Goal: Task Accomplishment & Management: Use online tool/utility

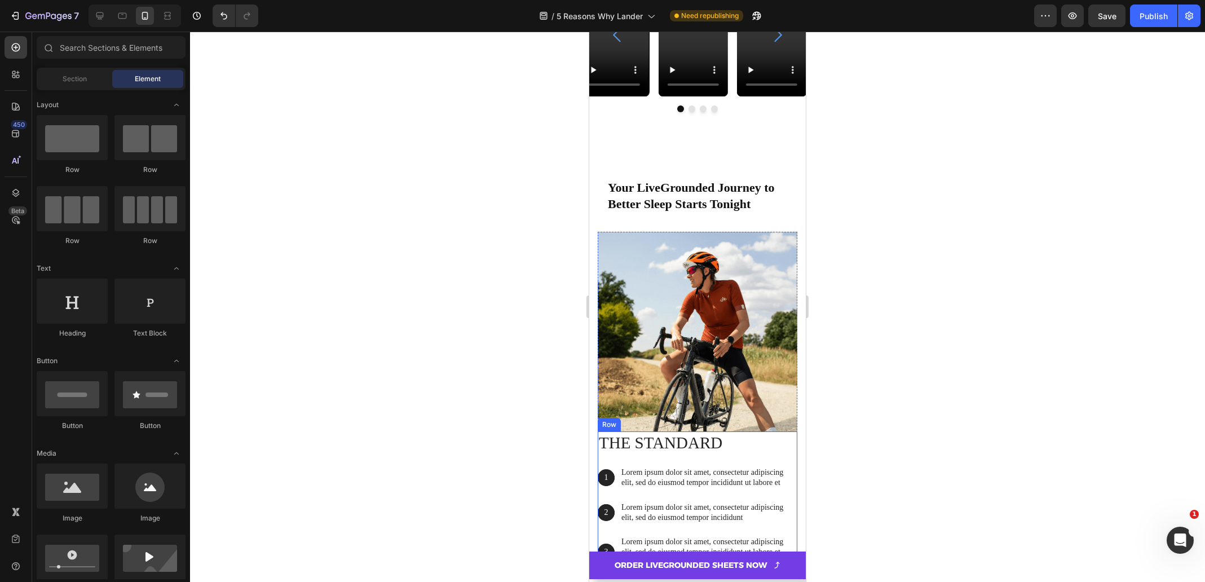
scroll to position [4558, 0]
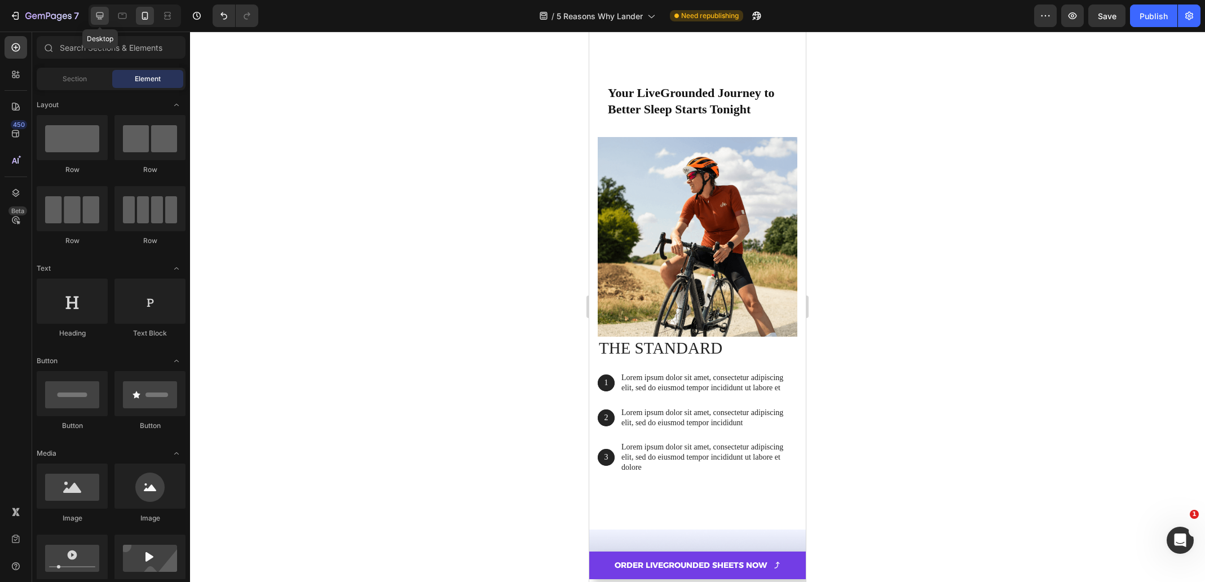
drag, startPoint x: 96, startPoint y: 12, endPoint x: 129, endPoint y: 142, distance: 133.9
click at [96, 12] on icon at bounding box center [99, 15] width 11 height 11
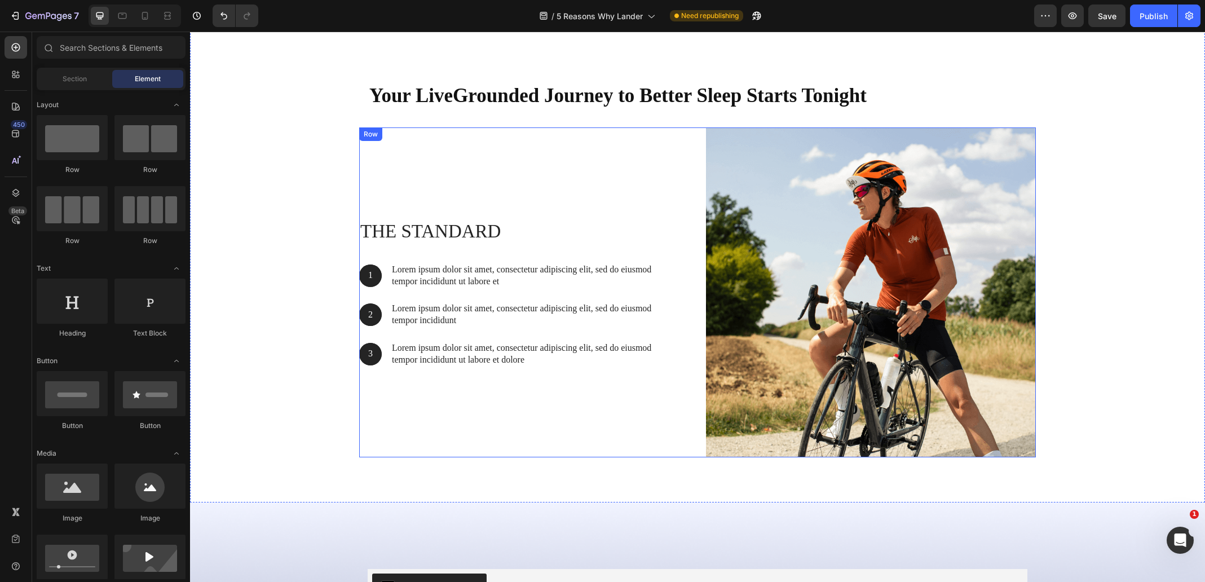
scroll to position [4897, 0]
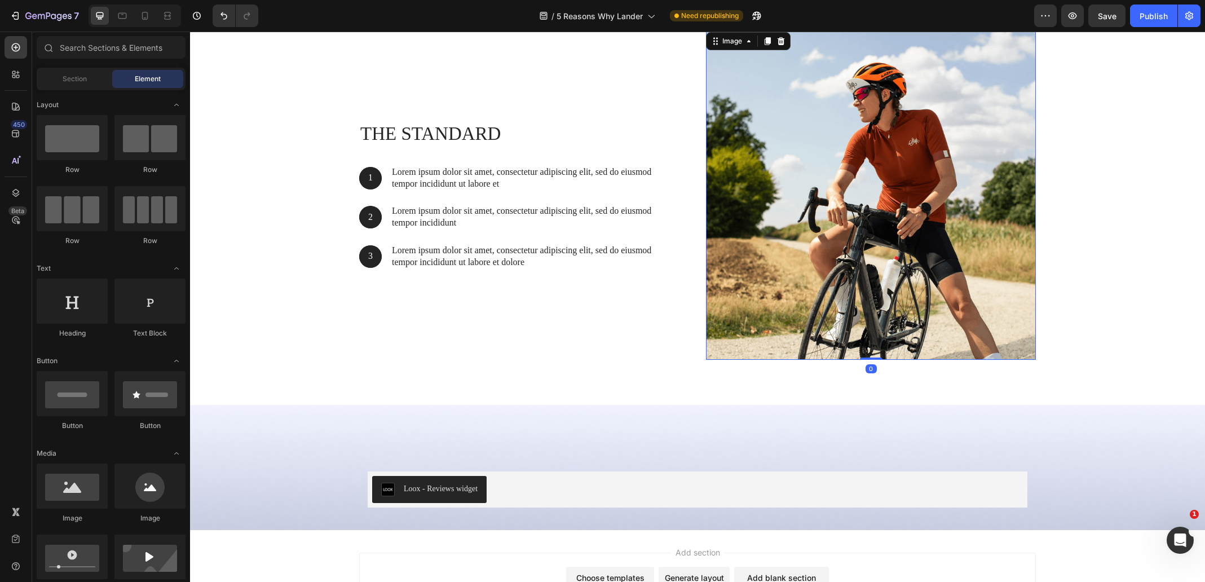
click at [803, 257] on img at bounding box center [871, 195] width 330 height 330
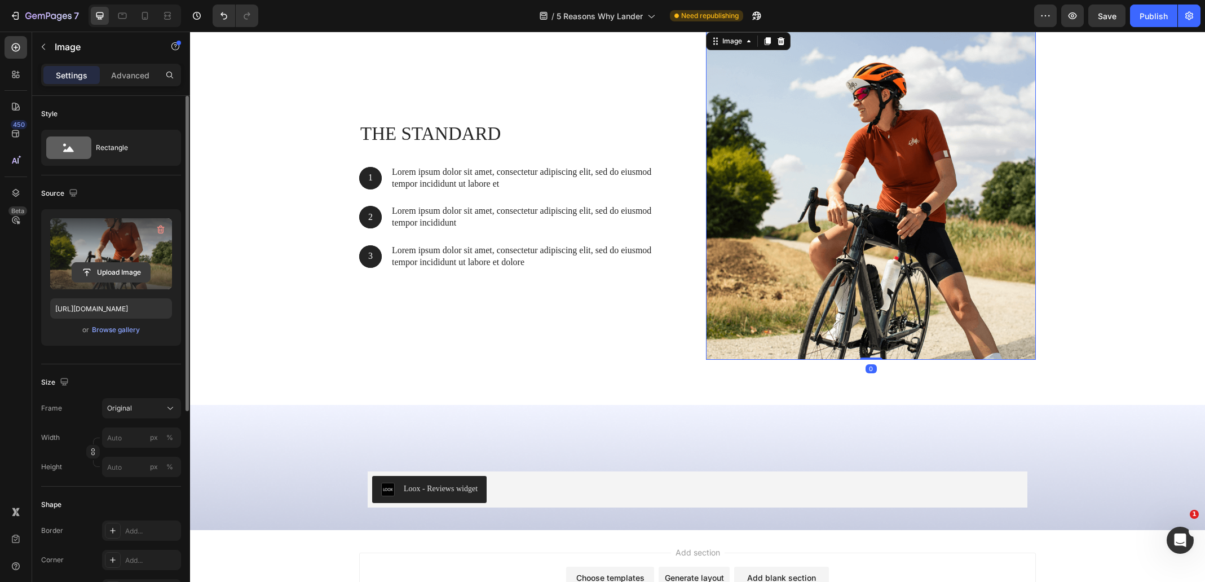
click at [125, 275] on input "file" at bounding box center [111, 272] width 78 height 19
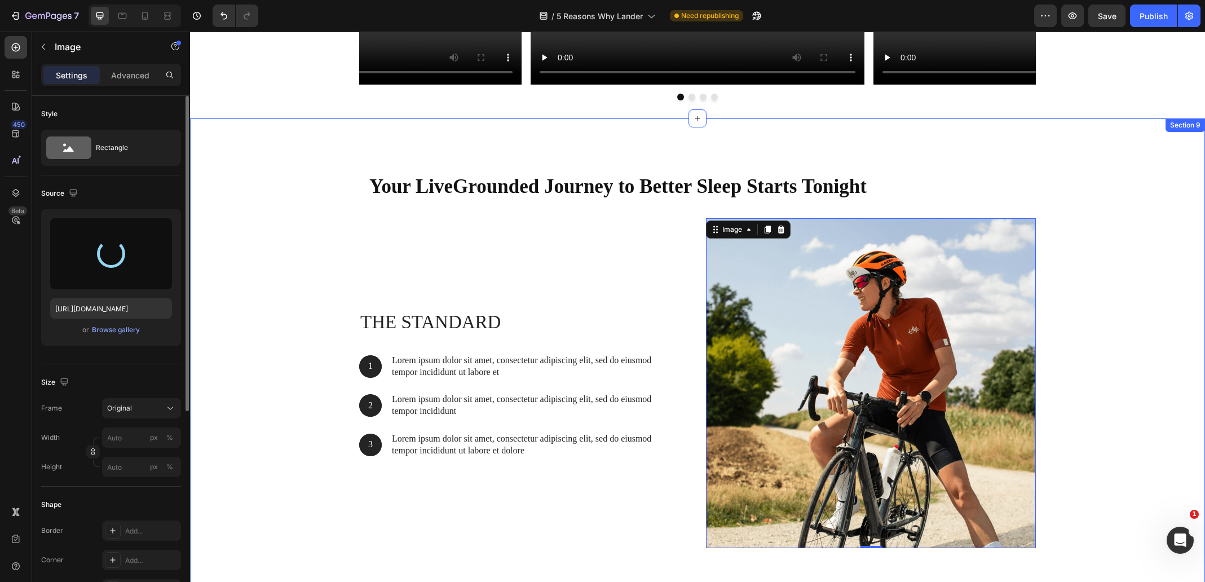
scroll to position [4615, 0]
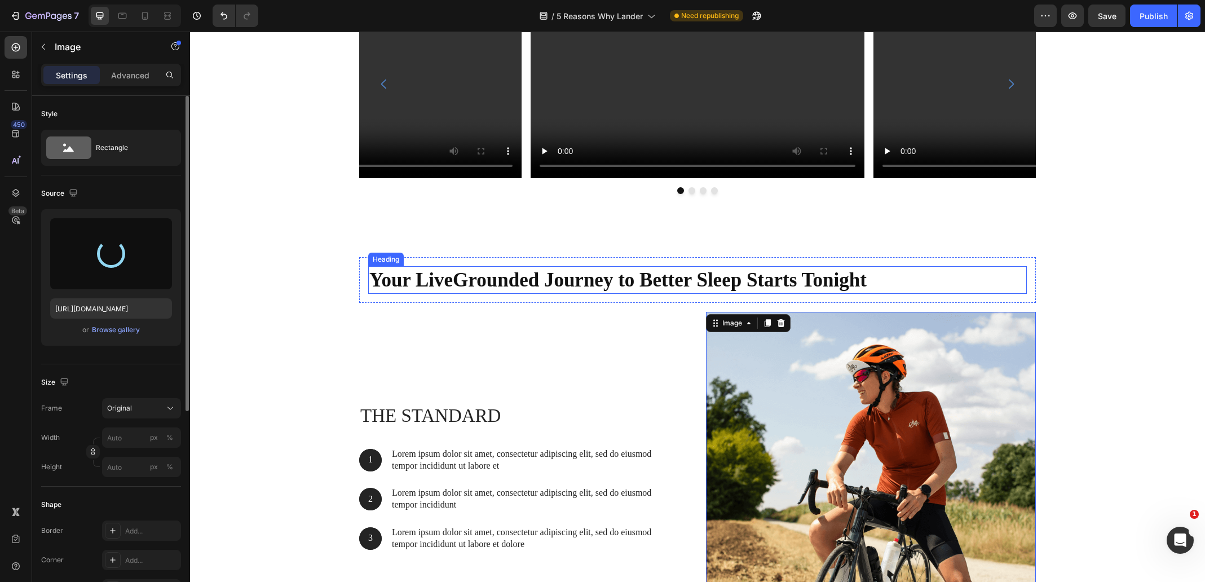
click at [480, 285] on h2 "Your LiveGrounded Journey to Better Sleep Starts Tonight" at bounding box center [697, 280] width 659 height 28
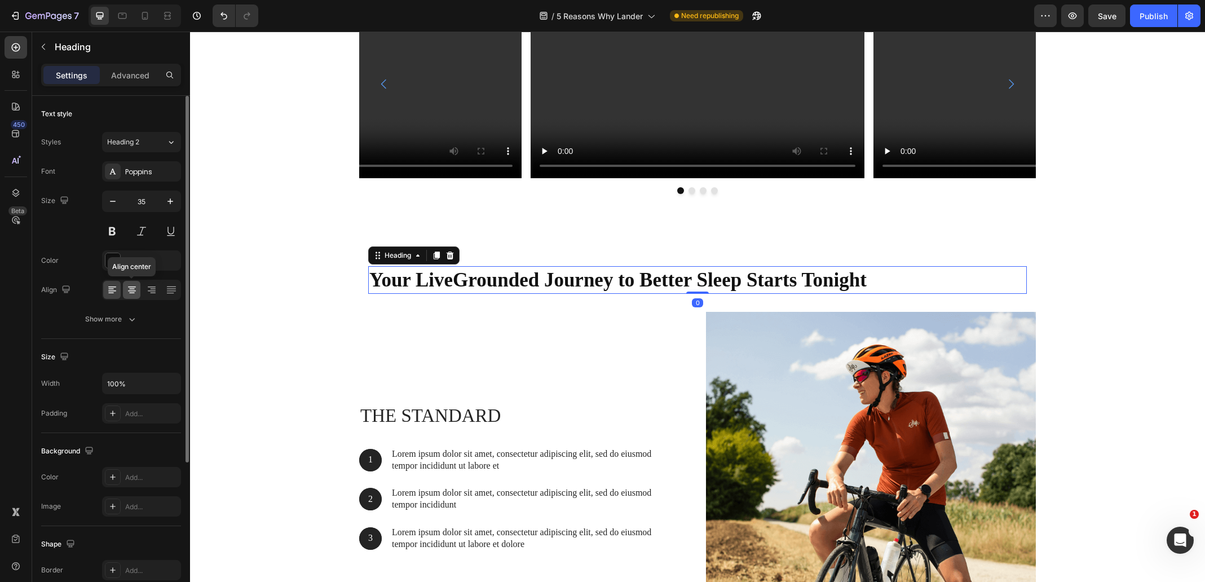
click at [130, 289] on icon at bounding box center [132, 289] width 6 height 1
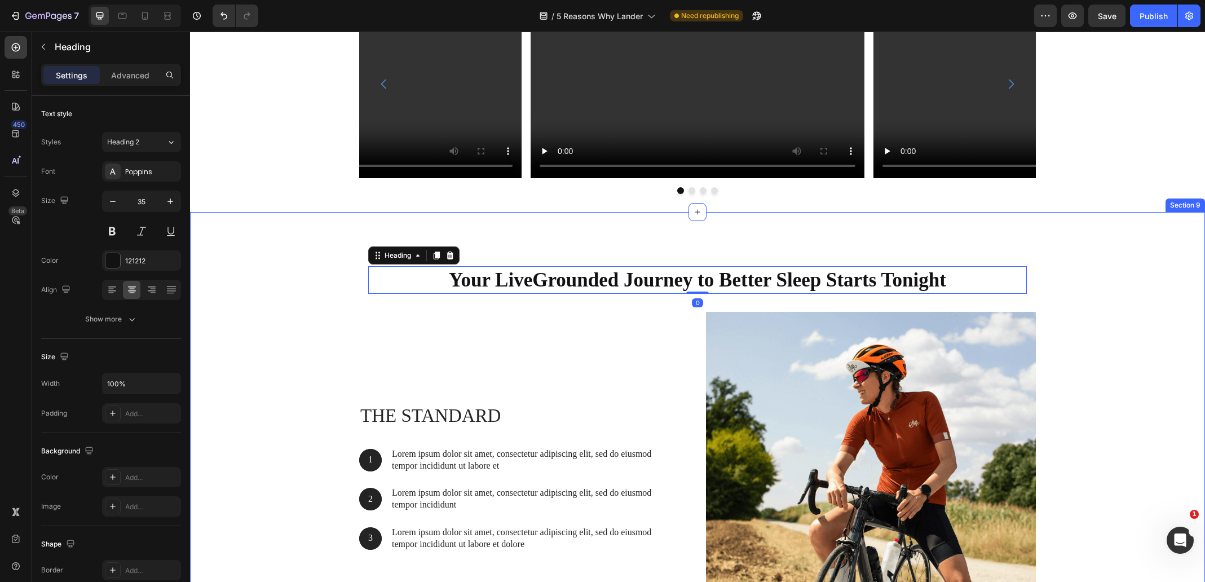
click at [288, 284] on div "Your LiveGrounded Journey to Better Sleep Starts Tonight Heading 0 Row The stan…" at bounding box center [698, 454] width 998 height 394
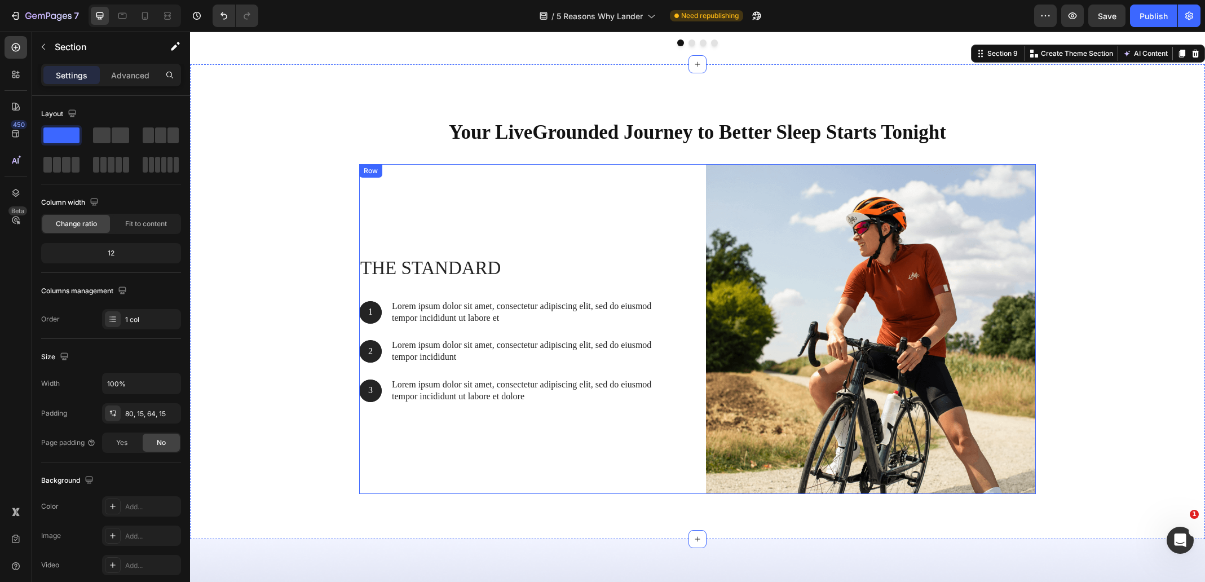
scroll to position [4728, 0]
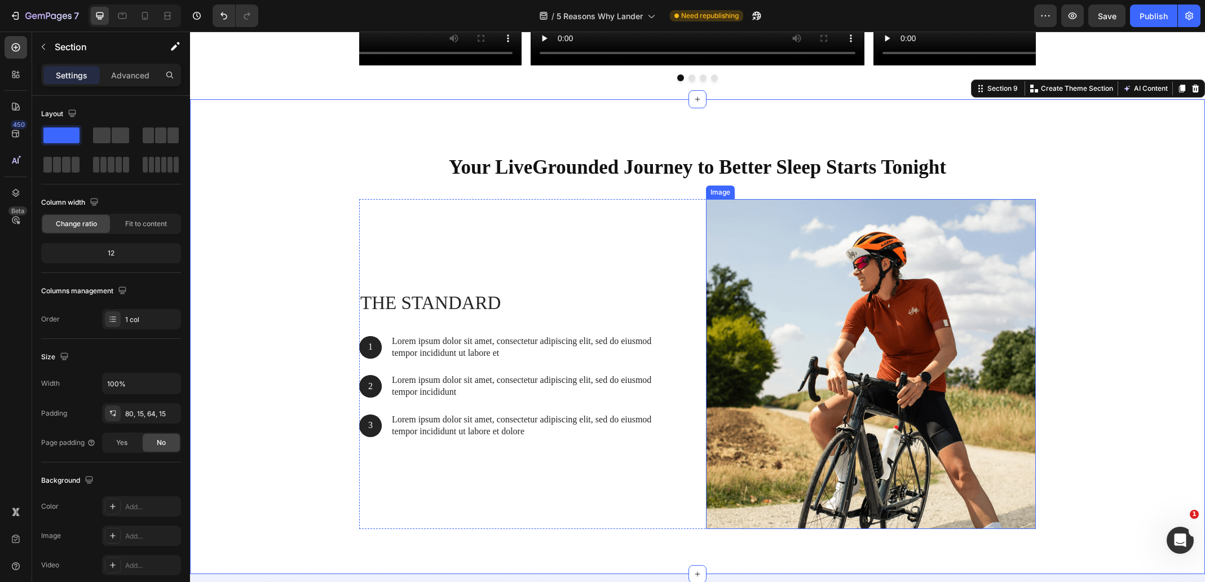
click at [934, 338] on img at bounding box center [871, 364] width 330 height 330
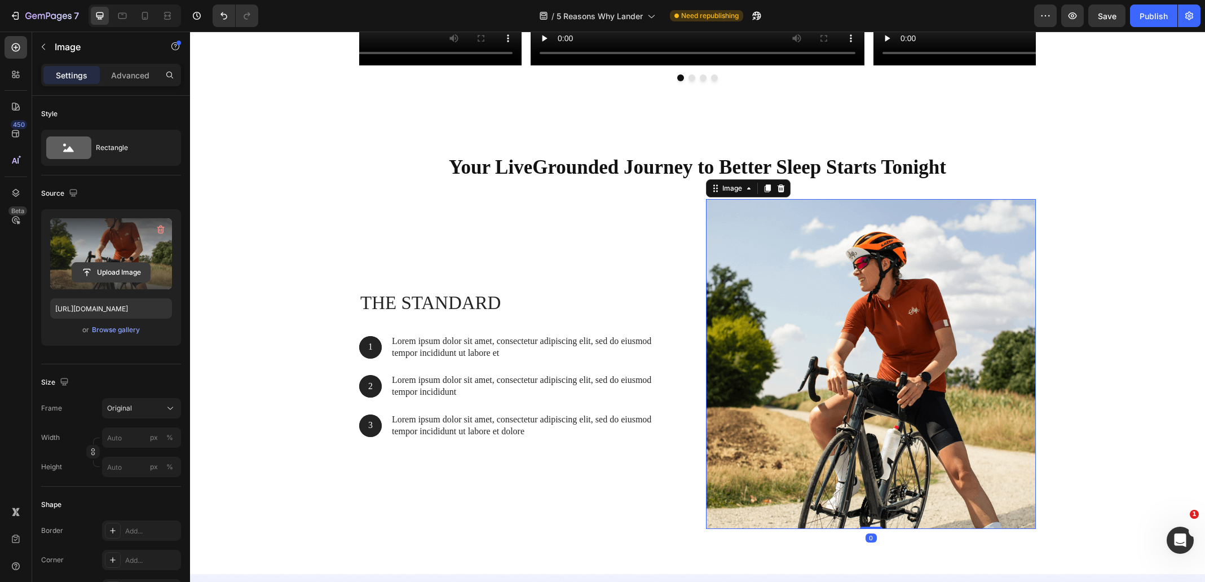
click at [127, 269] on input "file" at bounding box center [111, 272] width 78 height 19
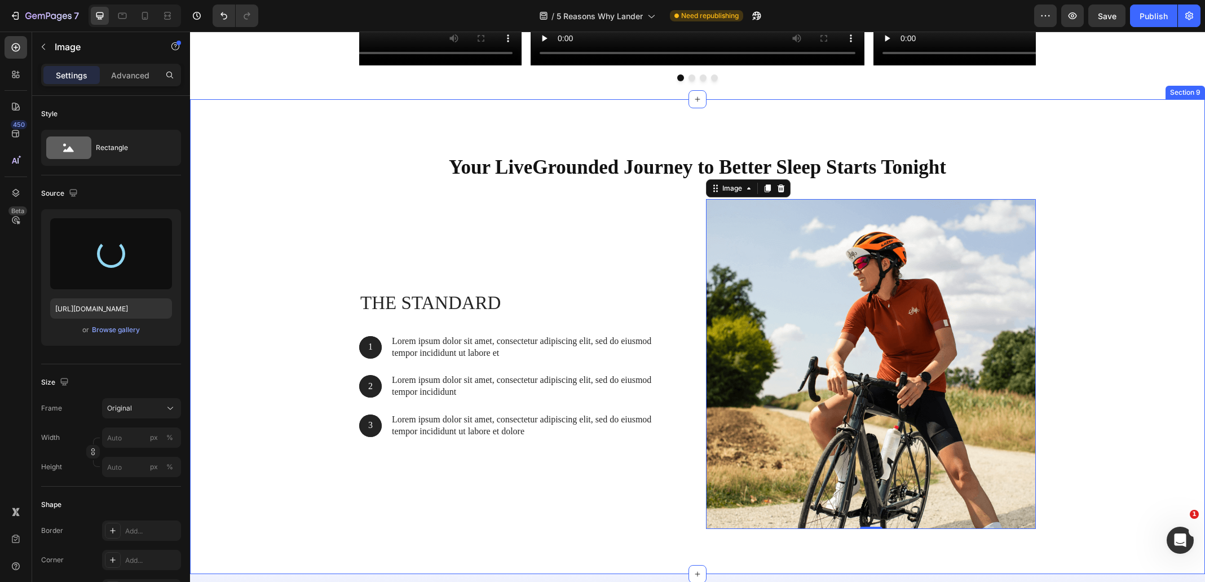
type input "[URL][DOMAIN_NAME]"
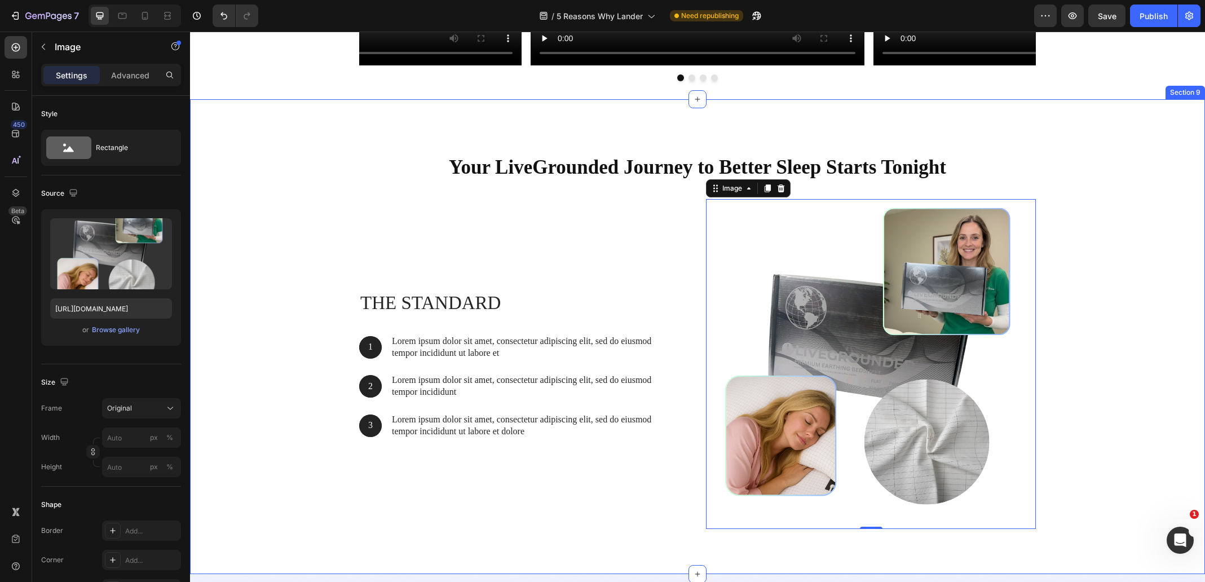
click at [264, 262] on div "Your LiveGrounded Journey to Better Sleep Starts Tonight Heading Row The standa…" at bounding box center [698, 341] width 998 height 394
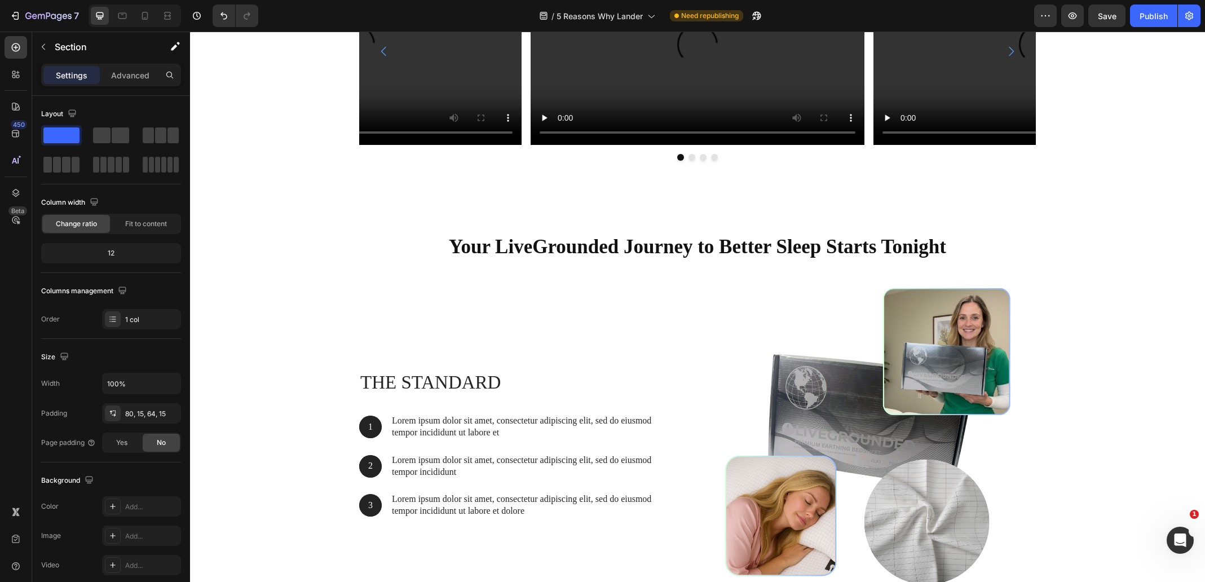
scroll to position [5007, 0]
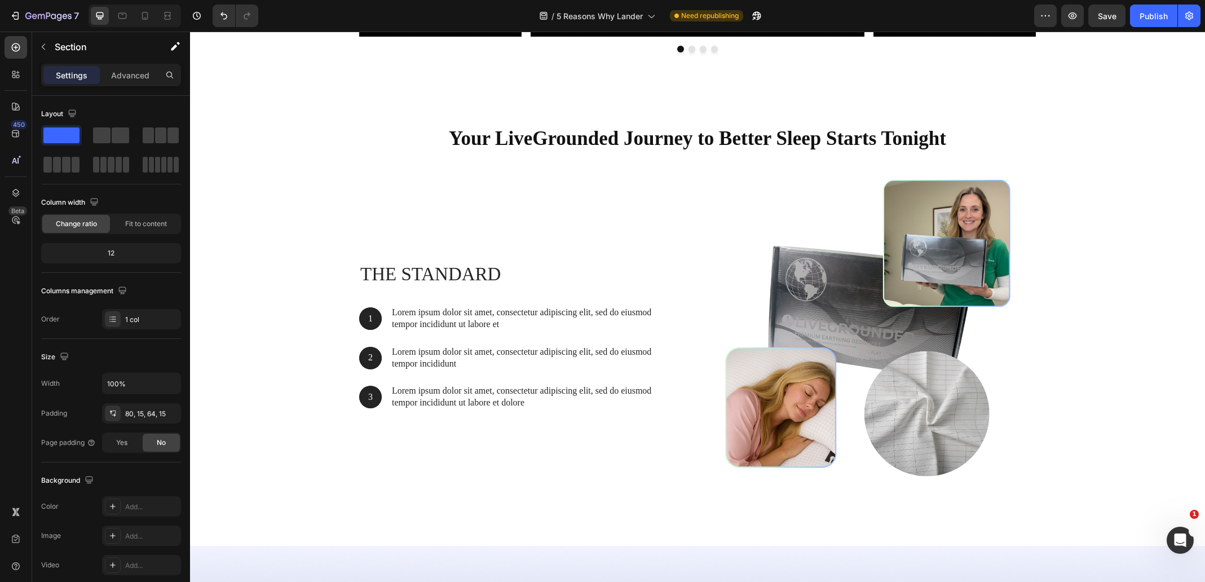
click at [268, 287] on div "Your LiveGrounded Journey to Better Sleep Starts Tonight Heading Row The standa…" at bounding box center [698, 313] width 998 height 394
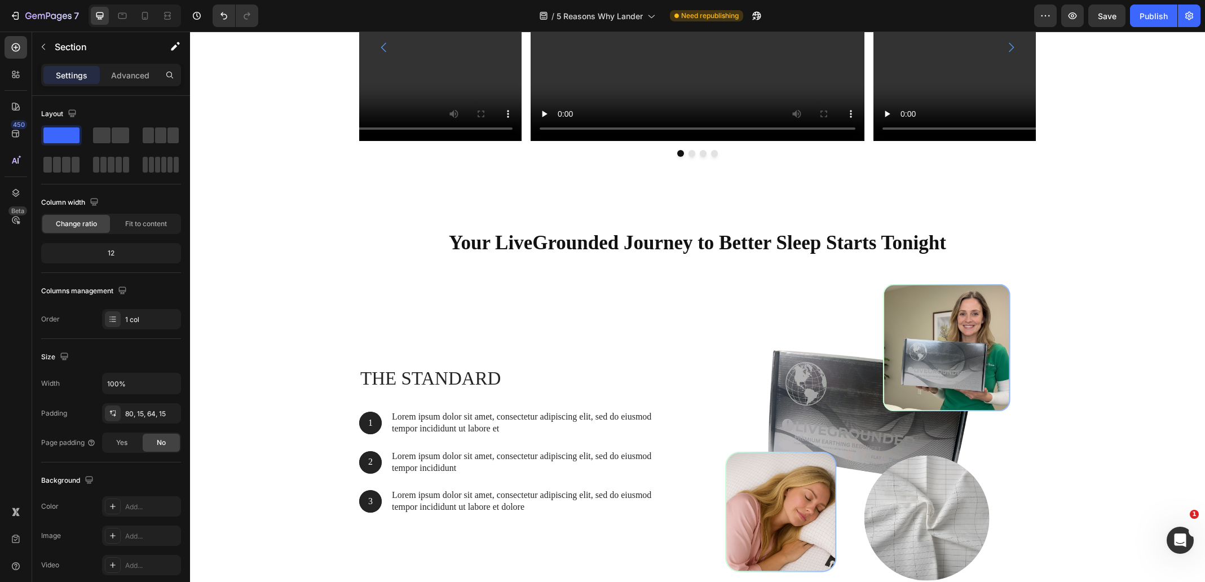
scroll to position [4782, 0]
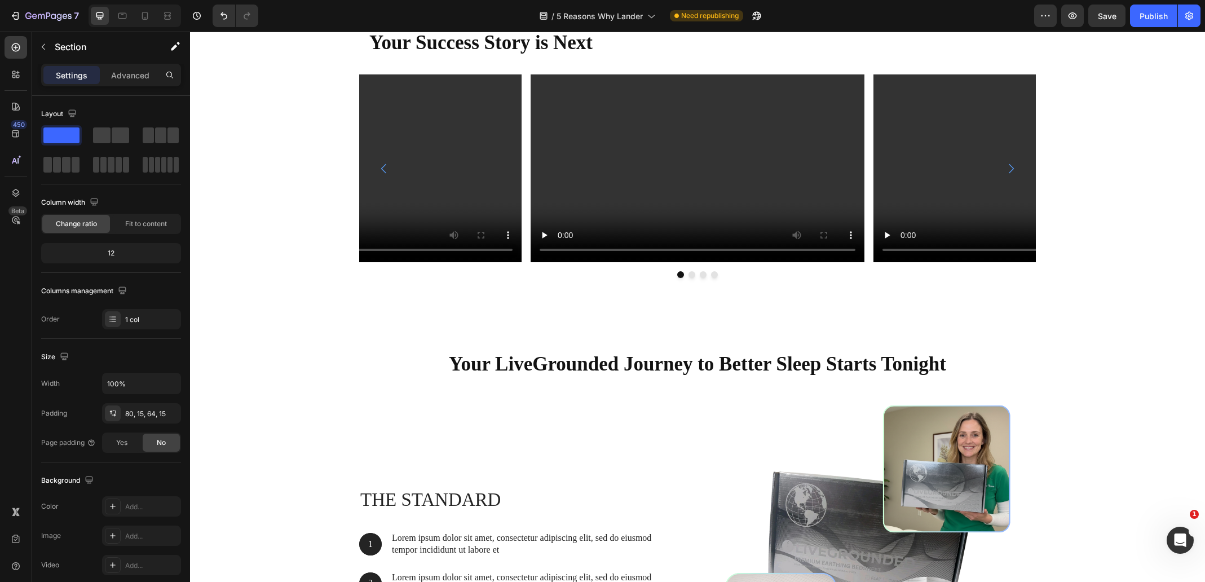
click at [1082, 323] on div "Your LiveGrounded Journey to Better Sleep Starts Tonight Heading Row The standa…" at bounding box center [697, 534] width 1015 height 476
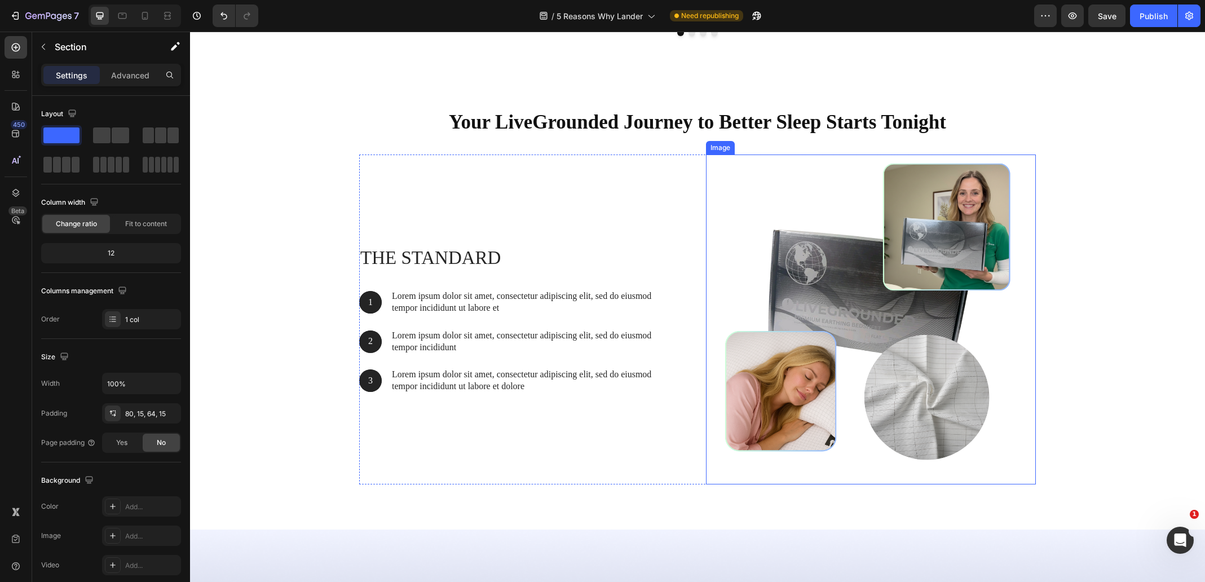
scroll to position [5120, 0]
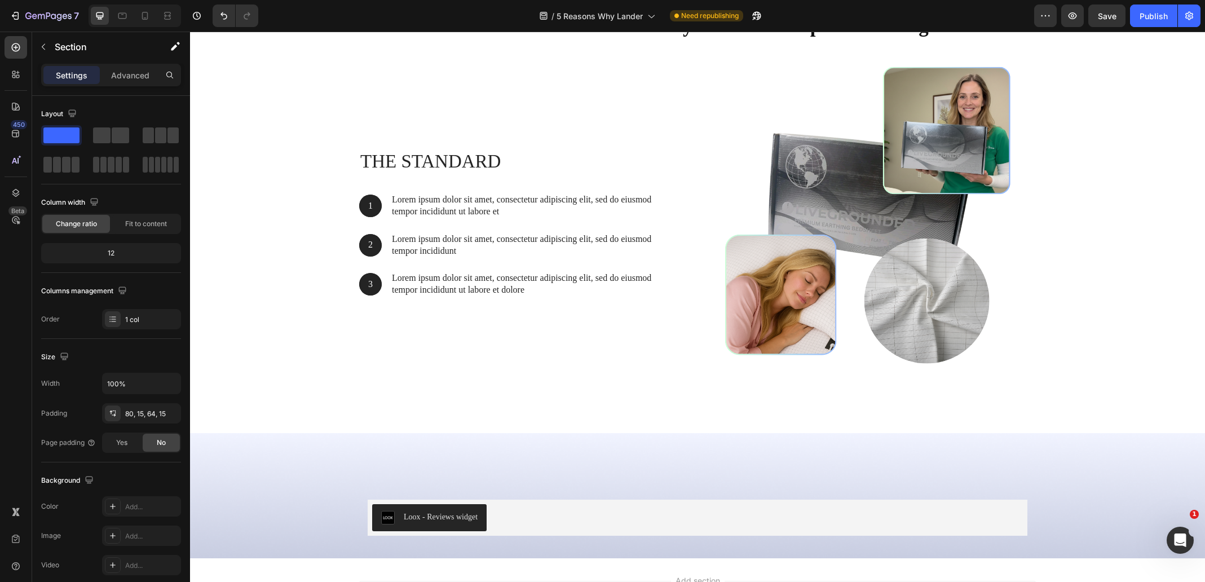
click at [416, 405] on div "Your LiveGrounded Journey to Better Sleep Starts Tonight Heading Row The standa…" at bounding box center [697, 196] width 1015 height 476
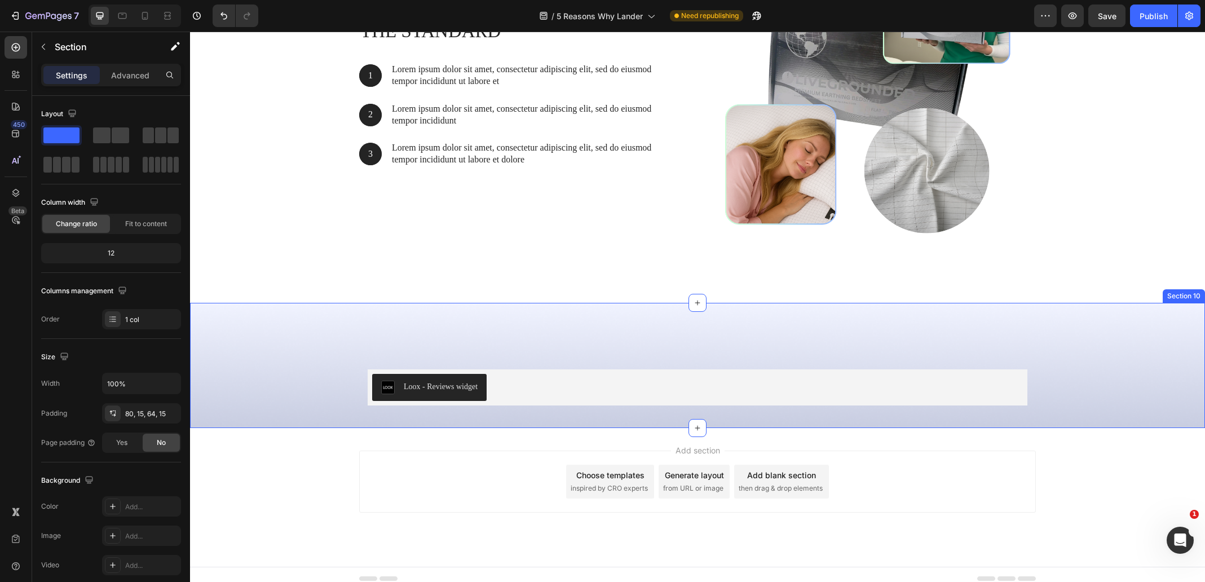
scroll to position [5259, 0]
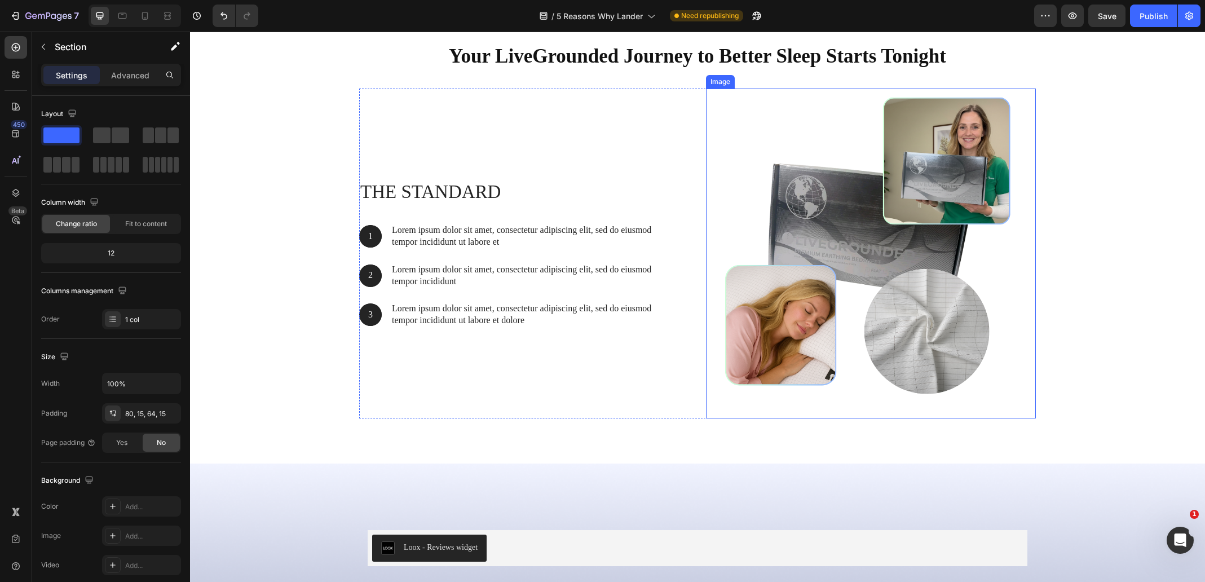
click at [966, 278] on img at bounding box center [871, 254] width 330 height 330
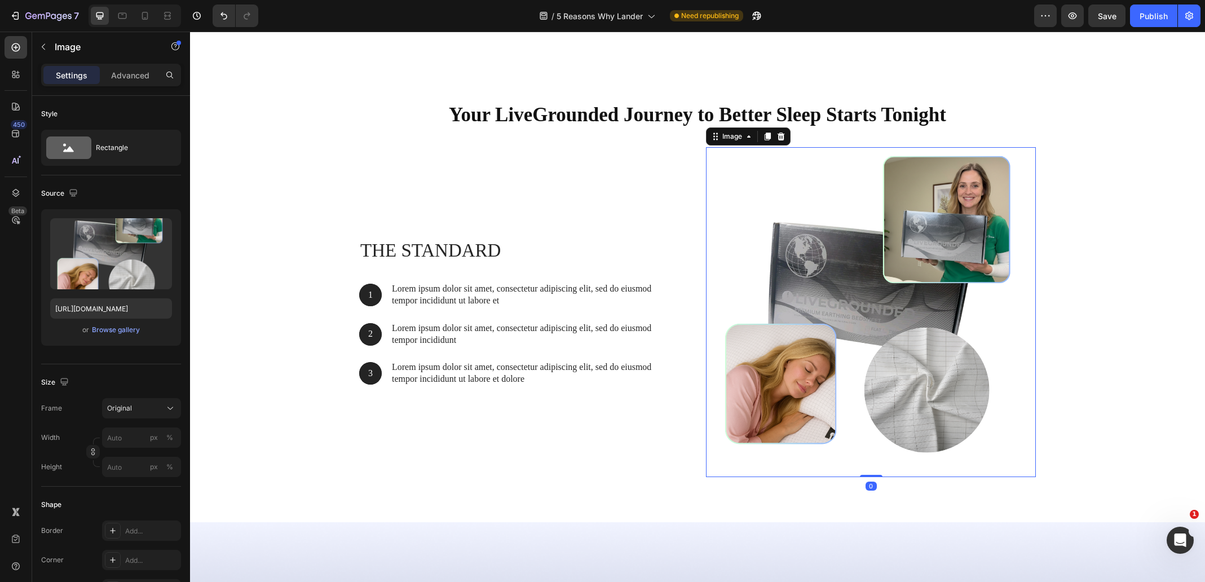
scroll to position [4920, 0]
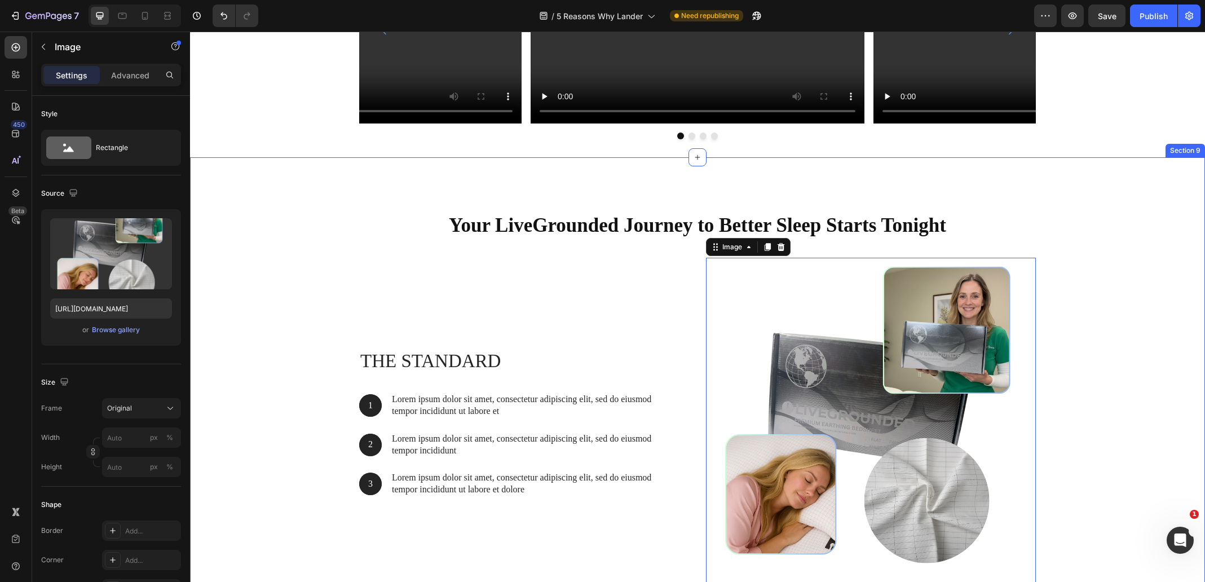
click at [776, 170] on div "Your LiveGrounded Journey to Better Sleep Starts Tonight Heading Row The standa…" at bounding box center [697, 395] width 1015 height 476
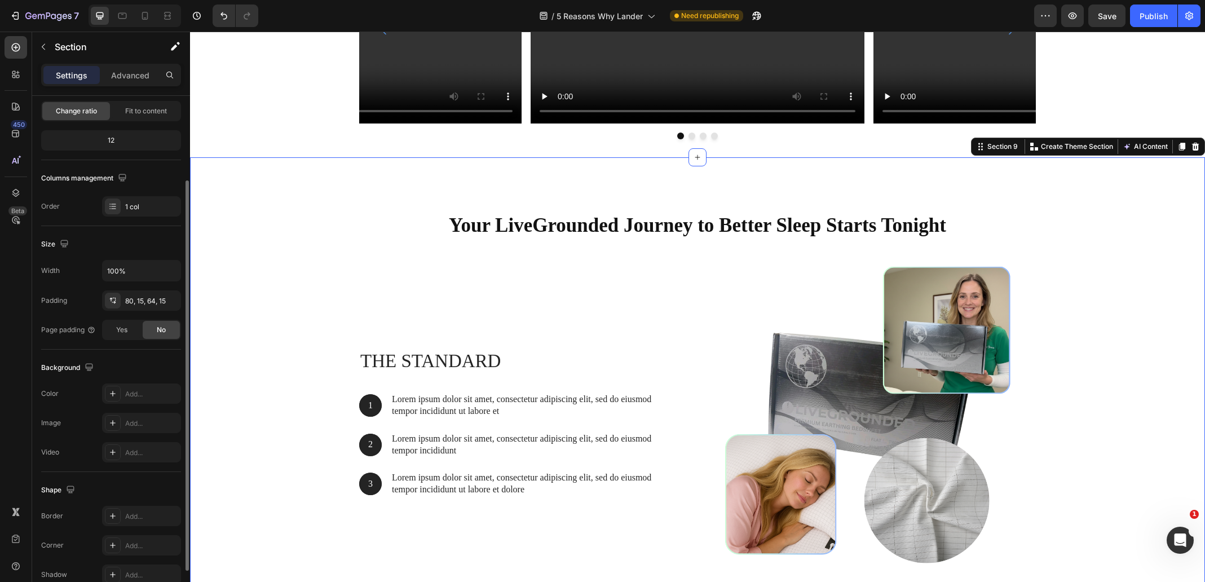
scroll to position [170, 0]
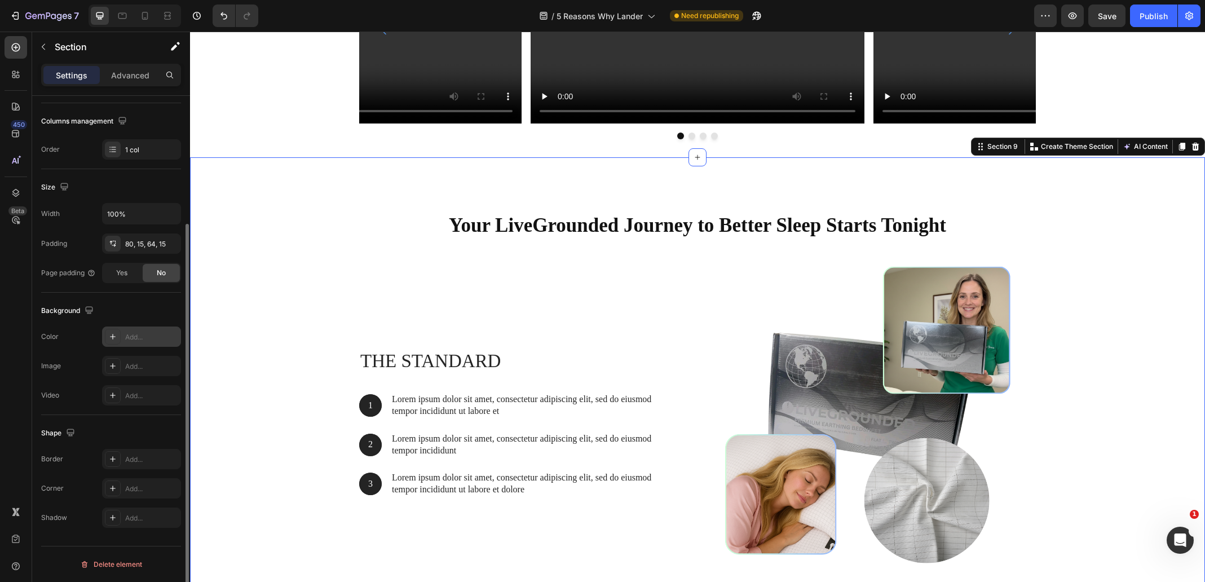
click at [109, 335] on icon at bounding box center [112, 336] width 9 height 9
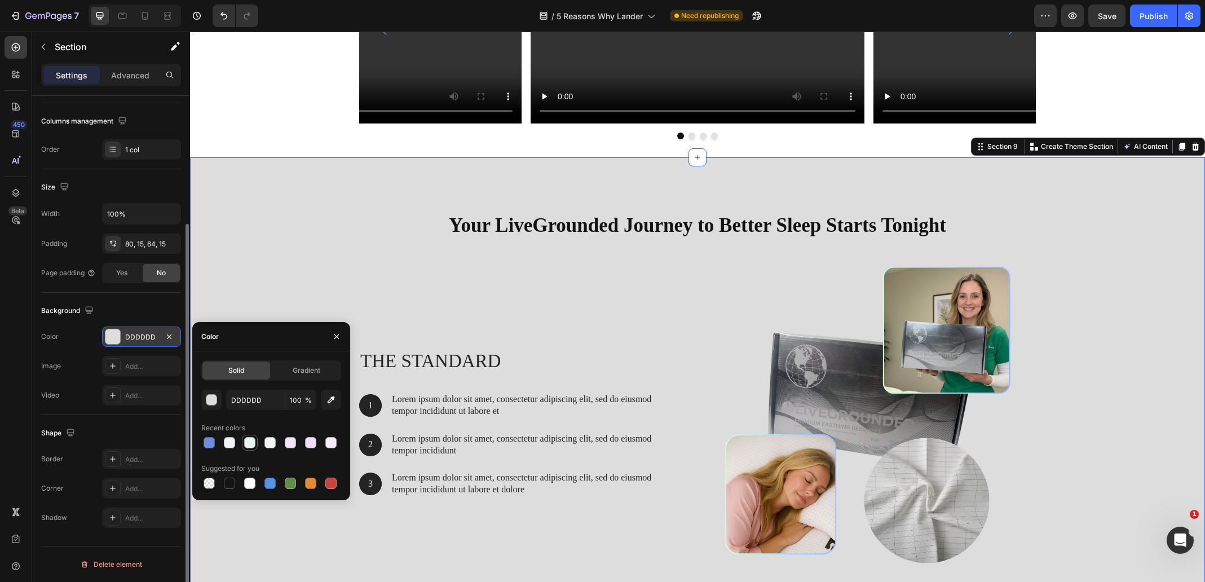
click at [247, 442] on div at bounding box center [249, 442] width 11 height 11
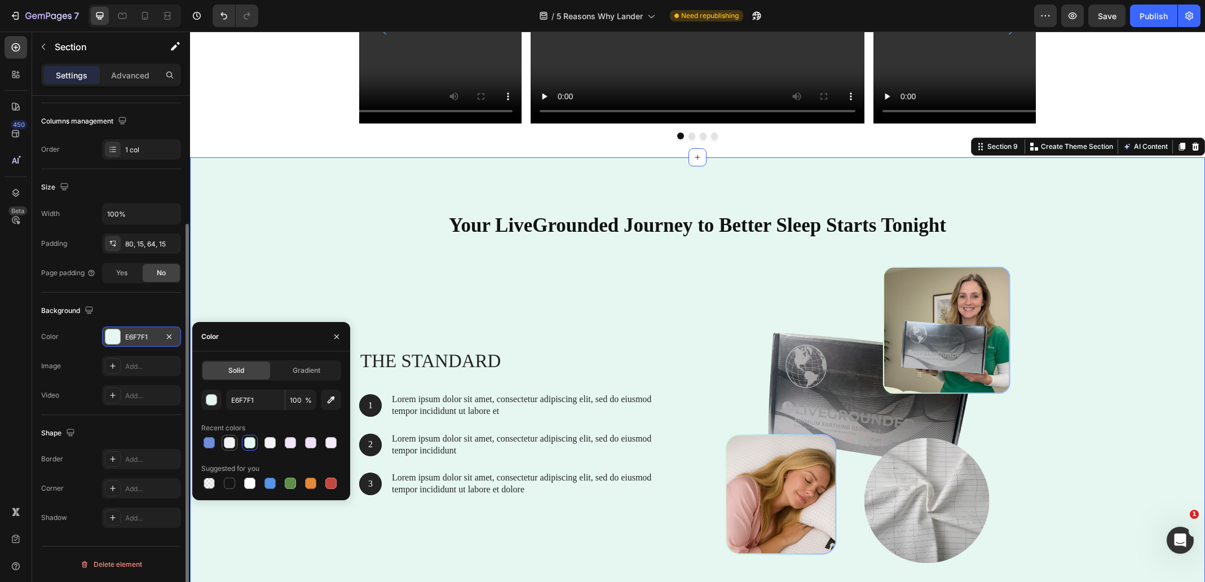
click at [229, 443] on div at bounding box center [229, 442] width 11 height 11
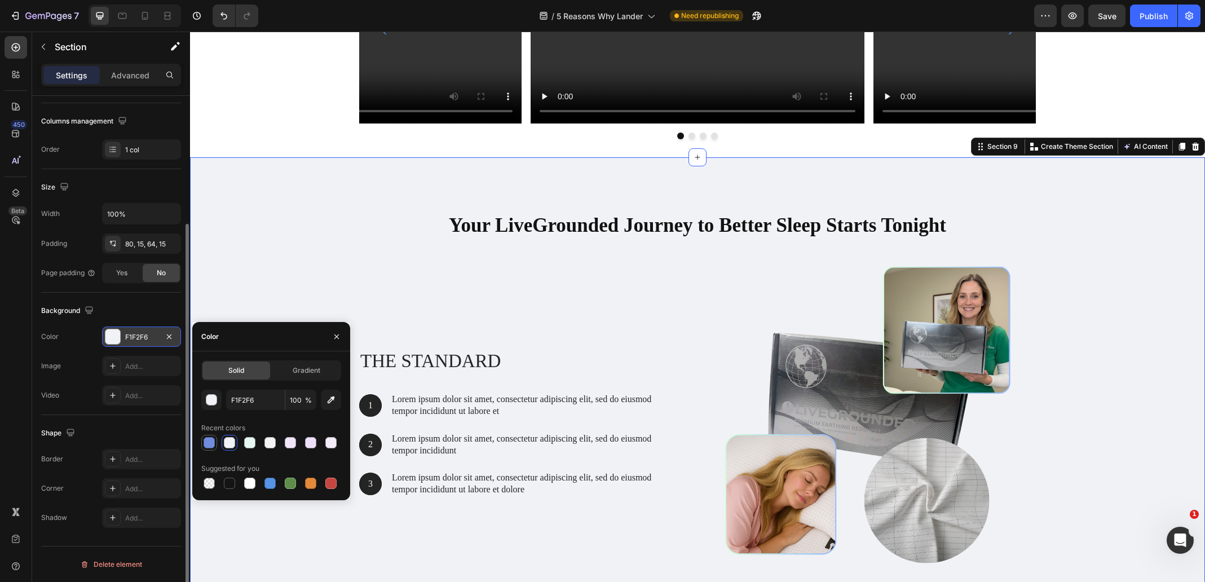
click at [205, 447] on div at bounding box center [209, 442] width 11 height 11
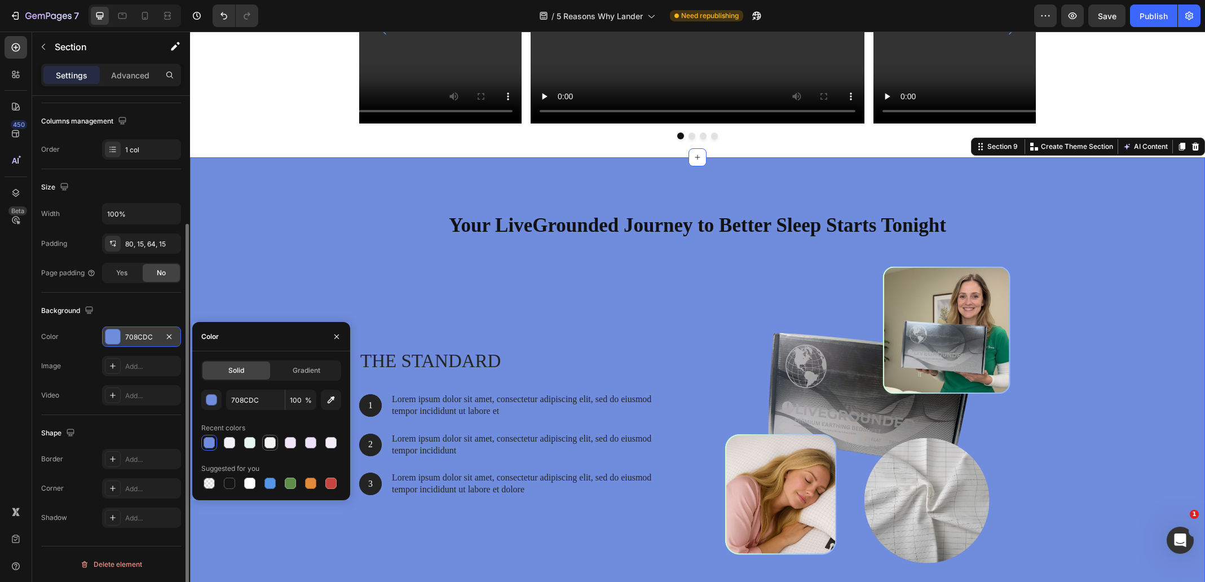
click at [266, 446] on div at bounding box center [270, 442] width 11 height 11
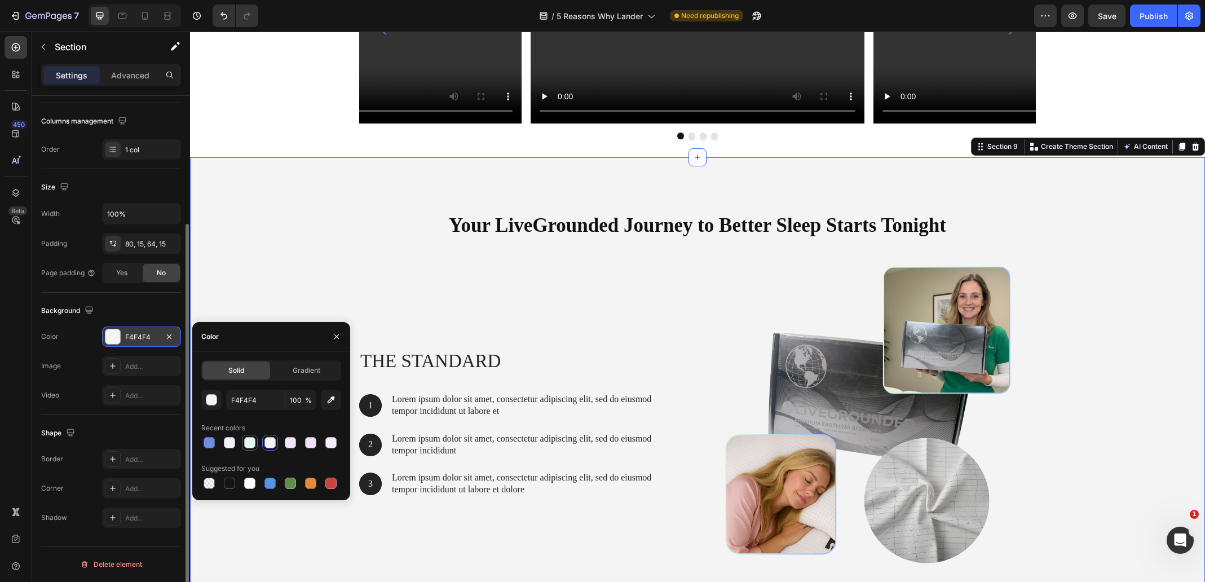
click at [245, 446] on div at bounding box center [249, 442] width 11 height 11
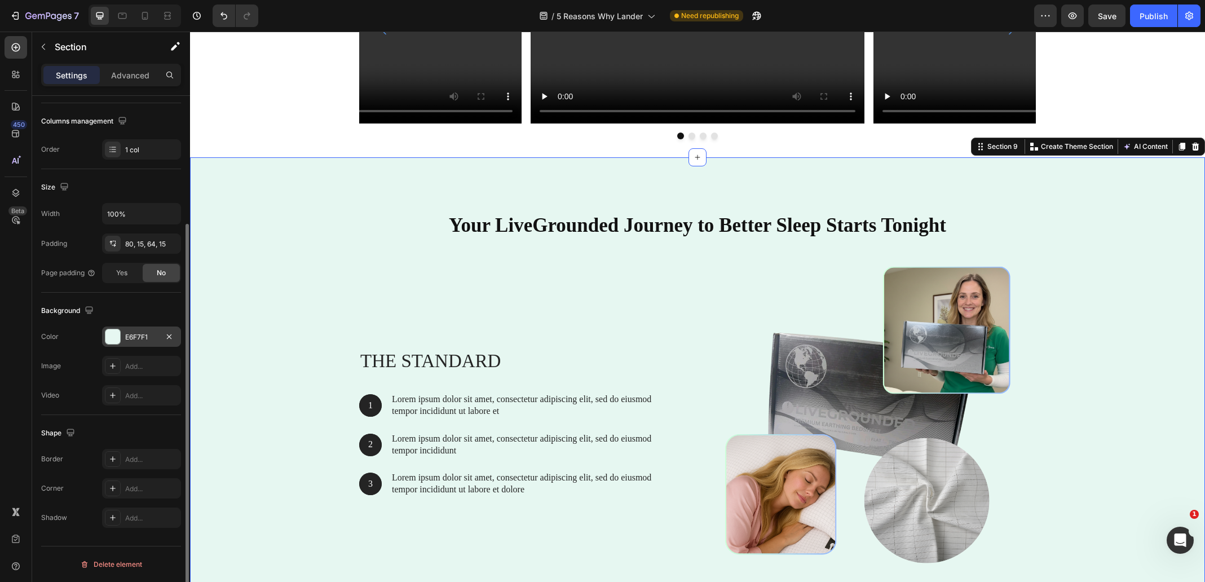
click at [258, 215] on div "Your LiveGrounded Journey to Better Sleep Starts Tonight Heading Row The standa…" at bounding box center [698, 400] width 998 height 394
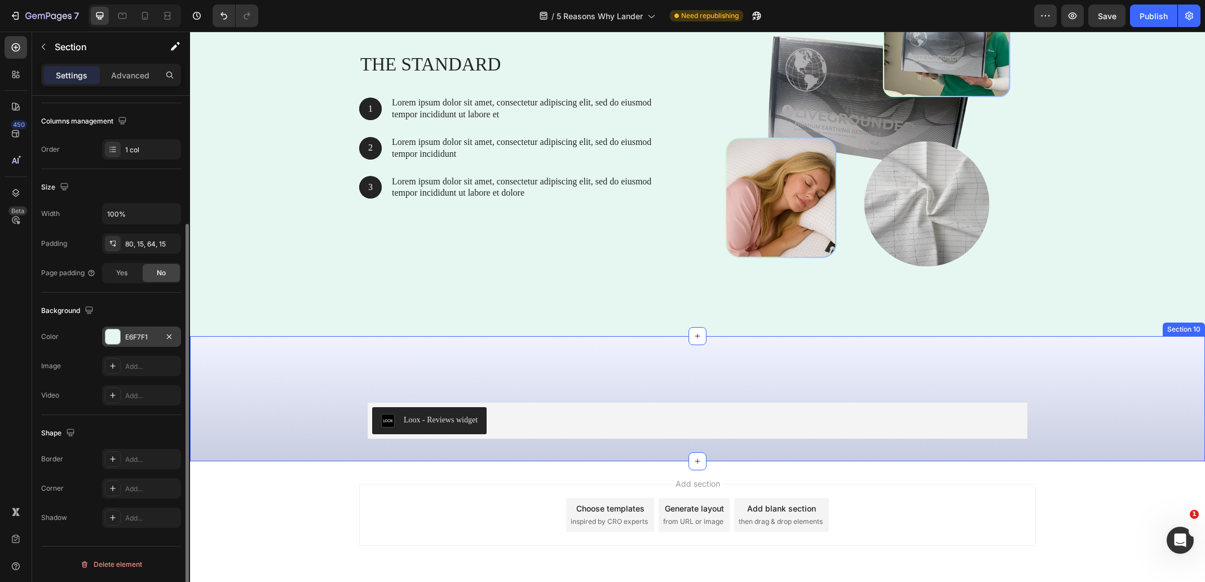
scroll to position [4786, 0]
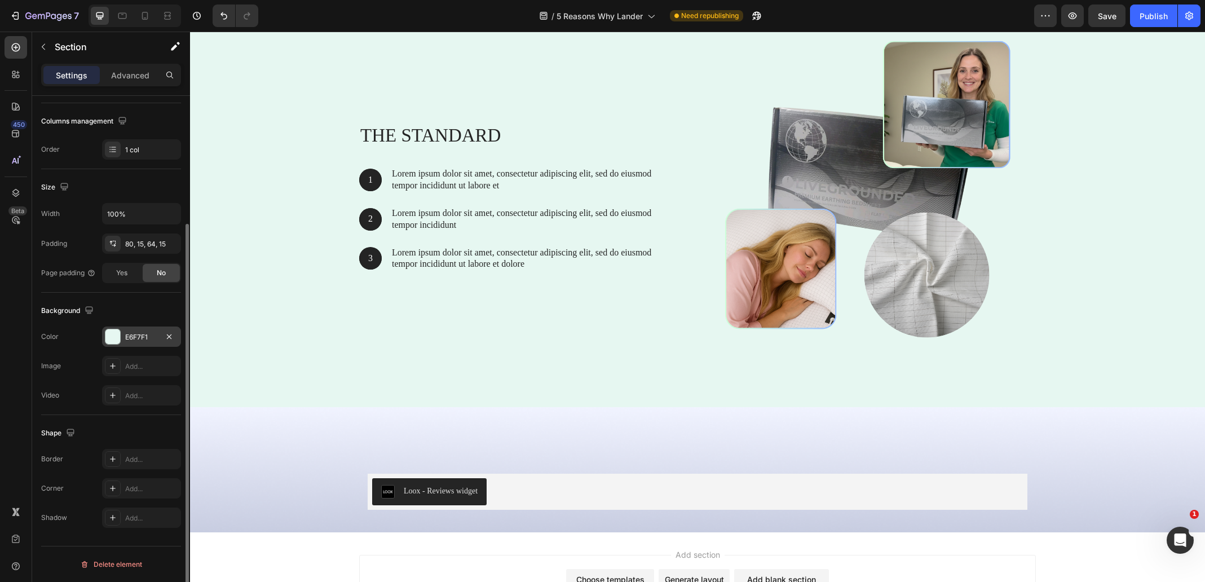
click at [109, 341] on div at bounding box center [112, 336] width 15 height 15
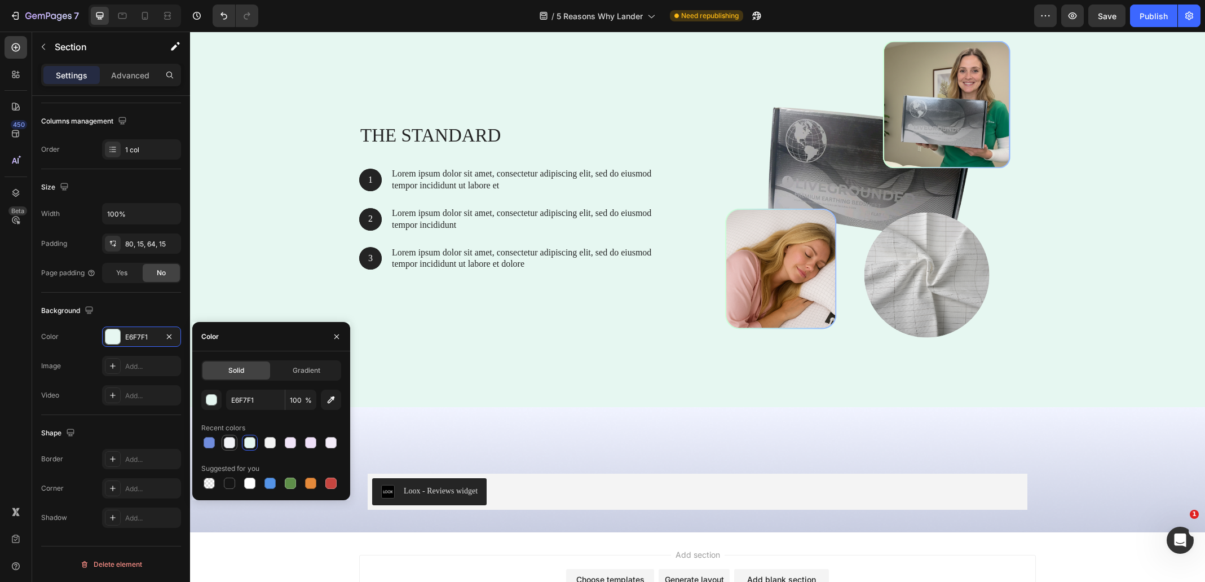
click at [227, 441] on div at bounding box center [229, 442] width 11 height 11
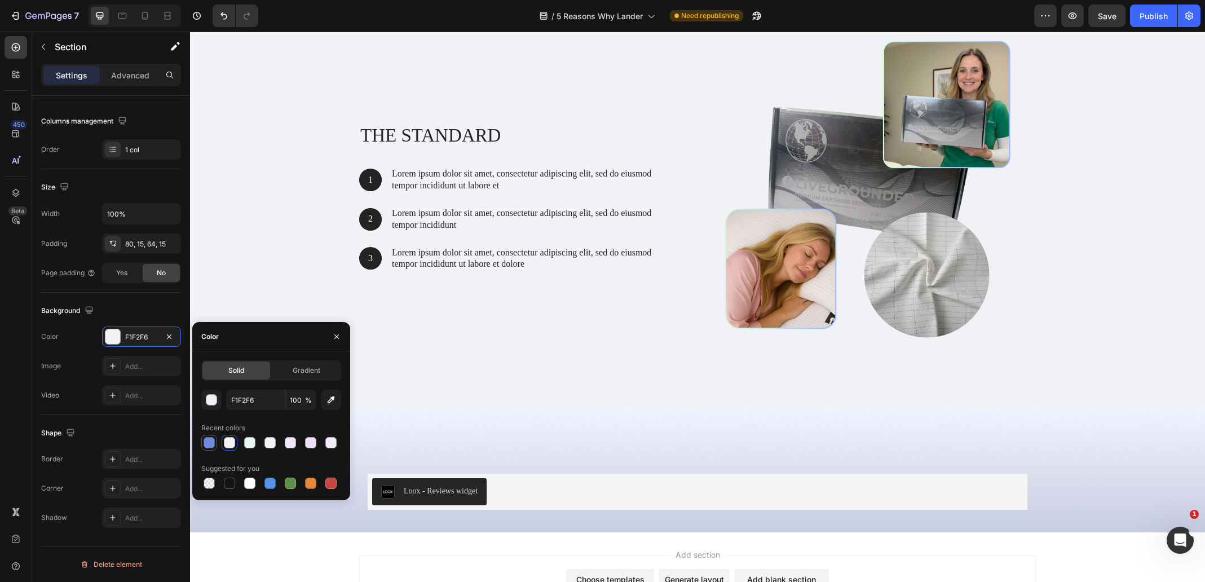
click at [206, 441] on div at bounding box center [209, 442] width 11 height 11
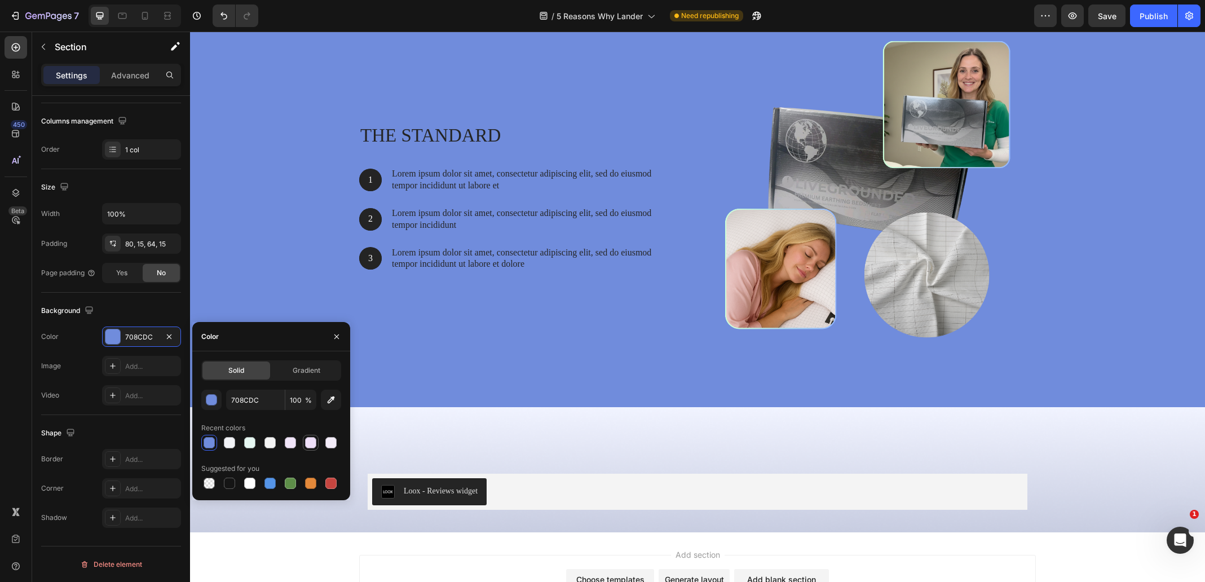
click at [309, 444] on div at bounding box center [310, 442] width 11 height 11
type input "EFE0F9"
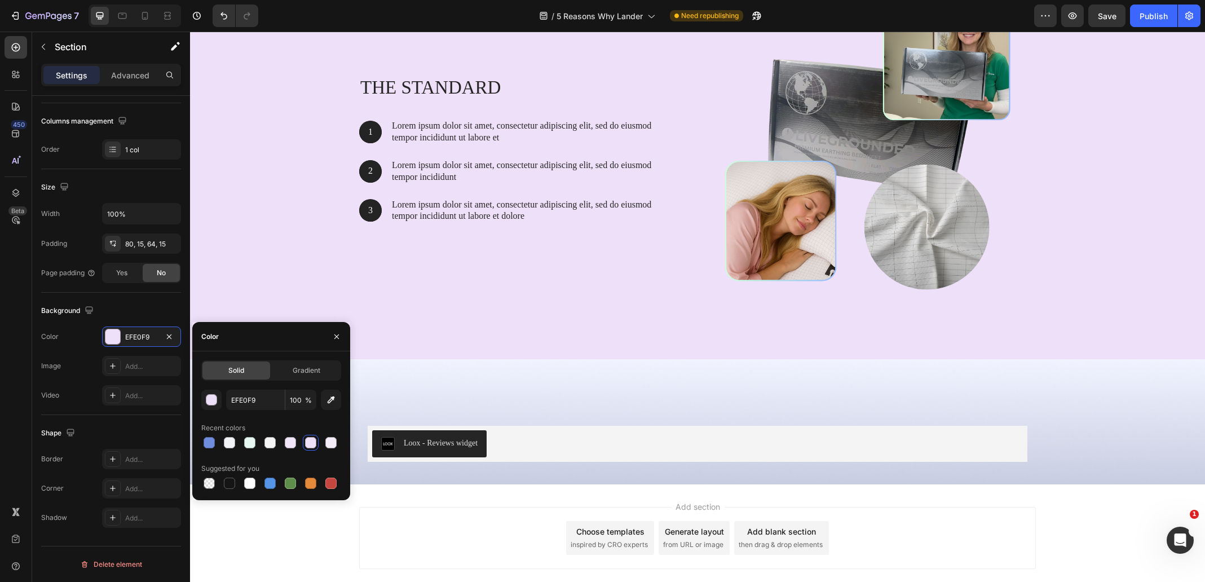
scroll to position [4898, 0]
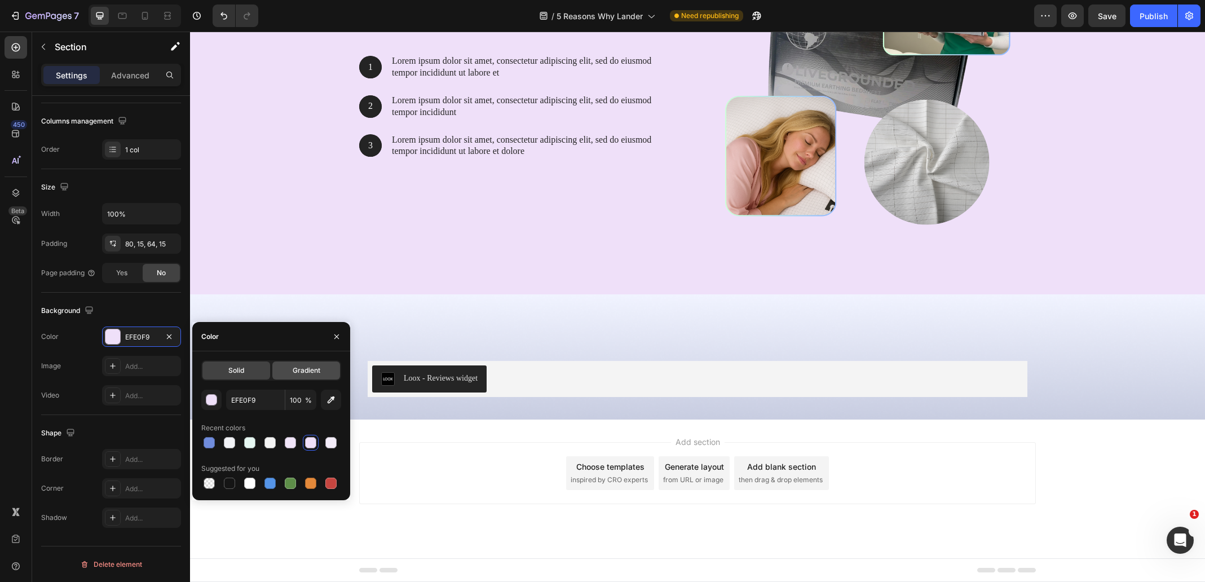
click at [294, 375] on span "Gradient" at bounding box center [307, 371] width 28 height 10
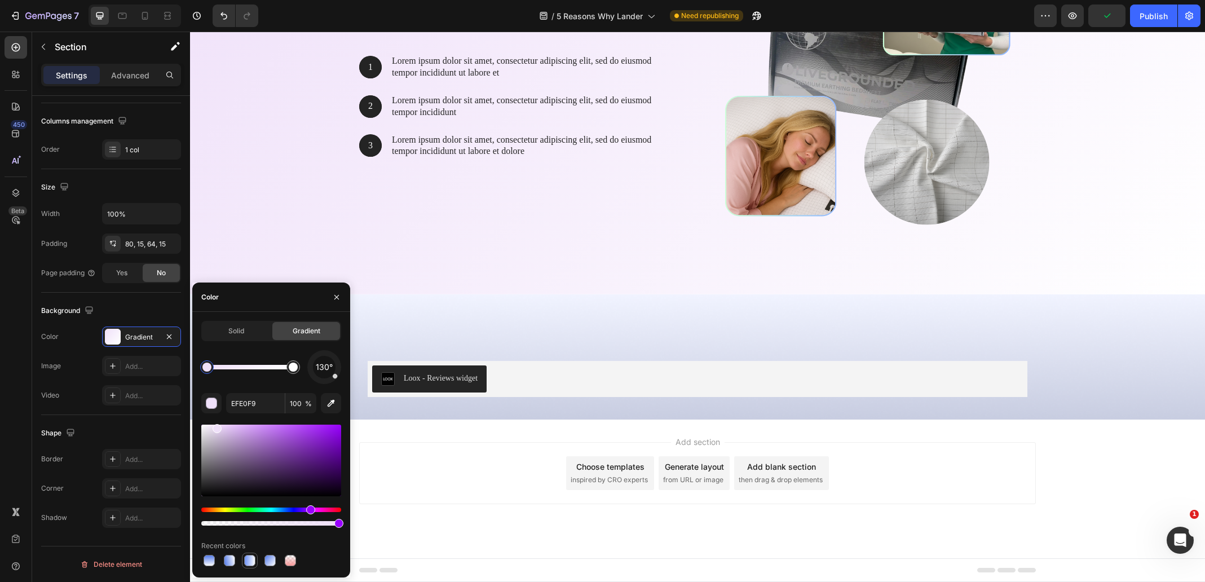
click at [251, 558] on div at bounding box center [249, 560] width 11 height 11
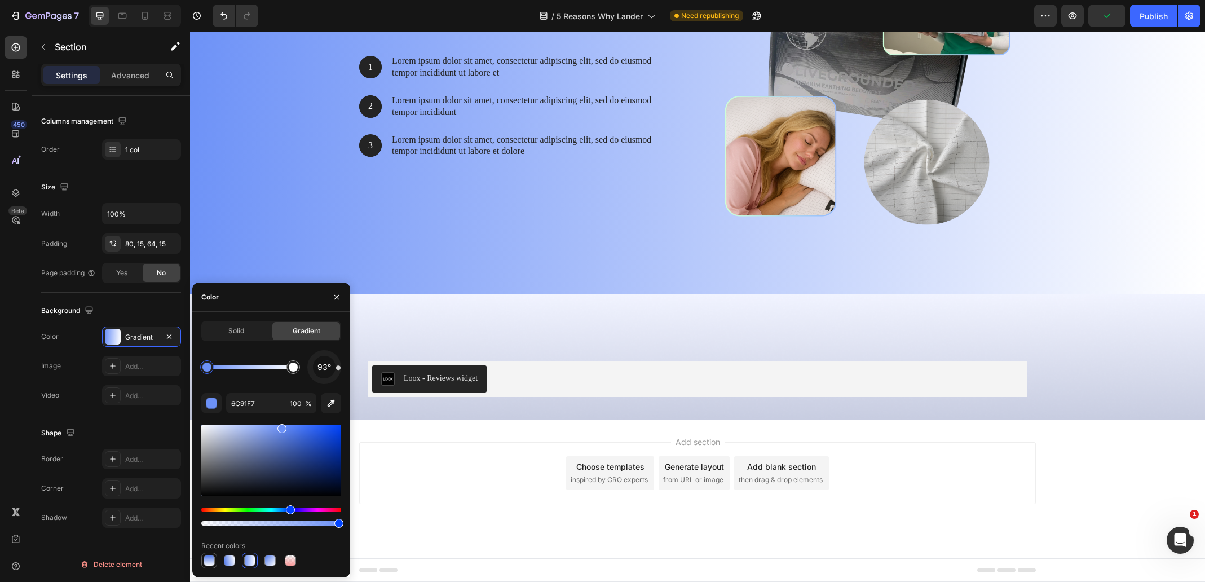
click at [209, 559] on div at bounding box center [209, 560] width 11 height 11
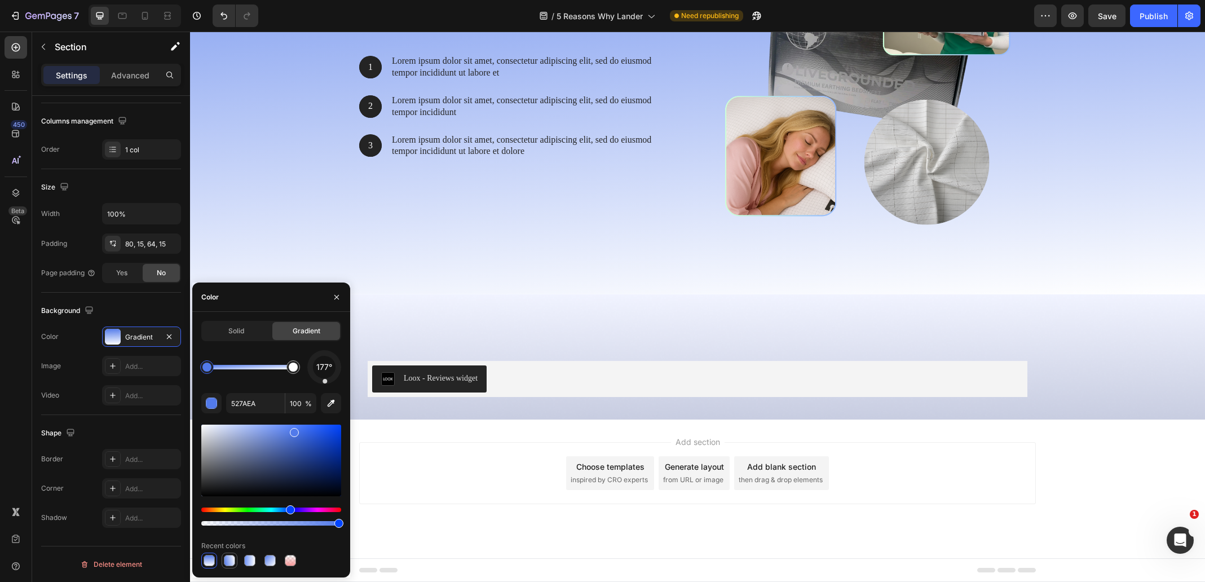
click at [231, 562] on div at bounding box center [229, 560] width 11 height 11
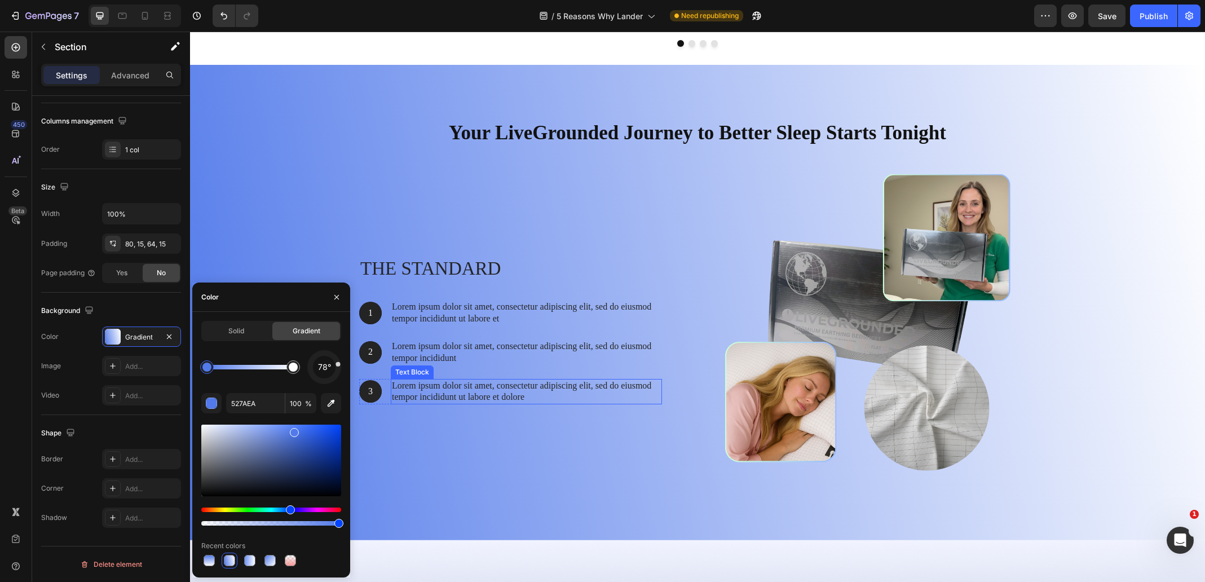
scroll to position [4673, 0]
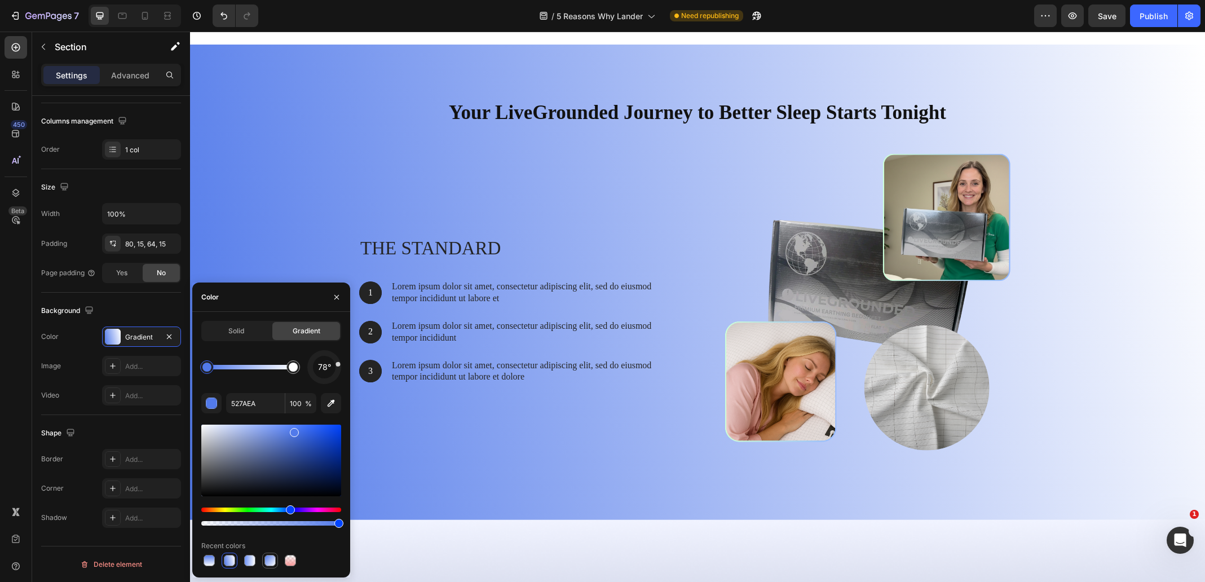
click at [270, 556] on div at bounding box center [270, 560] width 11 height 11
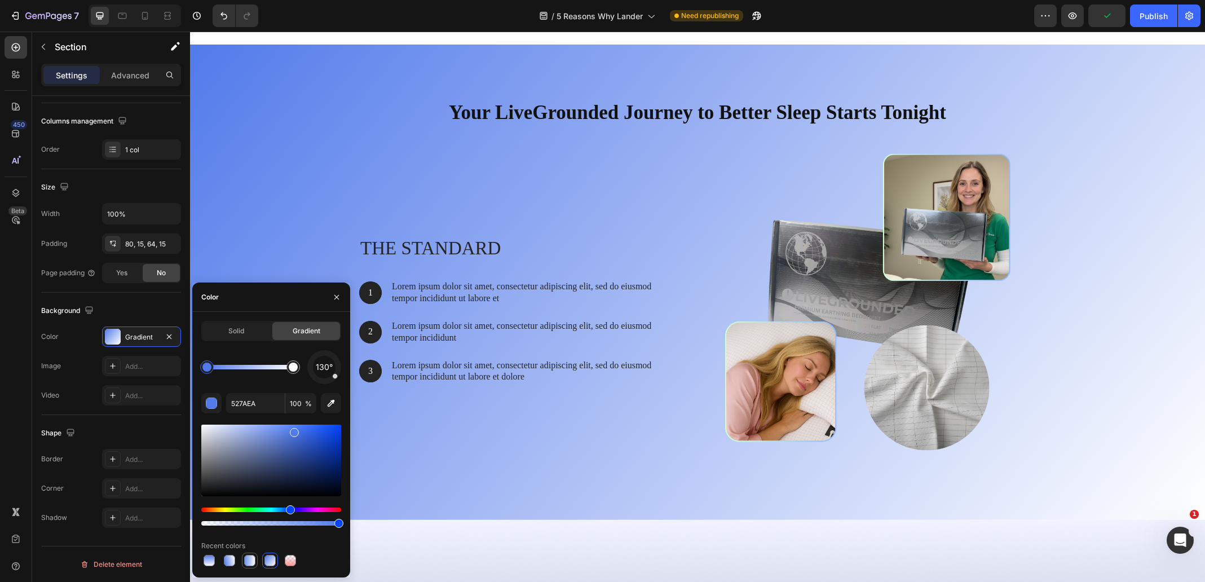
click at [247, 558] on div at bounding box center [249, 560] width 11 height 11
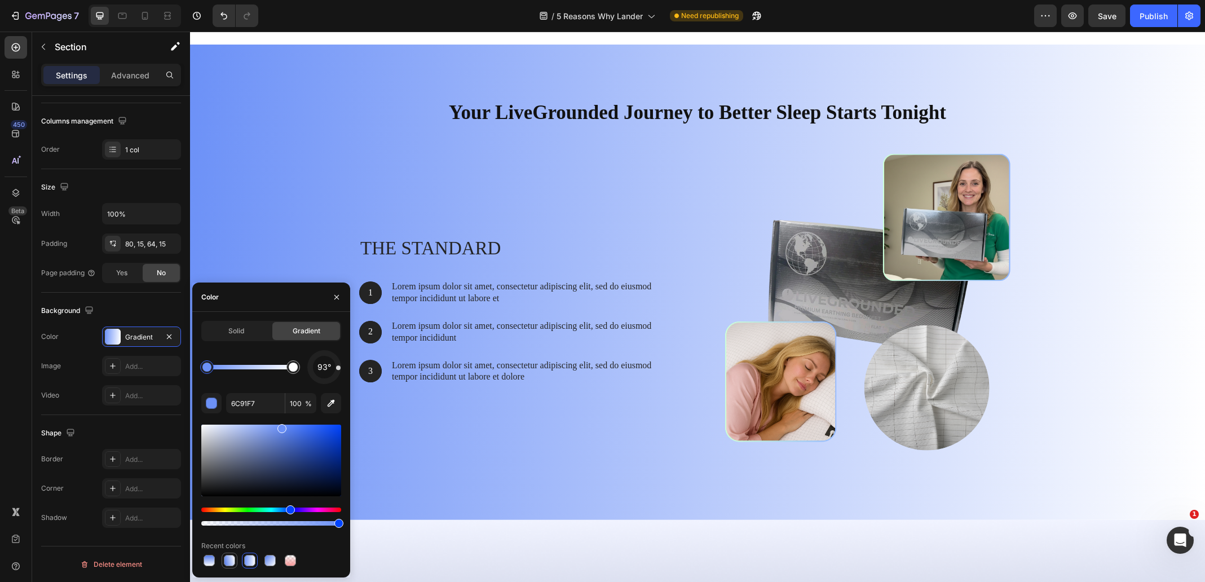
click at [231, 559] on div at bounding box center [229, 560] width 11 height 11
type input "527AEA"
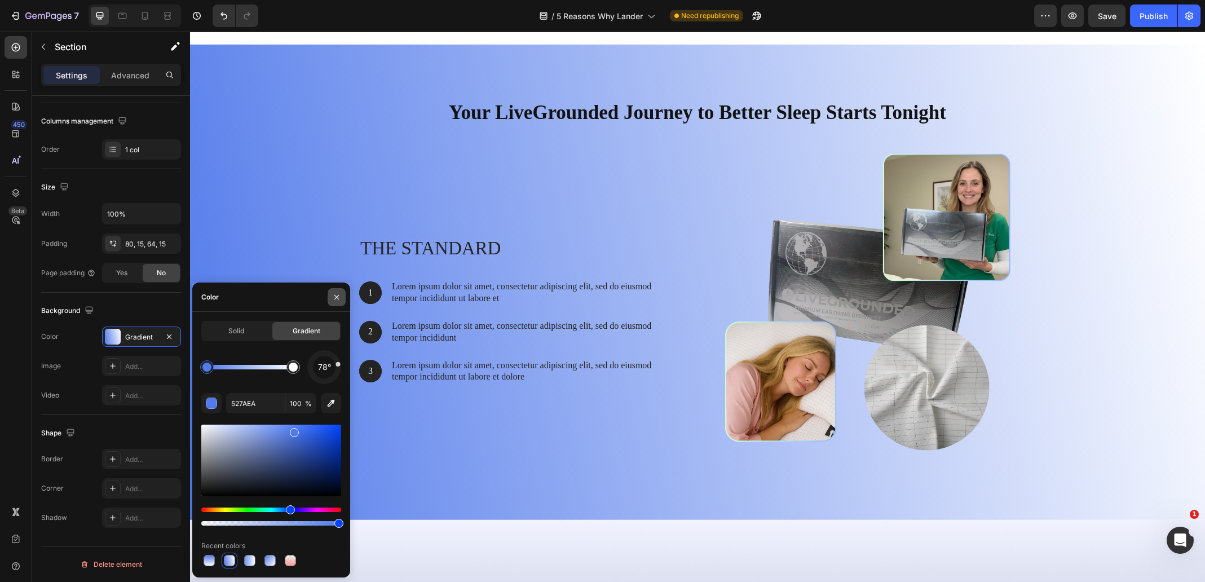
click at [341, 291] on button "button" at bounding box center [337, 297] width 18 height 18
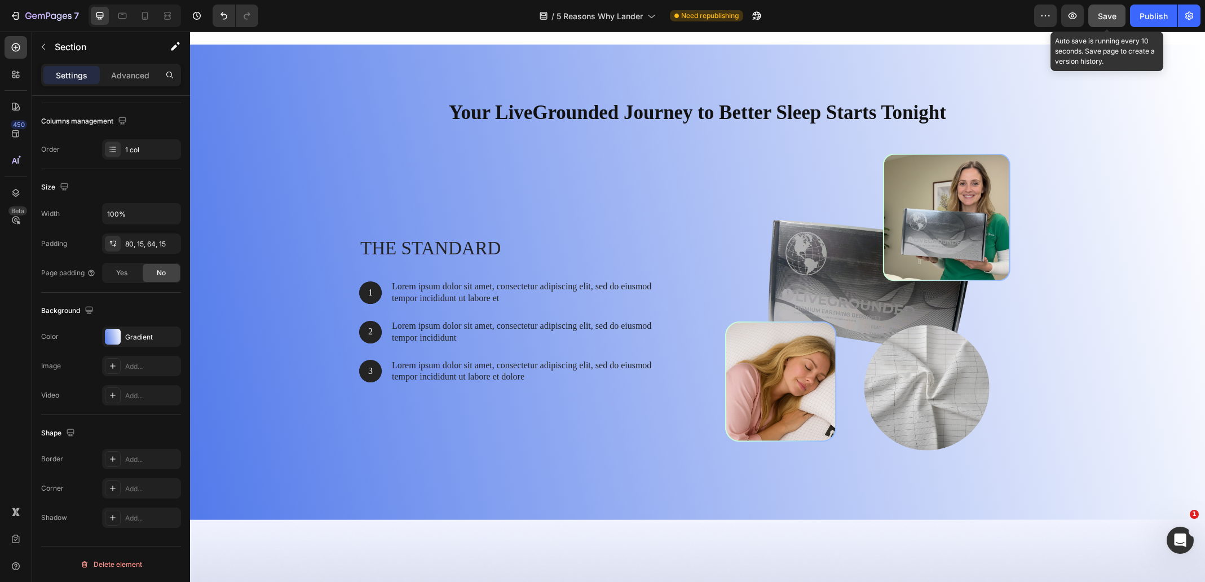
click at [1105, 16] on span "Save" at bounding box center [1107, 16] width 19 height 10
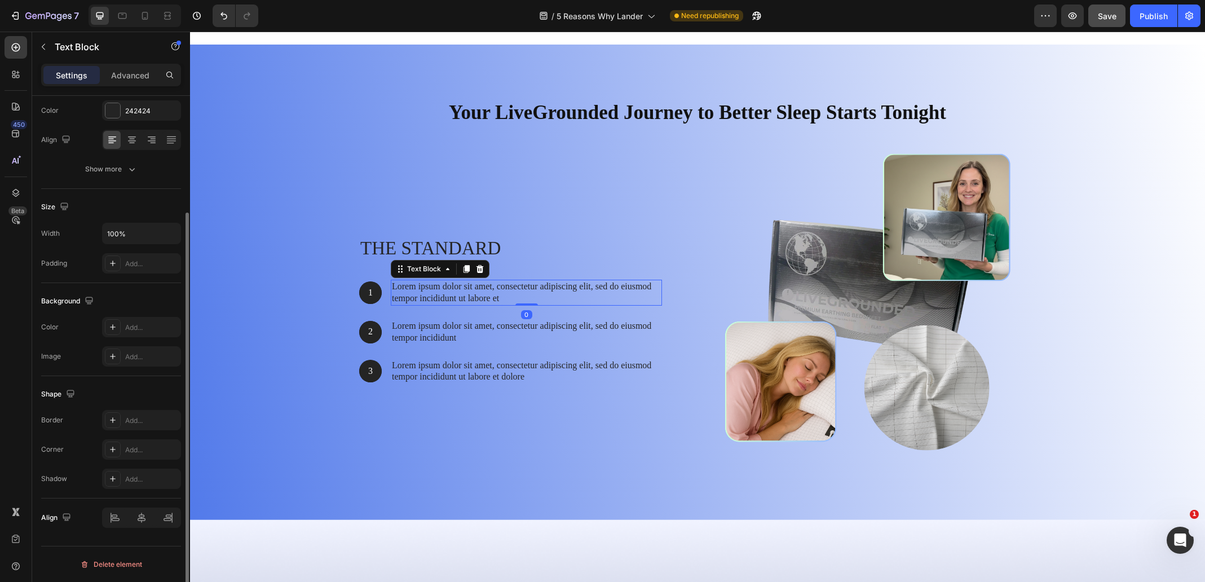
click at [478, 287] on p "Lorem ipsum dolor sit amet, consectetur adipiscing elit, sed do eiusmod tempor …" at bounding box center [526, 293] width 269 height 24
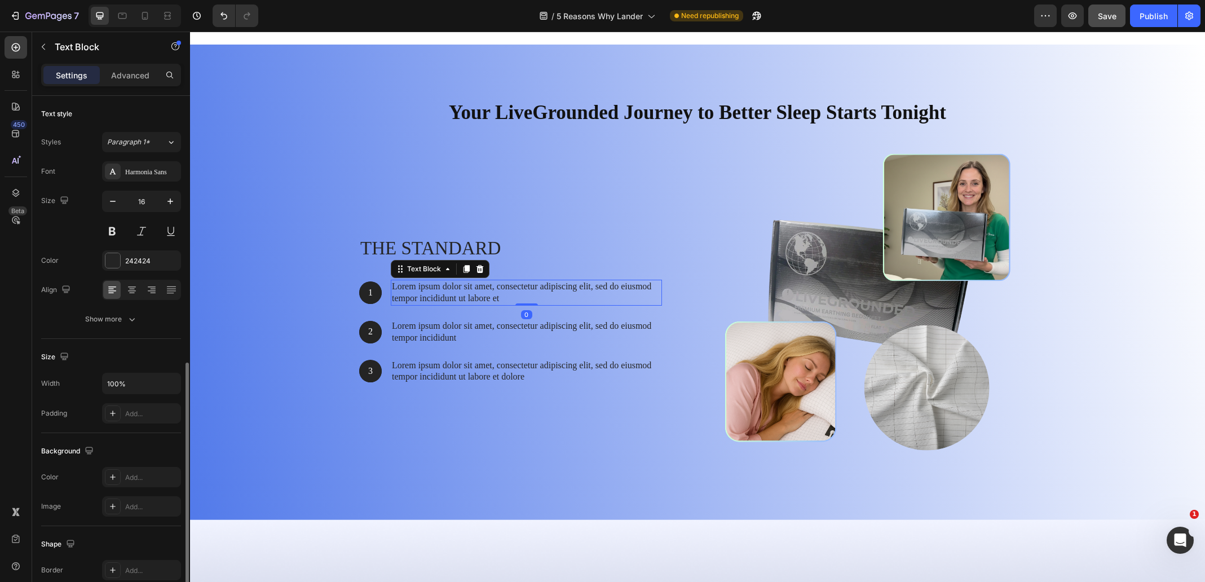
click at [478, 287] on p "Lorem ipsum dolor sit amet, consectetur adipiscing elit, sed do eiusmod tempor …" at bounding box center [526, 293] width 269 height 24
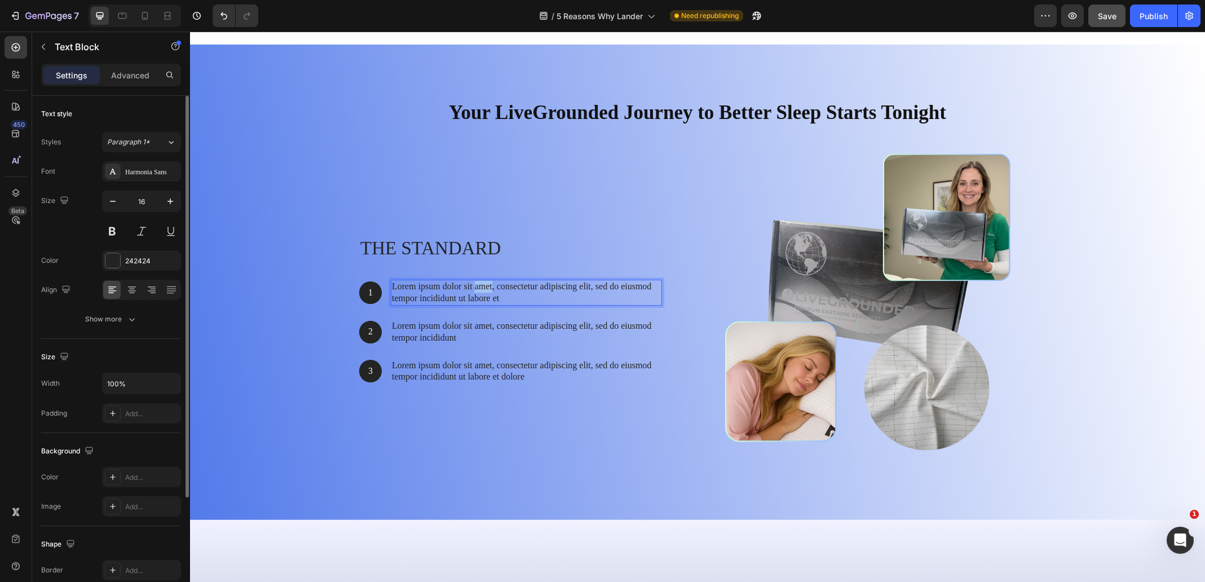
click at [478, 287] on p "Lorem ipsum dolor sit amet, consectetur adipiscing elit, sed do eiusmod tempor …" at bounding box center [526, 293] width 269 height 24
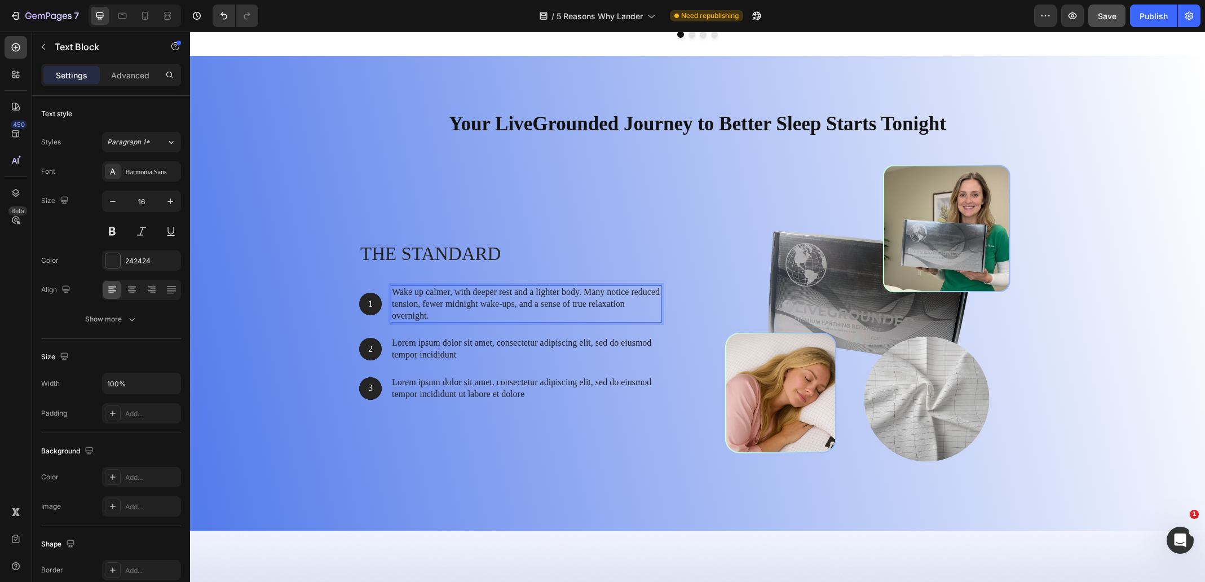
scroll to position [4667, 0]
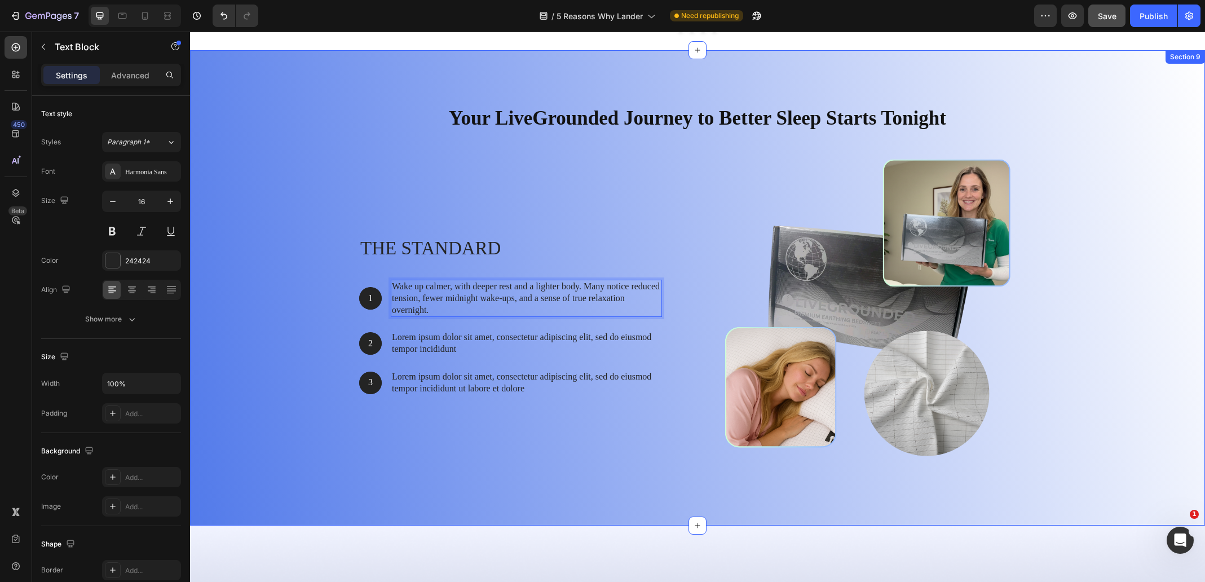
click at [274, 307] on div "Your LiveGrounded Journey to Better Sleep Starts Tonight Heading Row The standa…" at bounding box center [698, 292] width 998 height 394
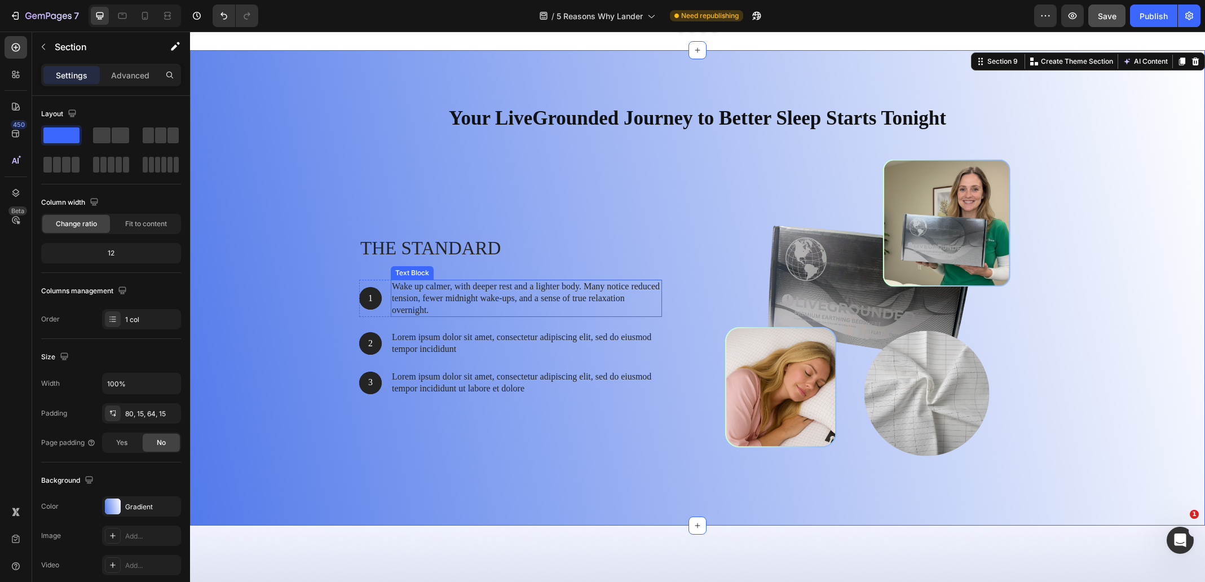
click at [392, 285] on p "Wake up calmer, with deeper rest and a lighter body. Many notice reduced tensio…" at bounding box center [526, 298] width 269 height 35
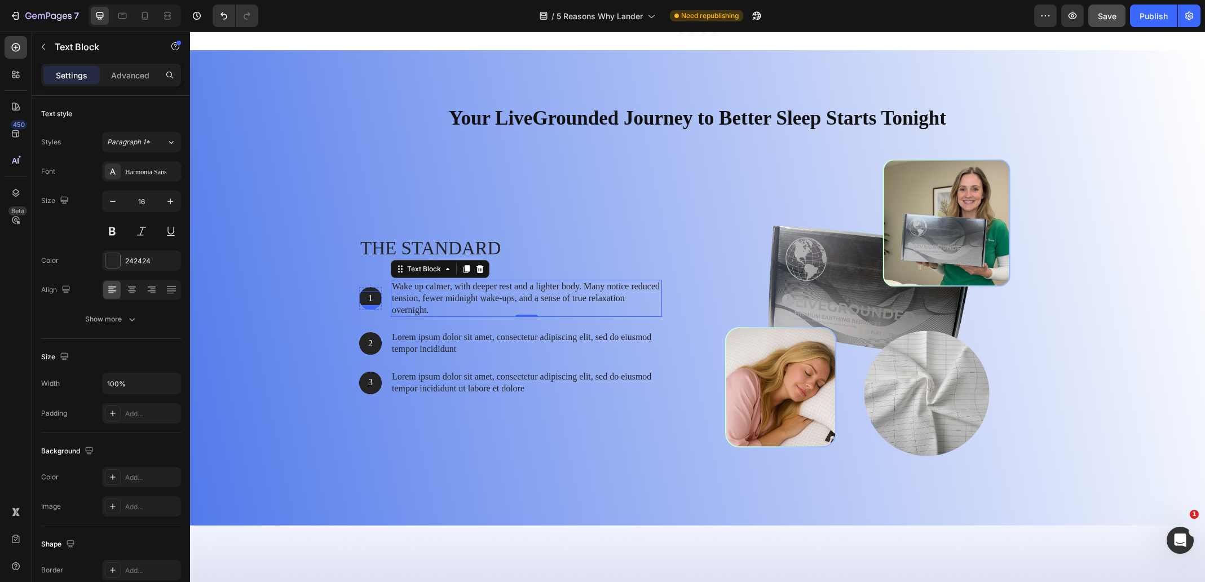
click at [375, 300] on p "1" at bounding box center [370, 299] width 20 height 12
click at [420, 313] on p "Wake up calmer, with deeper rest and a lighter body. Many notice reduced tensio…" at bounding box center [526, 298] width 269 height 35
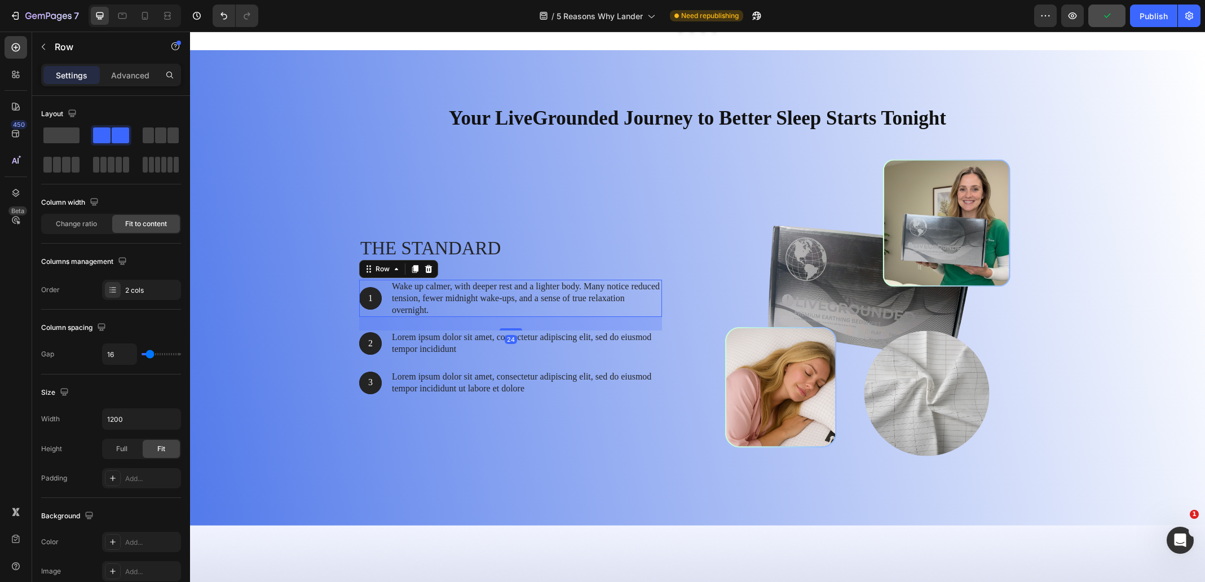
click at [369, 310] on div "1 Text Block Hero Banner" at bounding box center [370, 298] width 23 height 37
click at [11, 75] on icon at bounding box center [15, 74] width 11 height 11
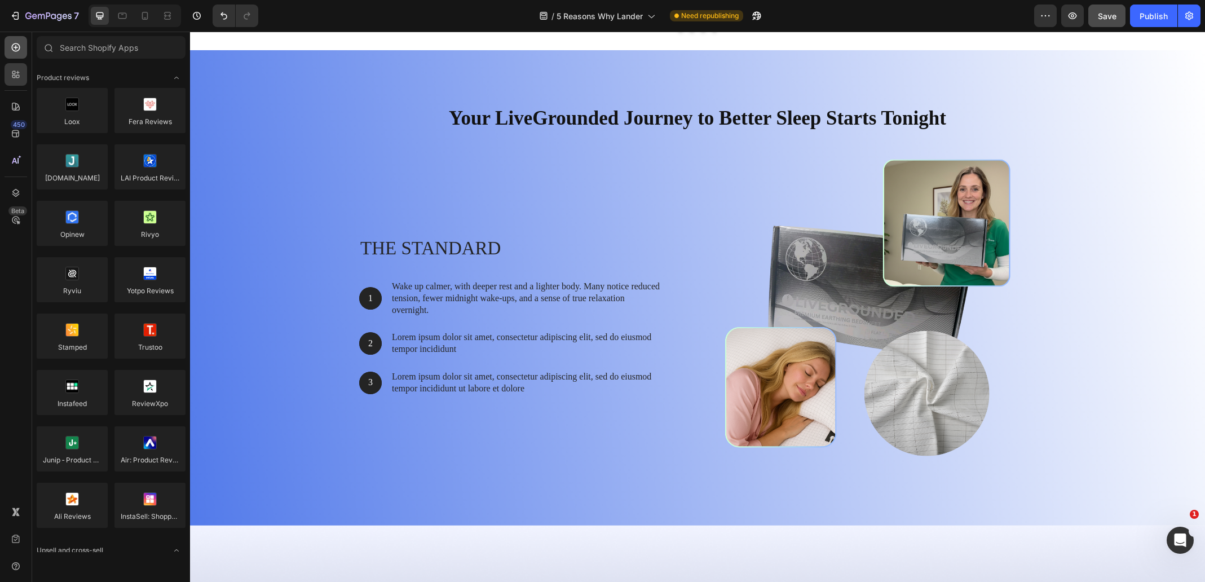
click at [16, 43] on icon at bounding box center [15, 47] width 11 height 11
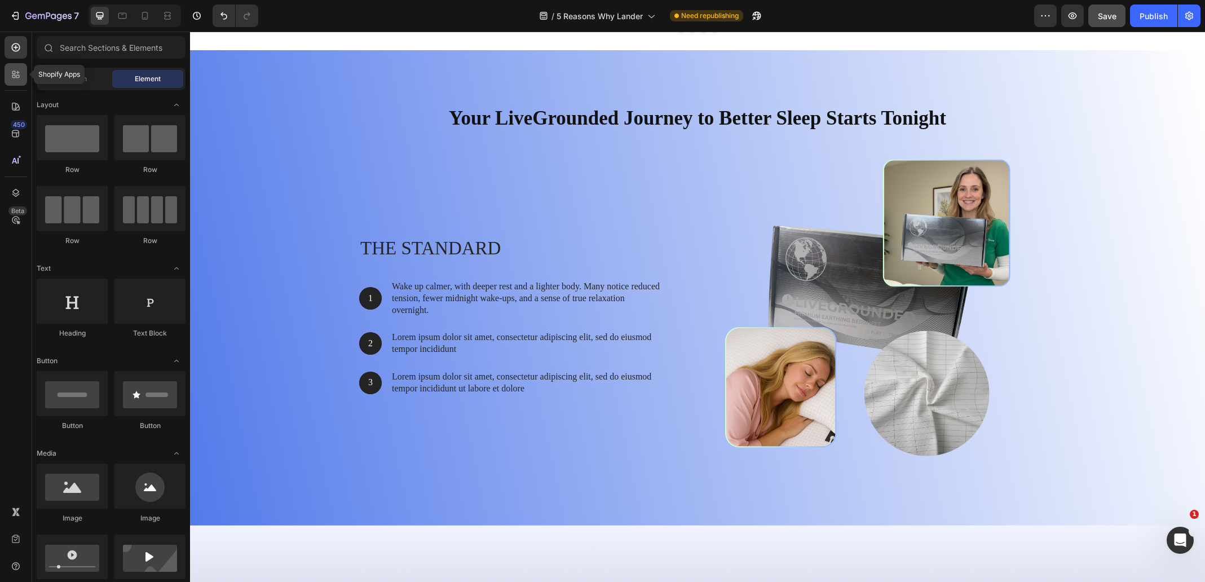
click at [17, 68] on div at bounding box center [16, 74] width 23 height 23
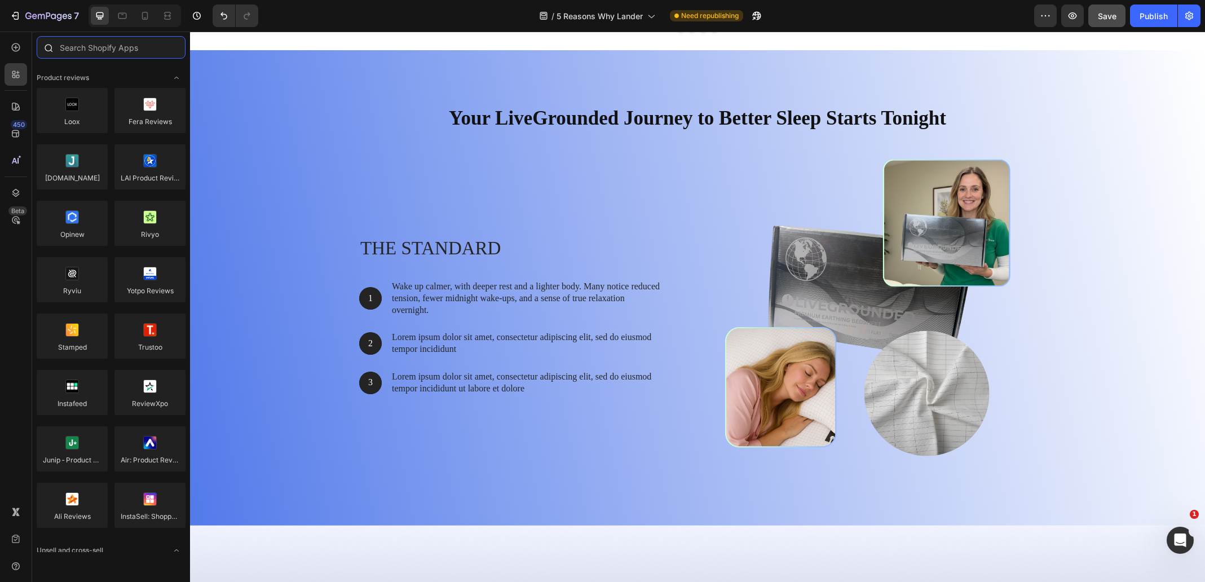
click at [83, 49] on input "text" at bounding box center [111, 47] width 149 height 23
click at [12, 72] on icon at bounding box center [13, 72] width 3 height 3
click at [19, 48] on icon at bounding box center [15, 47] width 11 height 11
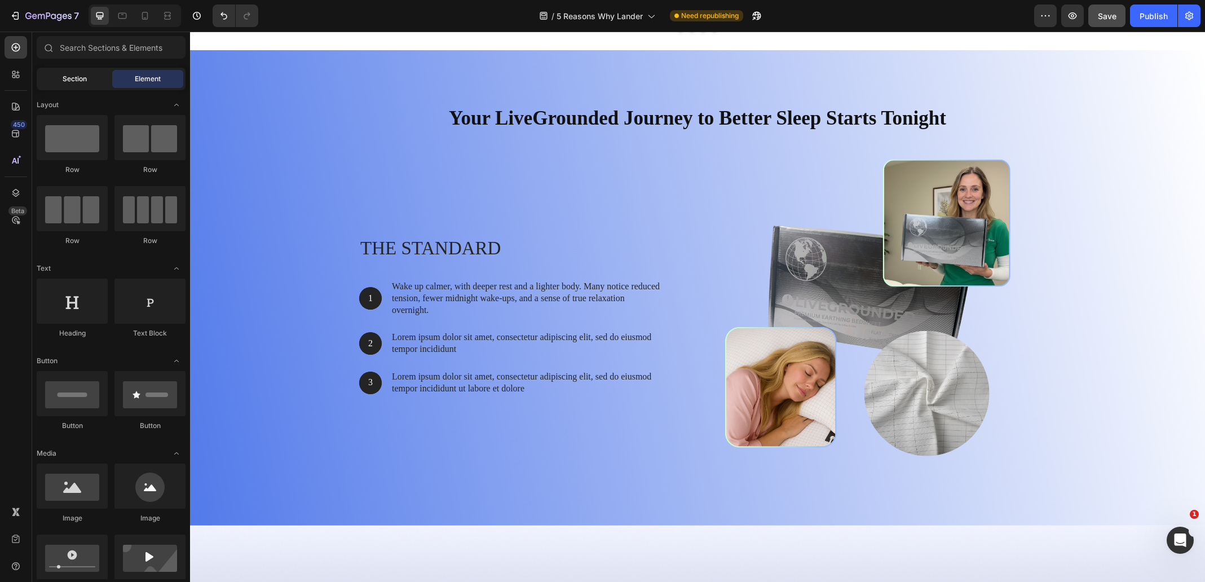
click at [61, 83] on div "Section" at bounding box center [74, 79] width 71 height 18
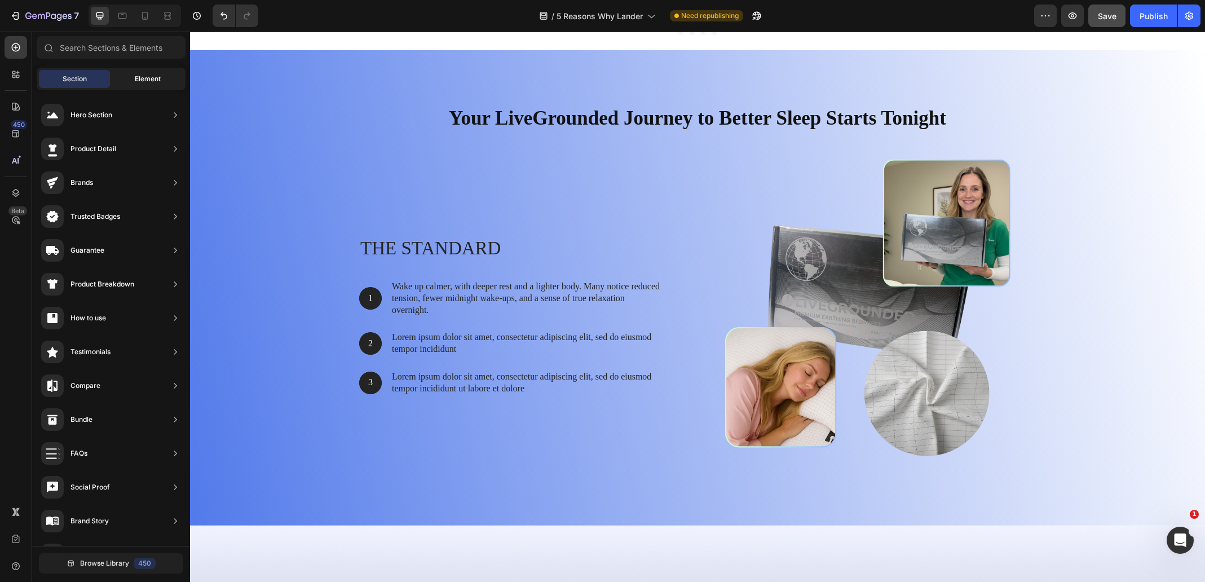
click at [139, 75] on span "Element" at bounding box center [148, 79] width 26 height 10
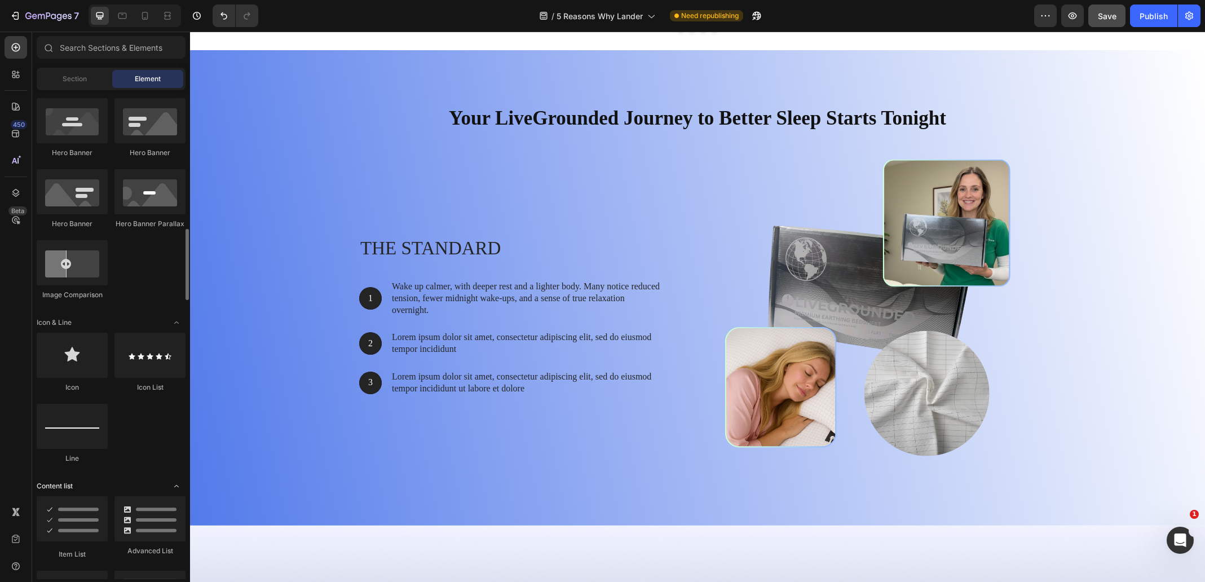
scroll to position [564, 0]
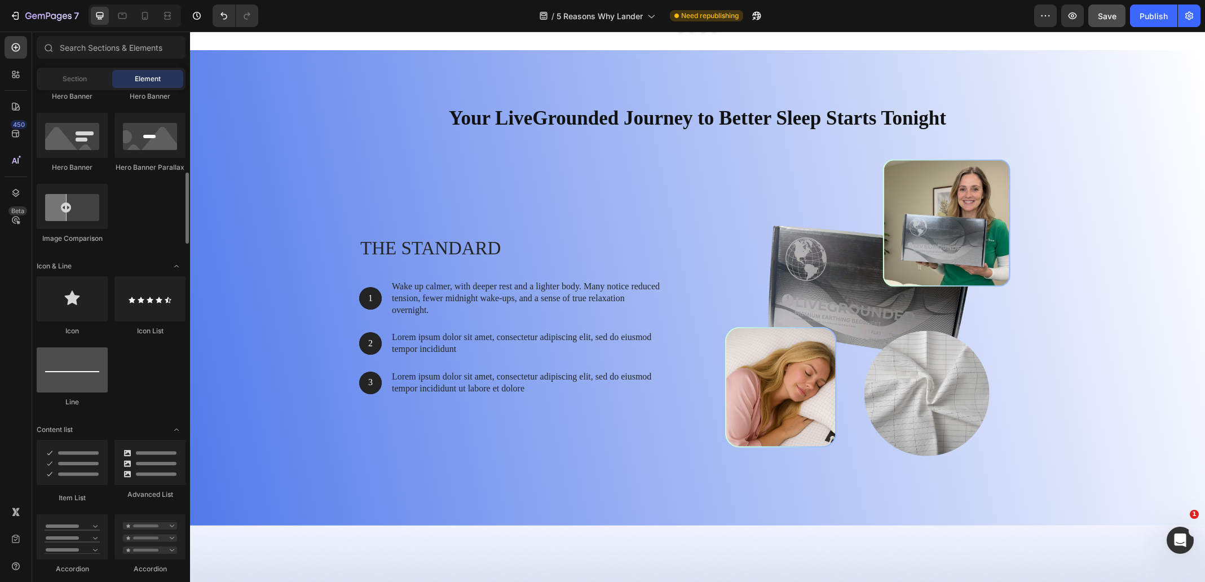
drag, startPoint x: 81, startPoint y: 432, endPoint x: 83, endPoint y: 378, distance: 53.1
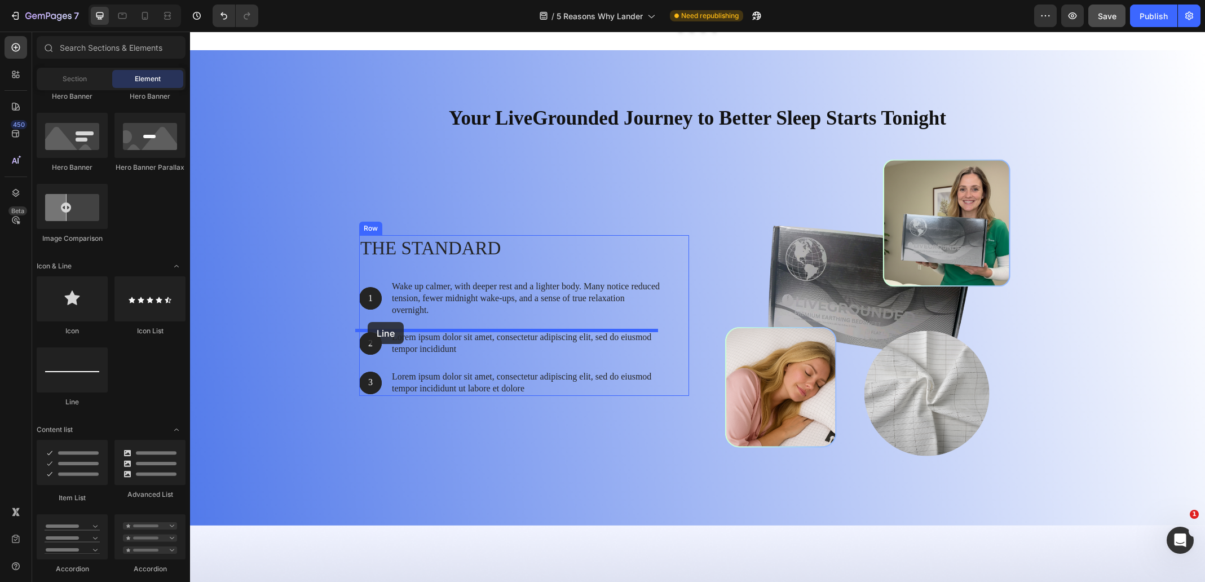
drag, startPoint x: 269, startPoint y: 403, endPoint x: 368, endPoint y: 322, distance: 127.9
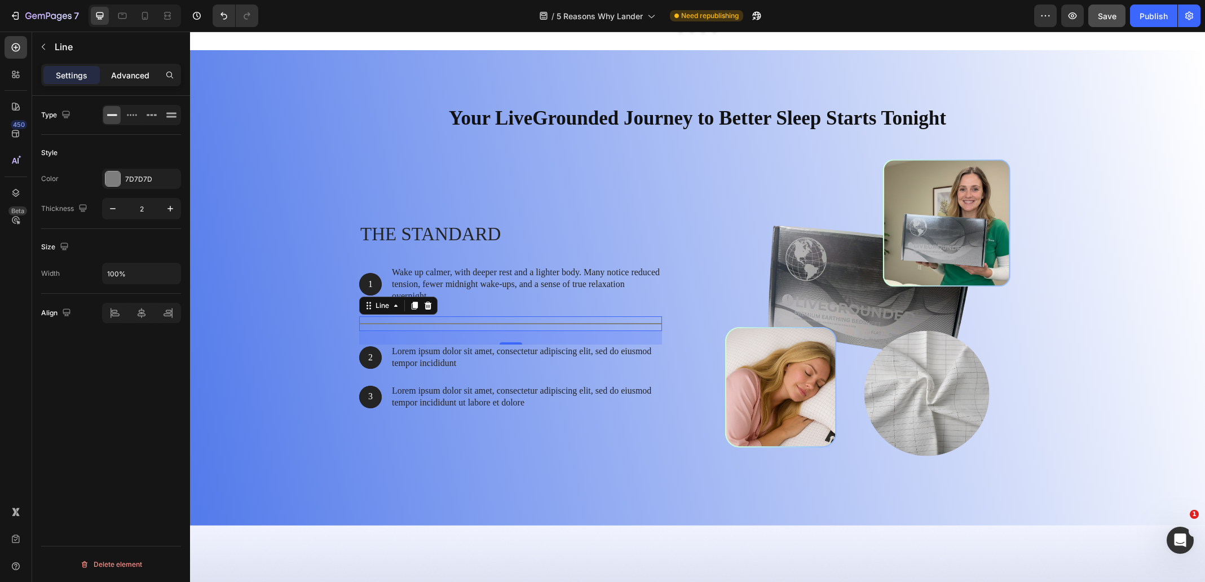
click at [134, 78] on p "Advanced" at bounding box center [130, 75] width 38 height 12
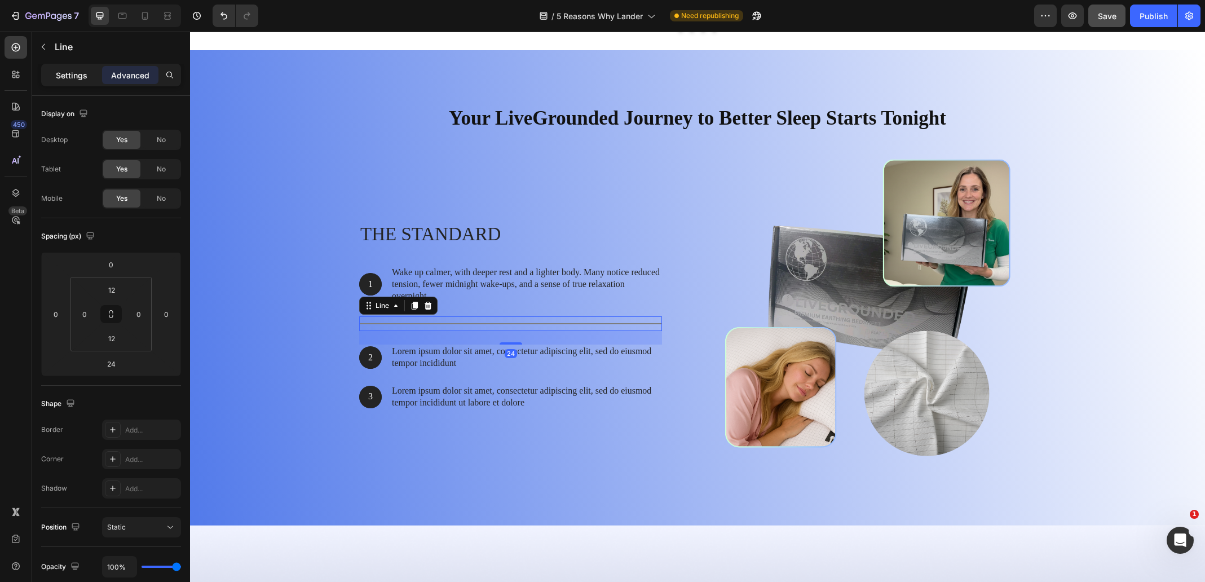
click at [79, 77] on p "Settings" at bounding box center [72, 75] width 32 height 12
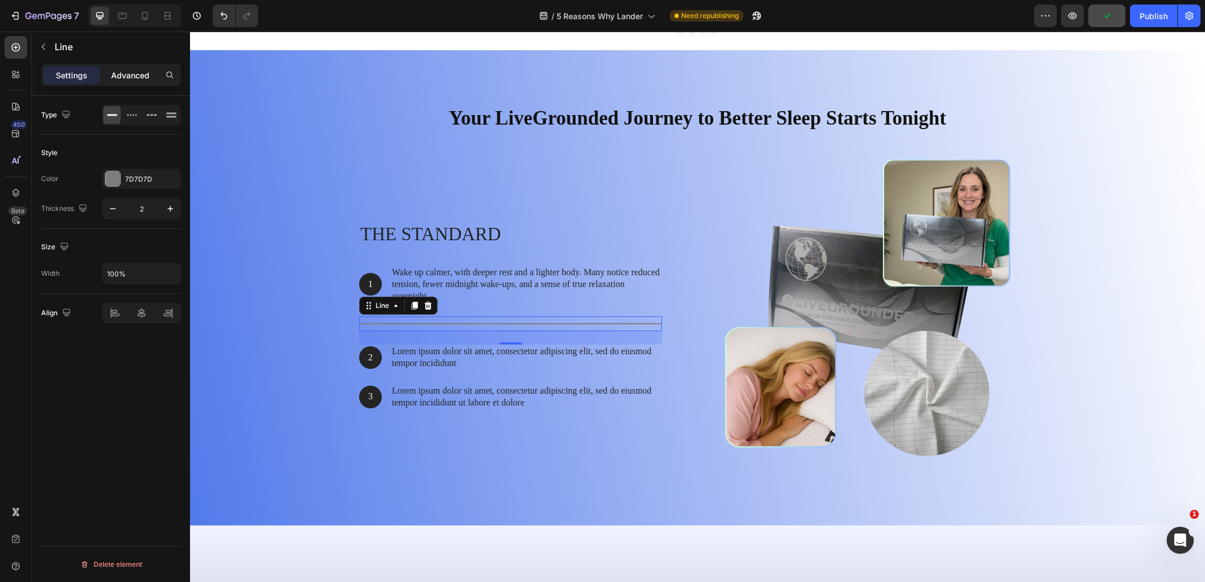
click at [116, 69] on p "Advanced" at bounding box center [130, 75] width 38 height 12
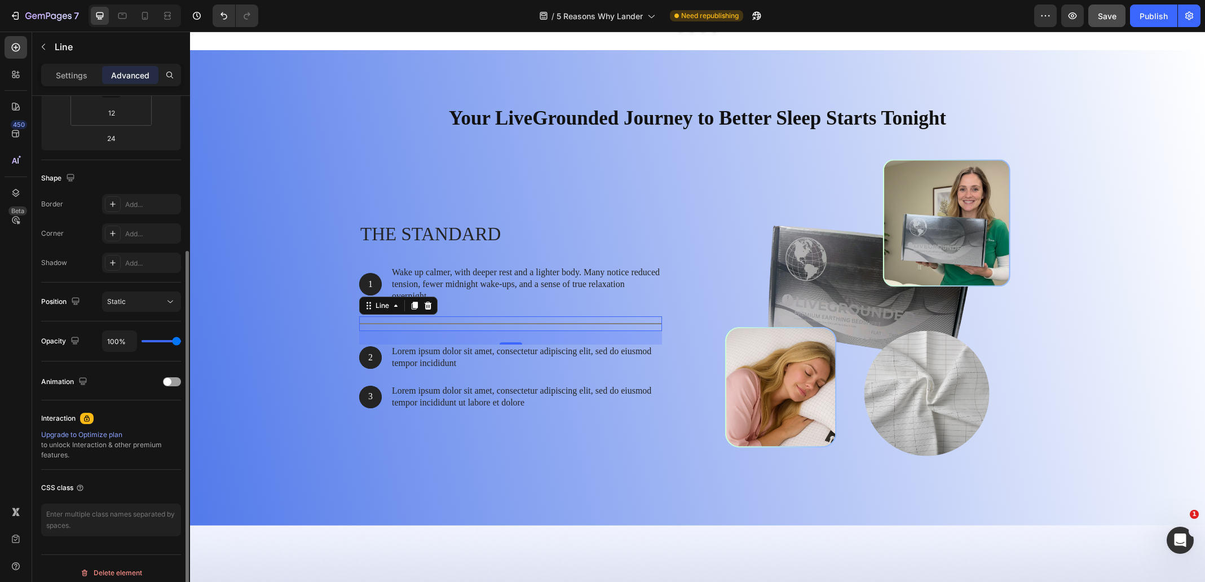
scroll to position [0, 0]
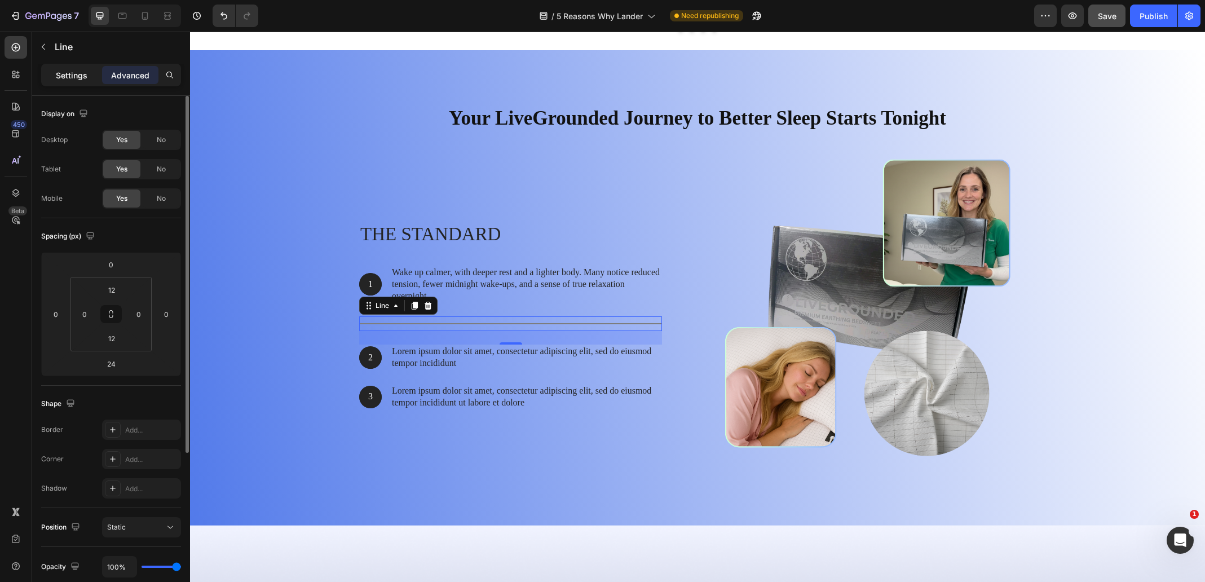
click at [60, 73] on p "Settings" at bounding box center [72, 75] width 32 height 12
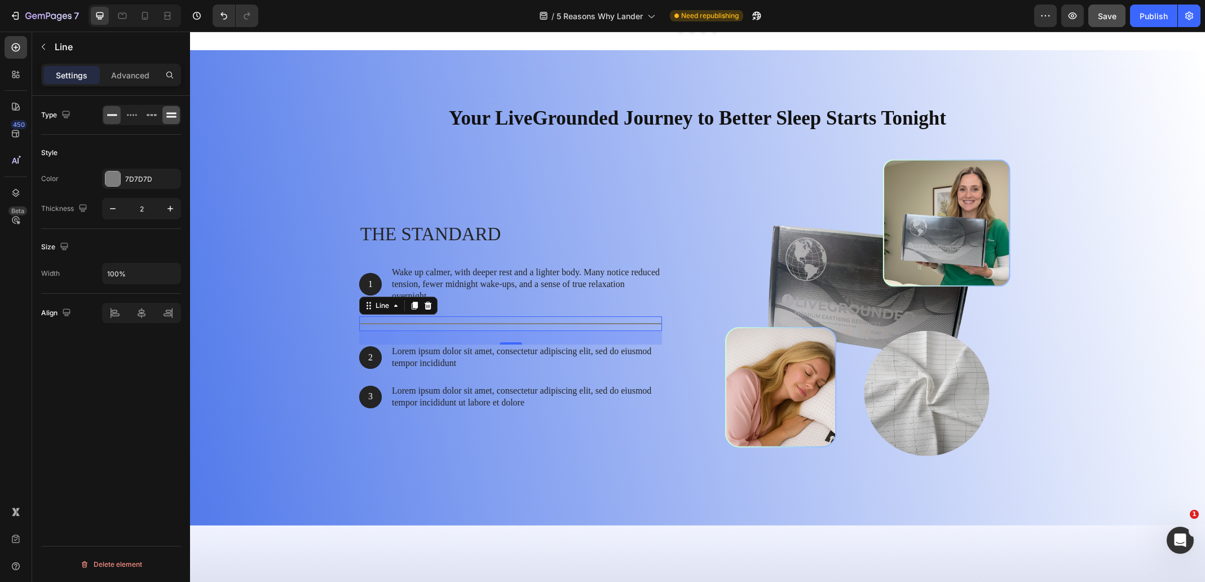
click at [168, 113] on icon at bounding box center [171, 113] width 10 height 2
click at [170, 115] on icon at bounding box center [171, 114] width 11 height 11
drag, startPoint x: 147, startPoint y: 111, endPoint x: 139, endPoint y: 110, distance: 7.9
click at [145, 109] on div at bounding box center [151, 115] width 17 height 18
click at [112, 111] on icon at bounding box center [112, 114] width 11 height 11
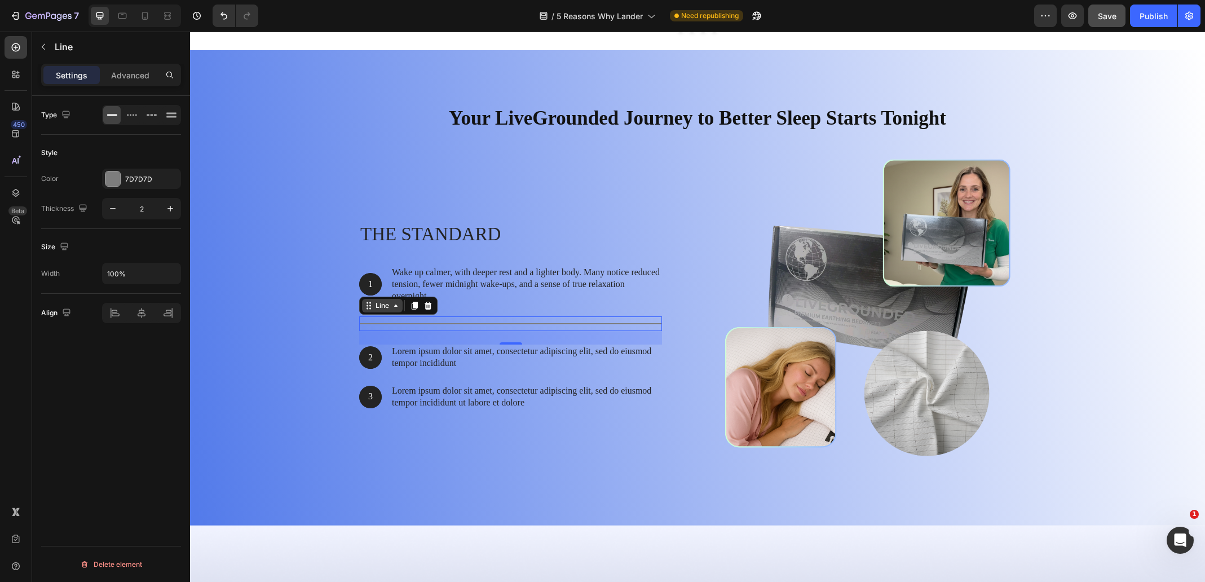
click at [373, 309] on div "Line" at bounding box center [382, 306] width 18 height 10
click at [371, 325] on div "Title Line 24" at bounding box center [510, 323] width 303 height 15
click at [44, 48] on icon "button" at bounding box center [43, 46] width 9 height 9
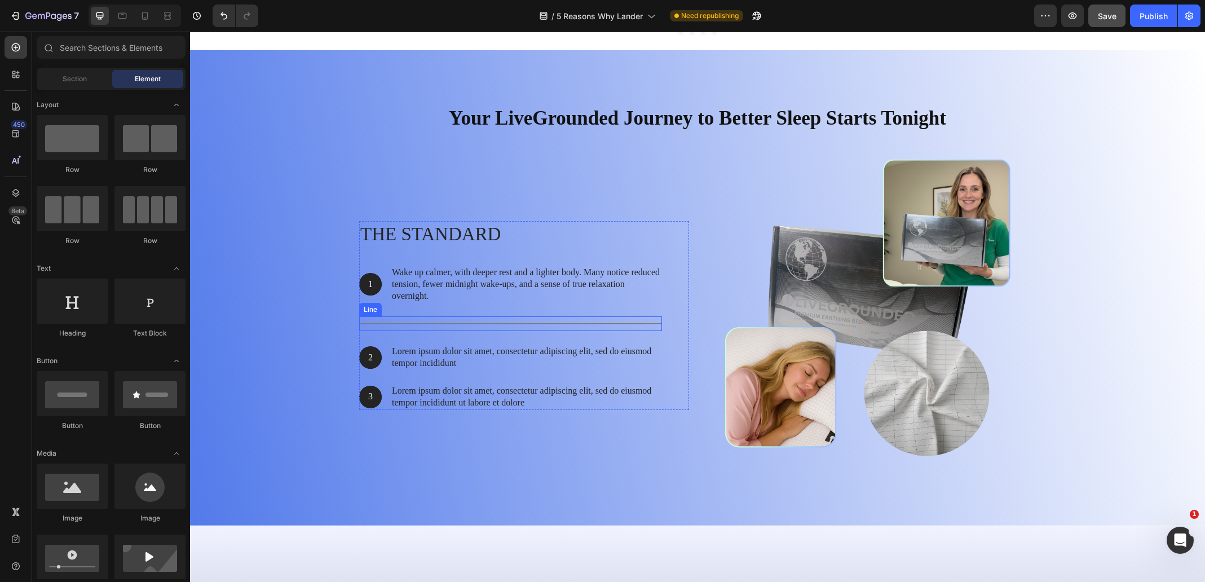
click at [408, 324] on div at bounding box center [510, 323] width 303 height 1
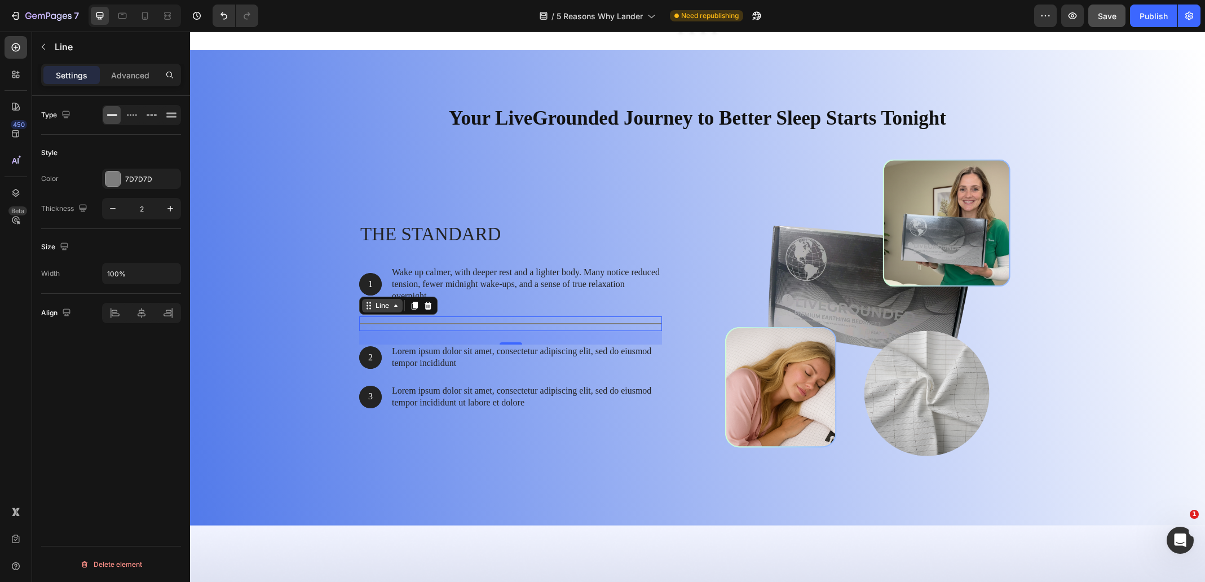
click at [393, 308] on icon at bounding box center [395, 305] width 9 height 9
click at [424, 311] on div at bounding box center [428, 306] width 14 height 14
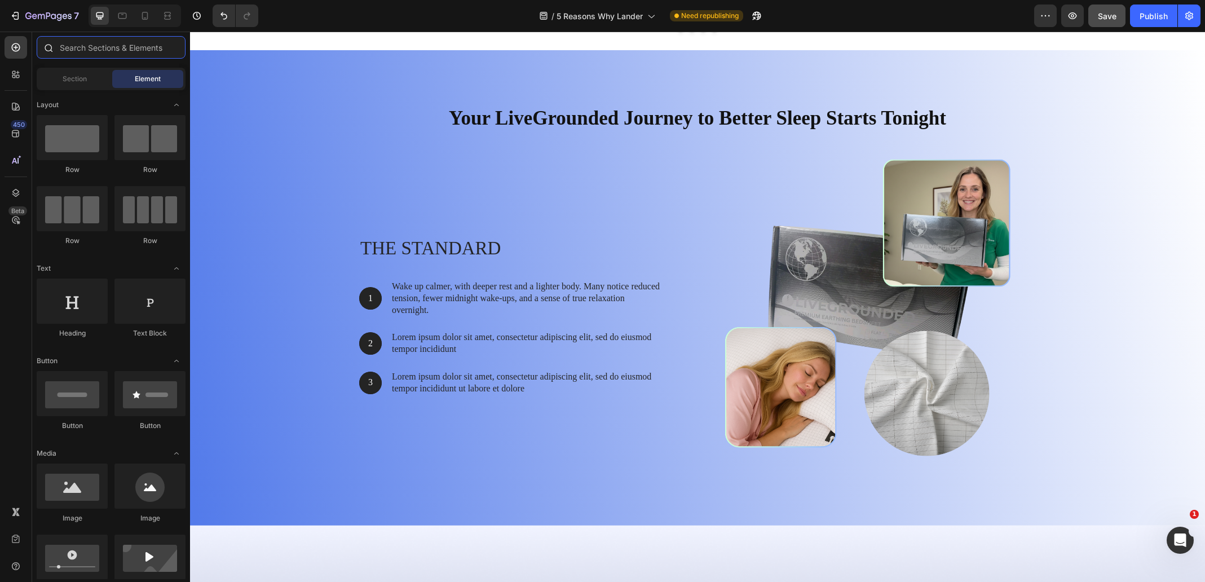
click at [82, 51] on input "text" at bounding box center [111, 47] width 149 height 23
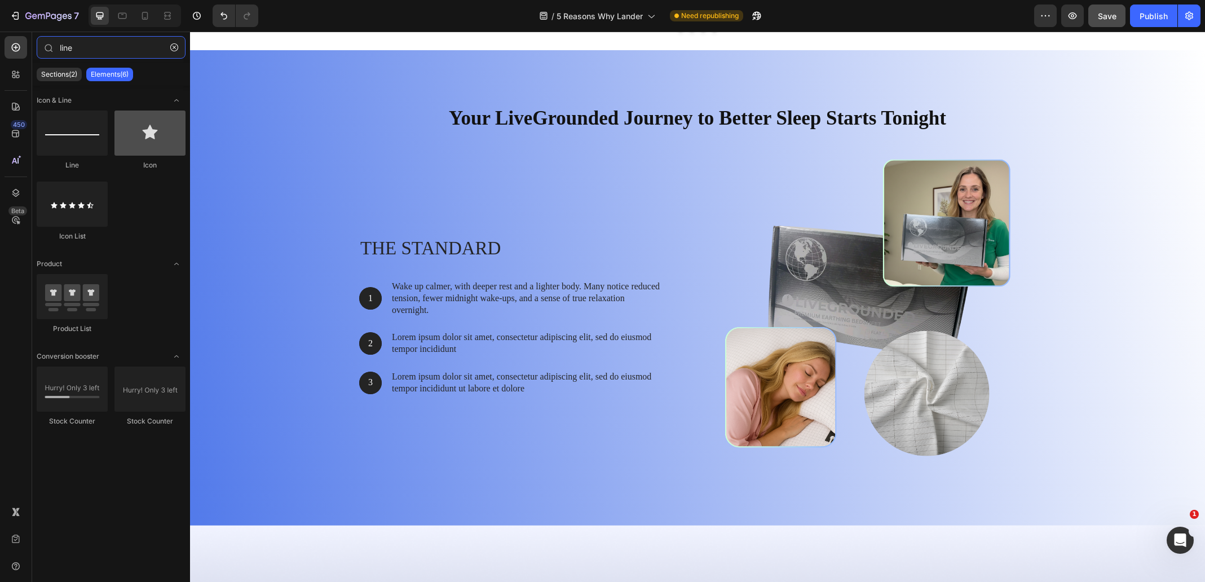
type input "line"
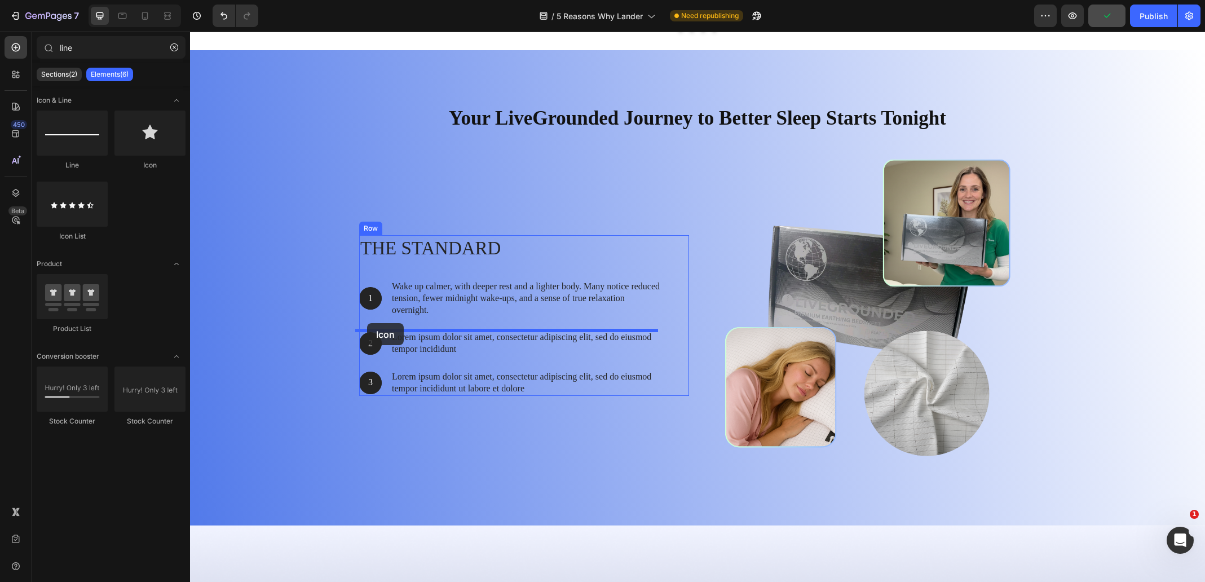
drag, startPoint x: 334, startPoint y: 168, endPoint x: 367, endPoint y: 323, distance: 158.7
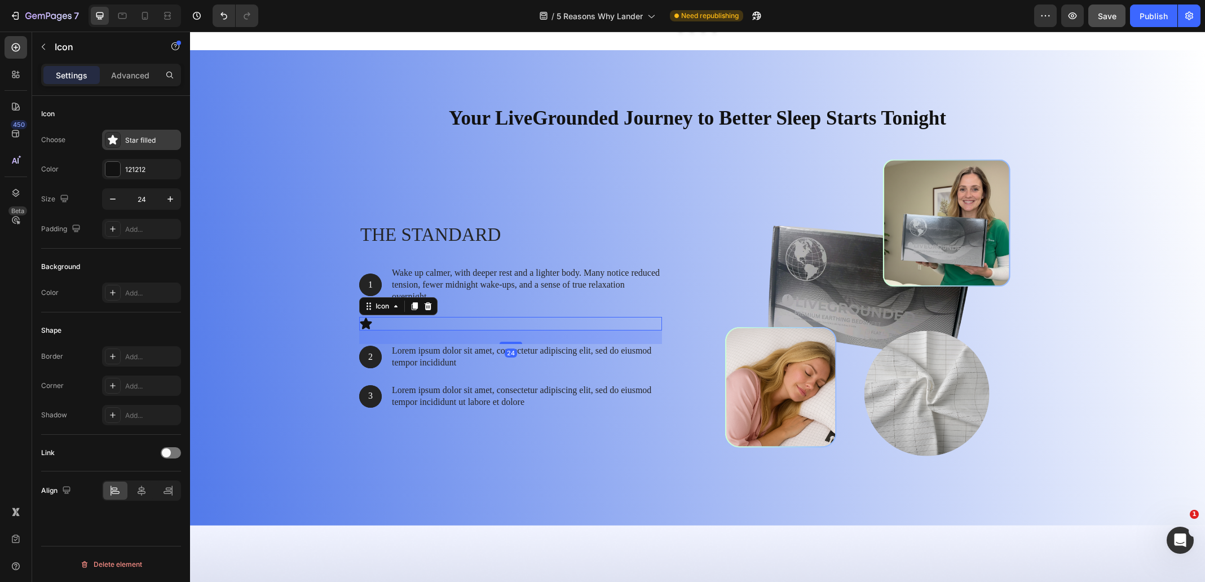
click at [134, 140] on div "Star filled" at bounding box center [151, 140] width 53 height 10
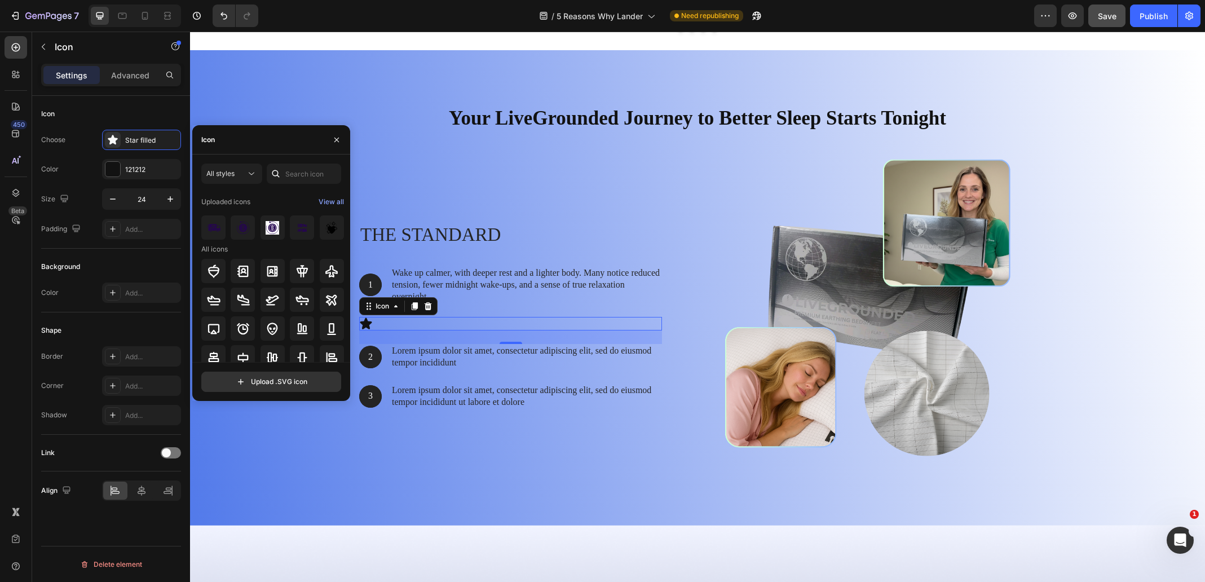
click at [250, 147] on div "Icon" at bounding box center [271, 139] width 158 height 29
click at [306, 174] on input "text" at bounding box center [304, 174] width 74 height 20
type input "line"
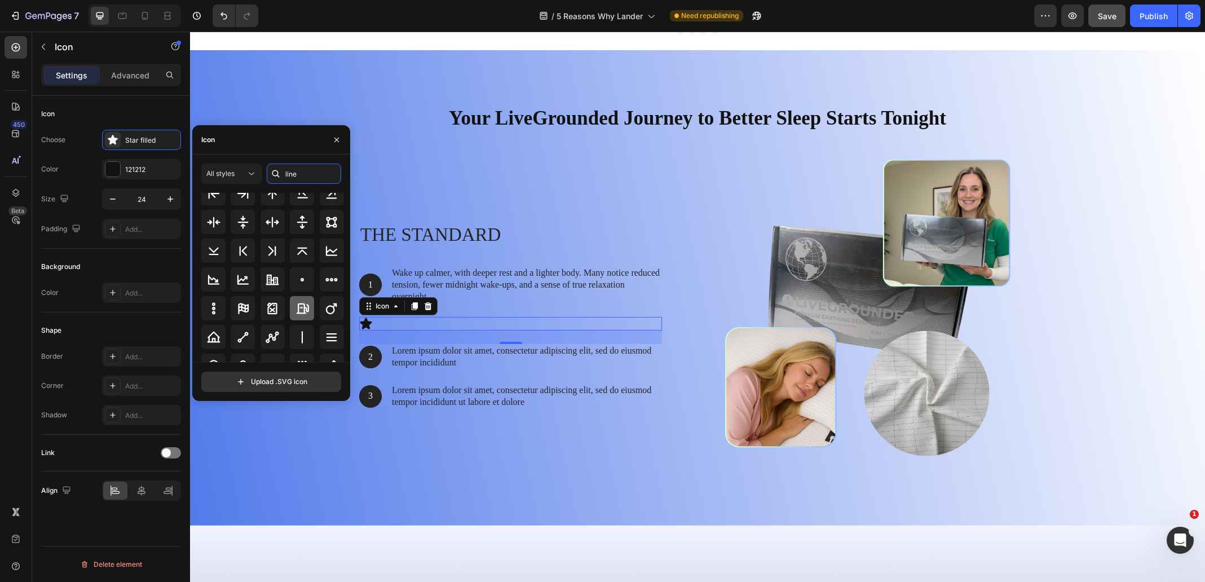
scroll to position [124, 0]
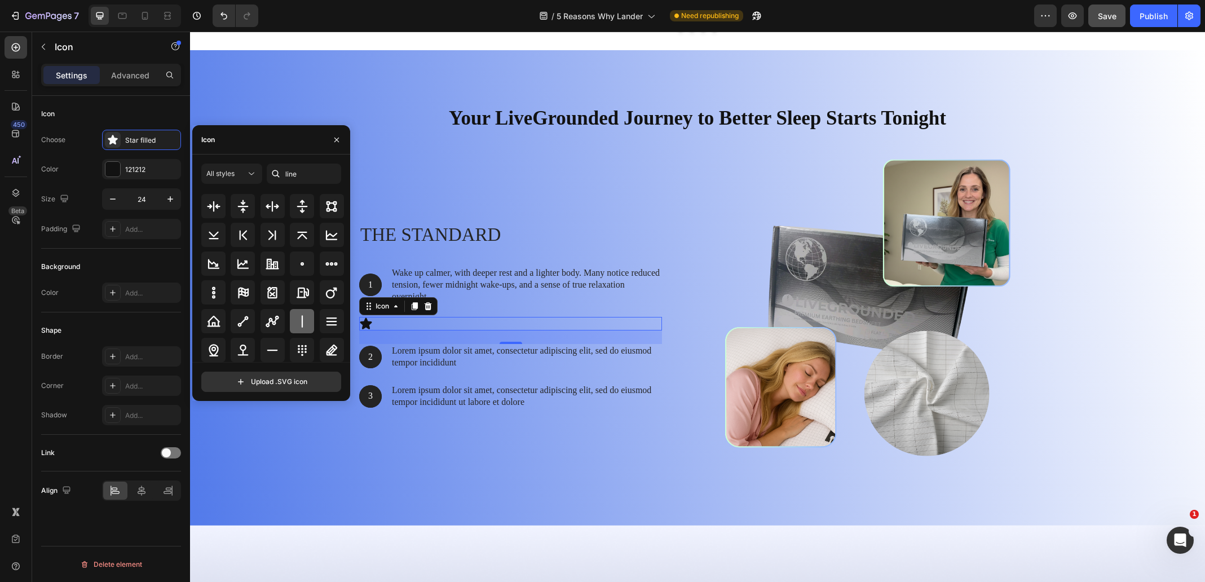
click at [298, 316] on icon at bounding box center [303, 322] width 14 height 14
click at [373, 441] on div "The standard Heading 1 Text Block Hero Banner Wake up calmer, with deeper rest …" at bounding box center [524, 316] width 330 height 330
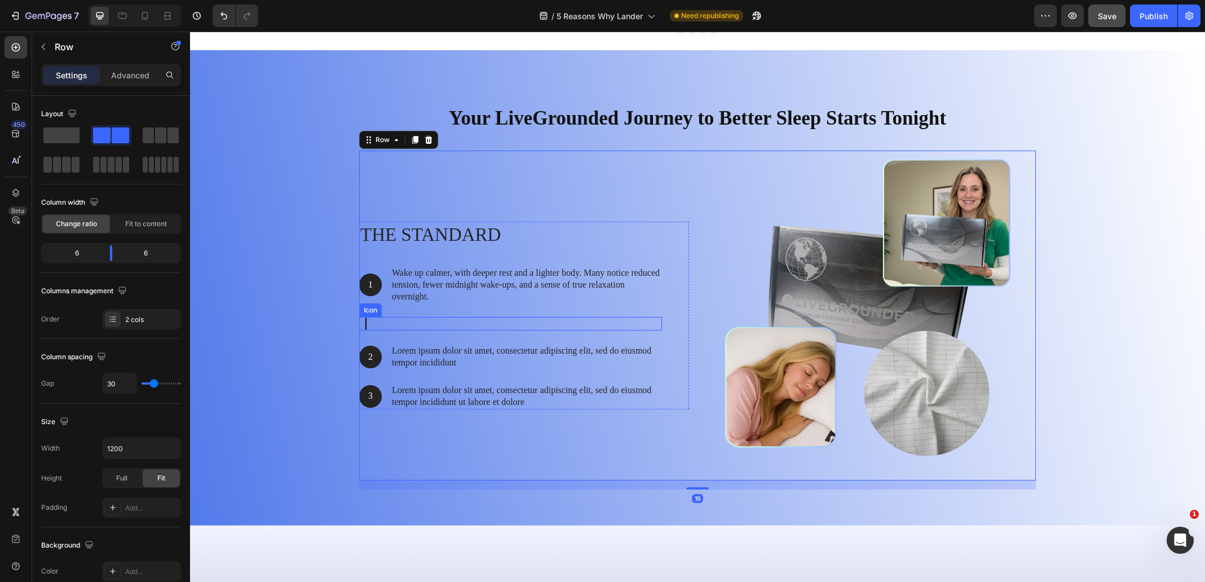
click at [366, 324] on icon at bounding box center [366, 324] width 14 height 14
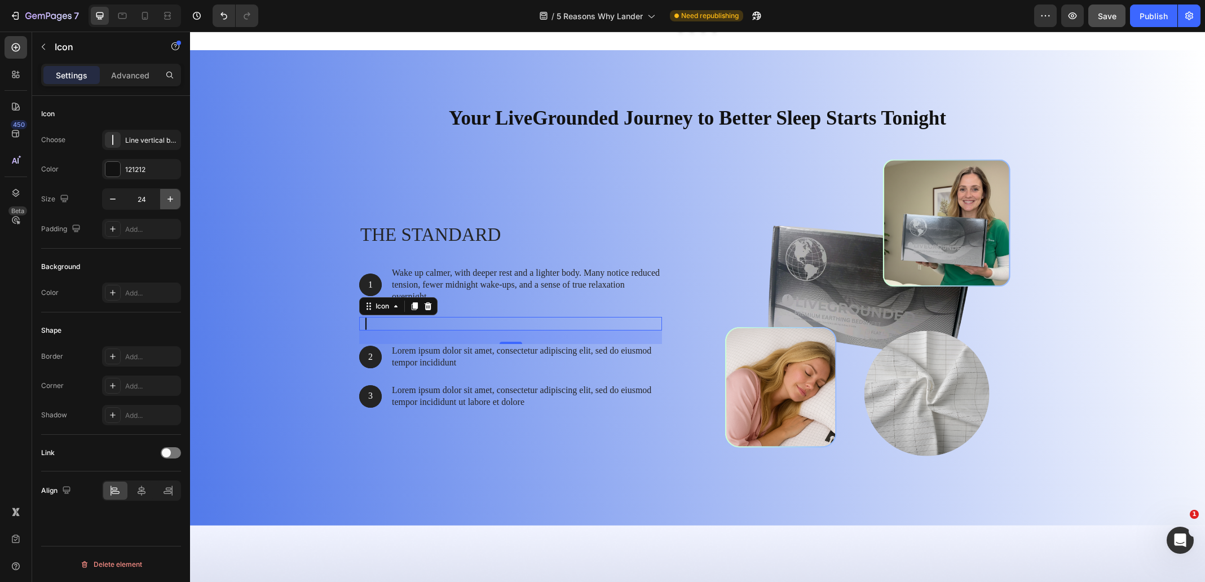
click at [170, 202] on icon "button" at bounding box center [170, 198] width 11 height 11
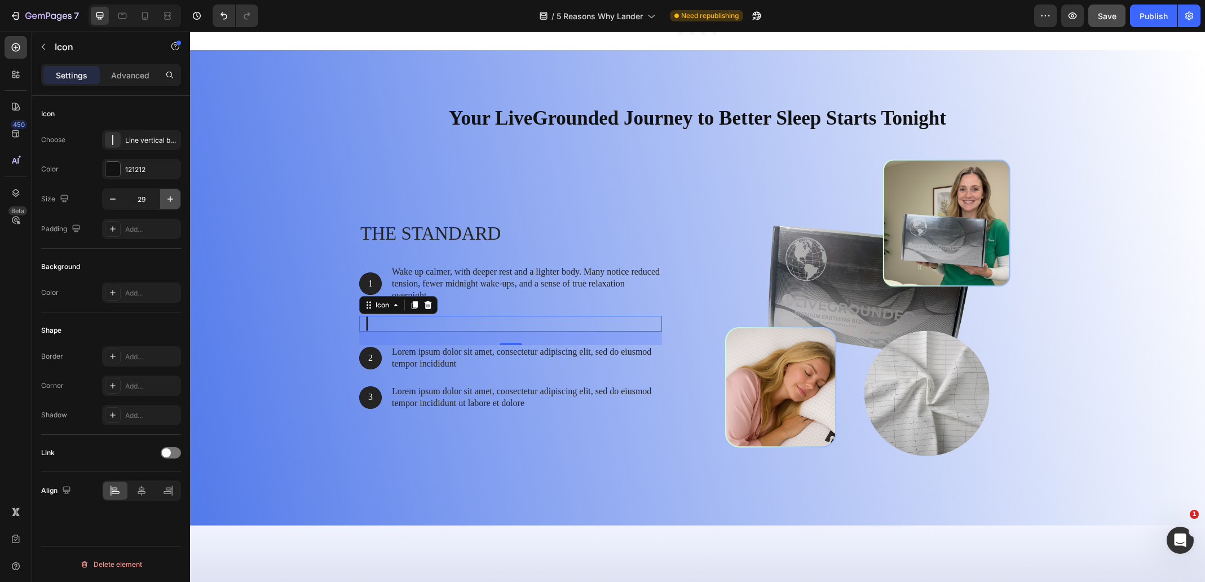
click at [170, 202] on icon "button" at bounding box center [170, 198] width 11 height 11
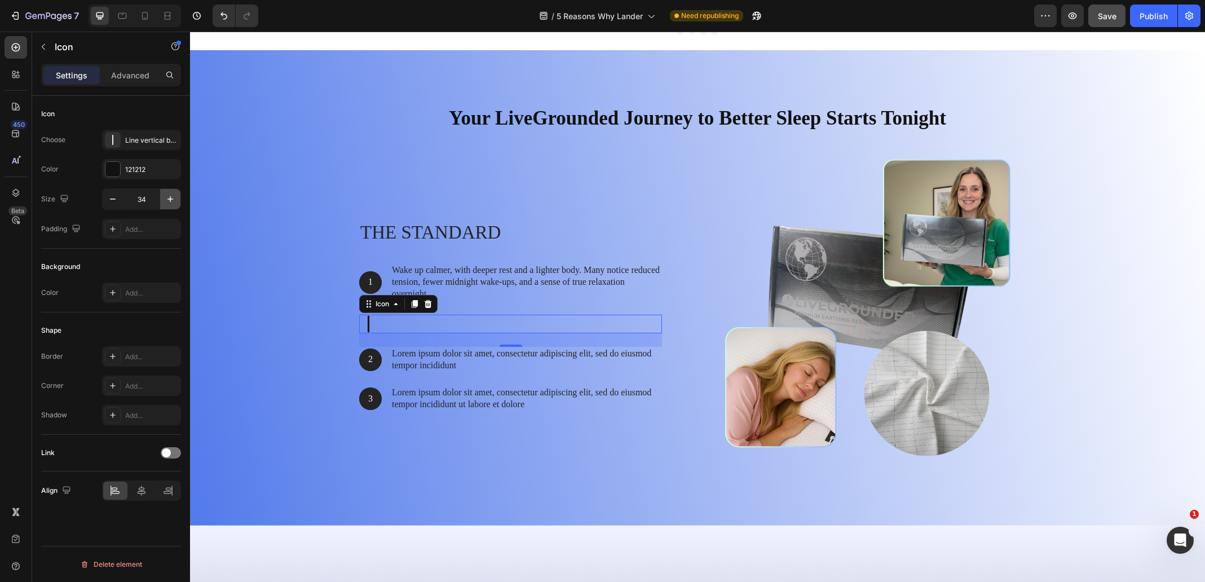
click at [170, 202] on icon "button" at bounding box center [170, 198] width 11 height 11
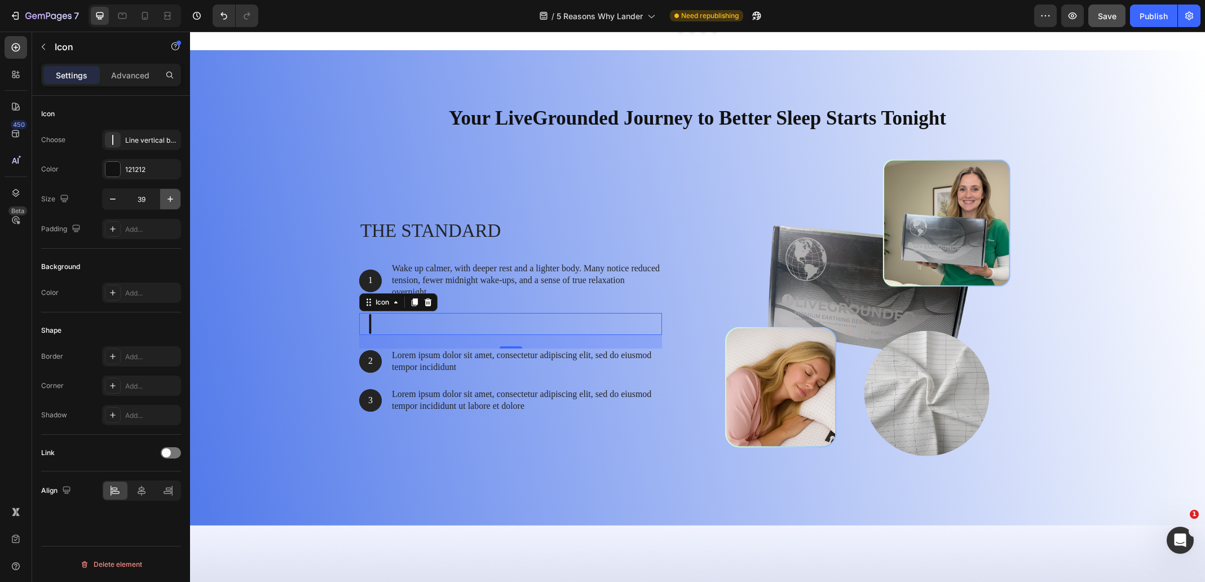
click at [170, 202] on icon "button" at bounding box center [170, 198] width 11 height 11
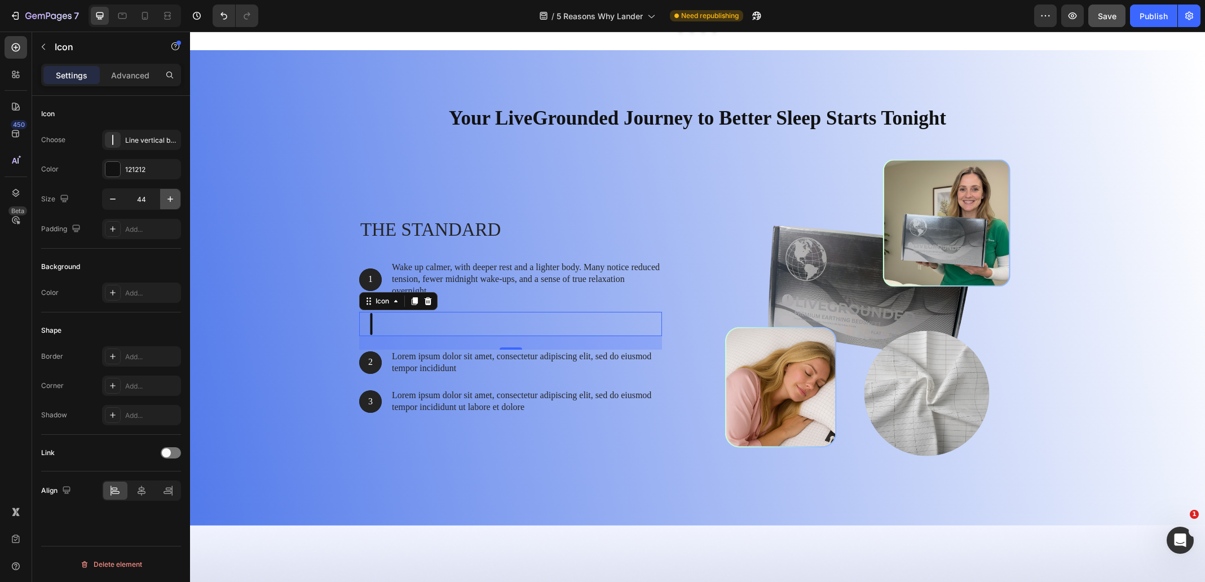
click at [170, 202] on icon "button" at bounding box center [170, 198] width 11 height 11
type input "47"
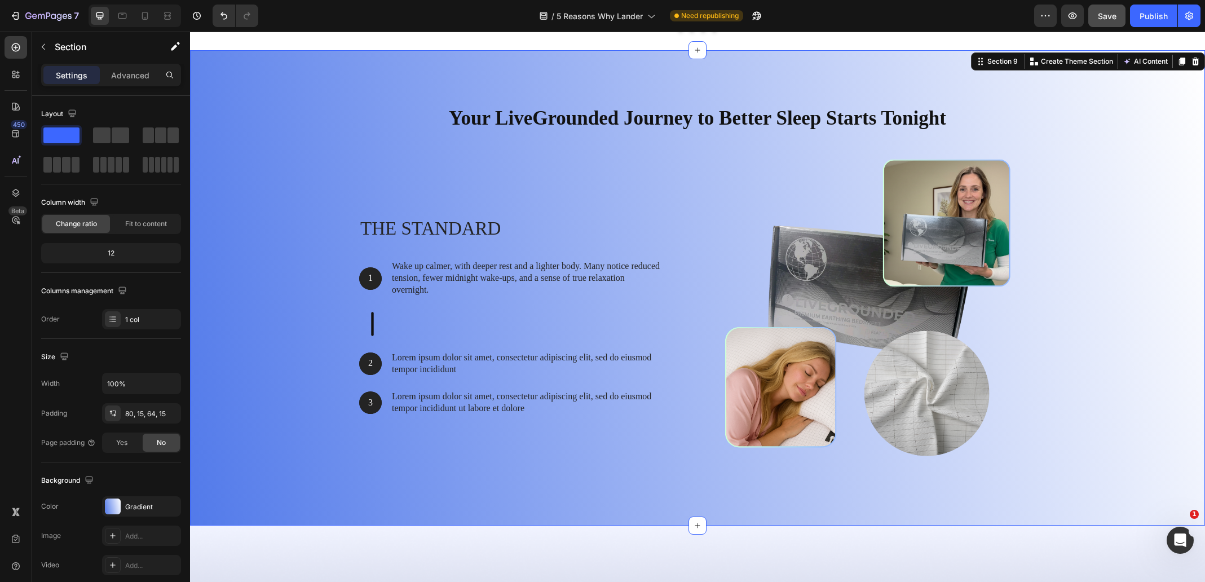
click at [289, 290] on div "Your LiveGrounded Journey to Better Sleep Starts Tonight Heading Row The standa…" at bounding box center [698, 292] width 998 height 394
click at [364, 321] on icon at bounding box center [372, 324] width 27 height 27
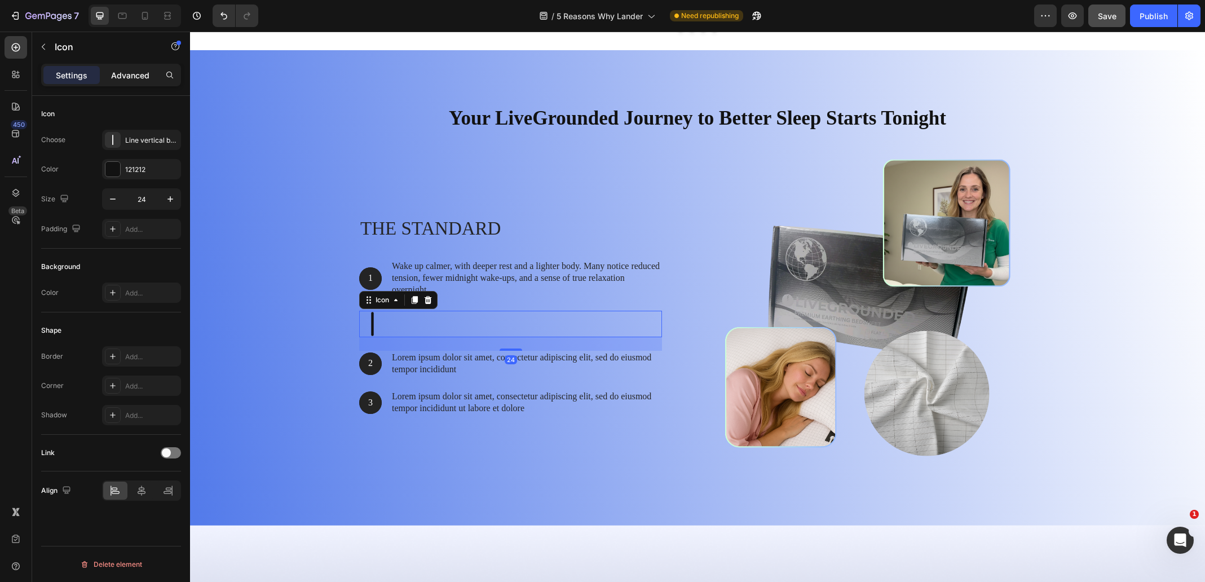
click at [130, 81] on p "Advanced" at bounding box center [130, 75] width 38 height 12
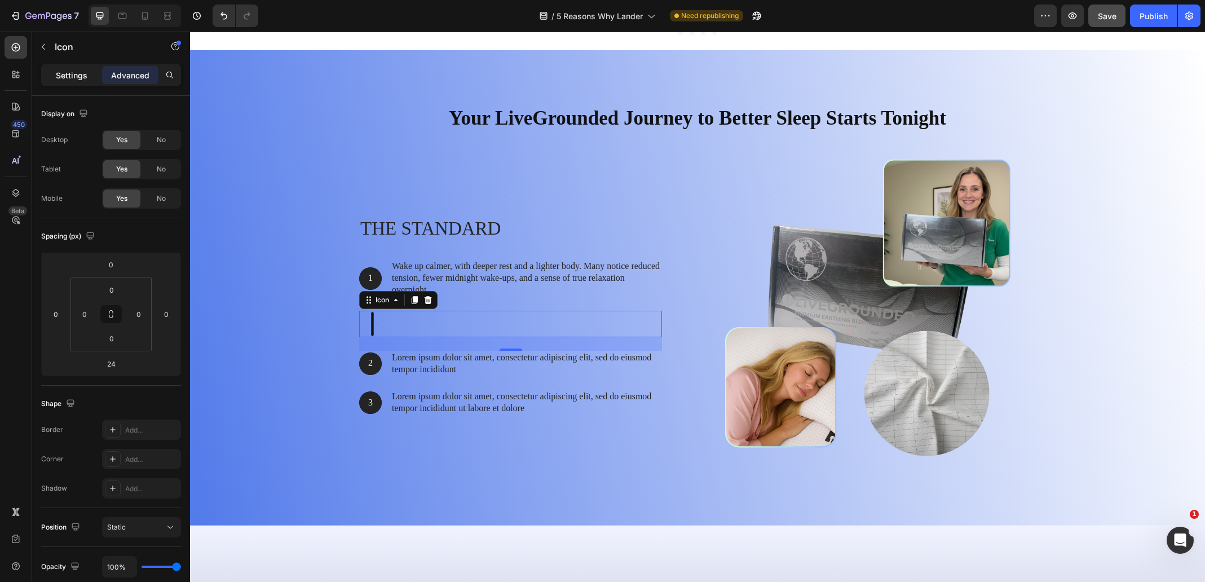
click at [82, 74] on p "Settings" at bounding box center [72, 75] width 32 height 12
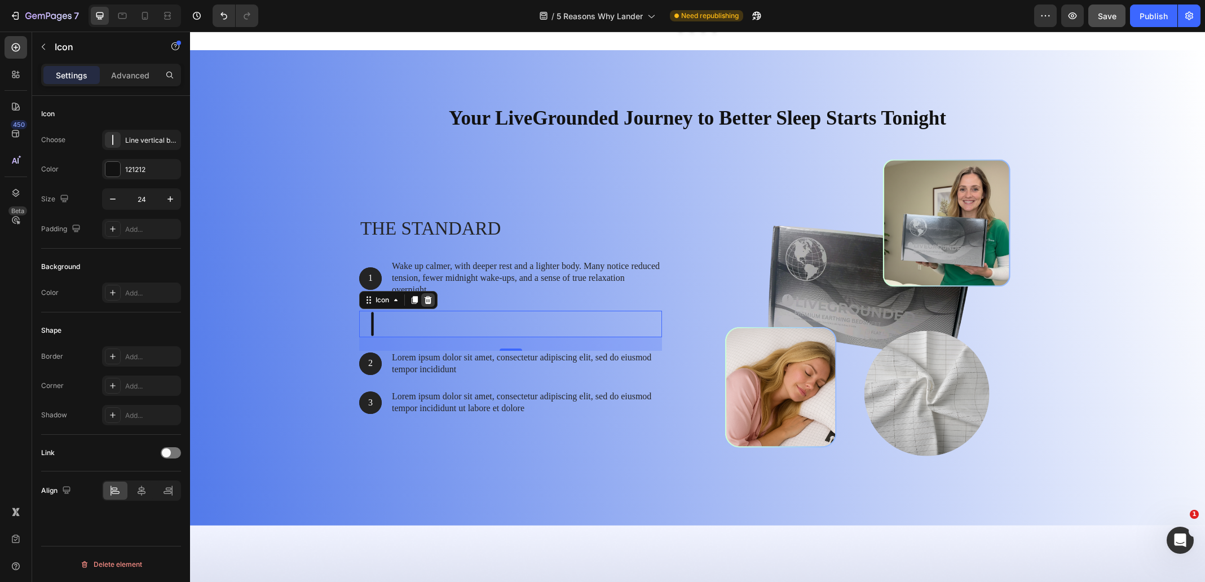
click at [425, 301] on icon at bounding box center [428, 300] width 7 height 8
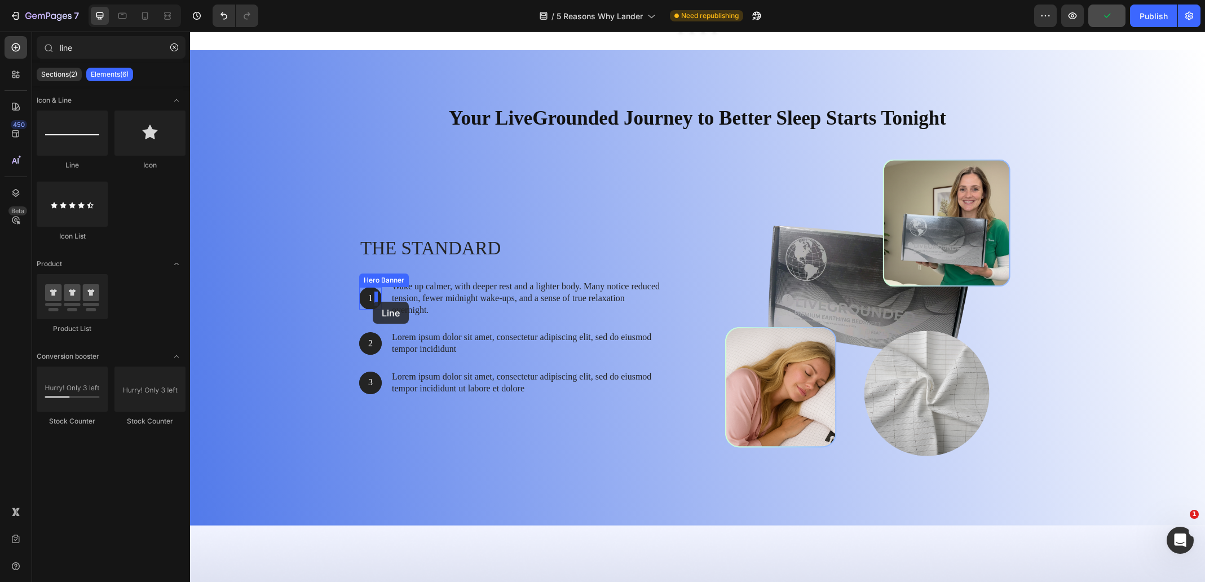
drag, startPoint x: 266, startPoint y: 166, endPoint x: 373, endPoint y: 302, distance: 172.8
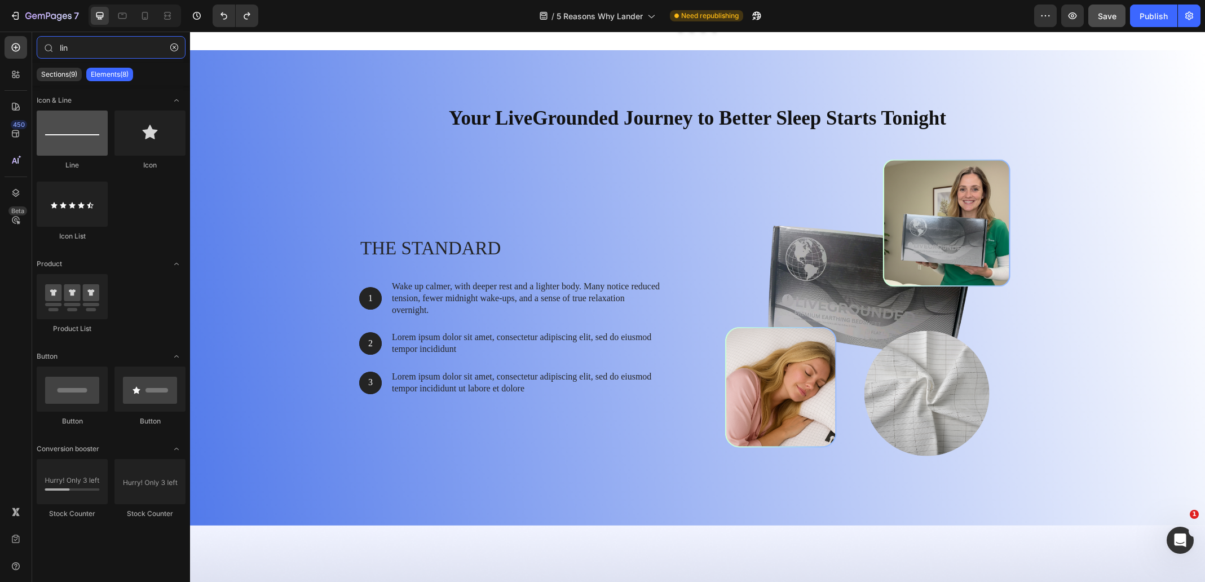
type input "lin"
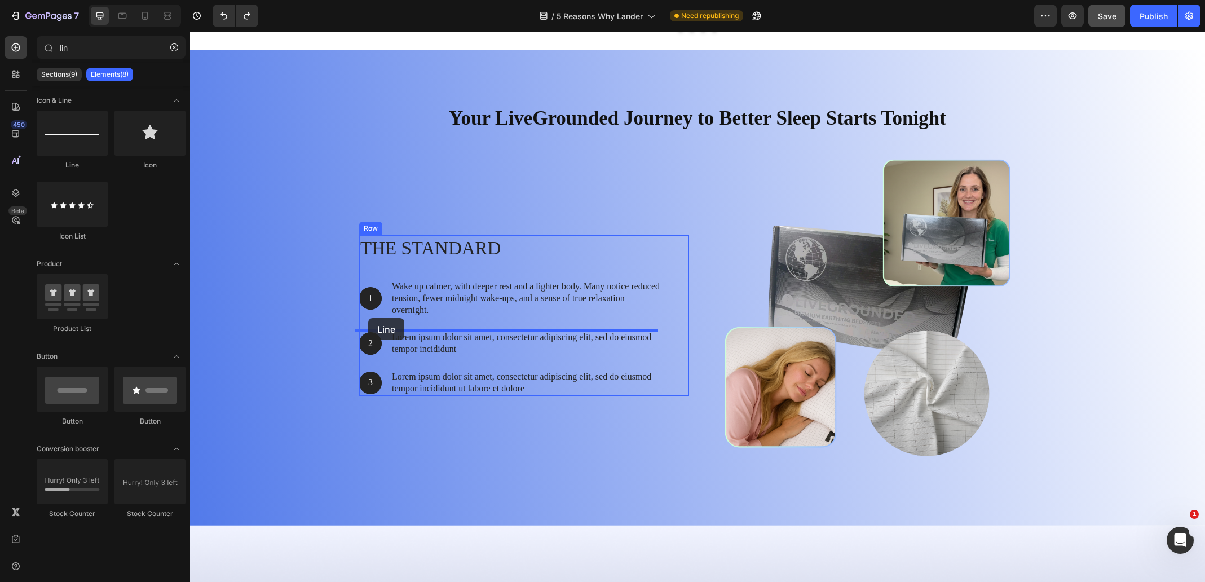
drag, startPoint x: 279, startPoint y: 173, endPoint x: 368, endPoint y: 318, distance: 170.7
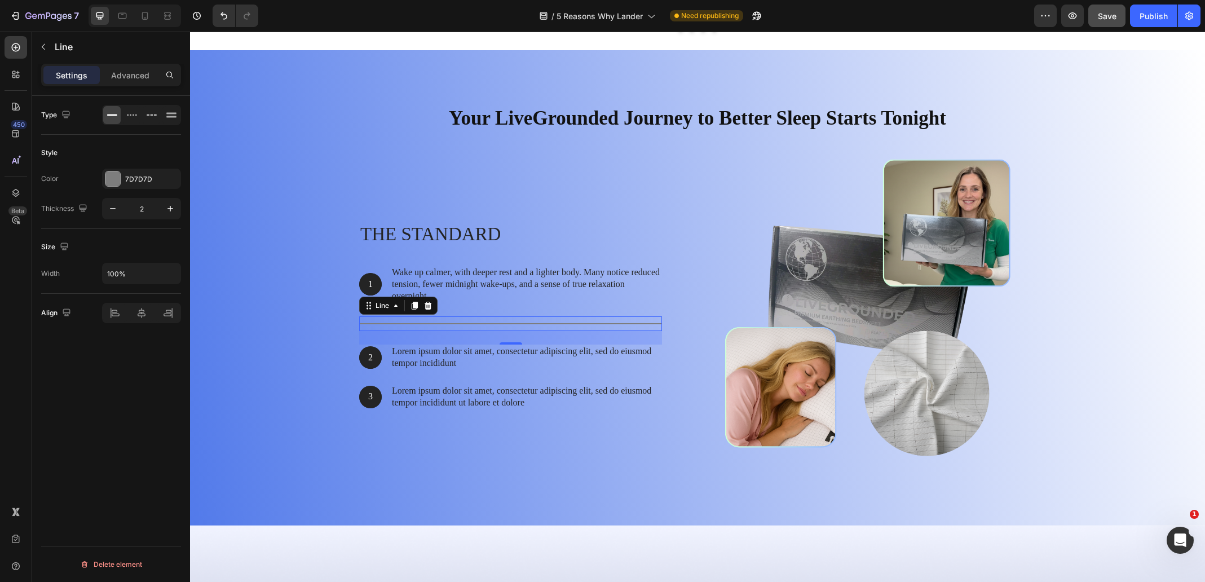
click at [380, 324] on div at bounding box center [510, 323] width 303 height 1
click at [427, 306] on icon at bounding box center [428, 305] width 9 height 9
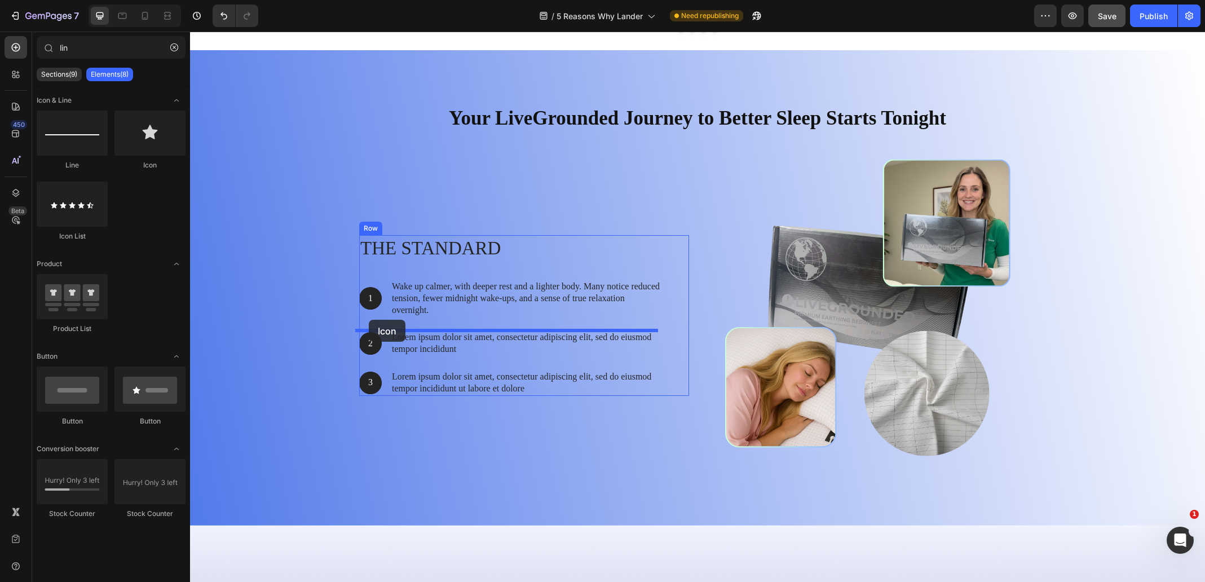
drag, startPoint x: 347, startPoint y: 169, endPoint x: 369, endPoint y: 320, distance: 152.2
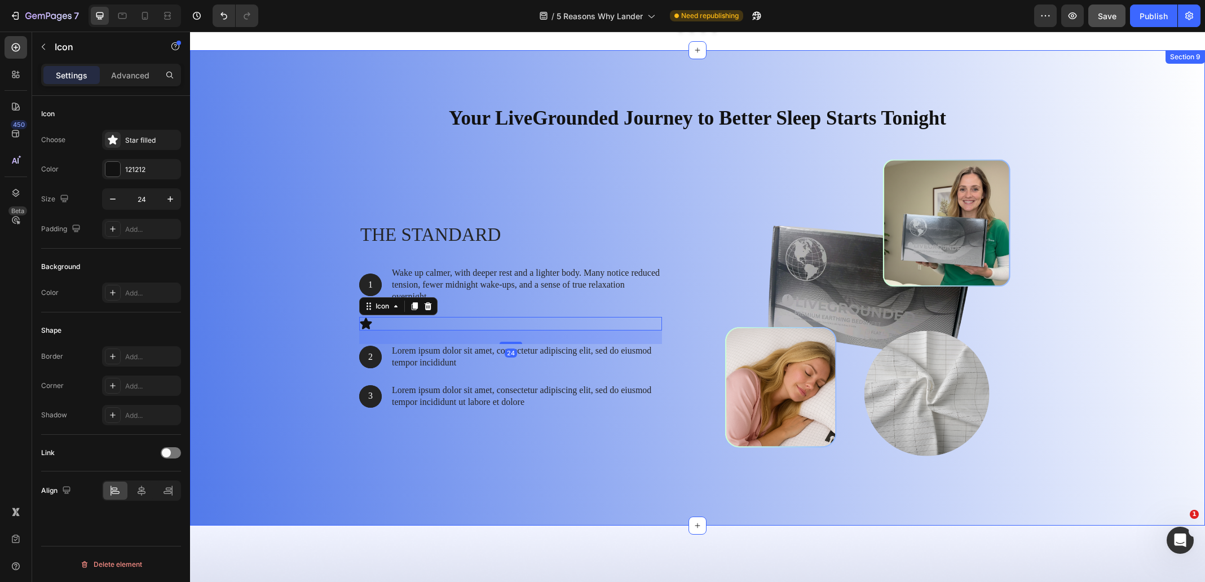
click at [287, 341] on div "Your LiveGrounded Journey to Better Sleep Starts Tonight Heading Row The standa…" at bounding box center [698, 292] width 998 height 394
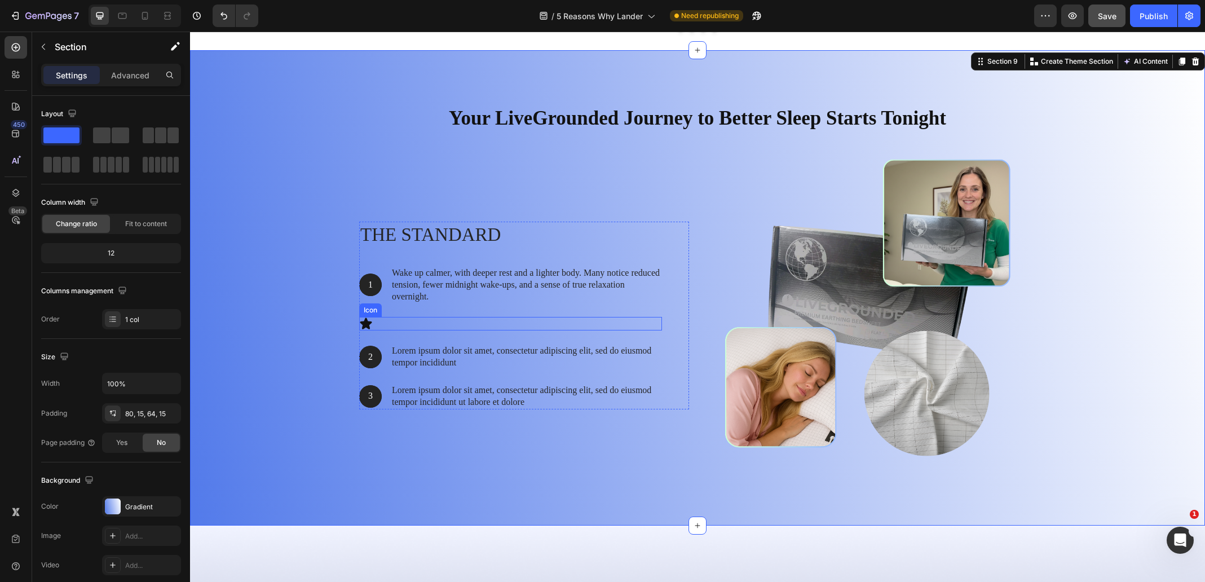
click at [364, 326] on icon at bounding box center [366, 323] width 12 height 11
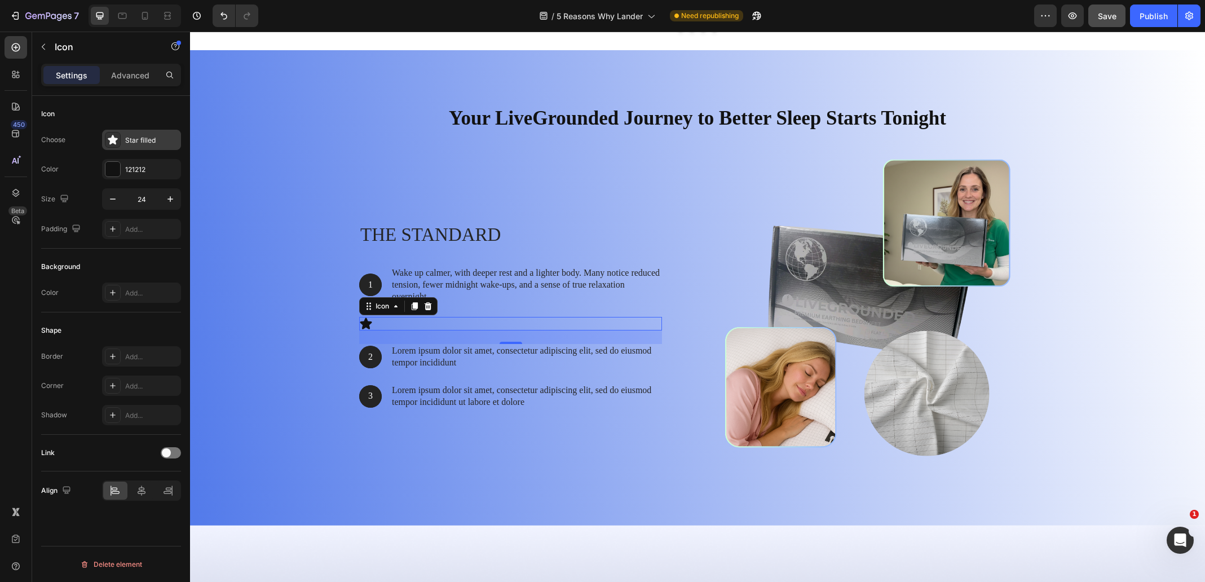
click at [115, 144] on icon at bounding box center [113, 140] width 10 height 10
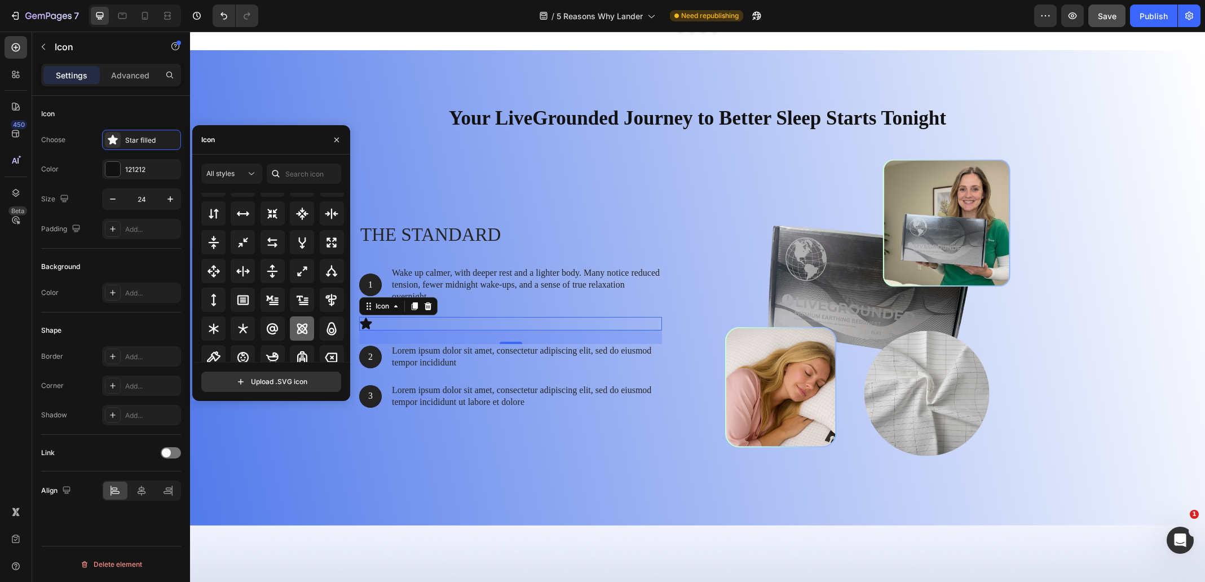
scroll to position [653, 0]
click at [216, 295] on icon at bounding box center [214, 296] width 14 height 14
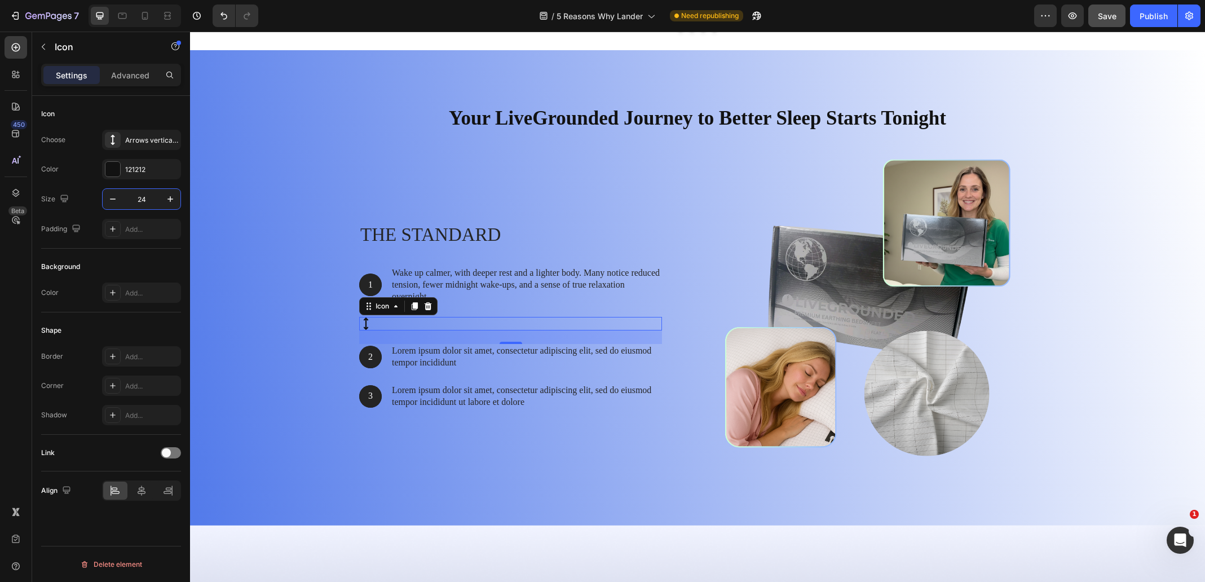
click at [155, 199] on input "24" at bounding box center [141, 199] width 37 height 20
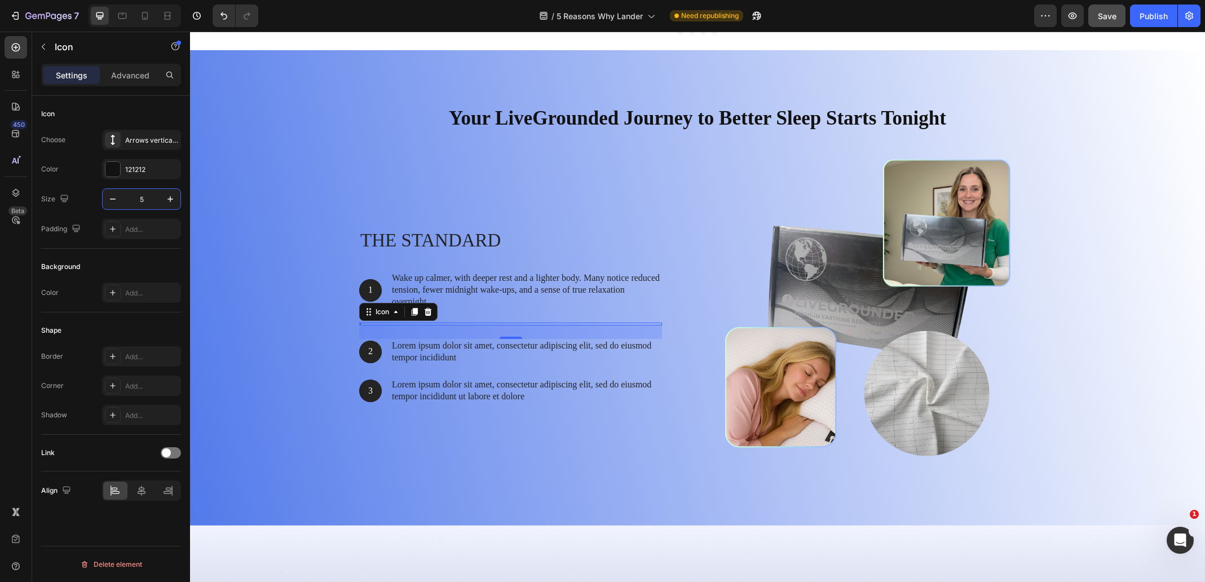
type input "50"
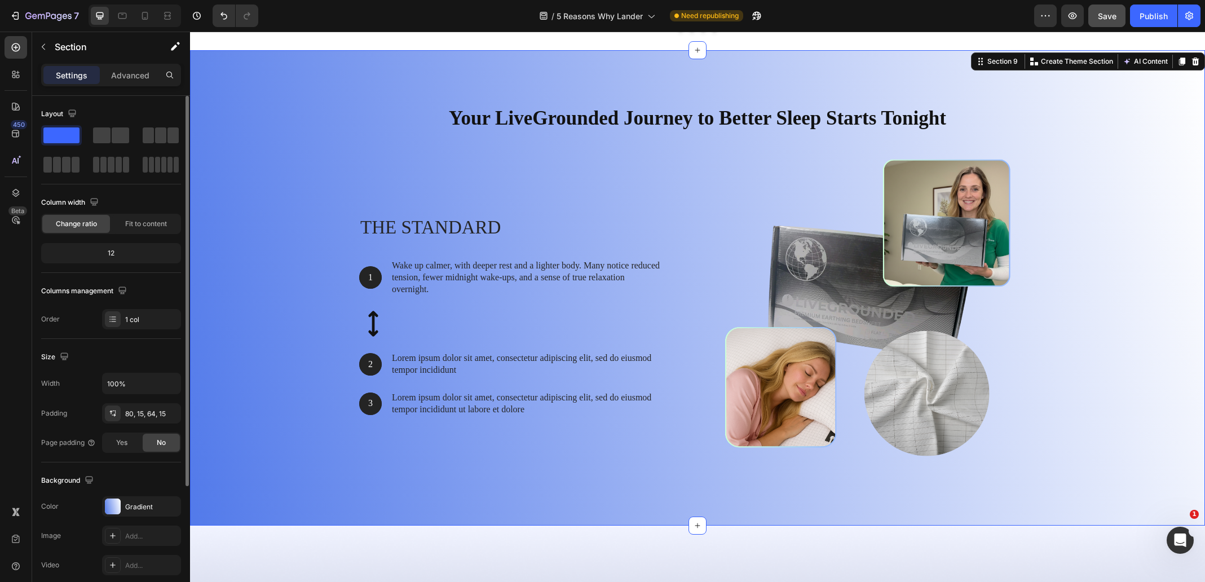
click at [315, 329] on div "Your LiveGrounded Journey to Better Sleep Starts Tonight Heading Row The standa…" at bounding box center [698, 292] width 998 height 394
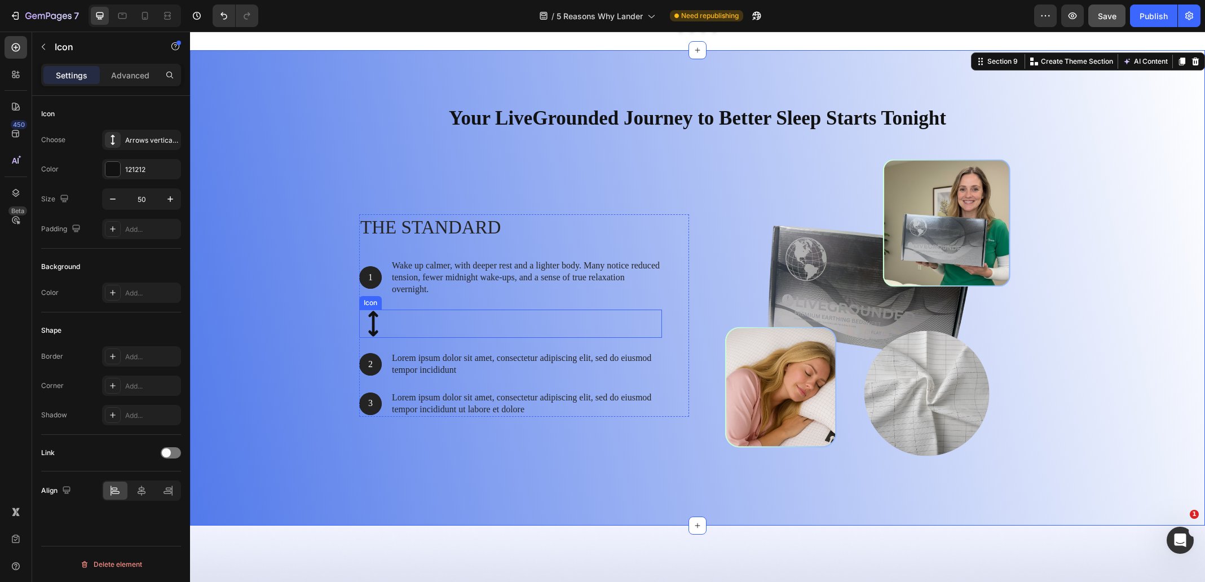
click at [371, 320] on icon at bounding box center [373, 324] width 28 height 28
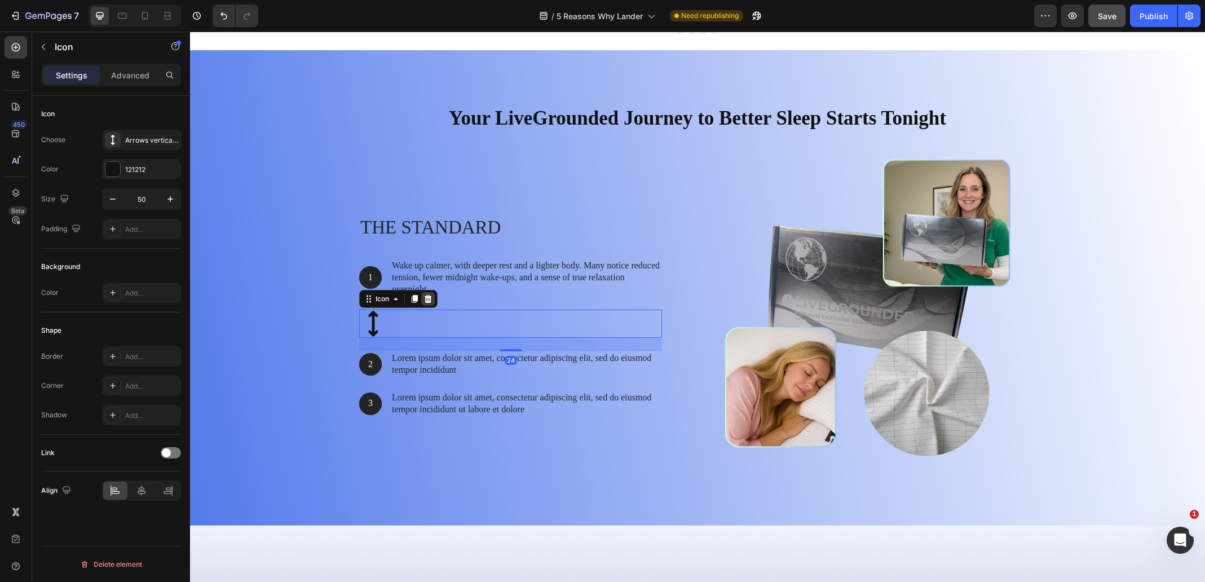
click at [427, 298] on icon at bounding box center [428, 299] width 7 height 8
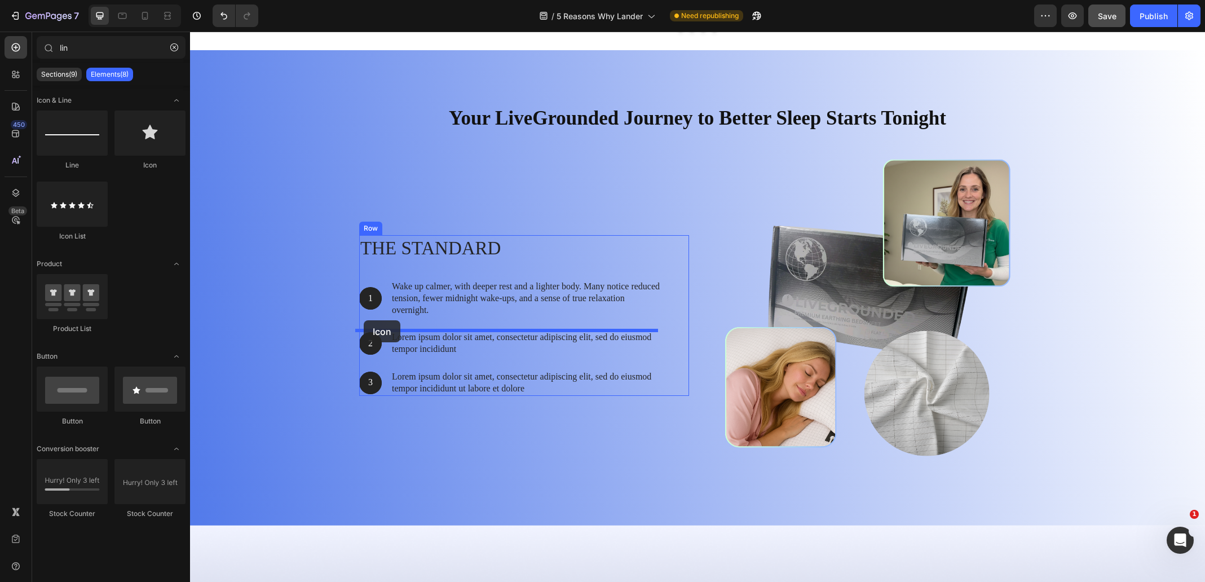
drag, startPoint x: 332, startPoint y: 180, endPoint x: 364, endPoint y: 320, distance: 144.1
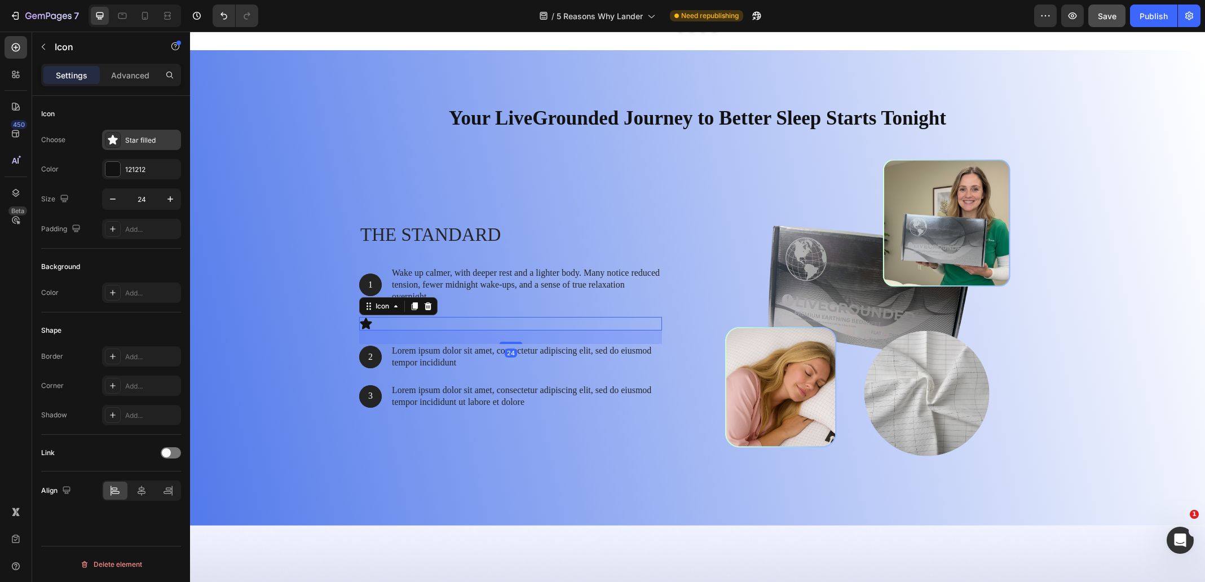
click at [146, 144] on div "Star filled" at bounding box center [151, 140] width 53 height 10
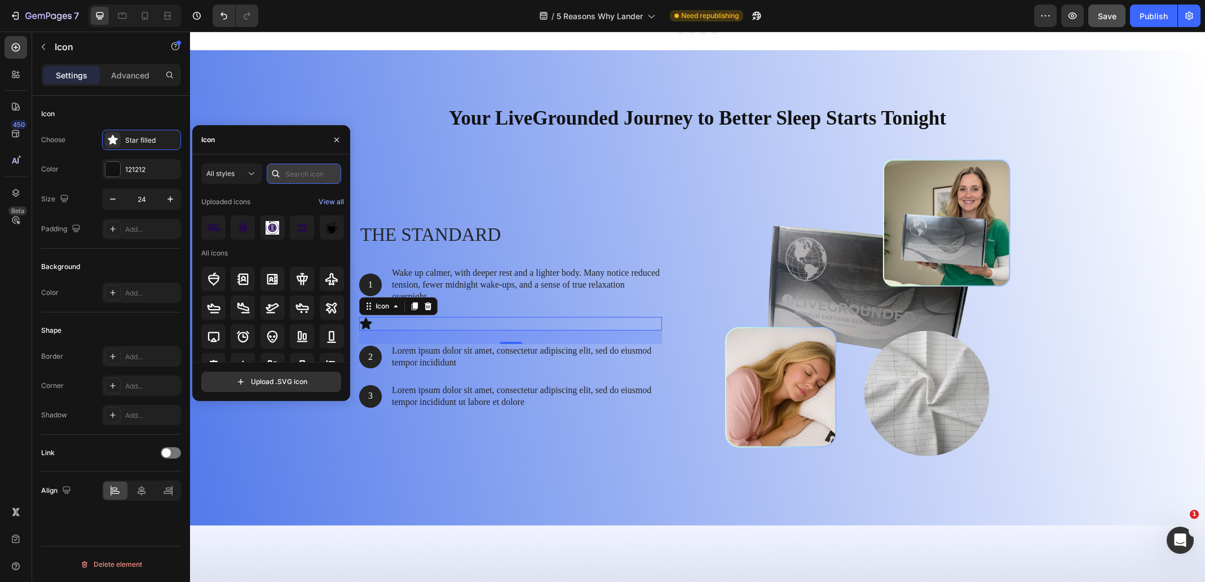
click at [292, 171] on input "text" at bounding box center [304, 174] width 74 height 20
click at [226, 168] on button "All styles" at bounding box center [231, 174] width 61 height 20
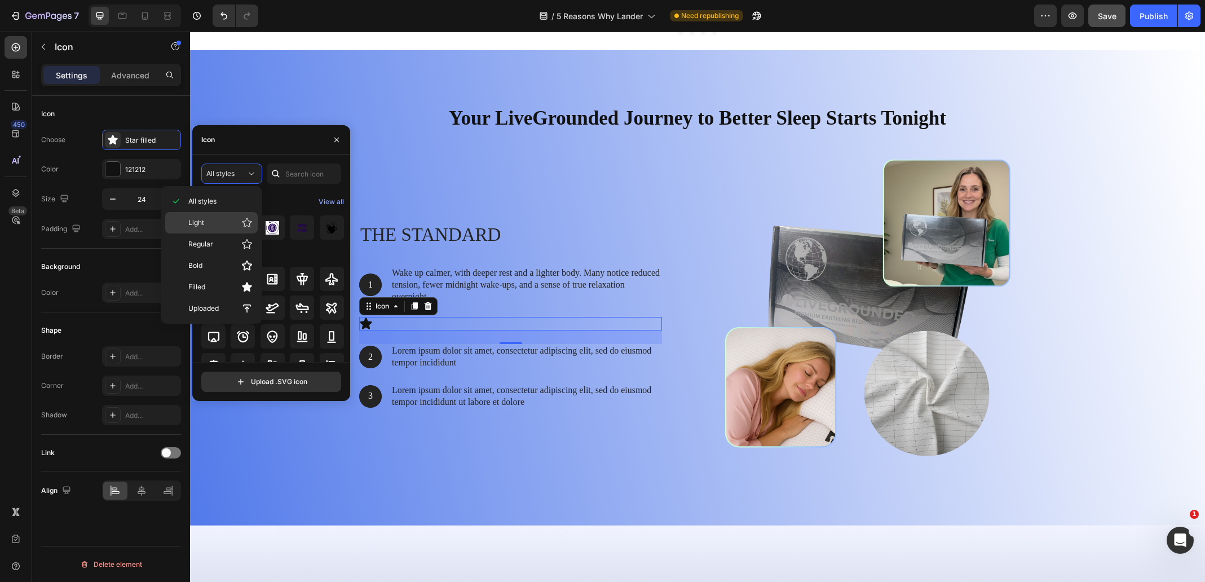
click at [213, 220] on p "Light" at bounding box center [220, 222] width 64 height 11
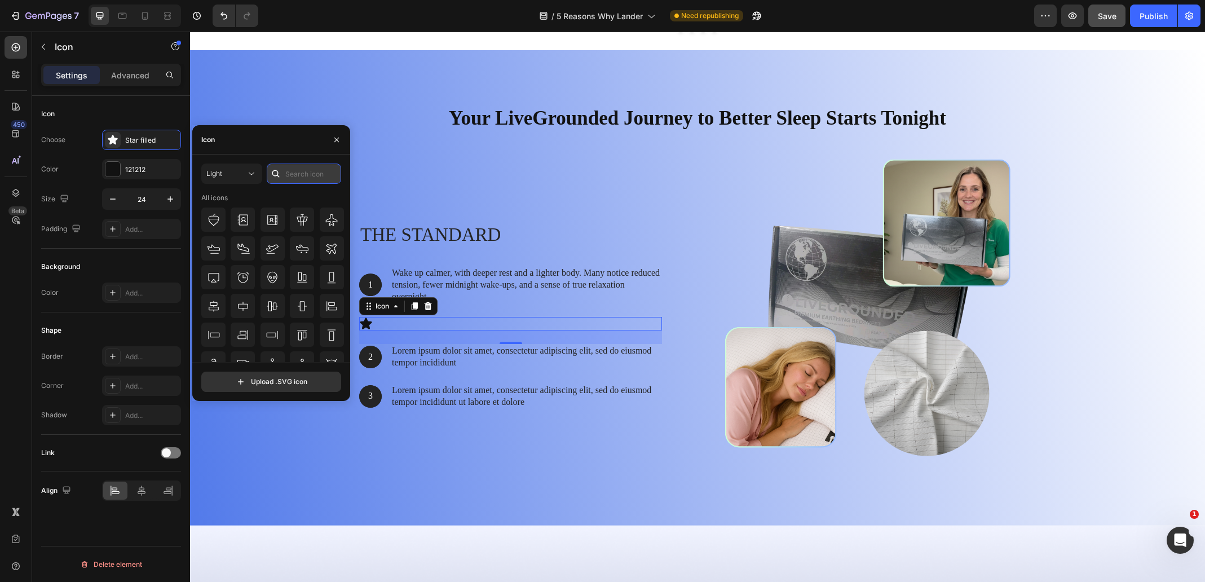
click at [288, 178] on input "text" at bounding box center [304, 174] width 74 height 20
type input "line"
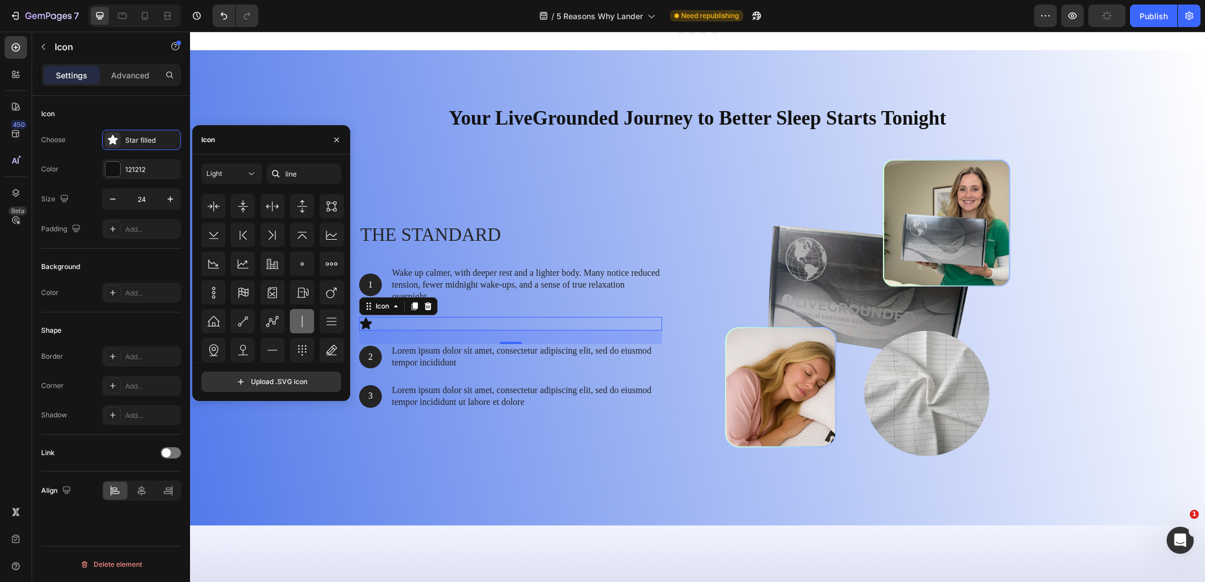
click at [303, 318] on icon at bounding box center [303, 322] width 14 height 14
click at [375, 325] on div "Icon 24" at bounding box center [510, 324] width 303 height 14
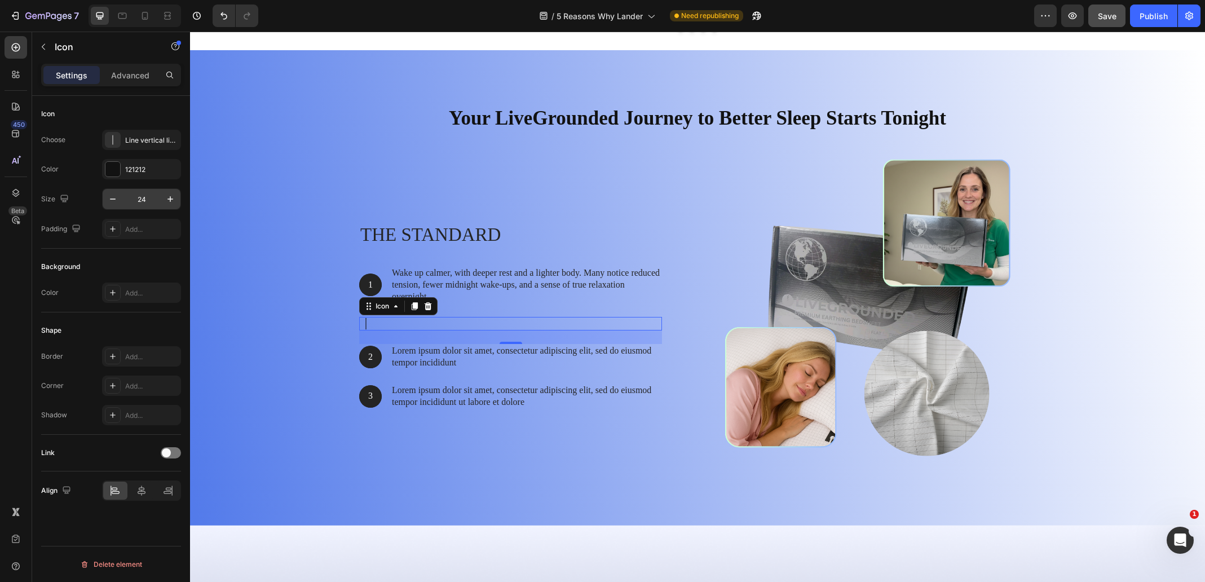
click at [151, 202] on input "24" at bounding box center [141, 199] width 37 height 20
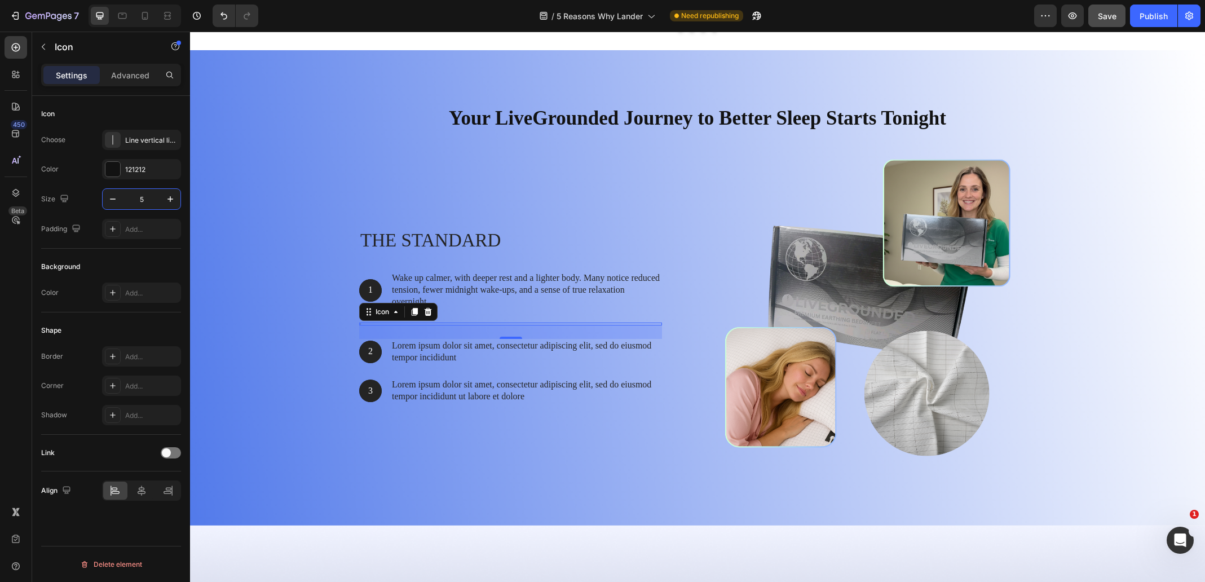
type input "50"
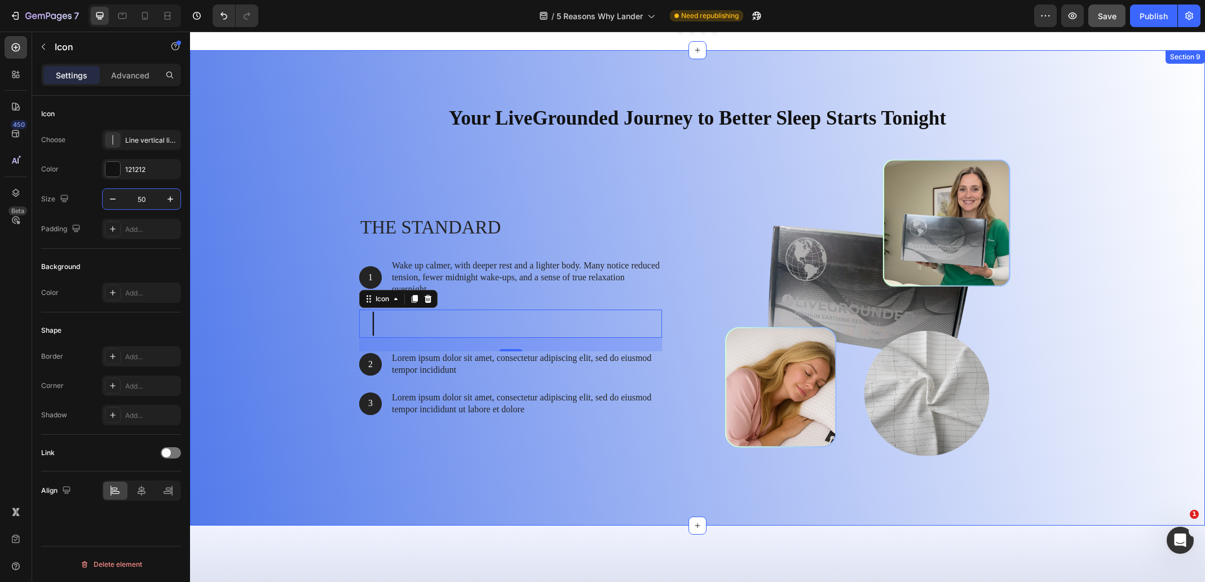
click at [282, 275] on div "Your LiveGrounded Journey to Better Sleep Starts Tonight Heading Row The standa…" at bounding box center [698, 292] width 998 height 394
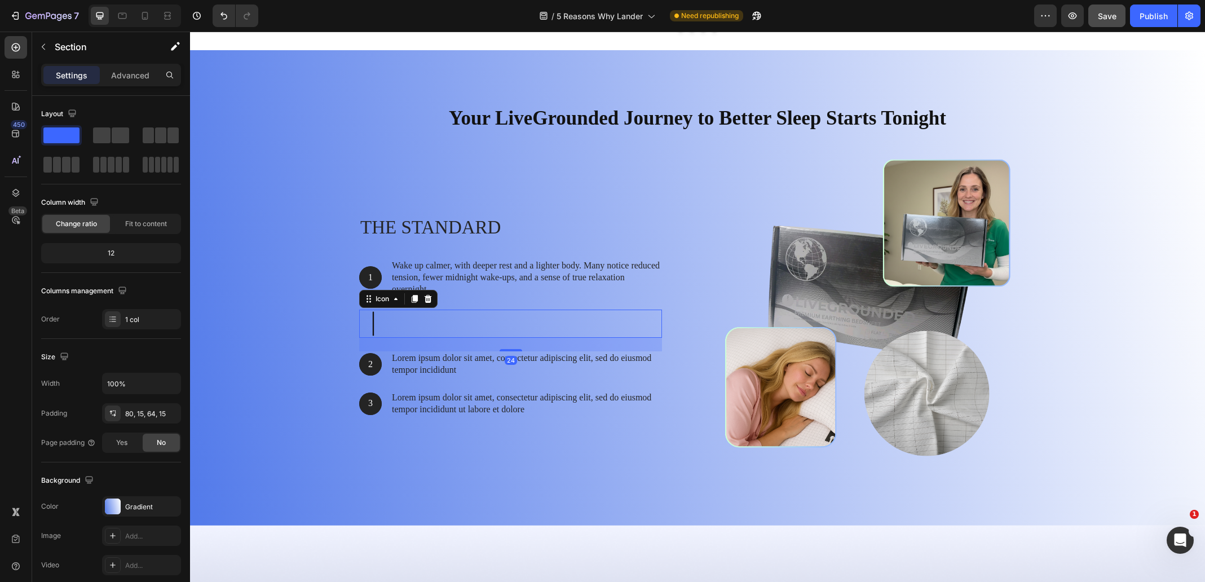
click at [372, 319] on icon at bounding box center [373, 324] width 28 height 28
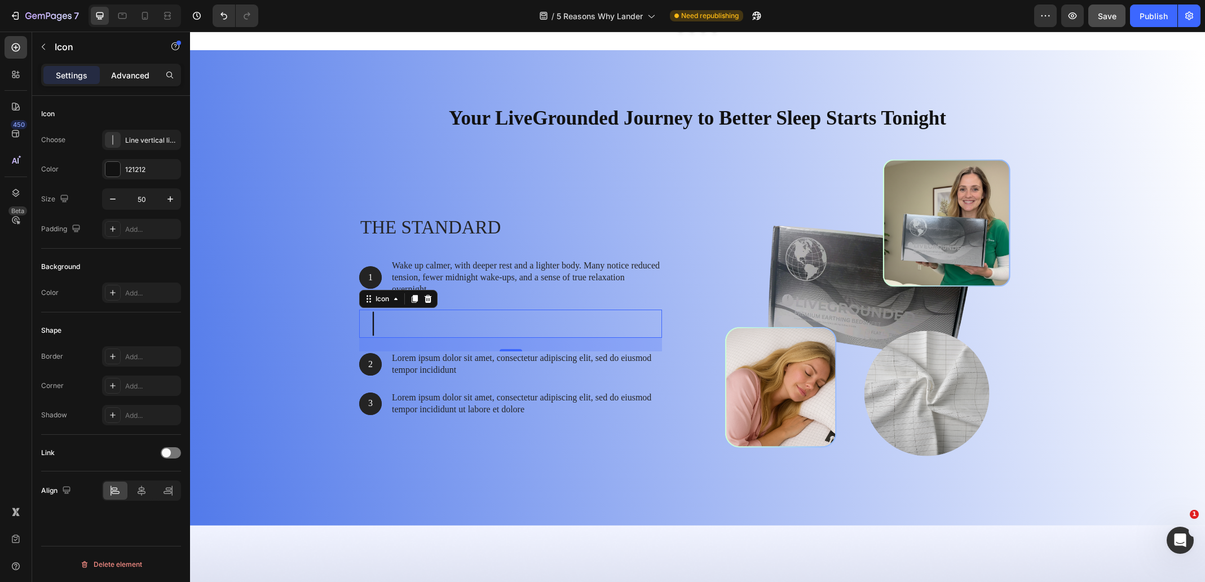
click at [120, 71] on p "Advanced" at bounding box center [130, 75] width 38 height 12
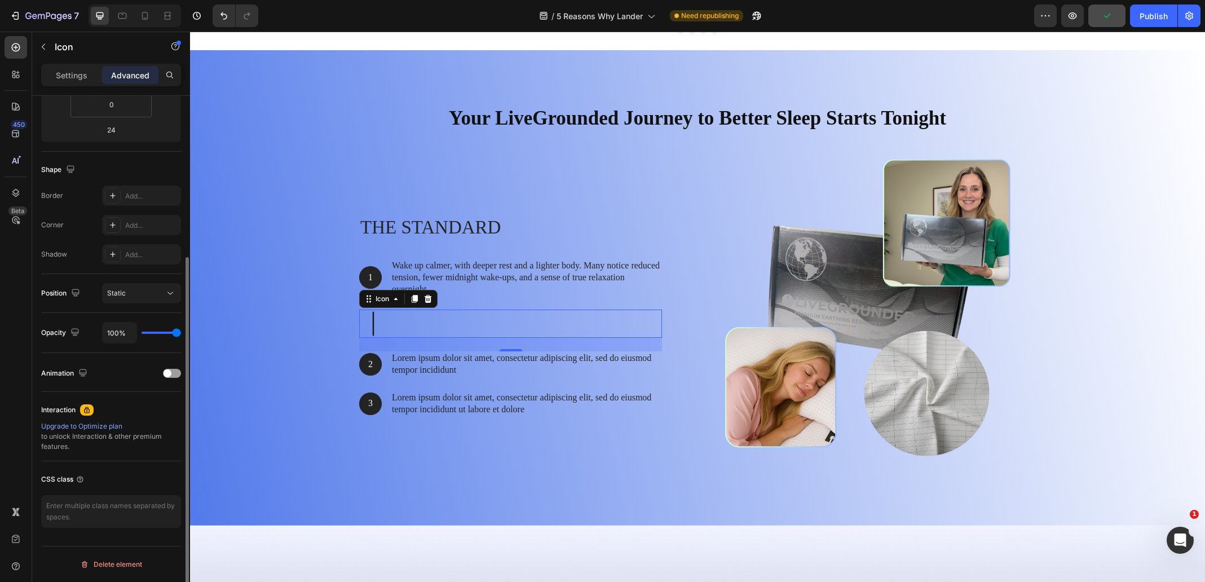
scroll to position [8, 0]
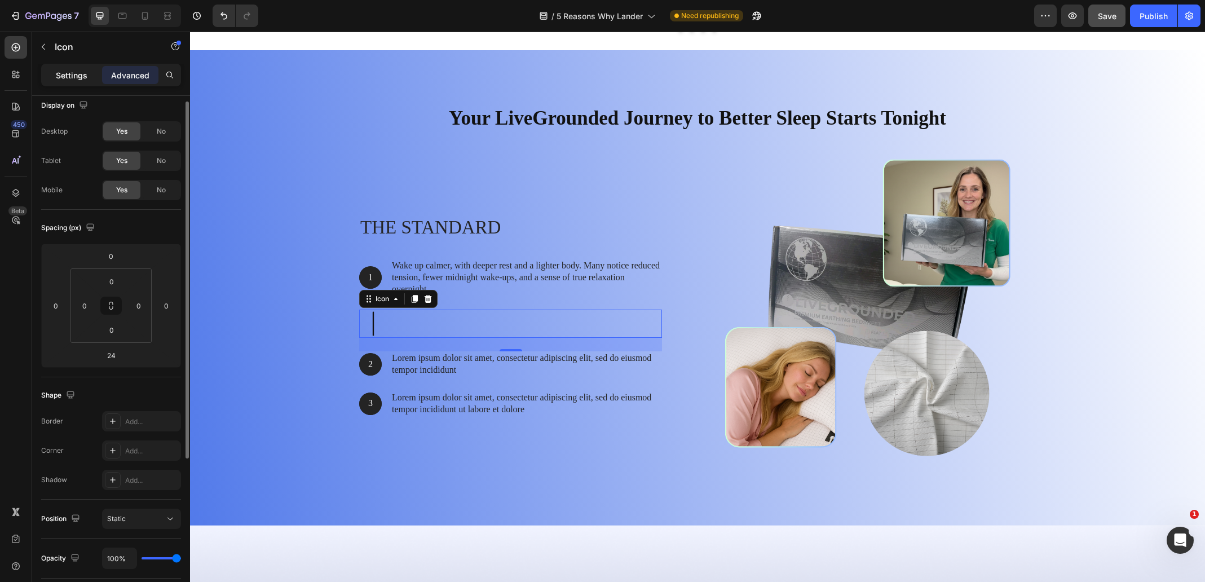
click at [77, 77] on p "Settings" at bounding box center [72, 75] width 32 height 12
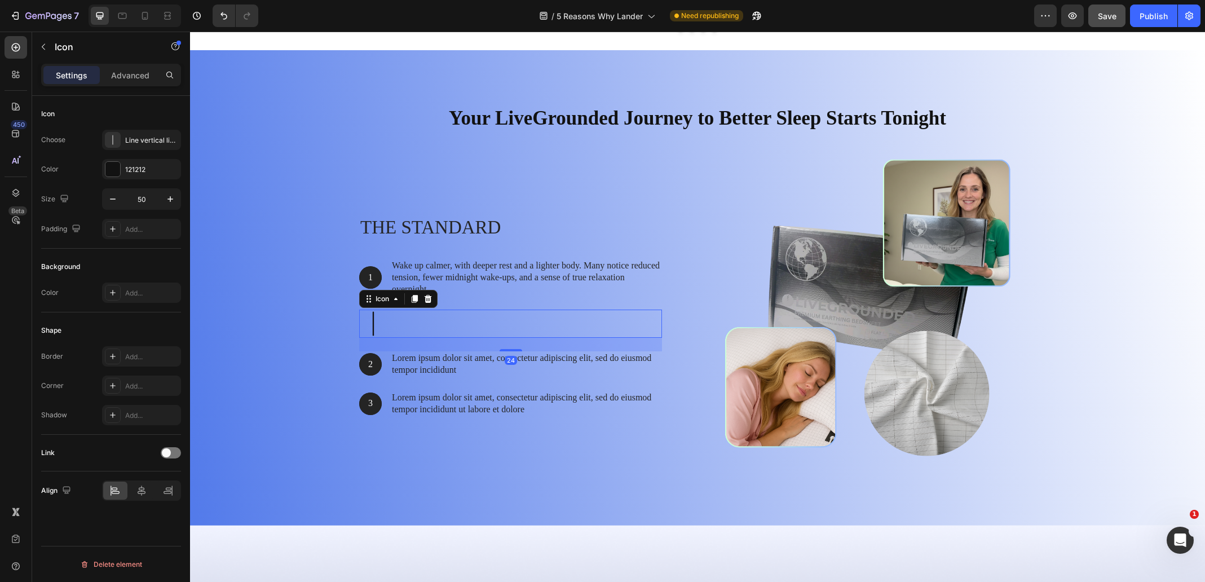
scroll to position [0, 0]
click at [365, 322] on icon at bounding box center [373, 324] width 28 height 28
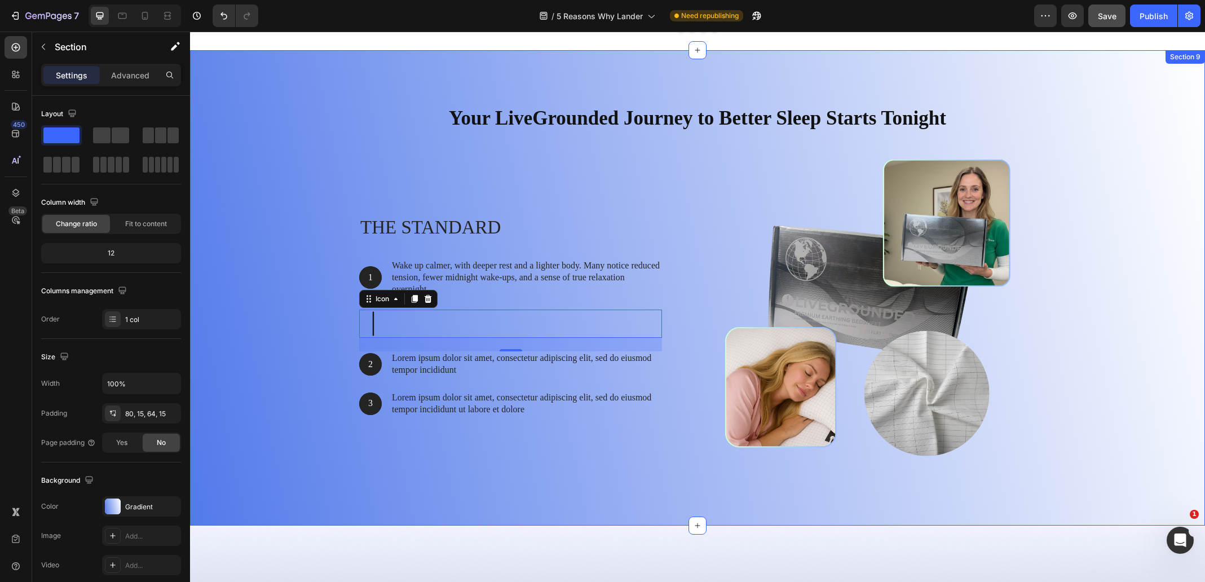
click at [281, 249] on div "Your LiveGrounded Journey to Better Sleep Starts Tonight Heading Row The standa…" at bounding box center [698, 292] width 998 height 394
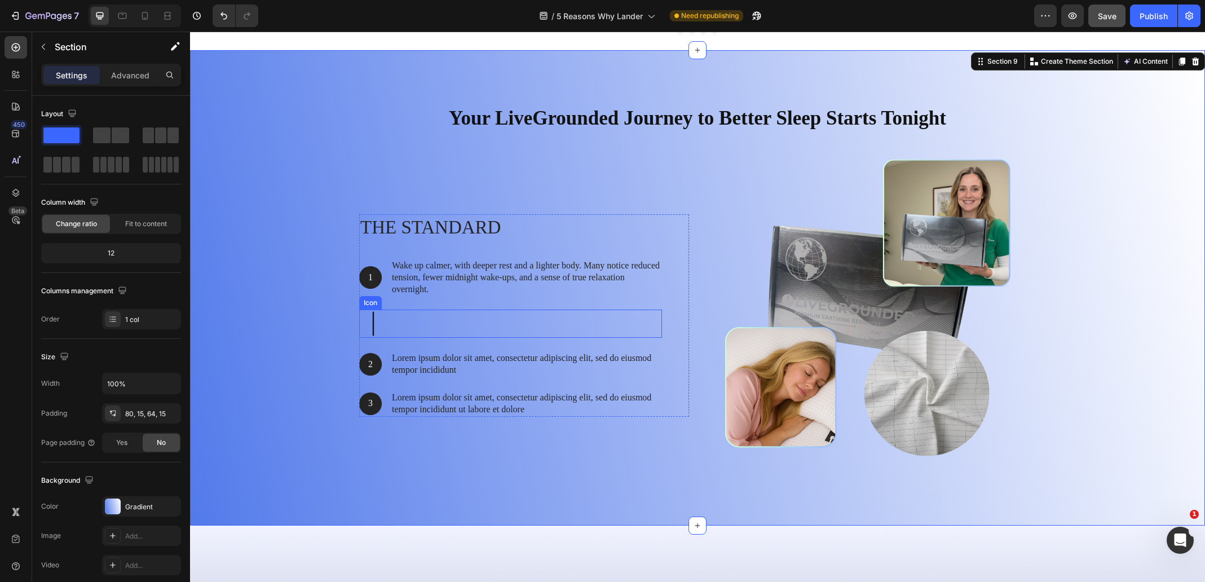
click at [363, 303] on div "Icon" at bounding box center [371, 303] width 18 height 0
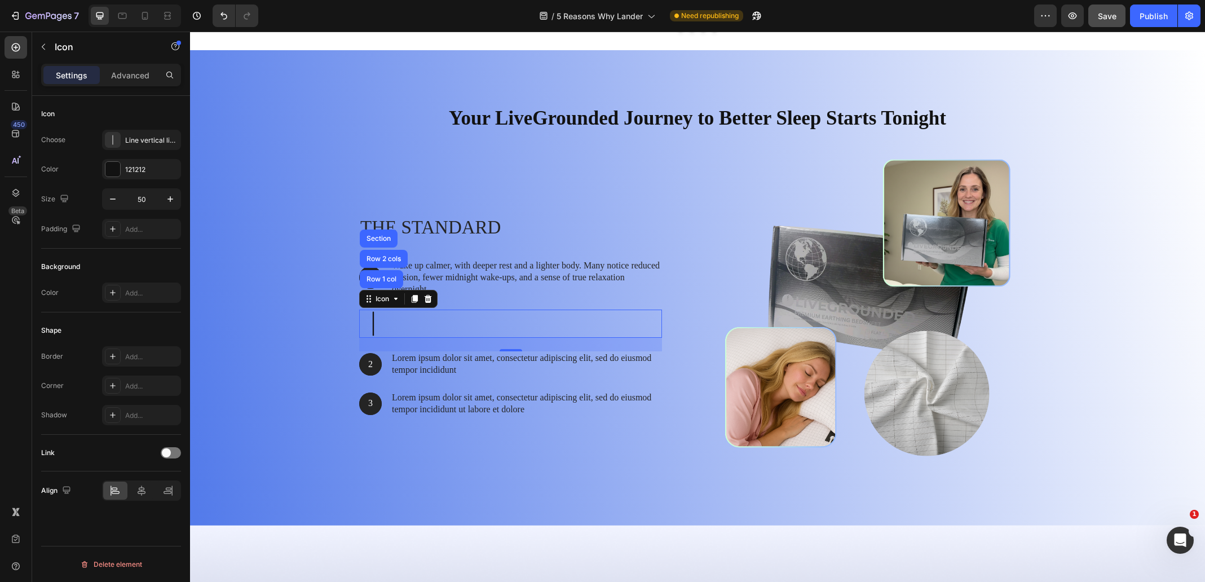
click at [129, 64] on div "Settings Advanced" at bounding box center [111, 75] width 140 height 23
click at [131, 68] on div "Advanced" at bounding box center [130, 75] width 56 height 18
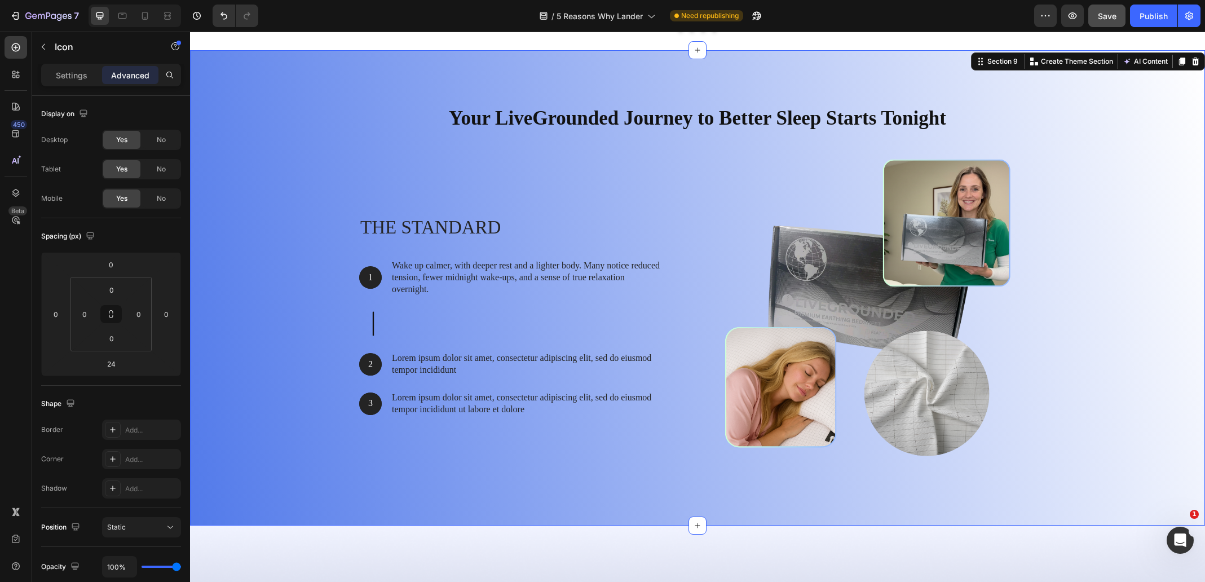
click at [266, 332] on div "Your LiveGrounded Journey to Better Sleep Starts Tonight Heading Row The standa…" at bounding box center [698, 292] width 998 height 394
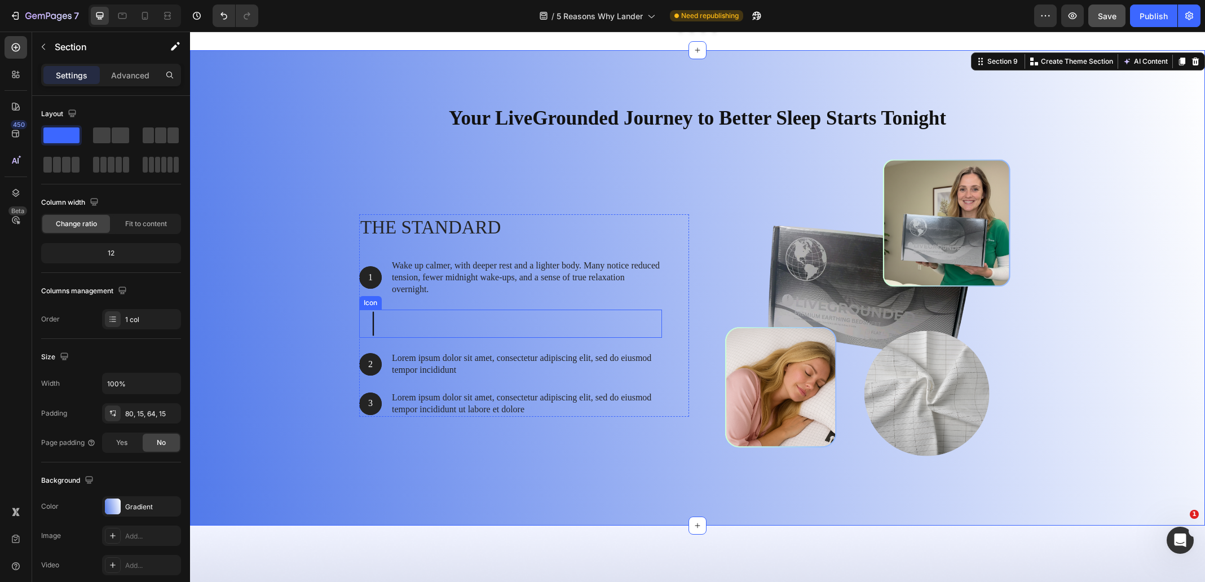
click at [433, 329] on div "Icon" at bounding box center [510, 324] width 303 height 28
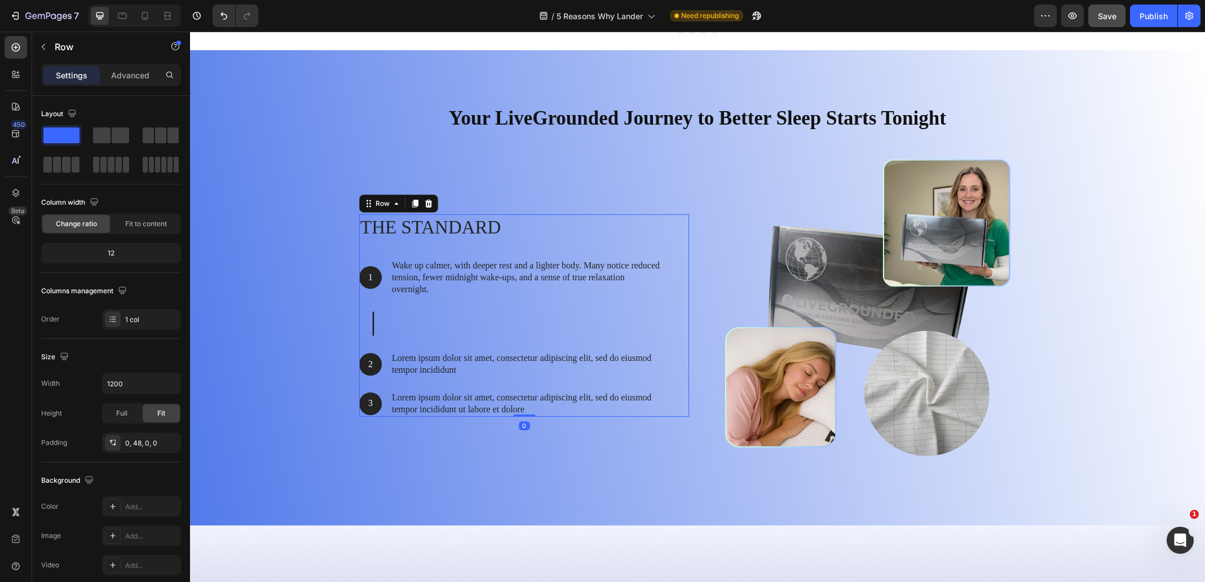
click at [549, 302] on div "The standard Heading 1 Text Block Hero Banner Wake up calmer, with deeper rest …" at bounding box center [510, 315] width 303 height 202
click at [421, 325] on div "Icon" at bounding box center [510, 324] width 303 height 28
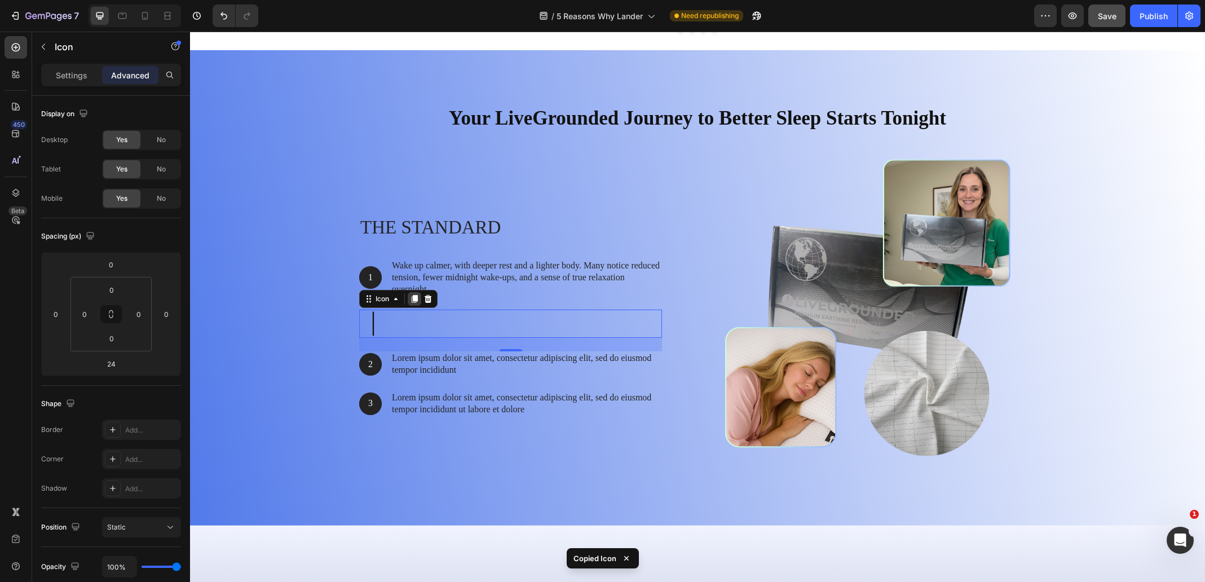
click at [411, 302] on icon at bounding box center [414, 298] width 9 height 9
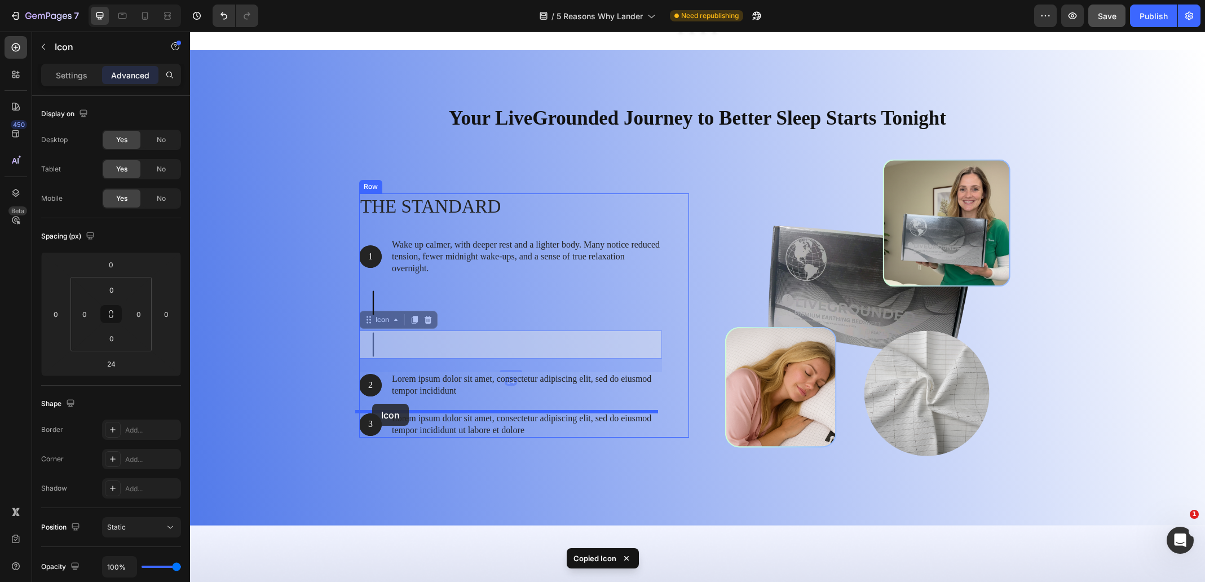
drag, startPoint x: 367, startPoint y: 321, endPoint x: 372, endPoint y: 404, distance: 83.1
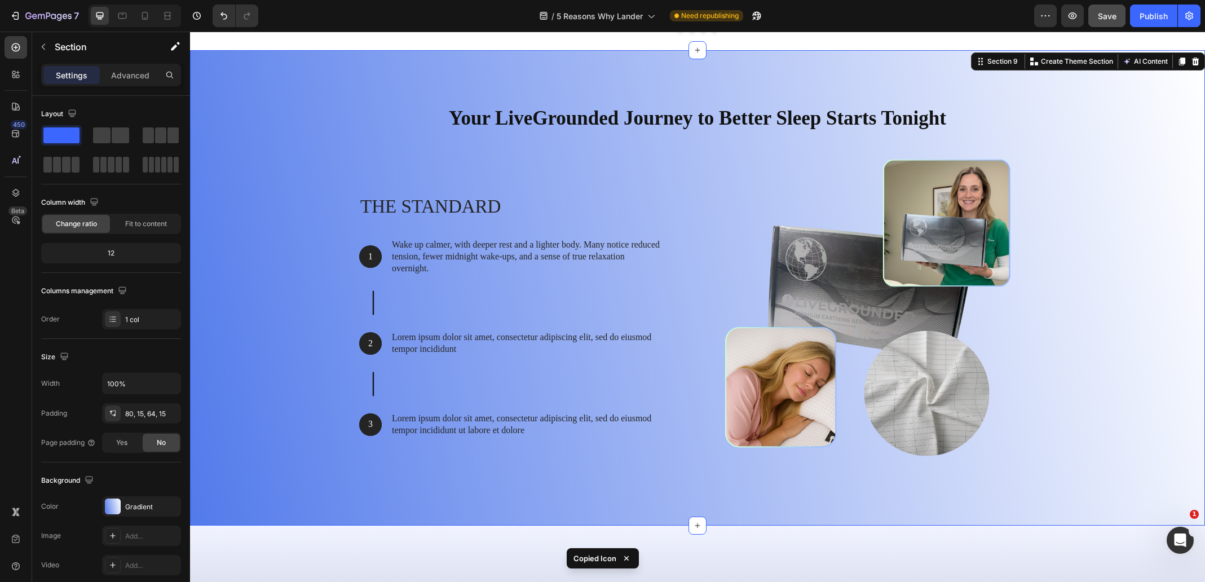
click at [279, 408] on div "Your LiveGrounded Journey to Better Sleep Starts Tonight Heading Row The standa…" at bounding box center [698, 292] width 998 height 394
click at [140, 19] on icon at bounding box center [144, 15] width 11 height 11
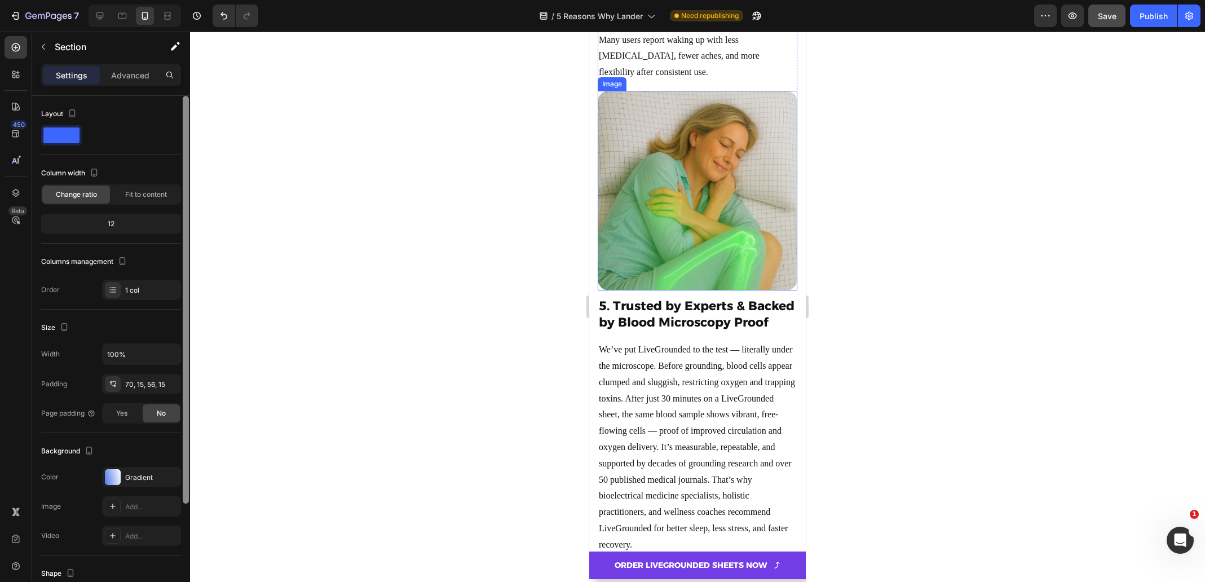
scroll to position [2381, 0]
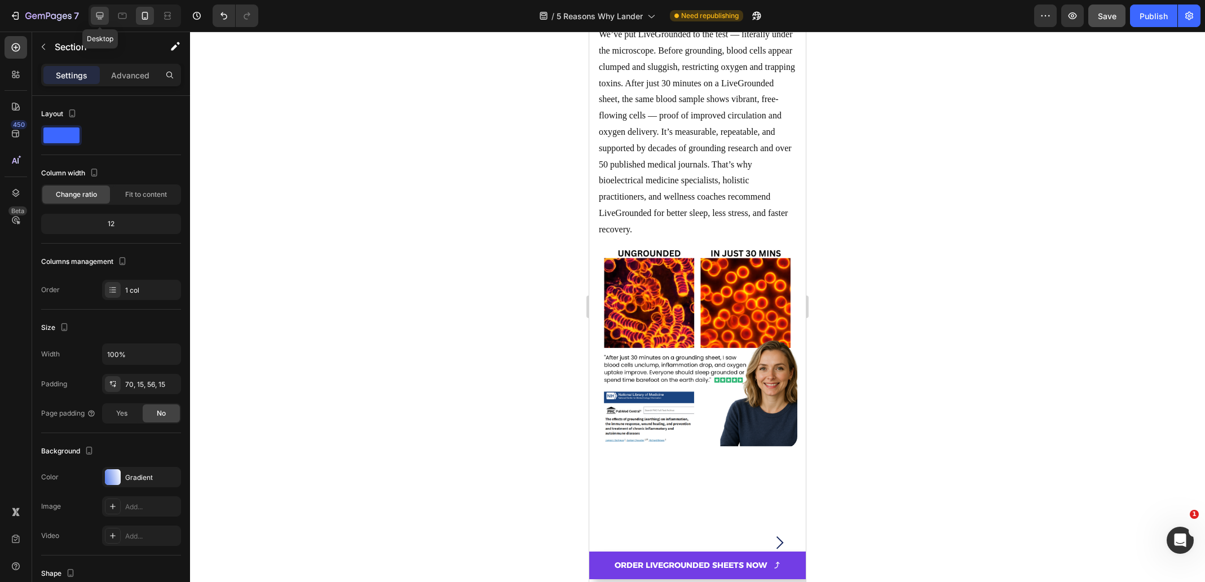
click at [106, 16] on div at bounding box center [100, 16] width 18 height 18
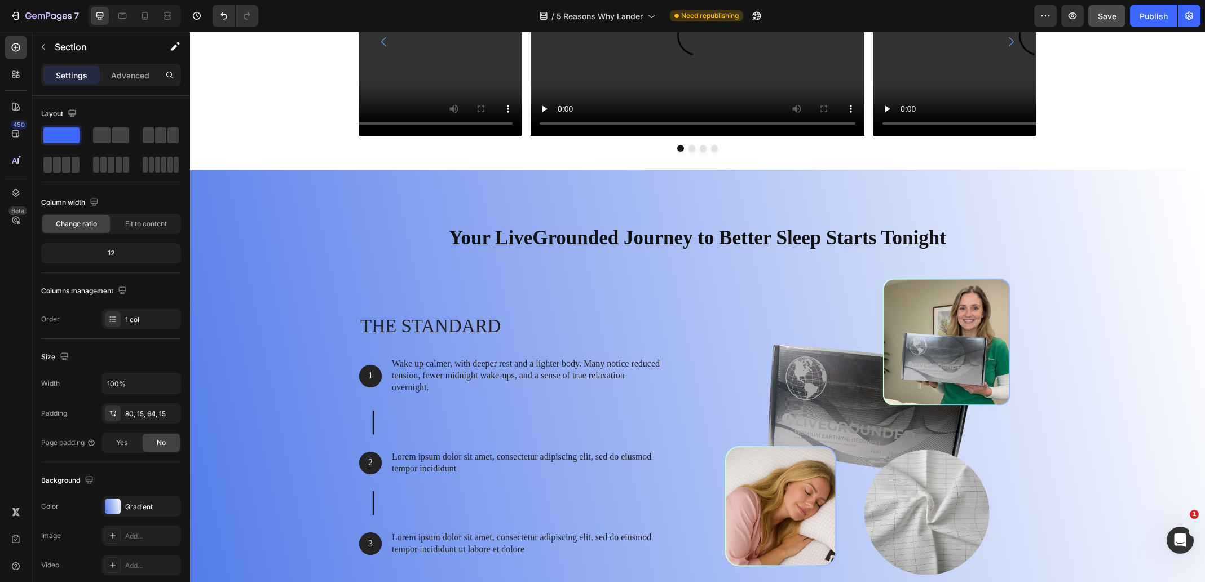
scroll to position [4092, 0]
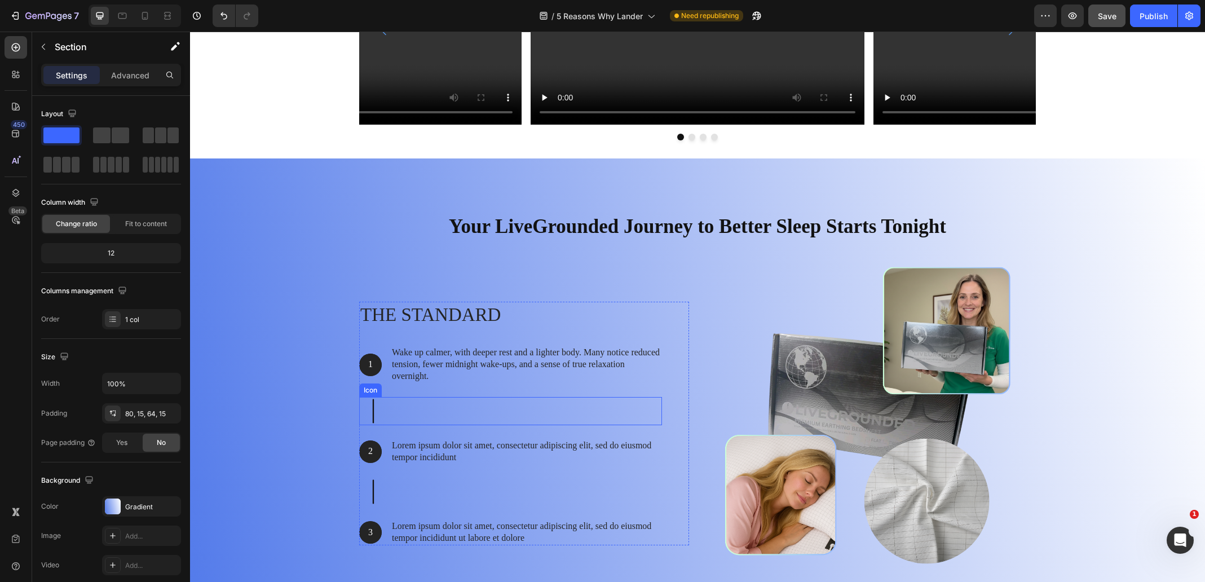
click at [368, 407] on icon at bounding box center [373, 411] width 28 height 28
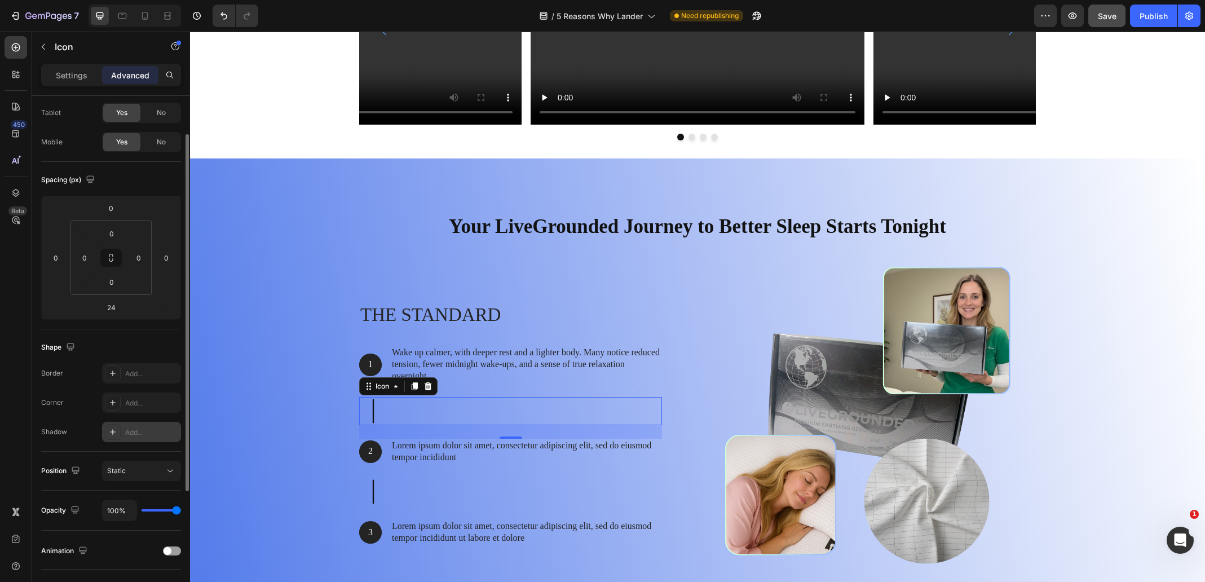
scroll to position [0, 0]
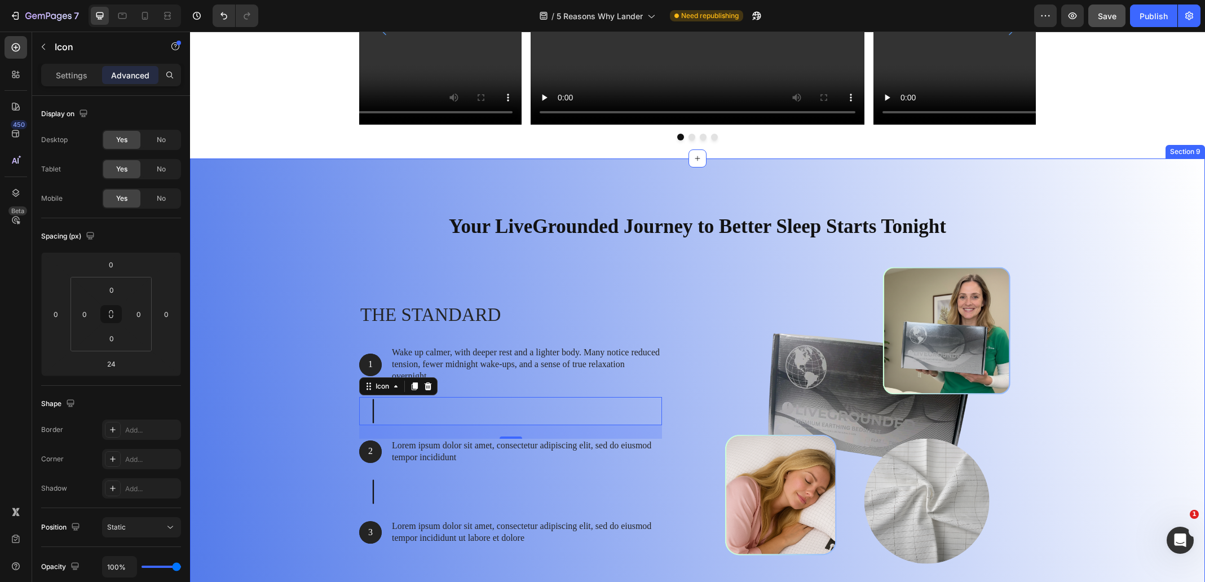
click at [295, 424] on div "Your LiveGrounded Journey to Better Sleep Starts Tonight Heading Row The standa…" at bounding box center [698, 401] width 998 height 394
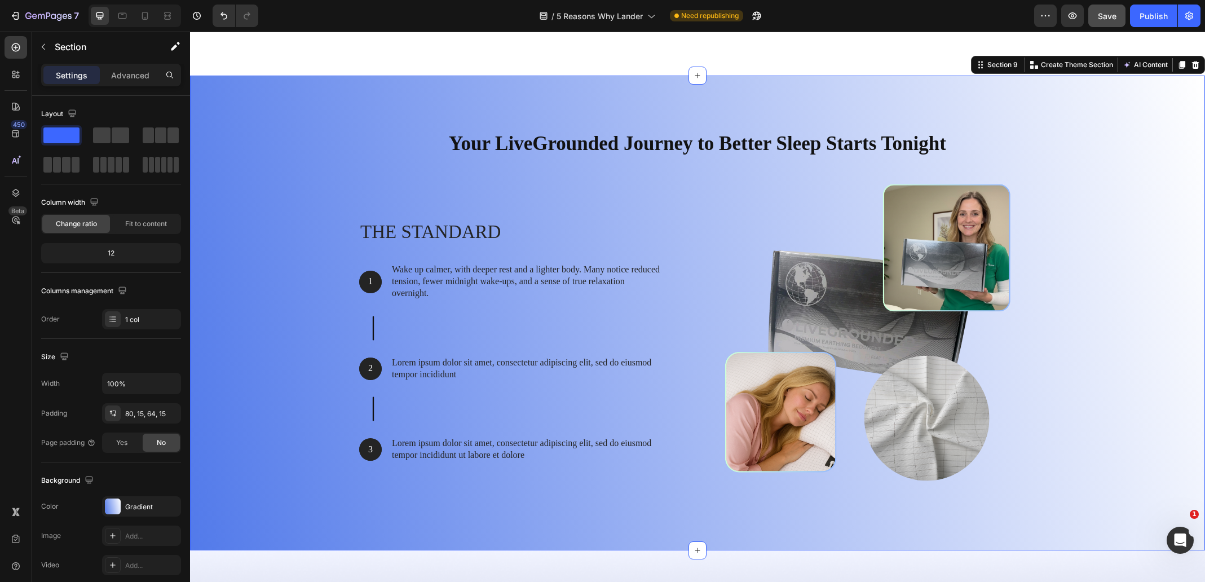
scroll to position [4262, 0]
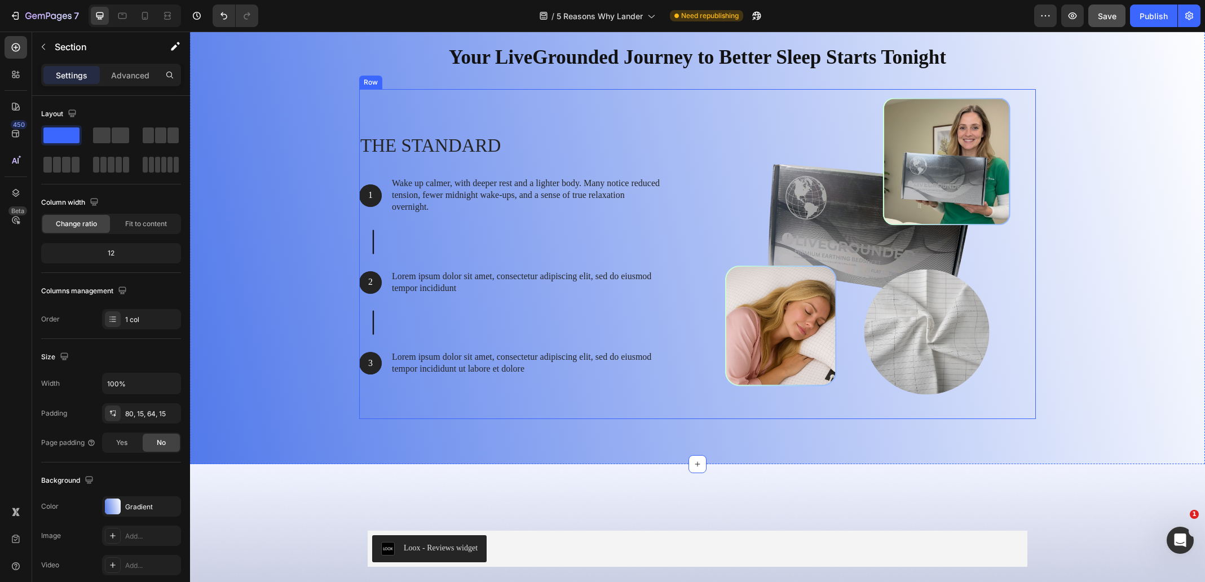
click at [403, 388] on div "The standard Heading 1 Text Block Hero Banner Wake up calmer, with deeper rest …" at bounding box center [524, 254] width 330 height 330
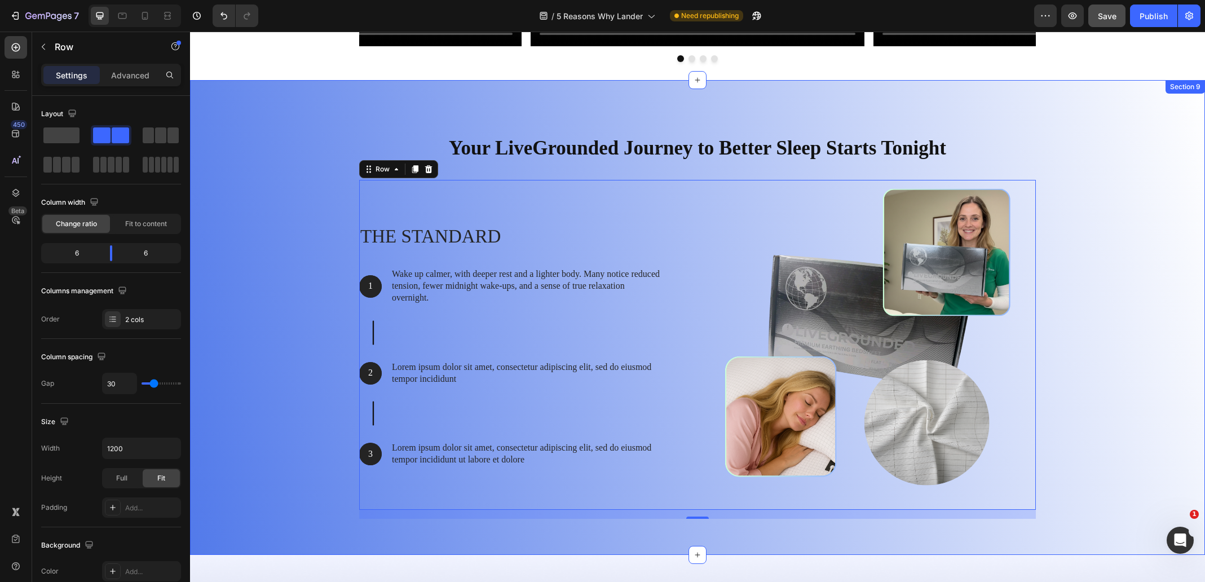
scroll to position [4092, 0]
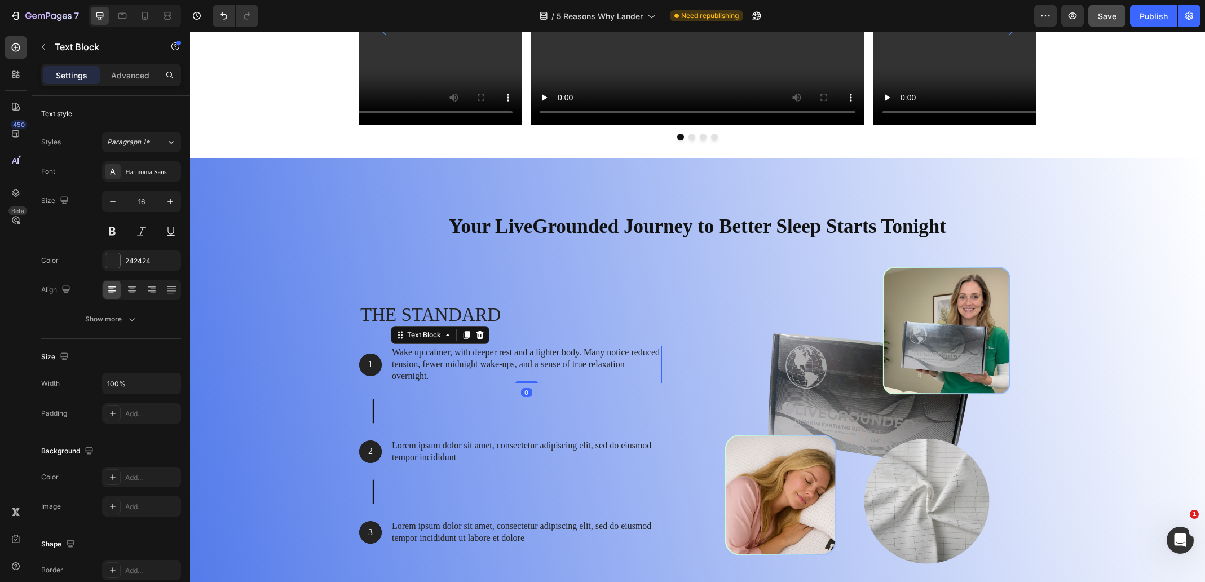
click at [447, 367] on p "Wake up calmer, with deeper rest and a lighter body. Many notice reduced tensio…" at bounding box center [526, 364] width 269 height 35
click at [432, 456] on p "Lorem ipsum dolor sit amet, consectetur adipiscing elit, sed do eiusmod tempor …" at bounding box center [526, 452] width 269 height 24
click at [414, 452] on p "Lorem ipsum dolor sit amet, consectetur adipiscing elit, sed do eiusmod tempor …" at bounding box center [526, 452] width 269 height 24
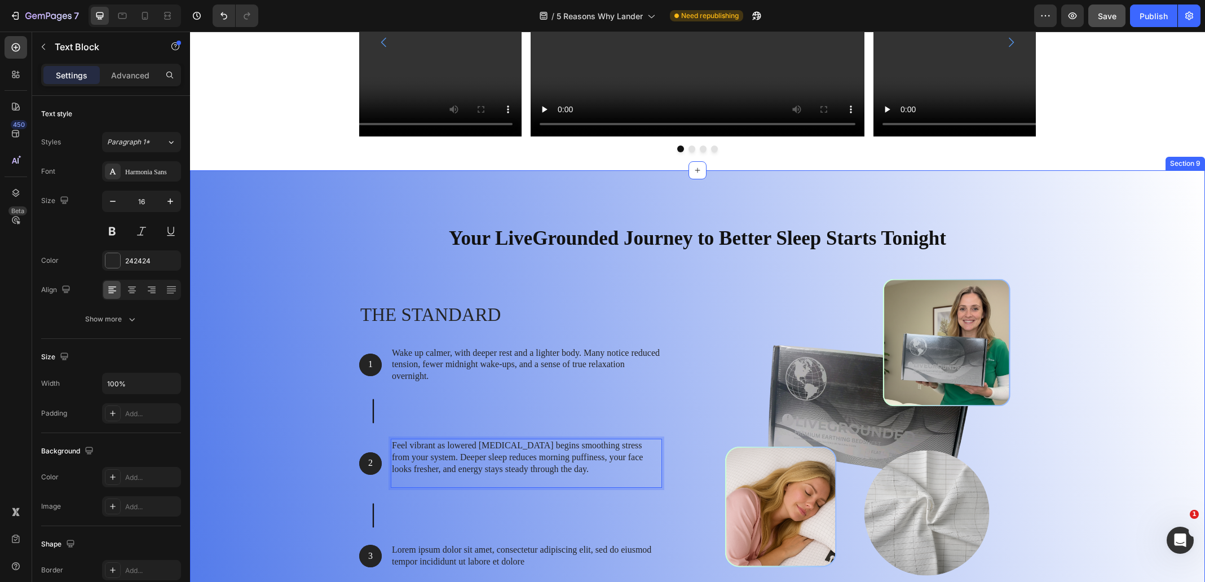
scroll to position [4086, 0]
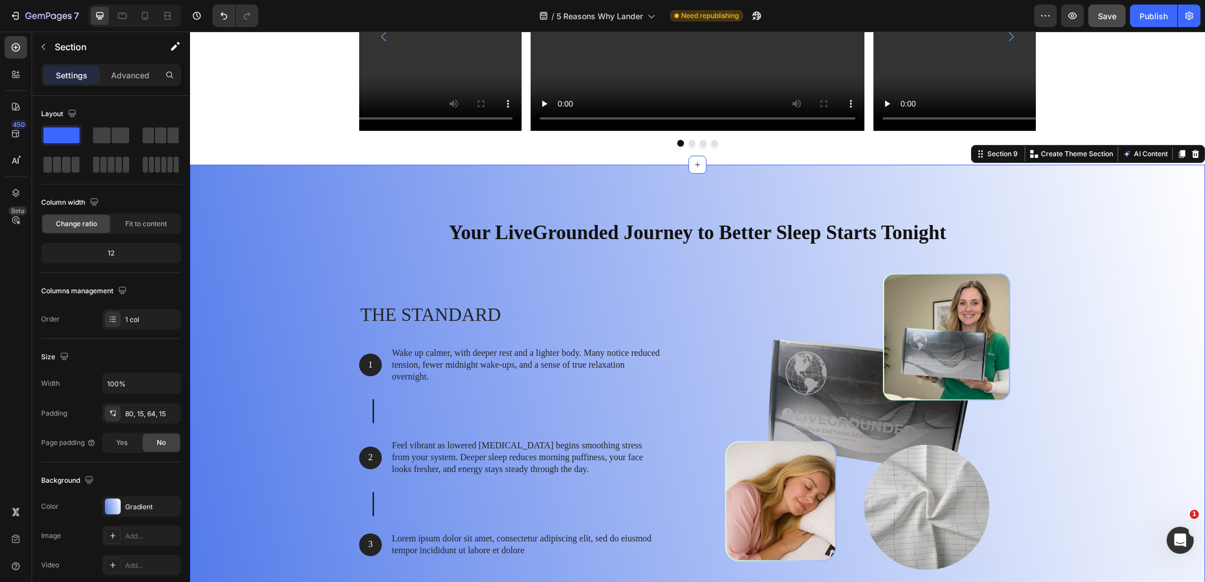
click at [276, 466] on div "Your LiveGrounded Journey to Better Sleep Starts Tonight Heading Row The standa…" at bounding box center [698, 407] width 998 height 394
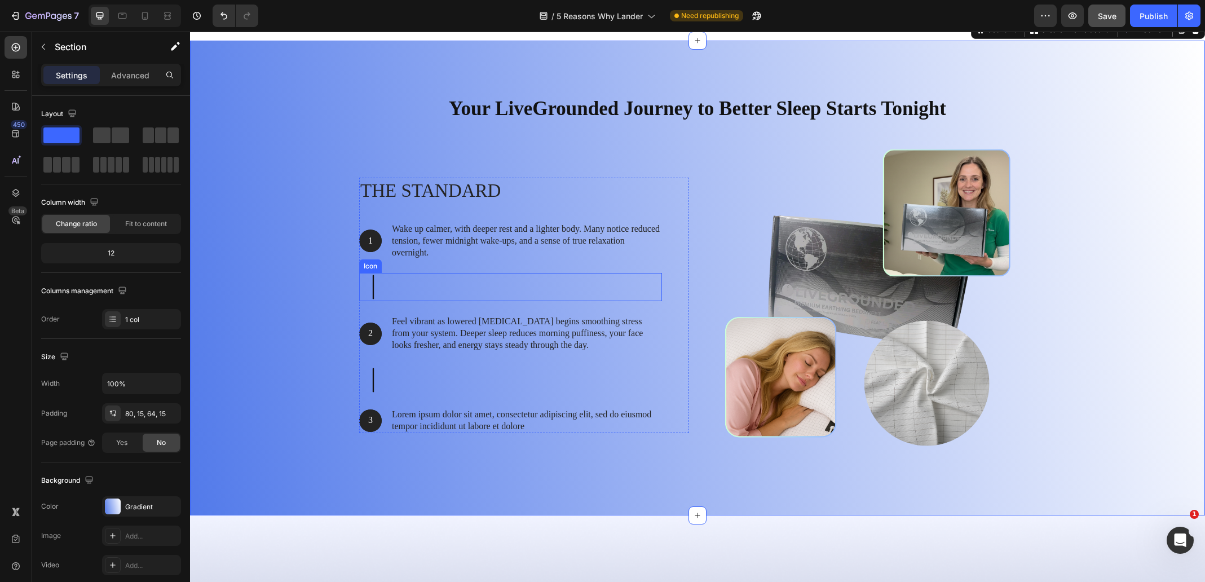
scroll to position [4255, 0]
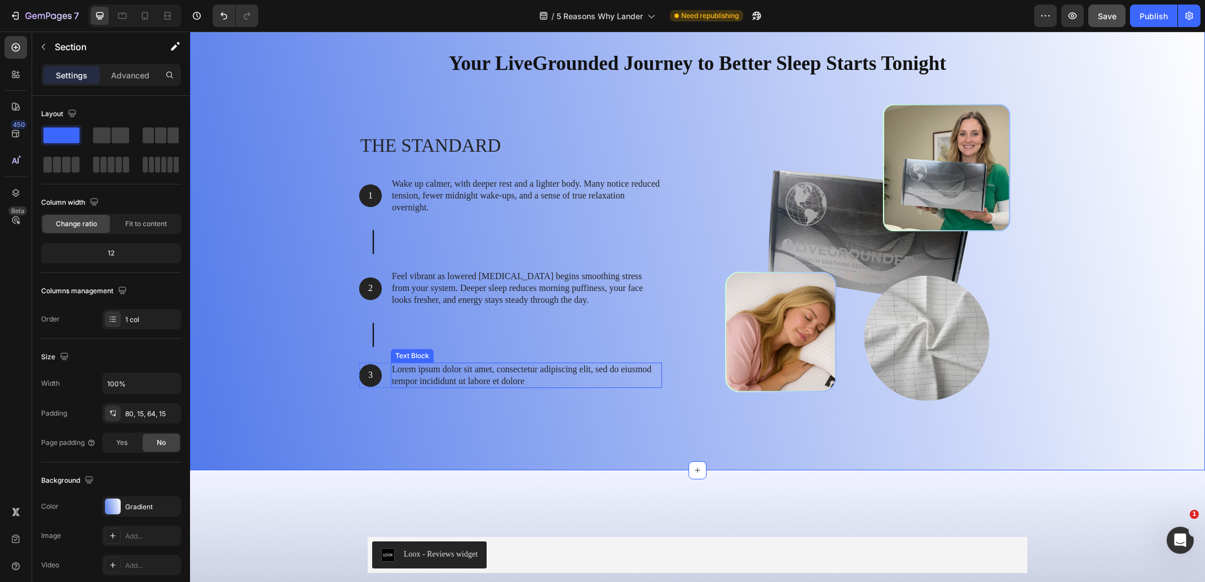
click at [478, 375] on p "Lorem ipsum dolor sit amet, consectetur adipiscing elit, sed do eiusmod tempor …" at bounding box center [526, 376] width 269 height 24
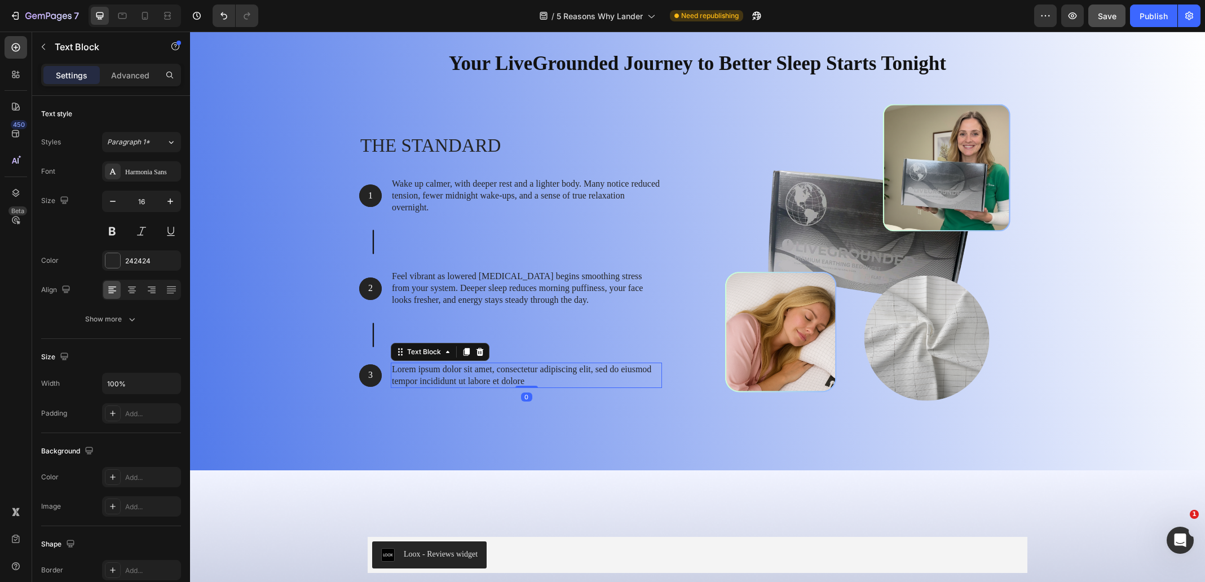
click at [478, 375] on p "Lorem ipsum dolor sit amet, consectetur adipiscing elit, sed do eiusmod tempor …" at bounding box center [526, 376] width 269 height 24
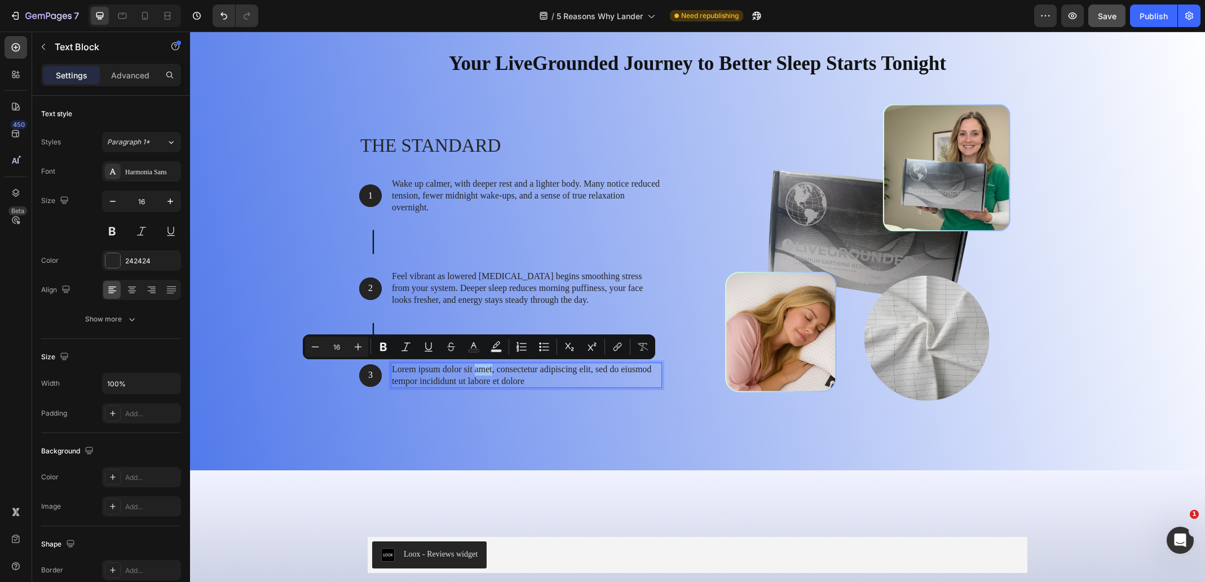
click at [478, 375] on p "Lorem ipsum dolor sit amet, consectetur adipiscing elit, sed do eiusmod tempor …" at bounding box center [526, 376] width 269 height 24
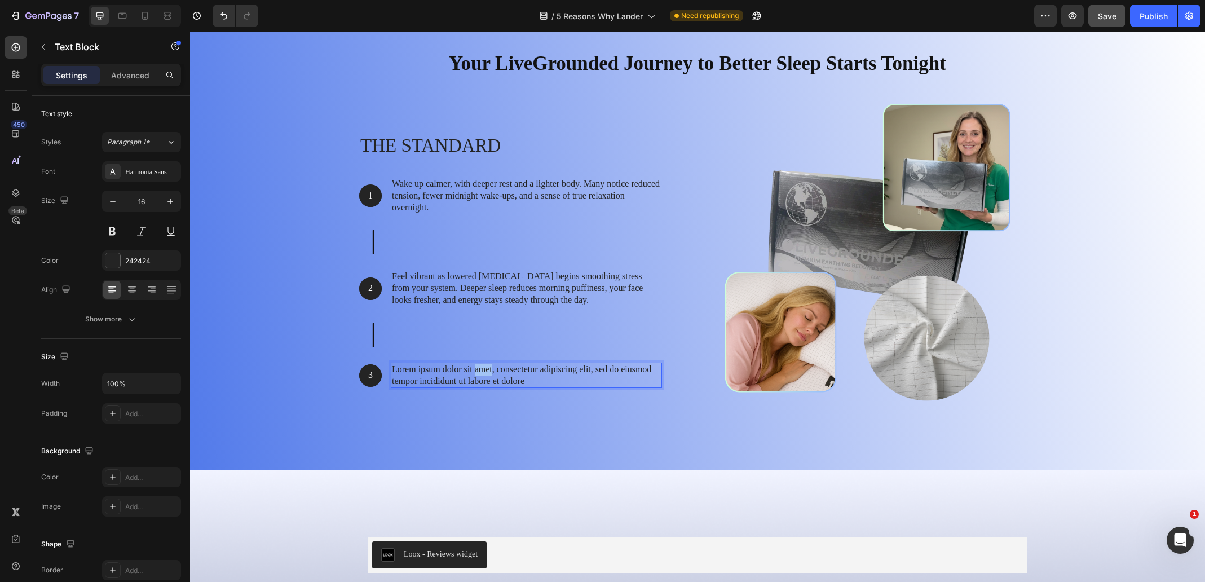
click at [478, 375] on p "Lorem ipsum dolor sit amet, consectetur adipiscing elit, sed do eiusmod tempor …" at bounding box center [526, 376] width 269 height 24
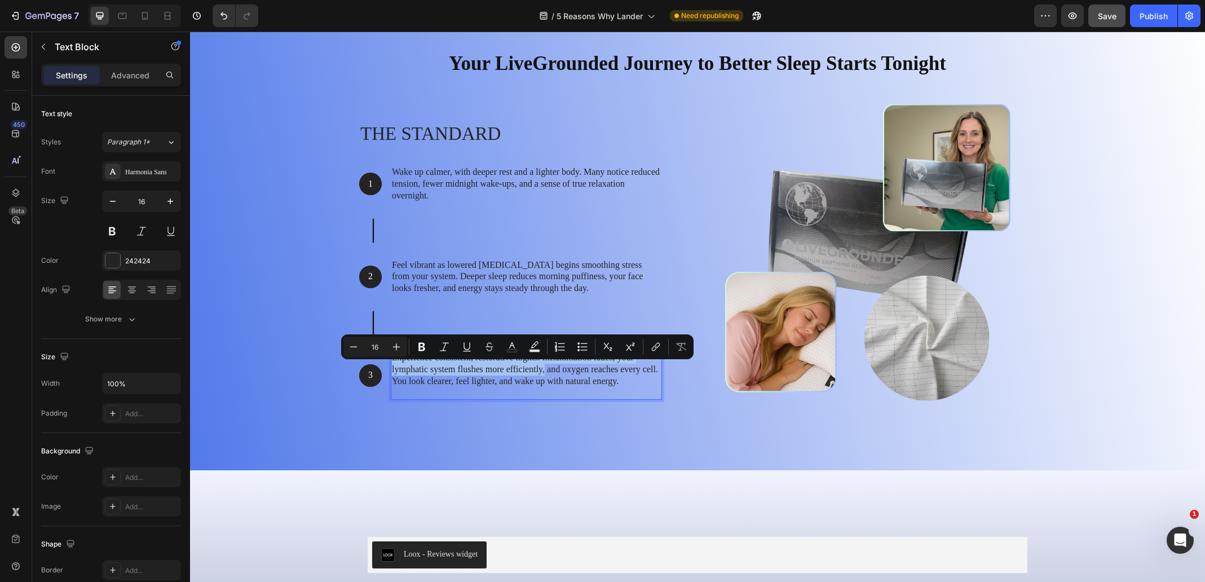
scroll to position [4244, 0]
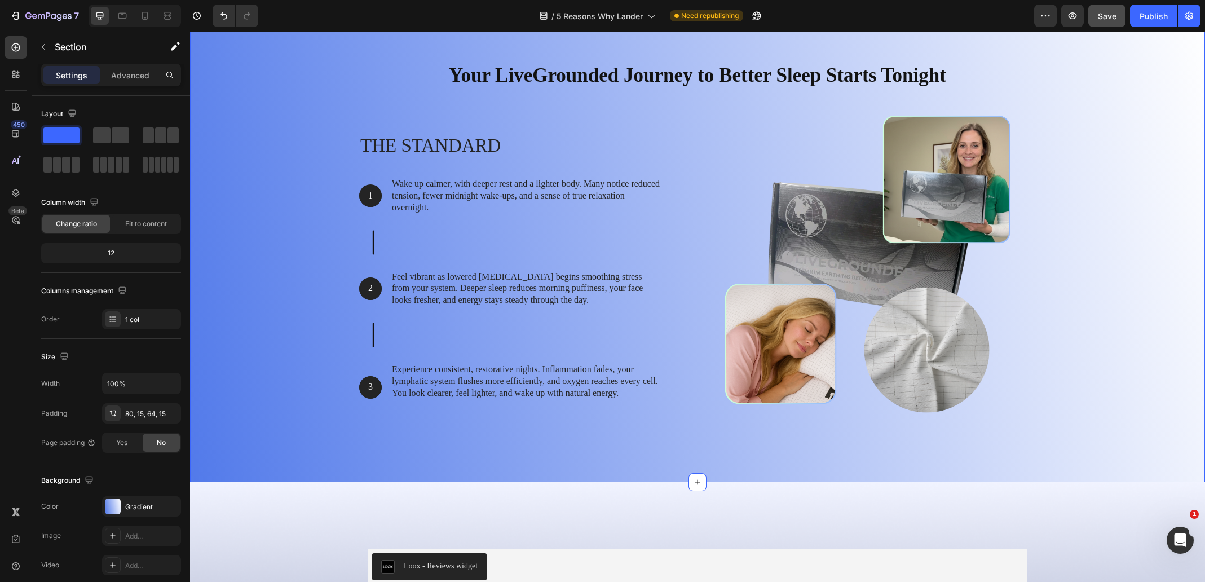
click at [306, 410] on div "Your LiveGrounded Journey to Better Sleep Starts Tonight Heading Row The standa…" at bounding box center [698, 249] width 998 height 394
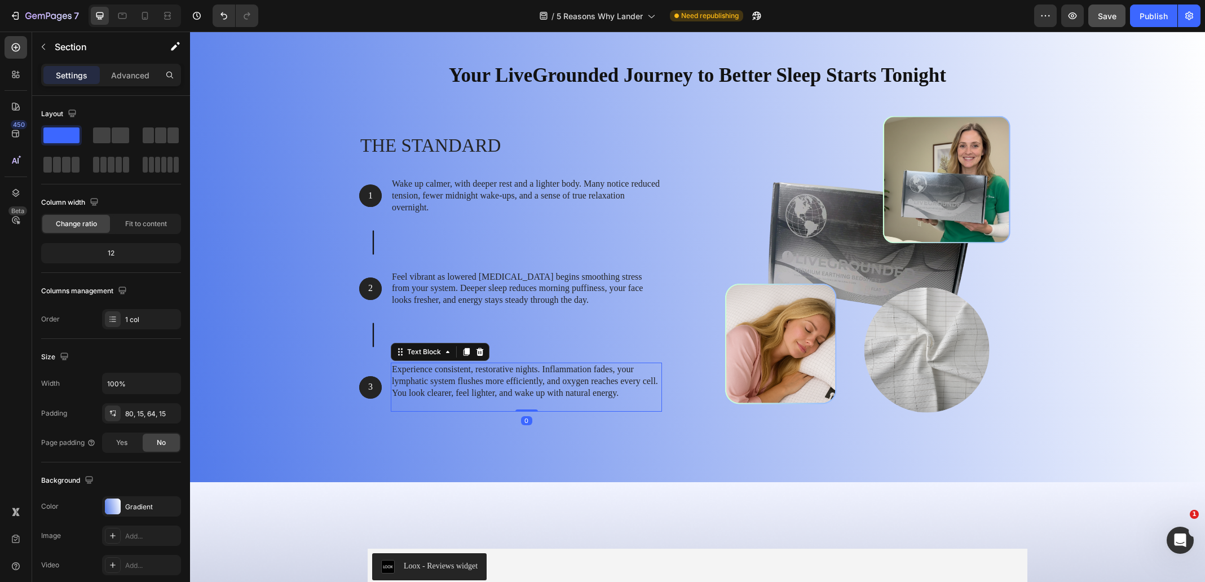
click at [416, 400] on p "Rich Text Editor. Editing area: main" at bounding box center [526, 405] width 269 height 12
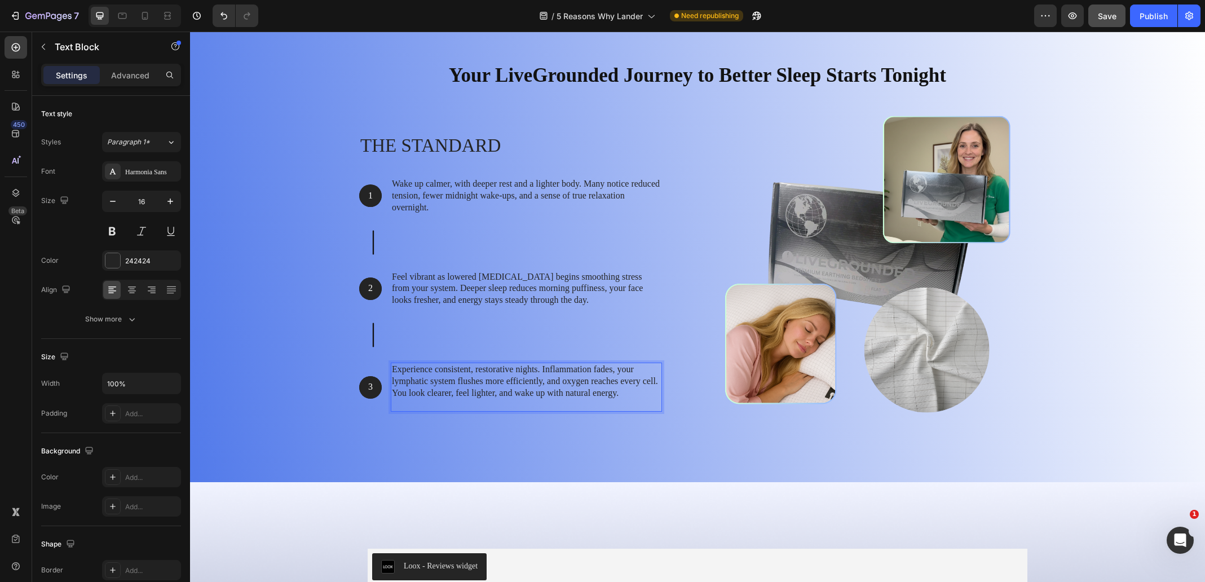
click at [413, 407] on p "Rich Text Editor. Editing area: main" at bounding box center [526, 405] width 269 height 12
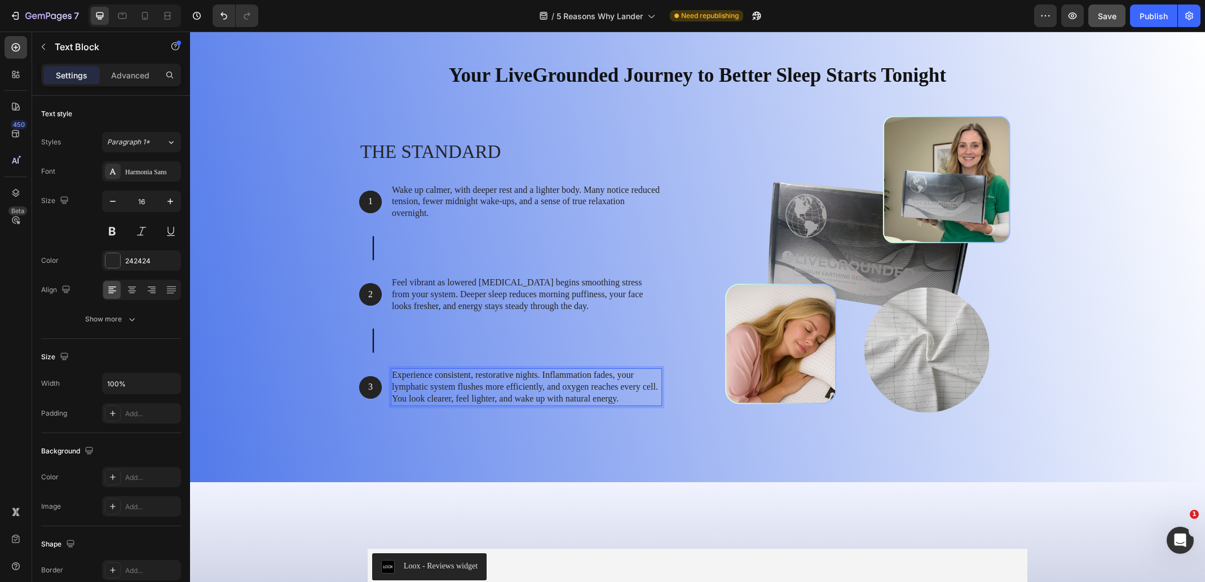
scroll to position [4249, 0]
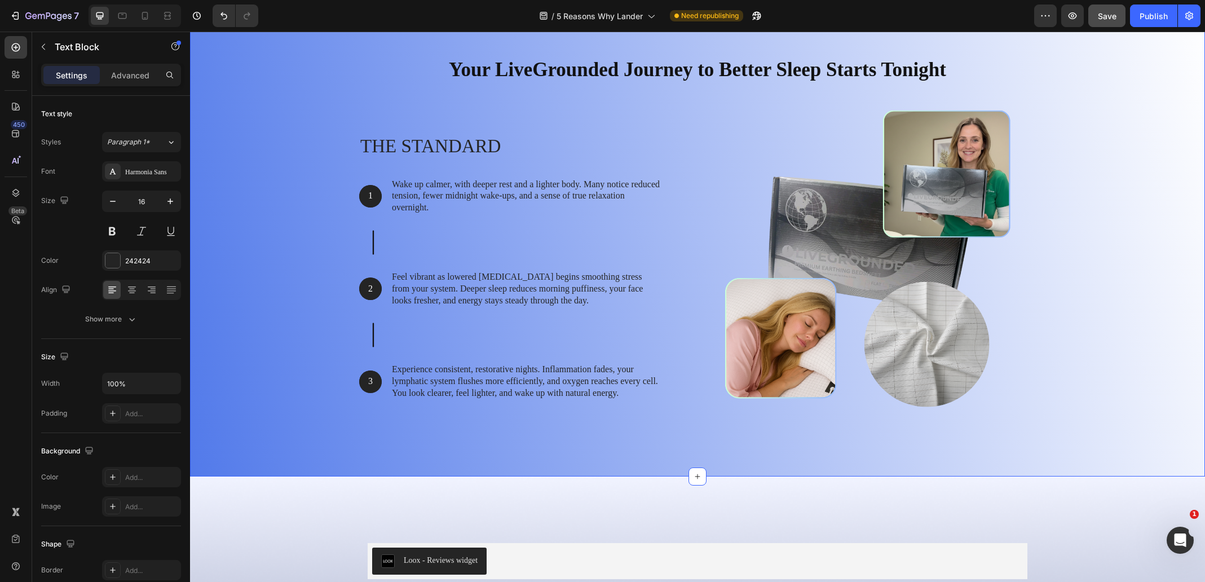
click at [343, 404] on div "Your LiveGrounded Journey to Better Sleep Starts Tonight Heading Row The standa…" at bounding box center [698, 244] width 998 height 394
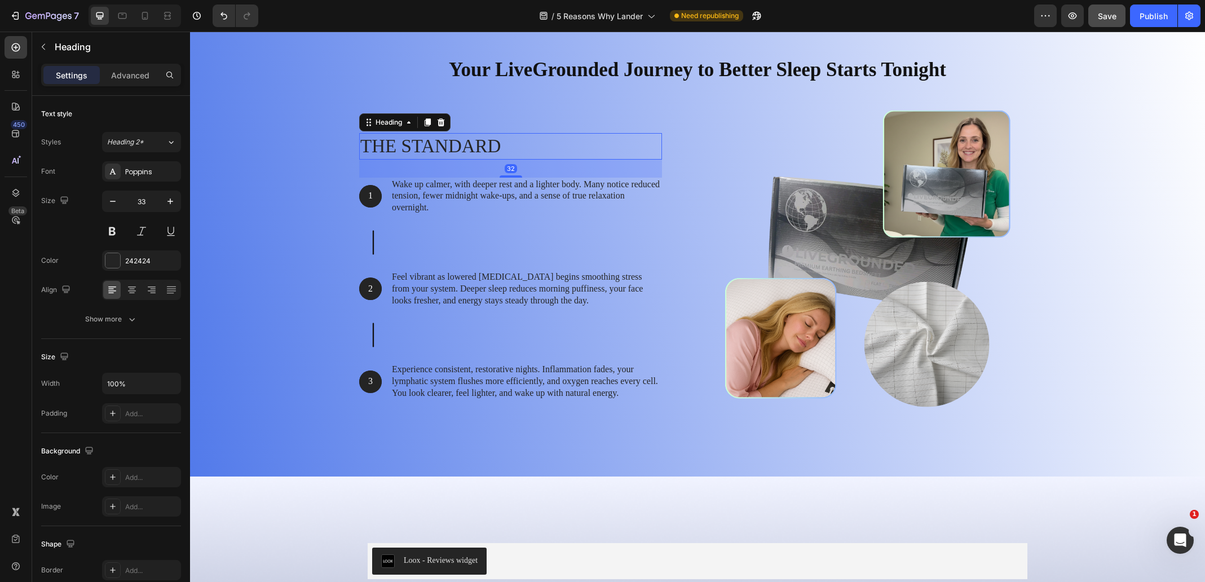
click at [413, 148] on h2 "The standard" at bounding box center [510, 146] width 303 height 27
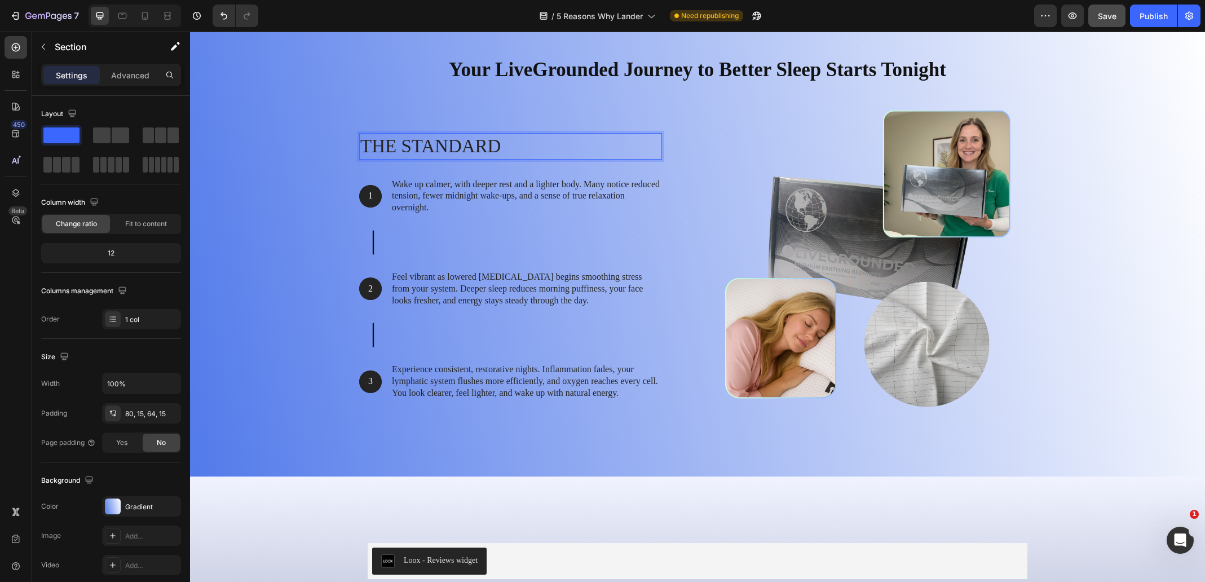
click at [271, 165] on div "Your LiveGrounded Journey to Better Sleep Starts Tonight Heading Row The standa…" at bounding box center [698, 244] width 998 height 394
click at [392, 380] on p "Experience consistent, restorative nights. Inflammation fades, your lymphatic s…" at bounding box center [526, 381] width 269 height 35
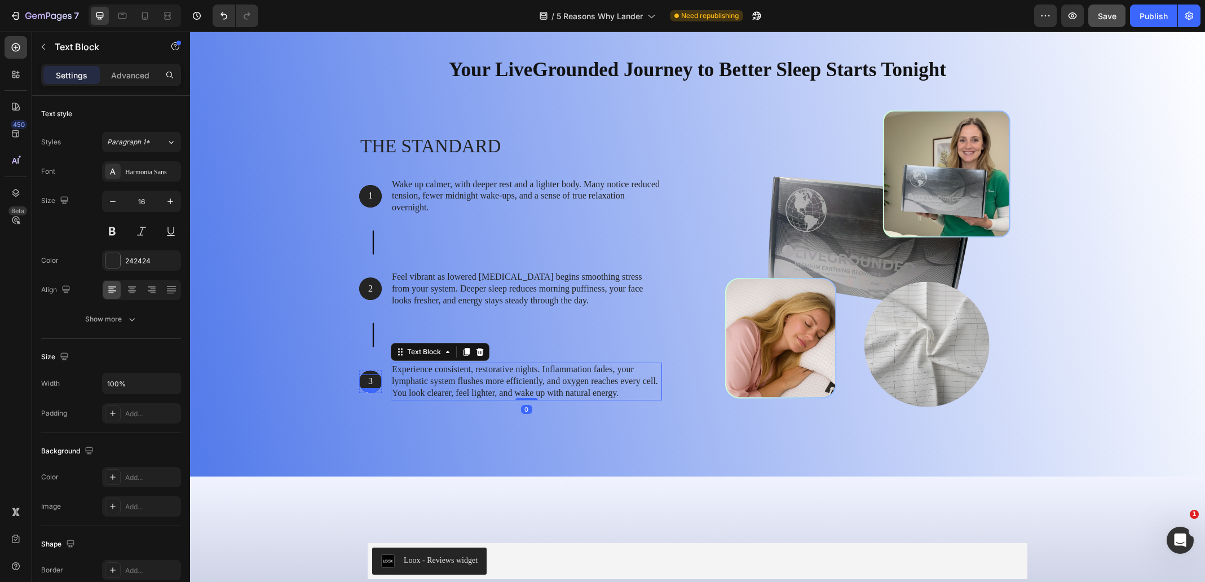
click at [376, 378] on p "3" at bounding box center [370, 382] width 20 height 12
click at [372, 360] on div "Hero Banner" at bounding box center [384, 364] width 45 height 10
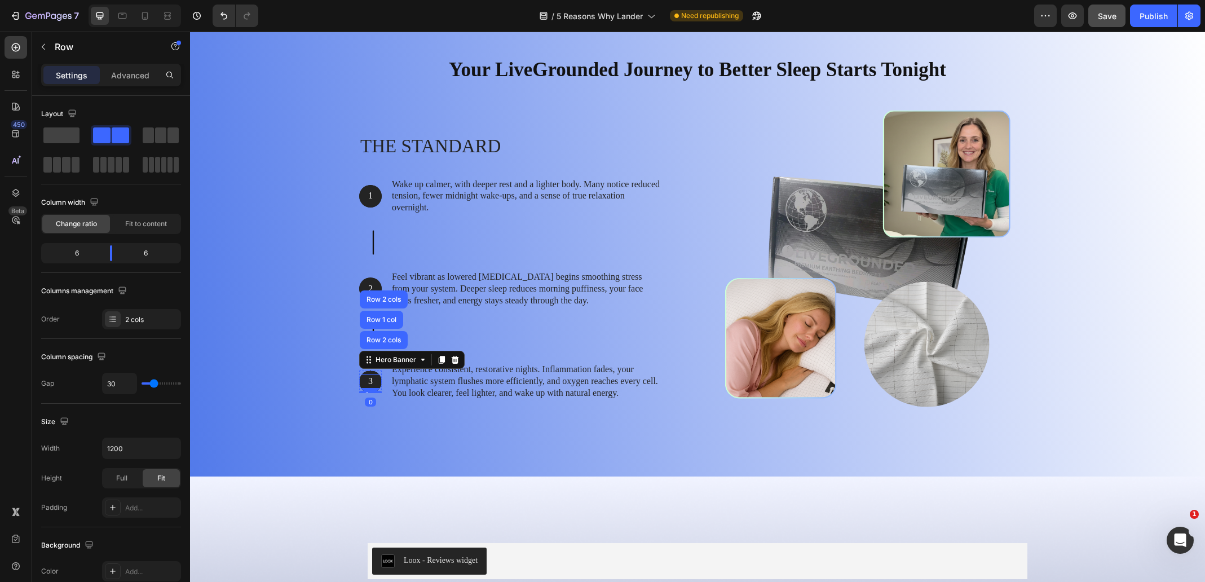
click at [384, 402] on div "The standard Heading 1 Text Block Hero Banner Wake up calmer, with deeper rest …" at bounding box center [524, 267] width 330 height 330
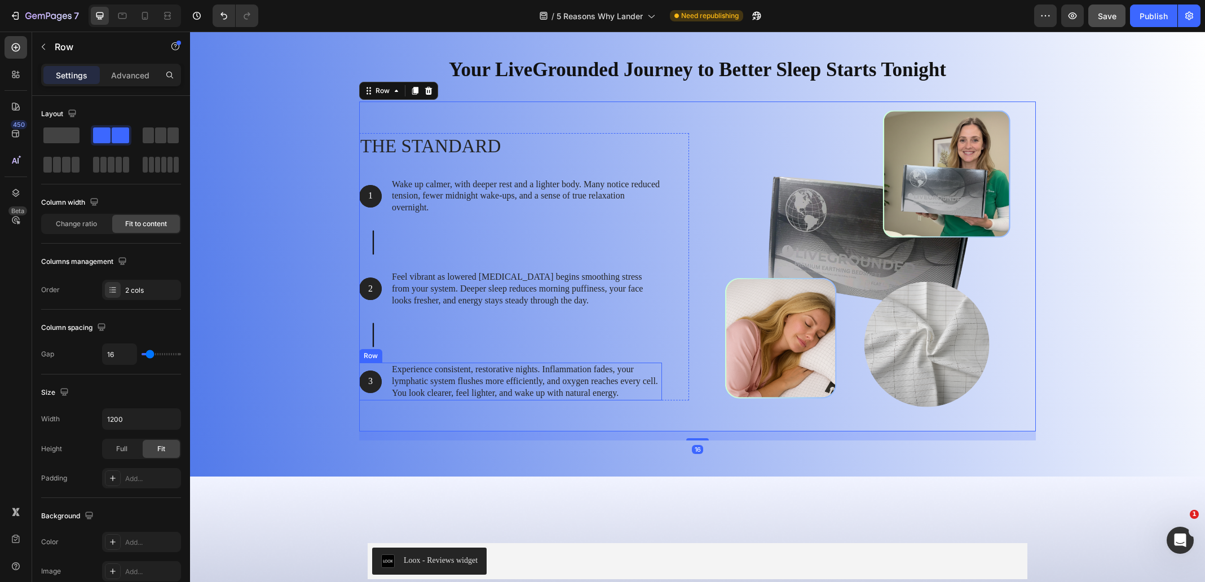
click at [384, 388] on div "3 Text Block Hero Banner Experience consistent, restorative nights. Inflammatio…" at bounding box center [510, 381] width 303 height 37
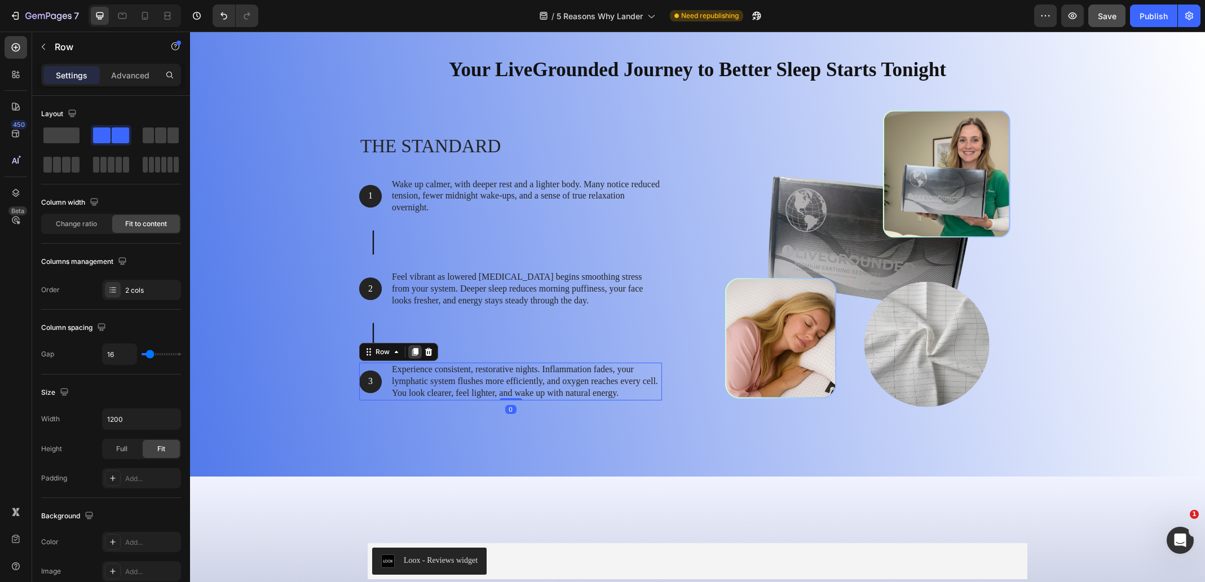
click at [411, 353] on icon at bounding box center [415, 351] width 9 height 9
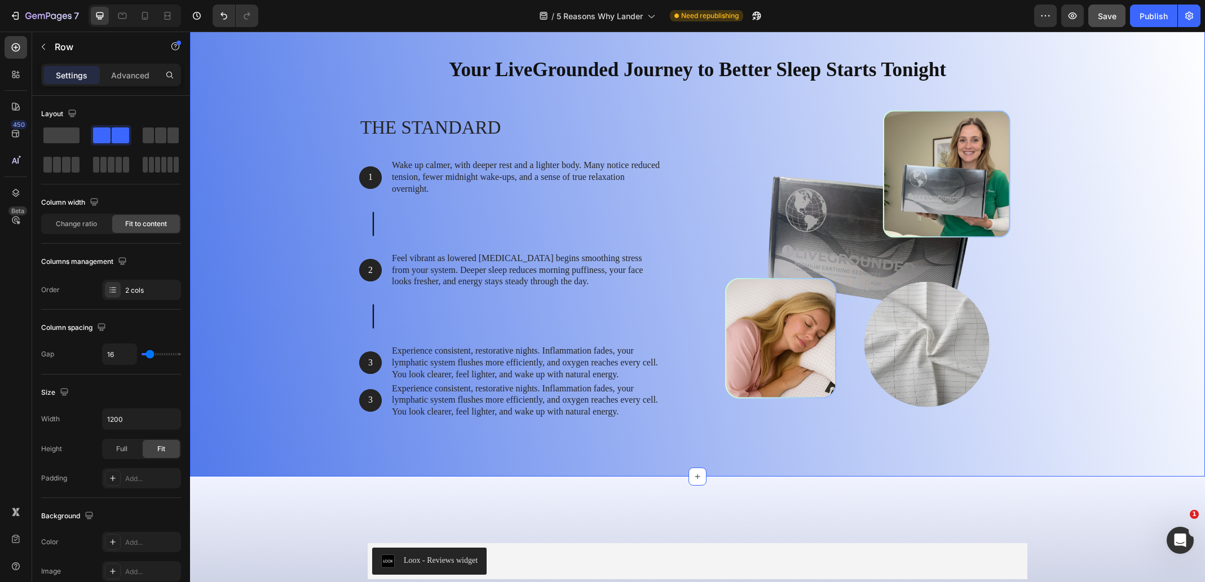
click at [271, 406] on div "Your LiveGrounded Journey to Better Sleep Starts Tonight Heading Row The standa…" at bounding box center [698, 244] width 998 height 394
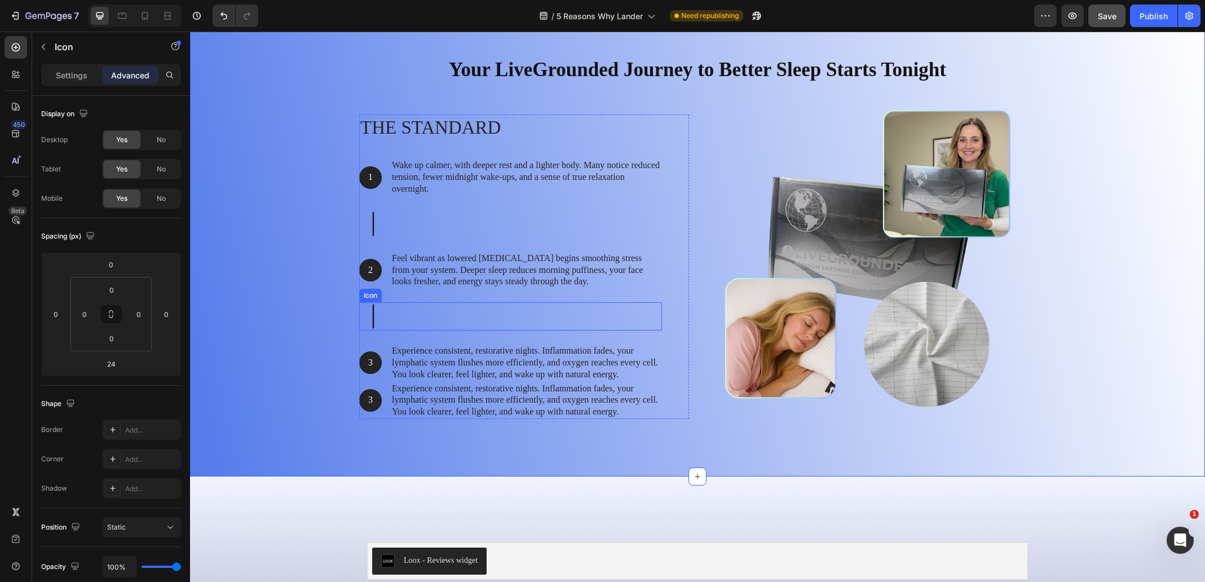
click at [373, 319] on icon at bounding box center [373, 317] width 1 height 24
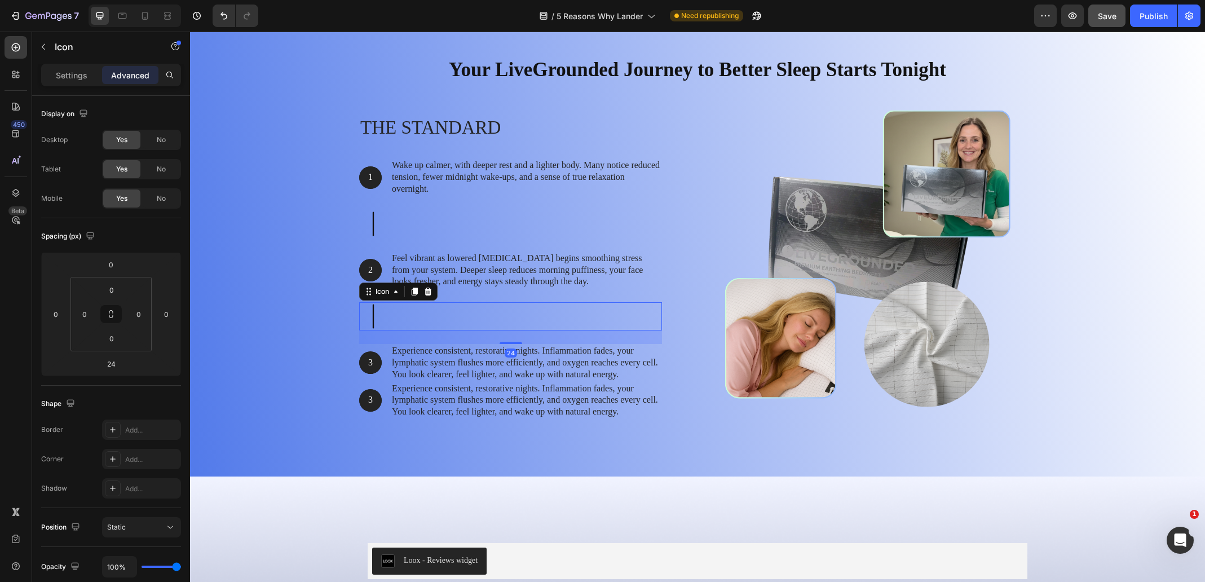
click at [412, 294] on icon at bounding box center [415, 292] width 6 height 8
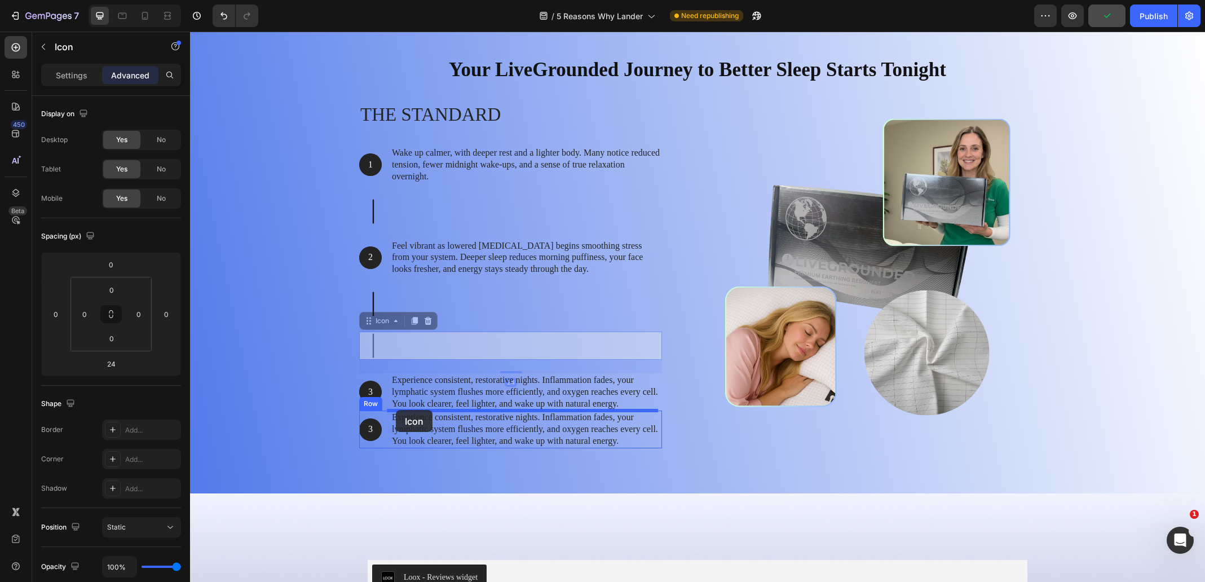
drag, startPoint x: 364, startPoint y: 322, endPoint x: 396, endPoint y: 410, distance: 94.2
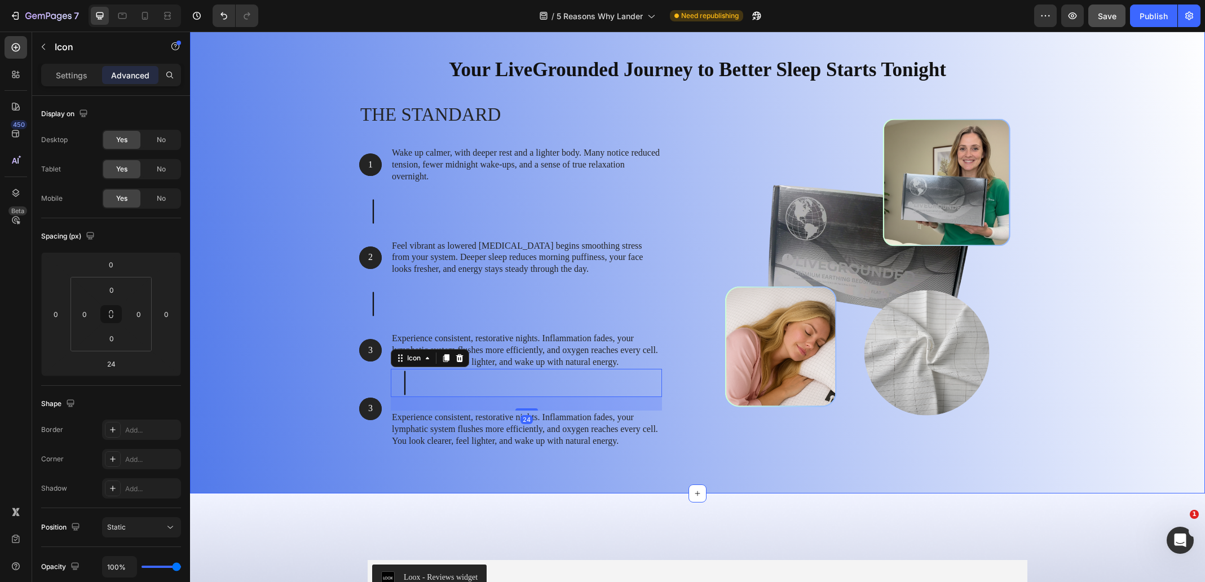
click at [340, 382] on div "Your LiveGrounded Journey to Better Sleep Starts Tonight Heading Row The standa…" at bounding box center [698, 252] width 998 height 411
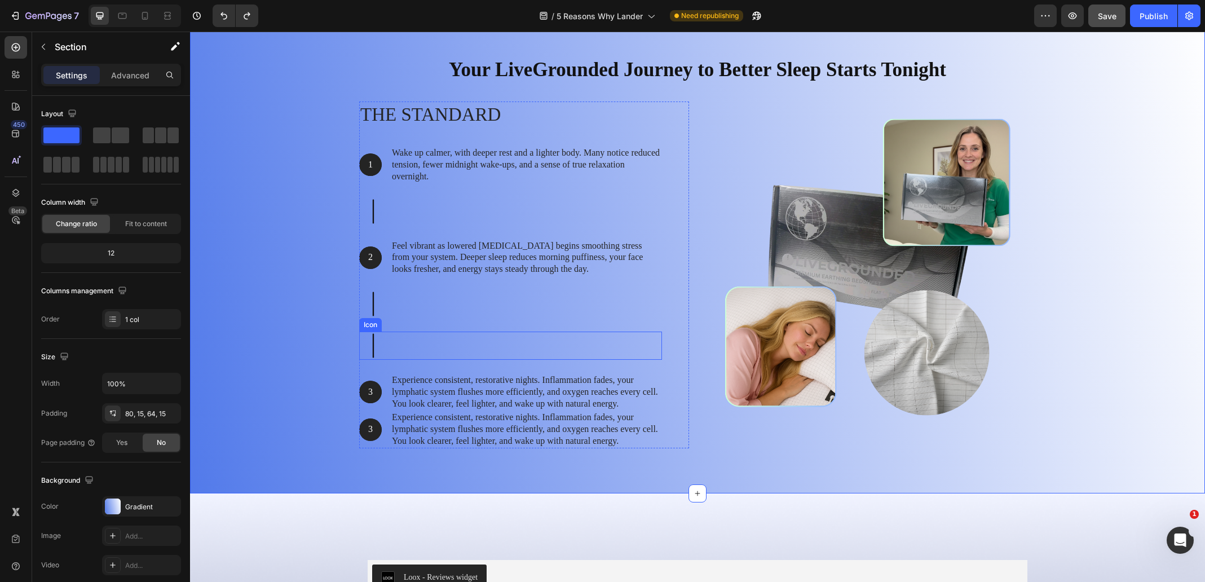
click at [364, 347] on icon at bounding box center [373, 346] width 28 height 28
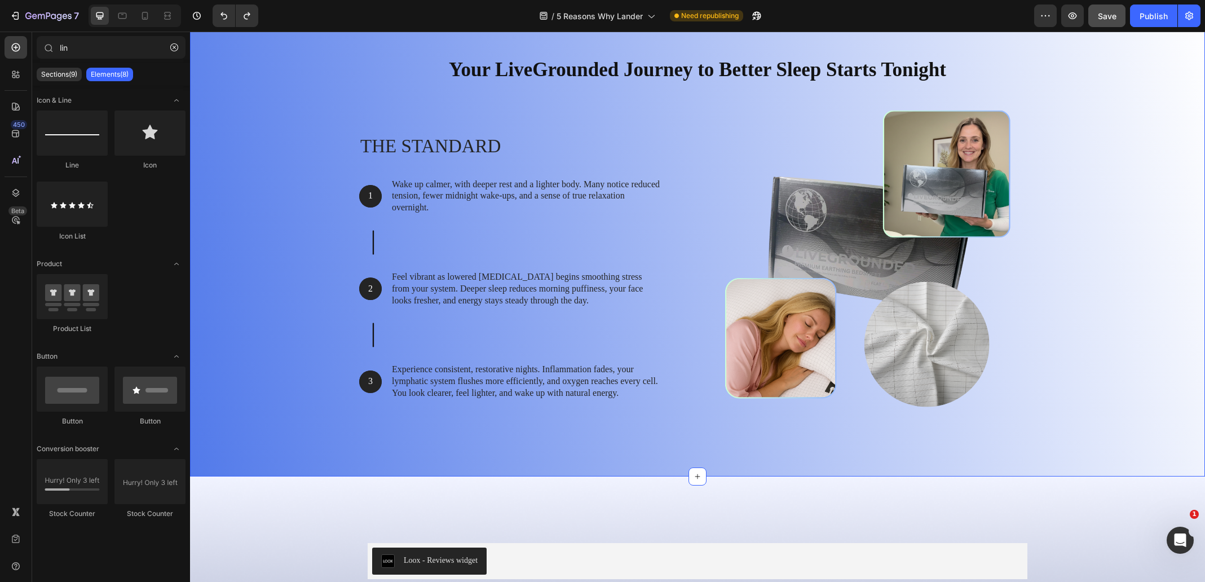
click at [343, 371] on div "Your LiveGrounded Journey to Better Sleep Starts Tonight Heading Row The standa…" at bounding box center [698, 244] width 998 height 394
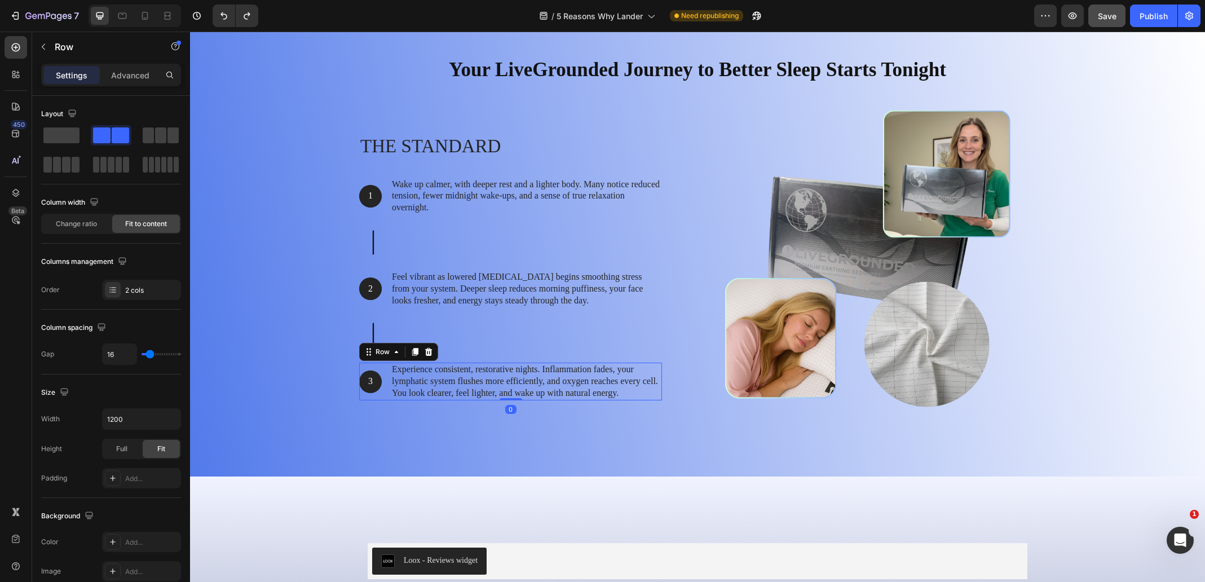
click at [380, 368] on div "3 Text Block Hero Banner Experience consistent, restorative nights. Inflammatio…" at bounding box center [510, 381] width 303 height 37
click at [378, 322] on icon at bounding box center [373, 335] width 28 height 28
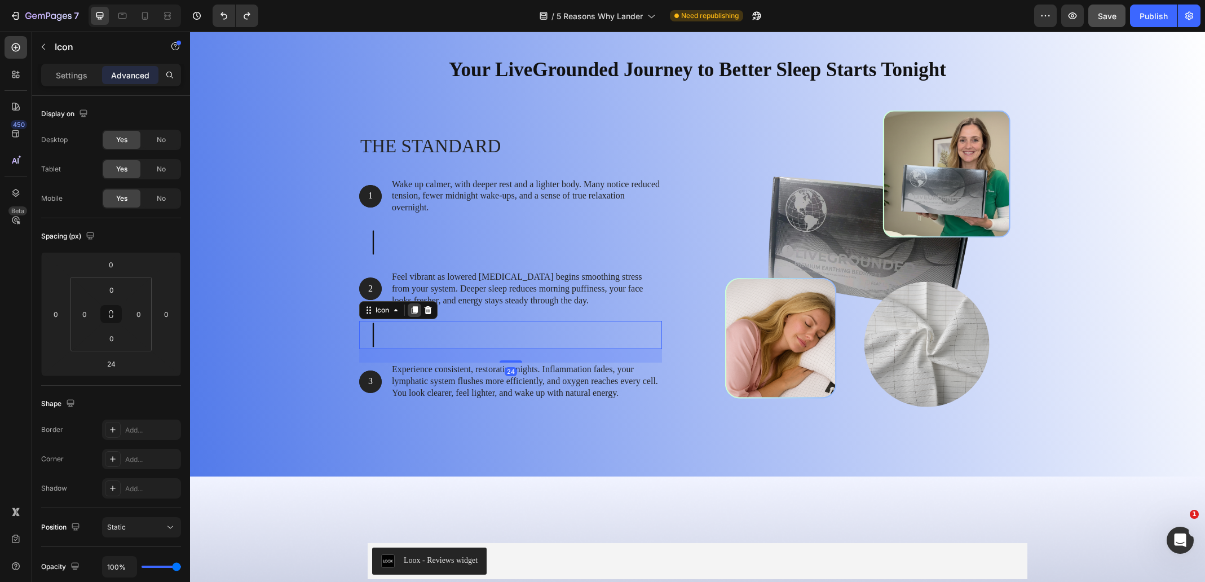
click at [410, 311] on icon at bounding box center [414, 310] width 9 height 9
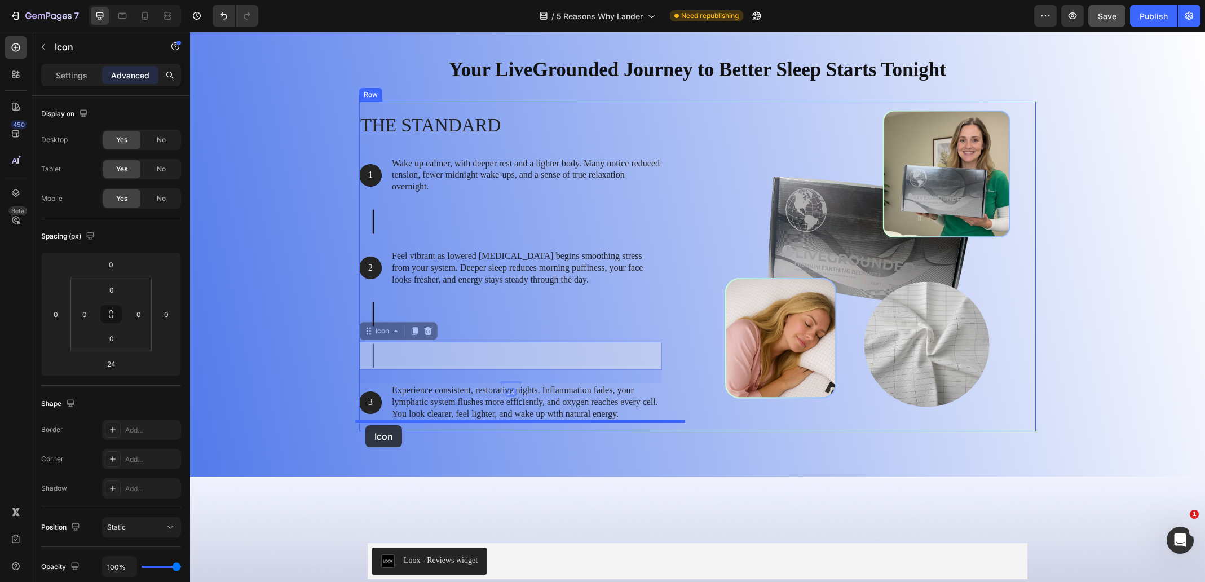
drag, startPoint x: 363, startPoint y: 331, endPoint x: 366, endPoint y: 425, distance: 94.2
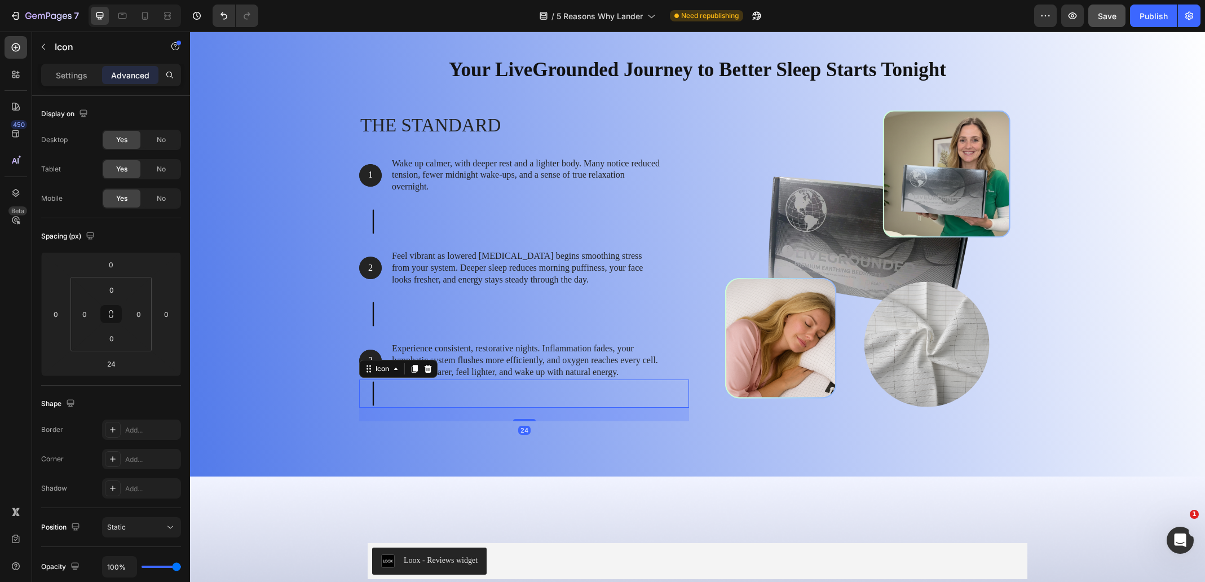
click at [415, 412] on div "24" at bounding box center [524, 415] width 330 height 14
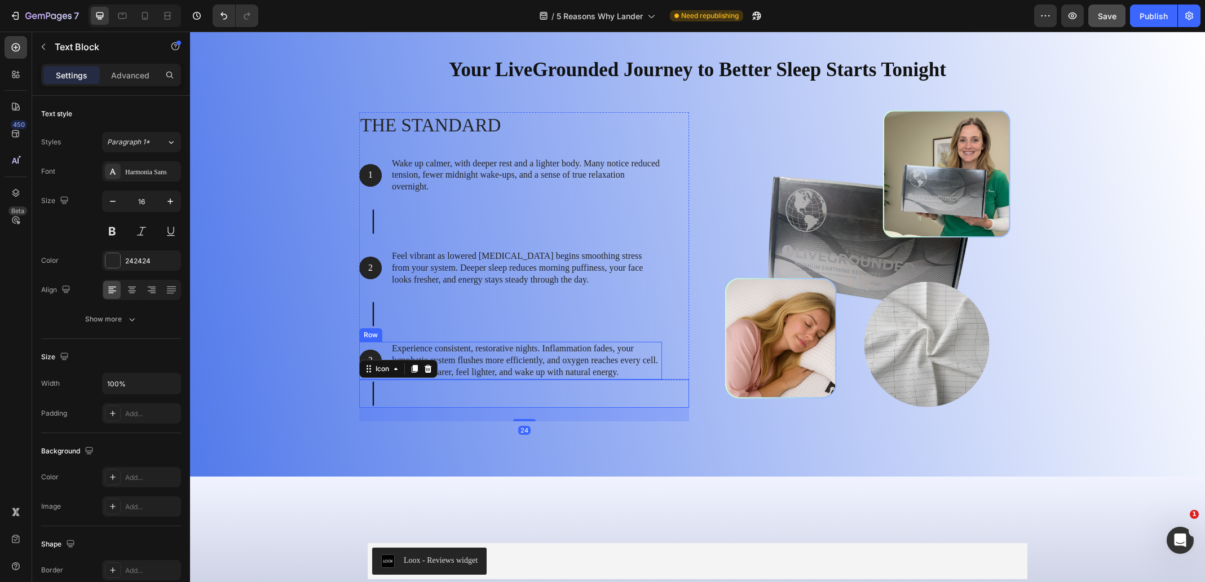
click at [444, 344] on p "Experience consistent, restorative nights. Inflammation fades, your lymphatic s…" at bounding box center [526, 360] width 269 height 35
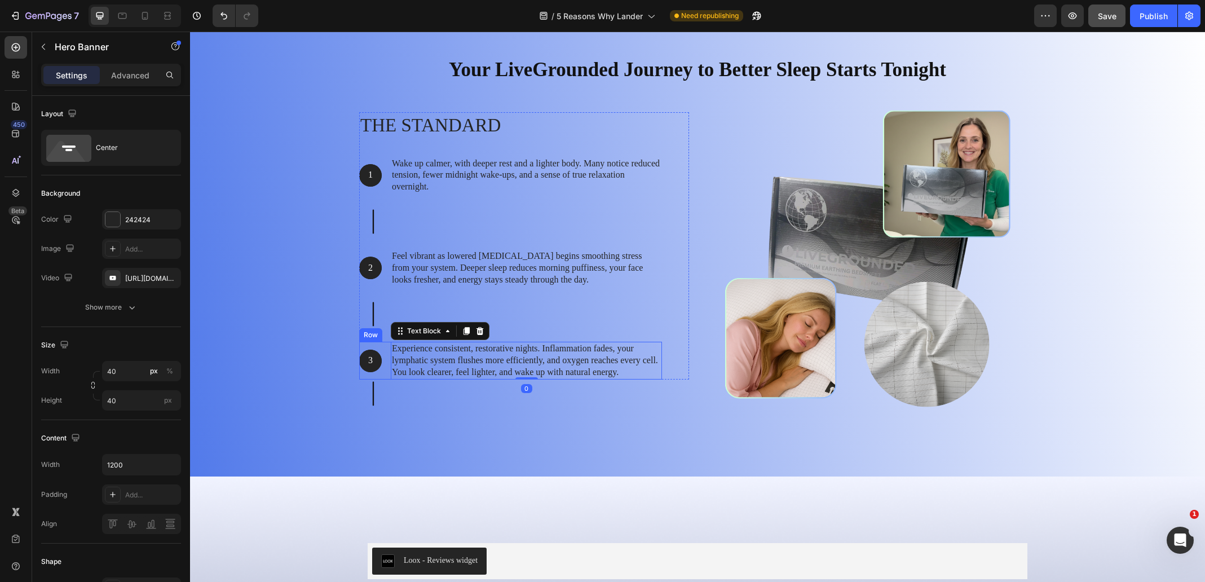
click at [376, 351] on div "3 Text Block Hero Banner" at bounding box center [370, 361] width 23 height 23
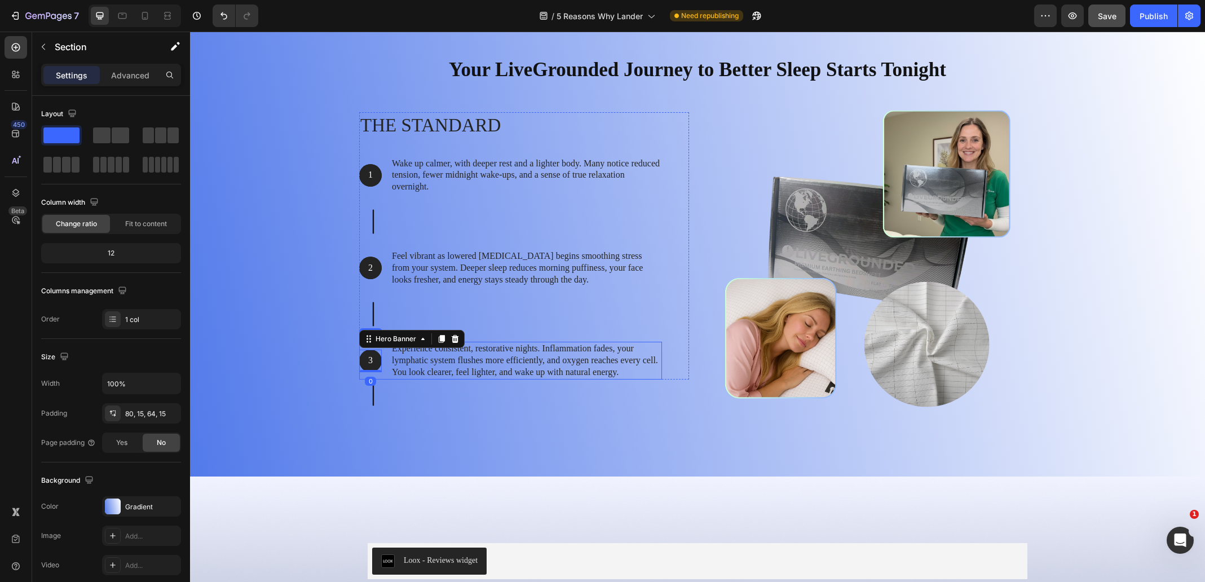
click at [346, 349] on div "Your LiveGrounded Journey to Better Sleep Starts Tonight Heading Row The standa…" at bounding box center [698, 244] width 998 height 394
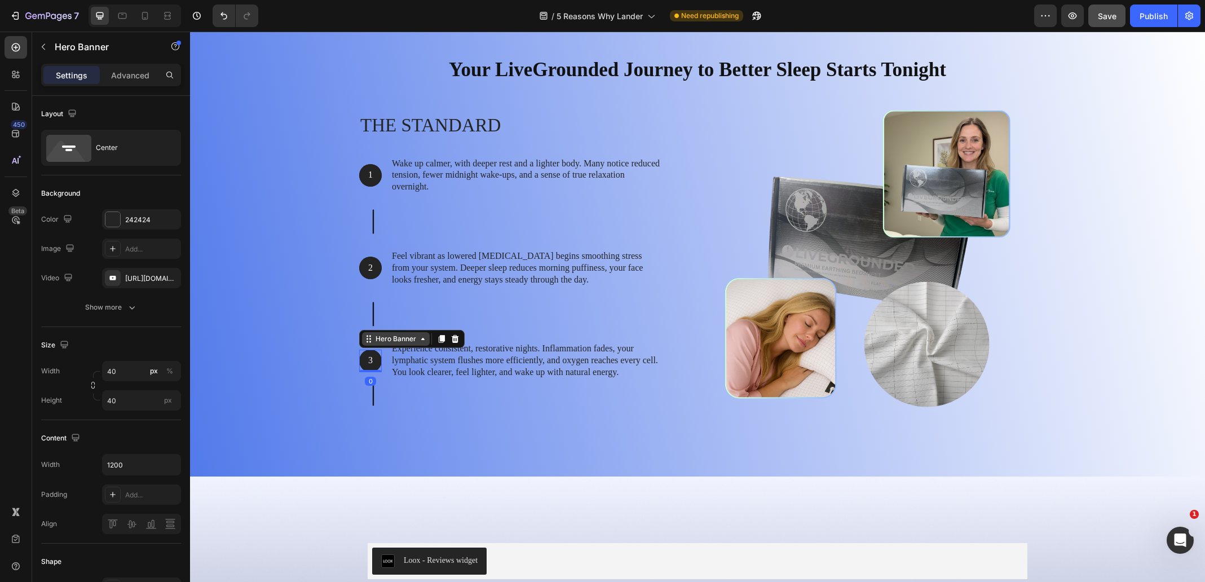
click at [363, 345] on div "Hero Banner" at bounding box center [396, 339] width 68 height 14
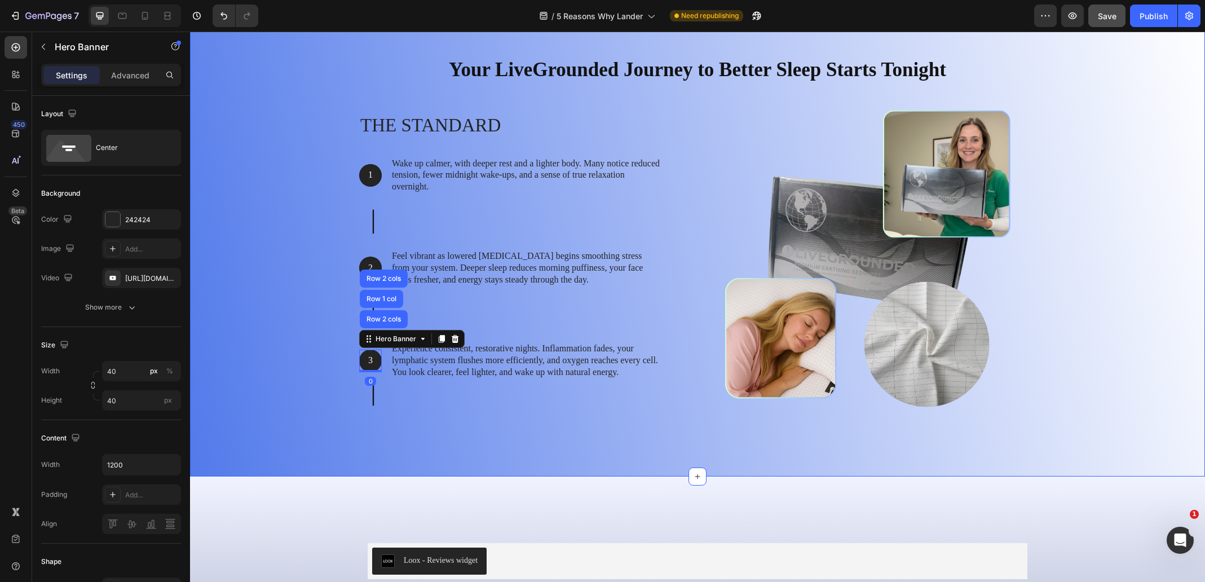
click at [319, 349] on div "Your LiveGrounded Journey to Better Sleep Starts Tonight Heading Row The standa…" at bounding box center [698, 244] width 998 height 394
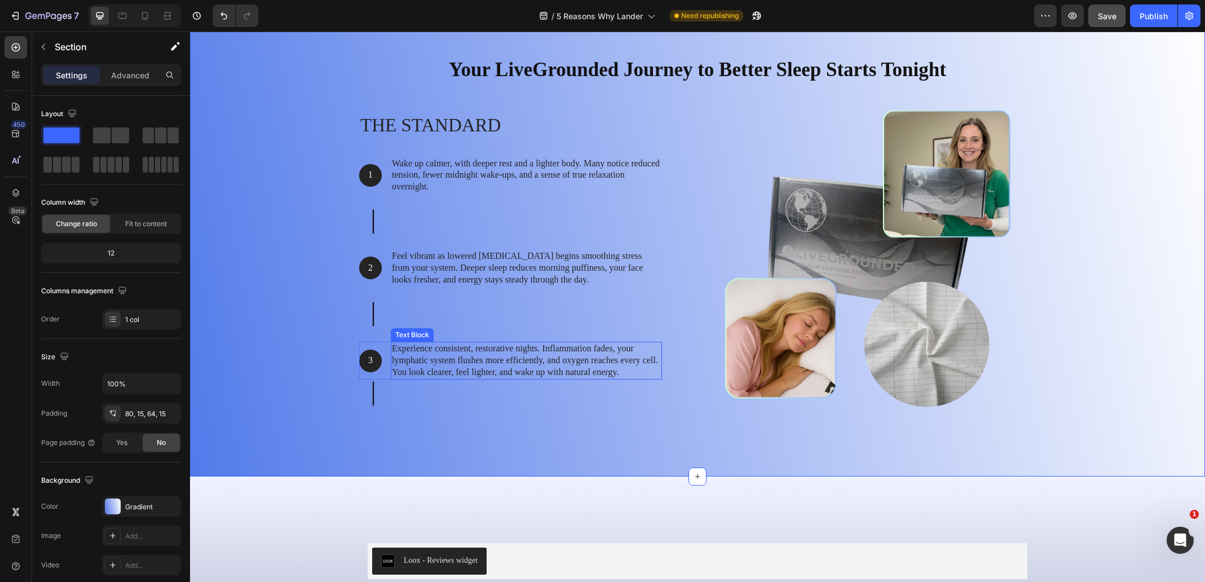
click at [433, 345] on p "Experience consistent, restorative nights. Inflammation fades, your lymphatic s…" at bounding box center [526, 360] width 269 height 35
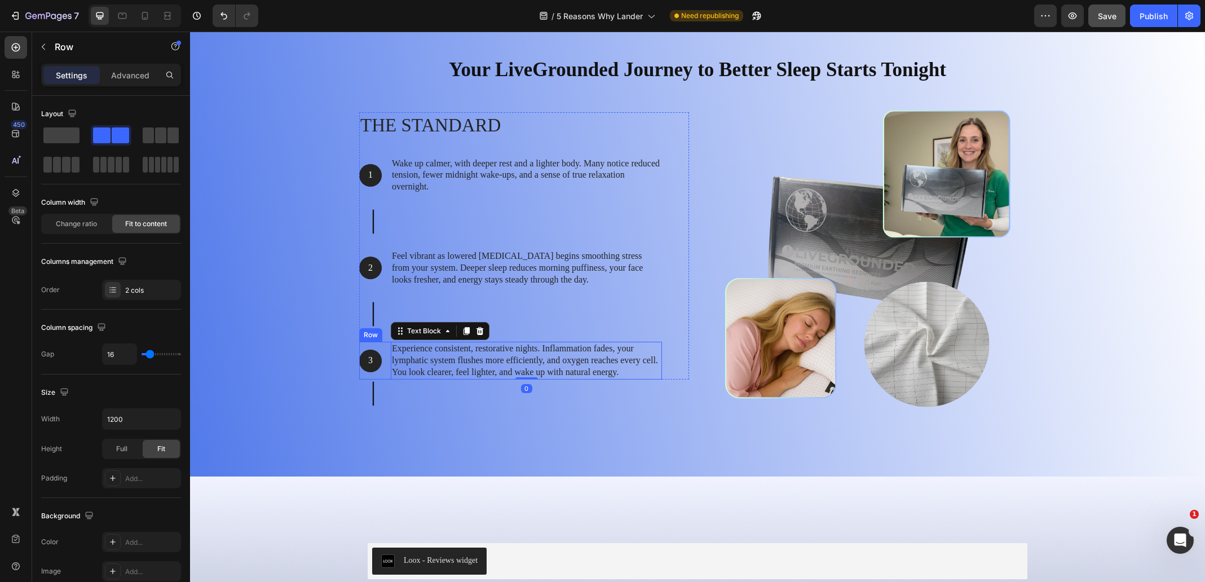
click at [376, 346] on div "3 Text Block Hero Banner" at bounding box center [370, 360] width 23 height 37
click at [411, 332] on icon at bounding box center [415, 331] width 9 height 9
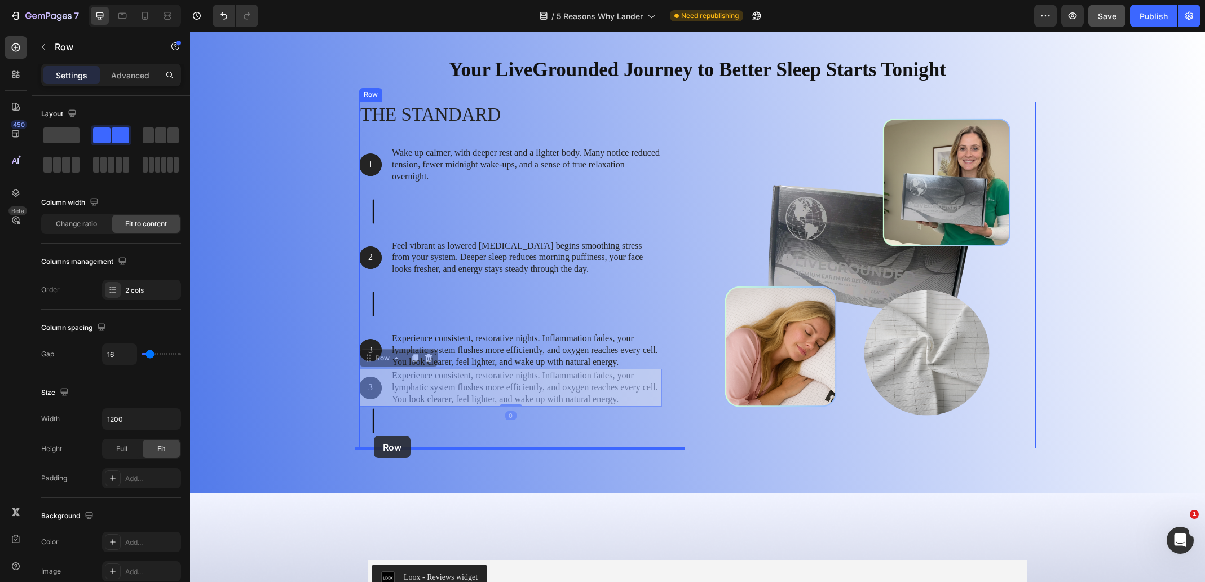
drag, startPoint x: 365, startPoint y: 363, endPoint x: 374, endPoint y: 436, distance: 73.3
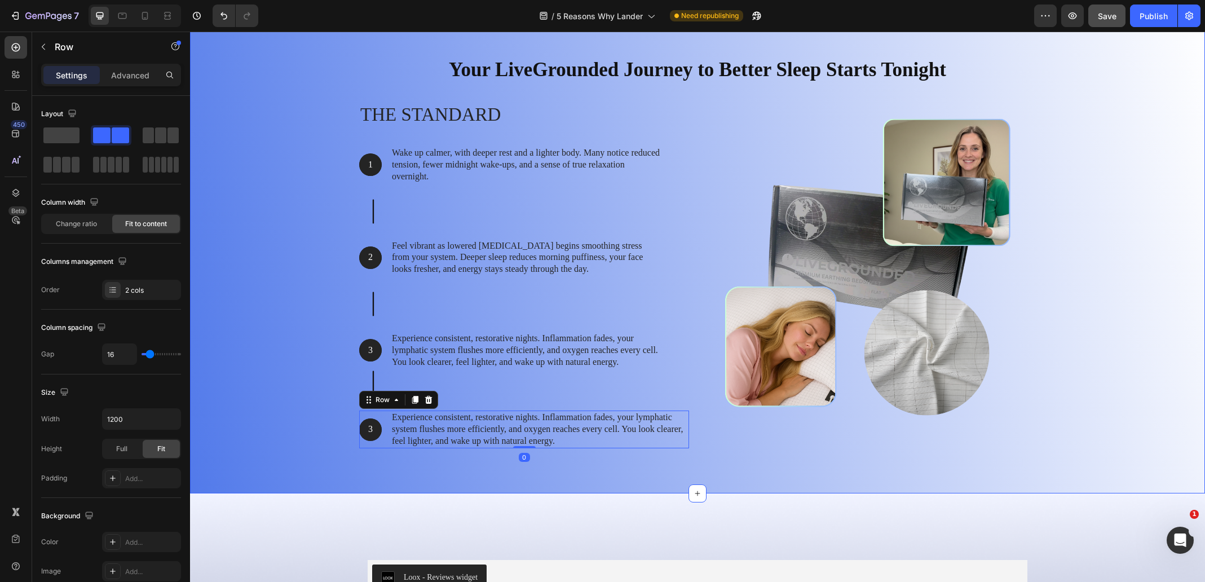
click at [324, 420] on div "Your LiveGrounded Journey to Better Sleep Starts Tonight Heading Row The standa…" at bounding box center [698, 252] width 998 height 411
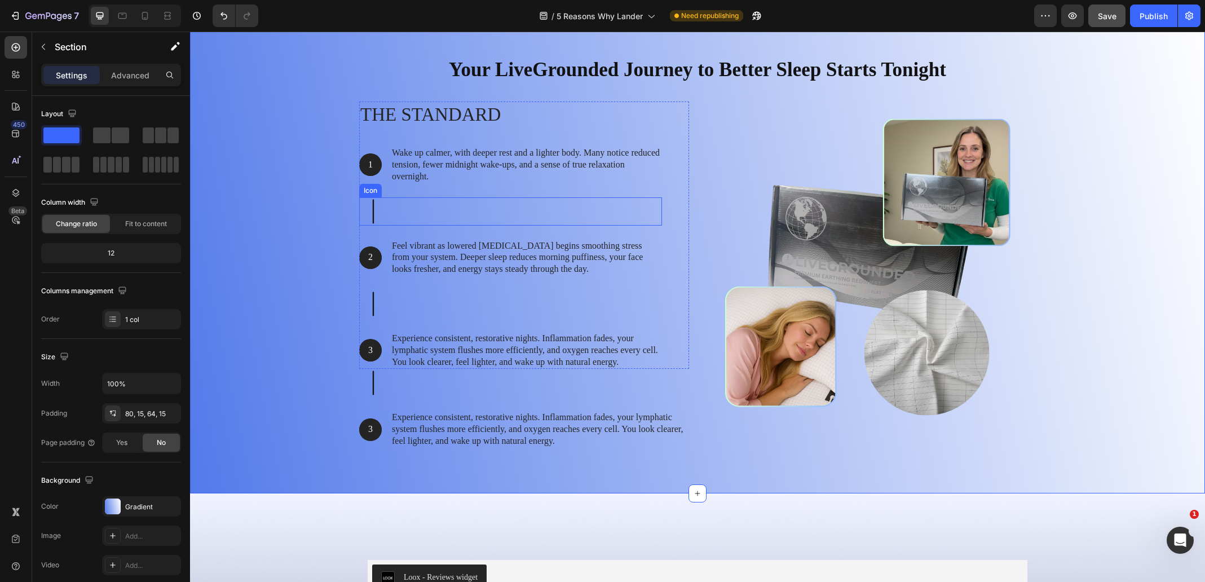
click at [368, 216] on icon at bounding box center [373, 211] width 28 height 28
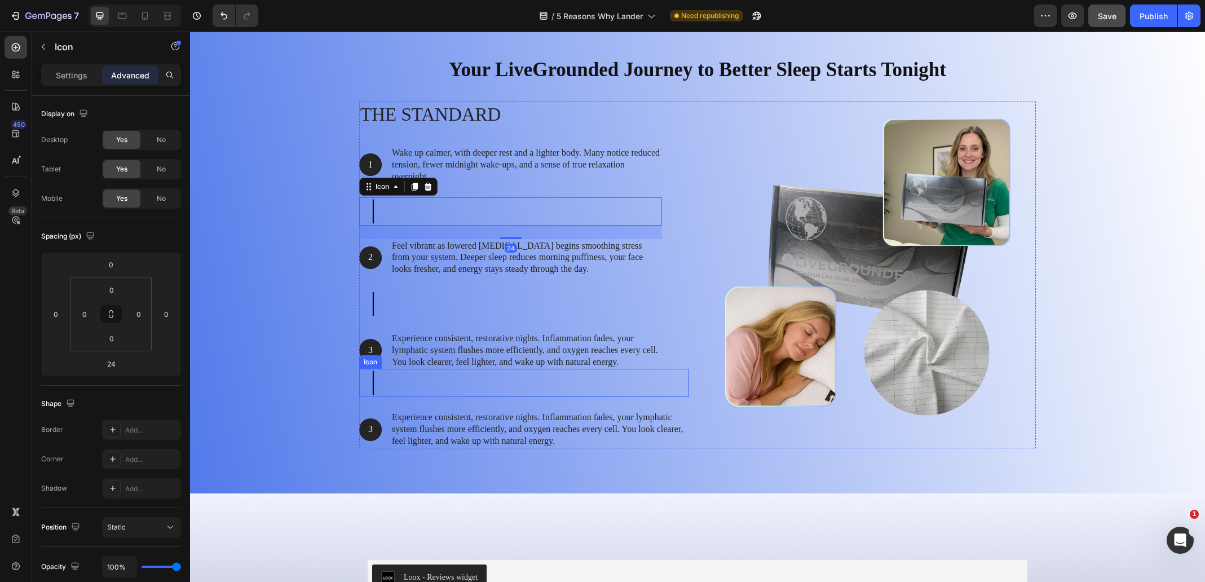
click at [373, 388] on icon at bounding box center [373, 383] width 1 height 24
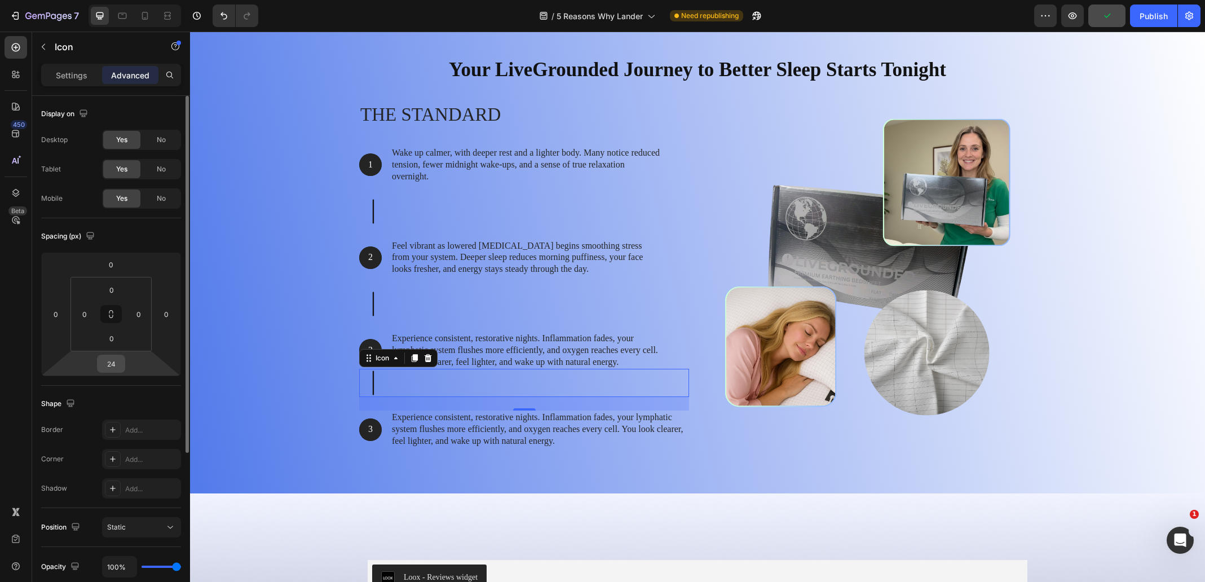
click at [115, 367] on input "24" at bounding box center [111, 363] width 23 height 17
type input "0"
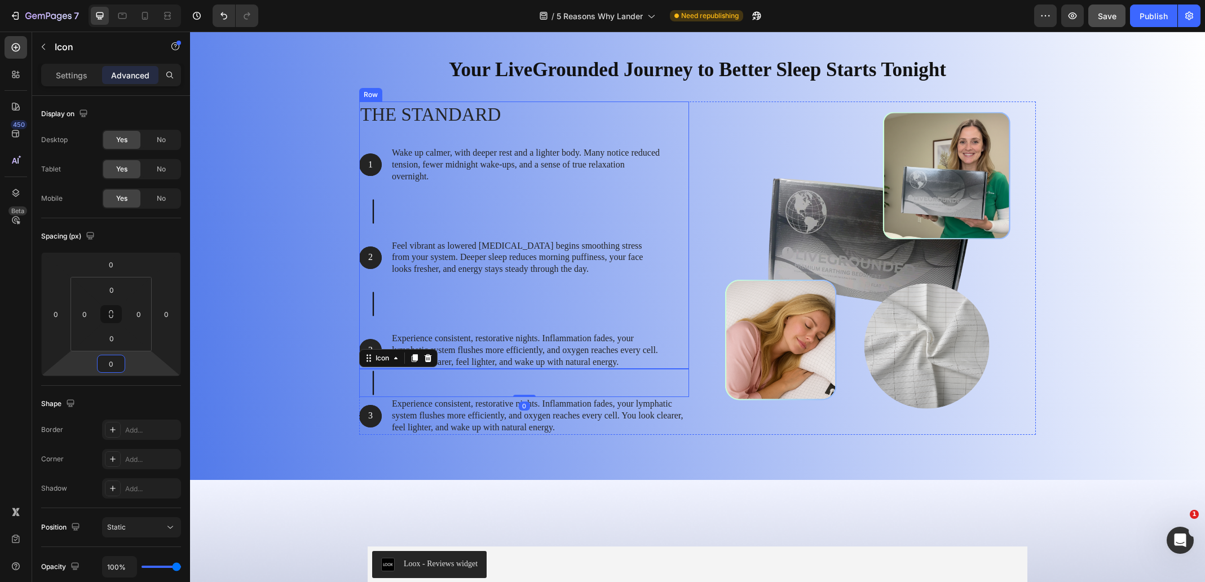
click at [395, 320] on div "The standard Heading 1 Text Block Hero Banner Wake up calmer, with deeper rest …" at bounding box center [510, 235] width 303 height 267
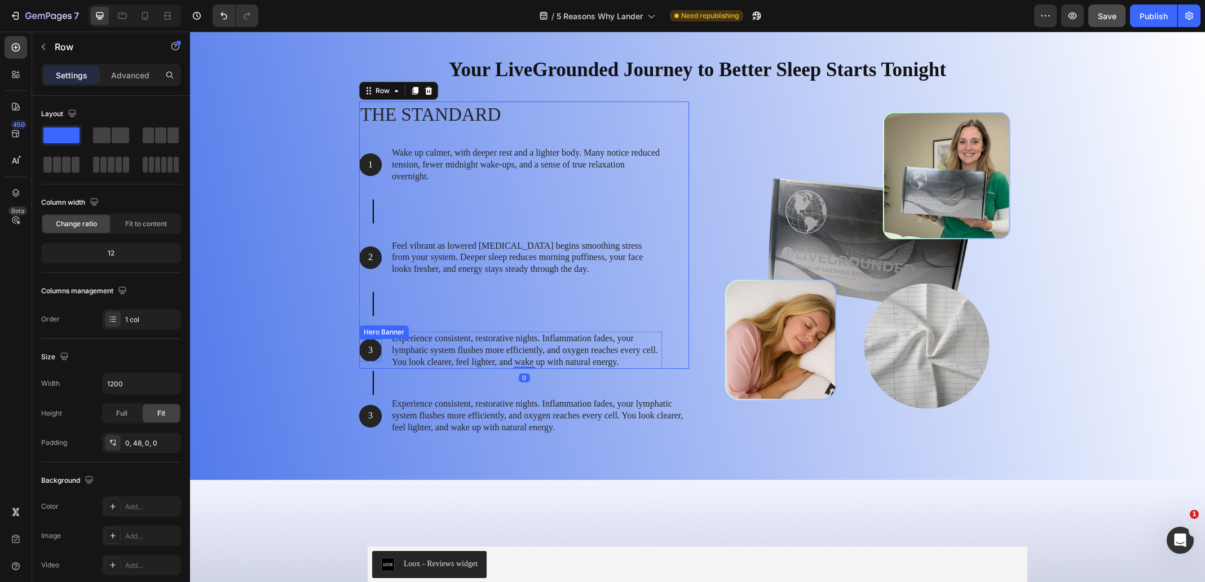
click at [364, 341] on div "Background Image" at bounding box center [370, 350] width 23 height 23
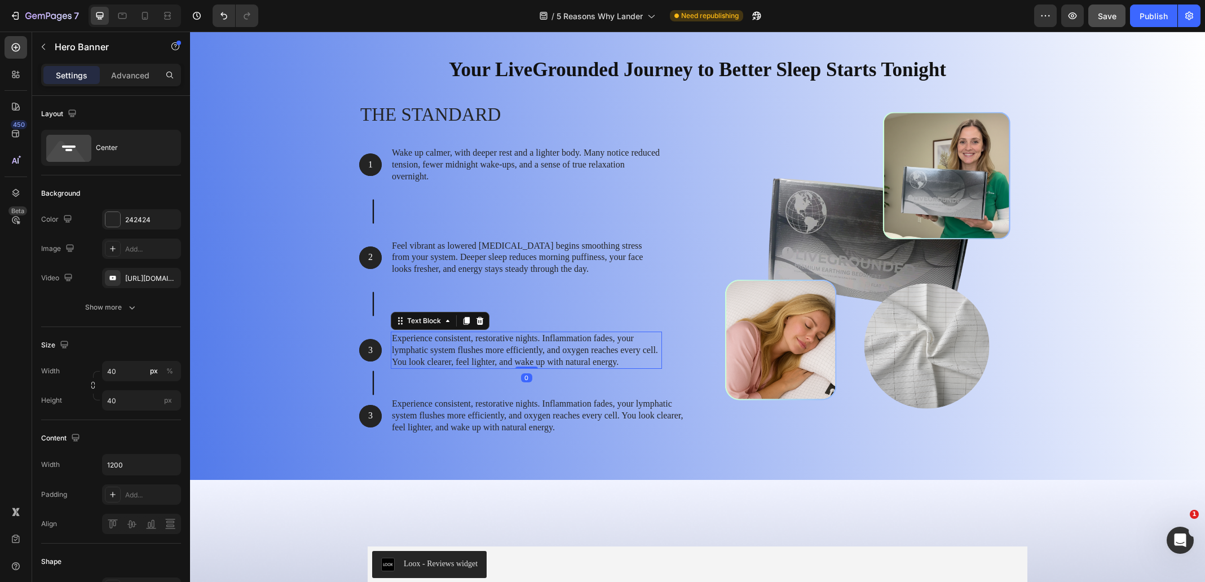
click at [420, 364] on p "Experience consistent, restorative nights. Inflammation fades, your lymphatic s…" at bounding box center [526, 350] width 269 height 35
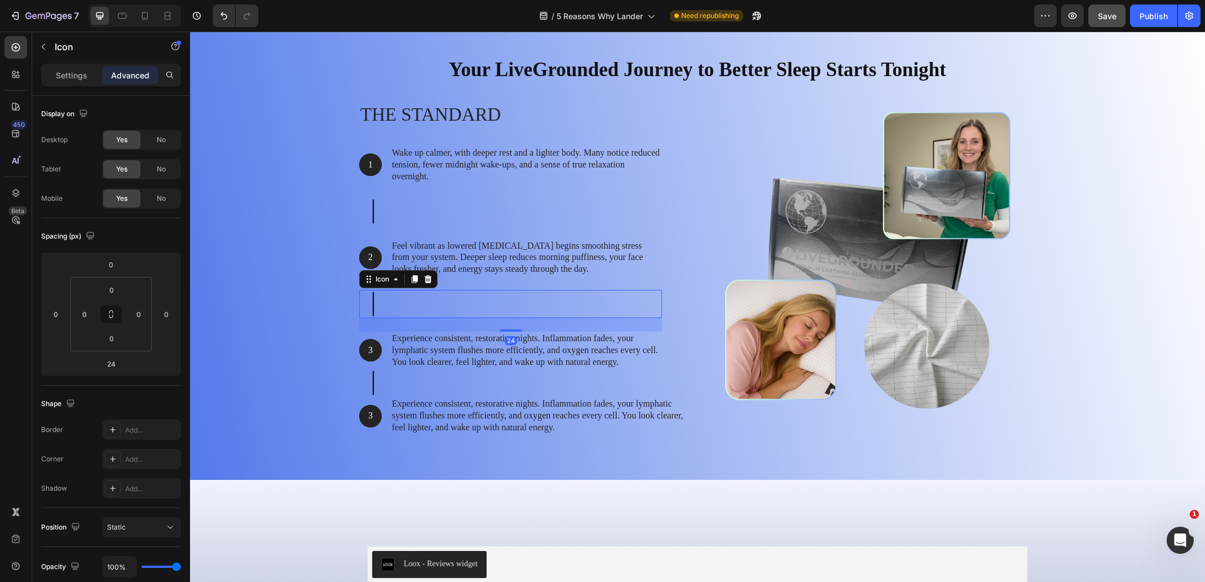
click at [370, 317] on icon at bounding box center [373, 304] width 28 height 28
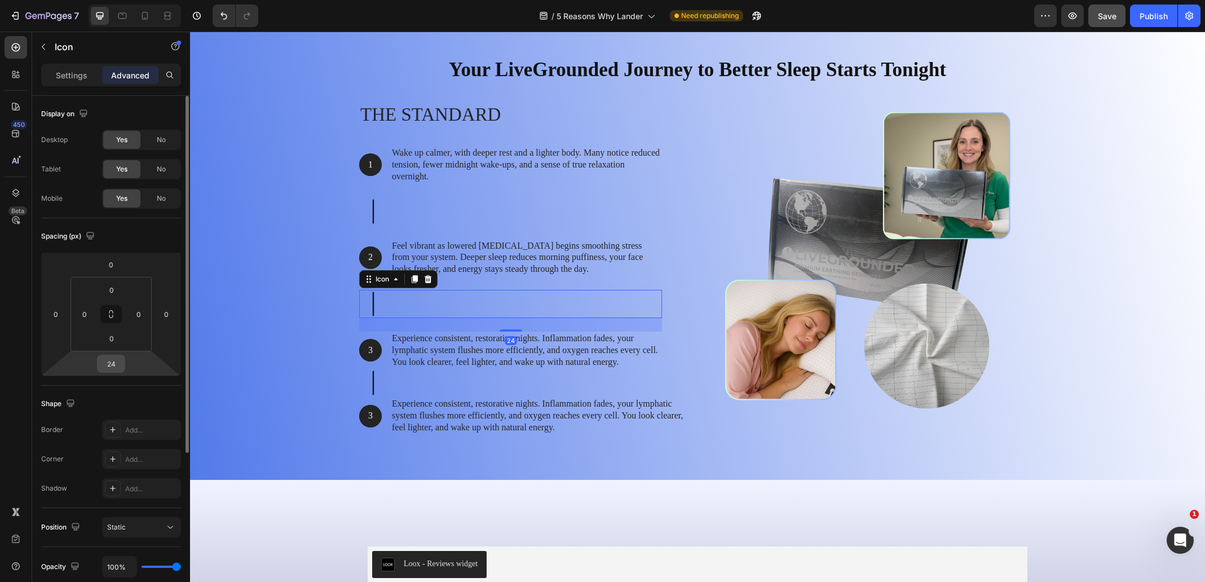
click at [113, 367] on input "24" at bounding box center [111, 363] width 23 height 17
type input "0"
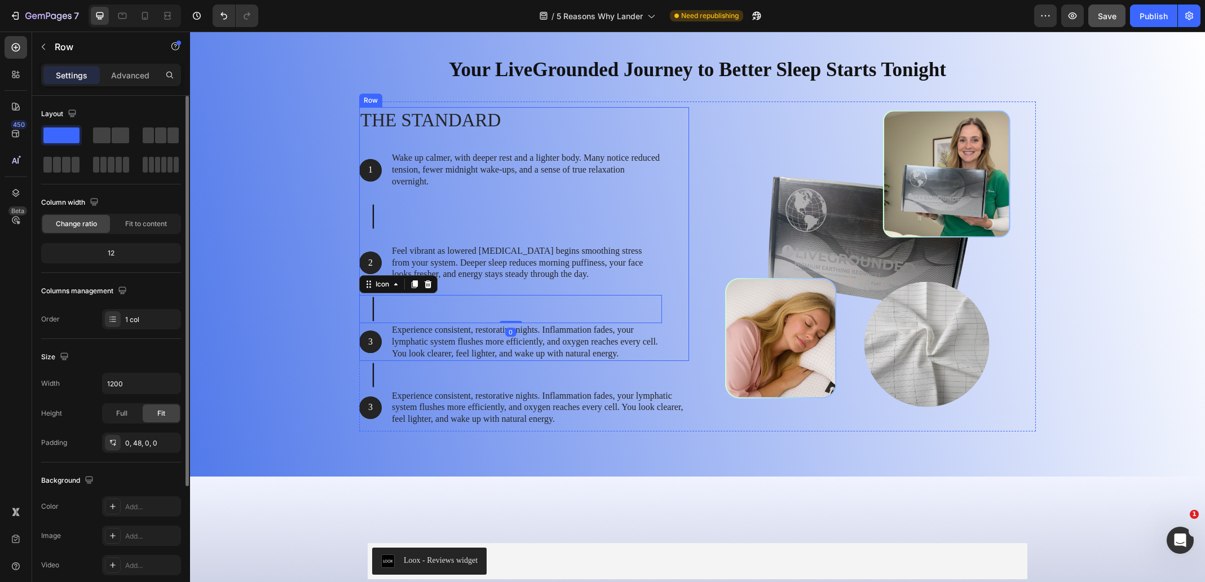
click at [372, 235] on div "The standard Heading 1 Text Block Hero Banner Wake up calmer, with deeper rest …" at bounding box center [510, 234] width 303 height 254
click at [392, 256] on p "Feel vibrant as lowered [MEDICAL_DATA] begins smoothing stress from your system…" at bounding box center [526, 262] width 269 height 35
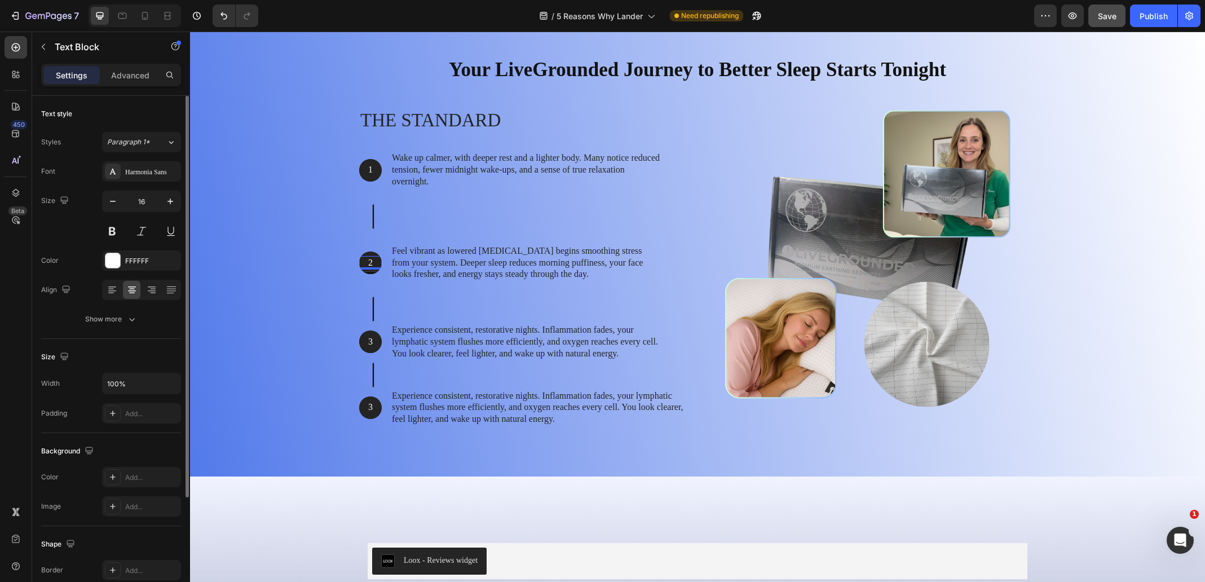
click at [363, 267] on div "2 Text Block 0" at bounding box center [370, 263] width 23 height 14
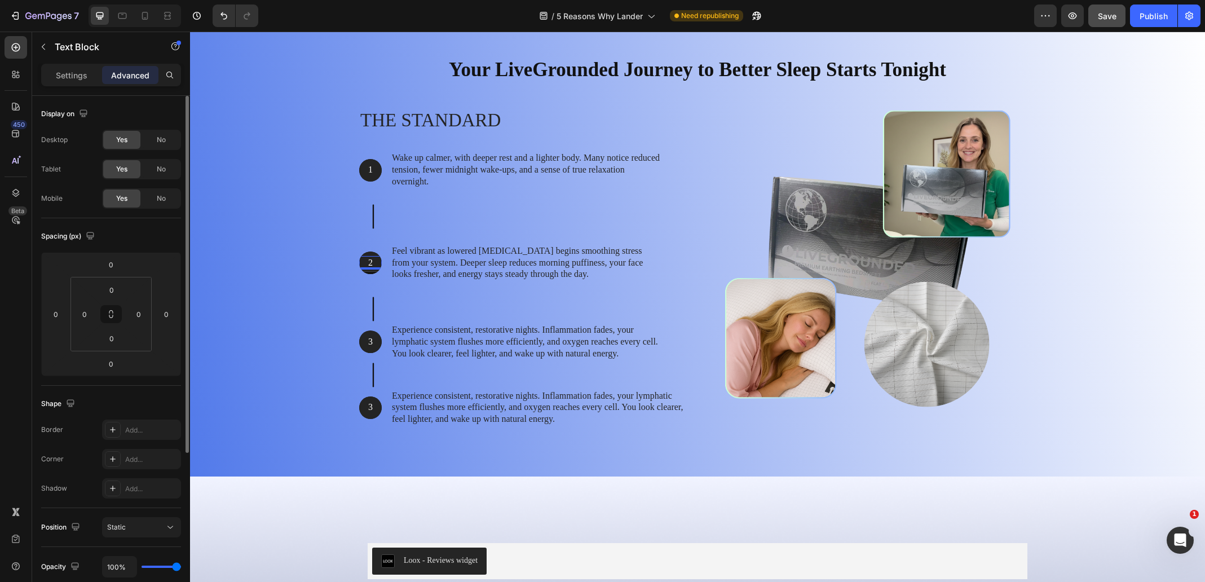
click at [369, 256] on div "2" at bounding box center [370, 263] width 23 height 14
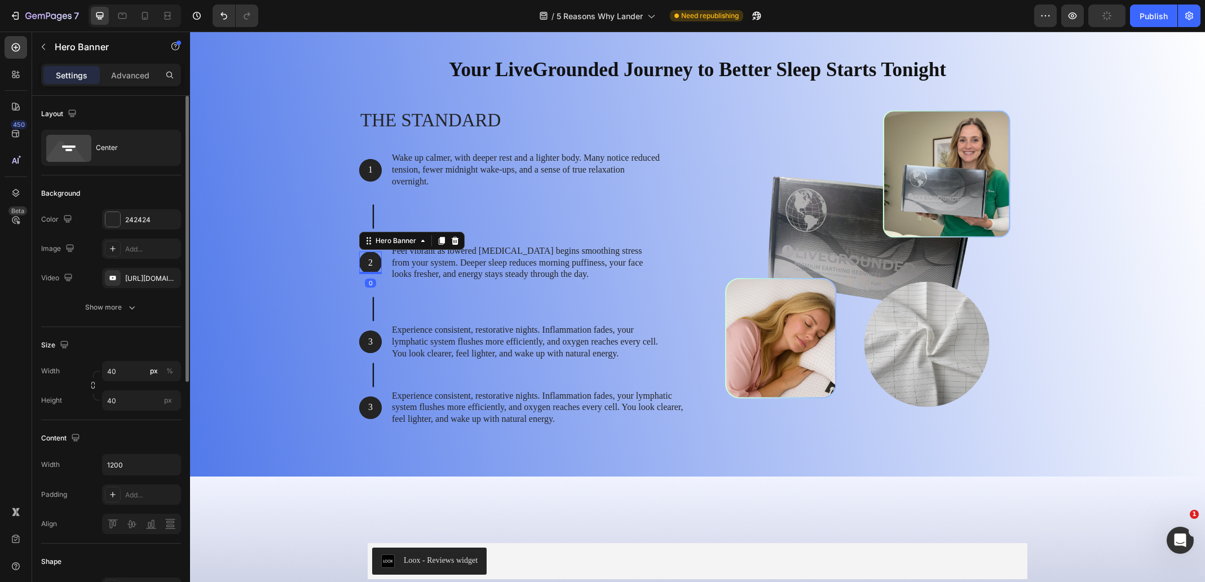
click at [377, 252] on div "2 Text Block Hero Banner 0" at bounding box center [370, 263] width 23 height 23
click at [425, 265] on p "Feel vibrant as lowered [MEDICAL_DATA] begins smoothing stress from your system…" at bounding box center [526, 262] width 269 height 35
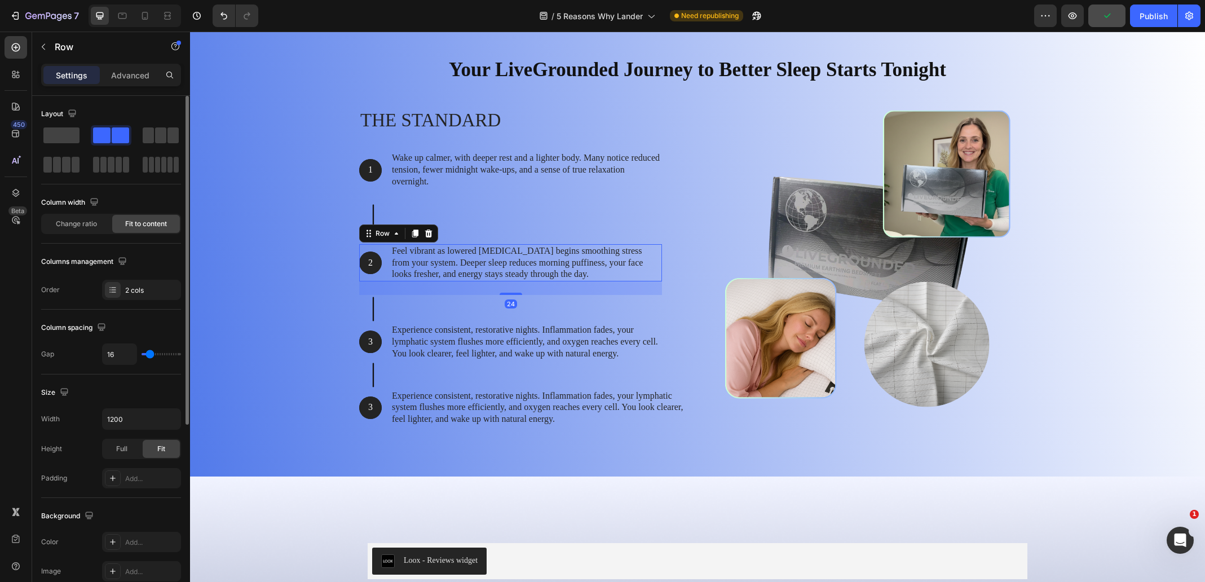
click at [370, 249] on div "2 Text Block Hero Banner" at bounding box center [370, 262] width 23 height 37
click at [382, 275] on div "2 Text Block Hero Banner Feel vibrant as lowered [MEDICAL_DATA] begins smoothin…" at bounding box center [510, 262] width 303 height 37
click at [372, 263] on p "2" at bounding box center [370, 263] width 20 height 12
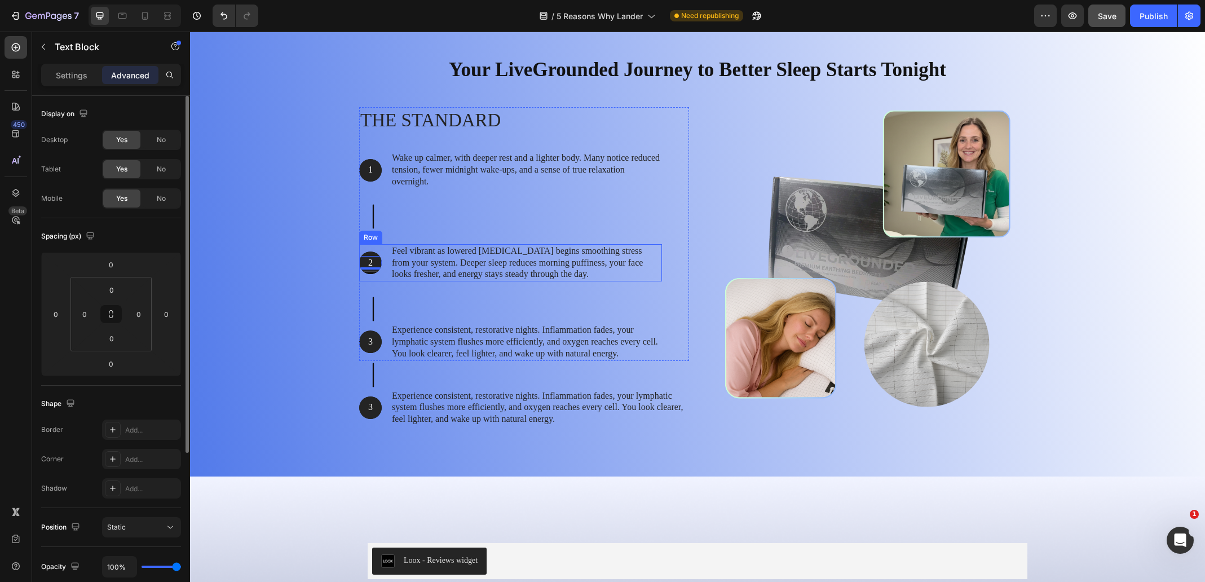
click at [384, 255] on div "2 Text Block 0 Hero Banner Feel vibrant as lowered [MEDICAL_DATA] begins smooth…" at bounding box center [510, 262] width 303 height 37
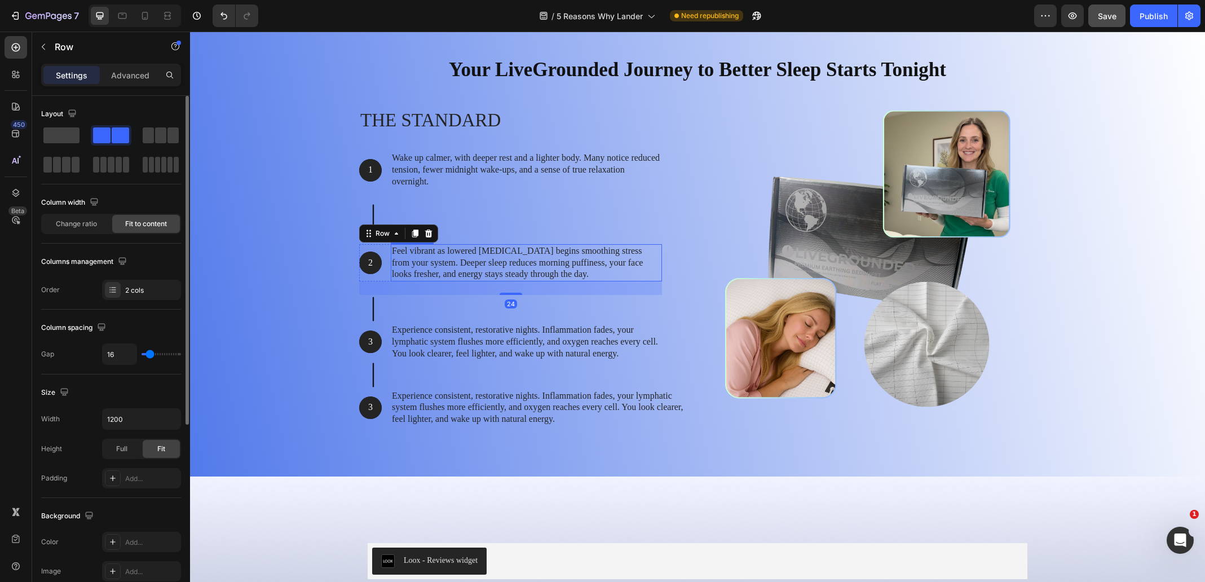
click at [391, 248] on div "Feel vibrant as lowered [MEDICAL_DATA] begins smoothing stress from your system…" at bounding box center [526, 262] width 271 height 37
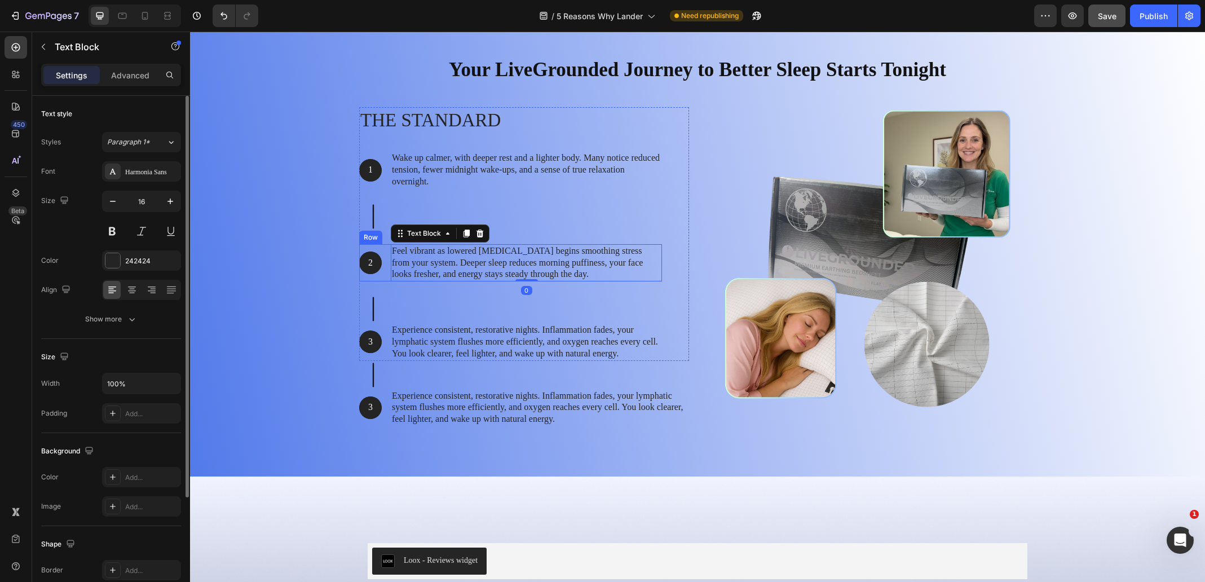
click at [380, 248] on div "2 Text Block Hero Banner Feel vibrant as lowered [MEDICAL_DATA] begins smoothin…" at bounding box center [510, 262] width 303 height 37
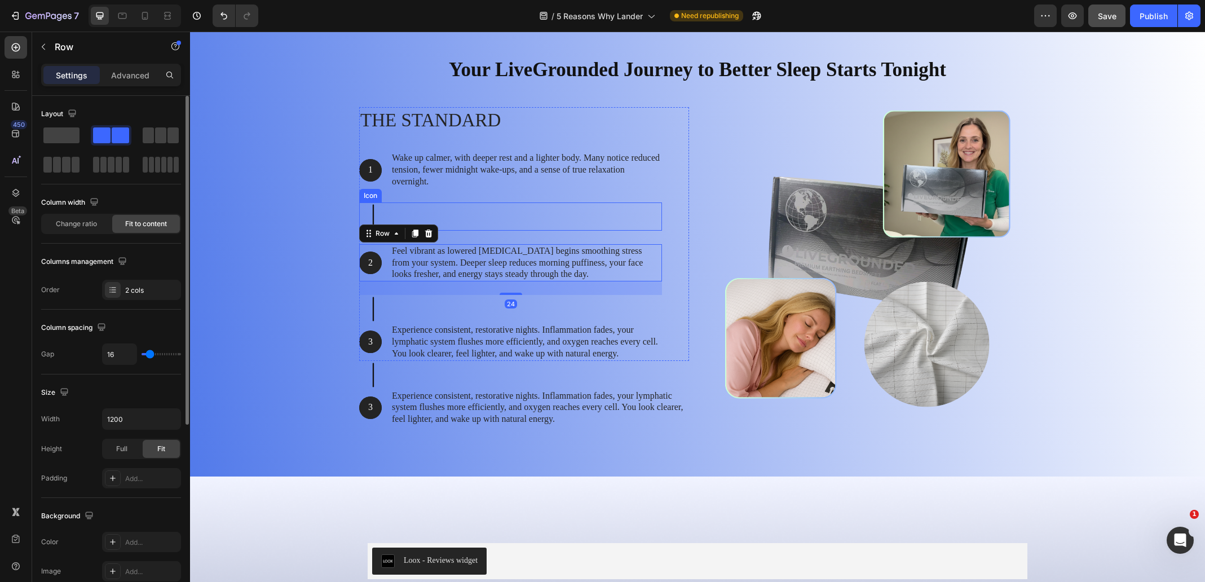
click at [360, 213] on icon at bounding box center [373, 217] width 28 height 28
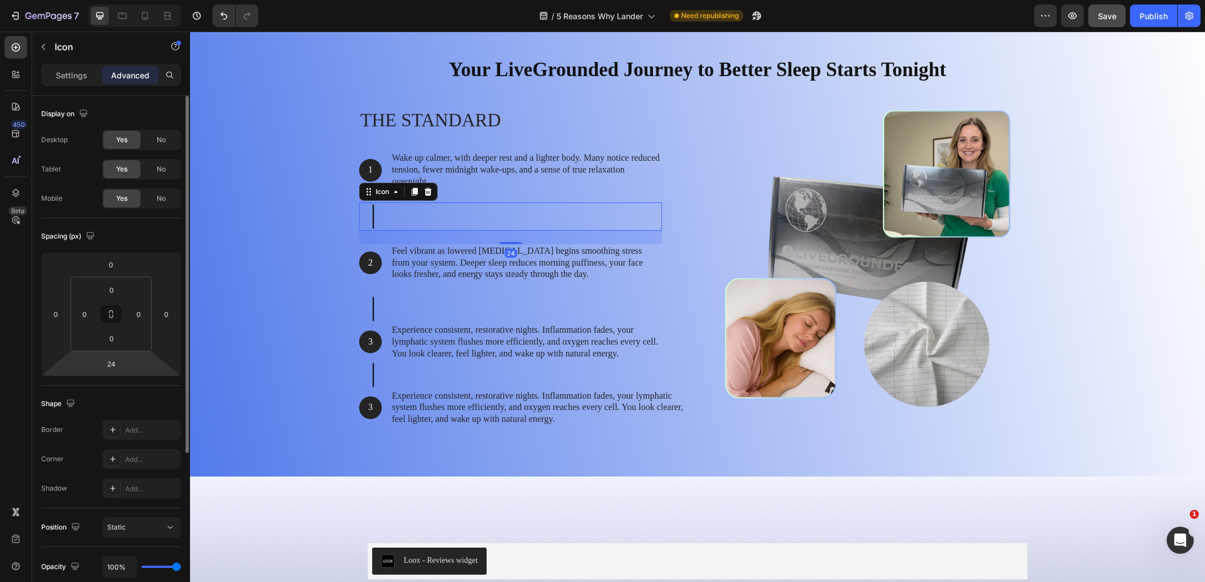
click at [97, 372] on div "24" at bounding box center [111, 364] width 28 height 18
click at [106, 364] on input "24" at bounding box center [111, 363] width 23 height 17
type input "0"
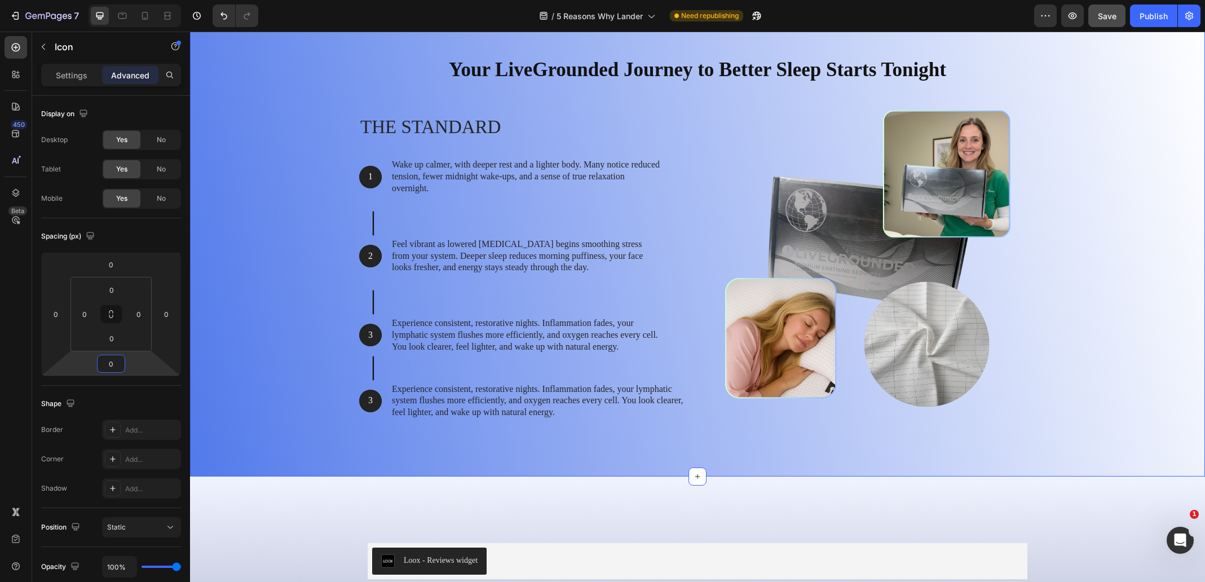
click at [241, 327] on div "Your LiveGrounded Journey to Better Sleep Starts Tonight Heading Row The standa…" at bounding box center [698, 244] width 998 height 394
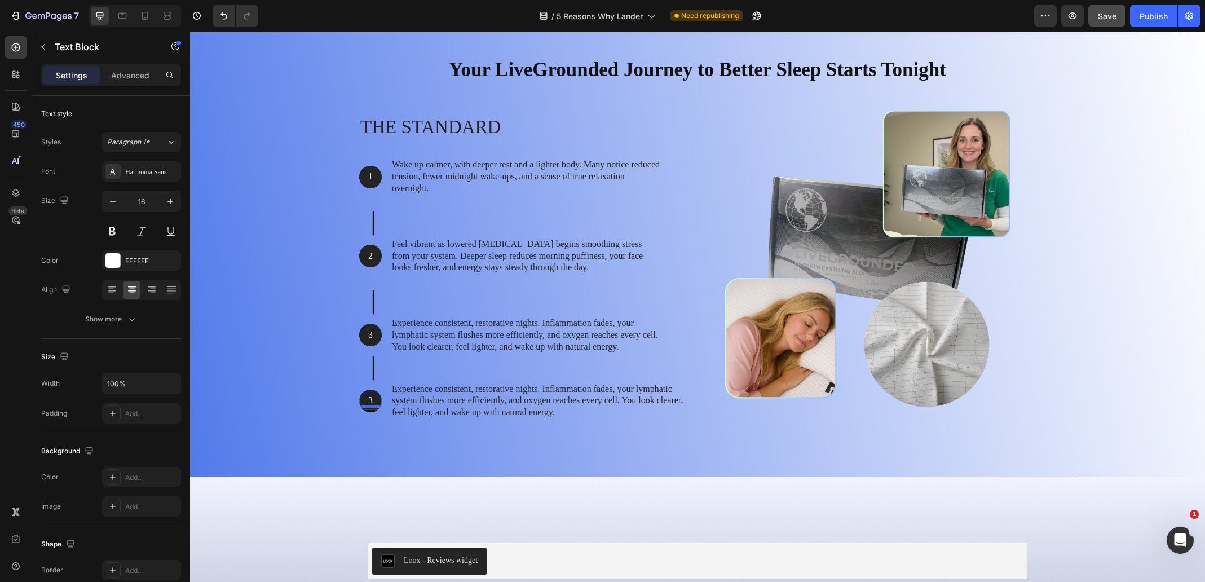
click at [374, 400] on p "3" at bounding box center [370, 401] width 20 height 12
click at [369, 399] on p "3" at bounding box center [370, 401] width 20 height 12
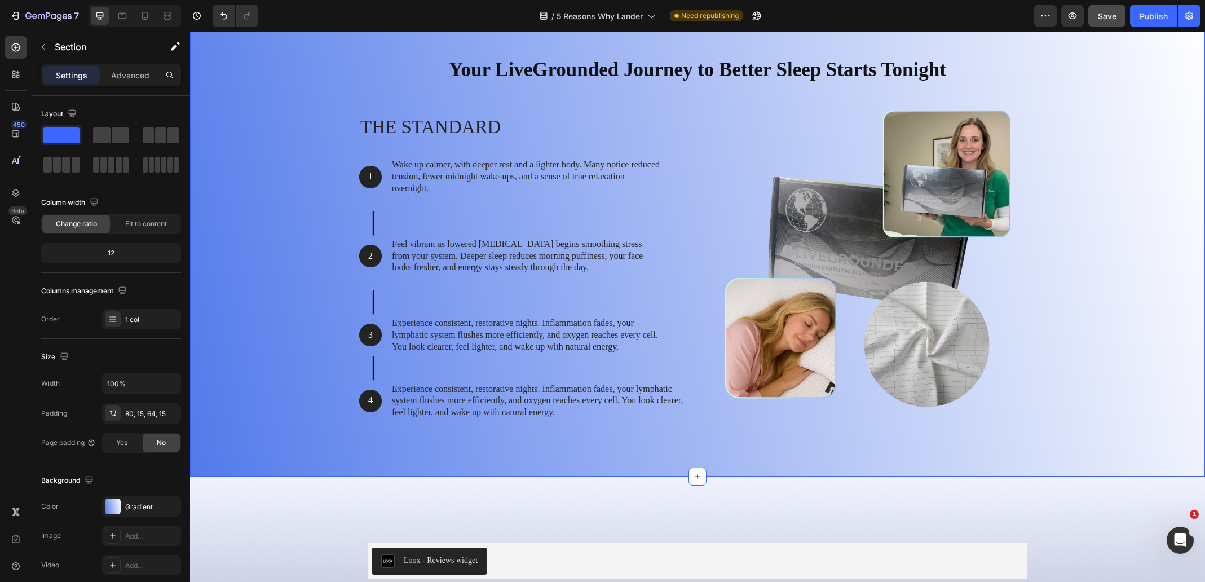
click at [301, 382] on div "Your LiveGrounded Journey to Better Sleep Starts Tonight Heading Row The standa…" at bounding box center [698, 244] width 998 height 394
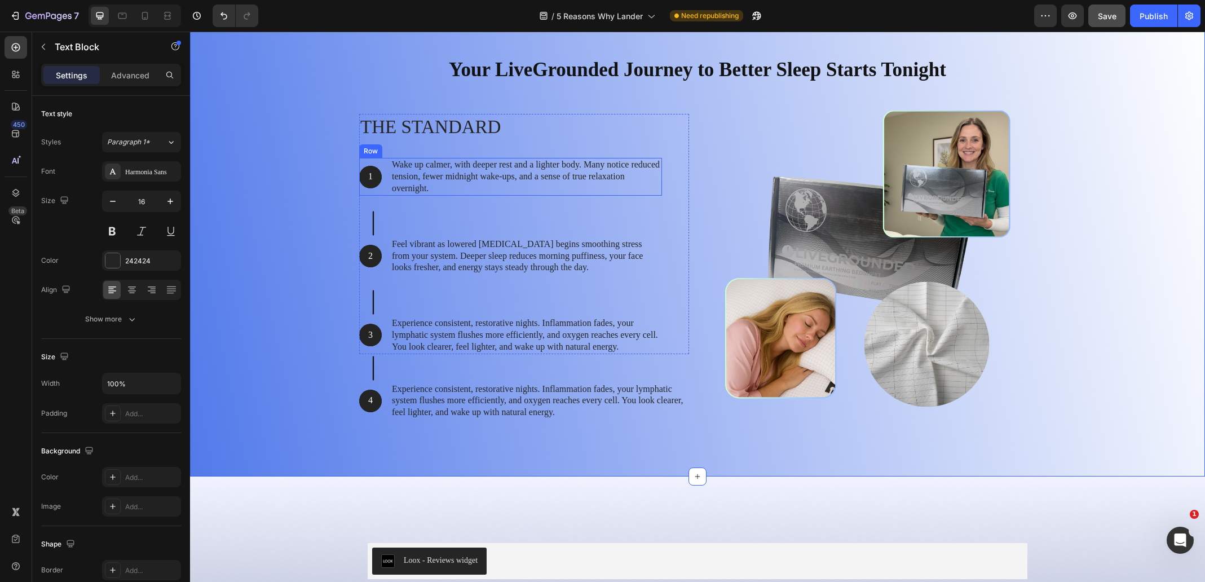
click at [392, 187] on p "Wake up calmer, with deeper rest and a lighter body. Many notice reduced tensio…" at bounding box center [526, 176] width 269 height 35
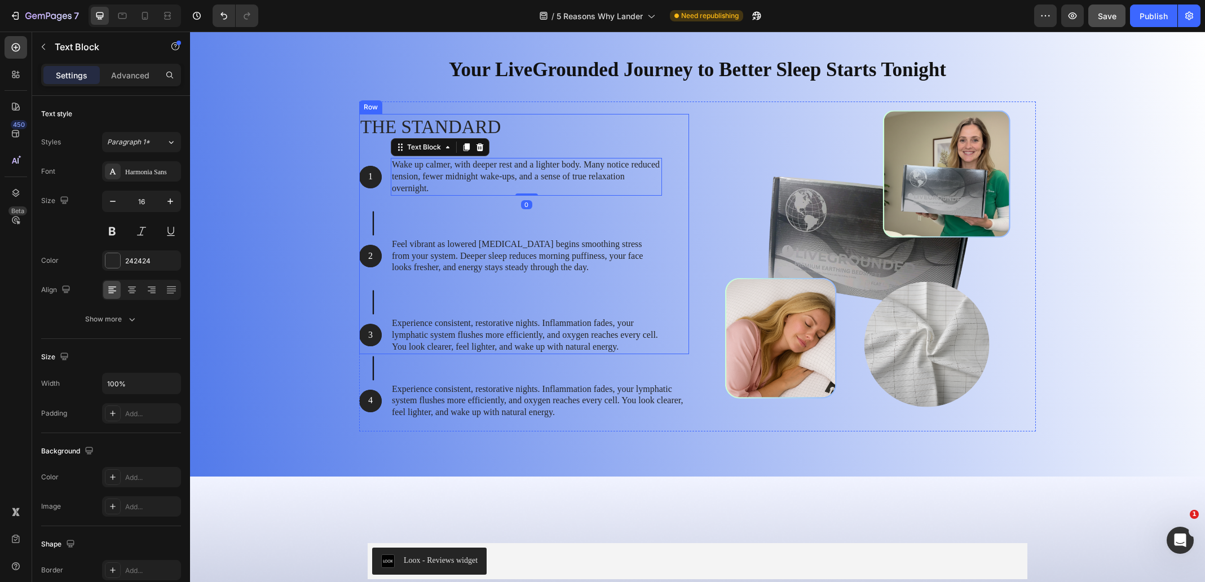
click at [378, 198] on div "The standard Heading 1 Text Block Hero Banner Wake up calmer, with deeper rest …" at bounding box center [510, 234] width 303 height 240
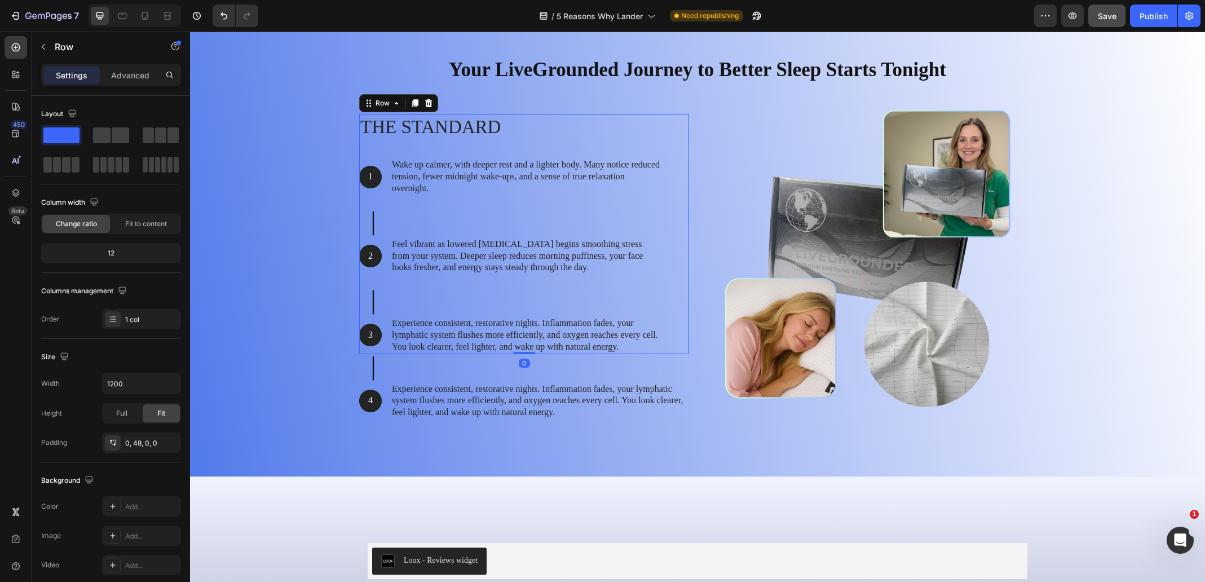
click at [371, 208] on div "The standard Heading 1 Text Block Hero Banner Wake up calmer, with deeper rest …" at bounding box center [510, 234] width 303 height 240
click at [373, 223] on icon at bounding box center [373, 223] width 1 height 24
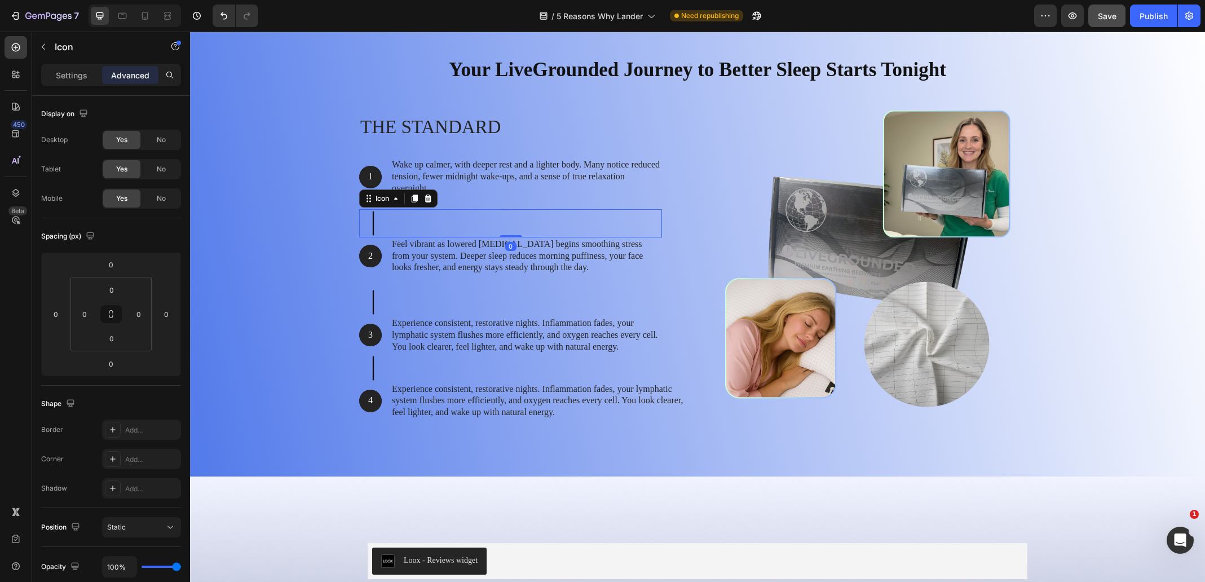
click at [373, 223] on icon at bounding box center [373, 223] width 1 height 24
click at [344, 181] on div "Your LiveGrounded Journey to Better Sleep Starts Tonight Heading Row The standa…" at bounding box center [698, 244] width 998 height 394
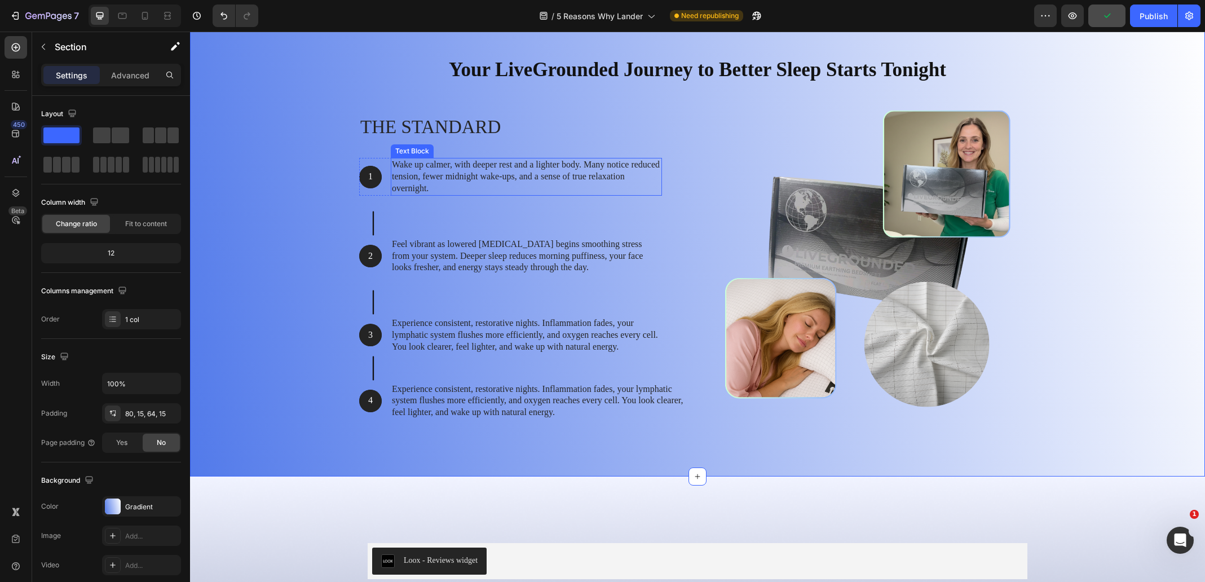
click at [403, 181] on p "Wake up calmer, with deeper rest and a lighter body. Many notice reduced tensio…" at bounding box center [526, 176] width 269 height 35
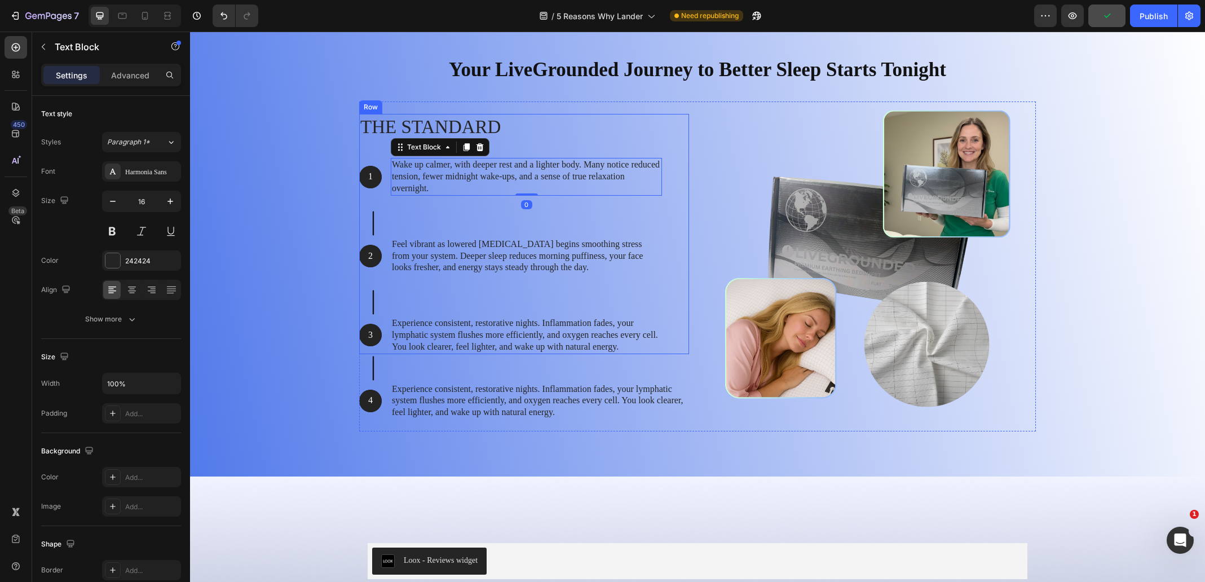
click at [381, 198] on div "The standard Heading 1 Text Block Hero Banner Wake up calmer, with deeper rest …" at bounding box center [510, 234] width 303 height 240
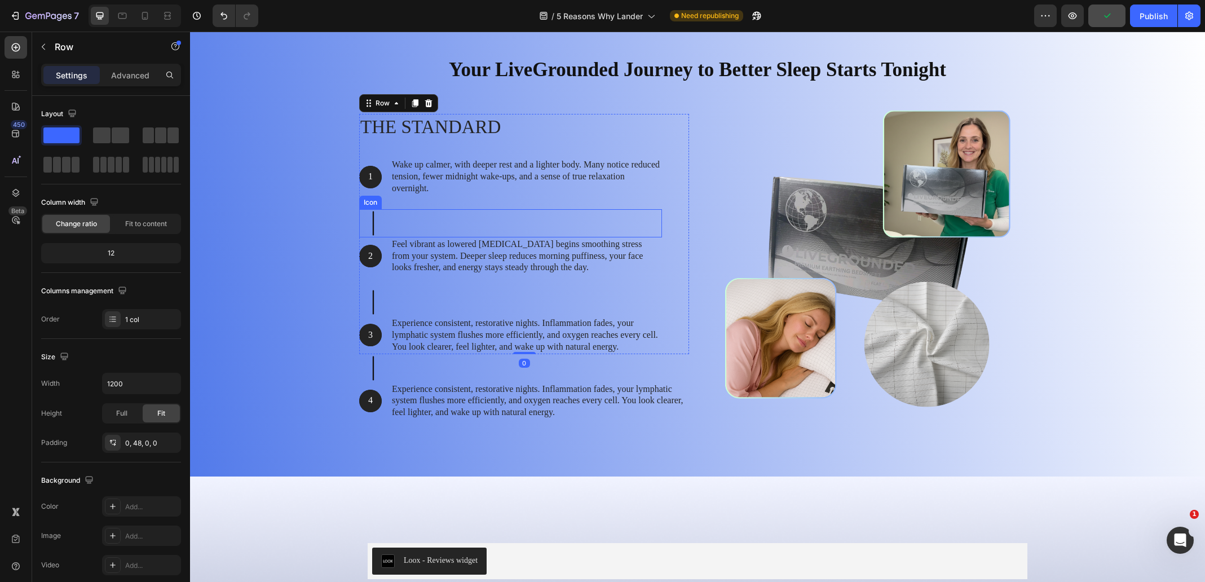
click at [373, 213] on icon at bounding box center [373, 223] width 1 height 24
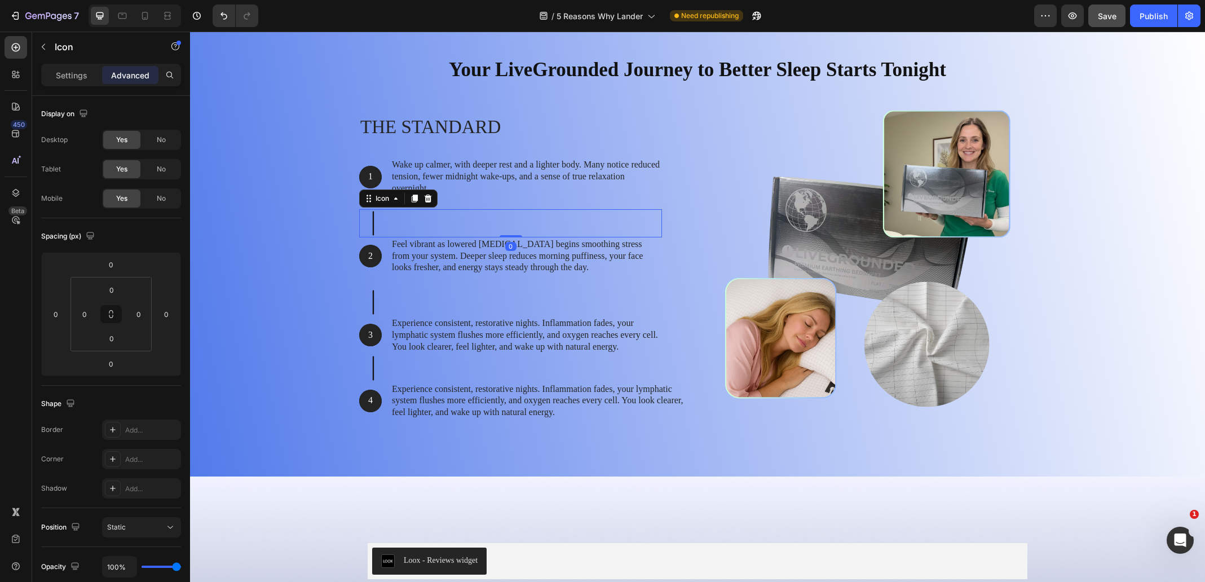
click at [361, 217] on icon at bounding box center [373, 223] width 28 height 28
click at [324, 171] on div "Your LiveGrounded Journey to Better Sleep Starts Tonight Heading Row The standa…" at bounding box center [698, 244] width 998 height 394
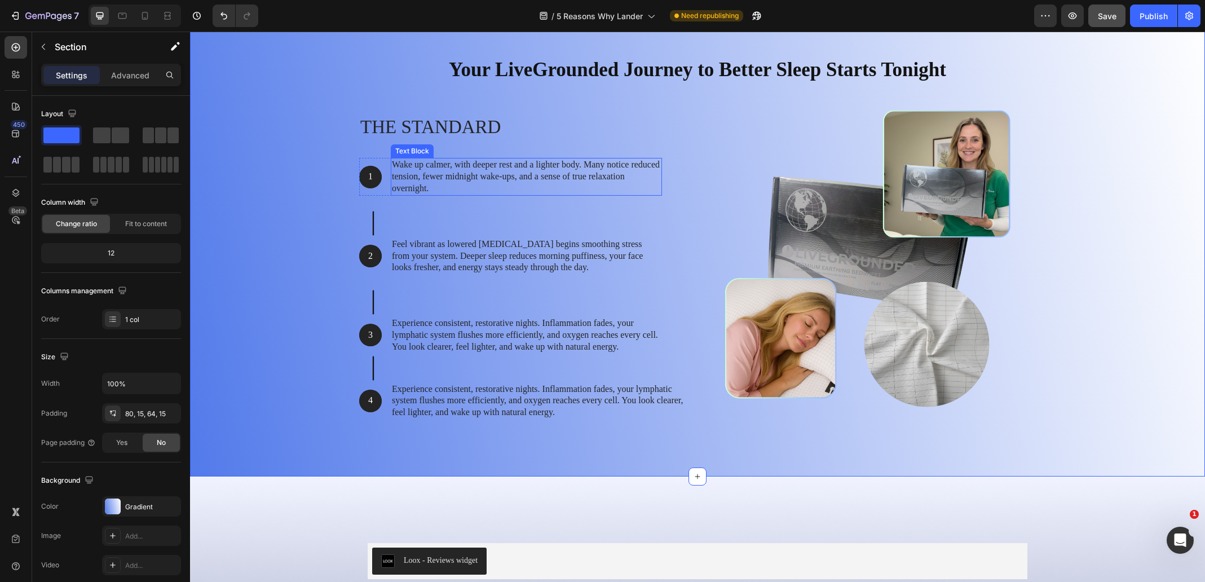
click at [399, 181] on p "Wake up calmer, with deeper rest and a lighter body. Many notice reduced tensio…" at bounding box center [526, 176] width 269 height 35
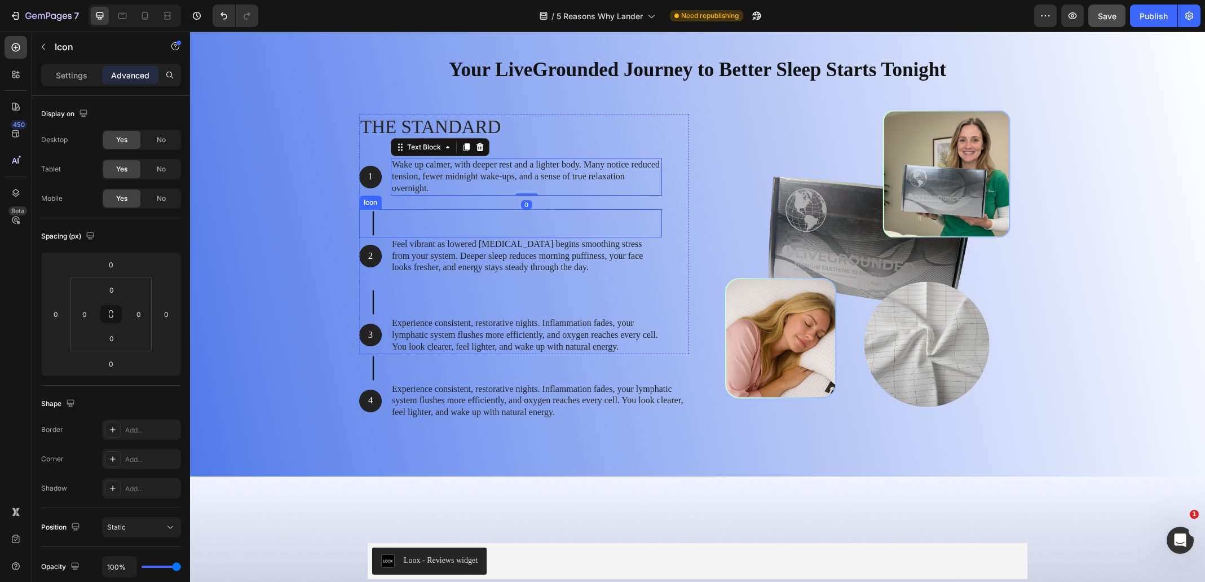
click at [519, 209] on div "Icon" at bounding box center [510, 223] width 303 height 28
click at [72, 83] on div "Settings Advanced" at bounding box center [111, 75] width 140 height 23
click at [72, 81] on p "Settings" at bounding box center [72, 75] width 32 height 12
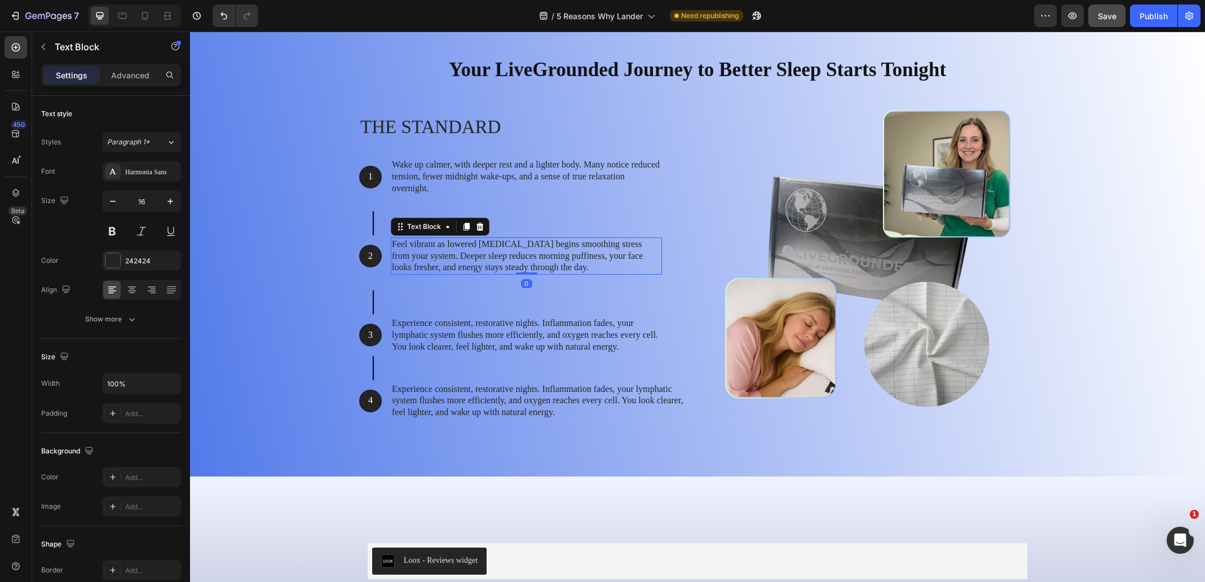
click at [452, 247] on p "Feel vibrant as lowered [MEDICAL_DATA] begins smoothing stress from your system…" at bounding box center [526, 256] width 269 height 35
click at [259, 242] on div "Your LiveGrounded Journey to Better Sleep Starts Tonight Heading Row The standa…" at bounding box center [698, 244] width 998 height 394
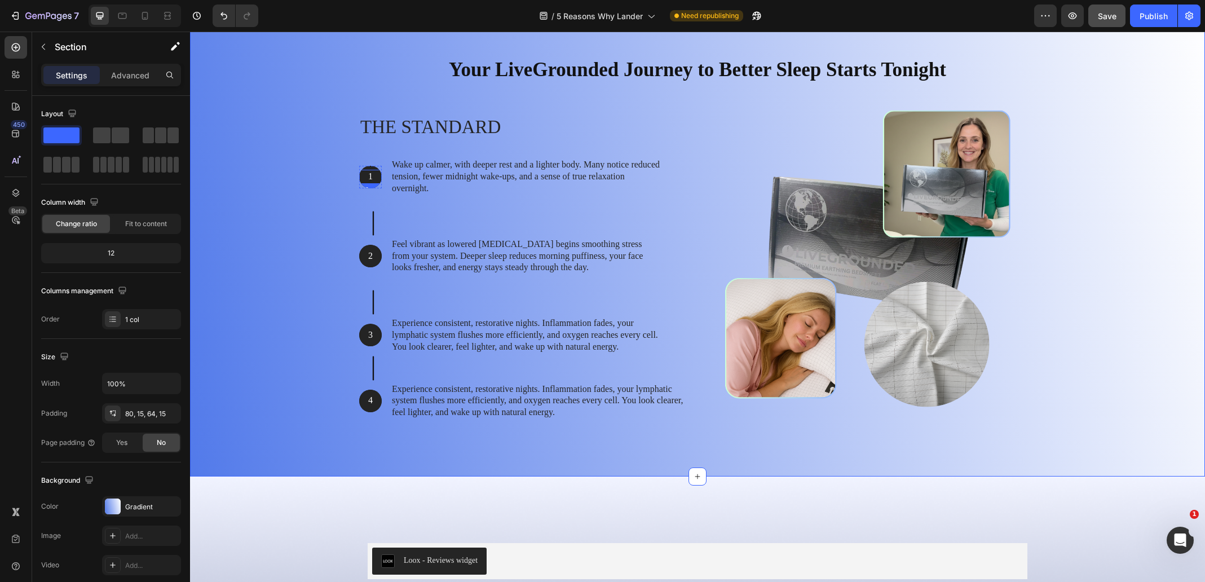
click at [366, 180] on p "1" at bounding box center [370, 177] width 20 height 12
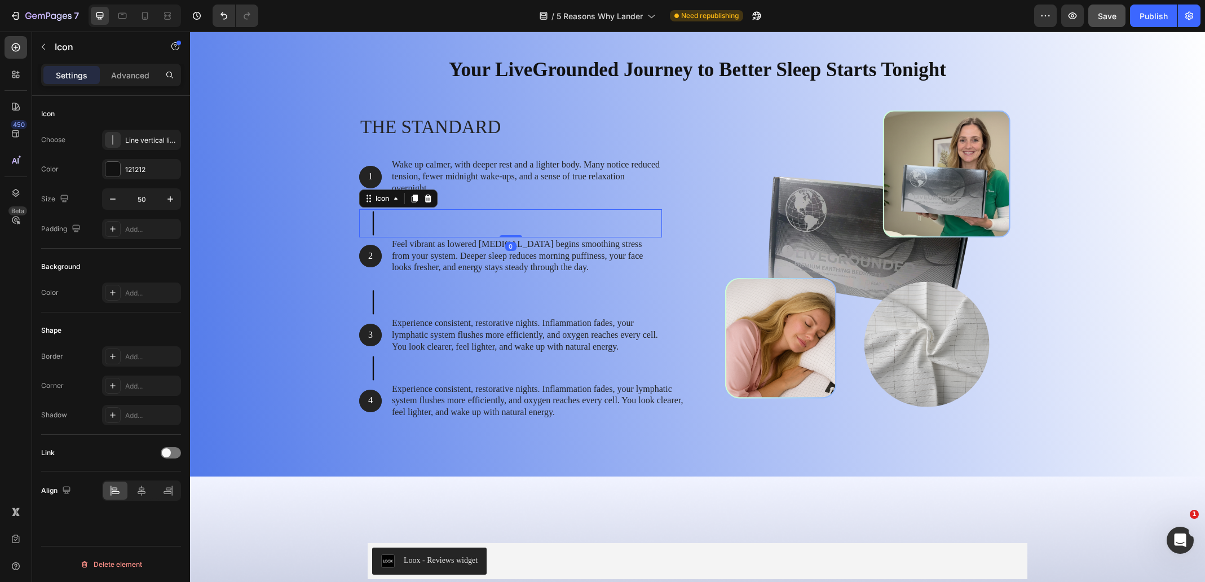
click at [368, 223] on icon at bounding box center [373, 223] width 28 height 28
click at [311, 219] on div "Your LiveGrounded Journey to Better Sleep Starts Tonight Heading Row The standa…" at bounding box center [698, 244] width 998 height 394
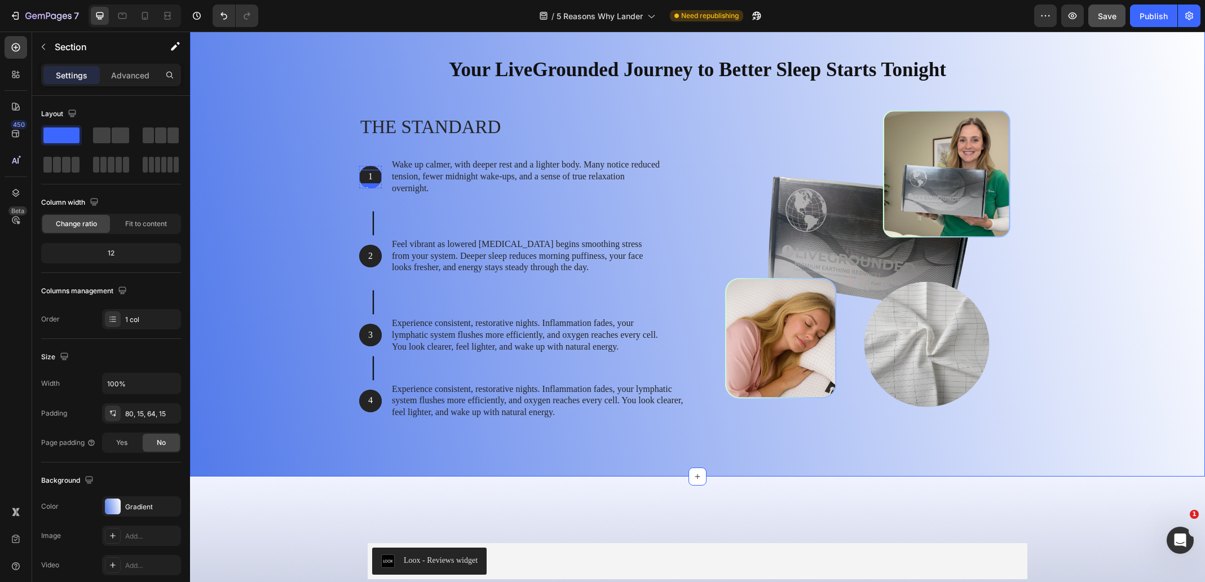
click at [371, 172] on p "1" at bounding box center [370, 177] width 20 height 12
click at [322, 223] on div "Your LiveGrounded Journey to Better Sleep Starts Tonight Heading Row The standa…" at bounding box center [698, 244] width 998 height 394
click at [367, 178] on p "1" at bounding box center [370, 177] width 20 height 12
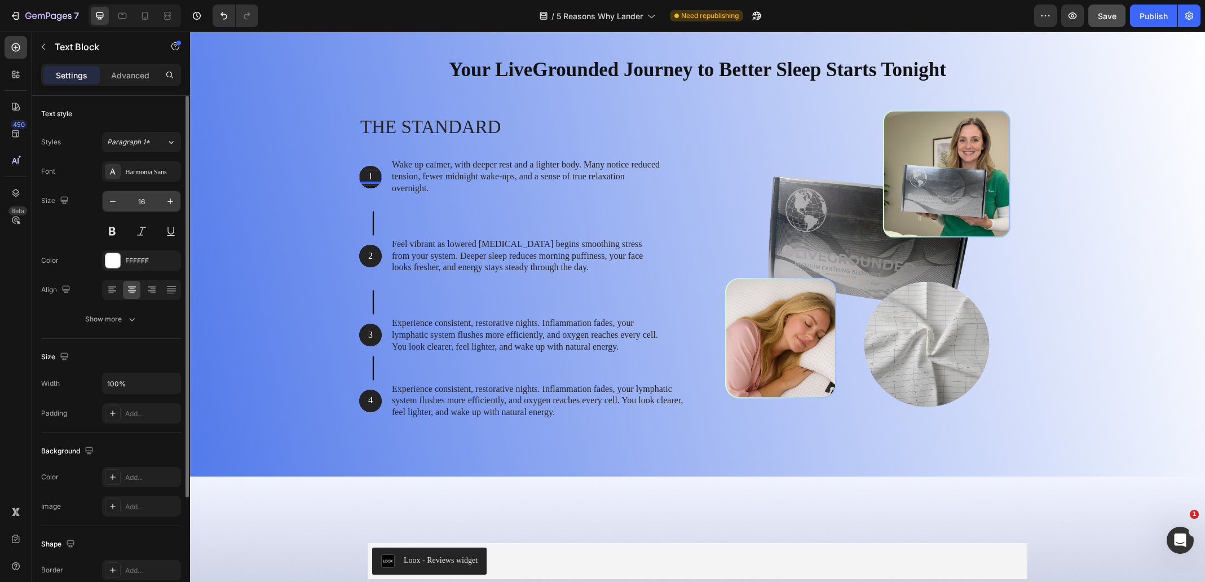
click at [147, 203] on input "16" at bounding box center [141, 201] width 37 height 20
type input "25"
click at [367, 252] on p "2" at bounding box center [370, 256] width 20 height 12
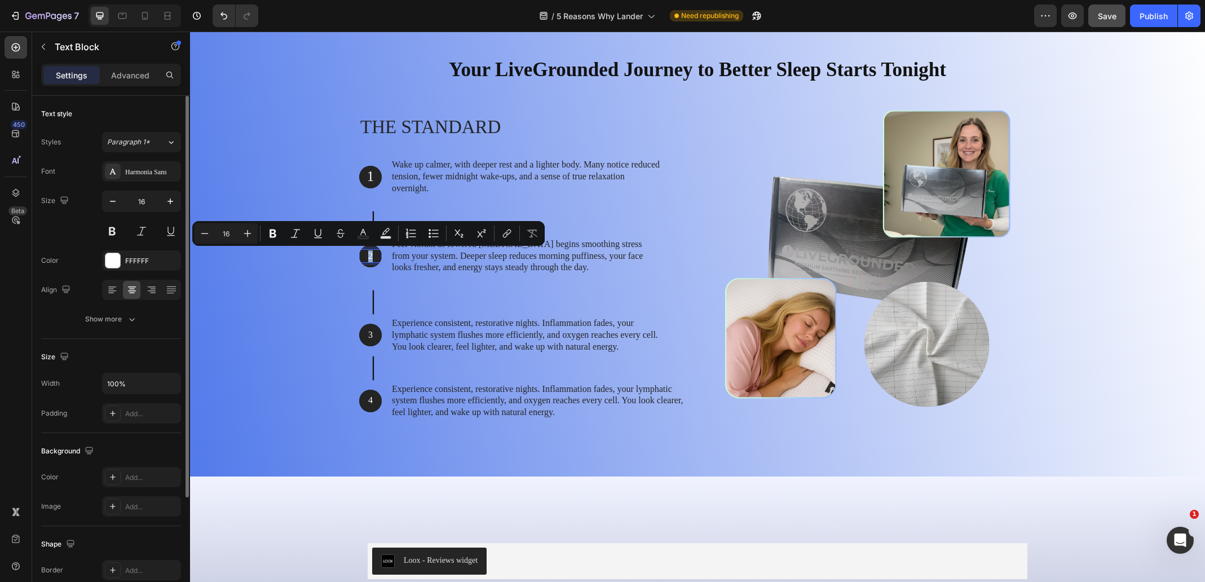
drag, startPoint x: 371, startPoint y: 257, endPoint x: 361, endPoint y: 256, distance: 10.2
click at [361, 256] on p "2" at bounding box center [370, 256] width 20 height 12
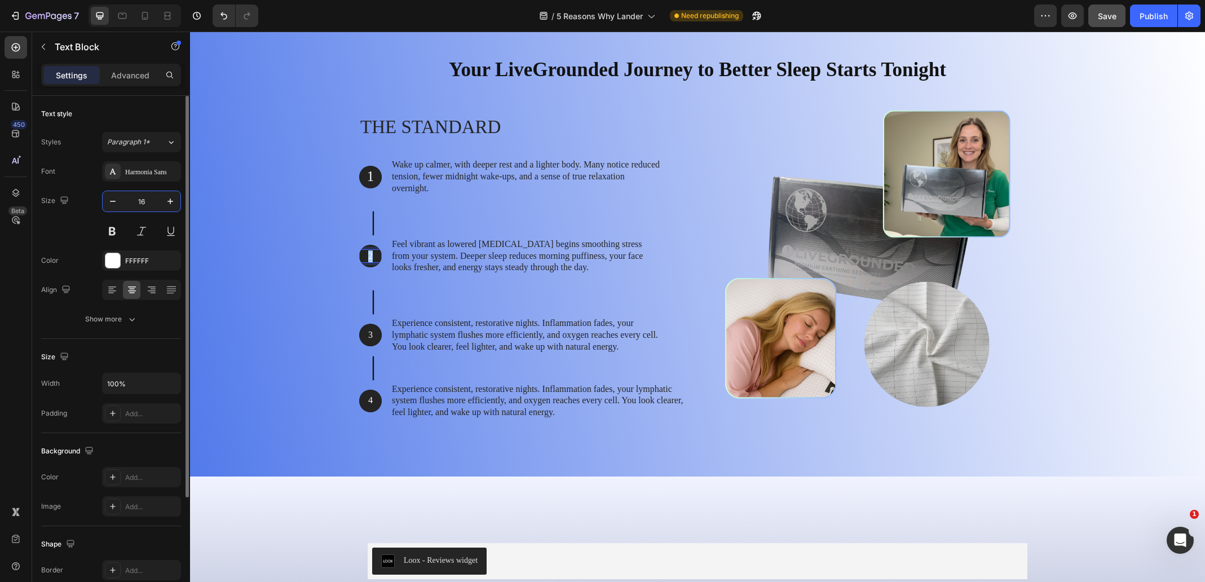
click at [144, 204] on input "16" at bounding box center [141, 201] width 37 height 20
type input "25"
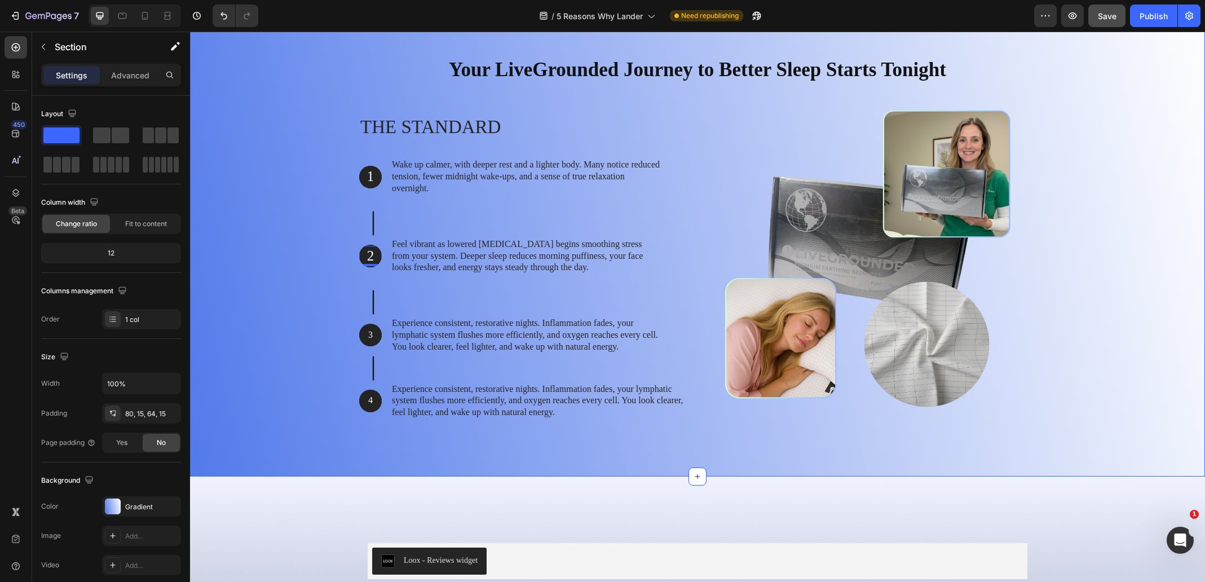
click at [275, 292] on div "Your LiveGrounded Journey to Better Sleep Starts Tonight Heading Row The standa…" at bounding box center [698, 244] width 998 height 394
click at [369, 336] on p "3" at bounding box center [370, 335] width 20 height 12
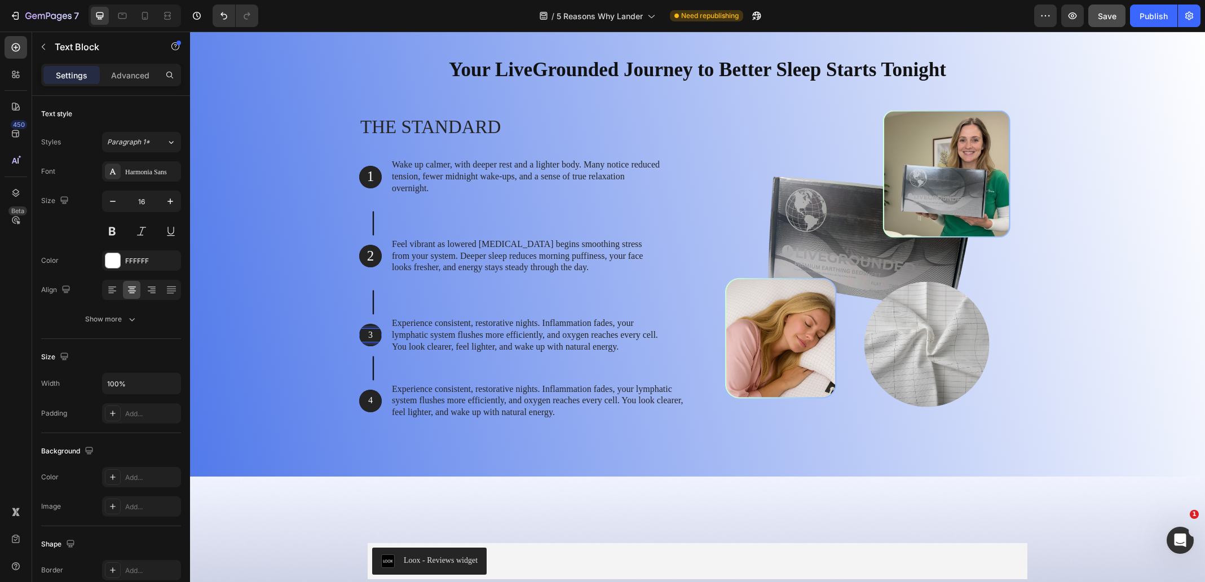
click at [369, 336] on p "3" at bounding box center [370, 335] width 20 height 12
type input "25"
click at [268, 280] on div "Your LiveGrounded Journey to Better Sleep Starts Tonight Heading Row The standa…" at bounding box center [698, 244] width 998 height 394
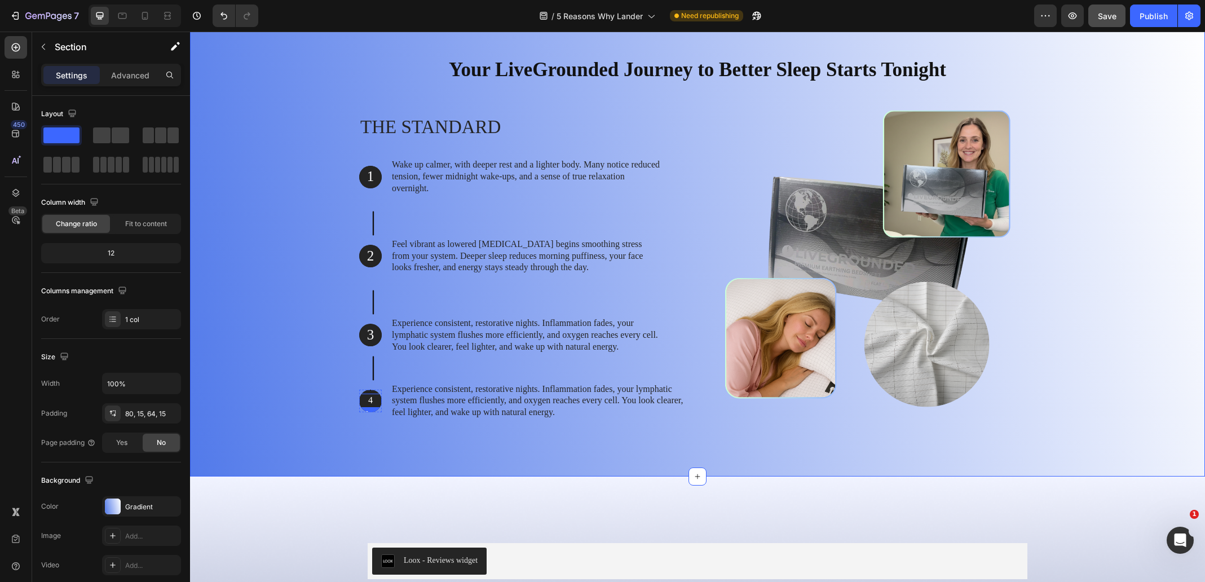
click at [365, 398] on p "4" at bounding box center [370, 401] width 20 height 12
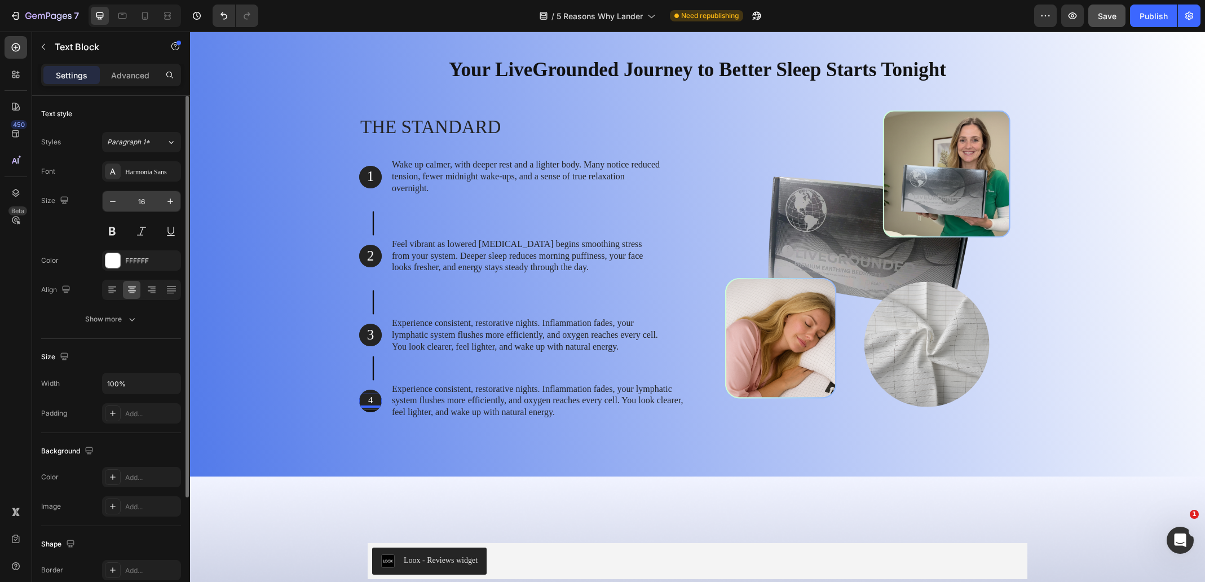
click at [142, 203] on input "16" at bounding box center [141, 201] width 37 height 20
type input "25"
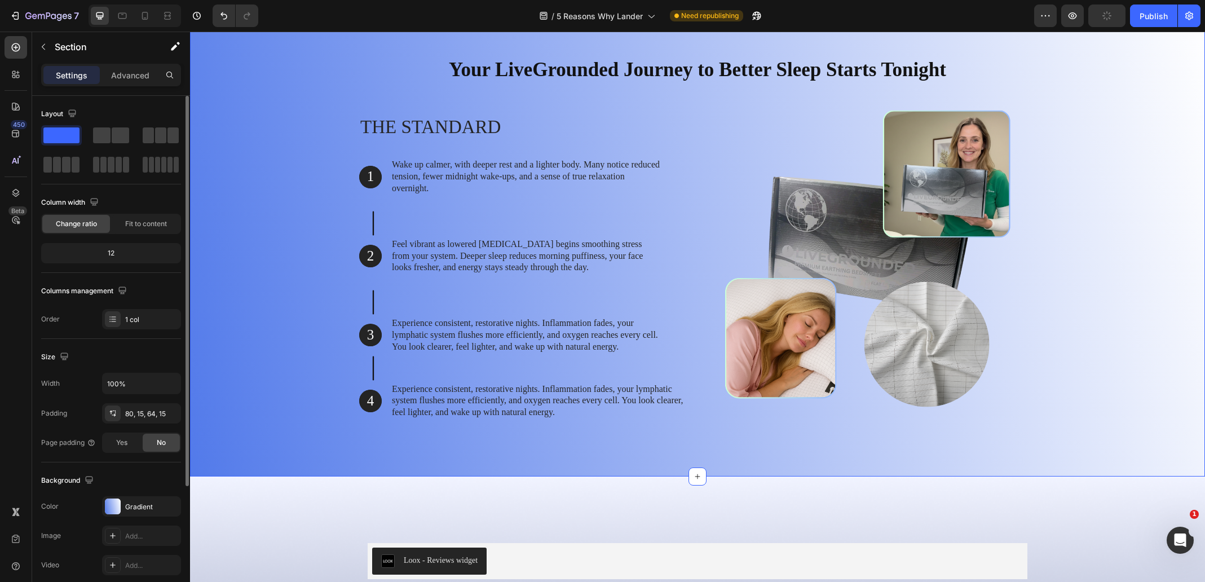
click at [272, 300] on div "Your LiveGrounded Journey to Better Sleep Starts Tonight Heading Row The standa…" at bounding box center [698, 244] width 998 height 394
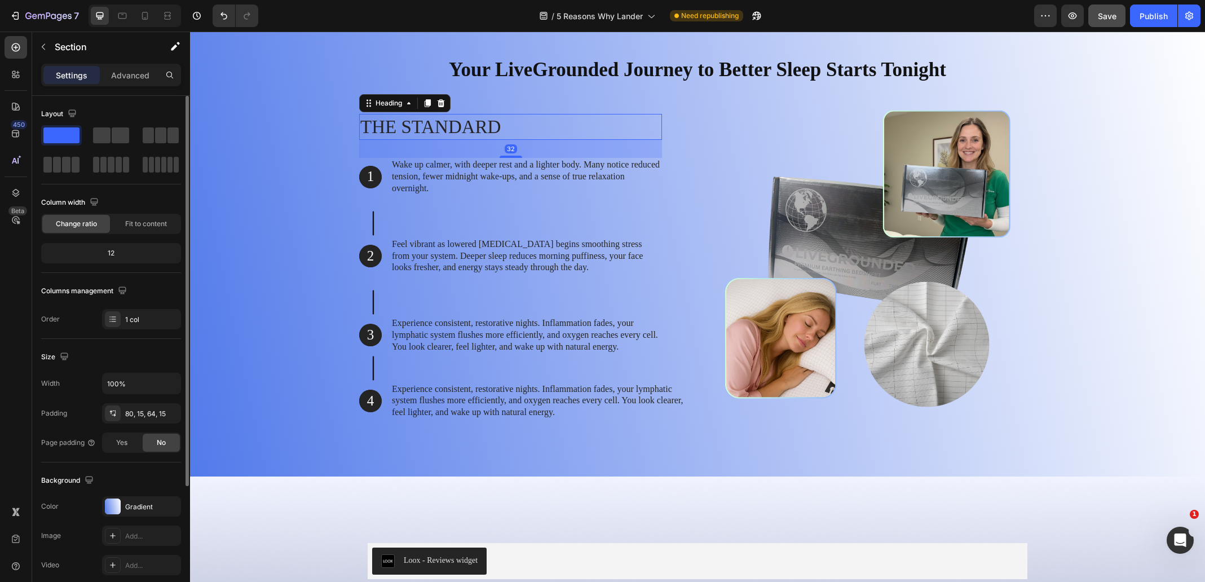
click at [465, 121] on p "The standard" at bounding box center [510, 127] width 301 height 24
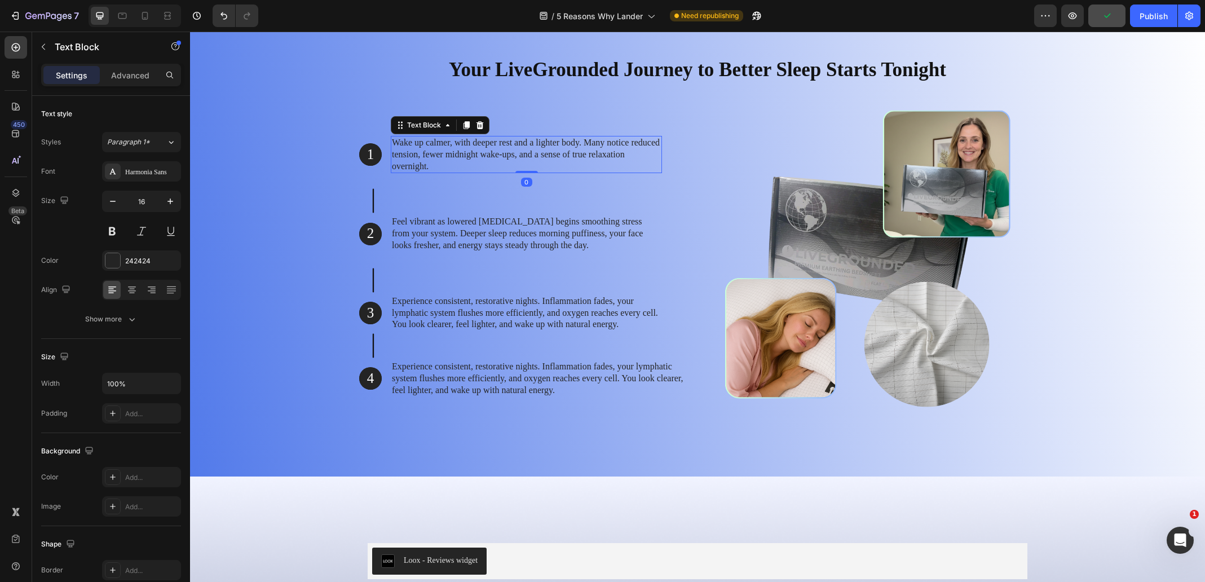
click at [451, 142] on p "Wake up calmer, with deeper rest and a lighter body. Many notice reduced tensio…" at bounding box center [526, 154] width 269 height 35
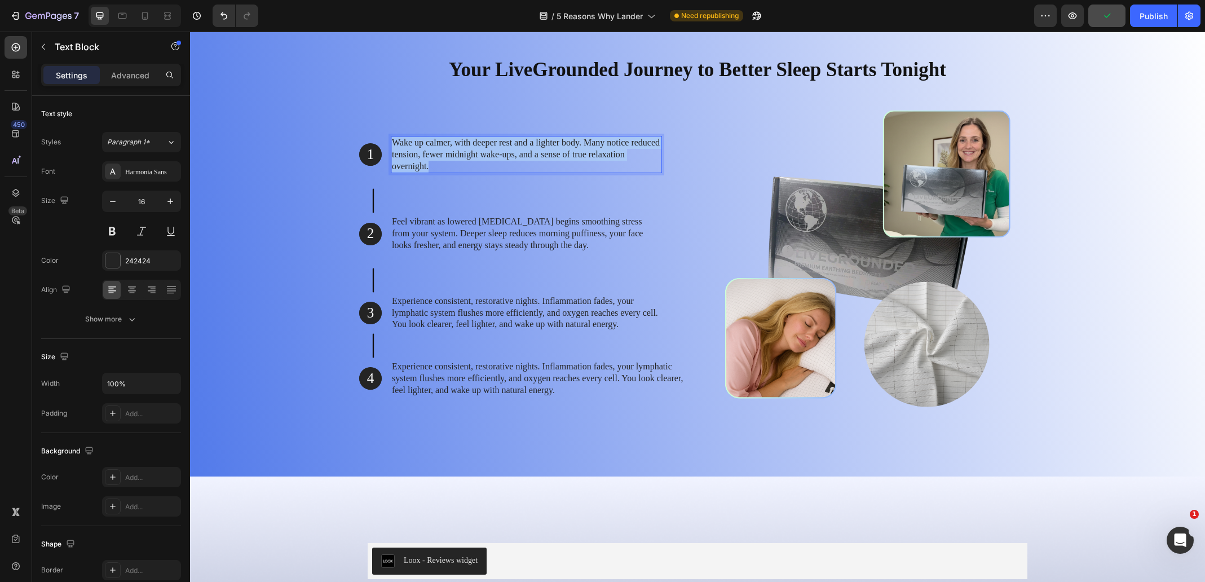
click at [451, 142] on p "Wake up calmer, with deeper rest and a lighter body. Many notice reduced tensio…" at bounding box center [526, 154] width 269 height 35
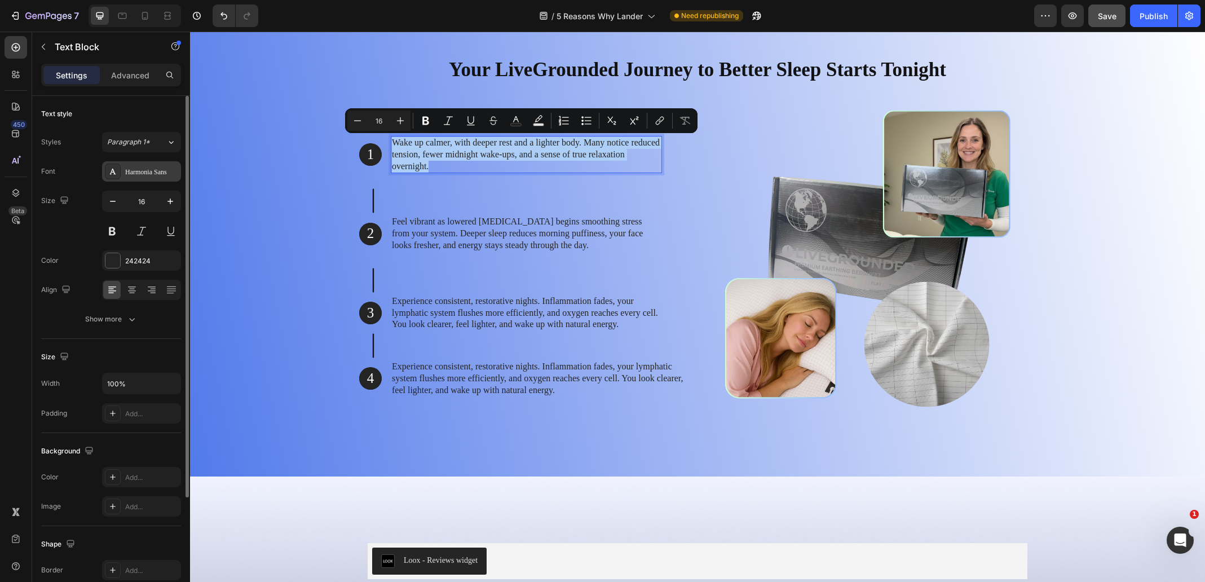
click at [155, 170] on div "Harmonia Sans" at bounding box center [151, 172] width 53 height 10
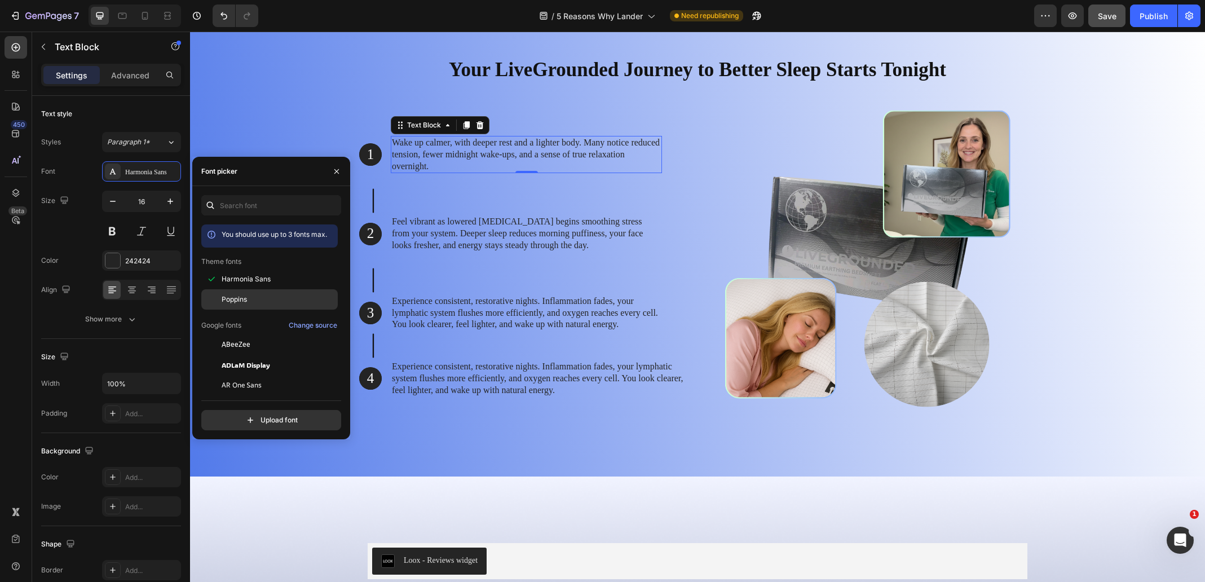
click at [247, 416] on div "Poppins" at bounding box center [269, 426] width 137 height 20
click at [536, 227] on p "Feel vibrant as lowered [MEDICAL_DATA] begins smoothing stress from your system…" at bounding box center [526, 233] width 269 height 35
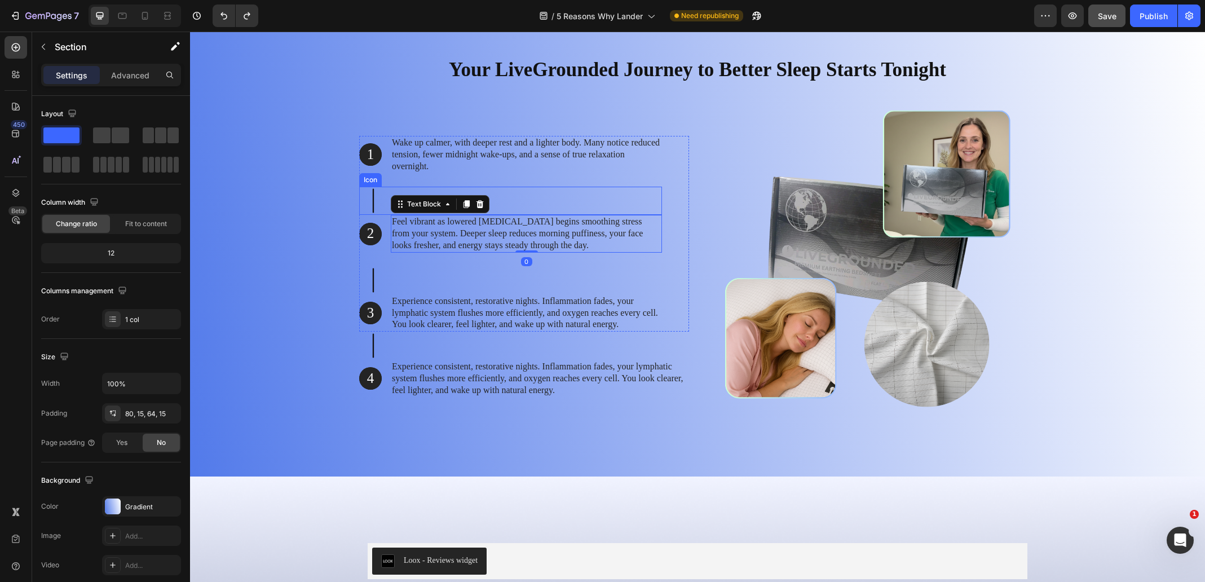
click at [280, 196] on div "Your LiveGrounded Journey to Better Sleep Starts Tonight Heading Row 1 Text Blo…" at bounding box center [698, 244] width 998 height 394
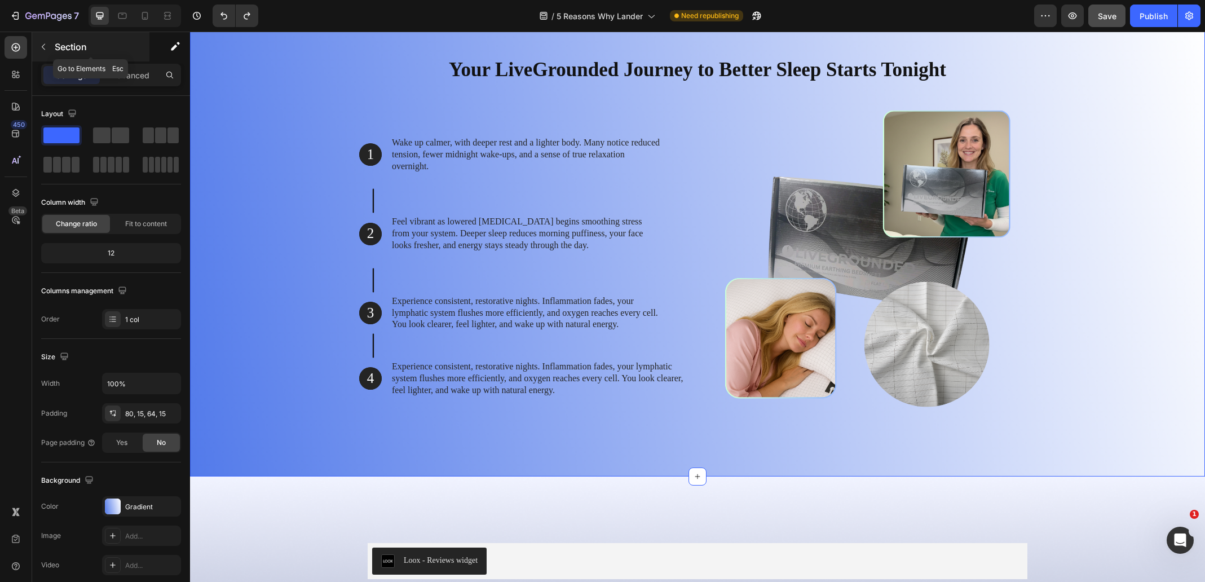
click at [45, 41] on button "button" at bounding box center [43, 47] width 18 height 18
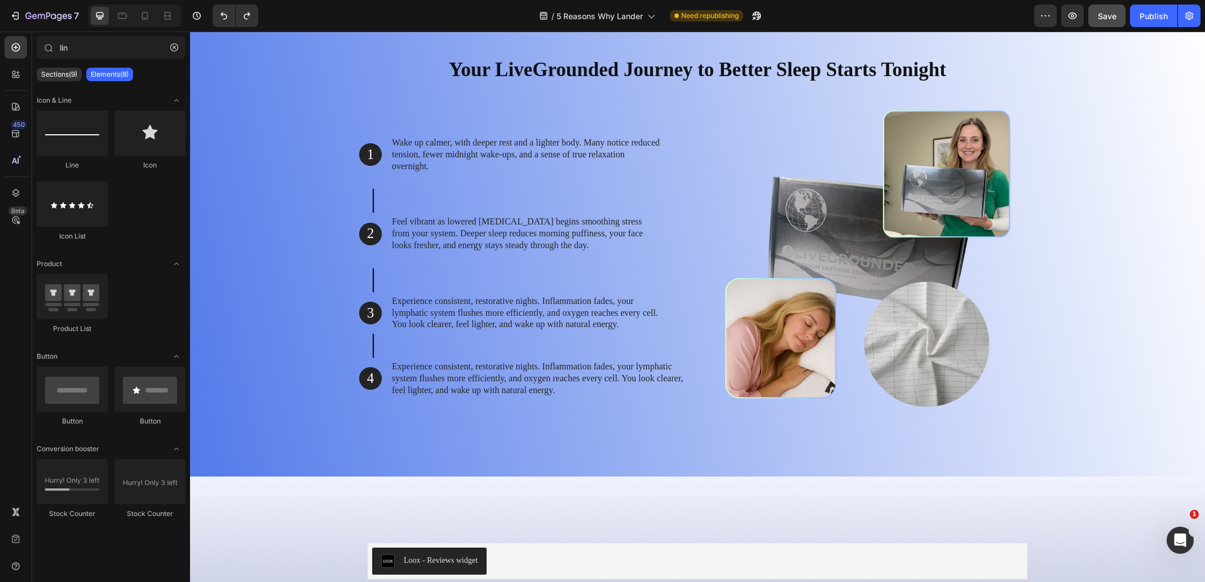
click at [119, 63] on div "Sections(9) Elements(8)" at bounding box center [111, 74] width 158 height 23
click at [175, 42] on button "button" at bounding box center [174, 47] width 18 height 18
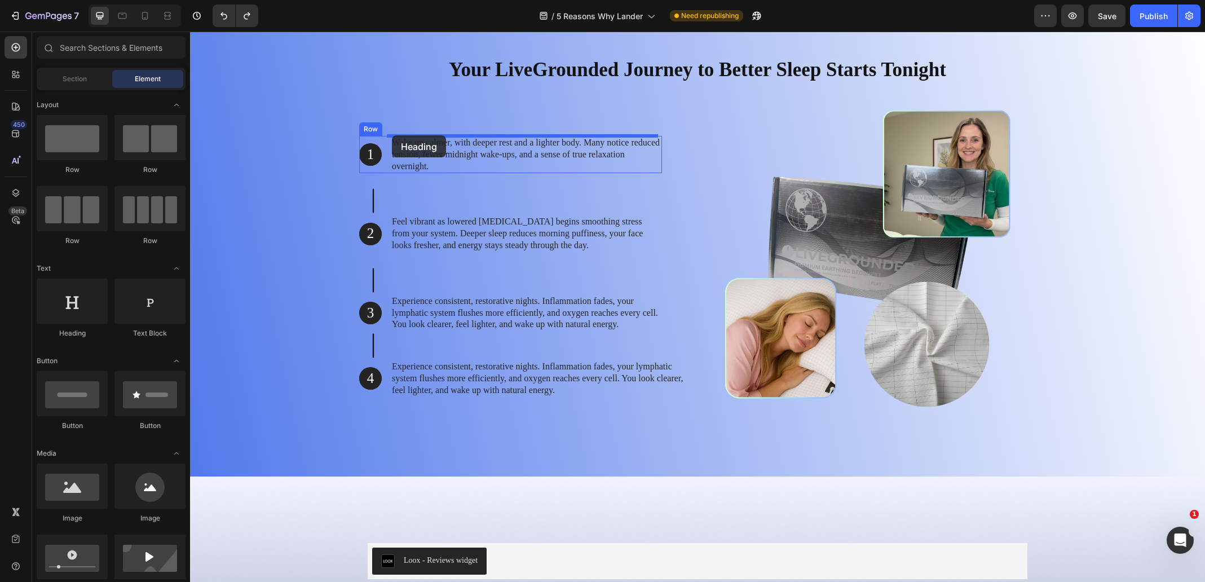
drag, startPoint x: 274, startPoint y: 344, endPoint x: 392, endPoint y: 135, distance: 240.0
drag, startPoint x: 277, startPoint y: 353, endPoint x: 404, endPoint y: 143, distance: 245.7
drag, startPoint x: 262, startPoint y: 347, endPoint x: 432, endPoint y: 139, distance: 268.5
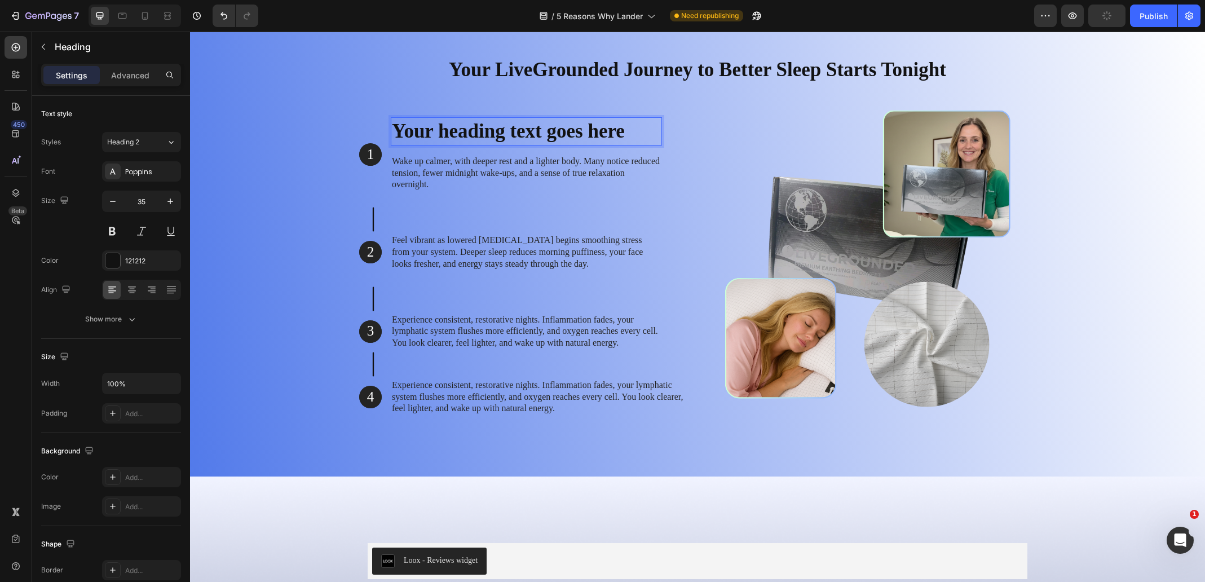
click at [456, 133] on h2 "Your heading text goes here" at bounding box center [526, 131] width 271 height 28
click at [456, 133] on p "Your heading text goes here" at bounding box center [526, 131] width 269 height 26
click at [458, 252] on p "Feel vibrant as lowered [MEDICAL_DATA] begins smoothing stress from your system…" at bounding box center [526, 252] width 269 height 35
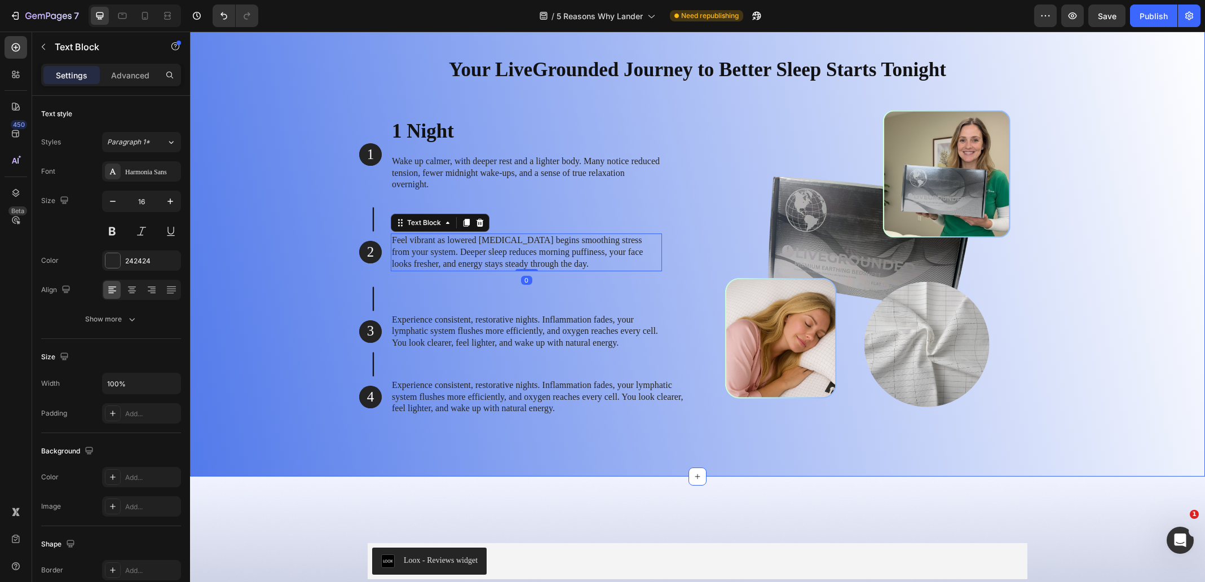
click at [302, 236] on div "Your LiveGrounded Journey to Better Sleep Starts Tonight Heading Row 1 Text Blo…" at bounding box center [698, 244] width 998 height 394
click at [403, 130] on p "1 Night" at bounding box center [526, 131] width 269 height 26
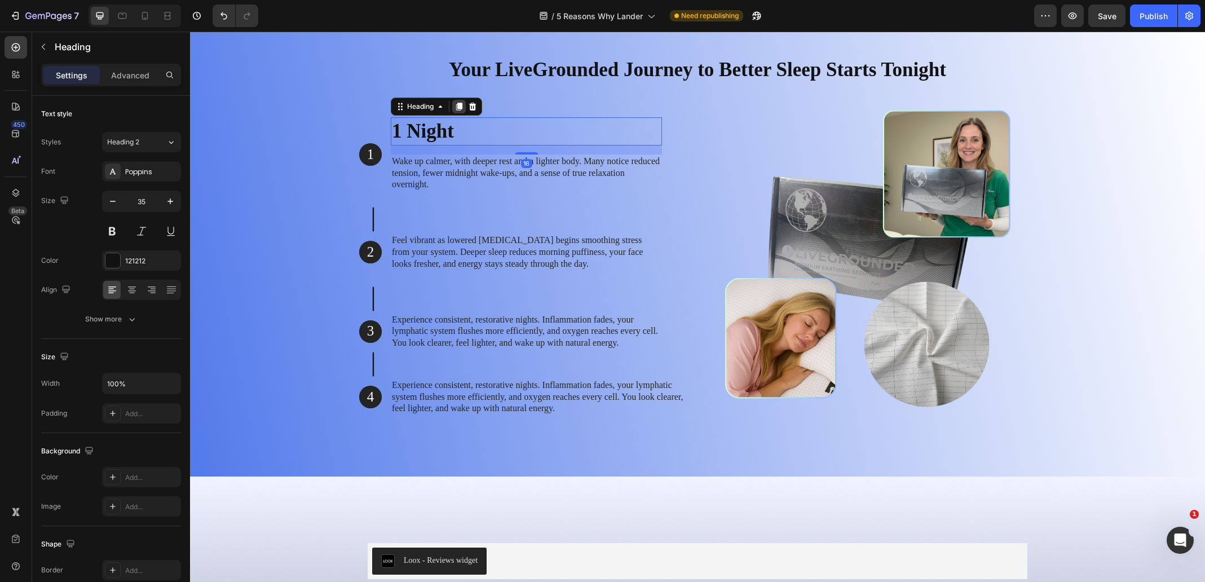
click at [459, 109] on icon at bounding box center [459, 106] width 9 height 9
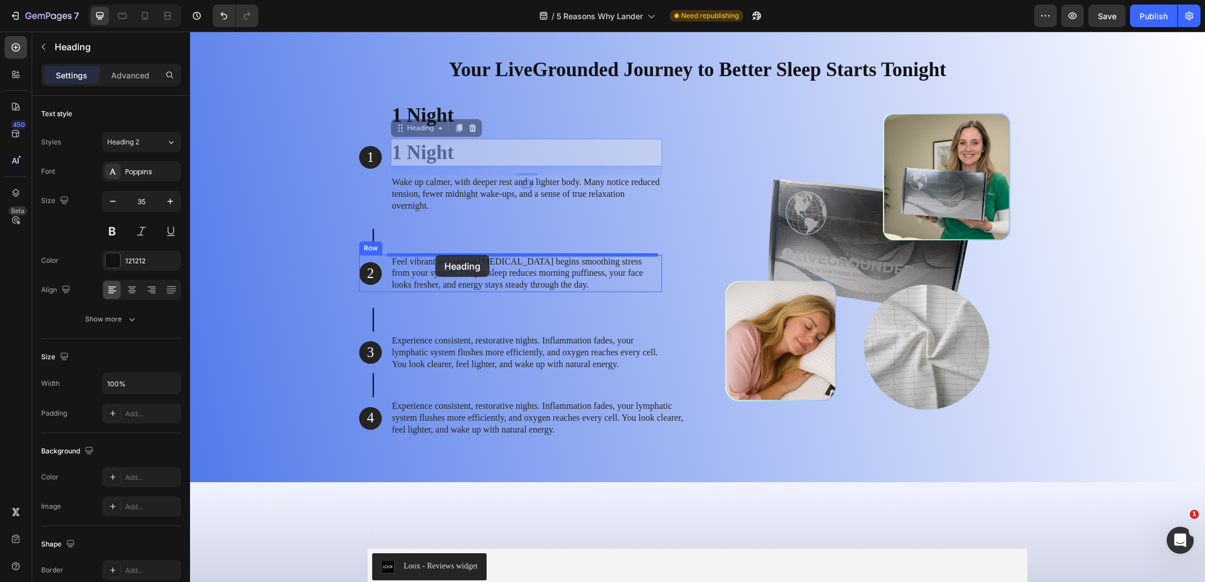
drag, startPoint x: 395, startPoint y: 129, endPoint x: 435, endPoint y: 255, distance: 132.0
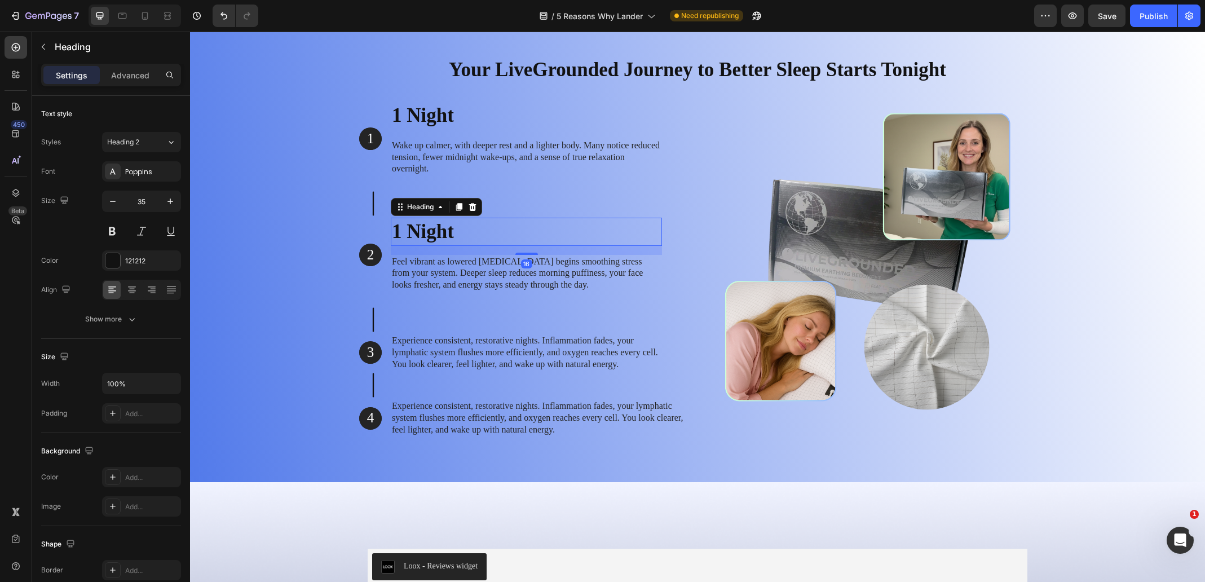
click at [435, 232] on h2 "1 Night" at bounding box center [526, 232] width 271 height 28
click at [435, 232] on p "1 Night" at bounding box center [526, 232] width 269 height 26
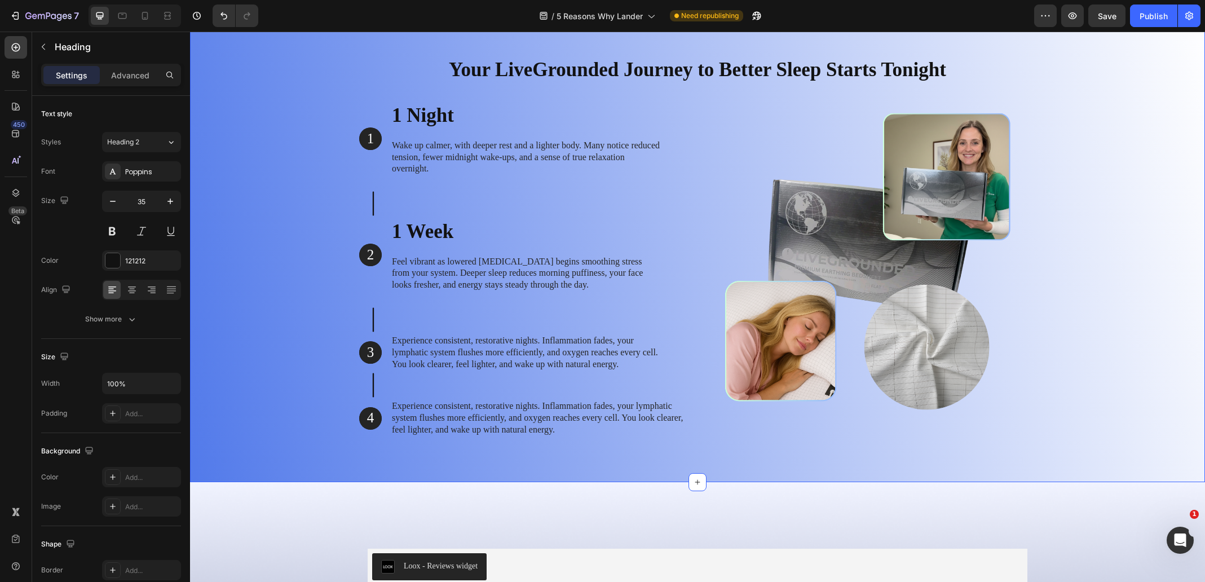
click at [295, 242] on div "Your LiveGrounded Journey to Better Sleep Starts Tonight Heading Row 1 Text Blo…" at bounding box center [698, 246] width 998 height 399
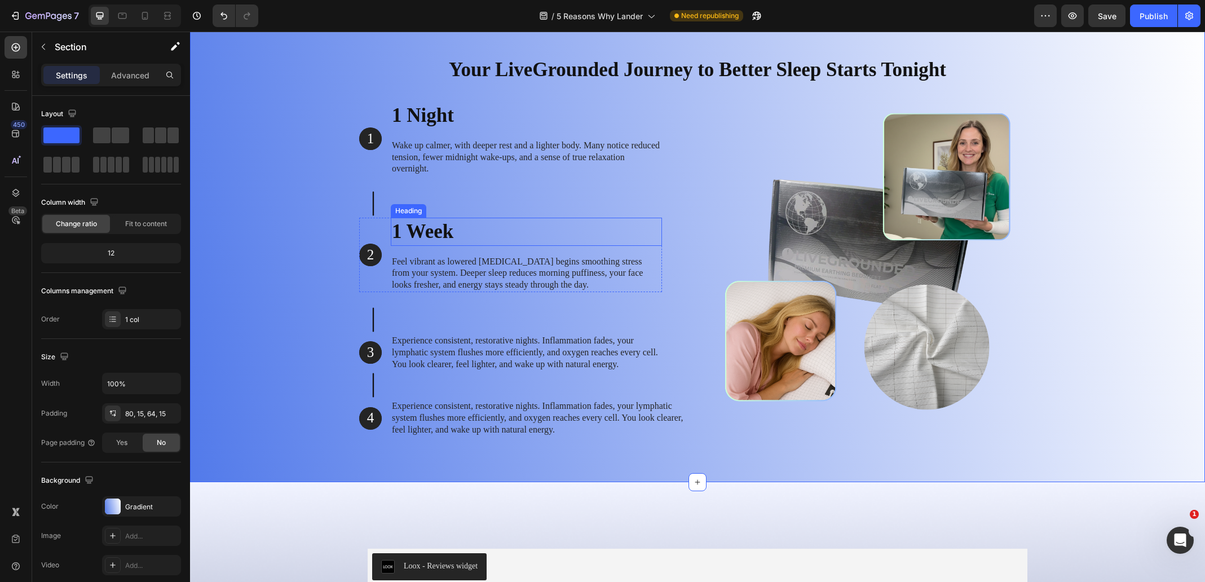
click at [445, 228] on p "1 Week" at bounding box center [526, 232] width 269 height 26
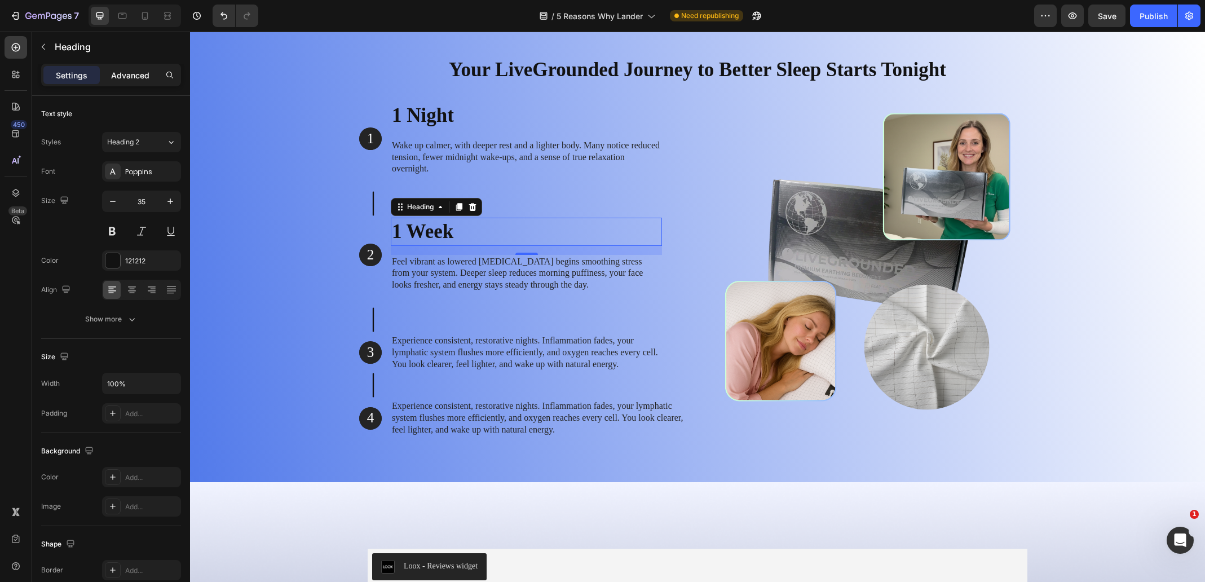
click at [125, 82] on div "Advanced" at bounding box center [130, 75] width 56 height 18
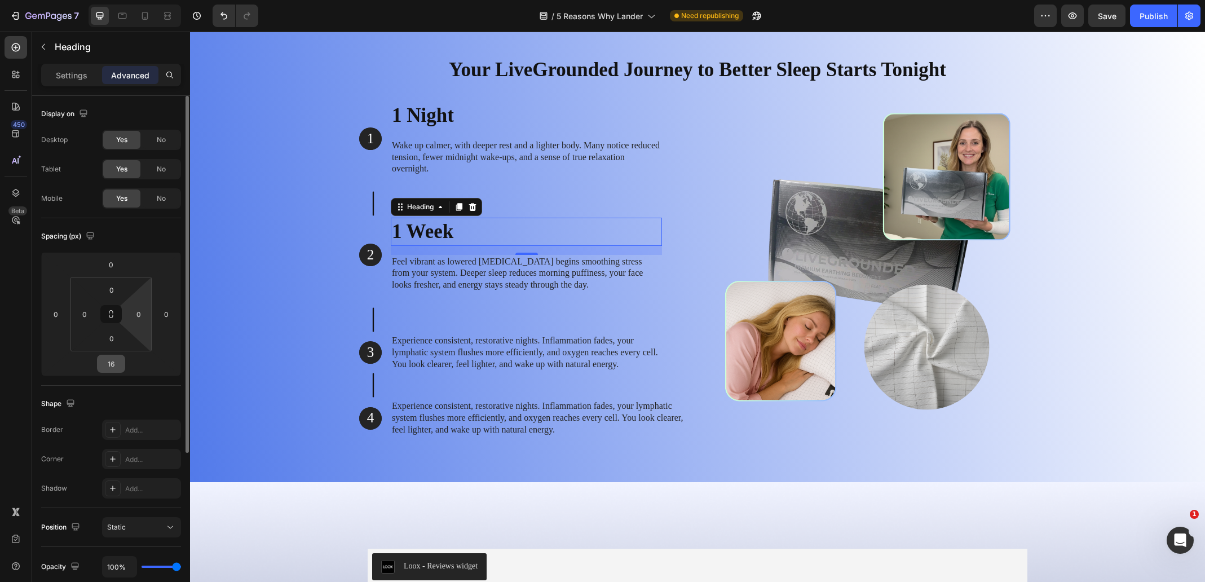
click at [122, 369] on input "16" at bounding box center [111, 363] width 23 height 17
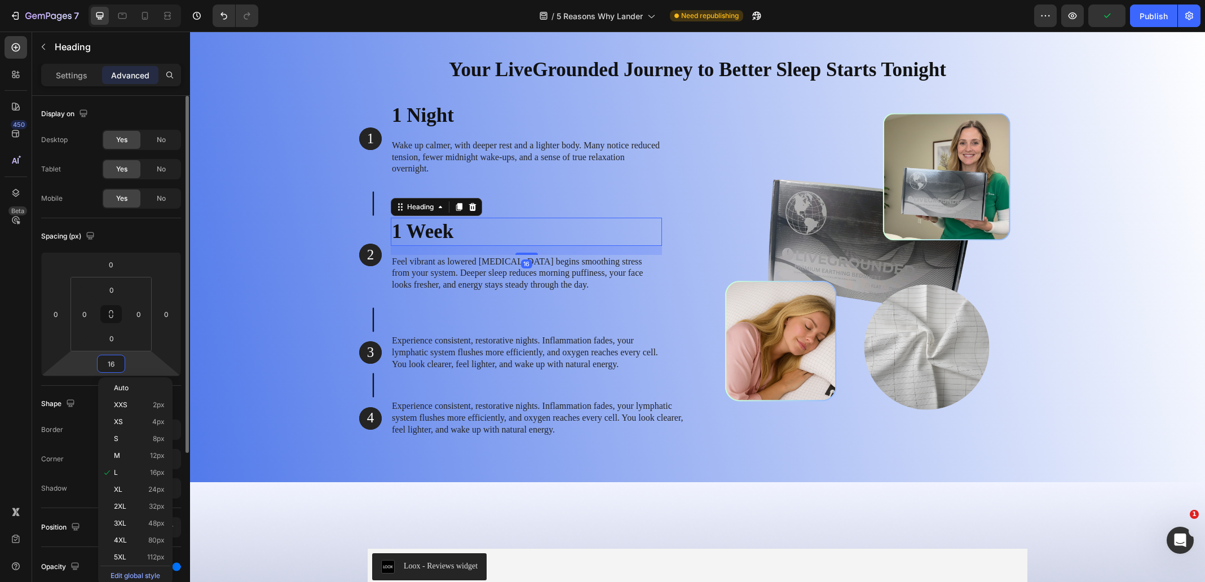
type input "0"
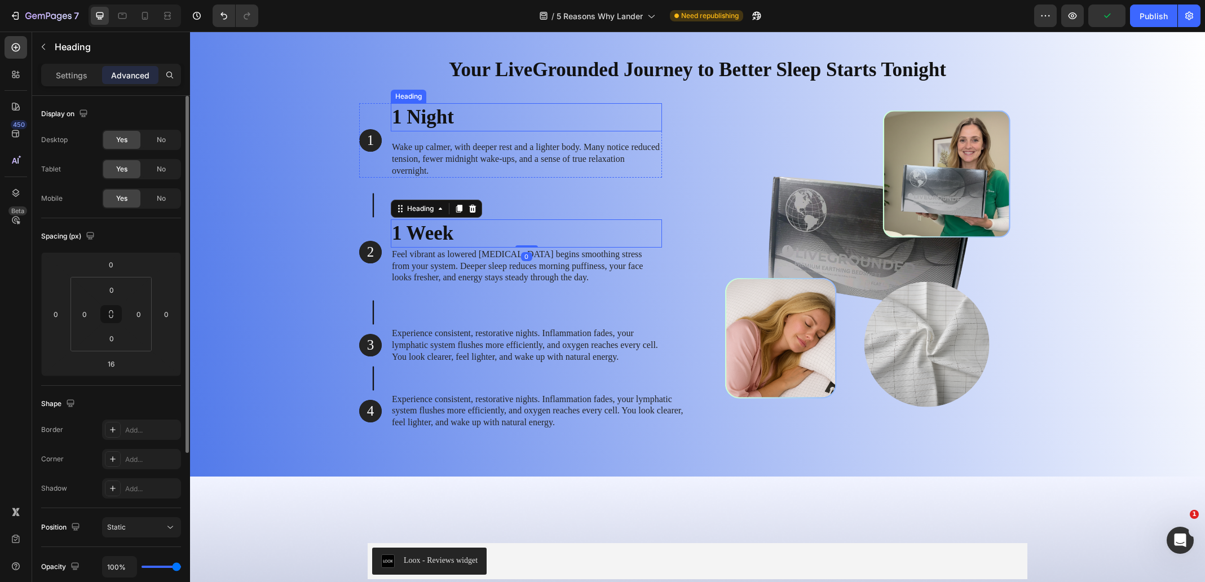
click at [441, 116] on p "1 Night" at bounding box center [526, 117] width 269 height 26
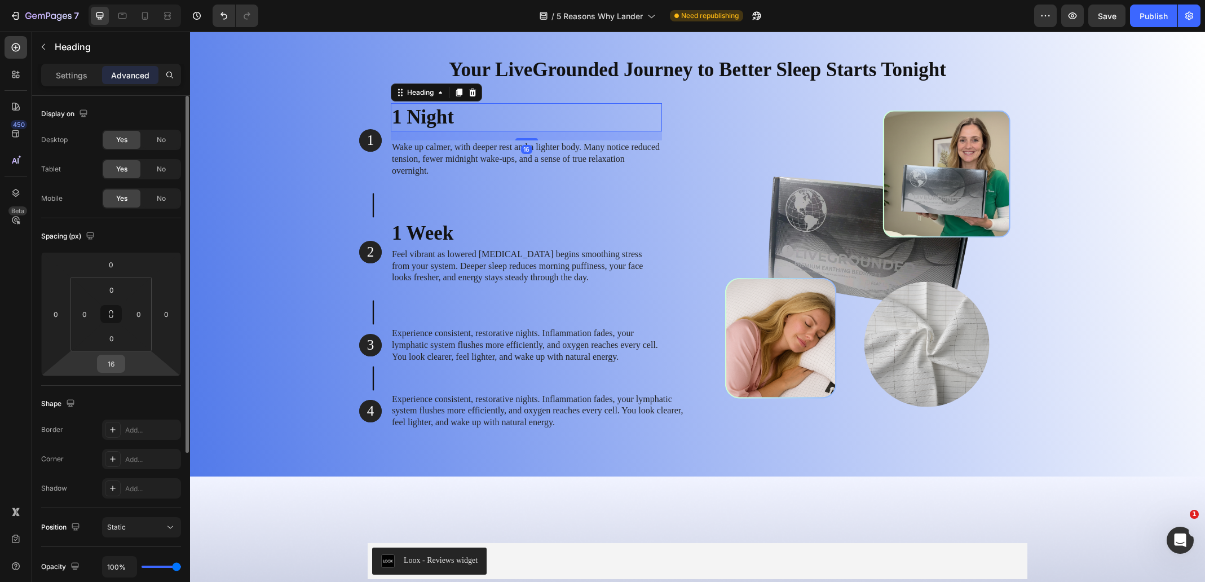
click at [115, 364] on input "16" at bounding box center [111, 363] width 23 height 17
type input "0"
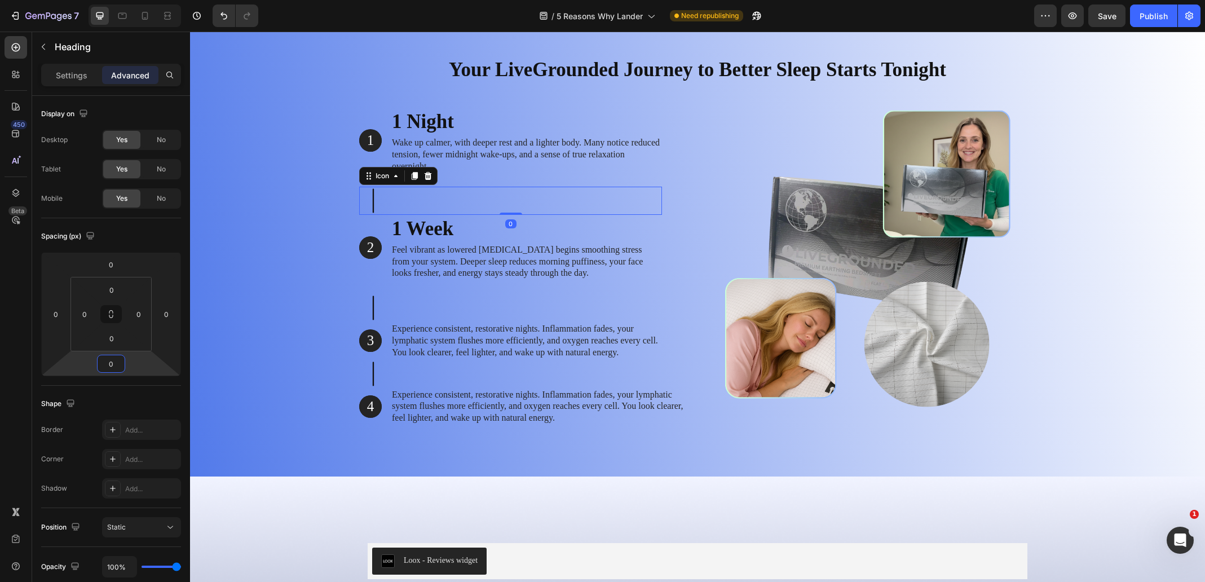
click at [462, 196] on div "Icon 0" at bounding box center [510, 201] width 303 height 28
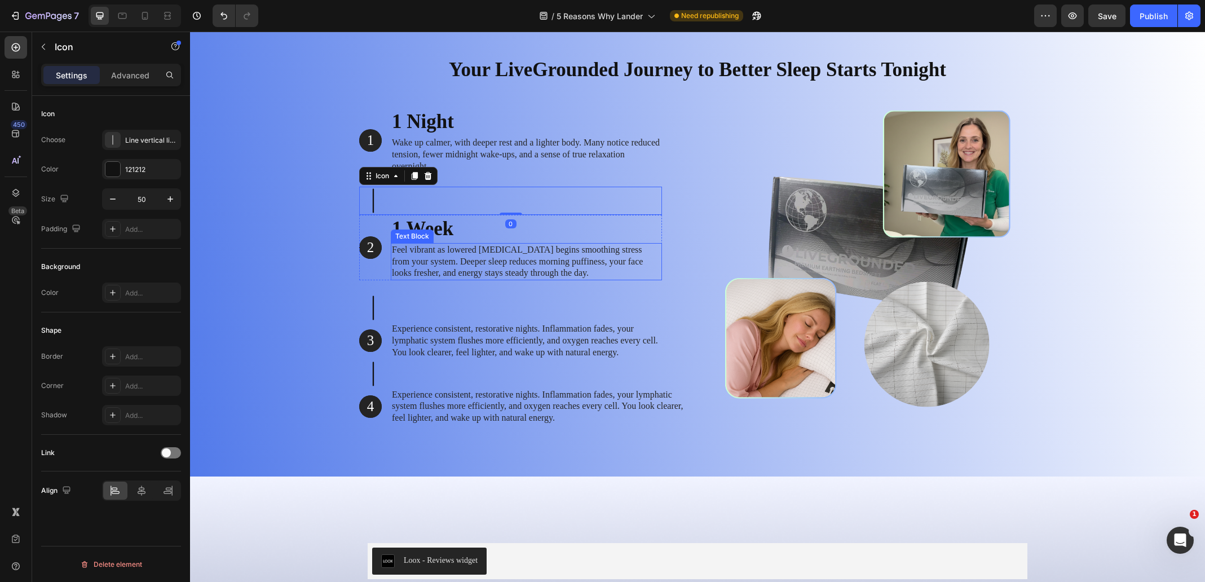
click at [463, 249] on p "Feel vibrant as lowered [MEDICAL_DATA] begins smoothing stress from your system…" at bounding box center [526, 261] width 269 height 35
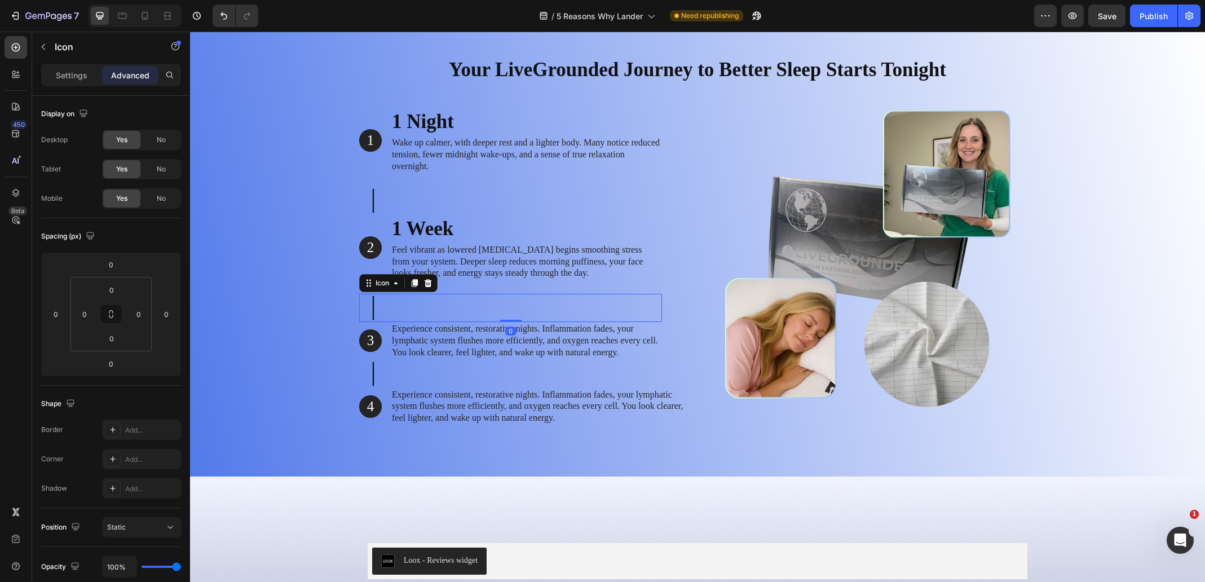
click at [420, 294] on div "Icon 0" at bounding box center [510, 308] width 303 height 28
click at [448, 225] on p "1 Week" at bounding box center [526, 229] width 269 height 26
click at [449, 230] on p "1 Week" at bounding box center [526, 229] width 269 height 26
click at [453, 118] on p "1 Night" at bounding box center [526, 122] width 269 height 26
click at [473, 258] on p "Feel vibrant as lowered [MEDICAL_DATA] begins smoothing stress from your system…" at bounding box center [526, 261] width 269 height 35
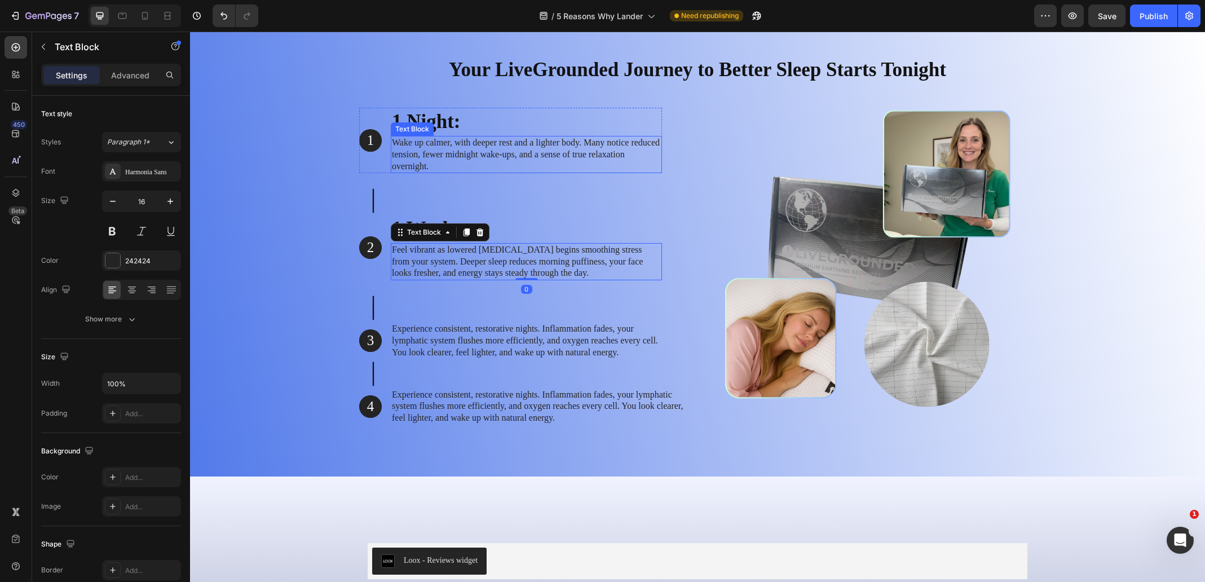
click at [406, 130] on div "Text Block" at bounding box center [412, 129] width 38 height 10
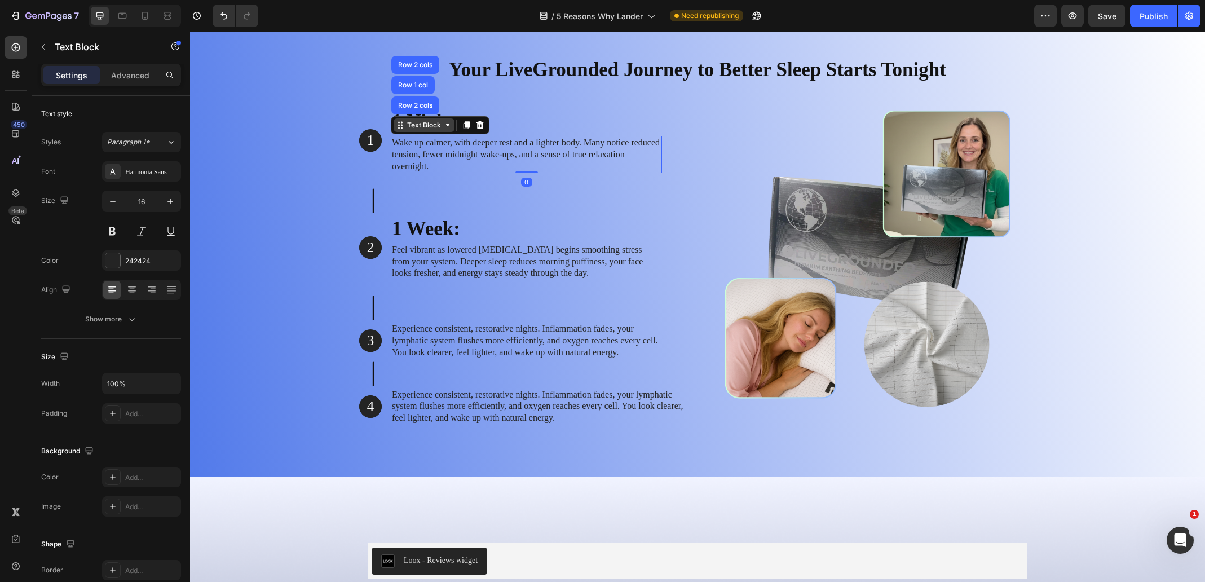
click at [406, 130] on div "Text Block" at bounding box center [424, 125] width 38 height 10
click at [544, 190] on div "Icon" at bounding box center [510, 201] width 303 height 28
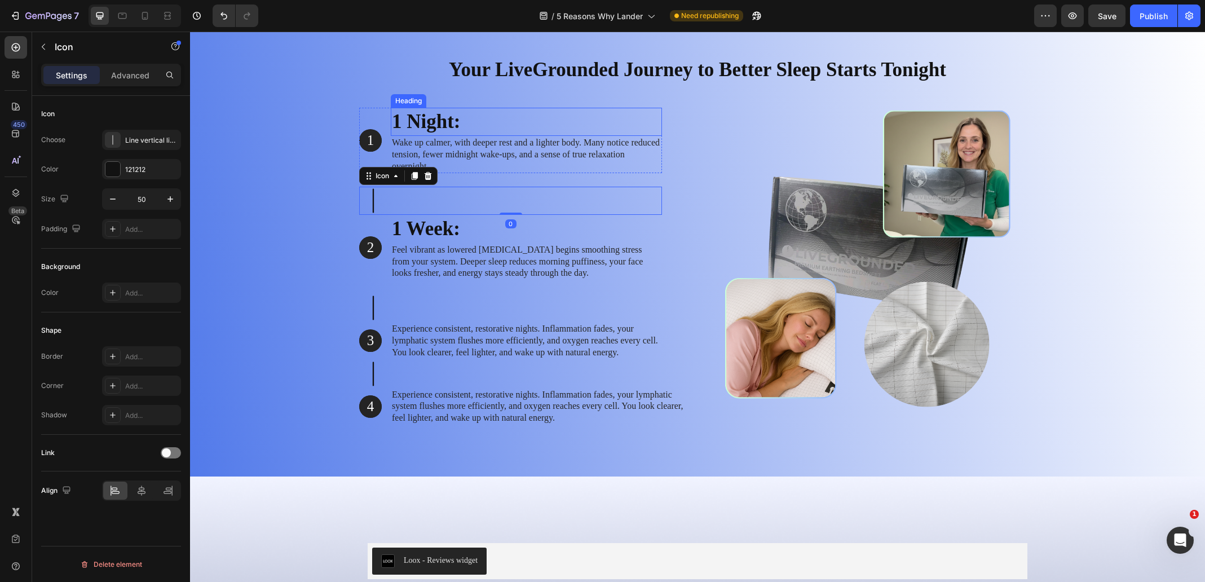
click at [424, 124] on p "1 Night:" at bounding box center [526, 122] width 269 height 26
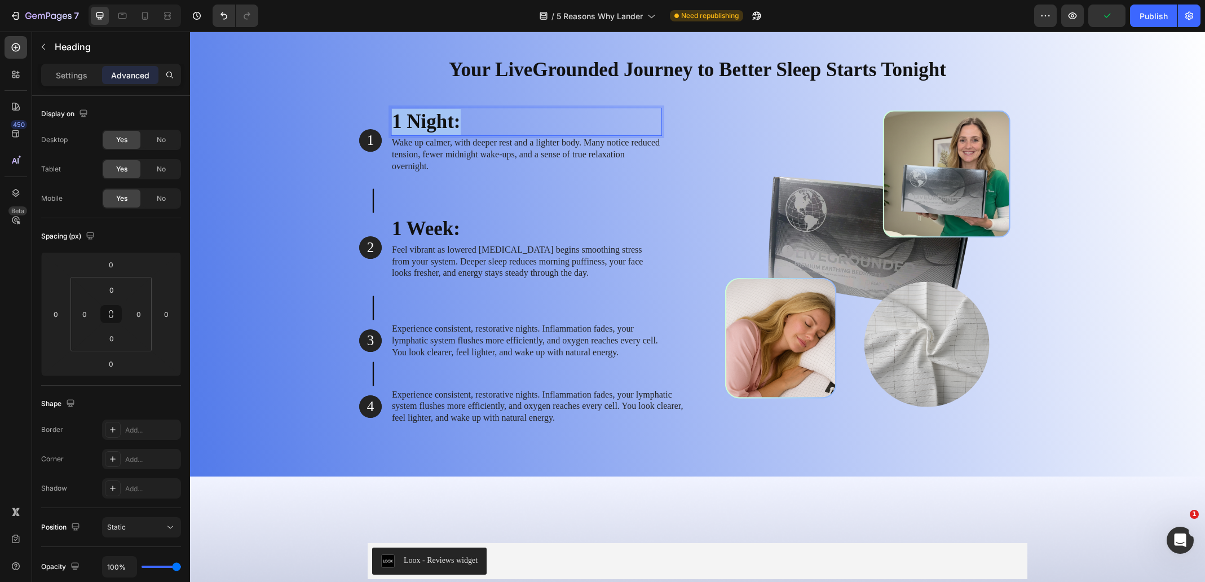
click at [424, 124] on p "1 Night:" at bounding box center [526, 122] width 269 height 26
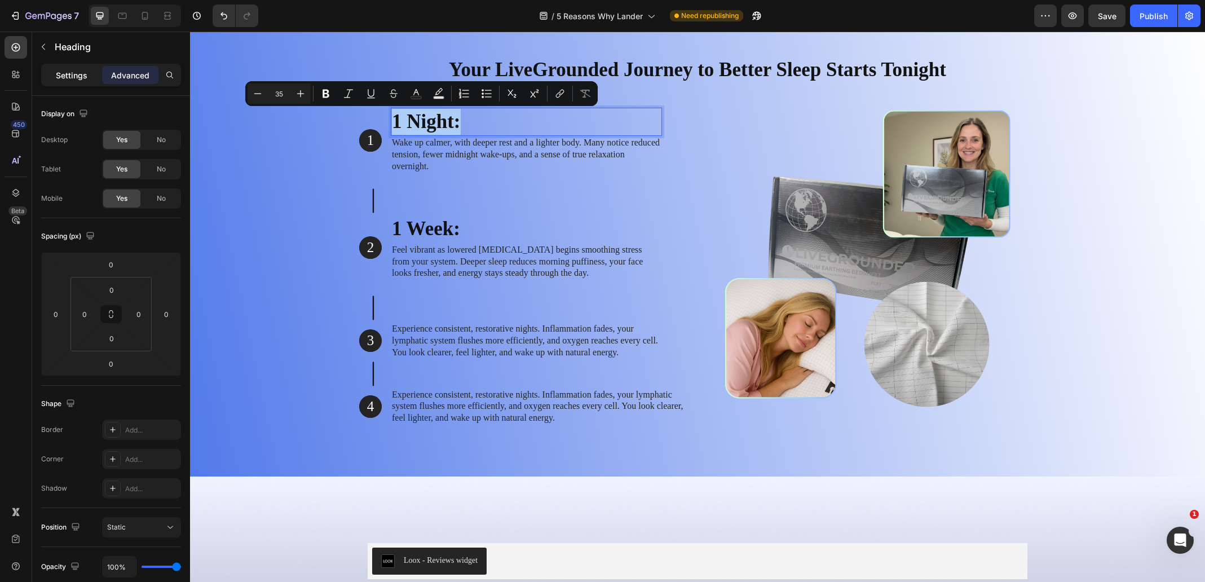
click at [77, 77] on p "Settings" at bounding box center [72, 75] width 32 height 12
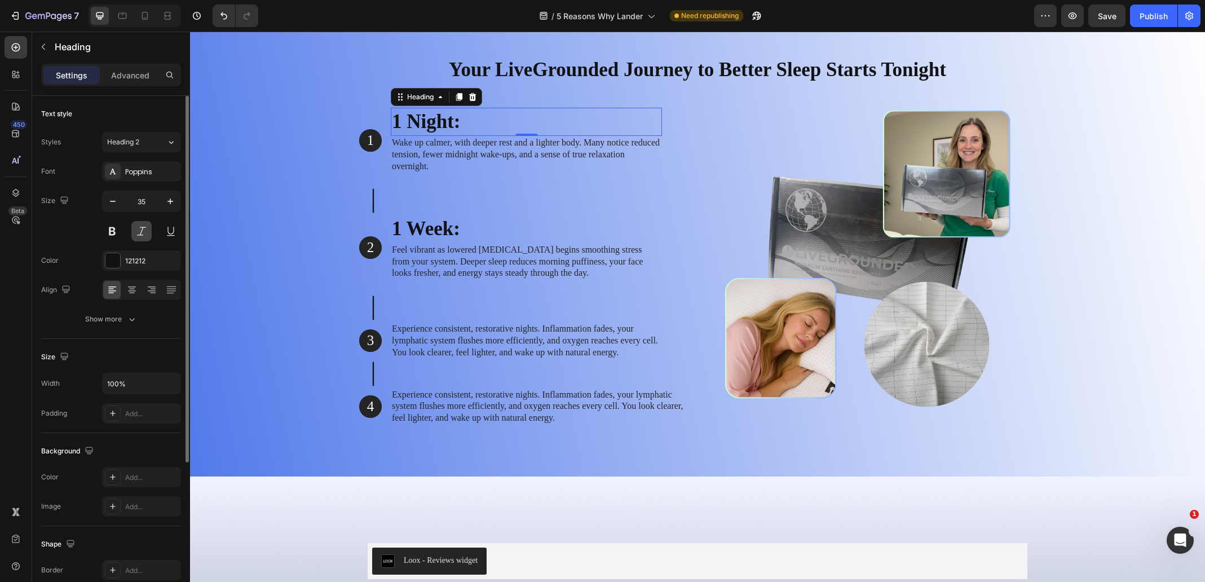
click at [143, 234] on button at bounding box center [141, 231] width 20 height 20
click at [419, 234] on p "1 Week:" at bounding box center [526, 229] width 269 height 26
click at [139, 232] on button at bounding box center [141, 231] width 20 height 20
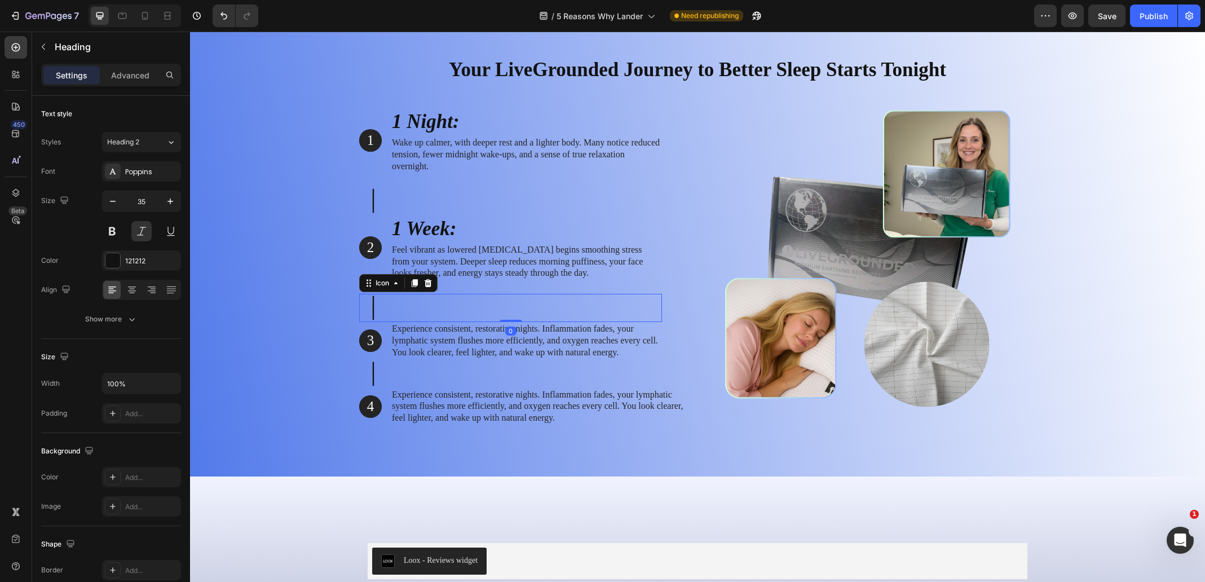
click at [496, 312] on div "Icon 0" at bounding box center [510, 308] width 303 height 28
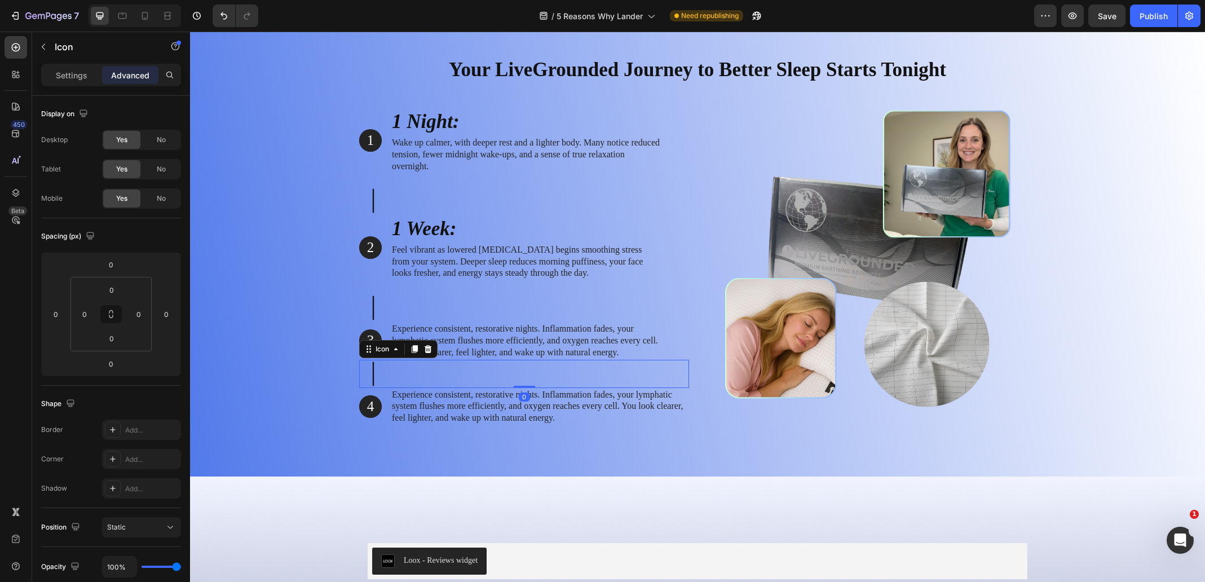
click at [407, 384] on div "Icon 0" at bounding box center [524, 374] width 330 height 28
click at [415, 228] on p "1 Week:" at bounding box center [526, 229] width 269 height 26
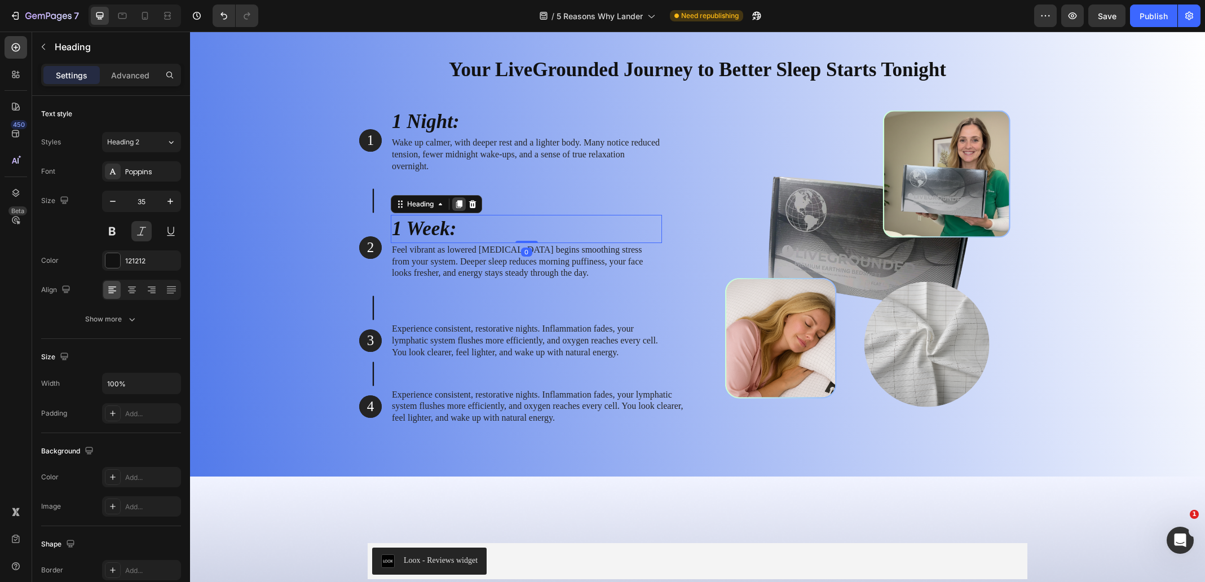
click at [456, 205] on icon at bounding box center [459, 205] width 6 height 8
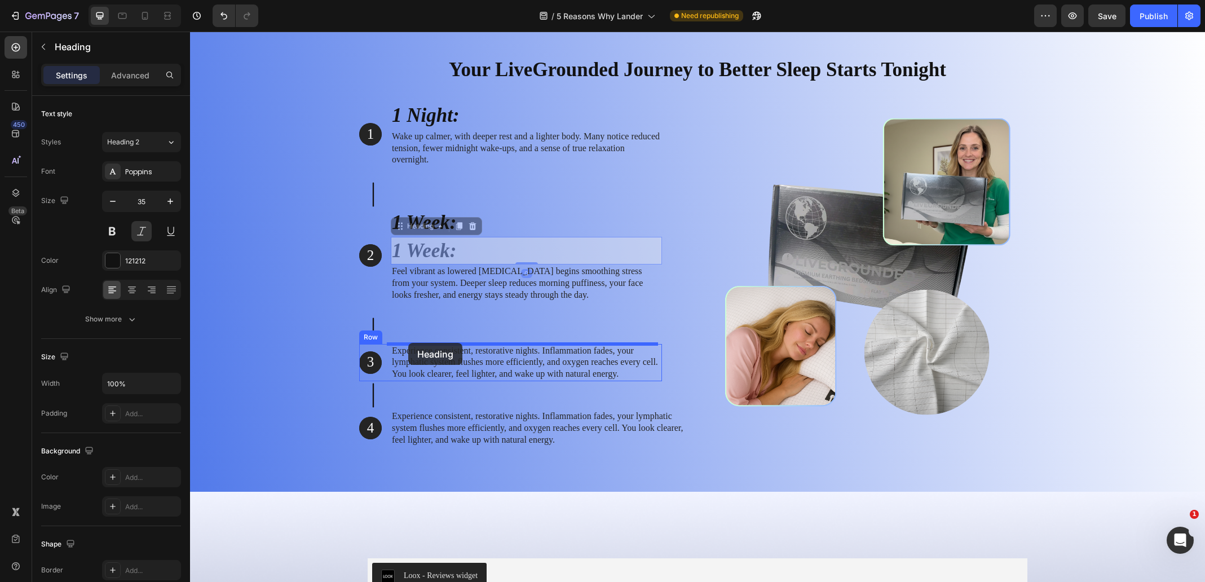
drag, startPoint x: 396, startPoint y: 228, endPoint x: 408, endPoint y: 343, distance: 115.7
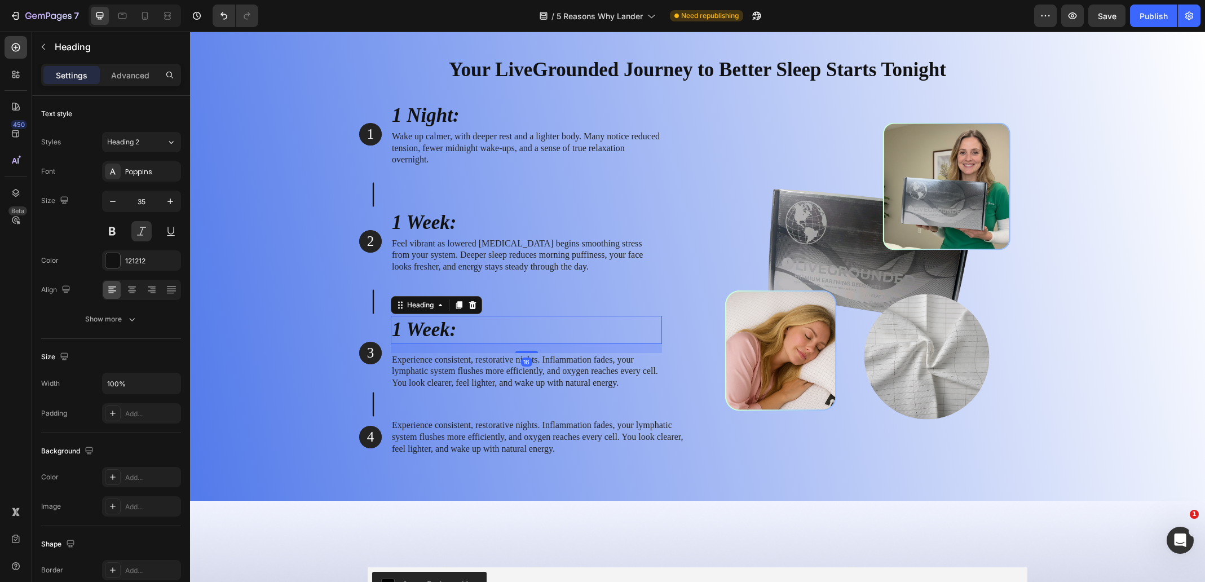
click at [423, 329] on h2 "1 Week:" at bounding box center [526, 330] width 271 height 28
click at [423, 329] on p "1 Week:" at bounding box center [526, 330] width 269 height 26
click at [429, 377] on p "Experience consistent, restorative nights. Inflammation fades, your lymphatic s…" at bounding box center [526, 371] width 269 height 35
click at [432, 332] on p "1 Month:" at bounding box center [526, 330] width 269 height 26
click at [456, 306] on icon at bounding box center [459, 305] width 6 height 8
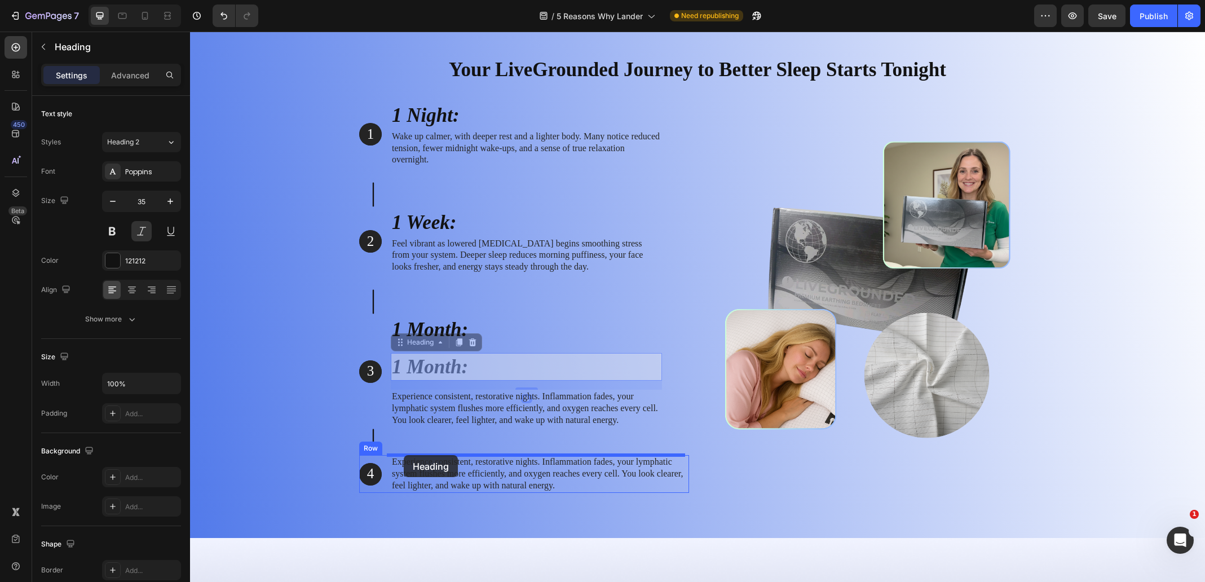
drag, startPoint x: 395, startPoint y: 340, endPoint x: 405, endPoint y: 452, distance: 112.7
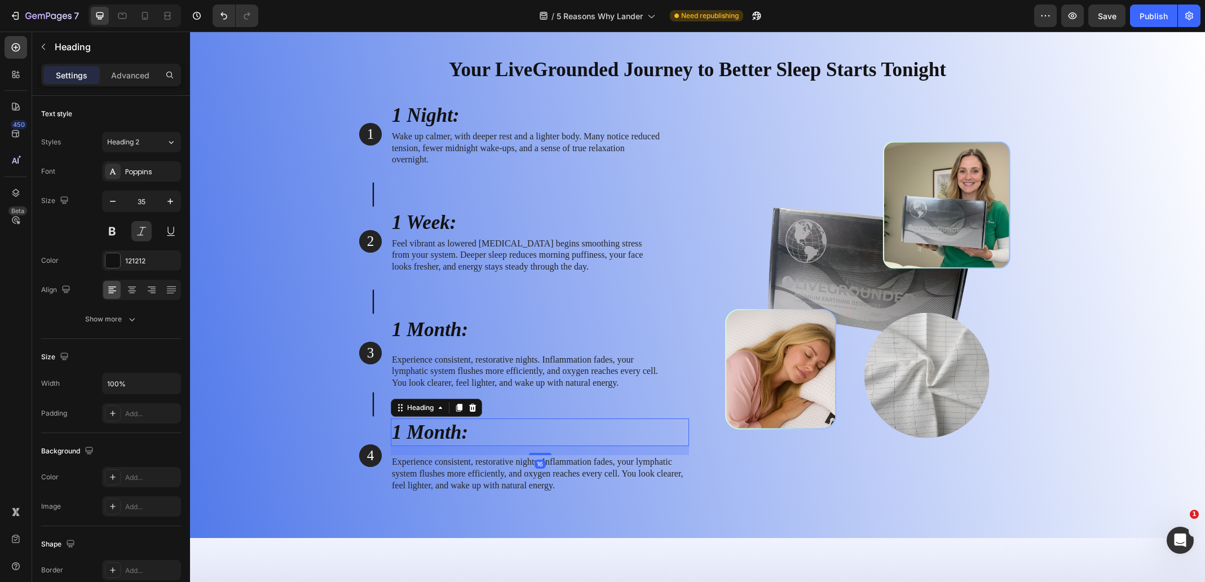
click at [404, 431] on h2 "1 Month:" at bounding box center [540, 433] width 298 height 28
click at [404, 431] on p "1 Month:" at bounding box center [540, 433] width 296 height 26
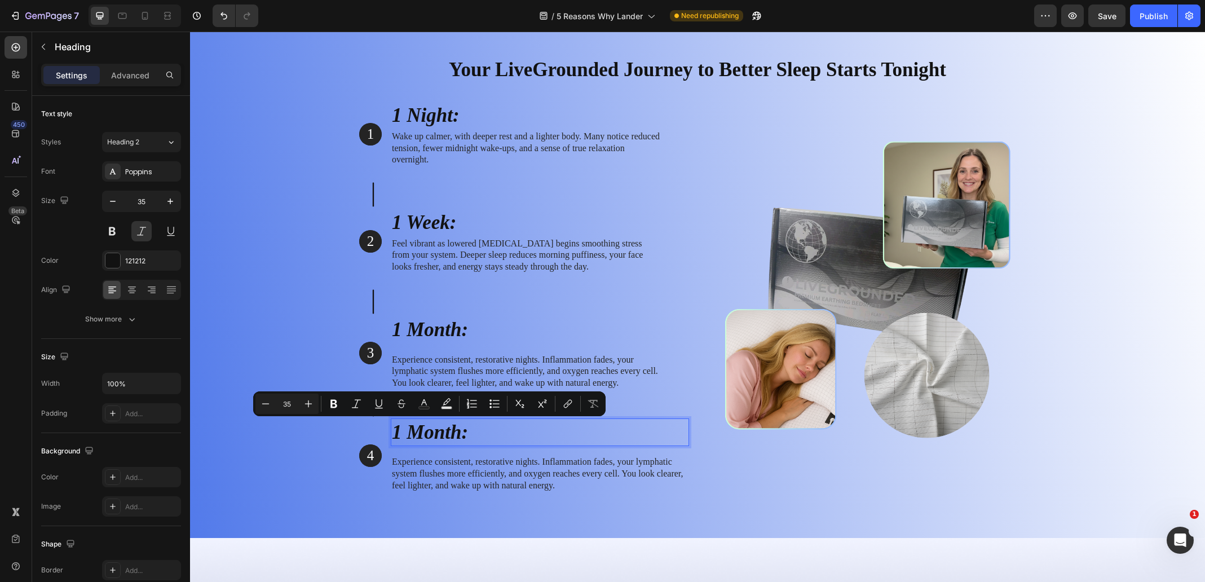
click at [398, 432] on p "1 Month:" at bounding box center [540, 433] width 296 height 26
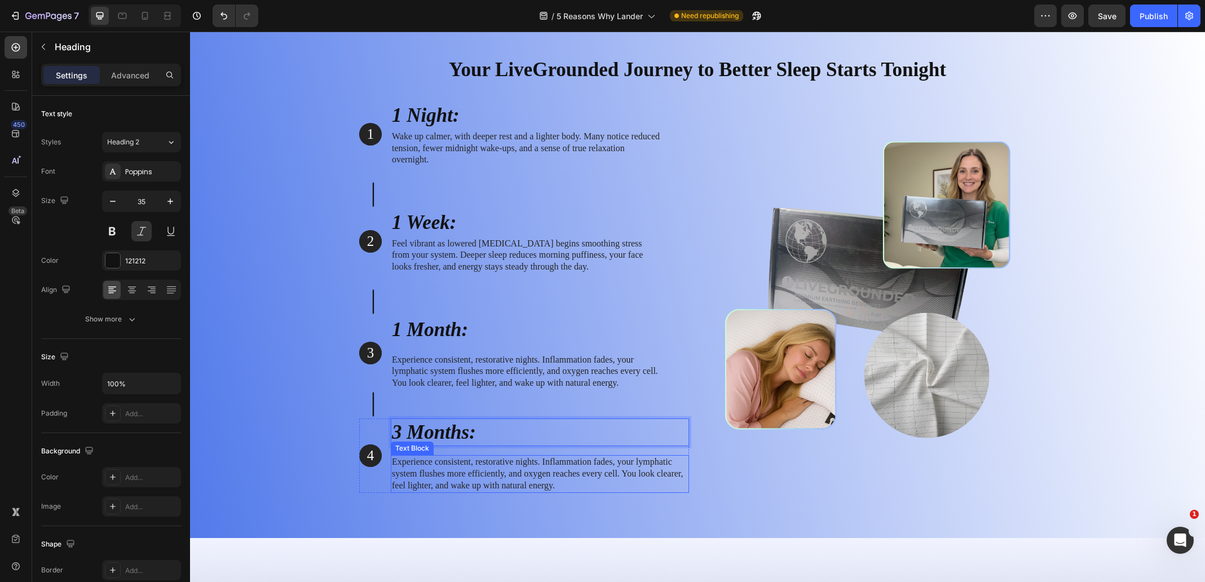
click at [431, 471] on p "Experience consistent, restorative nights. Inflammation fades, your lymphatic s…" at bounding box center [540, 473] width 296 height 35
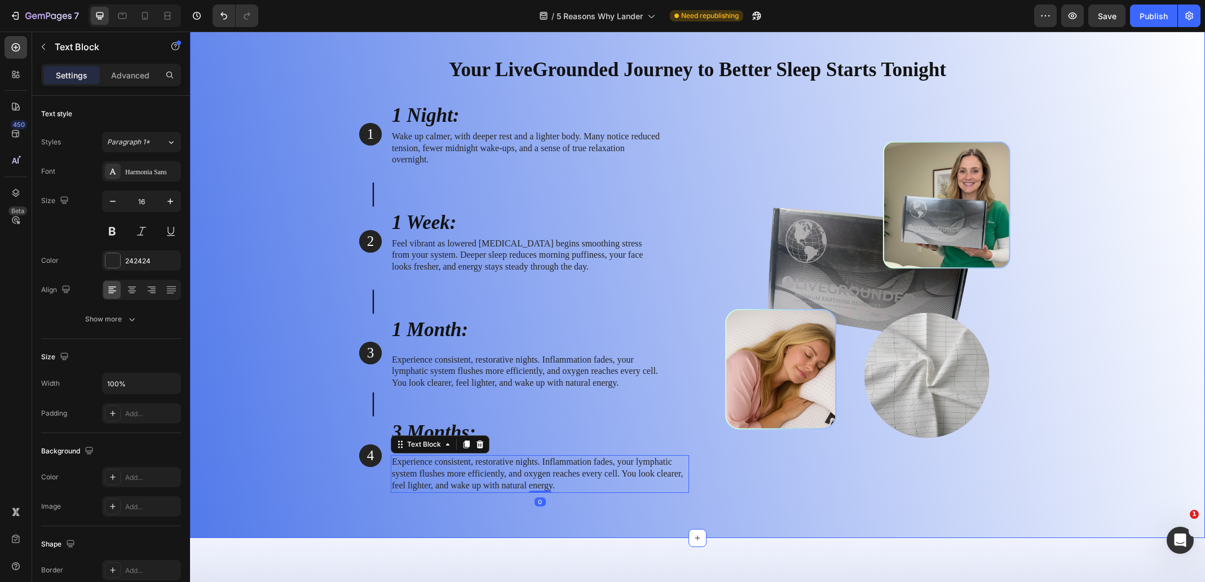
click at [278, 424] on div "Your LiveGrounded Journey to Better Sleep Starts Tonight Heading Row 1 Text Blo…" at bounding box center [698, 274] width 998 height 455
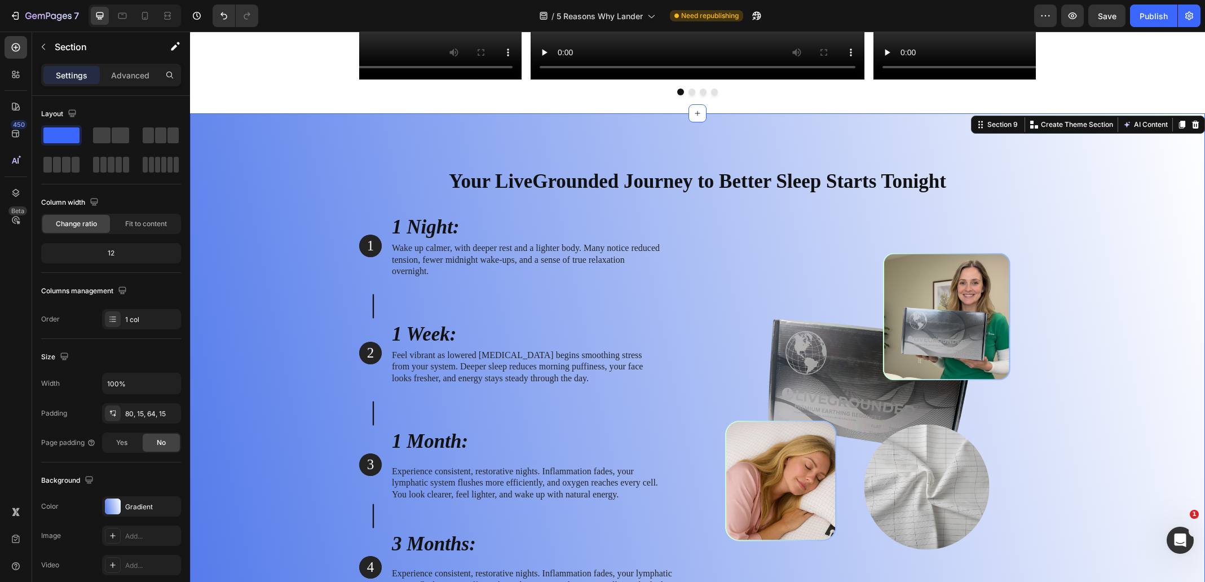
scroll to position [4362, 0]
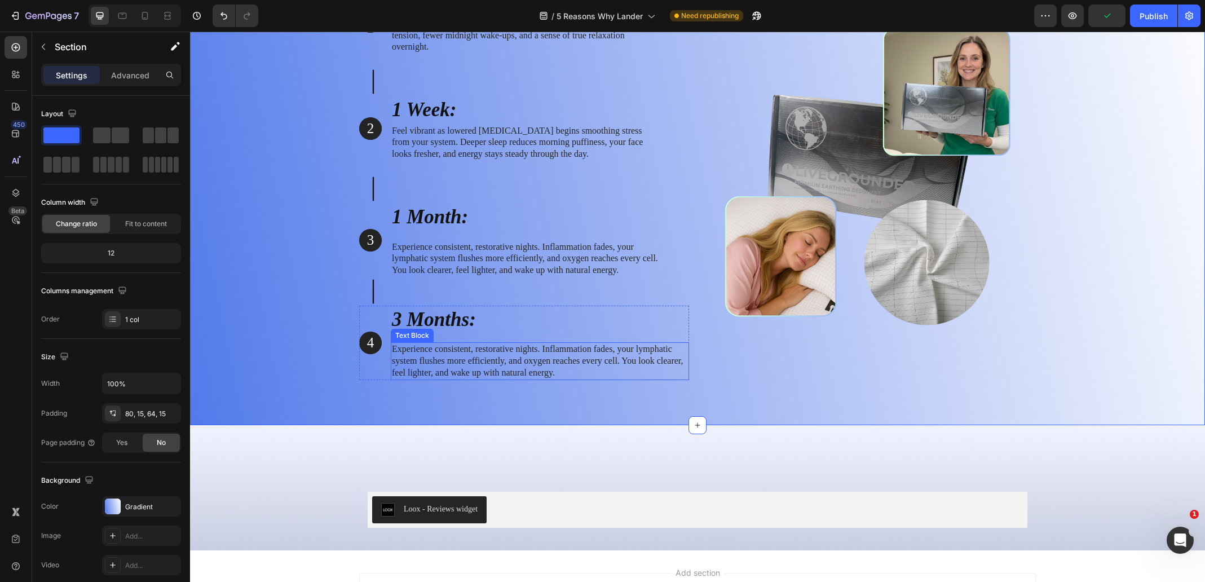
click at [505, 363] on p "Experience consistent, restorative nights. Inflammation fades, your lymphatic s…" at bounding box center [540, 361] width 296 height 35
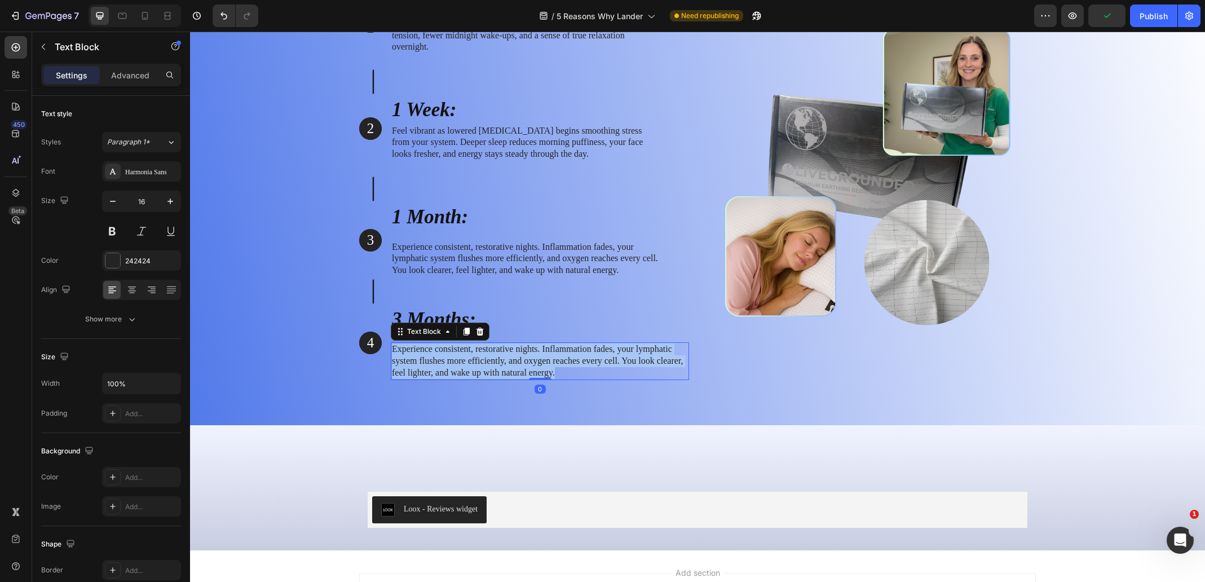
click at [505, 363] on p "Experience consistent, restorative nights. Inflammation fades, your lymphatic s…" at bounding box center [540, 361] width 296 height 35
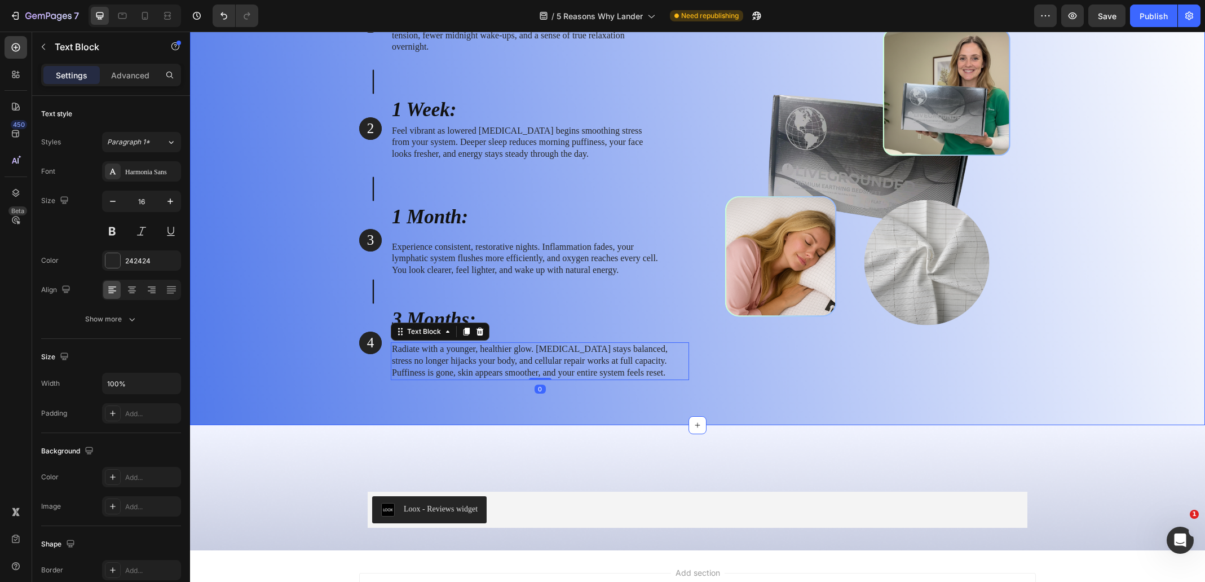
click at [515, 399] on div "Your LiveGrounded Journey to Better Sleep Starts Tonight Heading Row 1 Text Blo…" at bounding box center [697, 157] width 1015 height 536
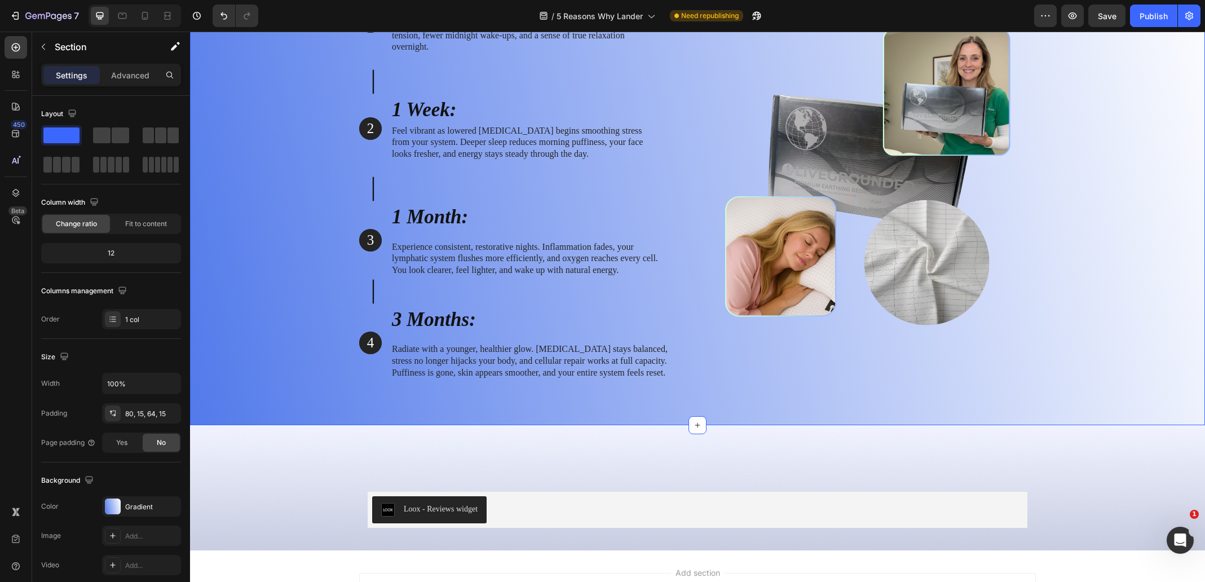
scroll to position [4136, 0]
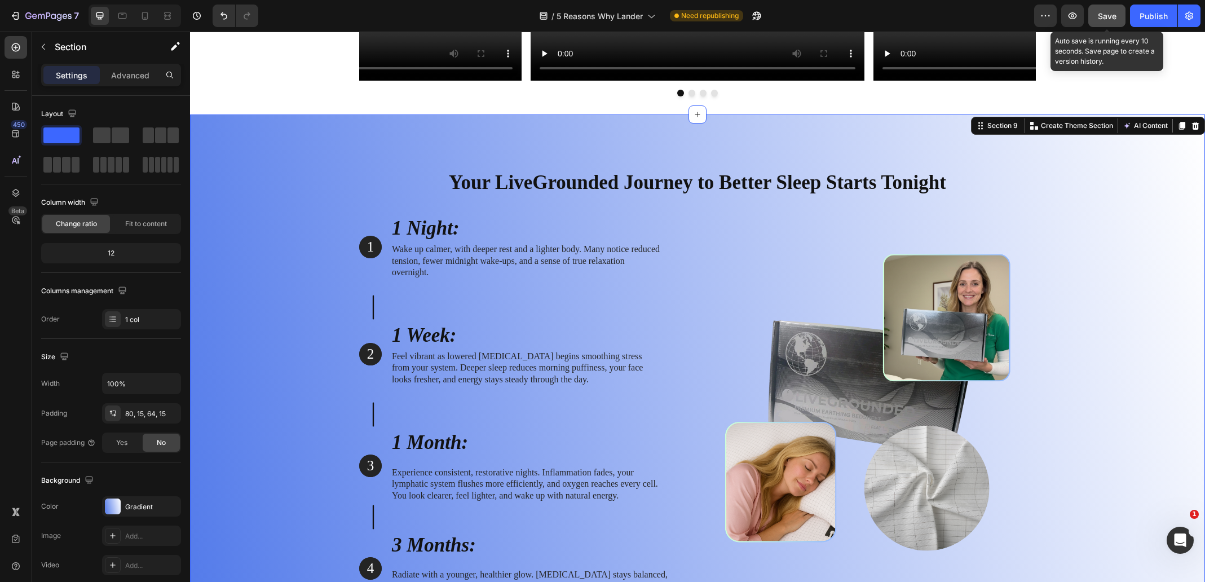
click at [1113, 14] on span "Save" at bounding box center [1107, 16] width 19 height 10
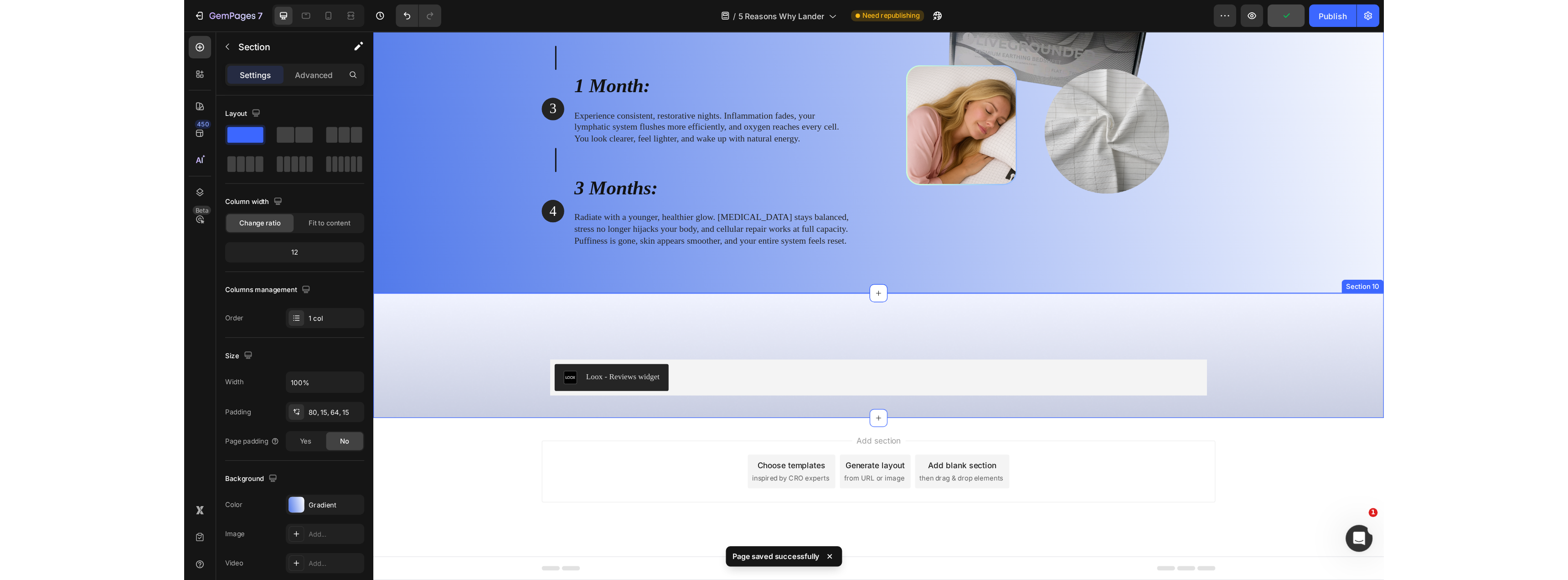
scroll to position [3406, 0]
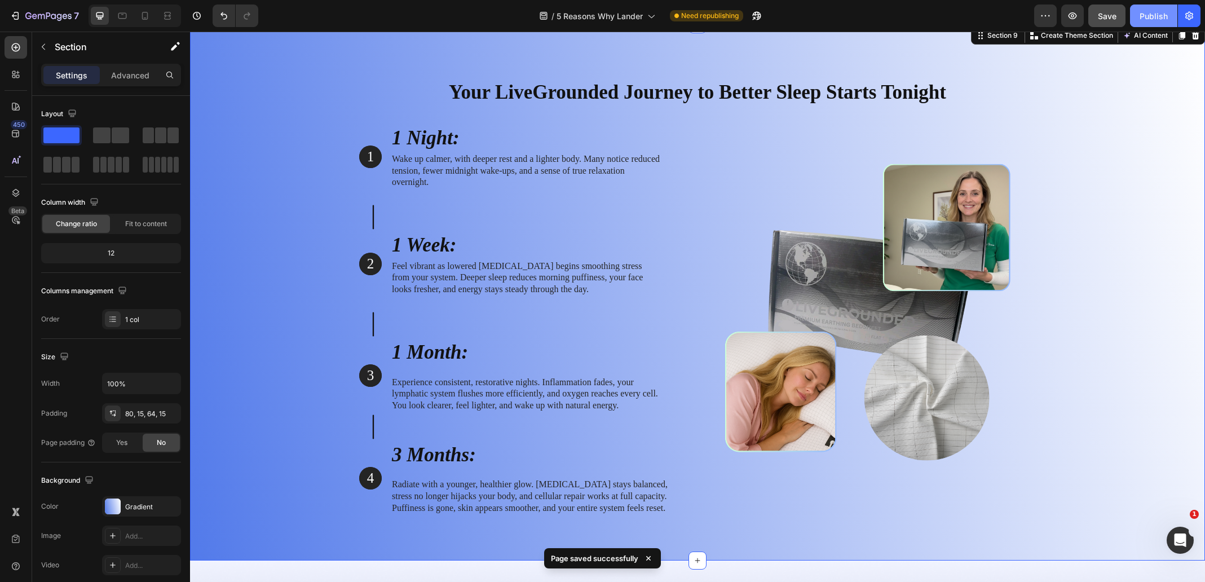
click at [1142, 25] on button "Publish" at bounding box center [1153, 16] width 47 height 23
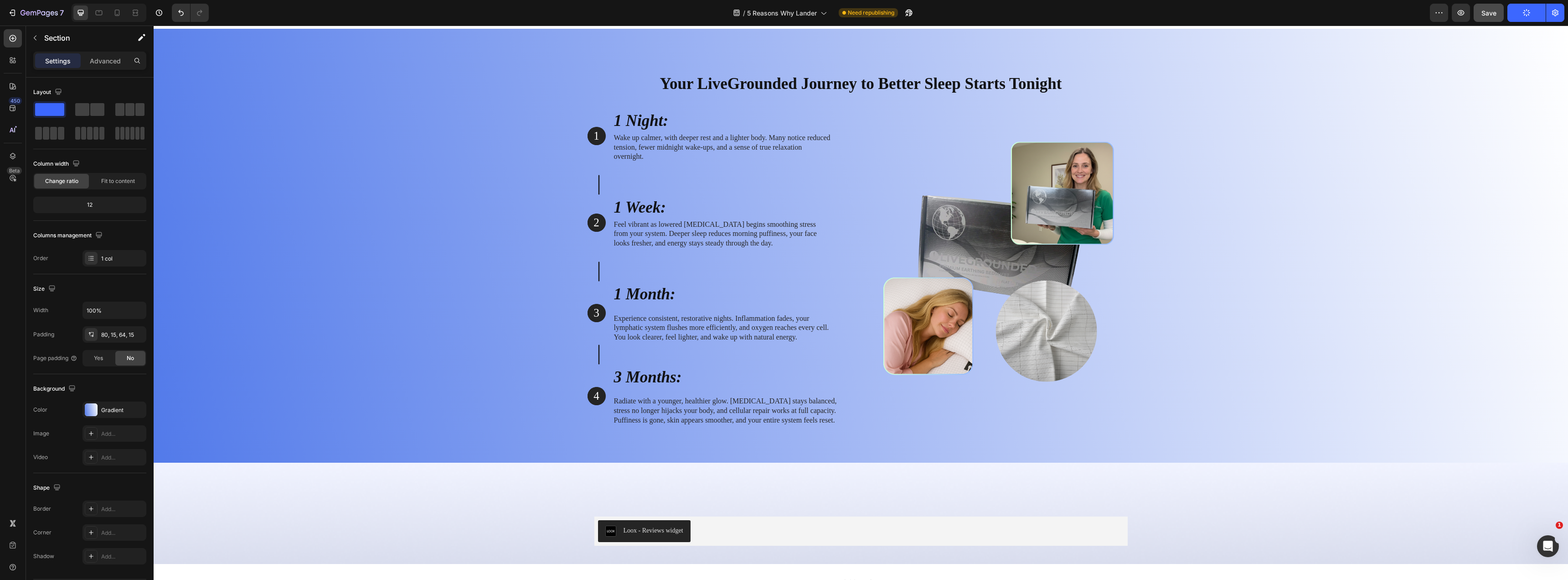
scroll to position [3315, 0]
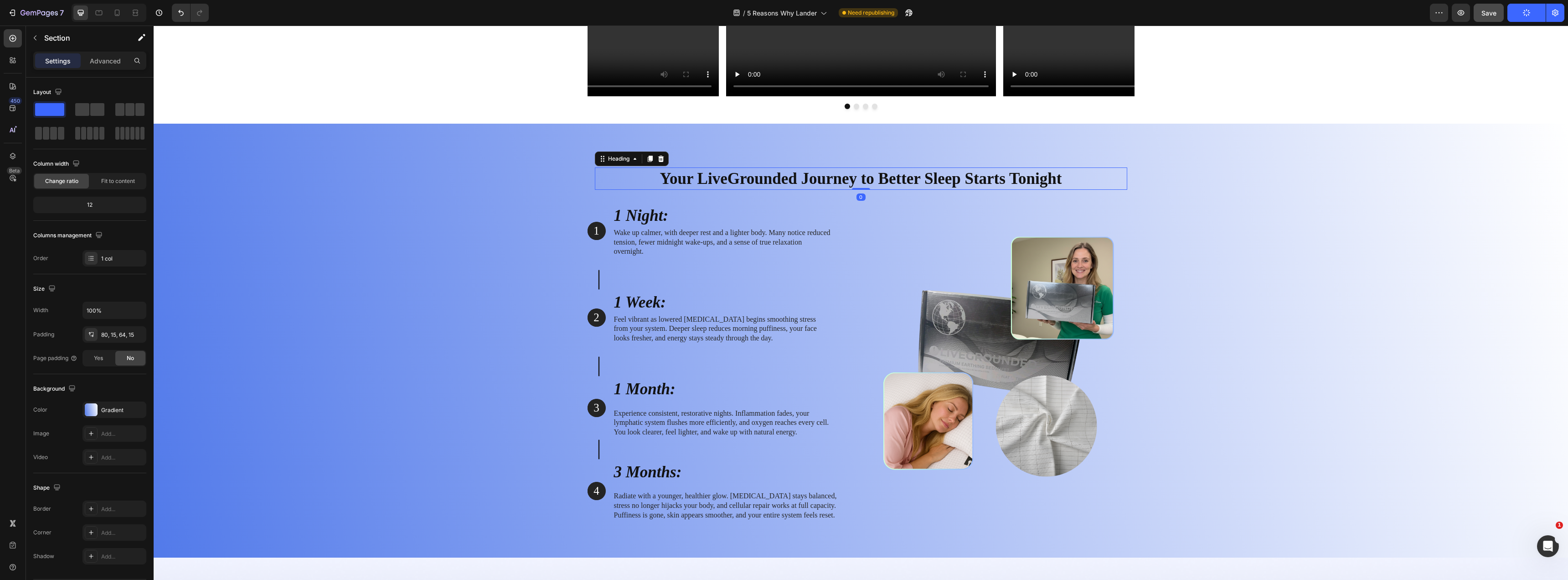
click at [794, 174] on h2 "Your LiveGrounded Journey to Better Sleep Starts Tonight" at bounding box center [861, 179] width 533 height 23
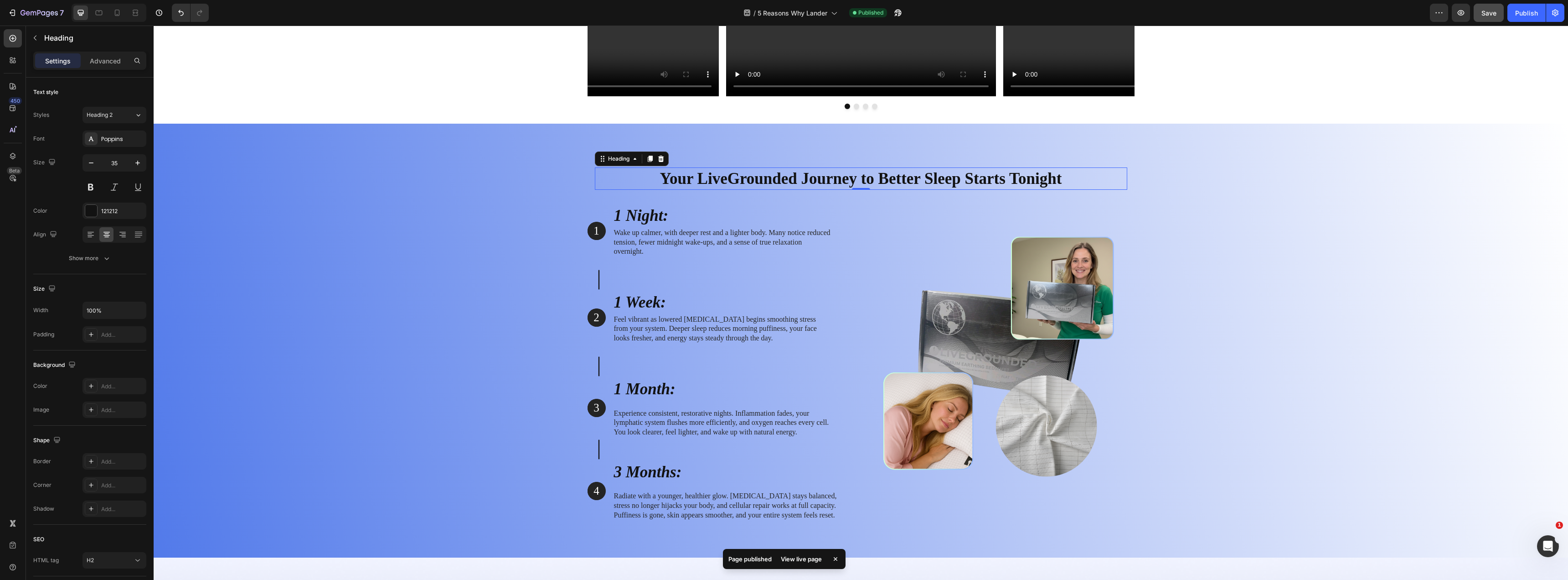
click at [974, 179] on h2 "Your LiveGrounded Journey to Better Sleep Starts Tonight" at bounding box center [861, 179] width 533 height 23
click at [974, 179] on p "Your LiveGrounded Journey to Better Sleep Starts Tonight" at bounding box center [861, 179] width 531 height 21
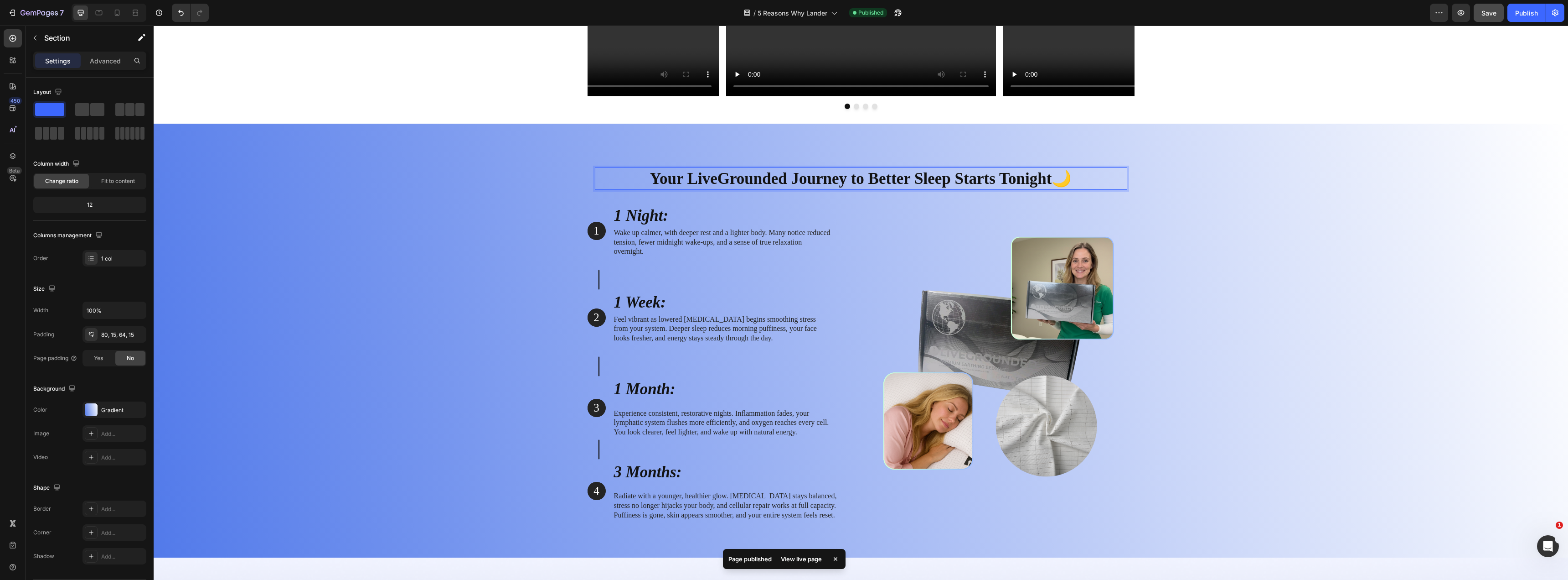
click at [974, 207] on div "Your LiveGrounded Journey to Better Sleep Starts Tonight🌙 Heading 0 Row 1 Text …" at bounding box center [861, 344] width 1401 height 368
click at [974, 14] on span "Save" at bounding box center [1489, 13] width 15 height 8
click at [974, 15] on div "Publish" at bounding box center [1527, 13] width 23 height 10
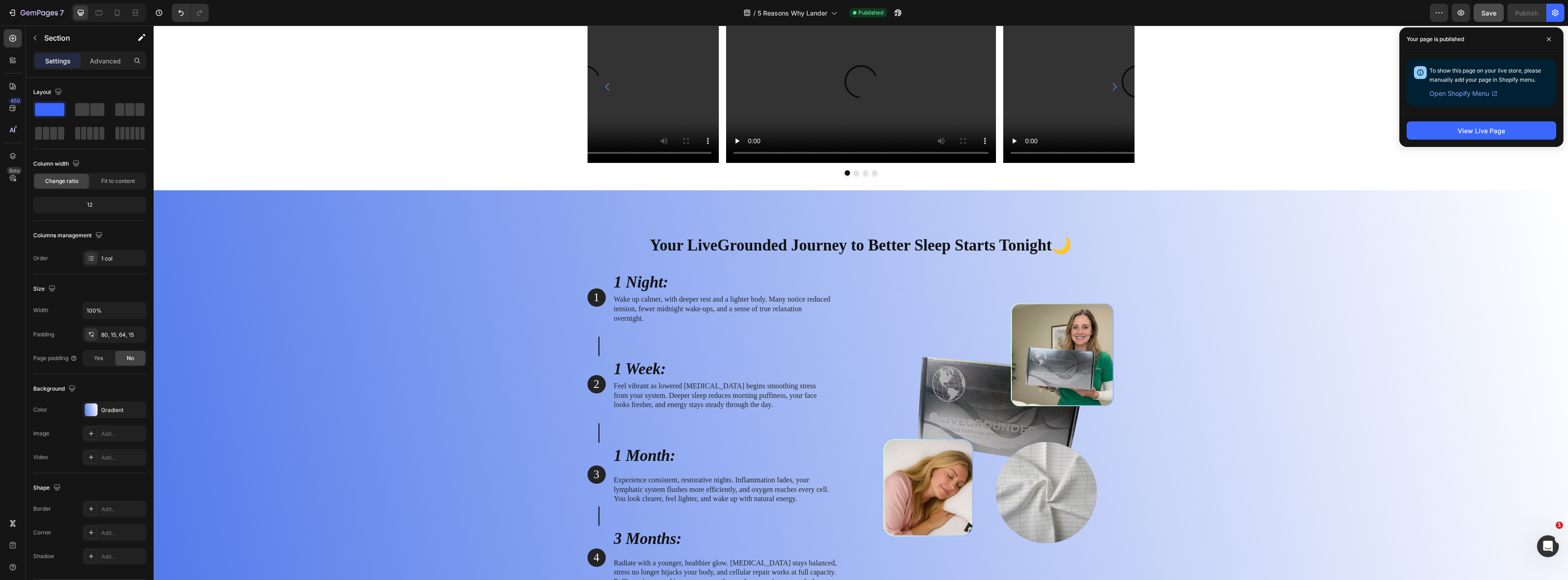
scroll to position [3331, 0]
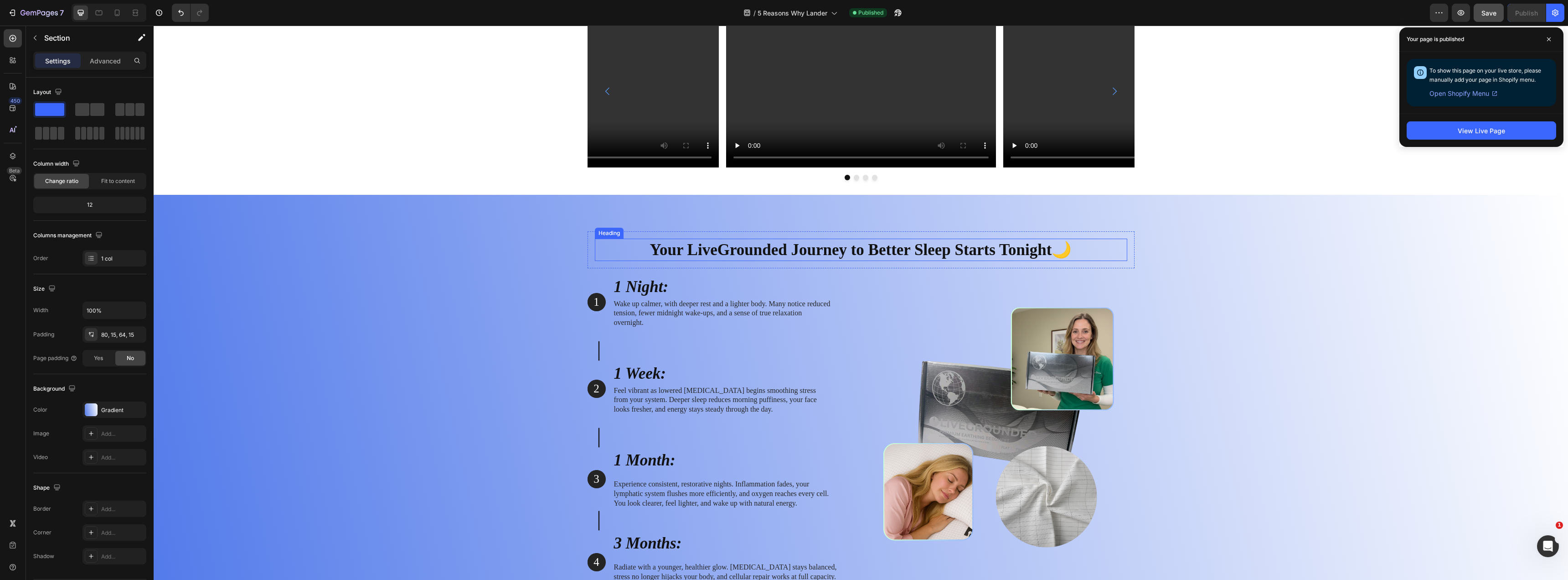
click at [812, 250] on h2 "Your LiveGrounded Journey to Better Sleep Starts Tonight🌙" at bounding box center [861, 250] width 533 height 23
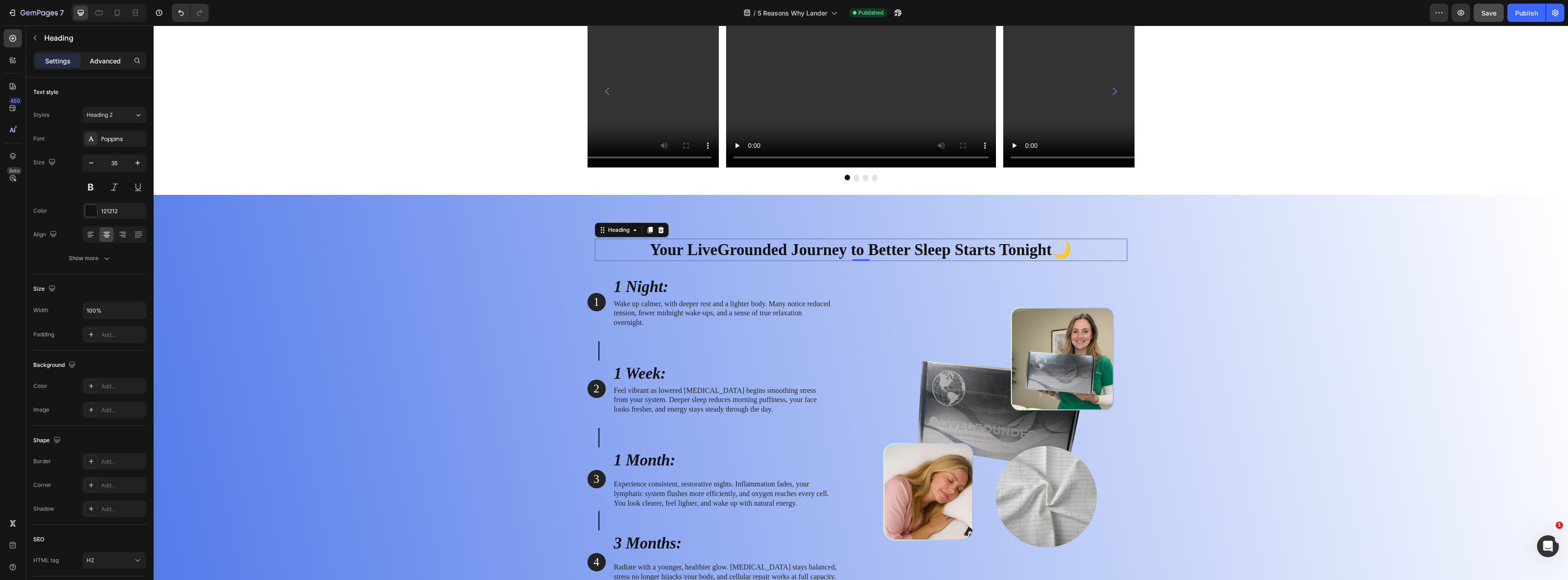
click at [103, 57] on p "Advanced" at bounding box center [105, 61] width 31 height 10
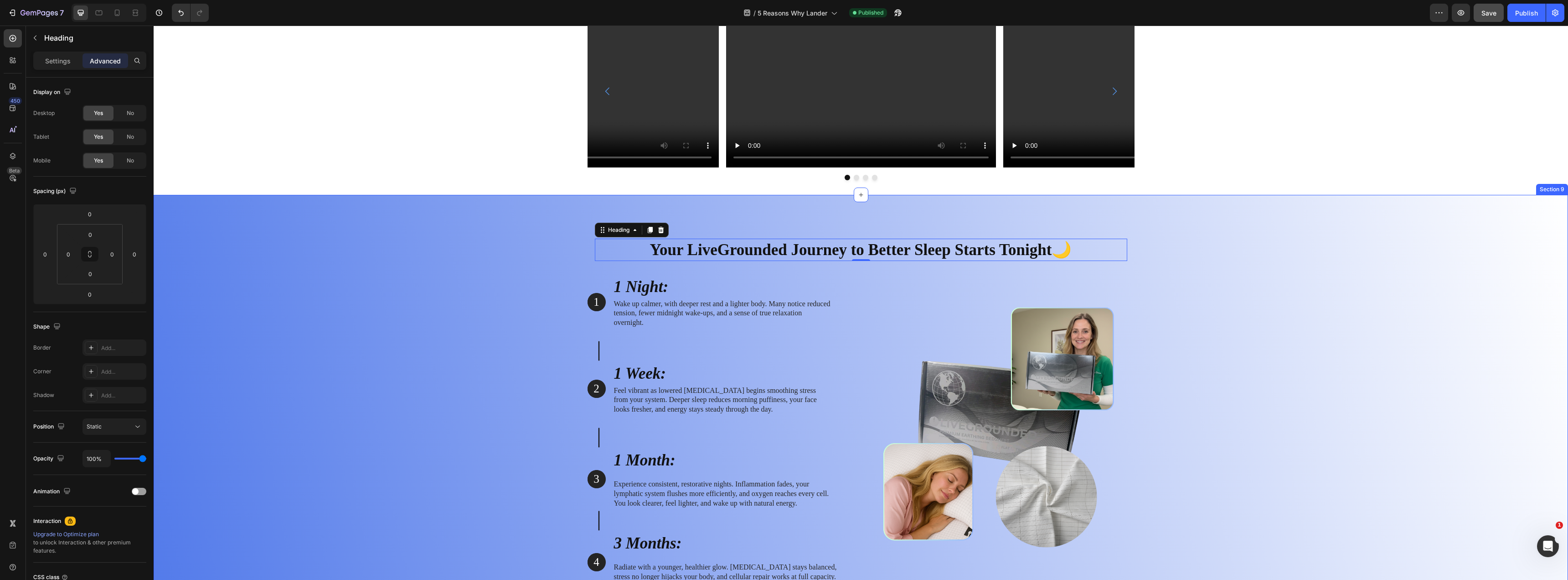
click at [567, 226] on div "Your LiveGrounded Journey to Better Sleep Starts Tonight🌙 Heading 0 Row 1 Text …" at bounding box center [861, 412] width 1414 height 434
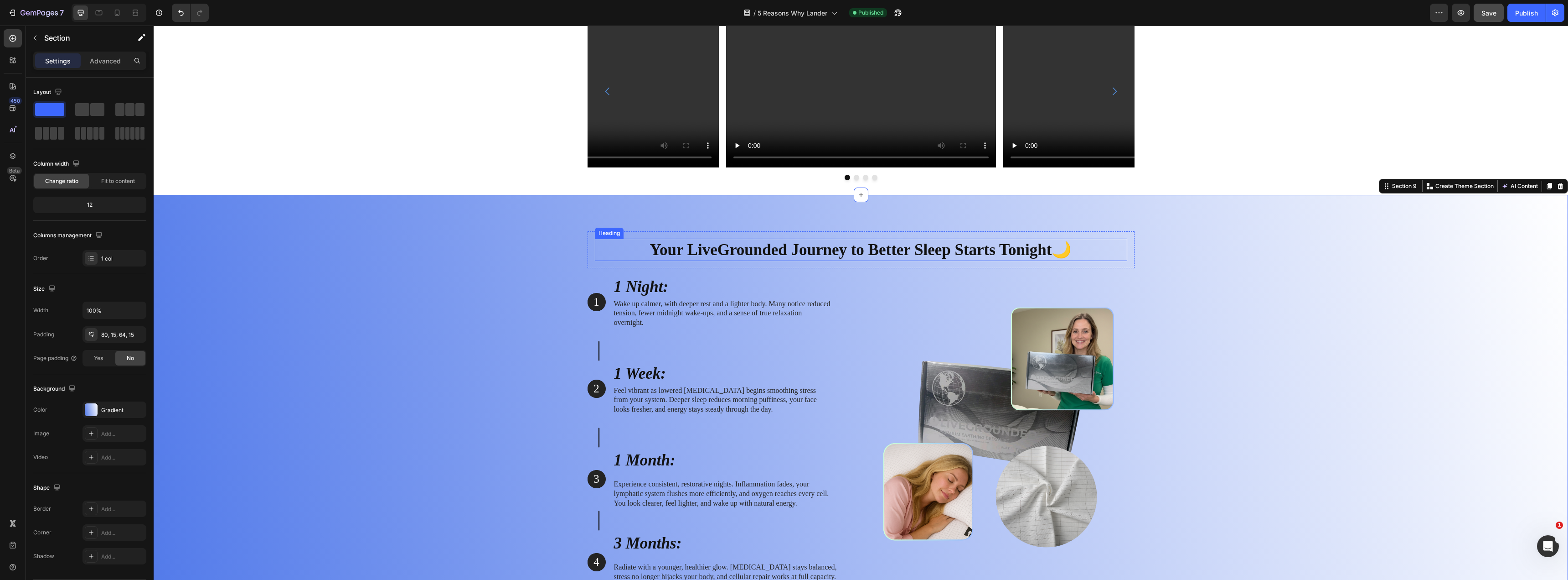
click at [735, 252] on h2 "Your LiveGrounded Journey to Better Sleep Starts Tonight🌙" at bounding box center [861, 250] width 533 height 23
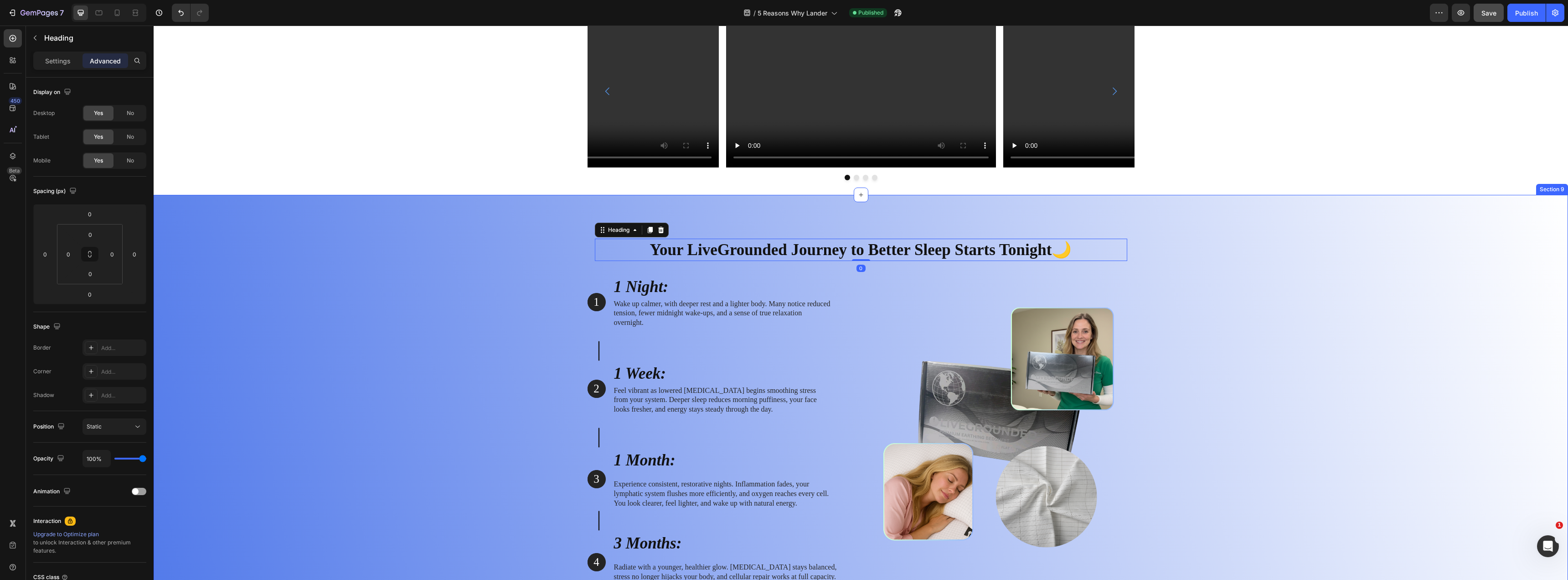
click at [440, 260] on div "Your LiveGrounded Journey to Better Sleep Starts Tonight🌙 Heading 0 Row 1 Text …" at bounding box center [861, 415] width 1401 height 368
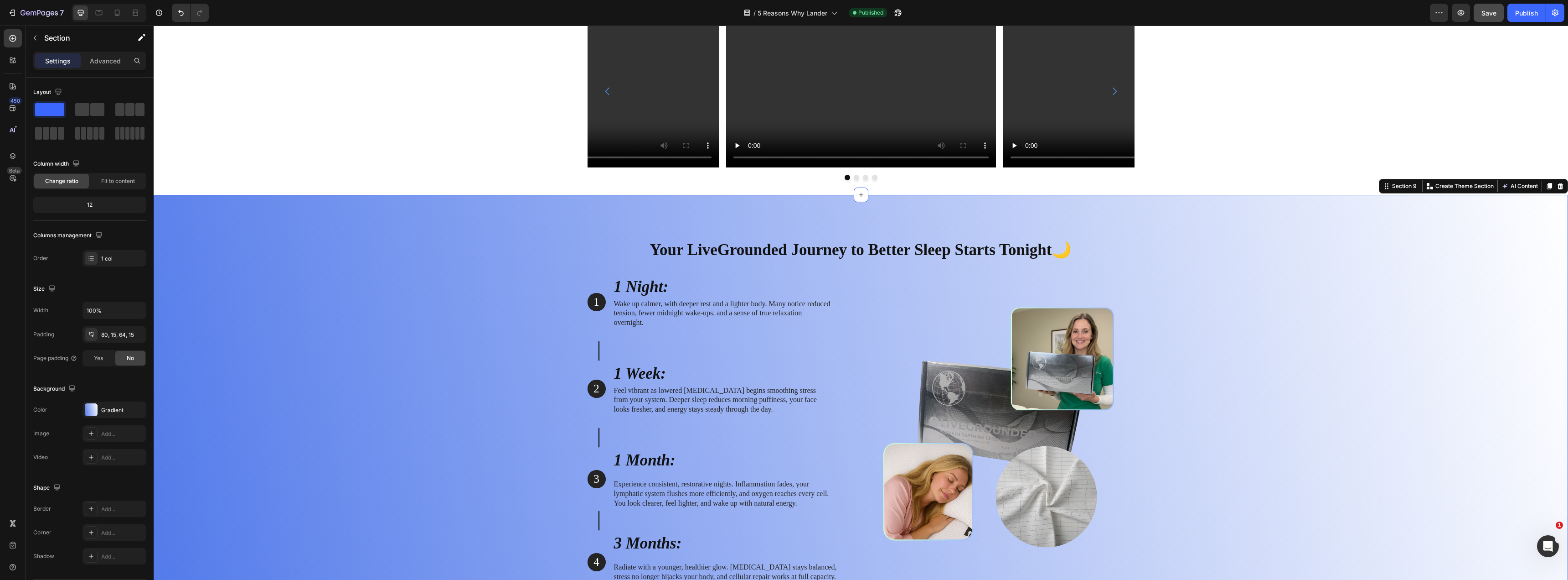
click at [573, 279] on div "Your LiveGrounded Journey to Better Sleep Starts Tonight🌙 Heading Row 1 Text Bl…" at bounding box center [861, 415] width 1401 height 368
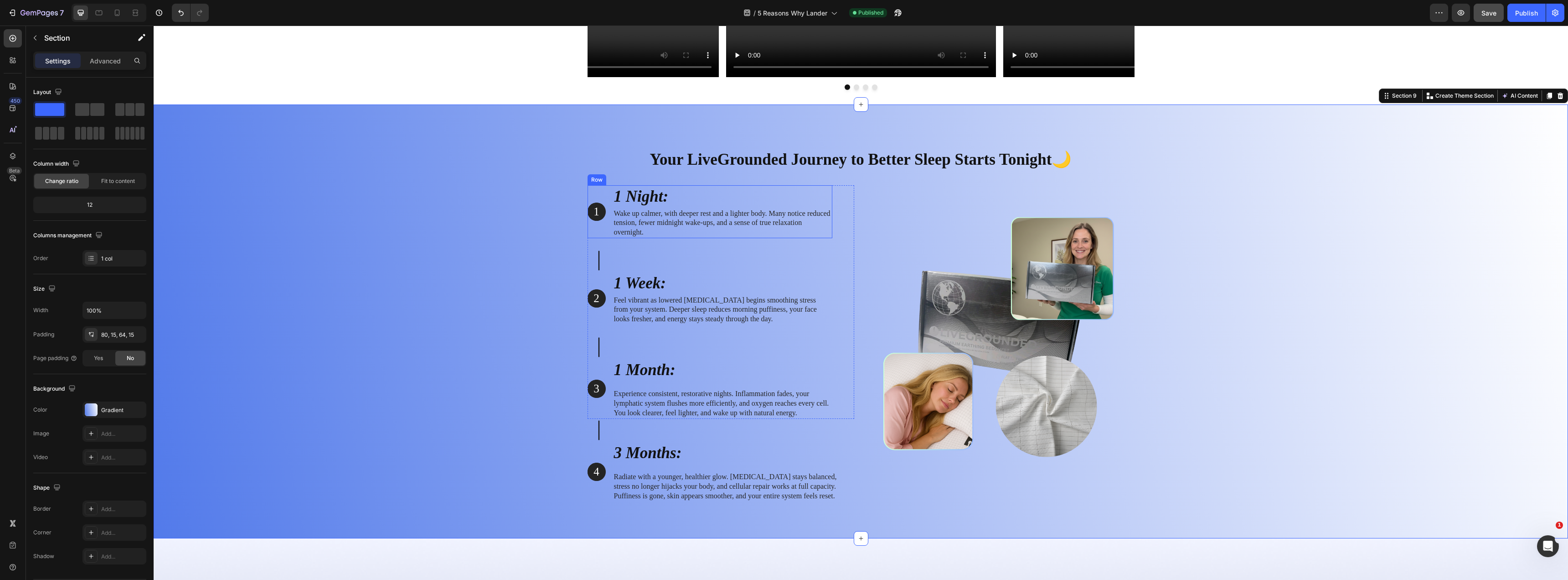
scroll to position [3423, 0]
click at [974, 117] on div "Your LiveGrounded Journey to Better Sleep Starts Tonight🌙 Heading Row 1 Text Bl…" at bounding box center [861, 320] width 1414 height 434
click at [103, 64] on div "Settings Advanced" at bounding box center [90, 61] width 113 height 19
click at [104, 59] on p "Advanced" at bounding box center [105, 61] width 31 height 10
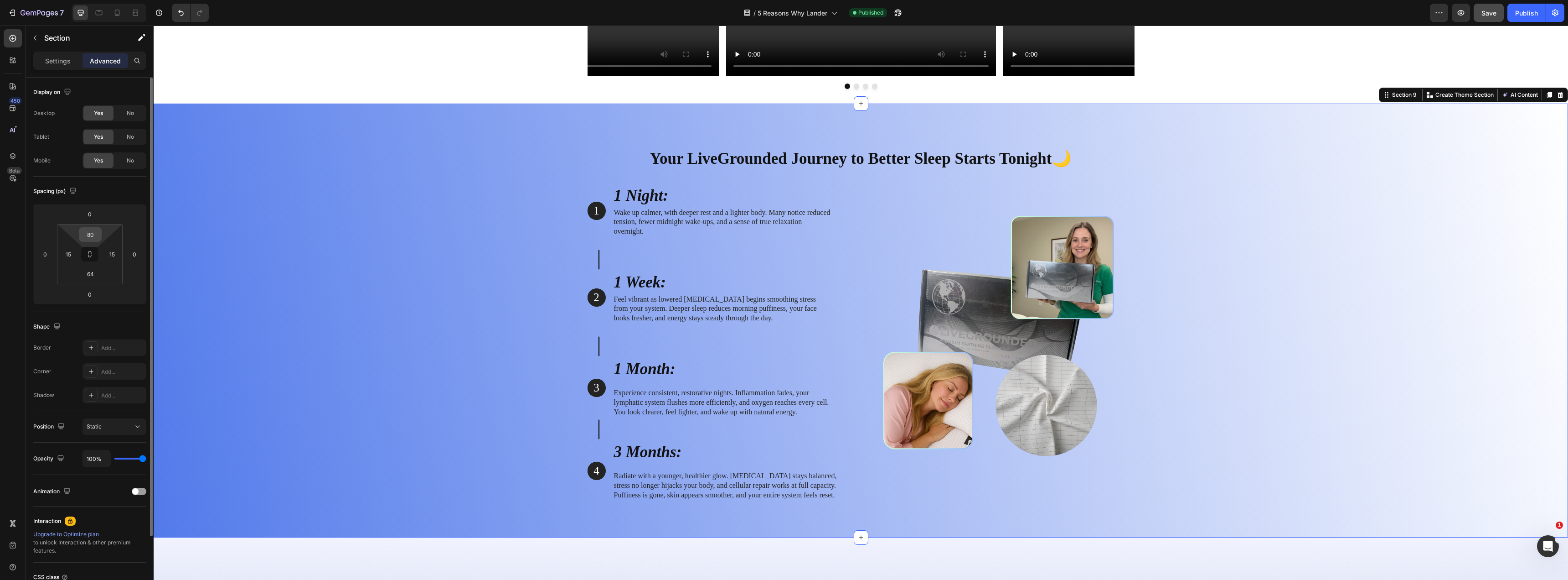
click at [83, 232] on input "80" at bounding box center [90, 234] width 19 height 14
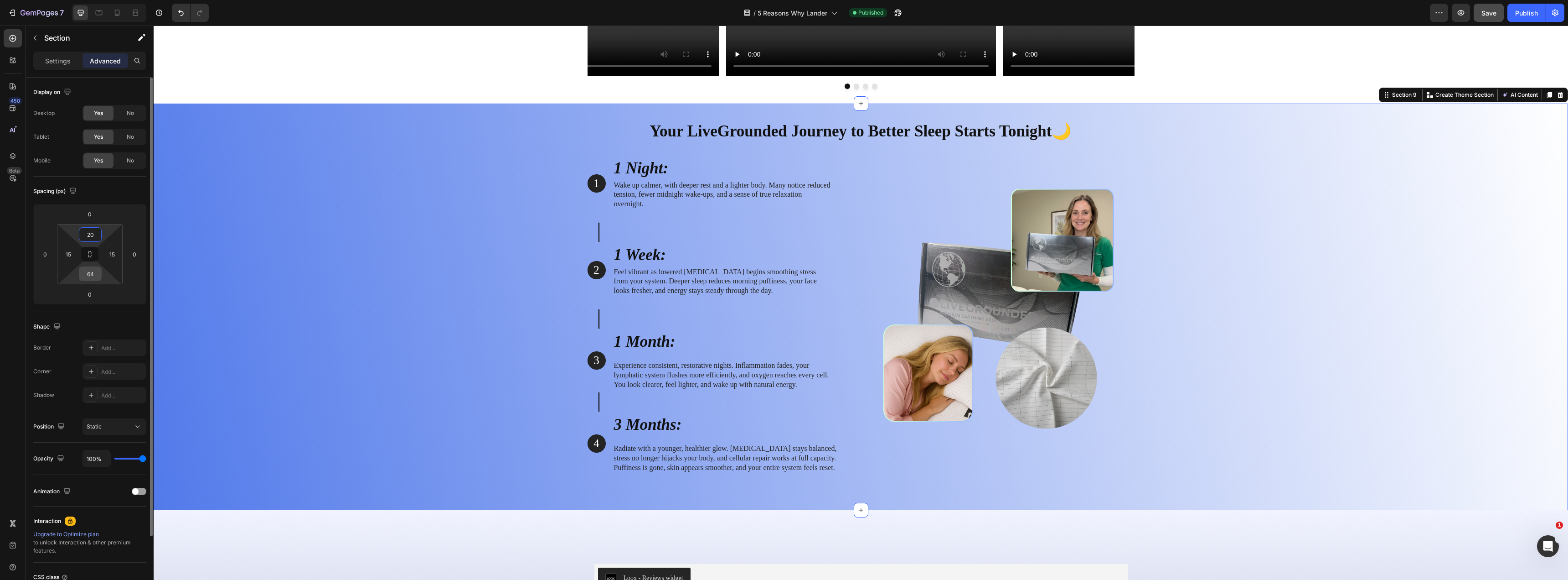
type input "20"
click at [94, 274] on input "64" at bounding box center [90, 273] width 19 height 14
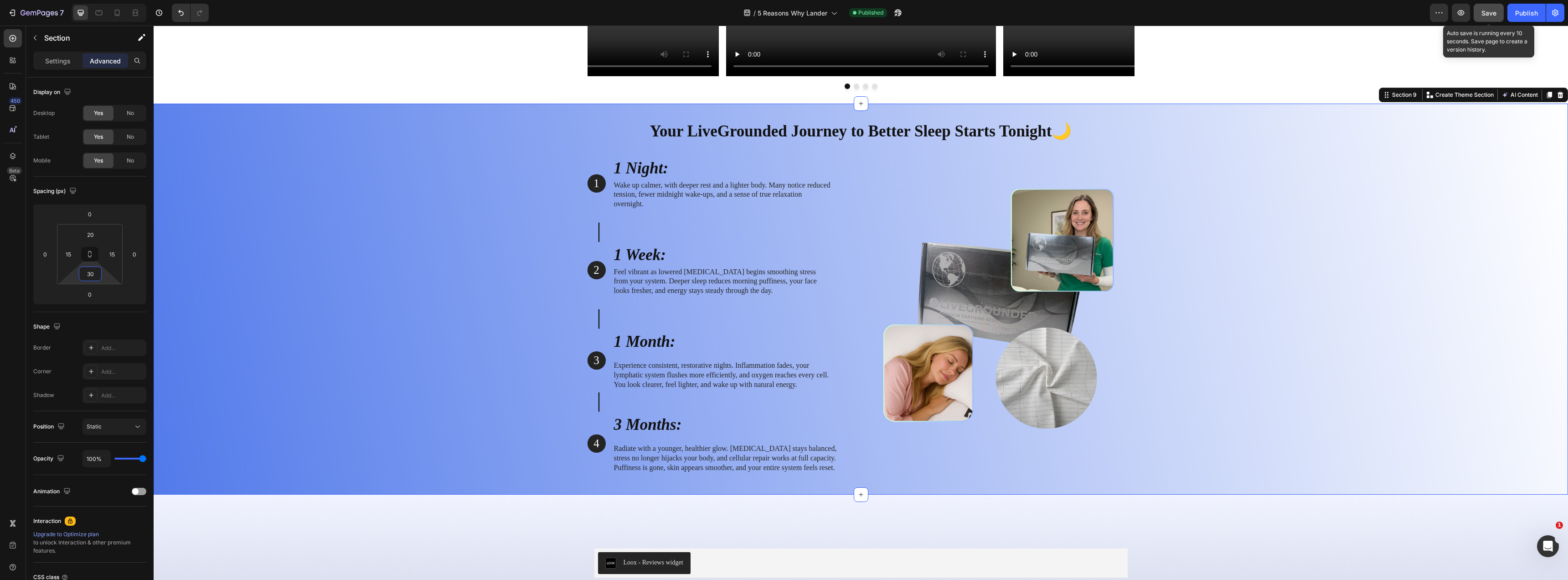
type input "30"
click at [974, 17] on div "Save" at bounding box center [1489, 13] width 15 height 10
click at [974, 15] on div "Publish" at bounding box center [1527, 13] width 23 height 10
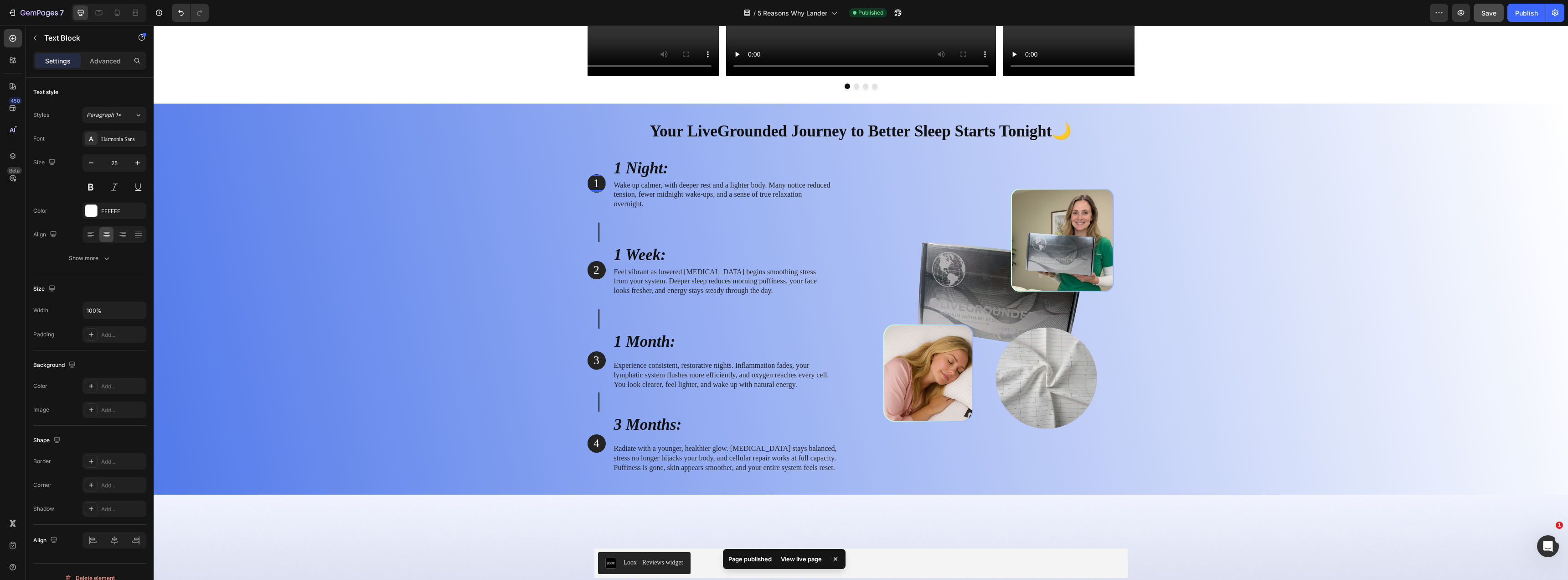
click at [596, 184] on p "1" at bounding box center [596, 184] width 16 height 15
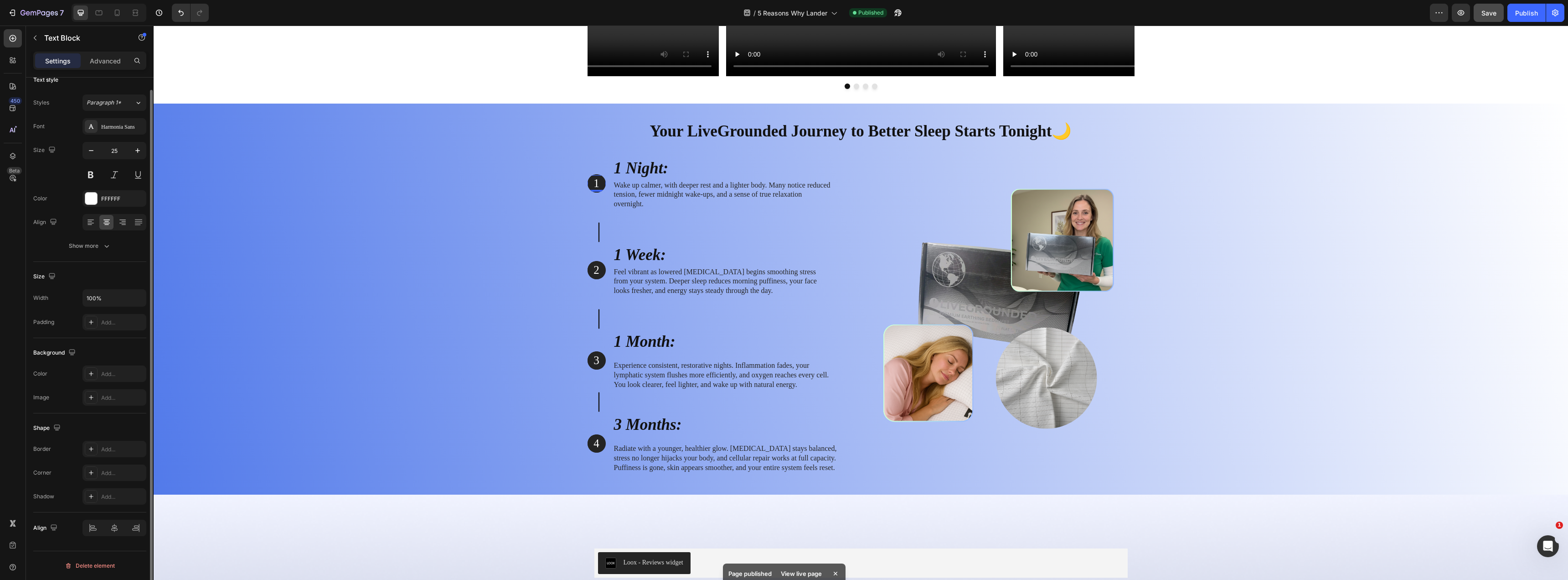
scroll to position [0, 0]
click at [107, 60] on p "Advanced" at bounding box center [105, 61] width 31 height 10
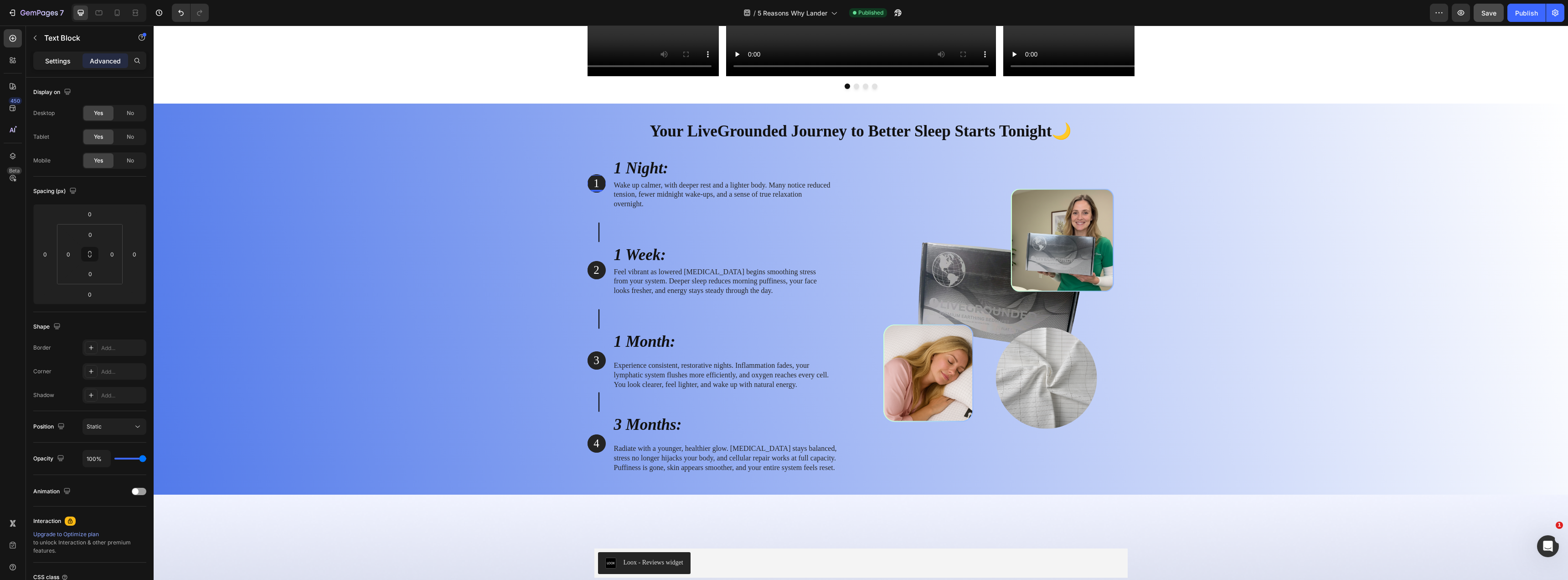
click at [57, 65] on p "Settings" at bounding box center [58, 61] width 26 height 10
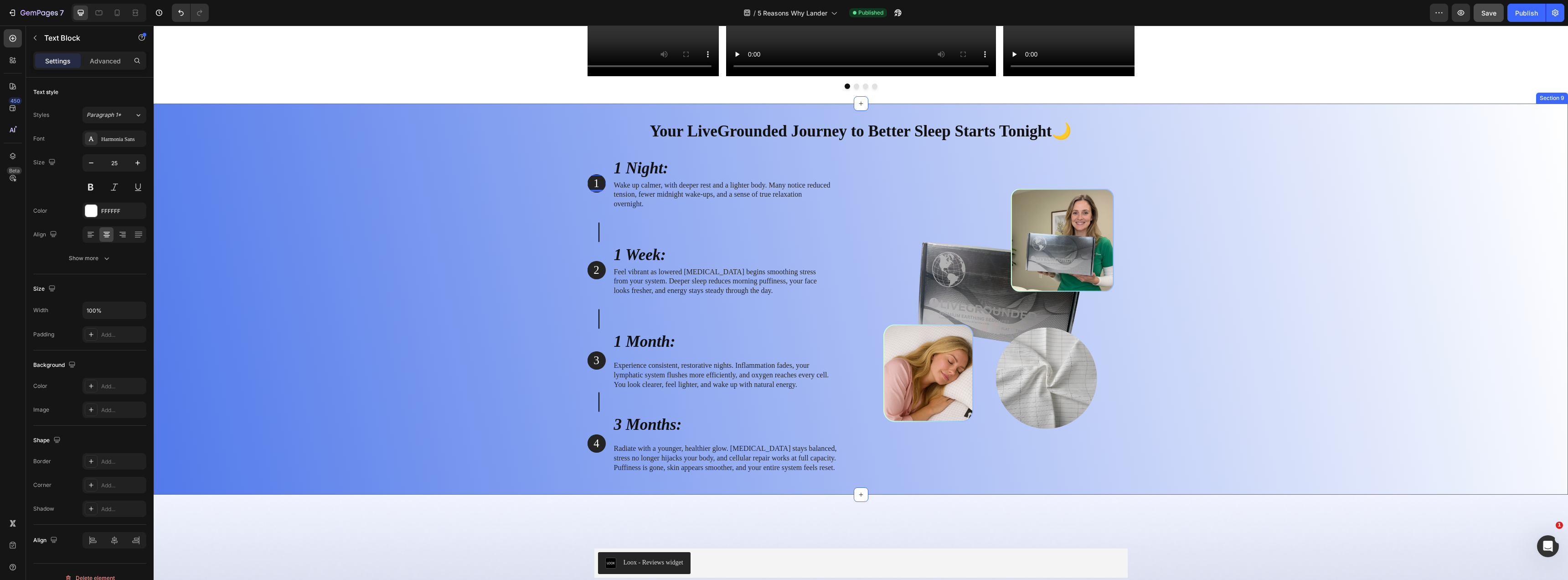
click at [573, 192] on div "Your LiveGrounded Journey to Better Sleep Starts Tonight🌙 Heading Row 1 Text Bl…" at bounding box center [861, 296] width 1401 height 368
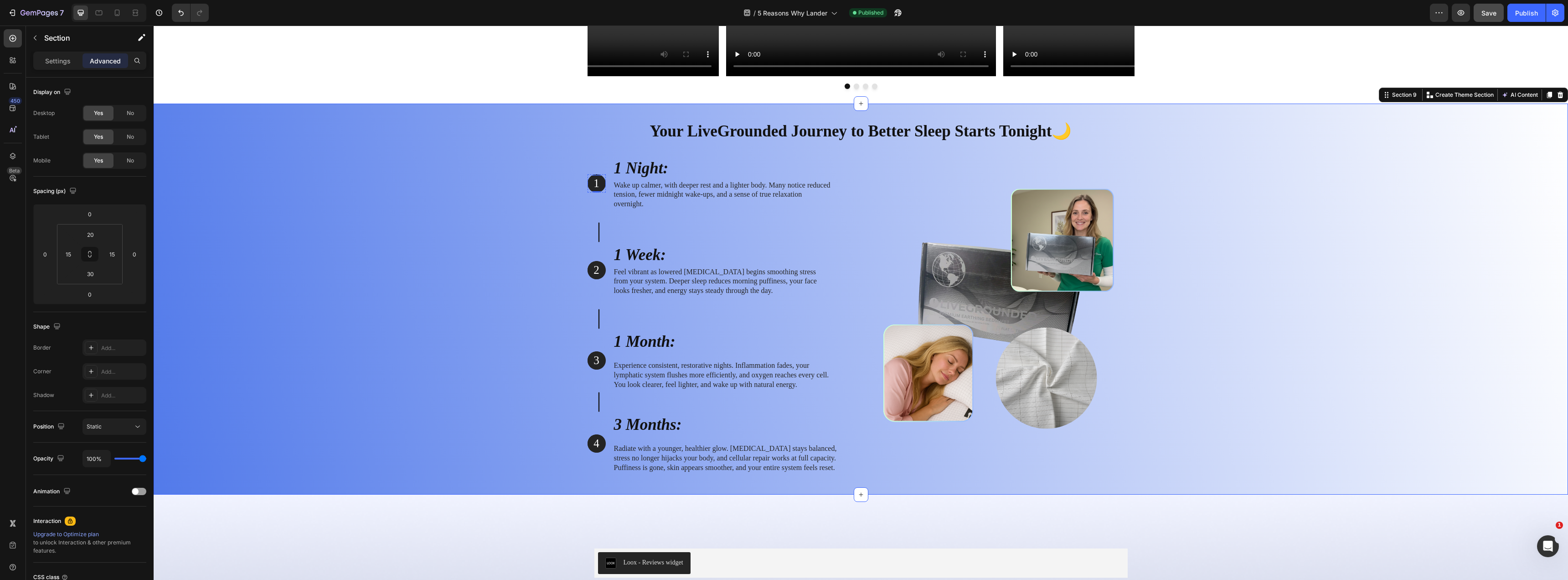
click at [588, 178] on p "1" at bounding box center [596, 184] width 16 height 15
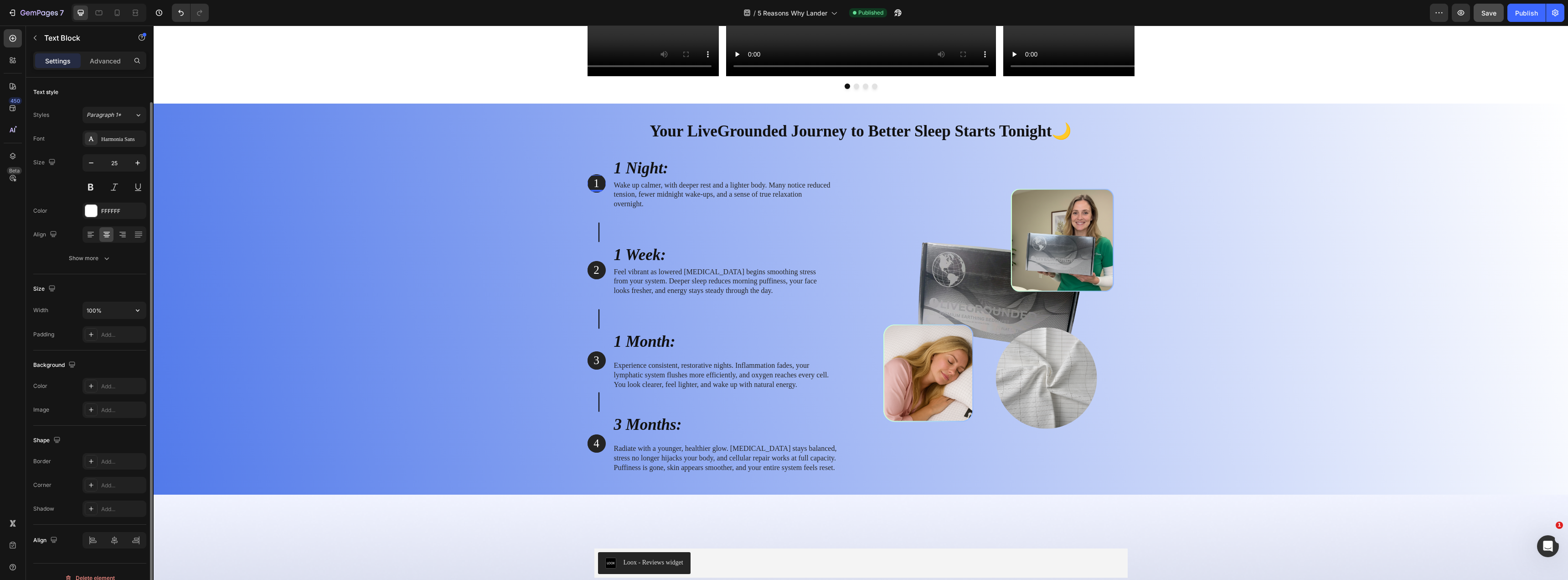
scroll to position [12, 0]
click at [597, 181] on p "1" at bounding box center [596, 184] width 16 height 15
click at [600, 180] on p "1" at bounding box center [596, 184] width 16 height 15
click at [602, 182] on div "1 Text Block 0 Hero Banner 1 Night: Heading Wake up calmer, with deeper rest an…" at bounding box center [710, 183] width 245 height 53
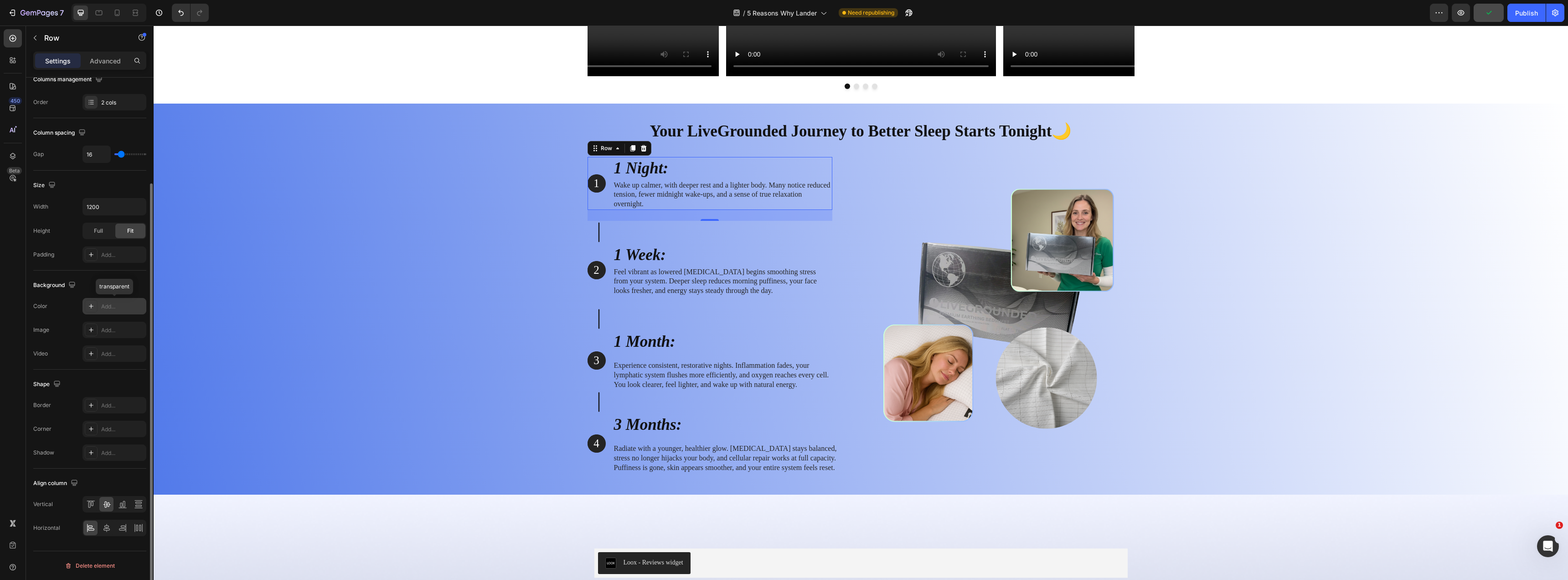
scroll to position [0, 0]
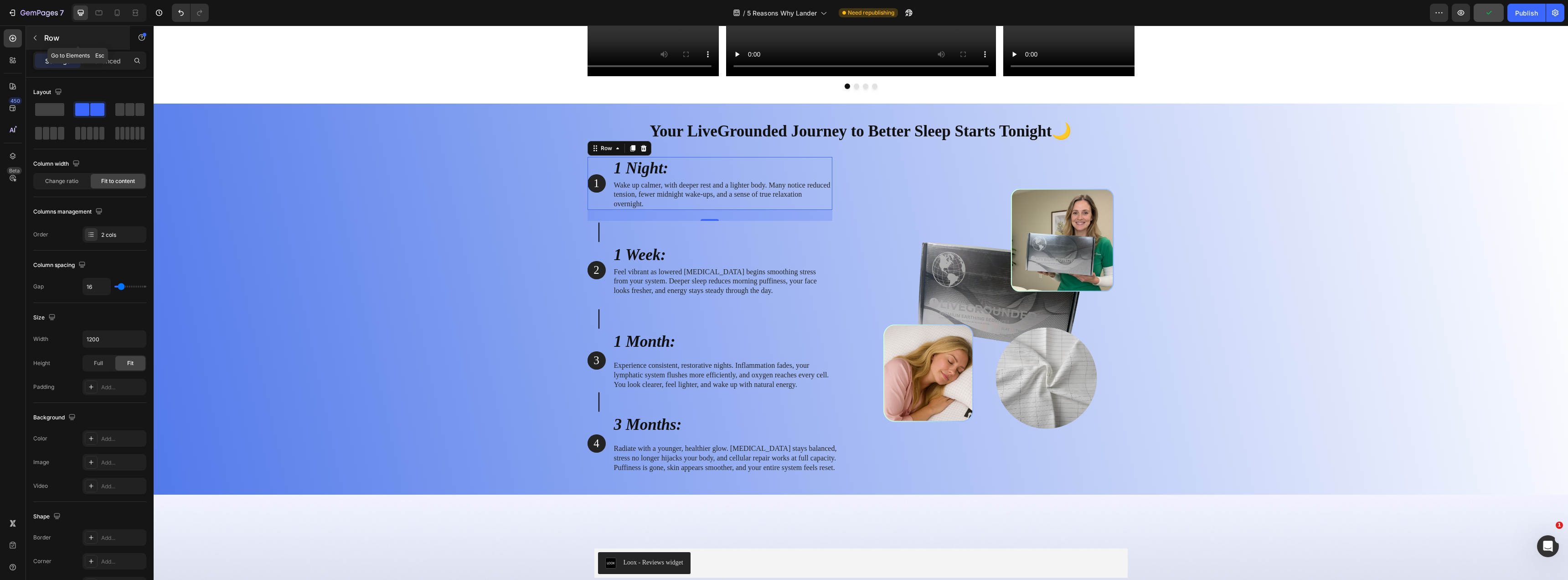
click at [34, 34] on icon "button" at bounding box center [35, 37] width 7 height 7
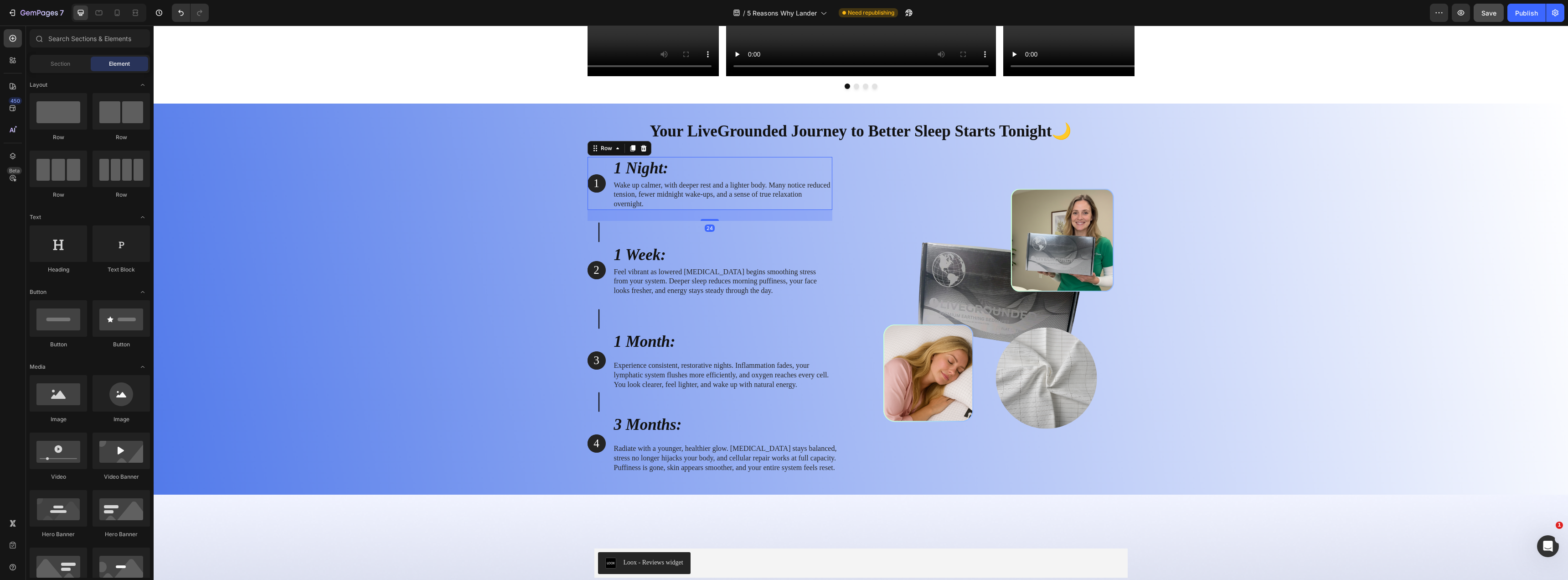
click at [596, 172] on div "1 Text Block Hero Banner" at bounding box center [596, 183] width 19 height 53
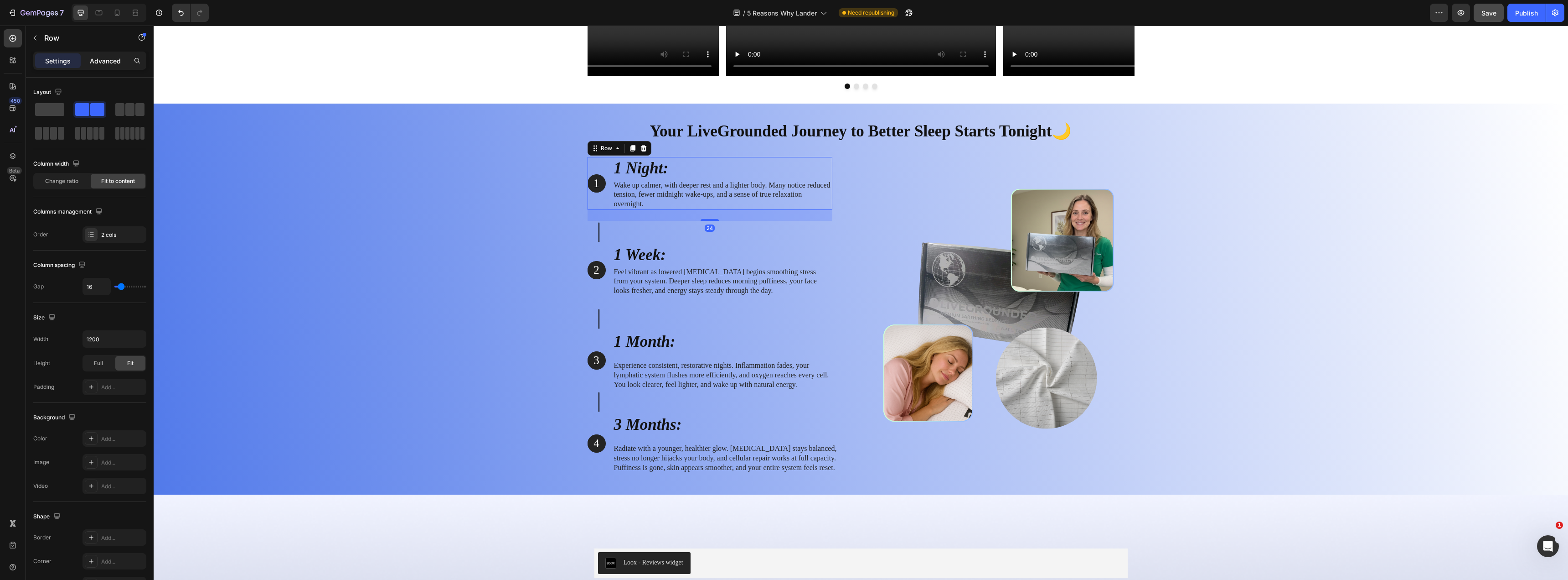
click at [99, 57] on p "Advanced" at bounding box center [105, 61] width 31 height 10
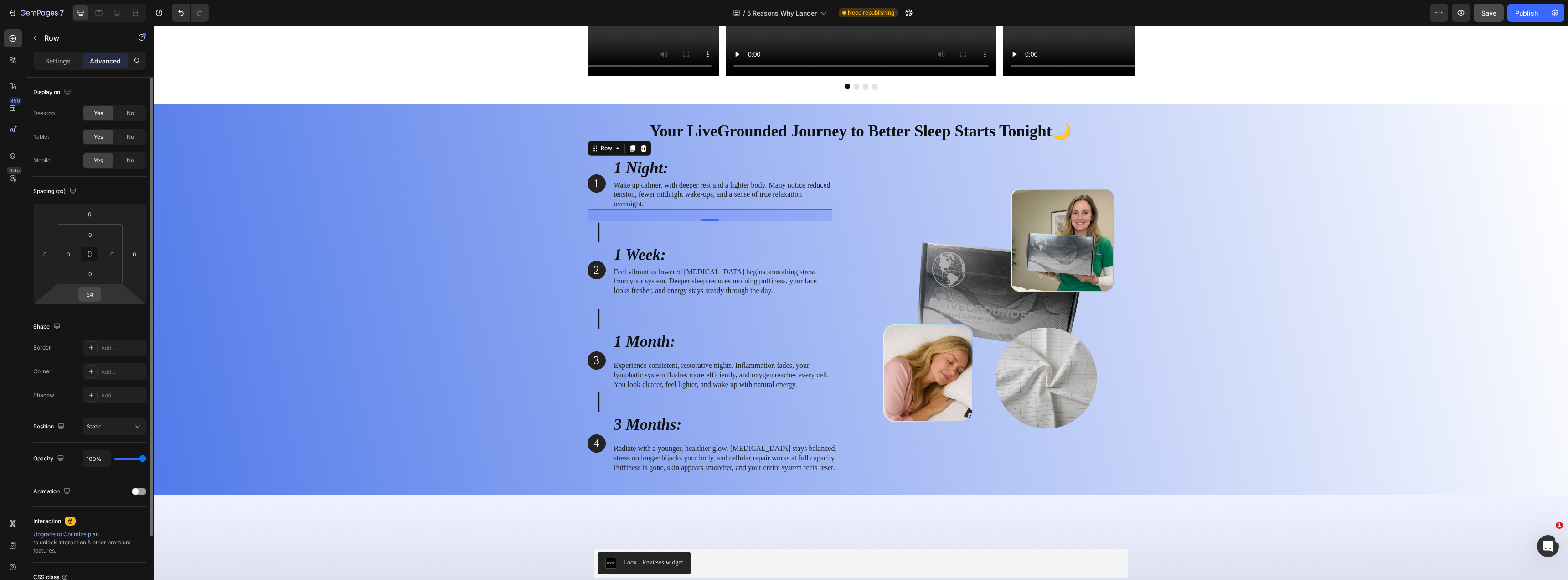
click at [94, 294] on input "24" at bounding box center [90, 294] width 19 height 14
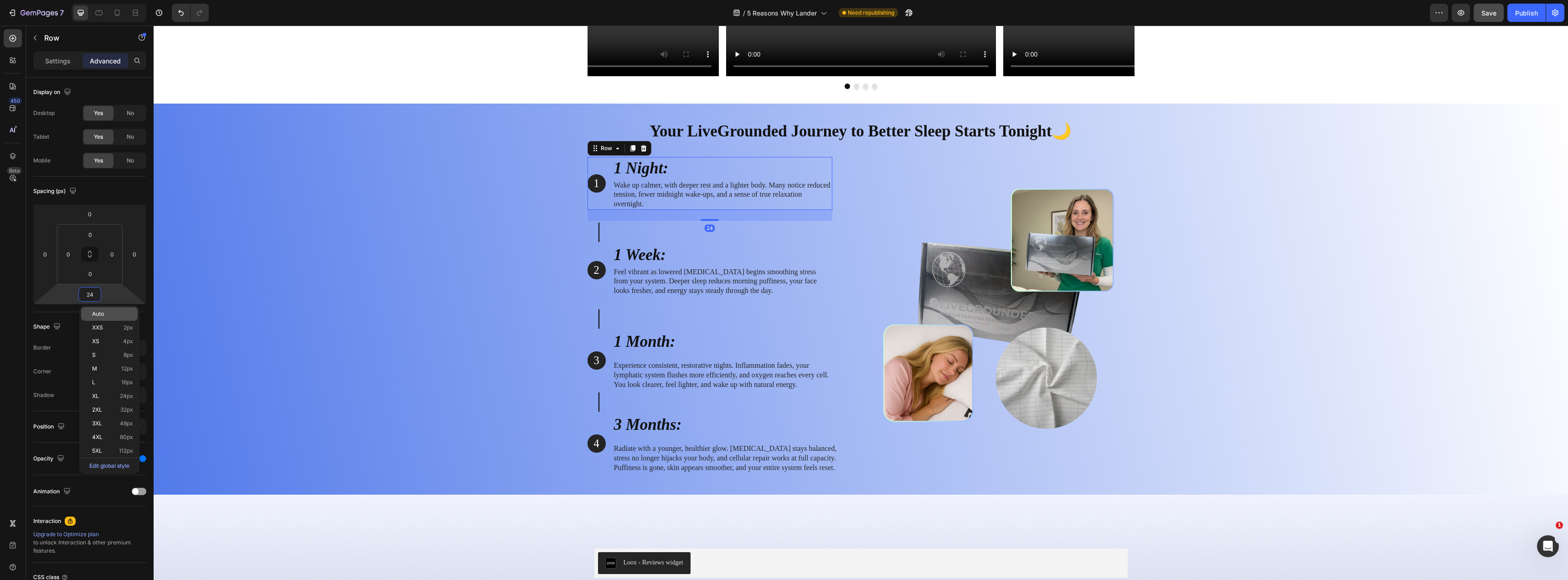
type input "0"
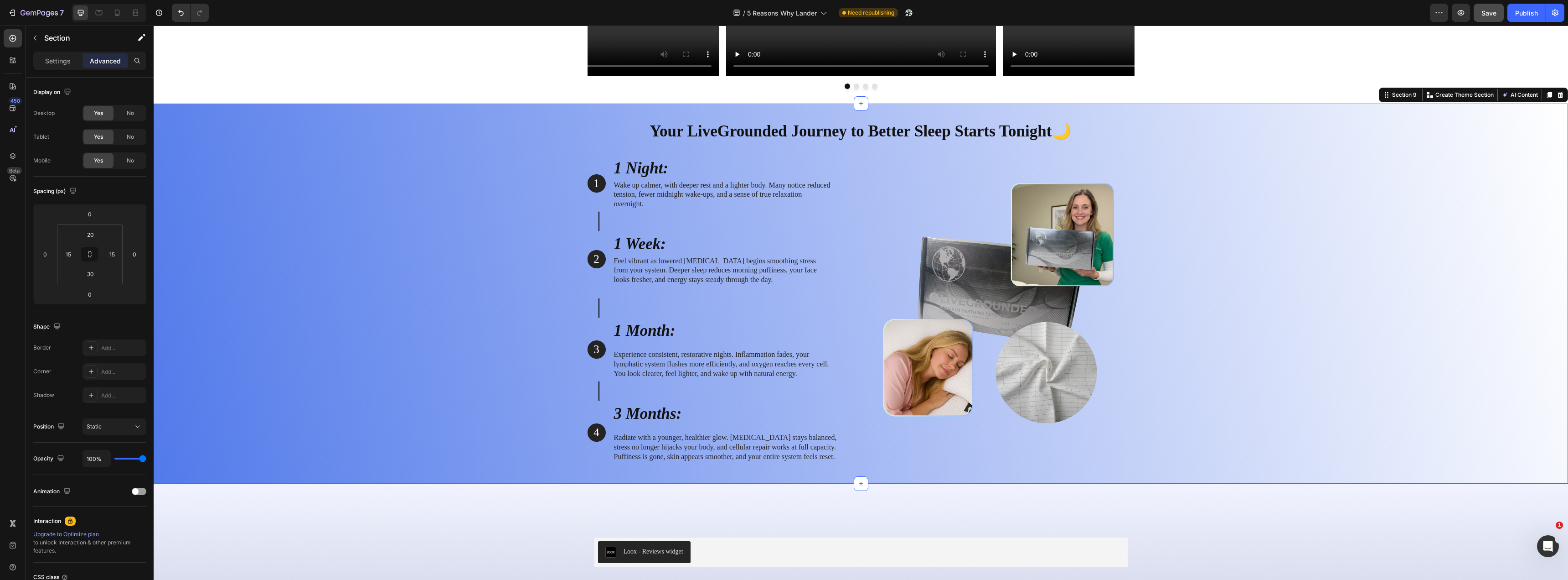
click at [342, 248] on div "Your LiveGrounded Journey to Better Sleep Starts Tonight🌙 Heading Row 1 Text Bl…" at bounding box center [861, 291] width 1401 height 358
click at [974, 8] on div "Save" at bounding box center [1489, 13] width 15 height 10
click at [974, 13] on div "Publish" at bounding box center [1527, 13] width 23 height 10
click at [592, 182] on p "1" at bounding box center [596, 184] width 16 height 15
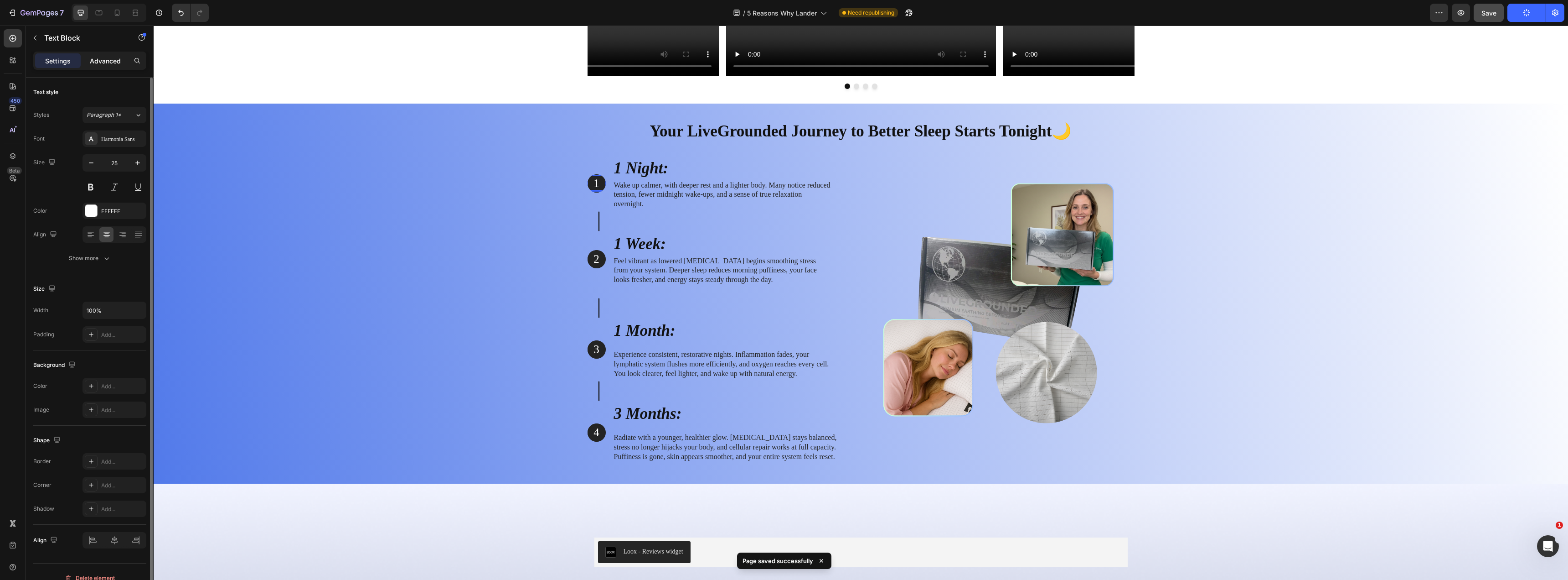
click at [99, 64] on p "Advanced" at bounding box center [105, 61] width 31 height 10
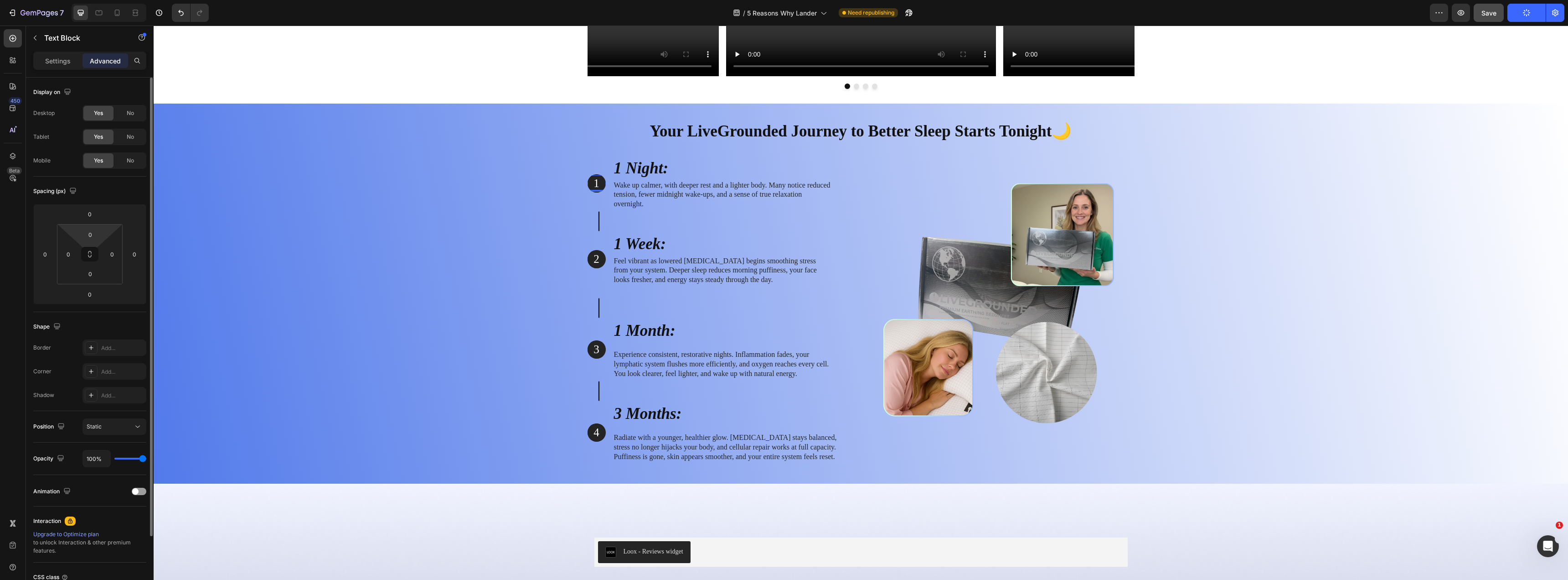
scroll to position [80, 0]
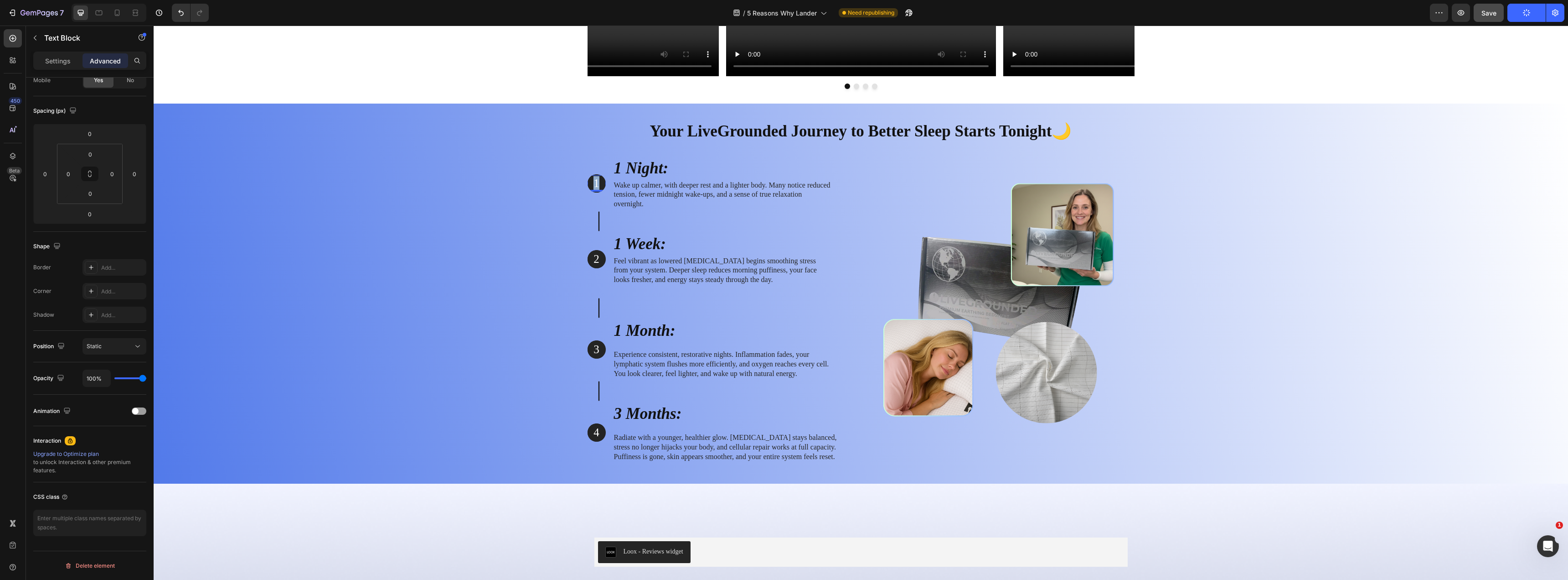
click at [590, 183] on p "1" at bounding box center [596, 184] width 16 height 15
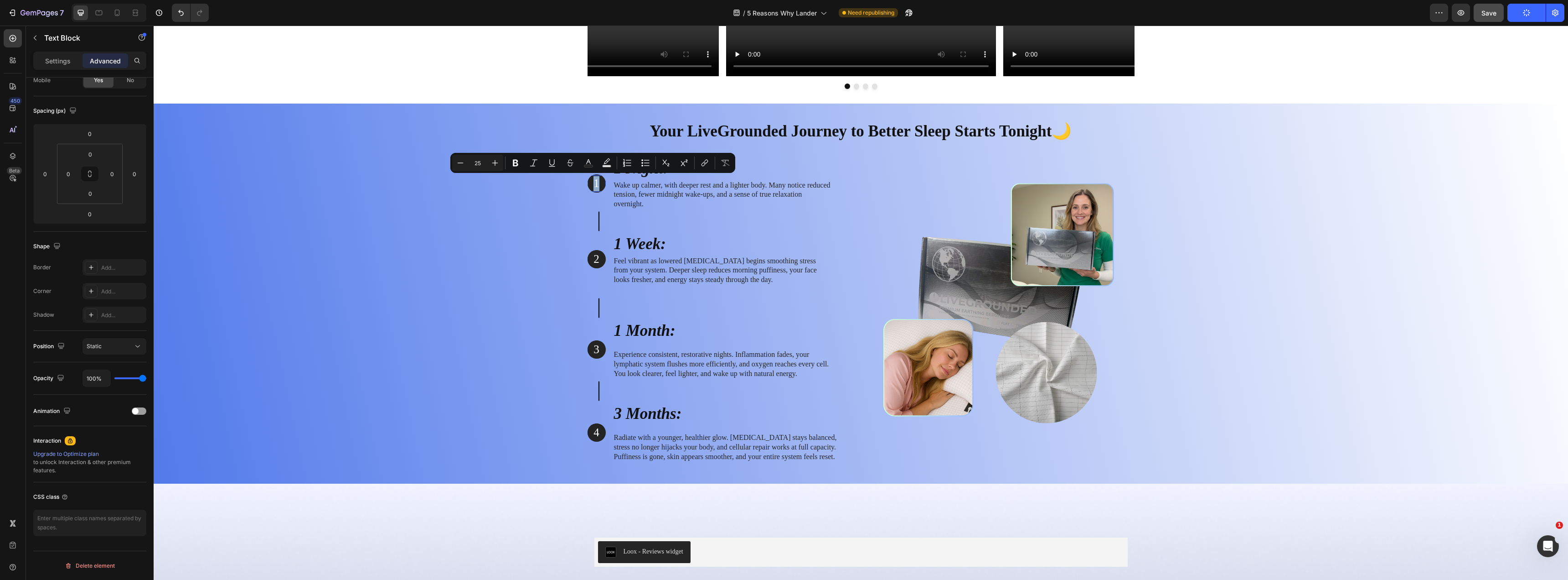
click at [588, 183] on p "1" at bounding box center [596, 184] width 16 height 15
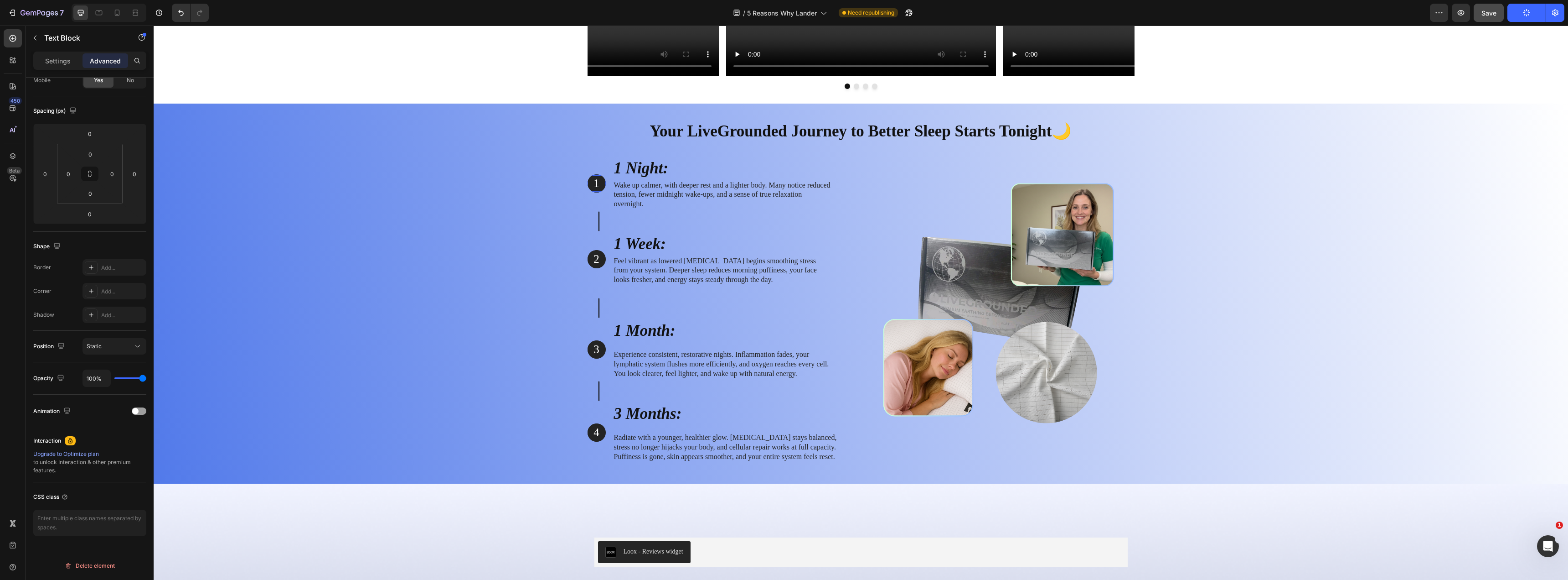
click at [588, 183] on p "1" at bounding box center [596, 184] width 16 height 15
click at [563, 188] on div "Your LiveGrounded Journey to Better Sleep Starts Tonight🌙 Heading Row 1 Text Bl…" at bounding box center [861, 291] width 1401 height 358
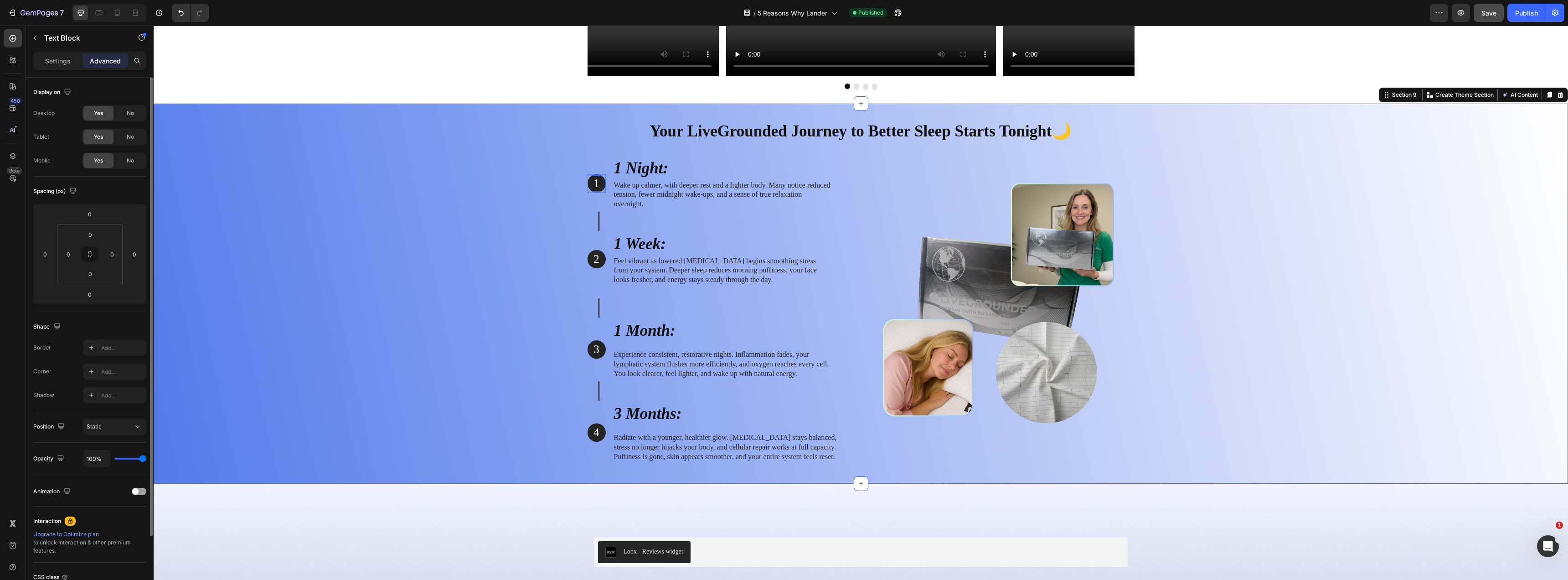
click at [588, 183] on div "1" at bounding box center [596, 184] width 19 height 17
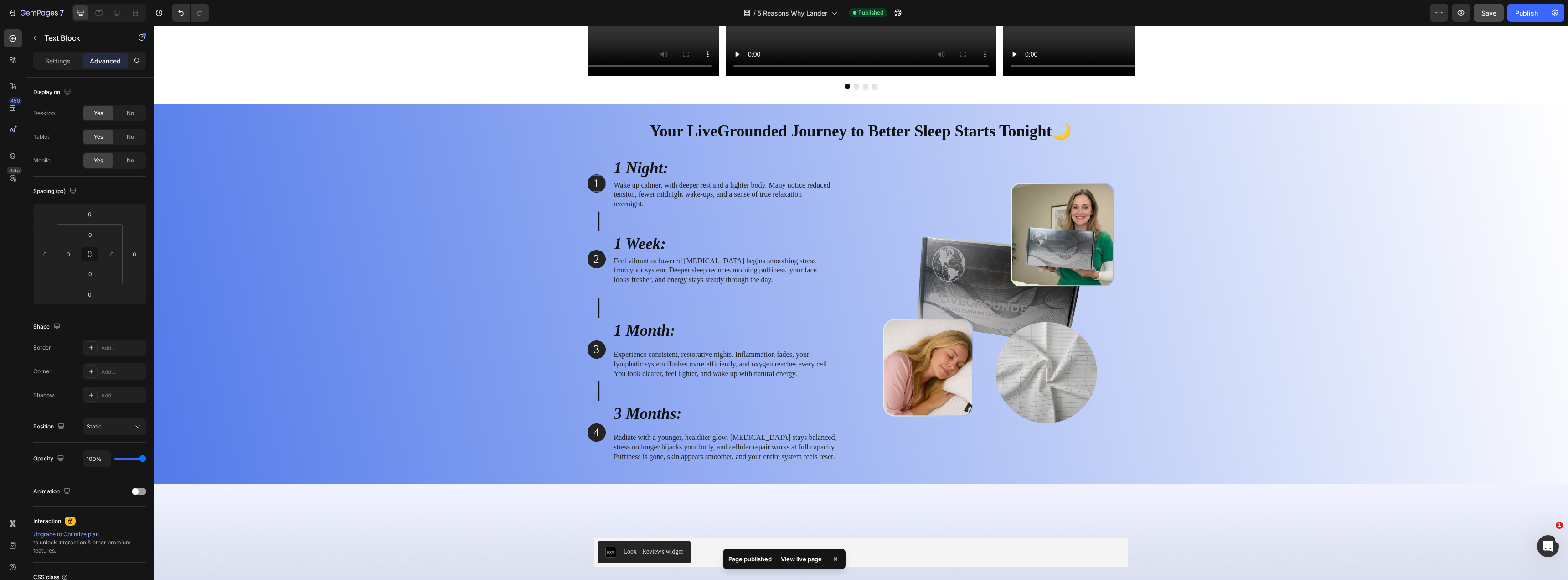
click at [592, 176] on div "1" at bounding box center [596, 184] width 19 height 17
click at [580, 179] on div "Your LiveGrounded Journey to Better Sleep Starts Tonight🌙 Heading Row 1 Text Bl…" at bounding box center [861, 291] width 1401 height 358
click at [598, 180] on p "1" at bounding box center [596, 184] width 16 height 15
click at [57, 59] on p "Settings" at bounding box center [58, 61] width 26 height 10
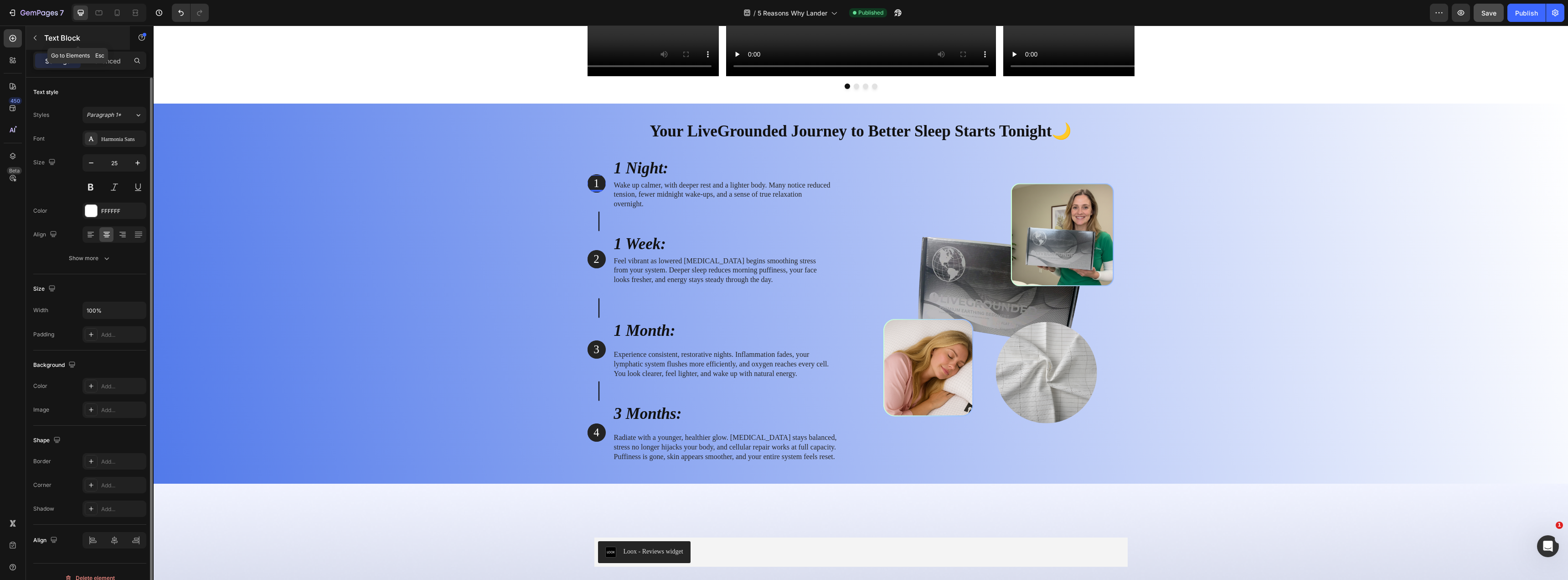
click at [30, 36] on button "button" at bounding box center [35, 38] width 15 height 15
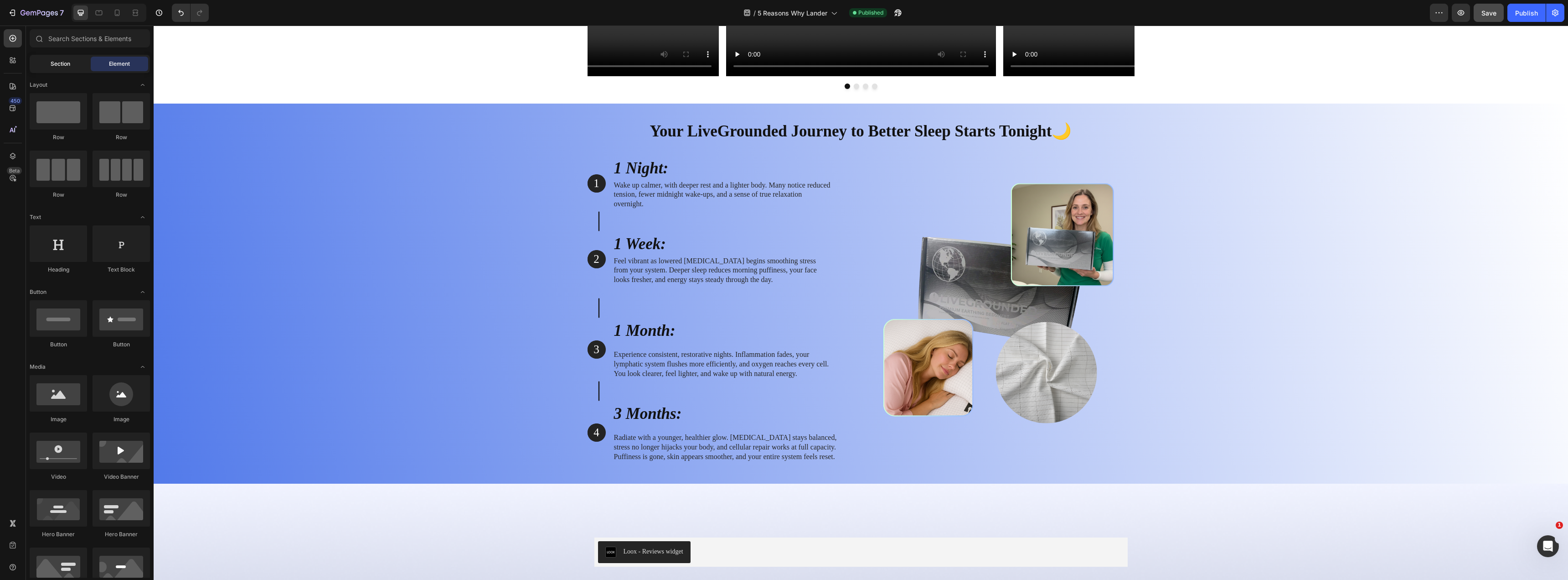
click at [67, 67] on span "Section" at bounding box center [61, 64] width 19 height 8
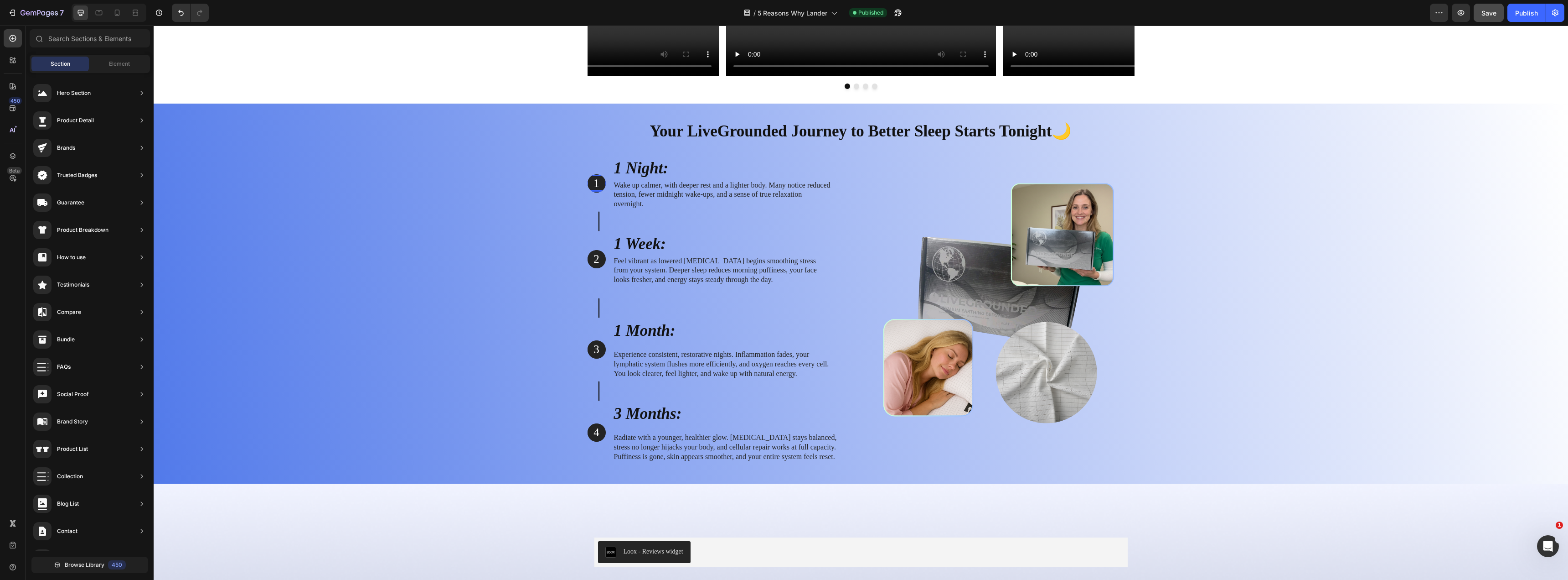
click at [588, 184] on p "1" at bounding box center [596, 184] width 16 height 15
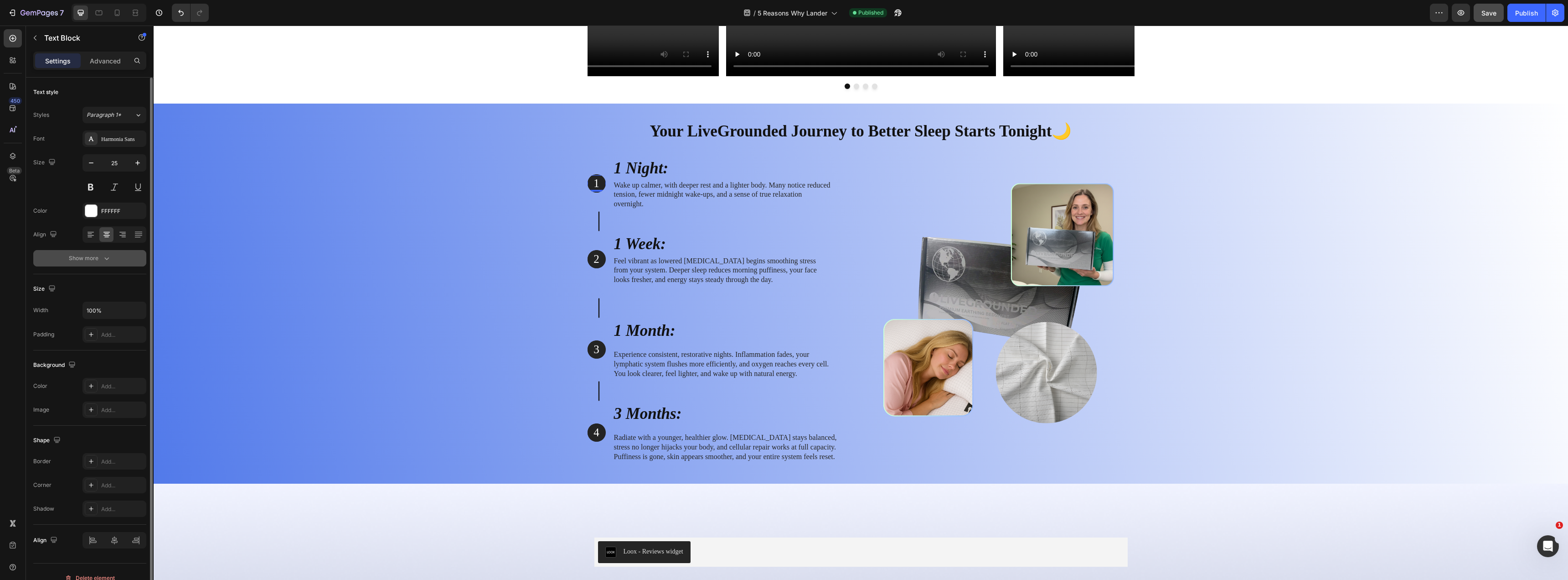
click at [102, 262] on icon "button" at bounding box center [106, 258] width 9 height 9
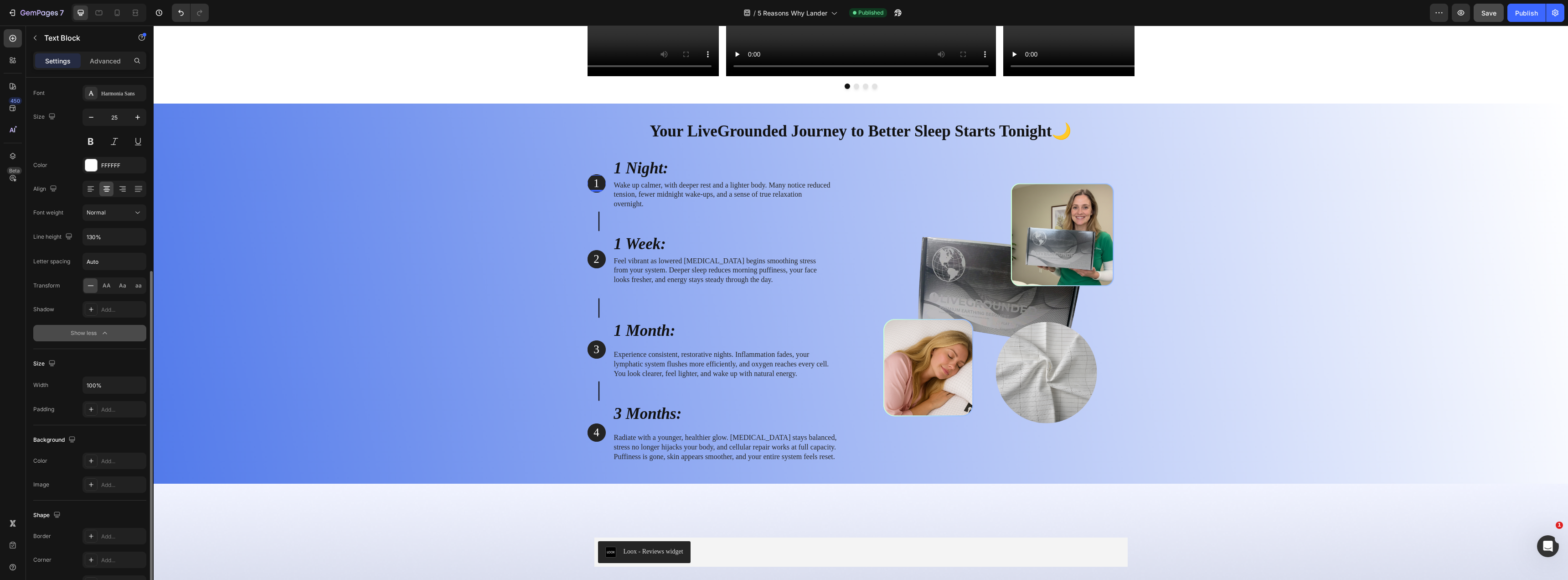
scroll to position [133, 0]
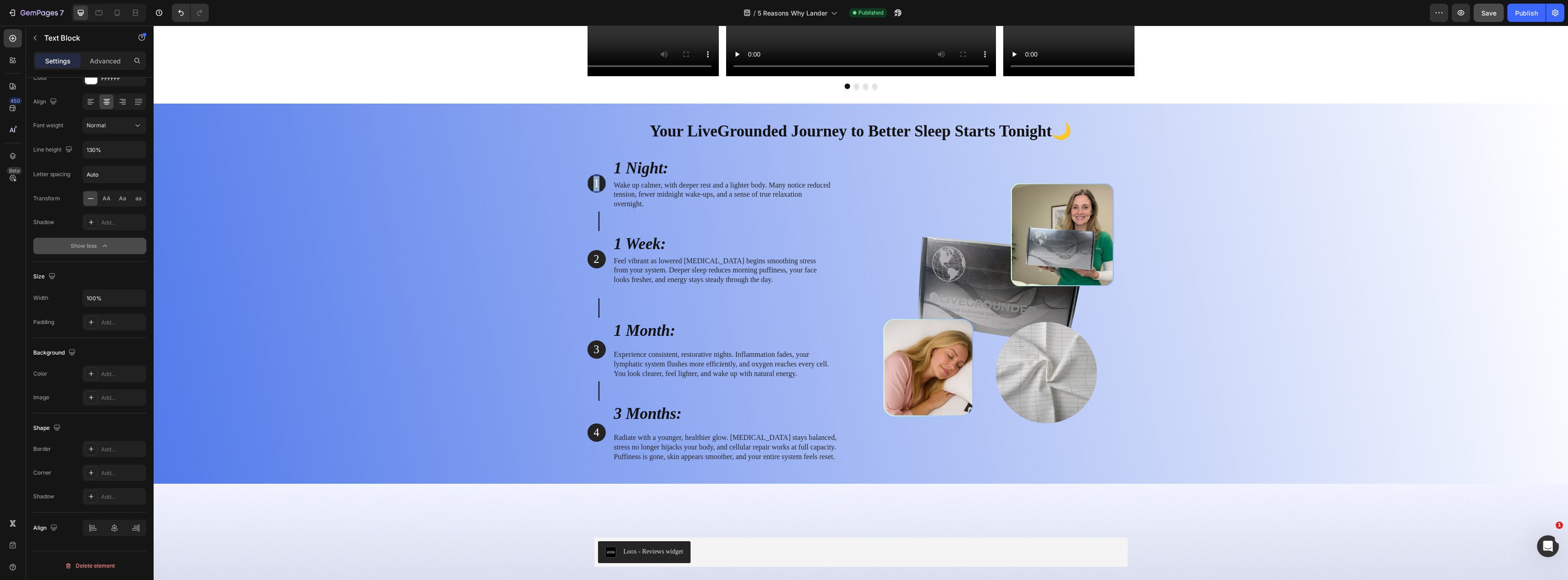
click at [592, 184] on p "1" at bounding box center [596, 184] width 16 height 15
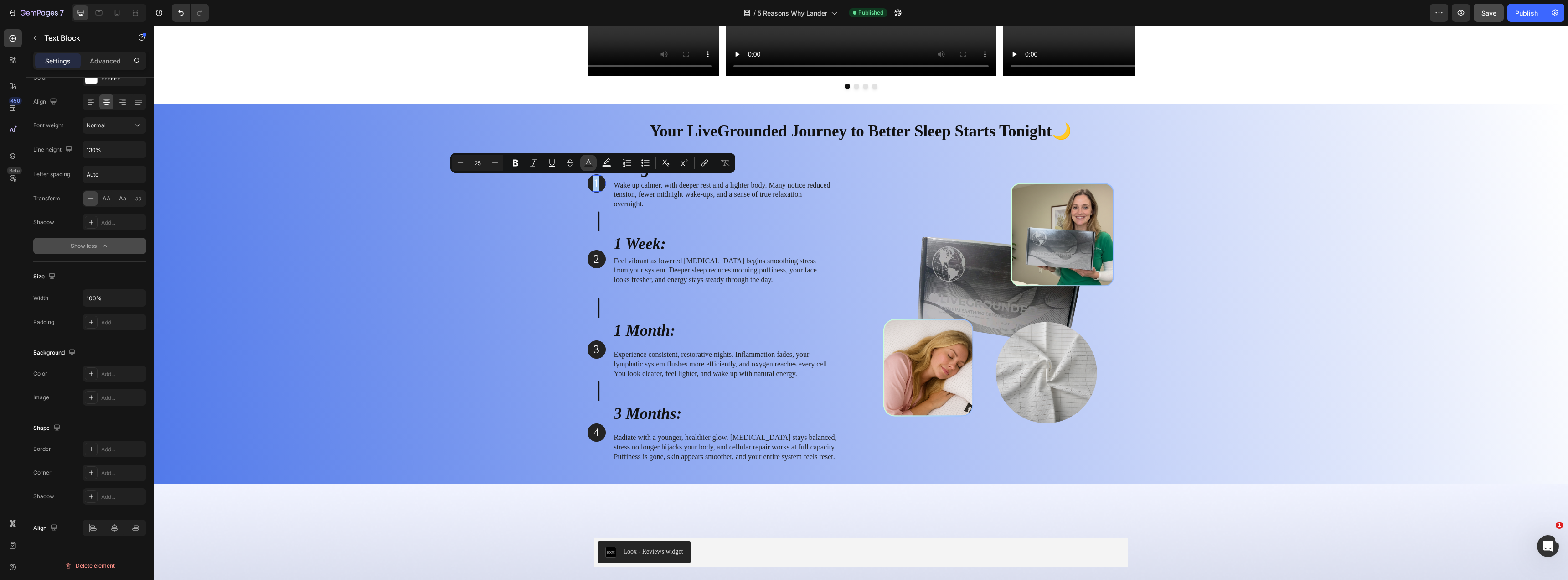
click at [586, 162] on icon "Editor contextual toolbar" at bounding box center [588, 163] width 9 height 9
type input "FFFFFF"
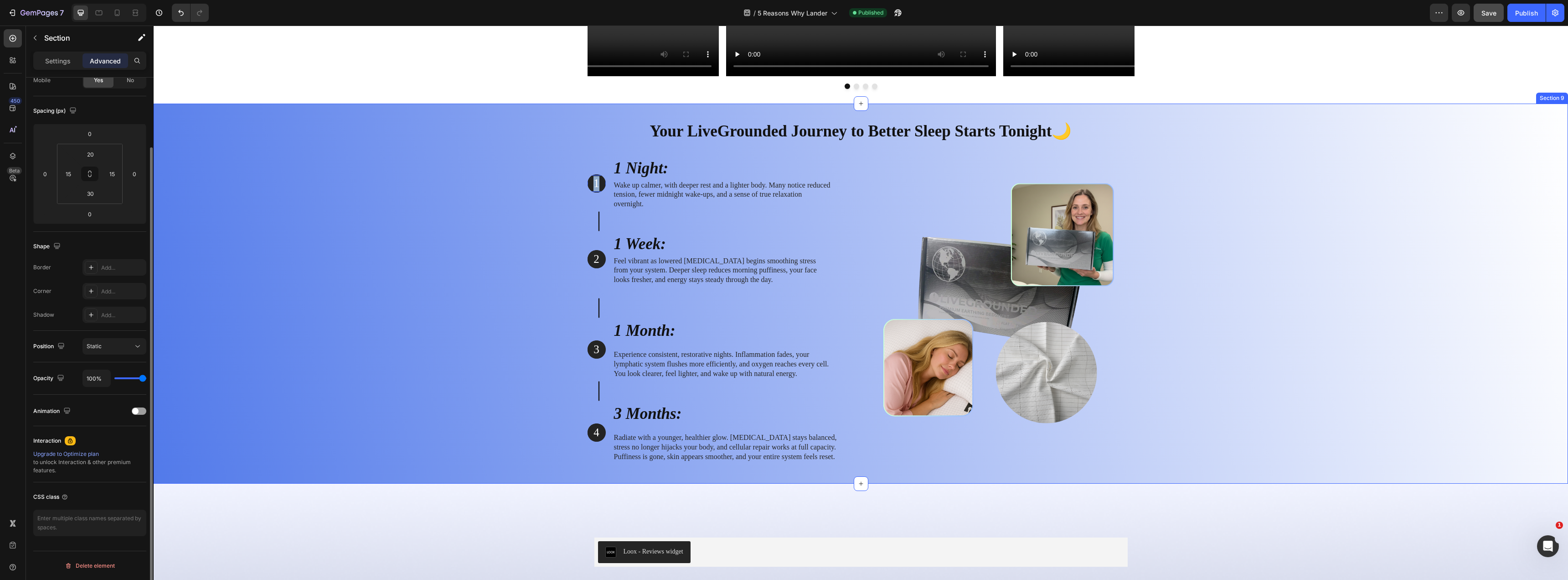
click at [436, 221] on div "Your LiveGrounded Journey to Better Sleep Starts Tonight🌙 Heading Row 1 Text Bl…" at bounding box center [861, 291] width 1401 height 358
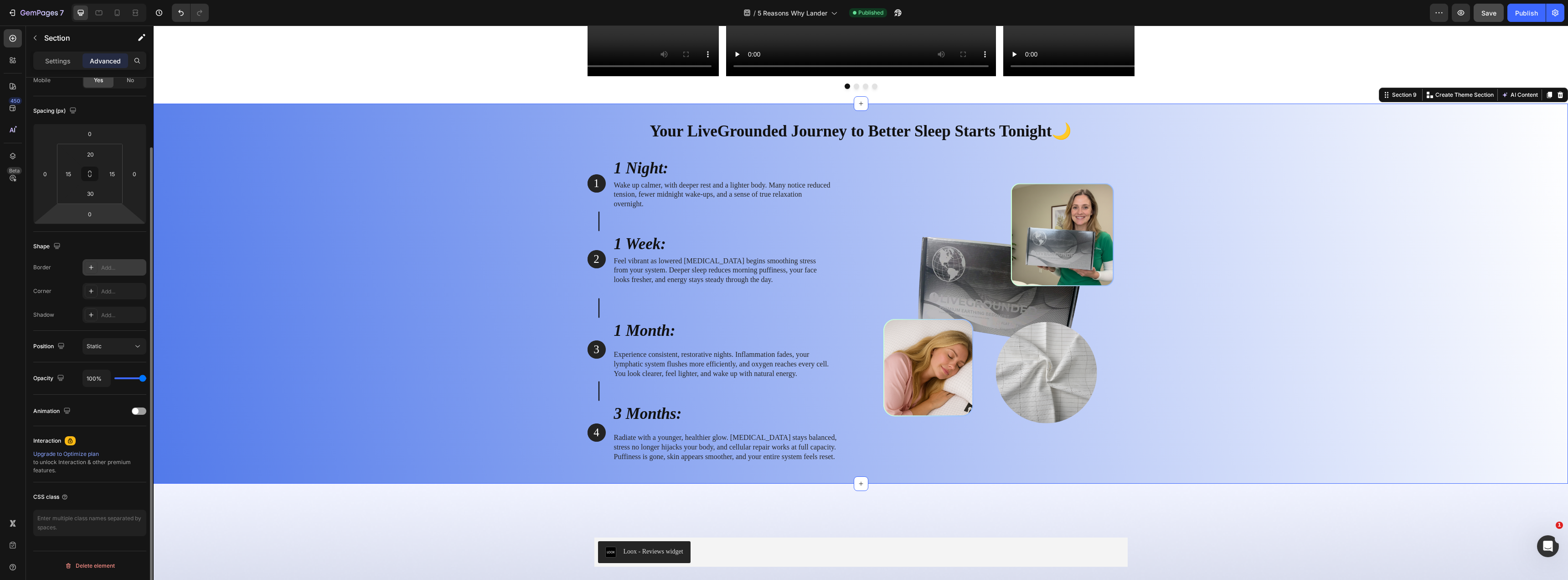
scroll to position [0, 0]
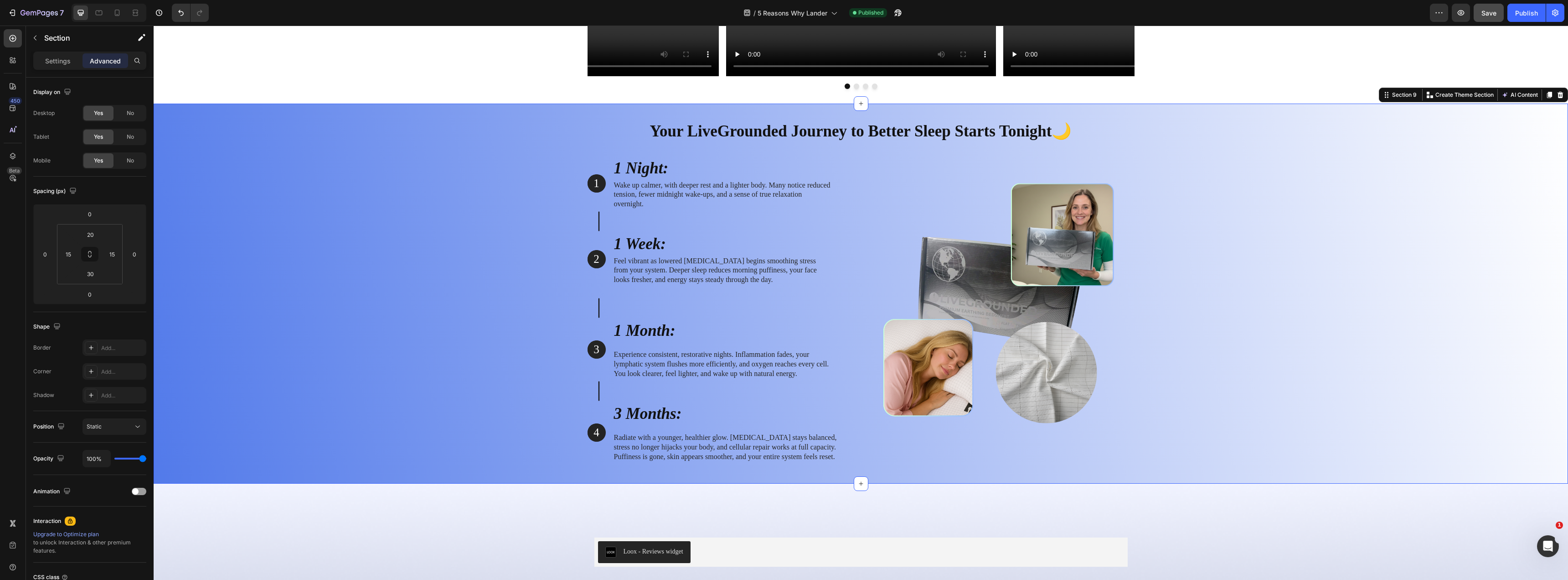
click at [485, 197] on div "Your LiveGrounded Journey to Better Sleep Starts Tonight🌙 Heading Row 1 Text Bl…" at bounding box center [861, 291] width 1401 height 358
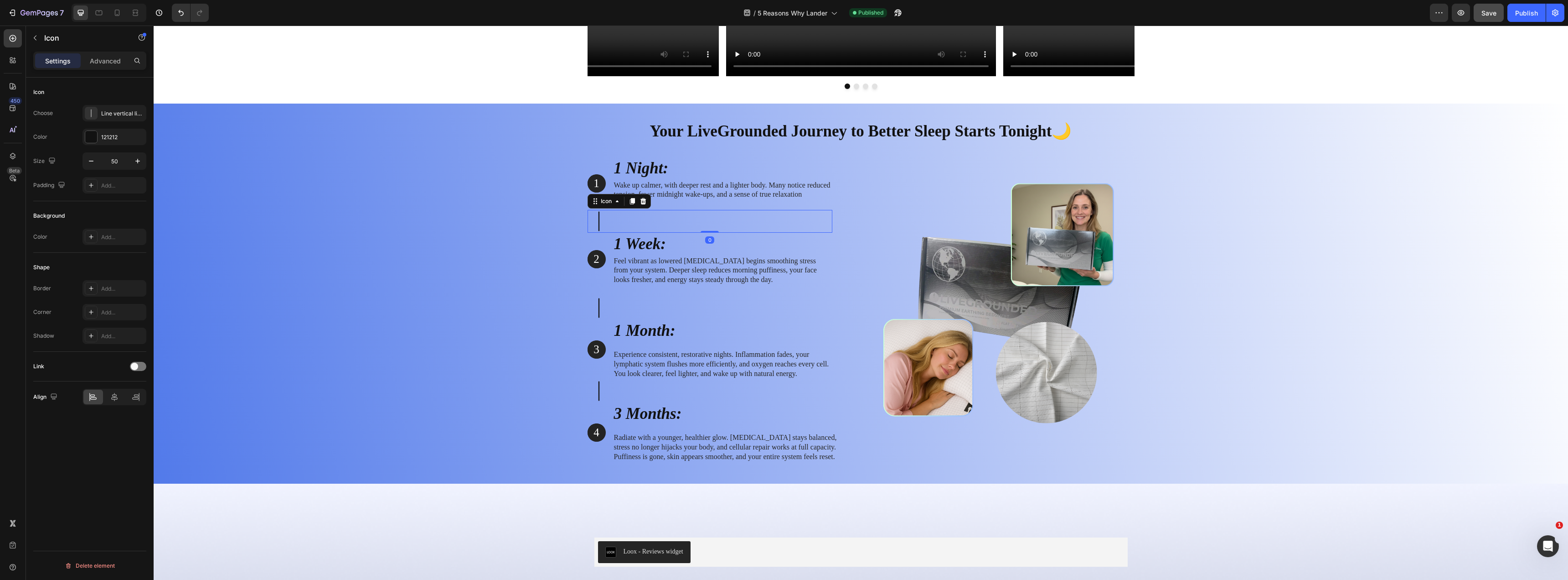
click at [593, 215] on icon at bounding box center [599, 221] width 23 height 23
click at [358, 233] on div "Your LiveGrounded Journey to Better Sleep Starts Tonight🌙 Heading Row 1 Text Bl…" at bounding box center [861, 291] width 1401 height 358
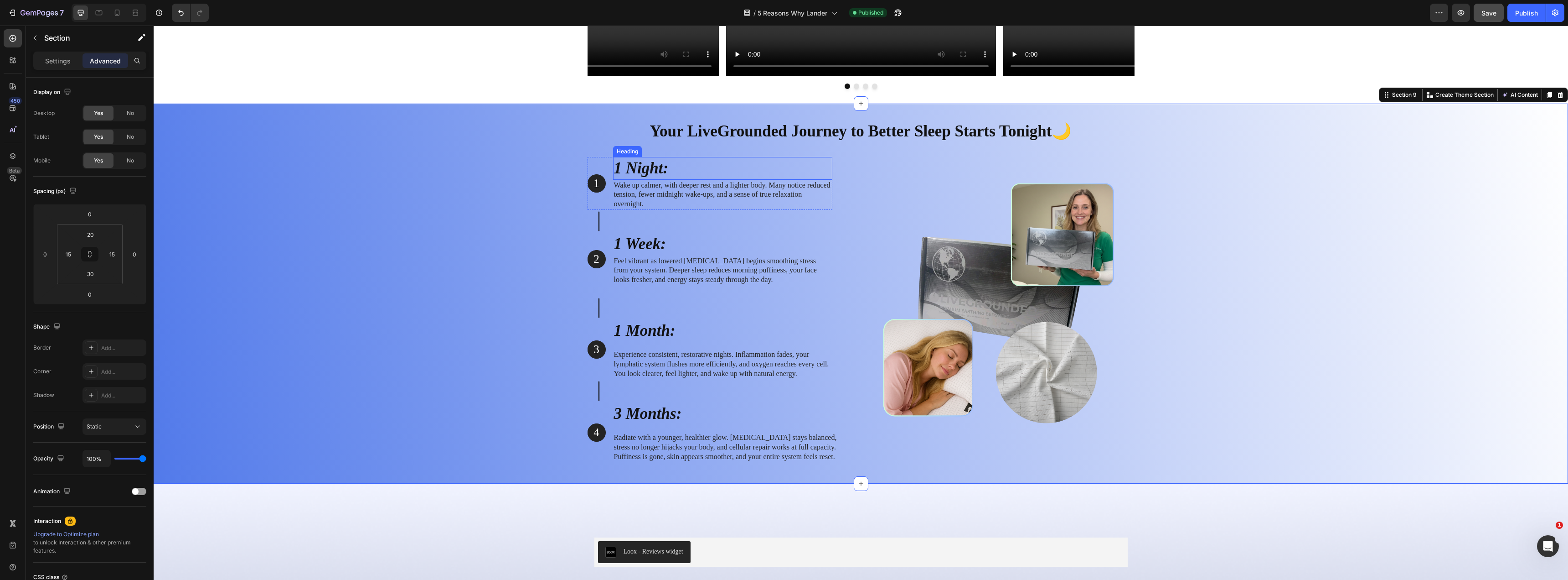
click at [630, 162] on h2 "1 Night:" at bounding box center [723, 168] width 219 height 23
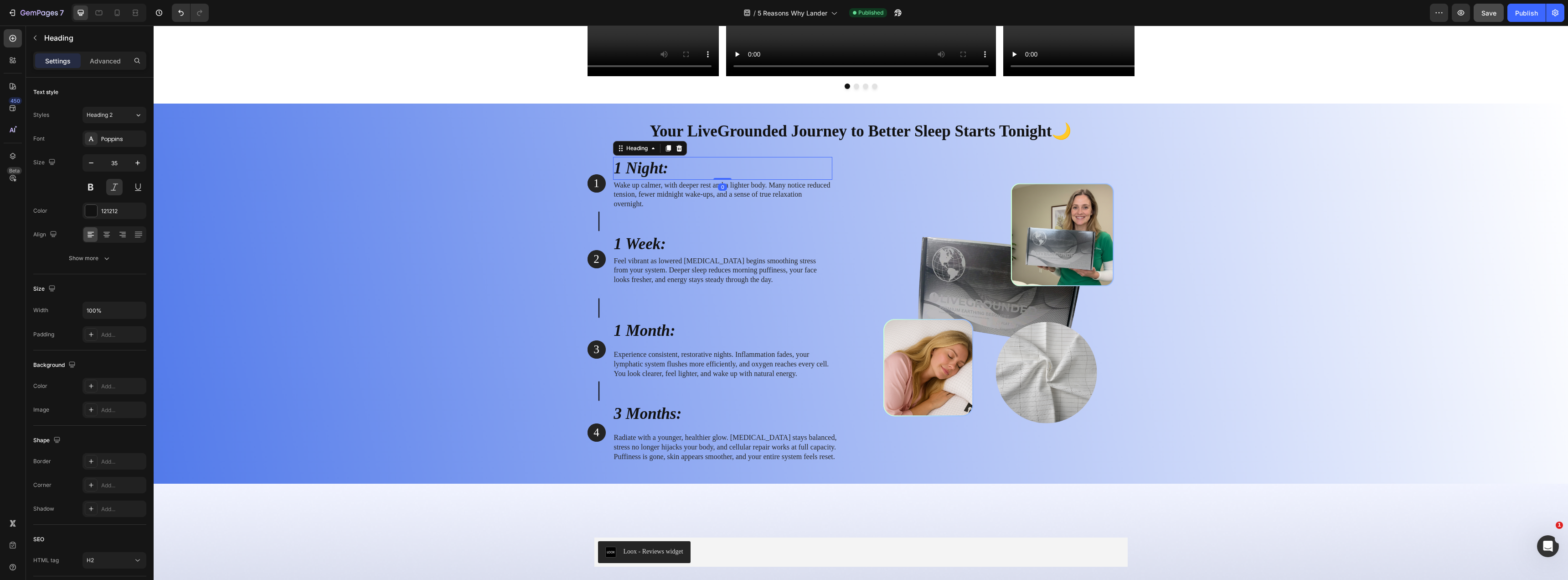
click at [630, 162] on h2 "1 Night:" at bounding box center [723, 168] width 219 height 23
click at [630, 162] on p "1 Night:" at bounding box center [723, 168] width 217 height 21
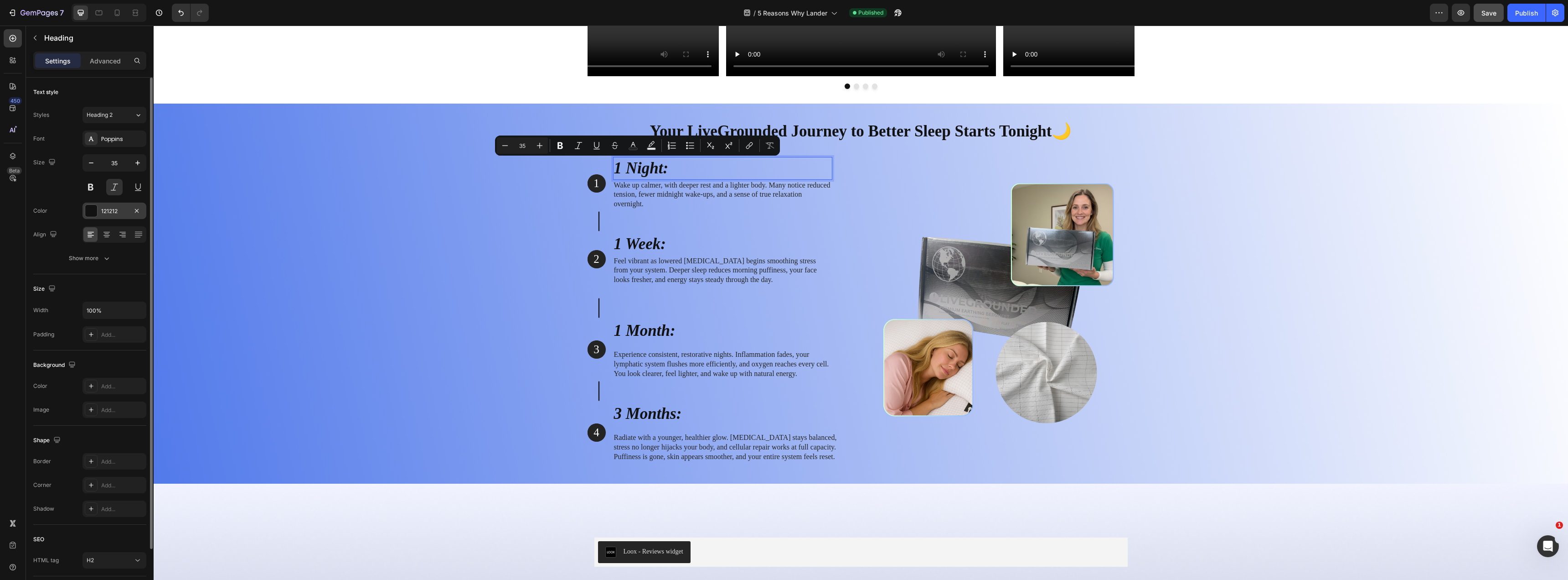
click at [95, 213] on div at bounding box center [91, 210] width 12 height 12
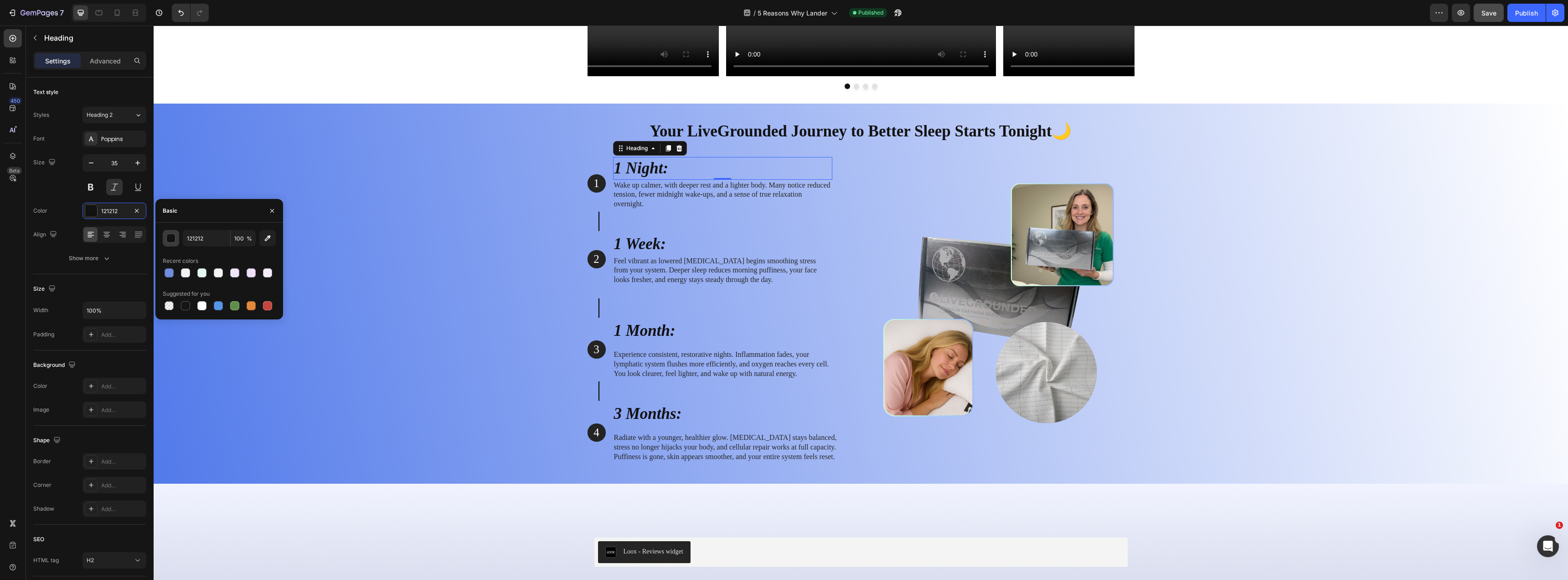
click at [173, 239] on div "button" at bounding box center [171, 238] width 9 height 9
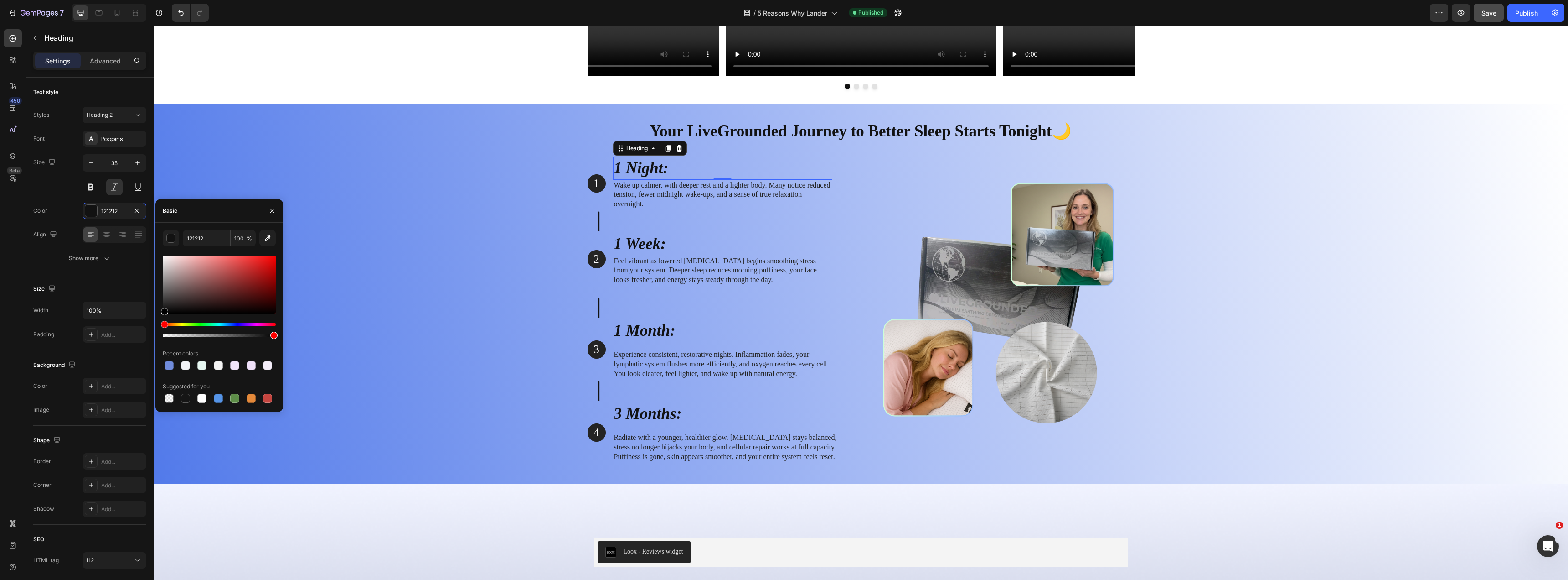
click at [244, 321] on div at bounding box center [219, 296] width 113 height 85
click at [245, 323] on div "Hue" at bounding box center [219, 324] width 113 height 4
click at [252, 277] on div at bounding box center [219, 285] width 113 height 58
drag, startPoint x: 255, startPoint y: 269, endPoint x: 246, endPoint y: 262, distance: 11.4
click at [246, 262] on div at bounding box center [219, 285] width 113 height 58
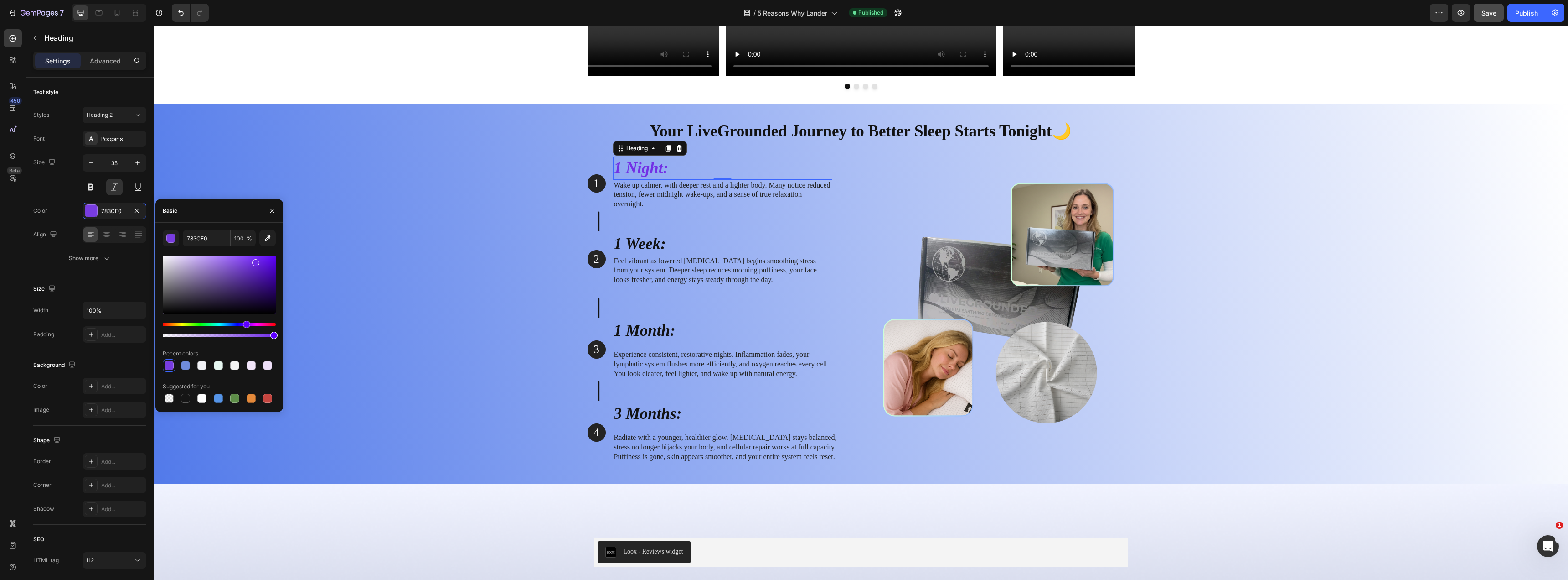
click at [253, 261] on div at bounding box center [219, 285] width 113 height 58
type input "712FE2"
click at [200, 238] on input "712FE2" at bounding box center [206, 238] width 48 height 16
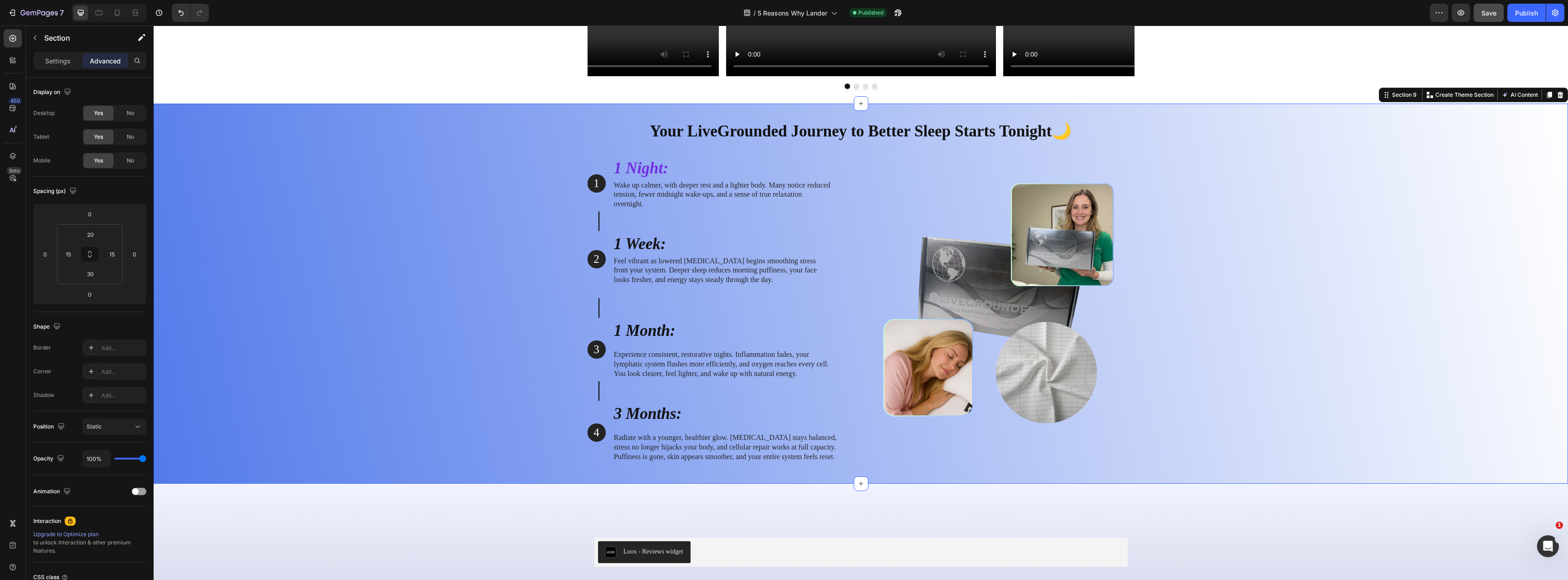
click at [354, 281] on div "Your LiveGrounded Journey to Better Sleep Starts Tonight🌙 Heading Row 1 Text Bl…" at bounding box center [861, 291] width 1401 height 358
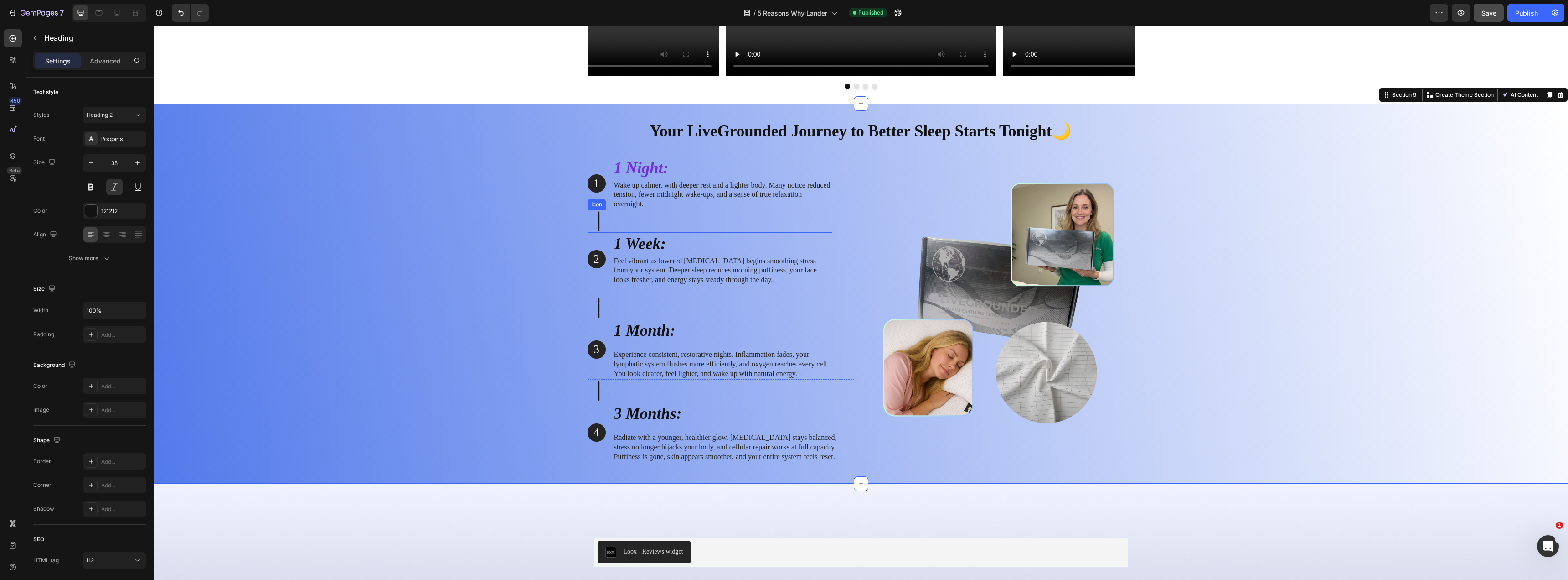
click at [627, 239] on h2 "1 Week:" at bounding box center [723, 244] width 219 height 23
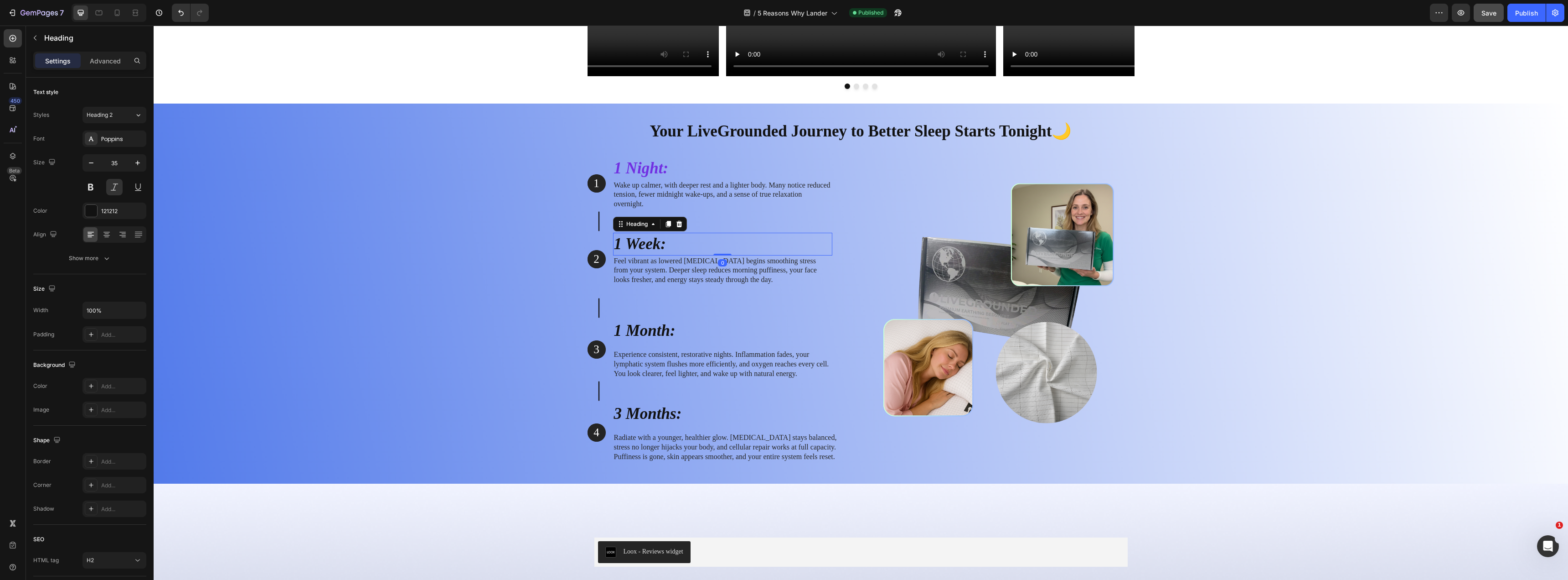
click at [627, 239] on h2 "1 Week:" at bounding box center [723, 244] width 219 height 23
click at [627, 239] on p "1 Week:" at bounding box center [723, 244] width 217 height 21
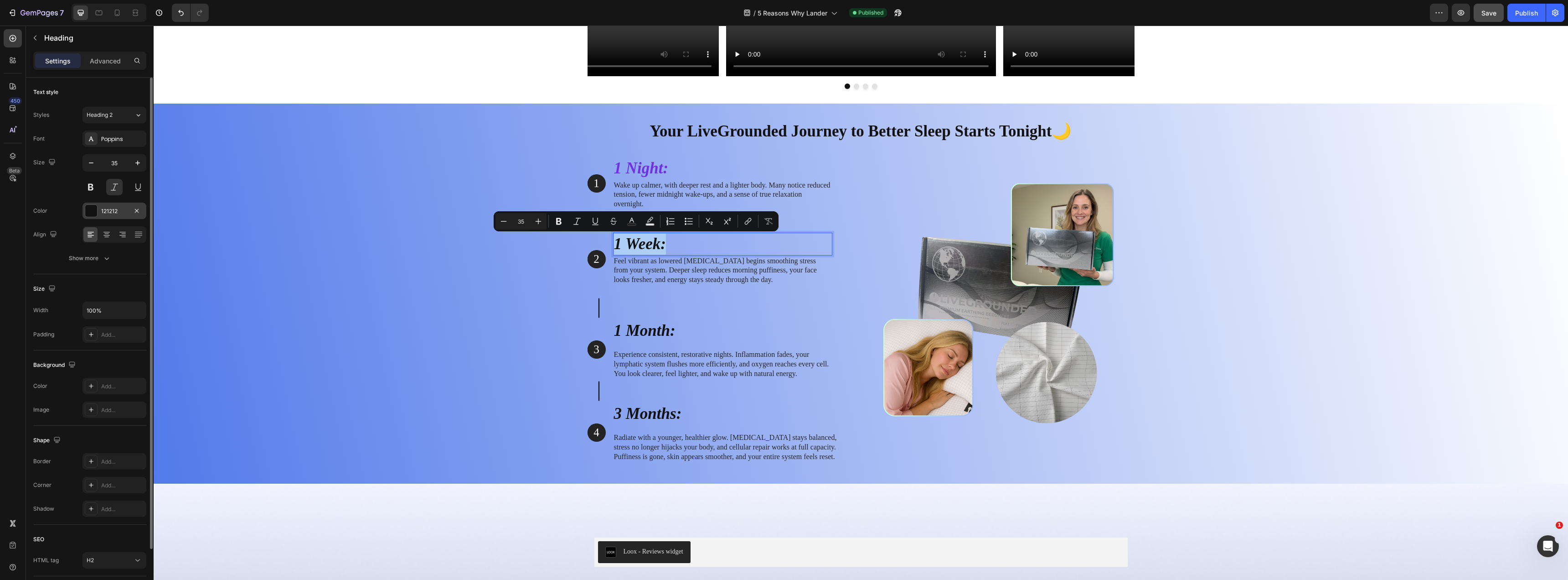
click at [124, 208] on div "121212" at bounding box center [114, 211] width 27 height 8
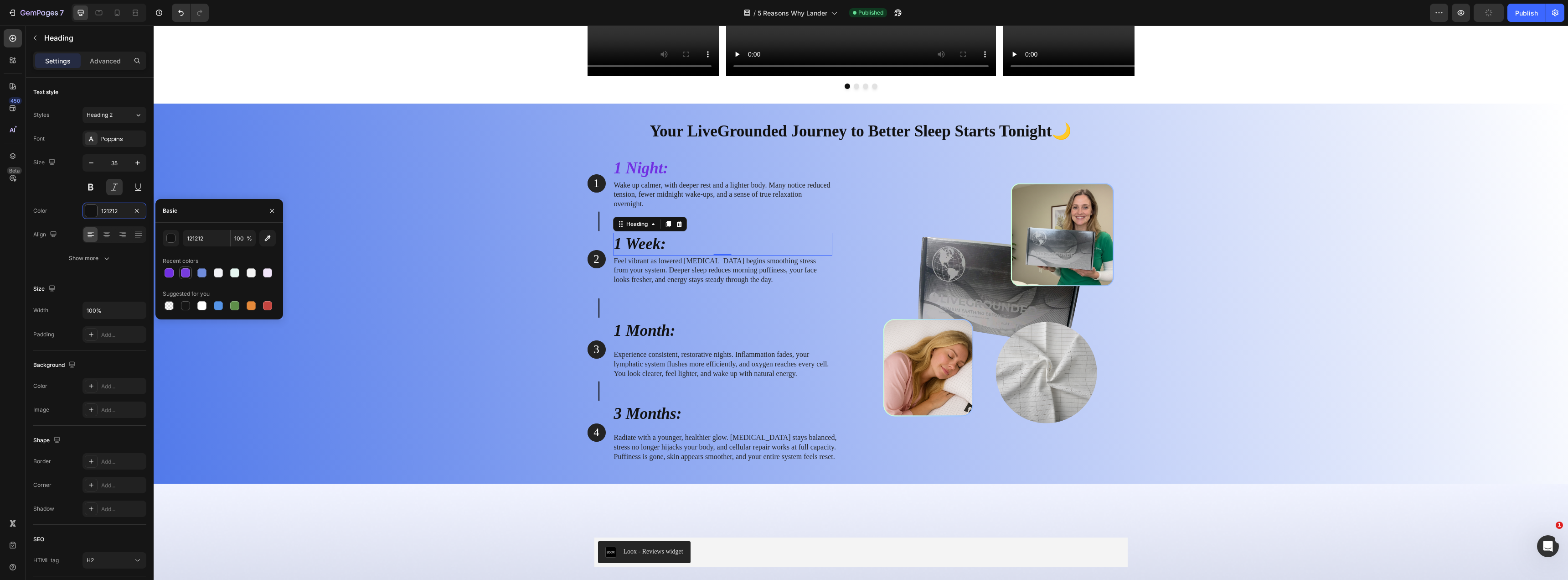
click at [185, 272] on div at bounding box center [185, 273] width 9 height 9
click at [173, 271] on div at bounding box center [169, 273] width 9 height 9
type input "712FE2"
click at [422, 261] on div "Your LiveGrounded Journey to Better Sleep Starts Tonight🌙 Heading Row 1 Text Bl…" at bounding box center [861, 291] width 1401 height 358
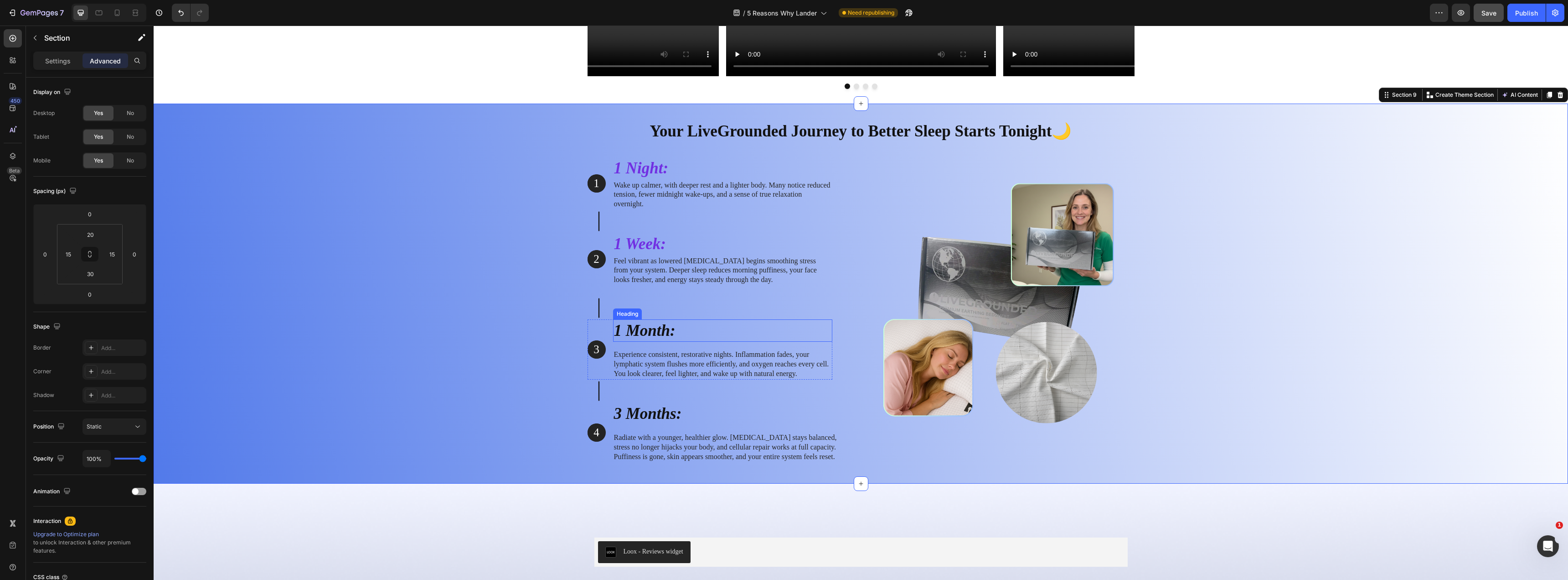
click at [652, 336] on h2 "1 Month:" at bounding box center [723, 331] width 219 height 23
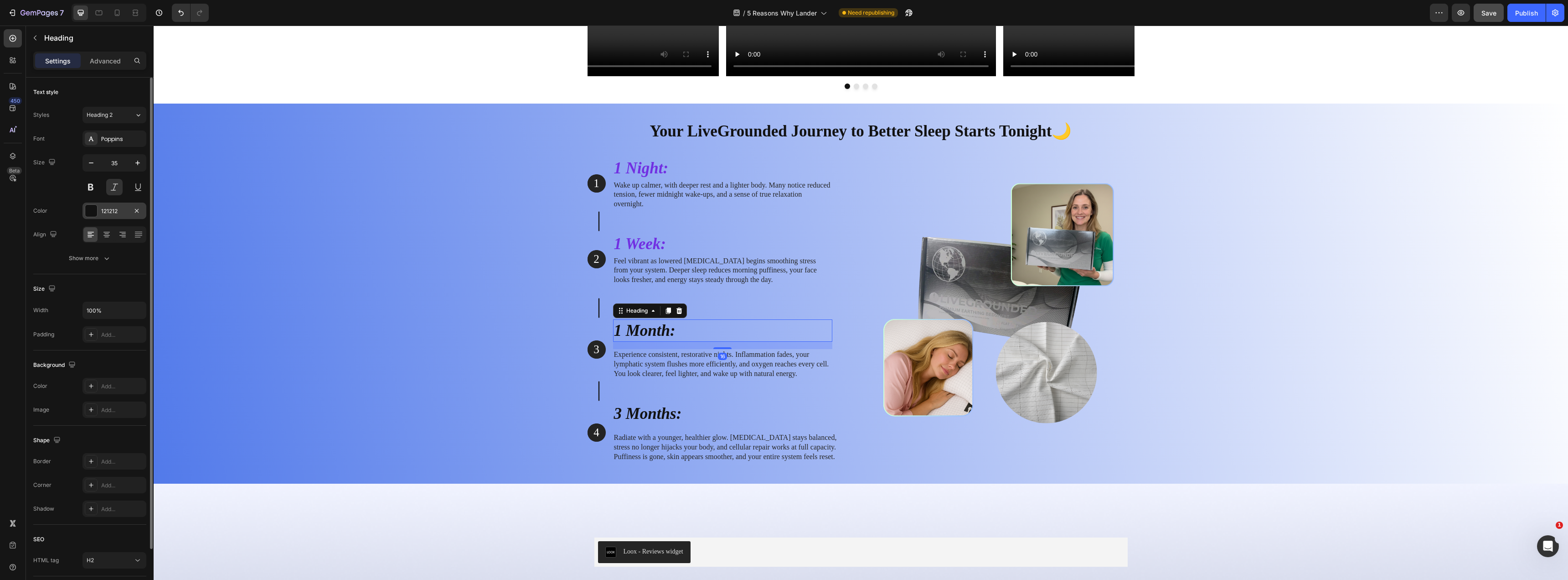
click at [93, 210] on div at bounding box center [91, 210] width 12 height 12
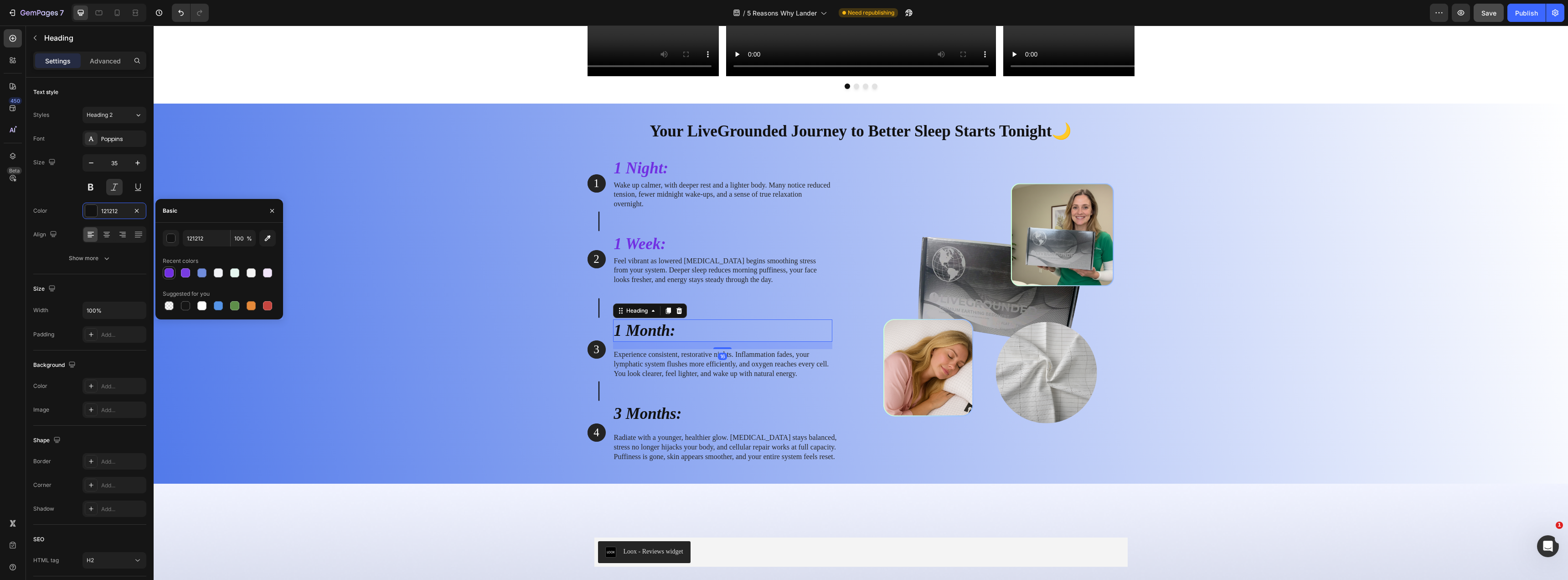
click at [164, 271] on div at bounding box center [170, 273] width 11 height 11
type input "712FE2"
click at [634, 410] on h2 "3 Months:" at bounding box center [734, 414] width 241 height 23
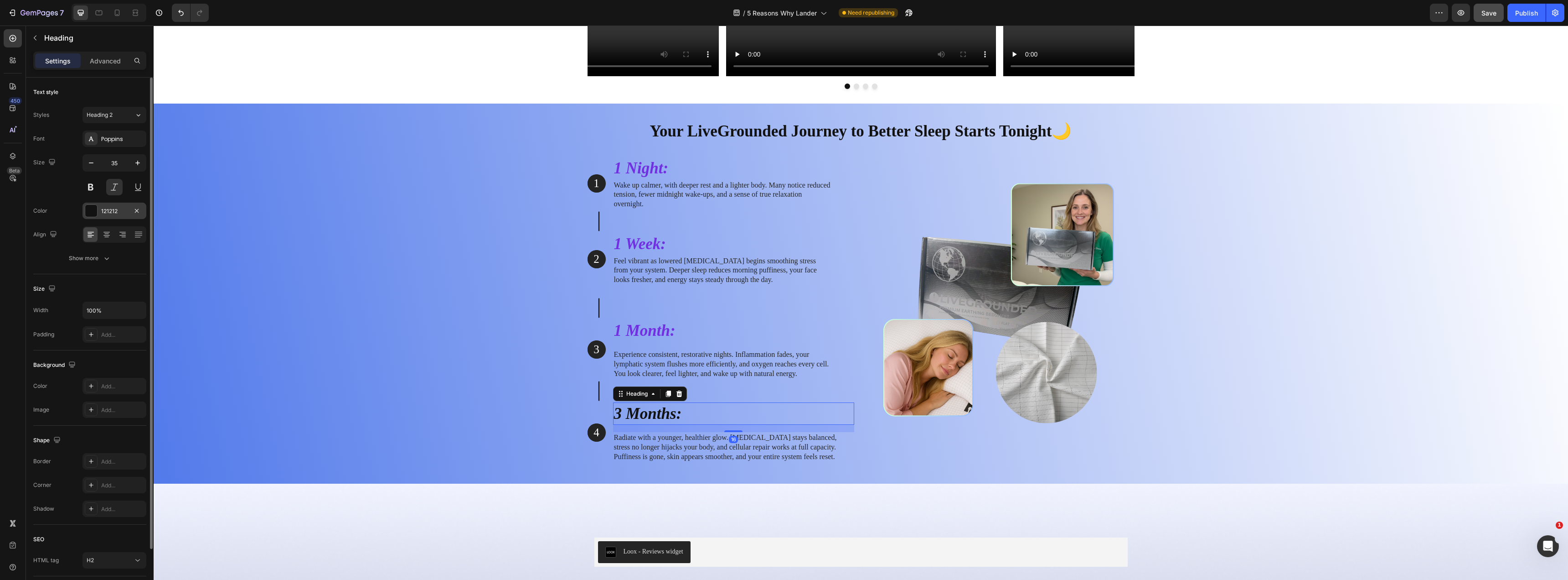
click at [92, 213] on div at bounding box center [91, 210] width 12 height 12
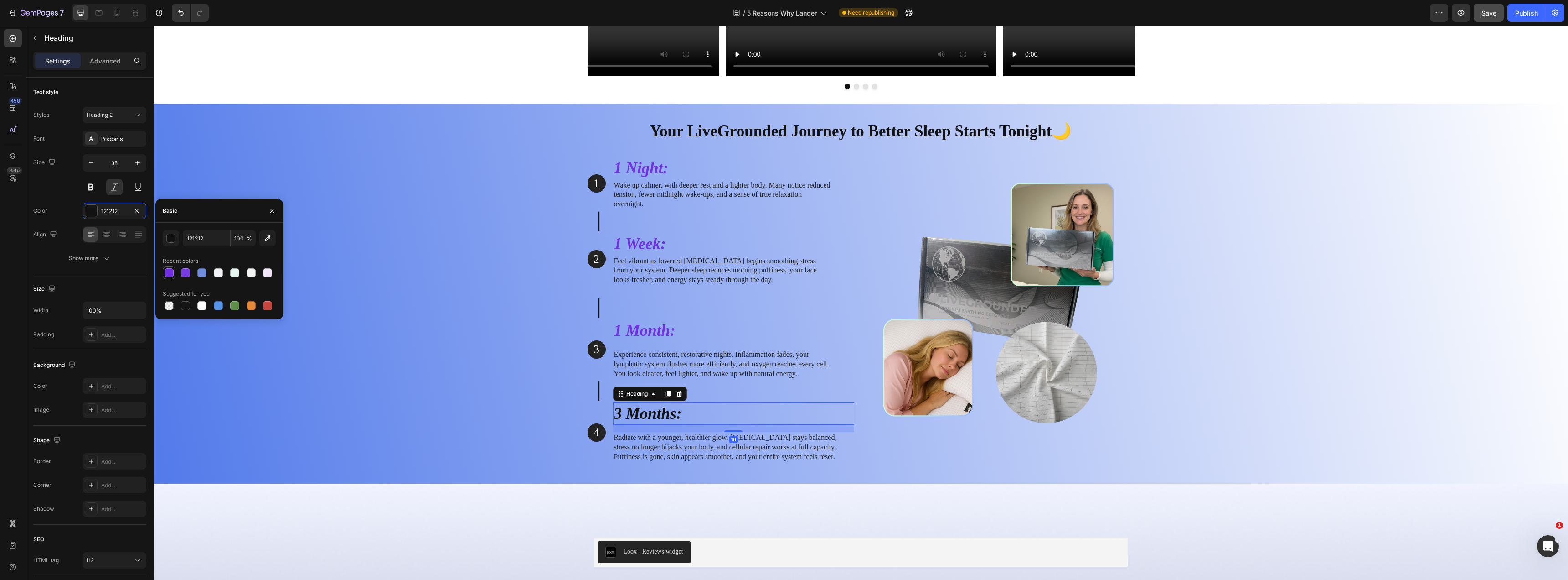
click at [169, 271] on div at bounding box center [169, 273] width 9 height 9
type input "712FE2"
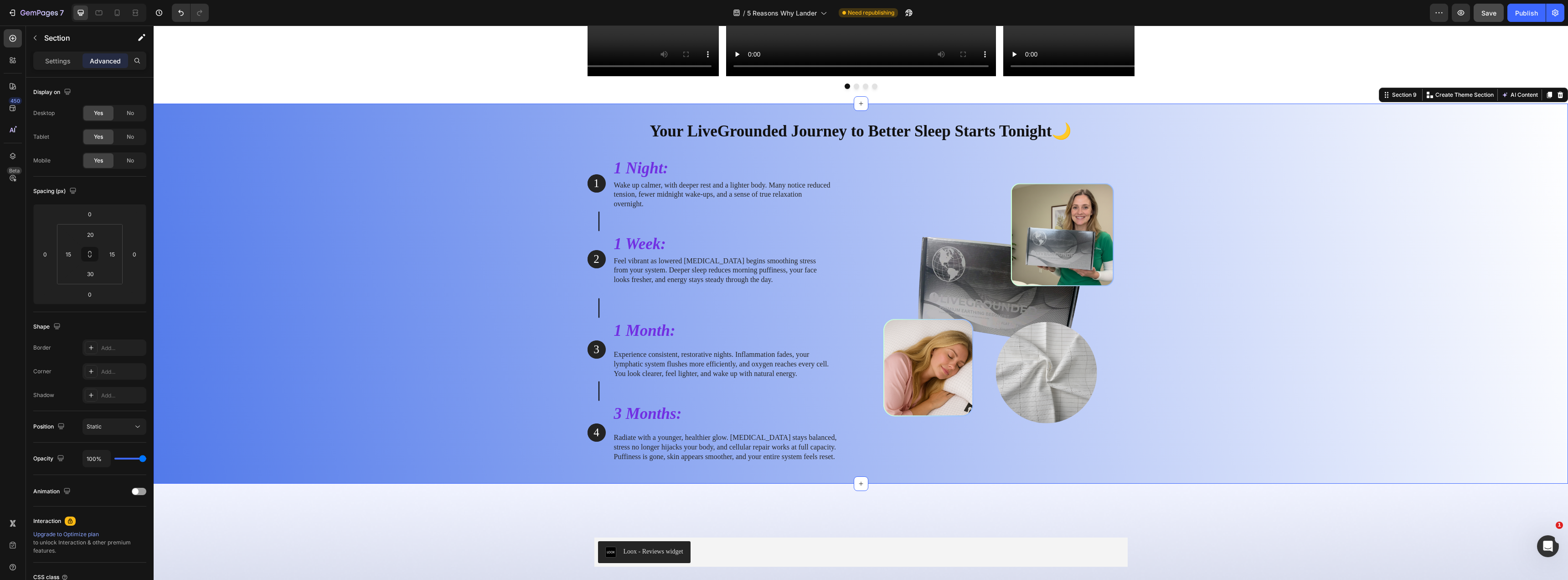
click at [365, 312] on div "Your LiveGrounded Journey to Better Sleep Starts Tonight🌙 Heading Row 1 Text Bl…" at bounding box center [861, 291] width 1401 height 358
click at [651, 408] on h2 "3 Months:" at bounding box center [734, 414] width 241 height 23
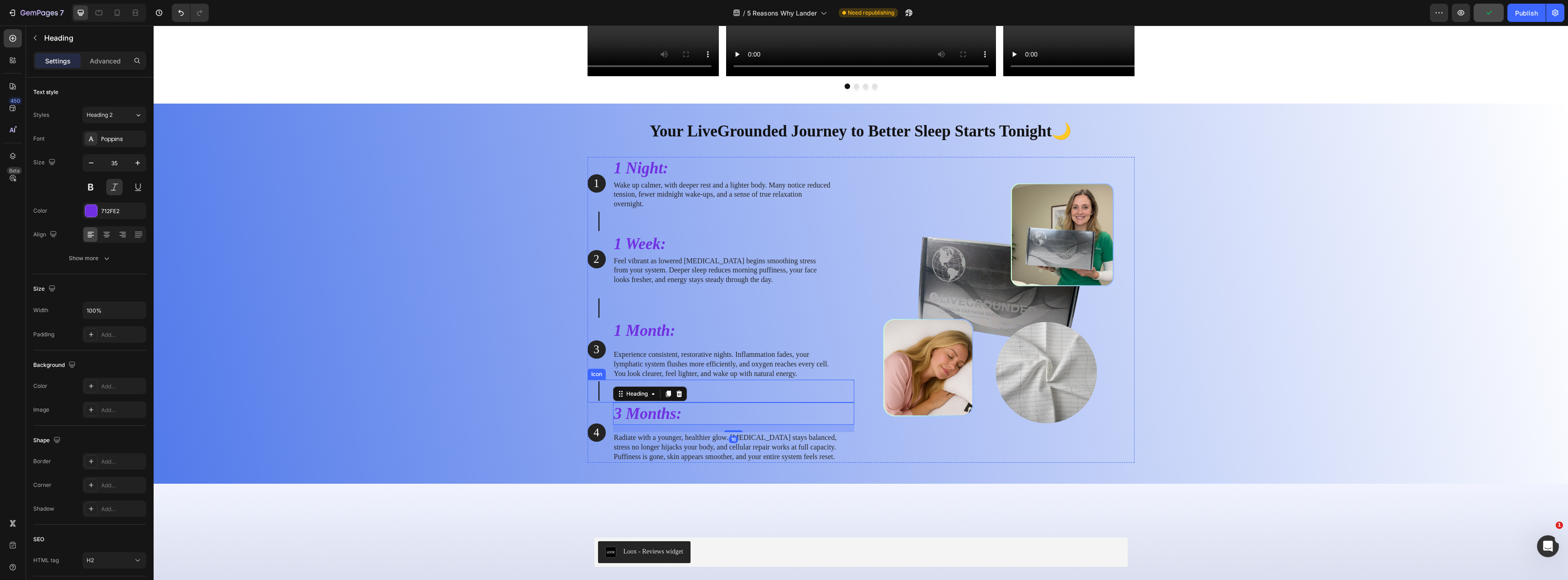
click at [598, 394] on icon at bounding box center [598, 391] width 1 height 19
click at [596, 429] on p "4" at bounding box center [596, 433] width 16 height 15
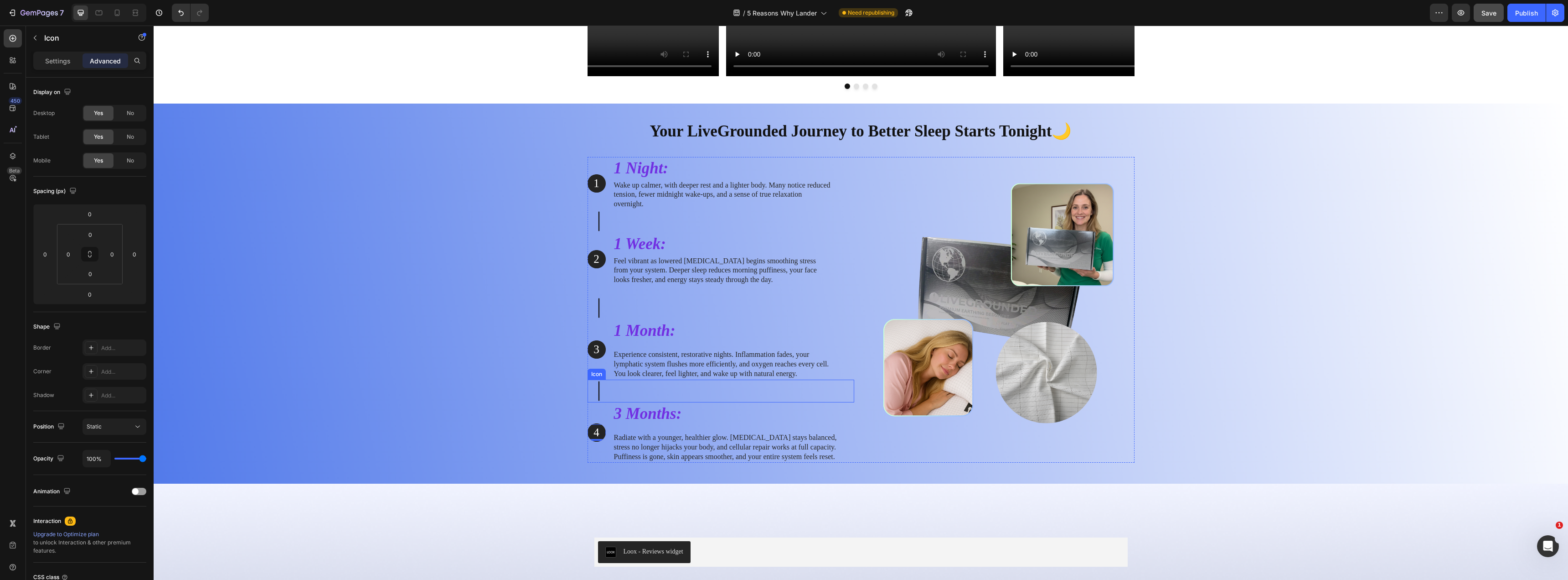
click at [598, 390] on icon at bounding box center [598, 391] width 1 height 19
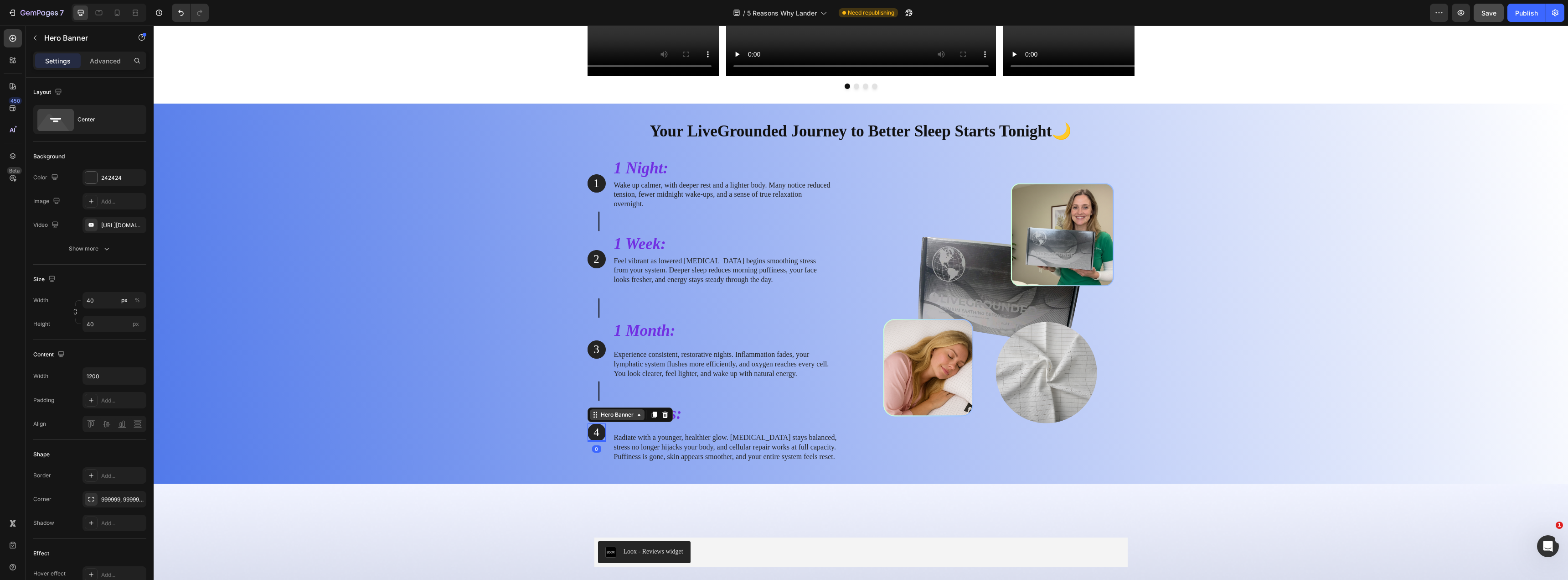
click at [599, 418] on div "Hero Banner" at bounding box center [617, 415] width 36 height 8
click at [95, 179] on div at bounding box center [91, 177] width 12 height 12
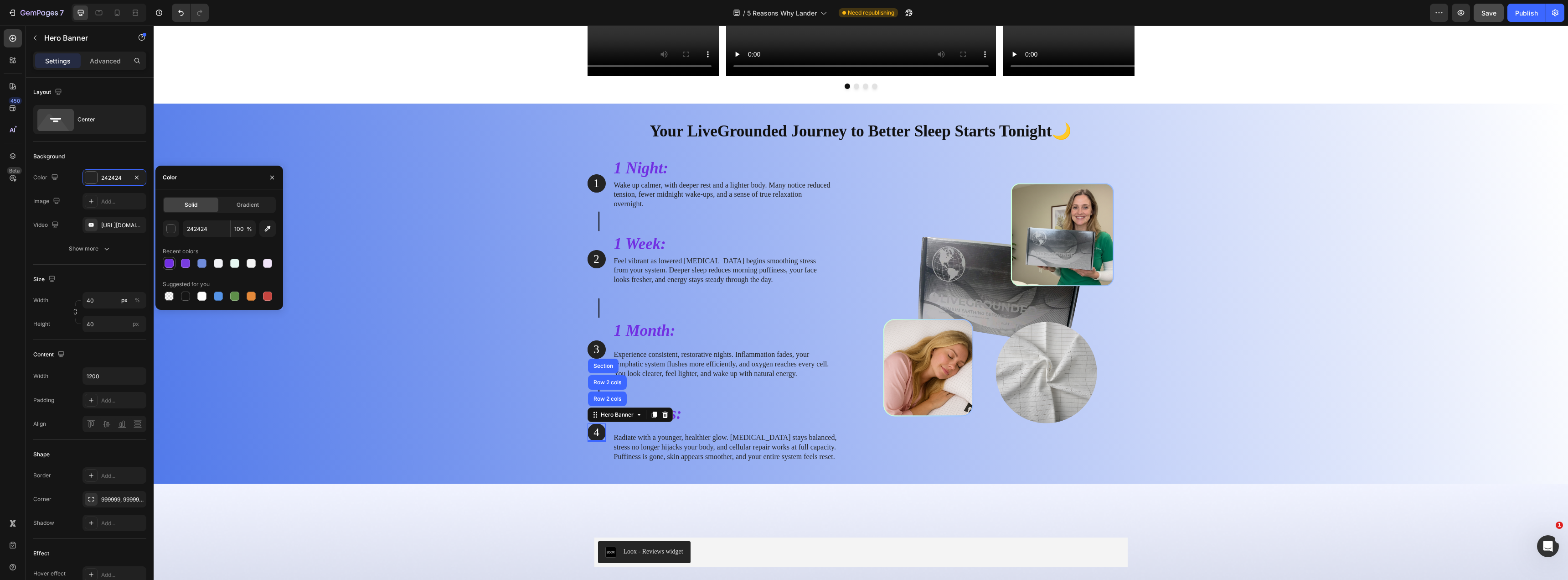
click at [169, 261] on div at bounding box center [169, 263] width 9 height 9
click at [170, 227] on div "button" at bounding box center [171, 229] width 9 height 9
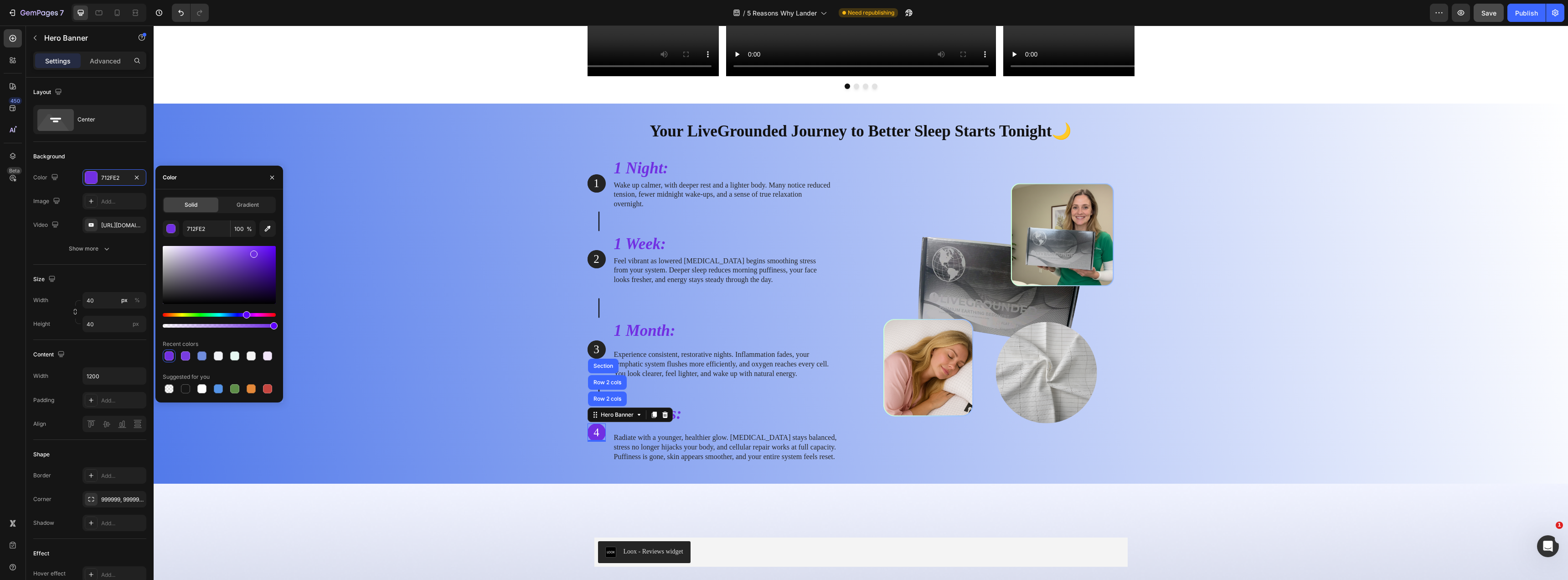
drag, startPoint x: 258, startPoint y: 273, endPoint x: 262, endPoint y: 281, distance: 8.9
click at [262, 281] on div at bounding box center [219, 275] width 113 height 58
type input "2C0C63"
click at [195, 229] on input "2C0C63" at bounding box center [206, 228] width 48 height 16
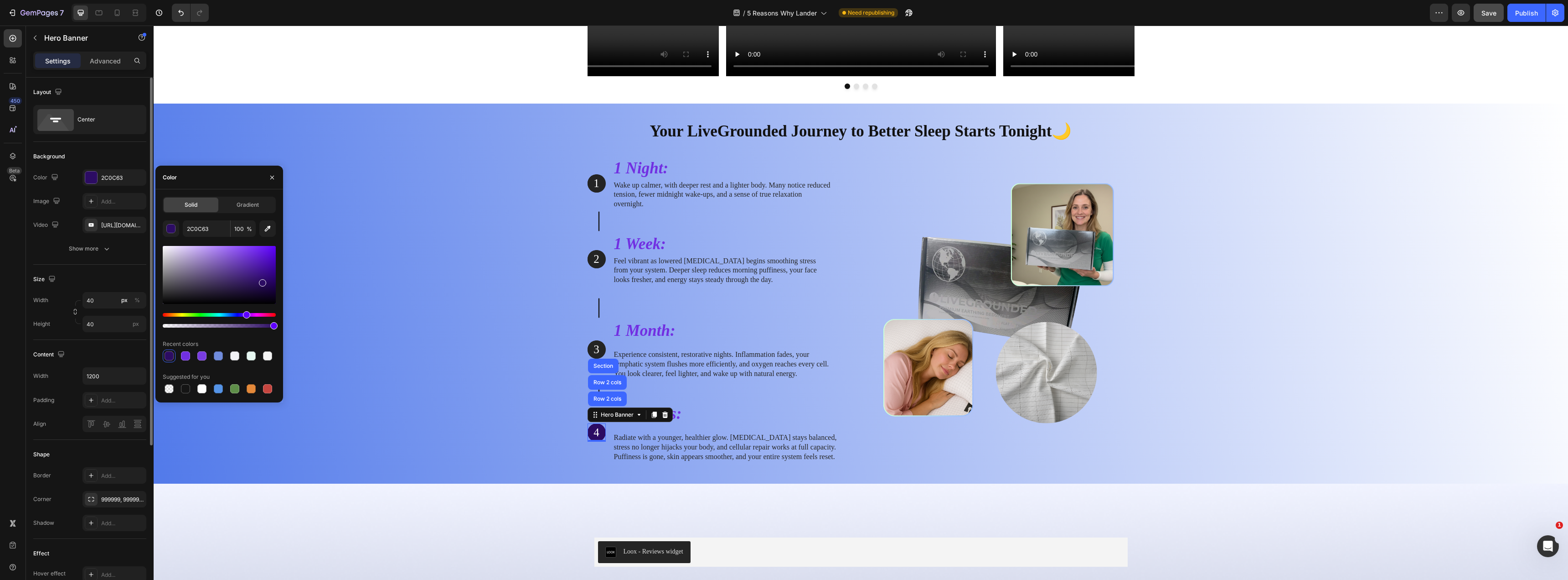
click at [99, 155] on div "Background" at bounding box center [90, 156] width 113 height 15
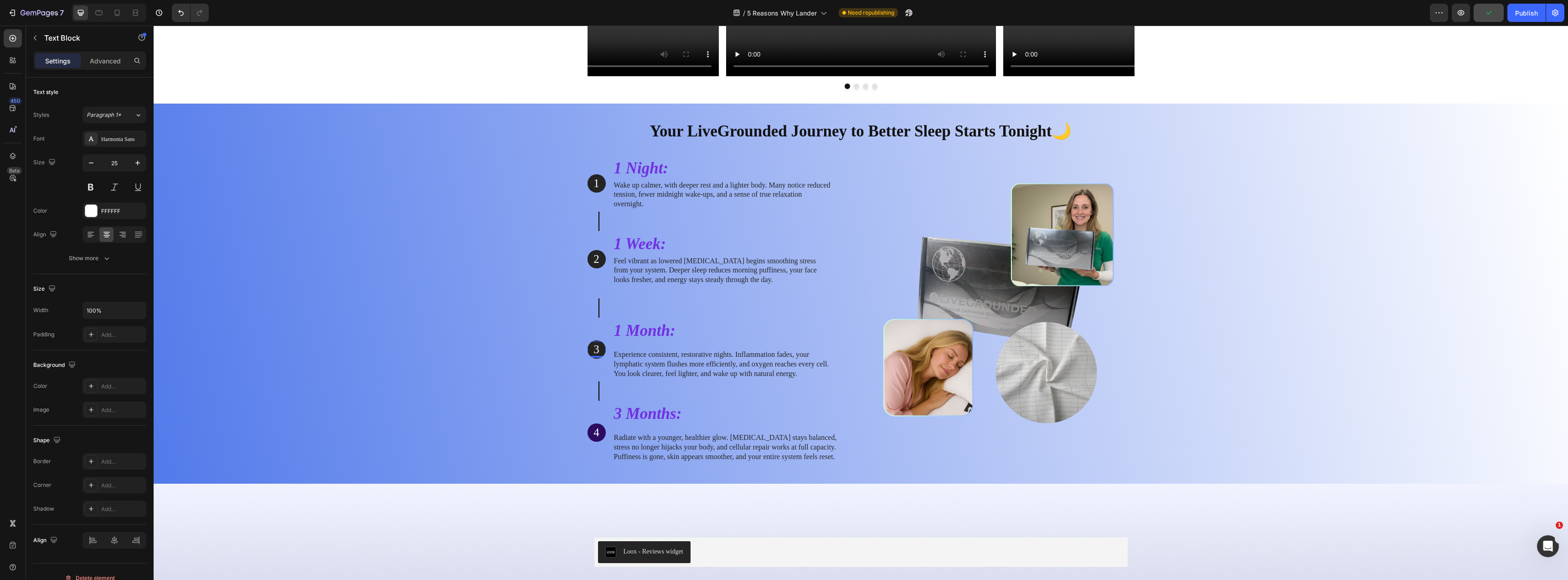
click at [599, 344] on p "3" at bounding box center [596, 349] width 16 height 15
click at [592, 338] on div "Hero Banner" at bounding box center [608, 335] width 40 height 11
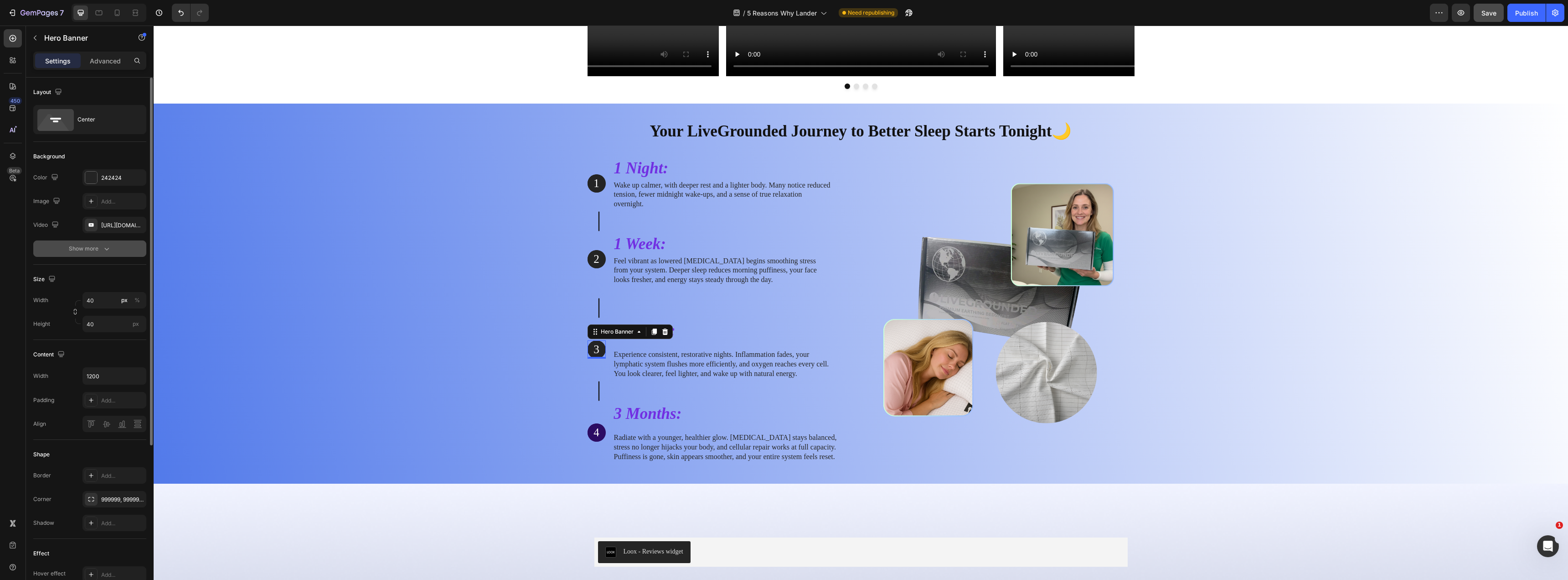
click at [103, 243] on button "Show more" at bounding box center [90, 248] width 113 height 16
click at [119, 222] on div "[URL][DOMAIN_NAME]" at bounding box center [114, 226] width 27 height 8
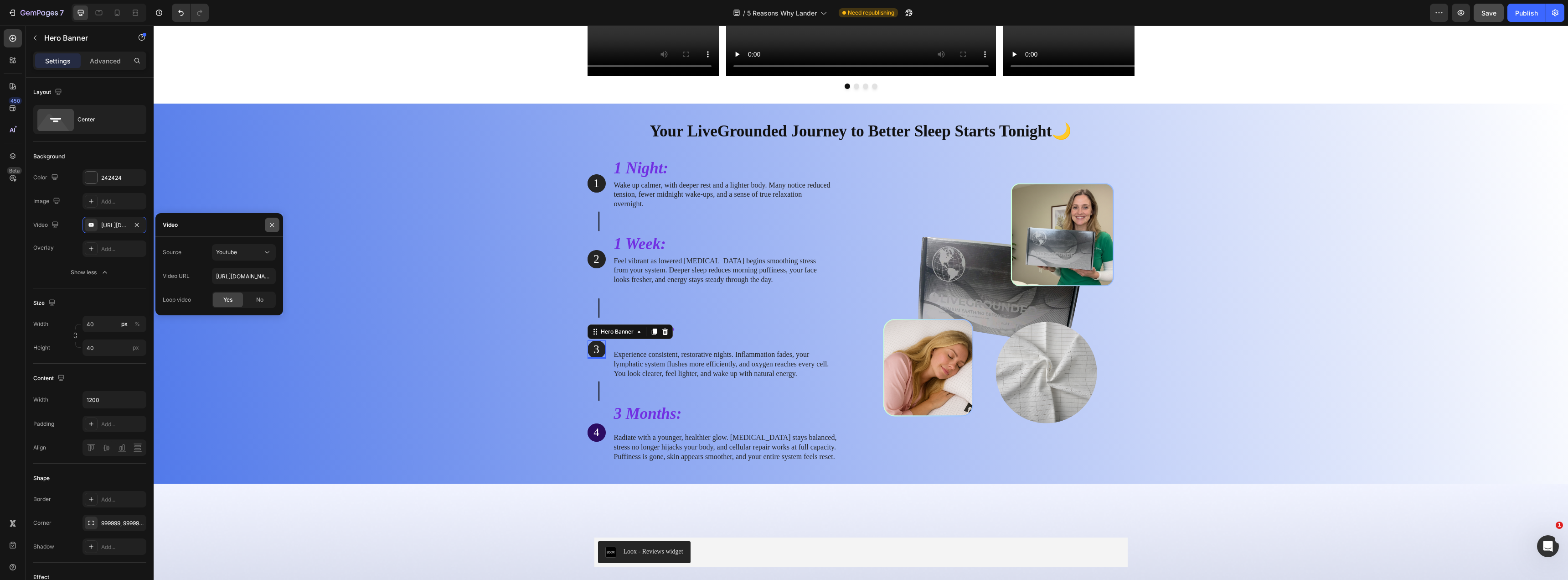
drag, startPoint x: 270, startPoint y: 222, endPoint x: 18, endPoint y: 193, distance: 253.7
click at [270, 222] on icon "button" at bounding box center [272, 225] width 7 height 7
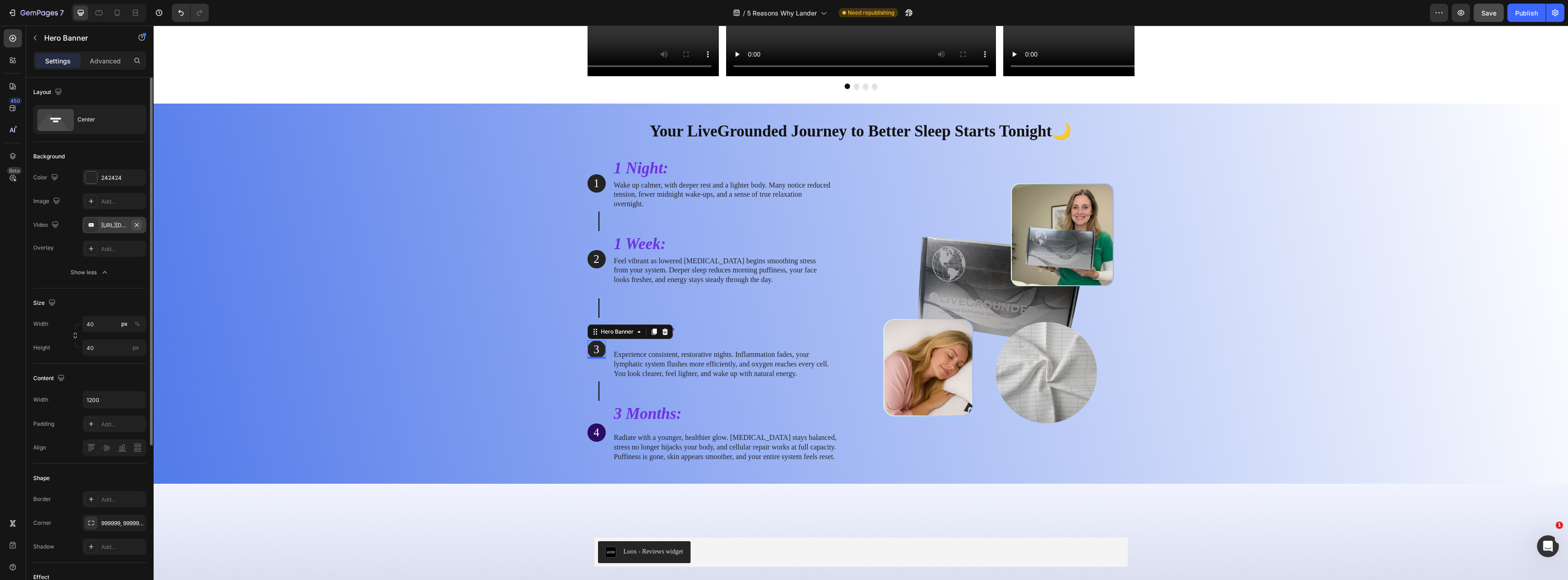
click at [138, 224] on icon "button" at bounding box center [137, 225] width 7 height 7
click at [95, 178] on div at bounding box center [91, 177] width 12 height 12
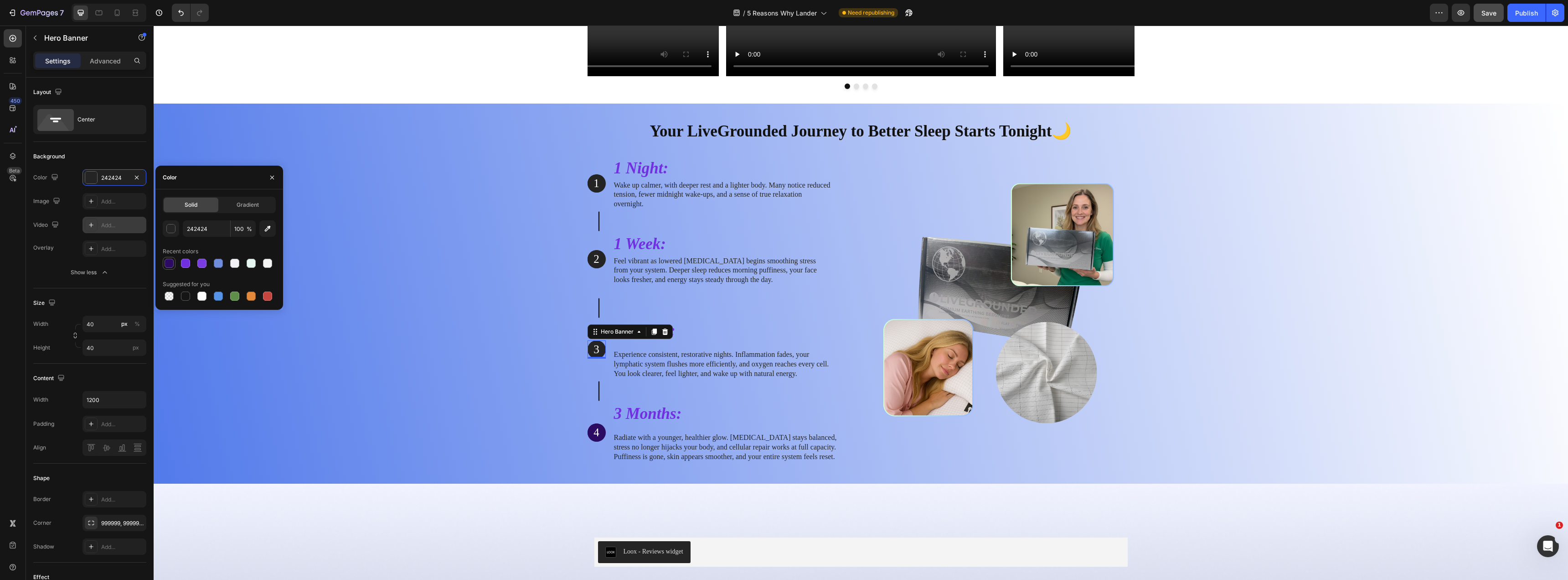
click at [164, 260] on div at bounding box center [170, 264] width 11 height 11
type input "2C0C63"
click at [462, 332] on div "Your LiveGrounded Journey to Better Sleep Starts Tonight🌙 Heading Row 1 Text Bl…" at bounding box center [861, 291] width 1401 height 358
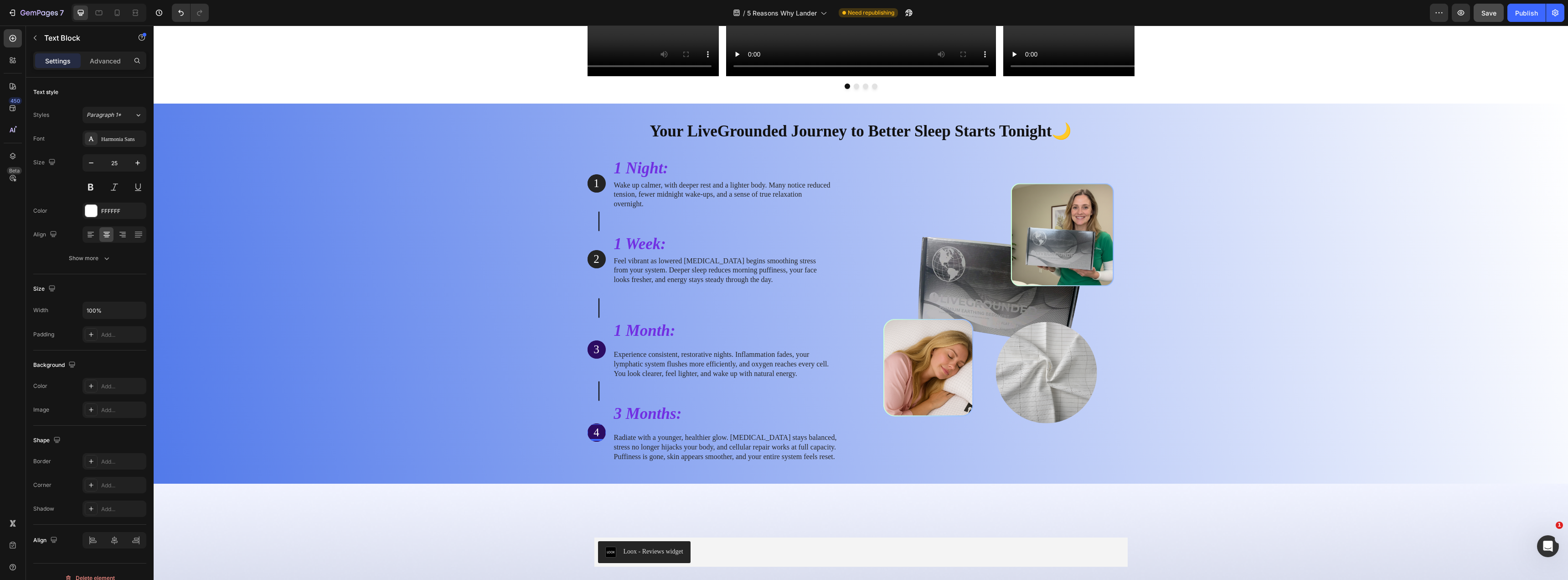
click at [588, 436] on p "4" at bounding box center [596, 433] width 16 height 15
click at [592, 436] on p "4" at bounding box center [596, 433] width 16 height 15
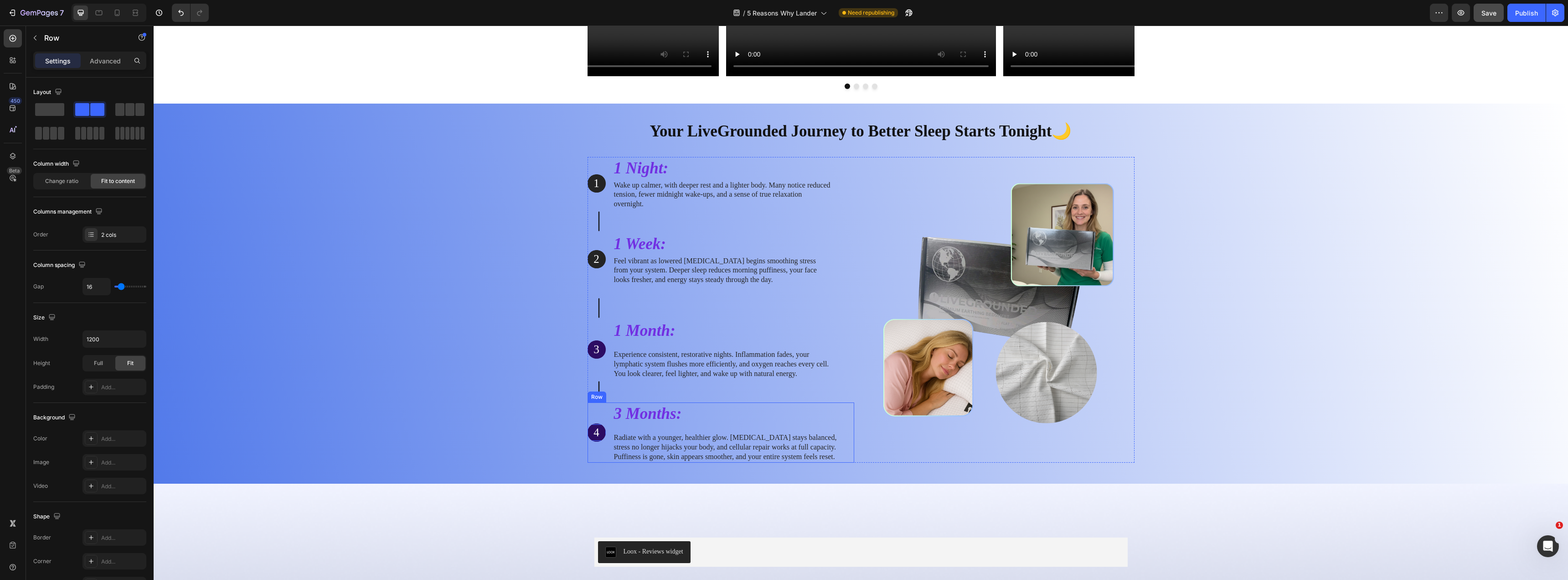
click at [592, 422] on div "4 Text Block 0 Hero Banner" at bounding box center [596, 433] width 19 height 60
click at [590, 425] on p "4" at bounding box center [596, 433] width 16 height 15
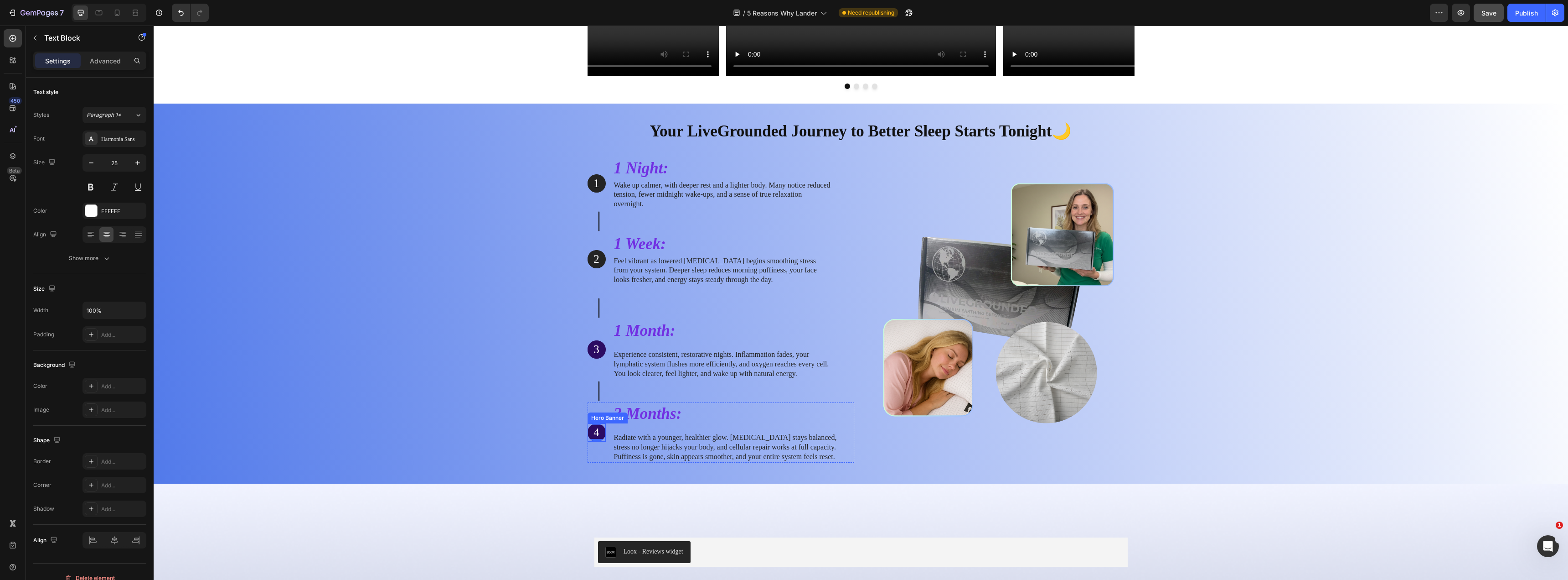
click at [539, 416] on div "Your LiveGrounded Journey to Better Sleep Starts Tonight🌙 Heading Row 1 Text Bl…" at bounding box center [861, 291] width 1401 height 358
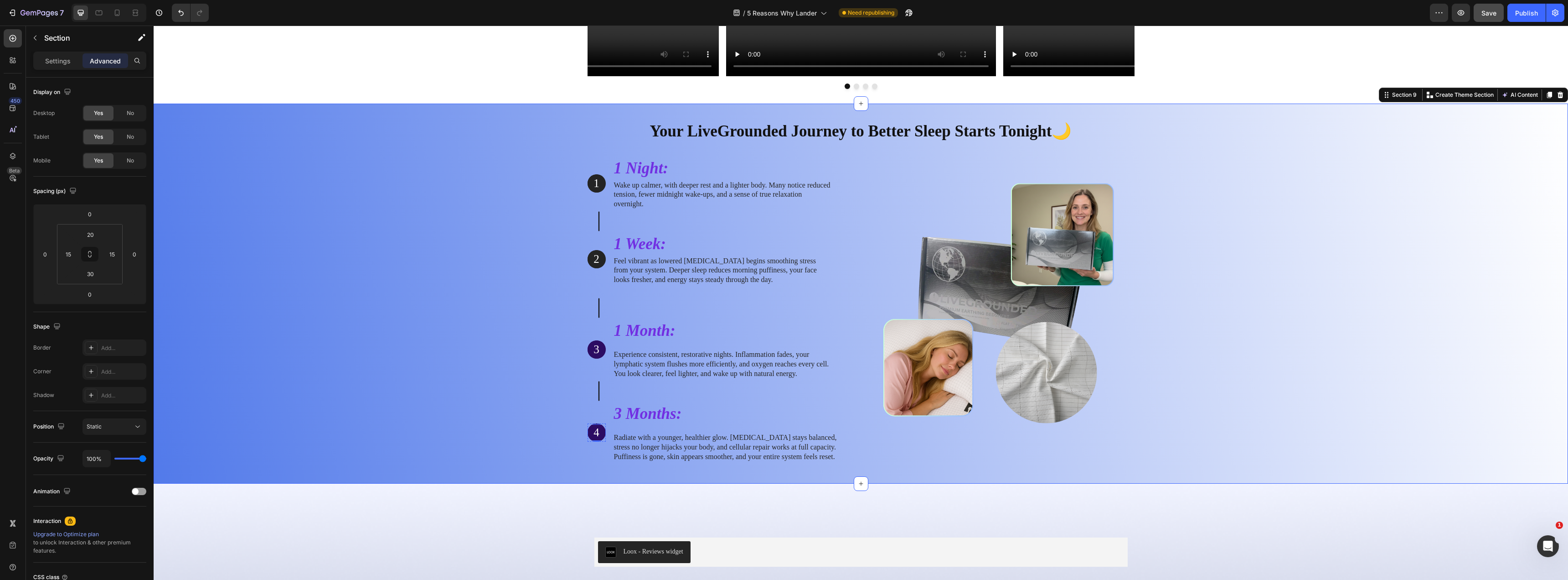
click at [590, 428] on p "4" at bounding box center [596, 433] width 16 height 15
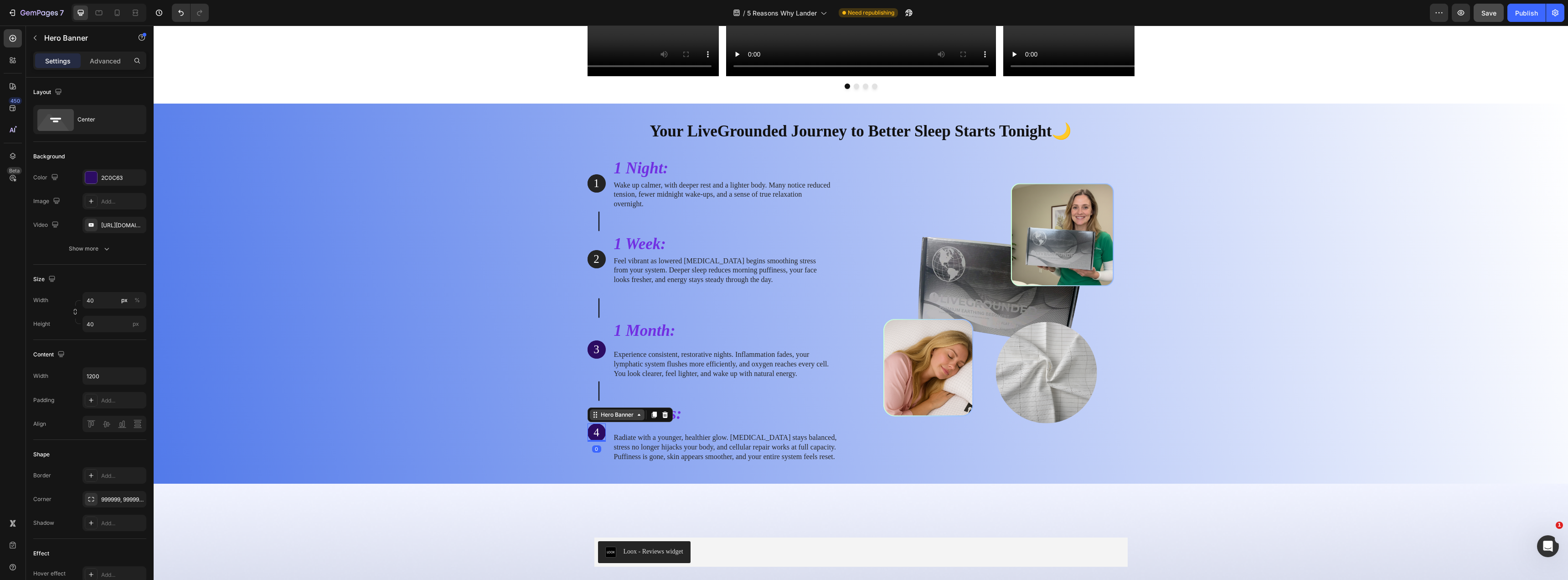
click at [598, 421] on div "Hero Banner" at bounding box center [630, 415] width 85 height 15
click at [141, 223] on button "button" at bounding box center [137, 225] width 11 height 11
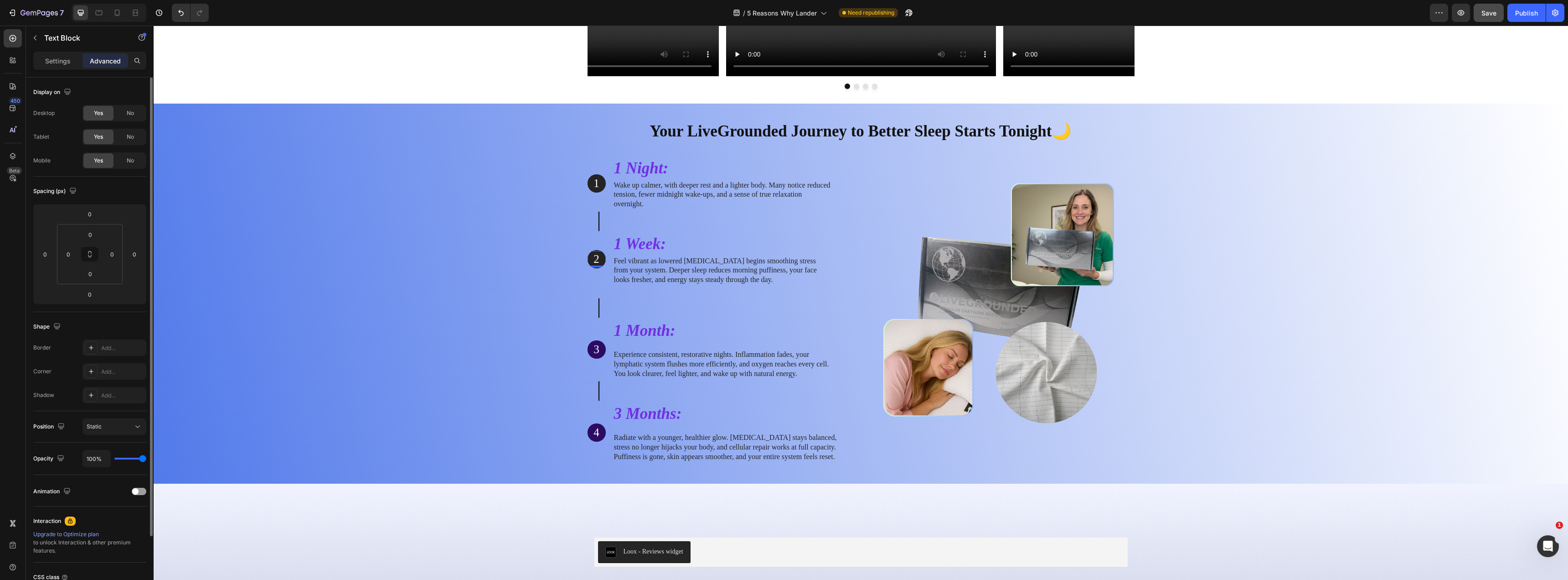
click at [594, 261] on p "2" at bounding box center [596, 259] width 16 height 15
click at [598, 251] on div "2" at bounding box center [596, 259] width 19 height 17
click at [570, 252] on div "Your LiveGrounded Journey to Better Sleep Starts Tonight🌙 Heading Row 1 Text Bl…" at bounding box center [861, 291] width 1401 height 358
click at [594, 248] on div "Hero Banner" at bounding box center [608, 245] width 40 height 11
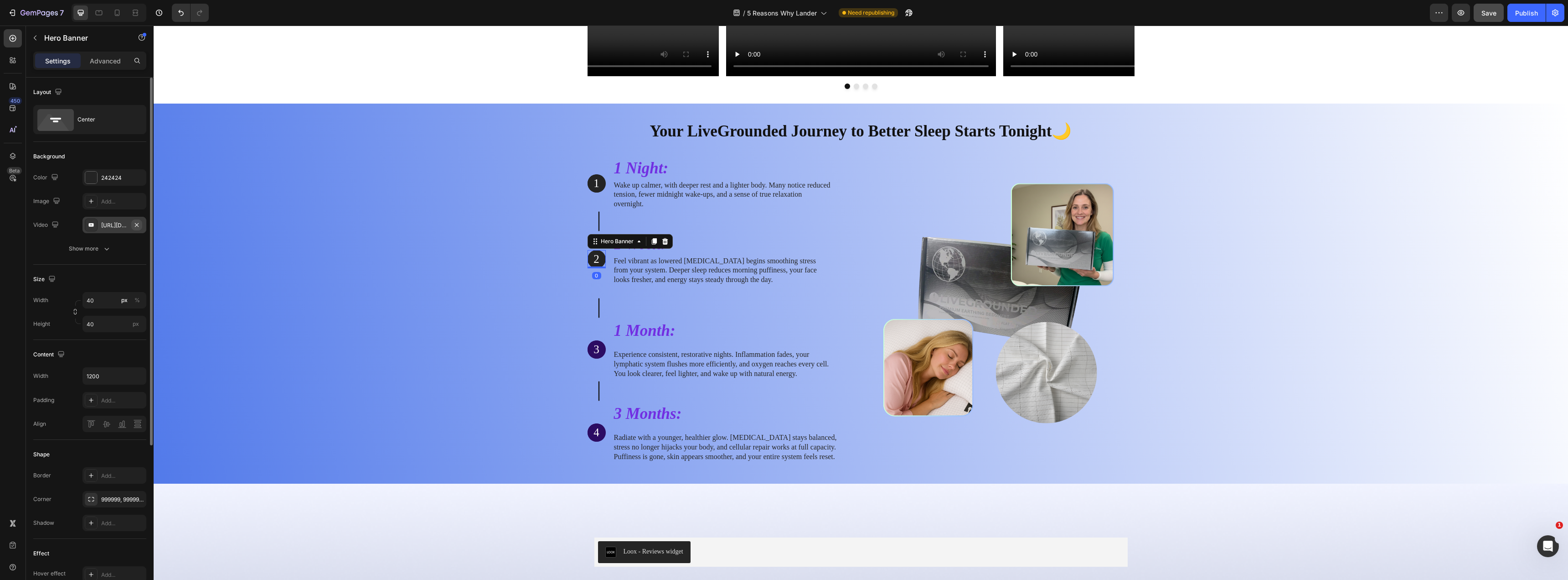
click at [137, 222] on icon "button" at bounding box center [137, 225] width 7 height 7
click at [90, 173] on div at bounding box center [91, 177] width 12 height 12
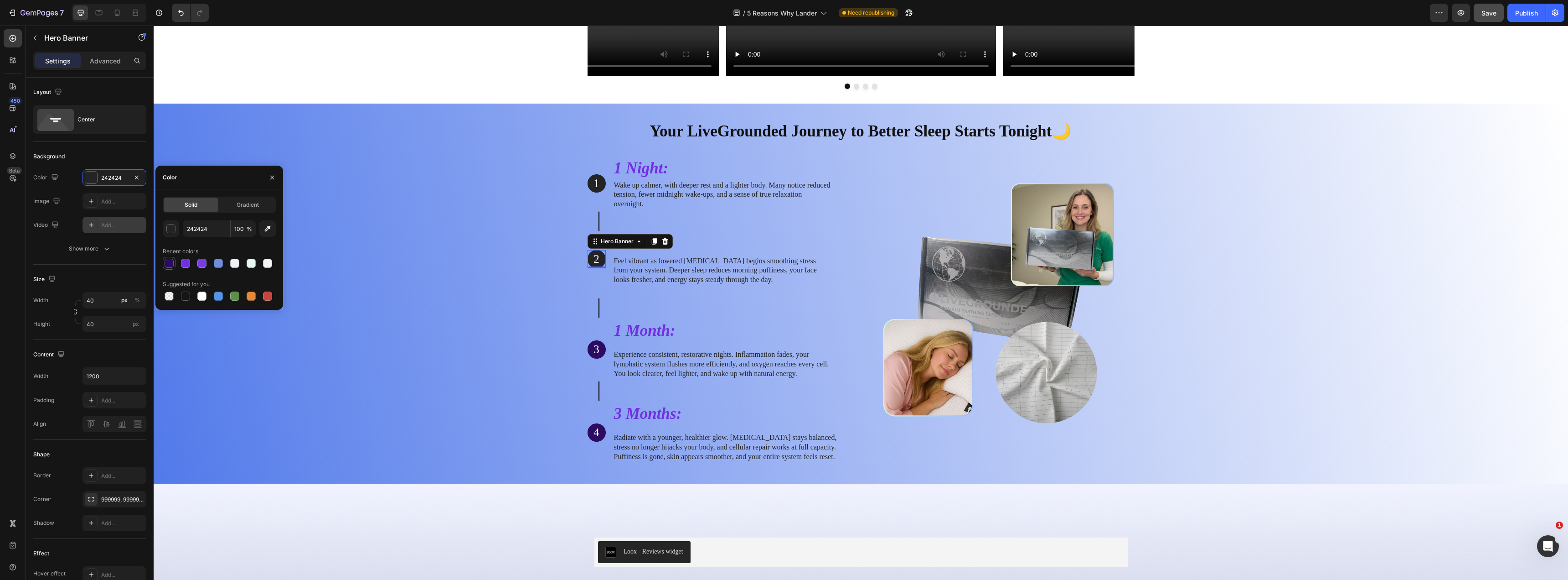
click at [169, 263] on div at bounding box center [169, 263] width 9 height 9
type input "2C0C63"
click at [421, 292] on div "Your LiveGrounded Journey to Better Sleep Starts Tonight🌙 Heading Row 1 Text Bl…" at bounding box center [861, 291] width 1401 height 358
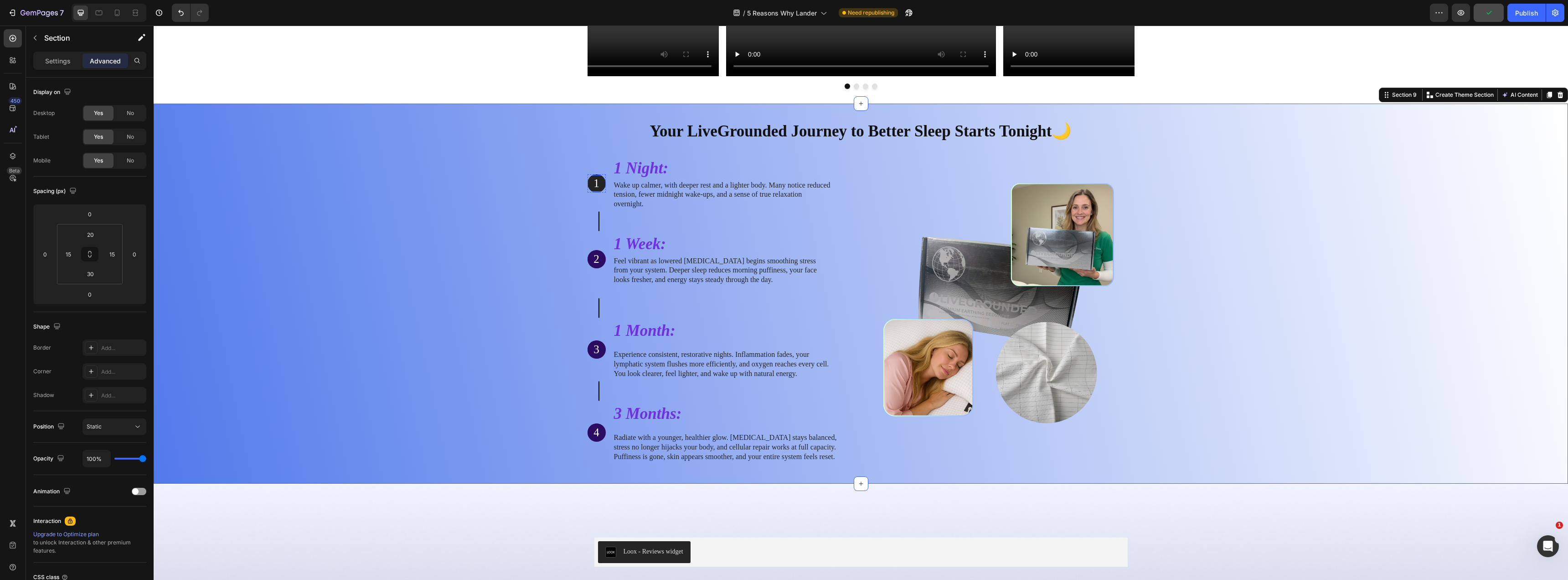
click at [601, 181] on div "1" at bounding box center [596, 184] width 19 height 17
click at [508, 207] on div "Your LiveGrounded Journey to Better Sleep Starts Tonight🌙 Heading Row 1 Text Bl…" at bounding box center [861, 291] width 1401 height 358
click at [588, 173] on div "1 Text Block Hero Banner" at bounding box center [596, 183] width 19 height 53
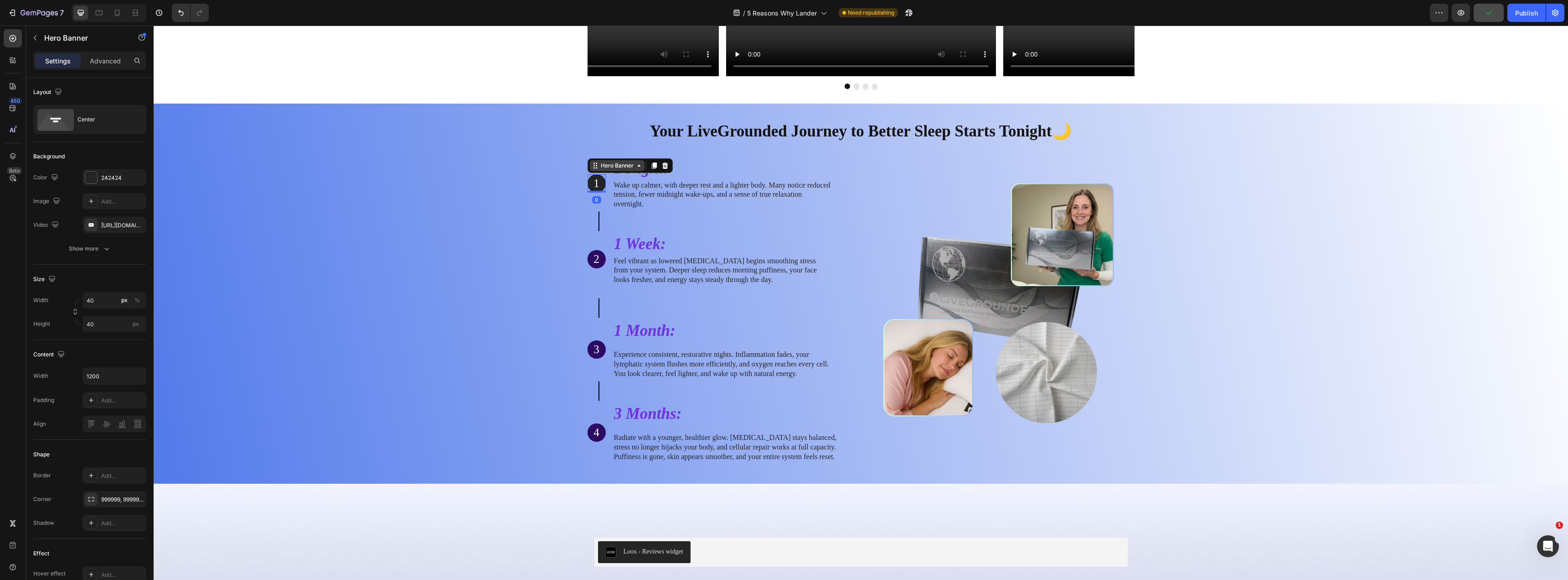
click at [593, 167] on icon at bounding box center [595, 165] width 7 height 7
click at [141, 225] on button "button" at bounding box center [137, 225] width 11 height 11
click at [93, 176] on div at bounding box center [91, 177] width 12 height 12
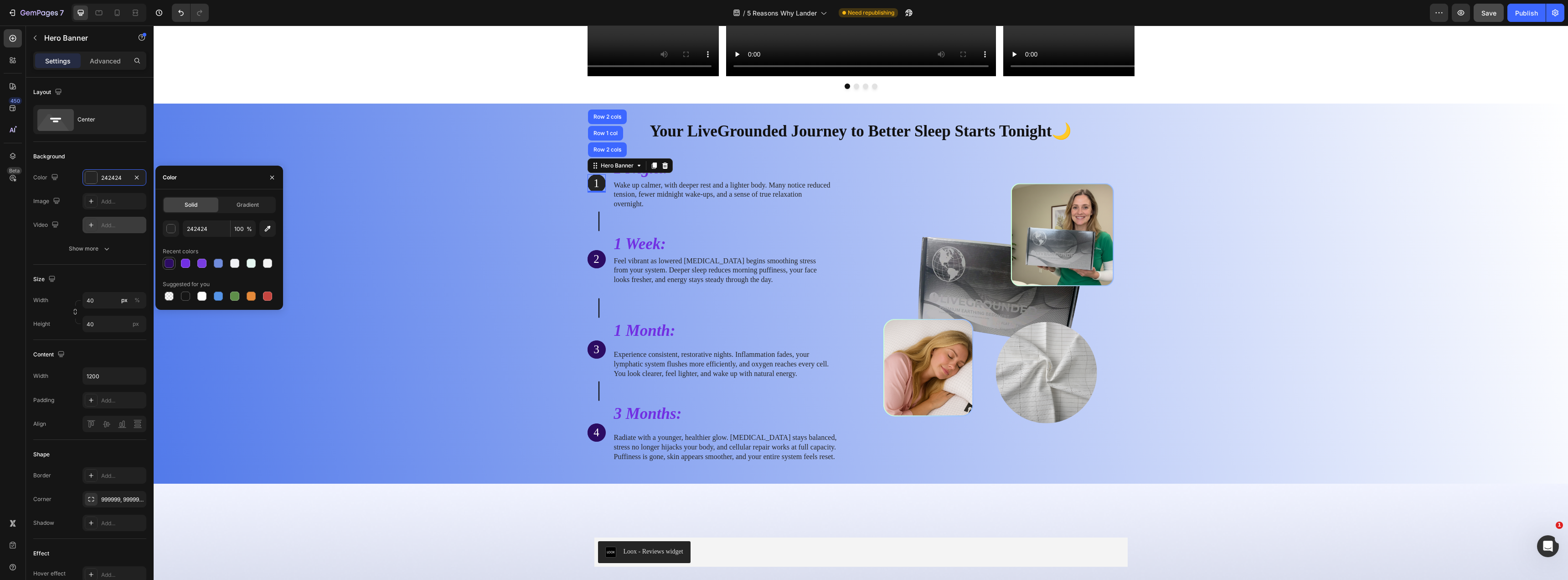
click at [168, 262] on div at bounding box center [169, 263] width 9 height 9
type input "2C0C63"
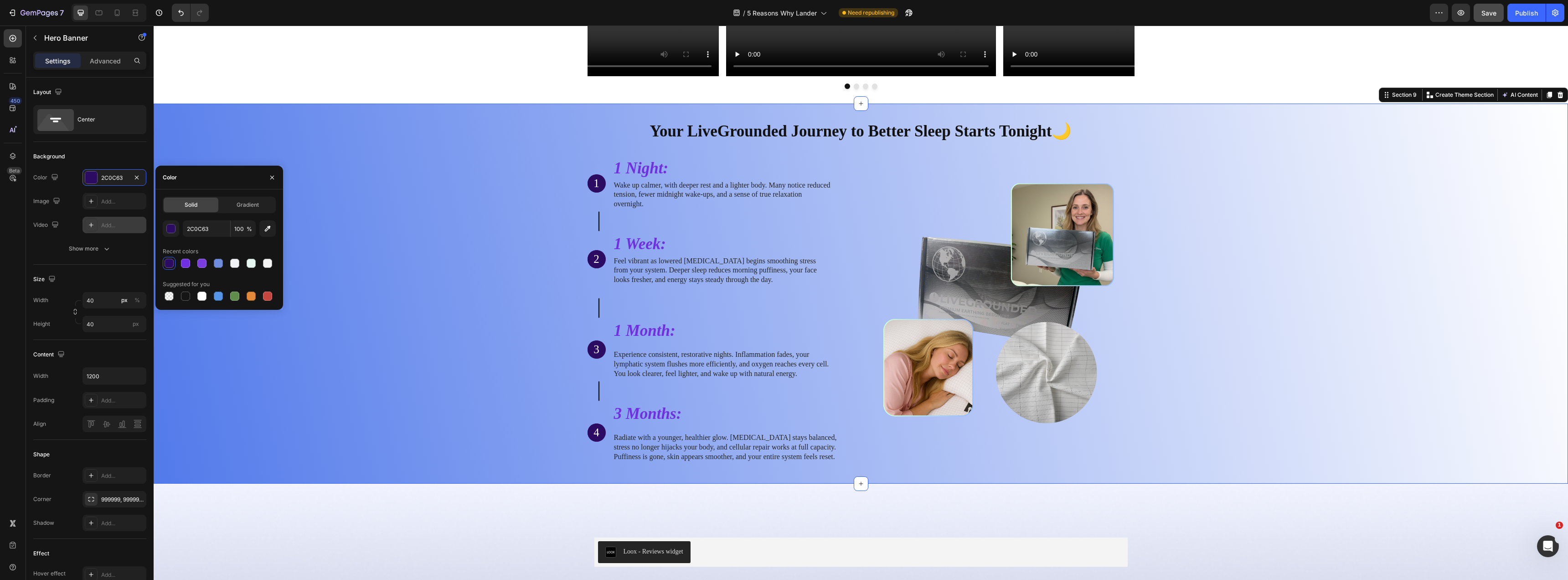
click at [403, 281] on div "Your LiveGrounded Journey to Better Sleep Starts Tonight🌙 Heading Row 1 Text Bl…" at bounding box center [861, 291] width 1401 height 358
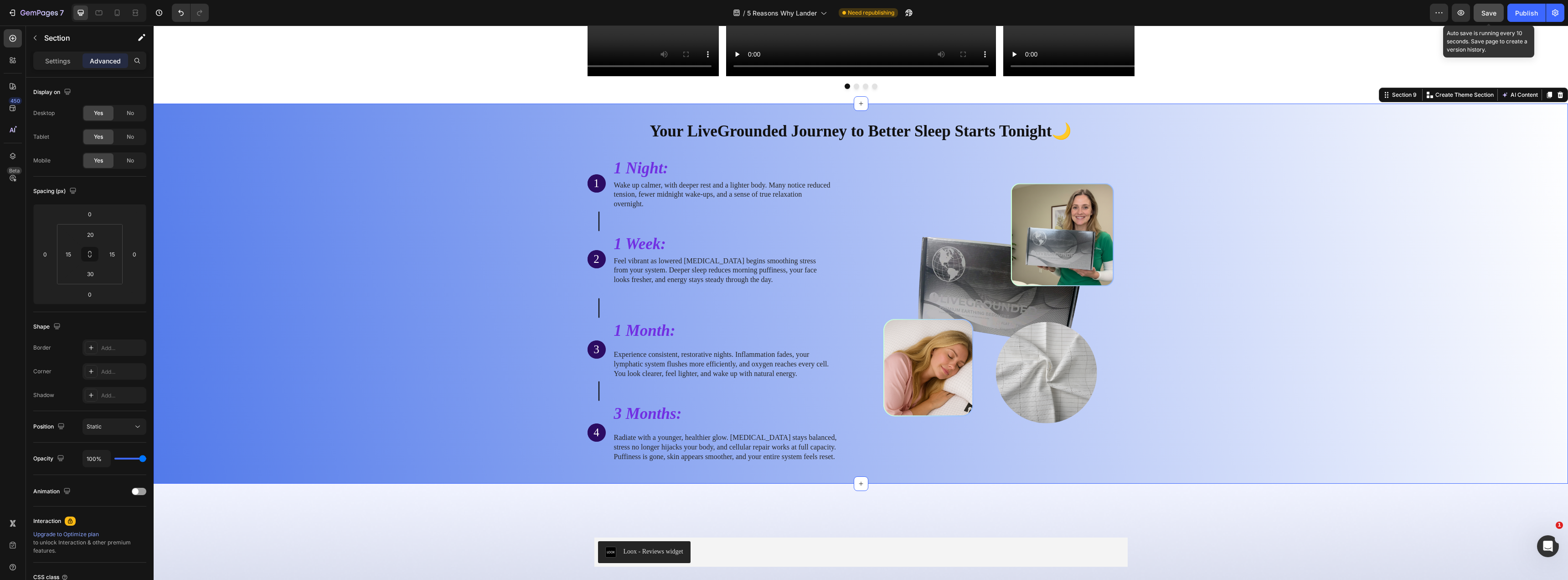
click at [974, 12] on span "Save" at bounding box center [1489, 13] width 15 height 8
click at [974, 15] on div "Publish" at bounding box center [1527, 13] width 23 height 10
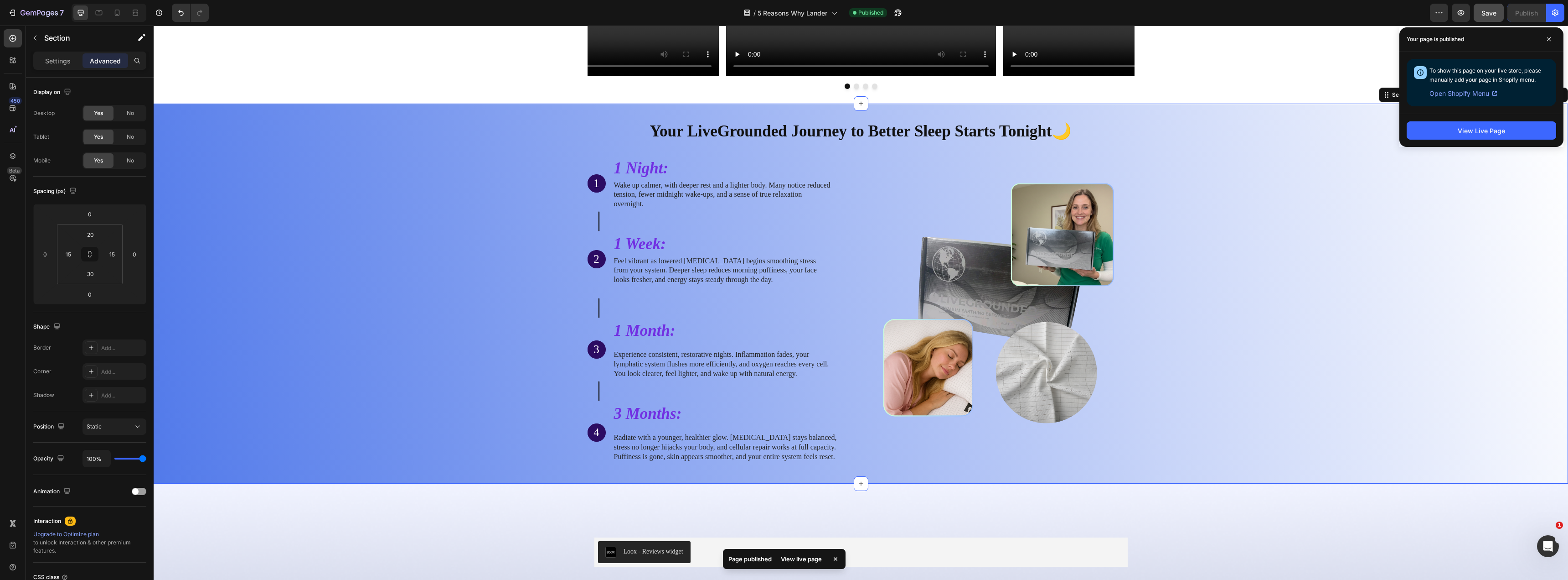
click at [387, 232] on div "Your LiveGrounded Journey to Better Sleep Starts Tonight🌙 Heading Row 1 Text Bl…" at bounding box center [861, 291] width 1401 height 358
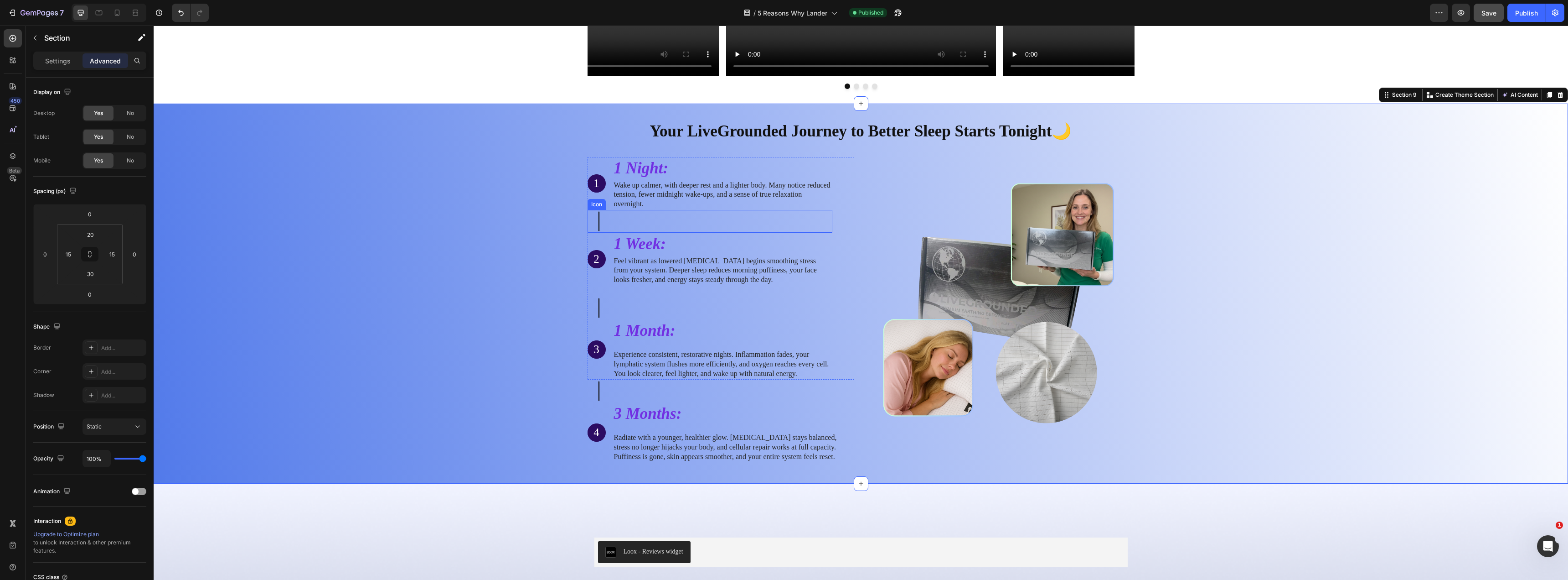
click at [593, 225] on icon at bounding box center [599, 221] width 23 height 23
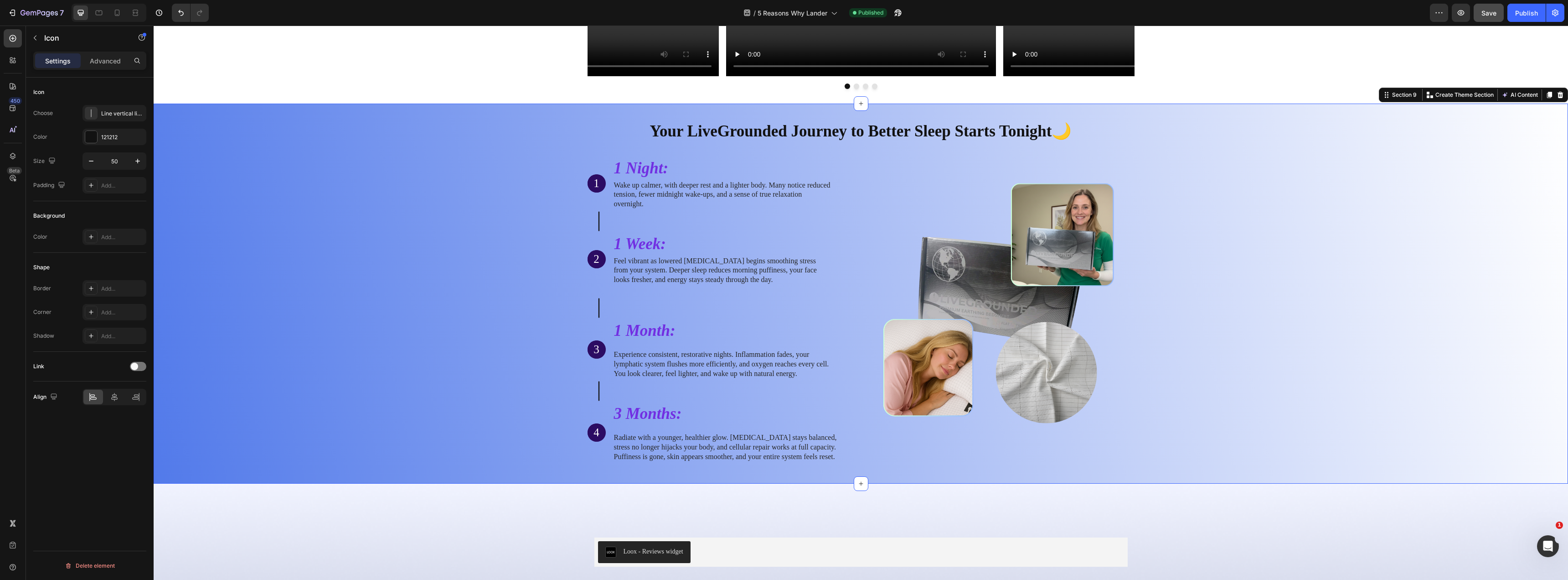
click at [557, 236] on div "Your LiveGrounded Journey to Better Sleep Starts Tonight🌙 Heading Row 1 Text Bl…" at bounding box center [861, 291] width 1401 height 358
click at [655, 170] on p "1 Night:" at bounding box center [723, 168] width 217 height 21
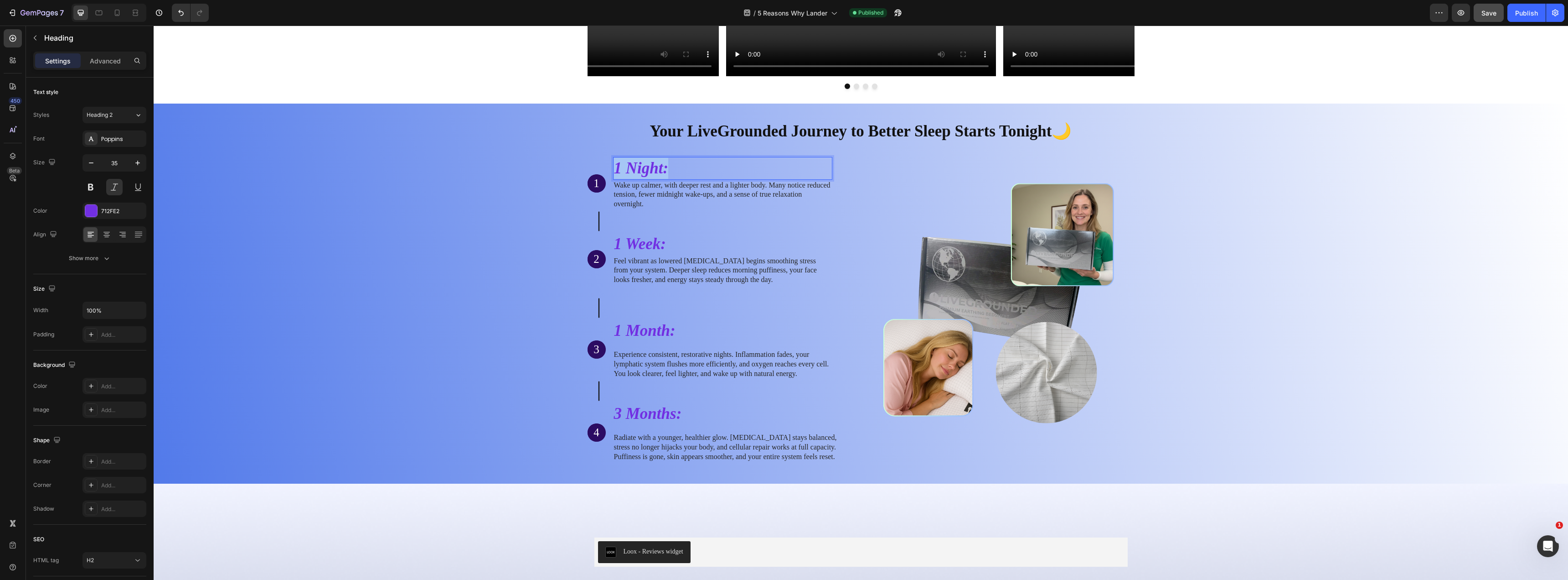
click at [655, 170] on p "1 Night:" at bounding box center [723, 168] width 217 height 21
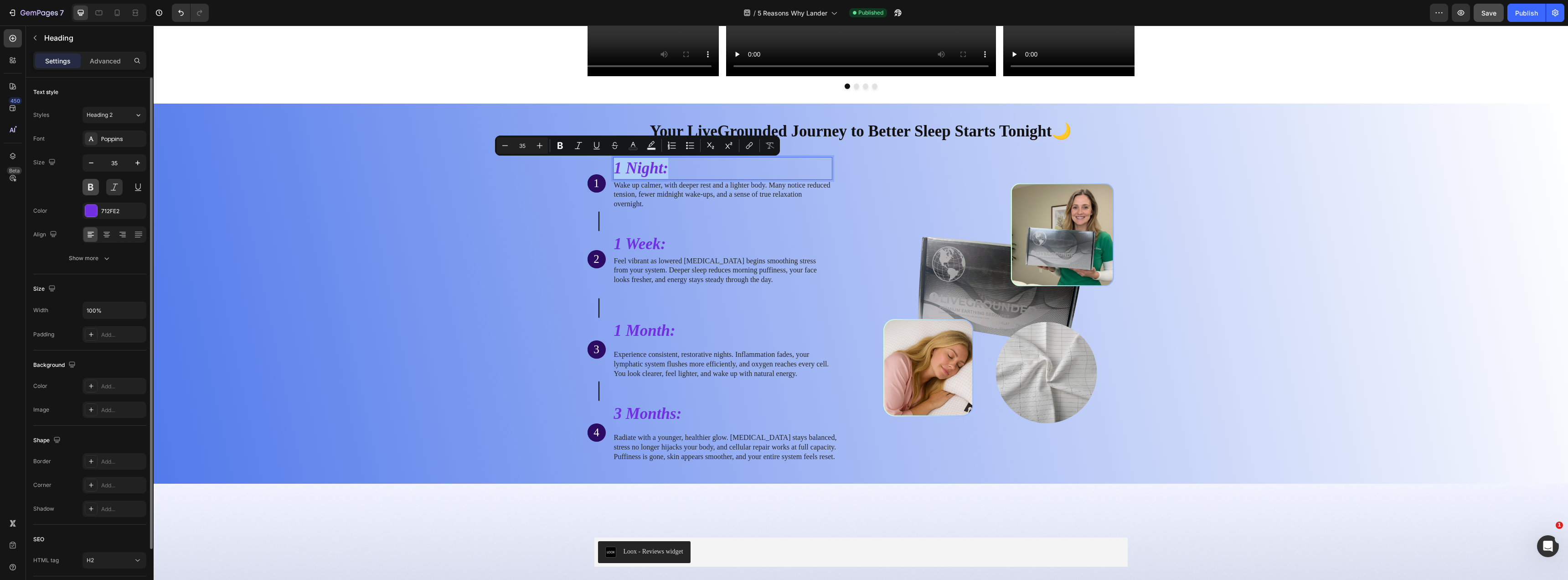
click at [94, 186] on button at bounding box center [91, 187] width 16 height 16
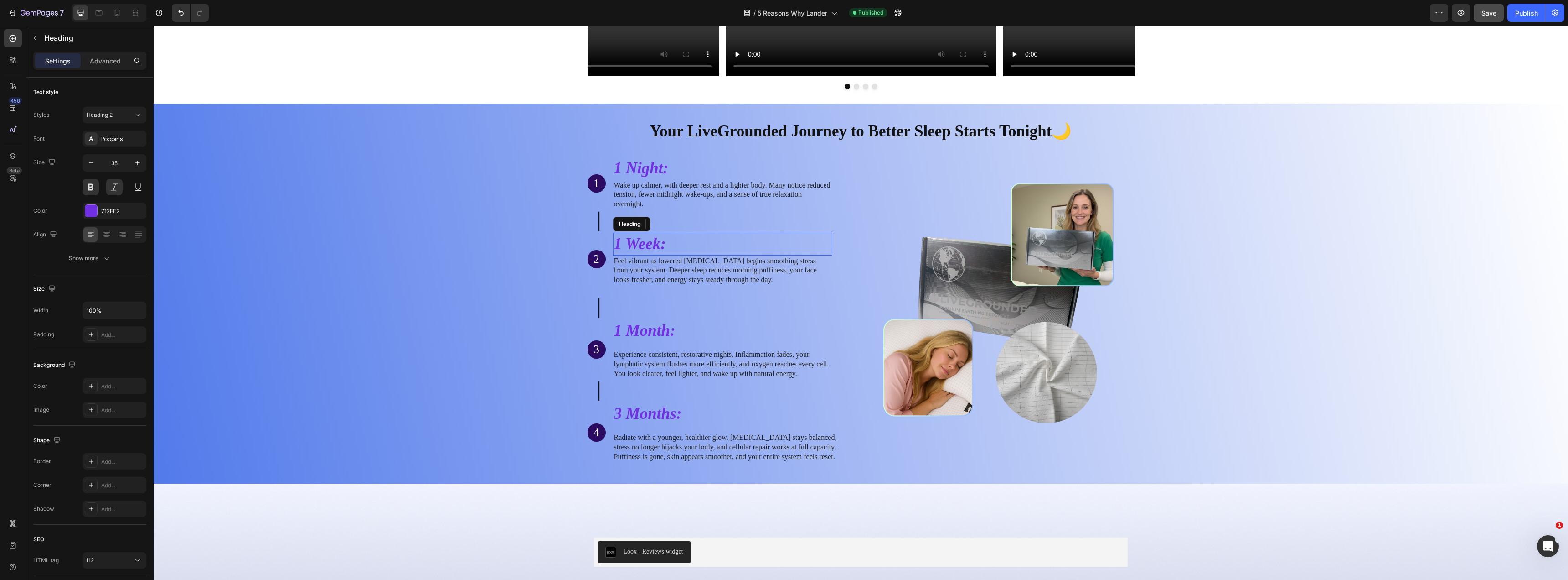
click at [628, 248] on p "1 Week:" at bounding box center [723, 244] width 217 height 21
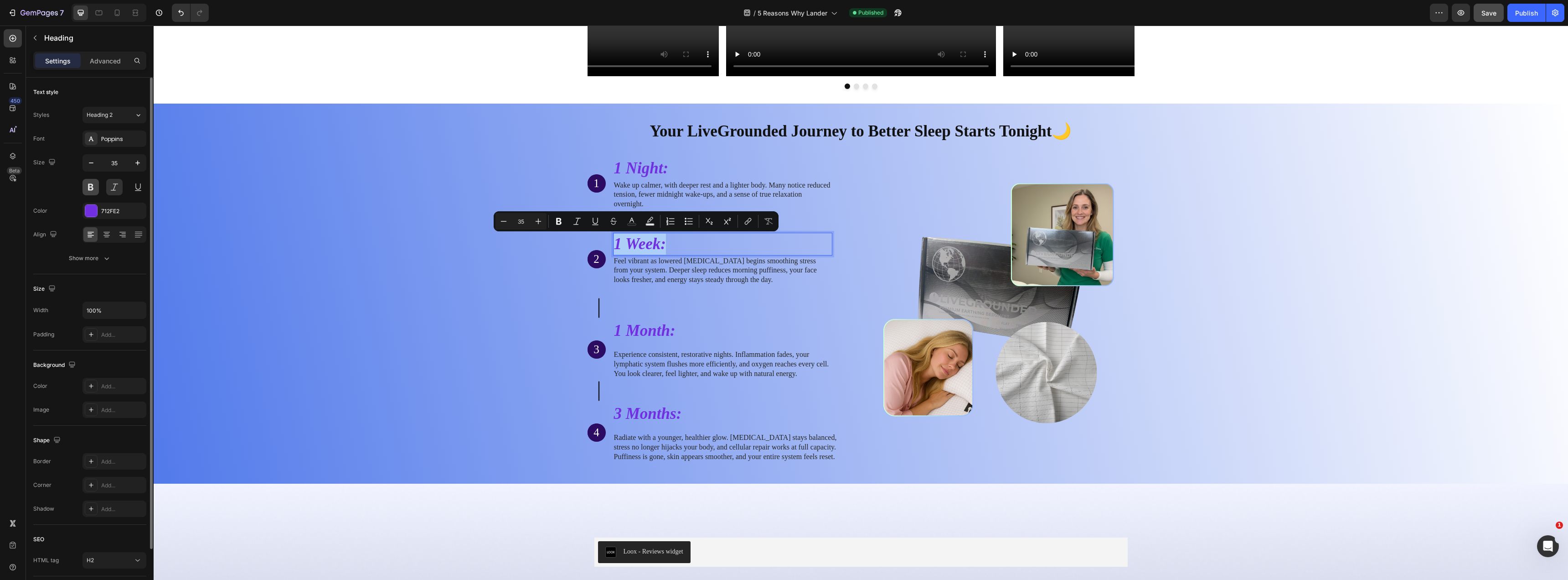
click at [91, 184] on button at bounding box center [91, 187] width 16 height 16
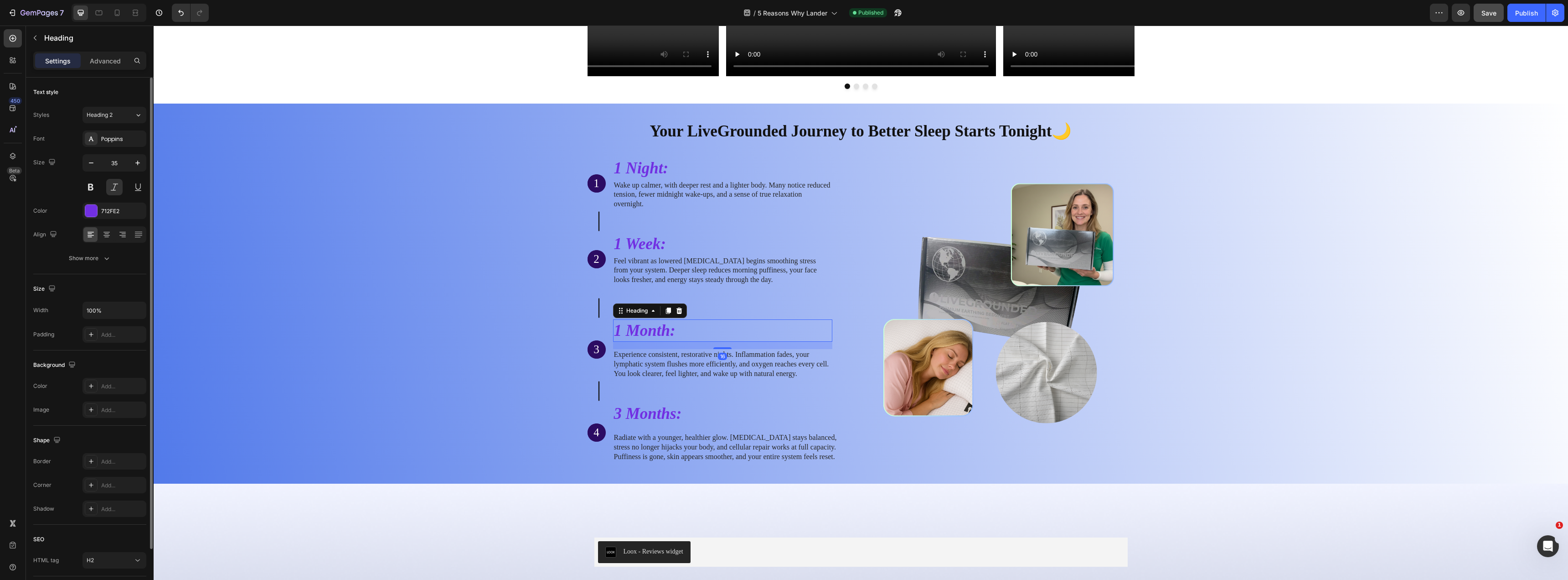
click at [636, 330] on h2 "1 Month:" at bounding box center [723, 331] width 219 height 23
click at [636, 330] on p "1 Month:" at bounding box center [723, 331] width 217 height 21
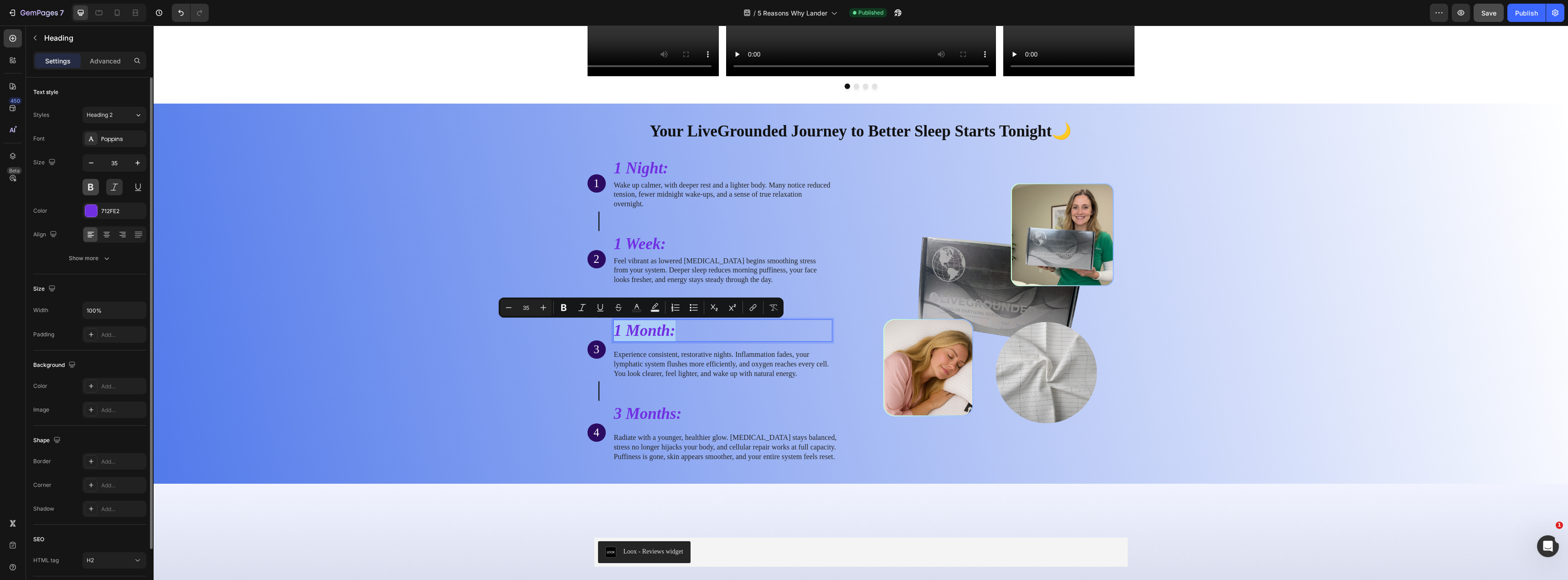
click at [86, 185] on button at bounding box center [91, 187] width 16 height 16
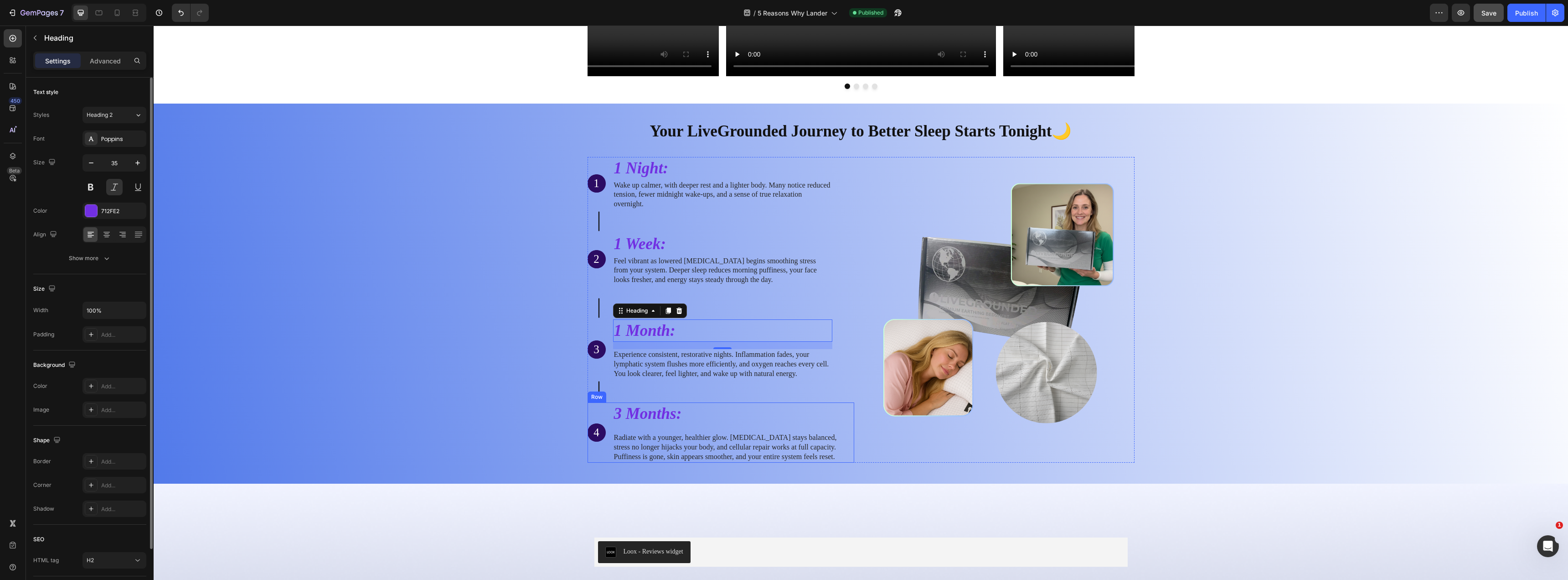
click at [639, 414] on h2 "3 Months:" at bounding box center [734, 414] width 241 height 23
click at [640, 414] on h2 "3 Months:" at bounding box center [734, 414] width 241 height 23
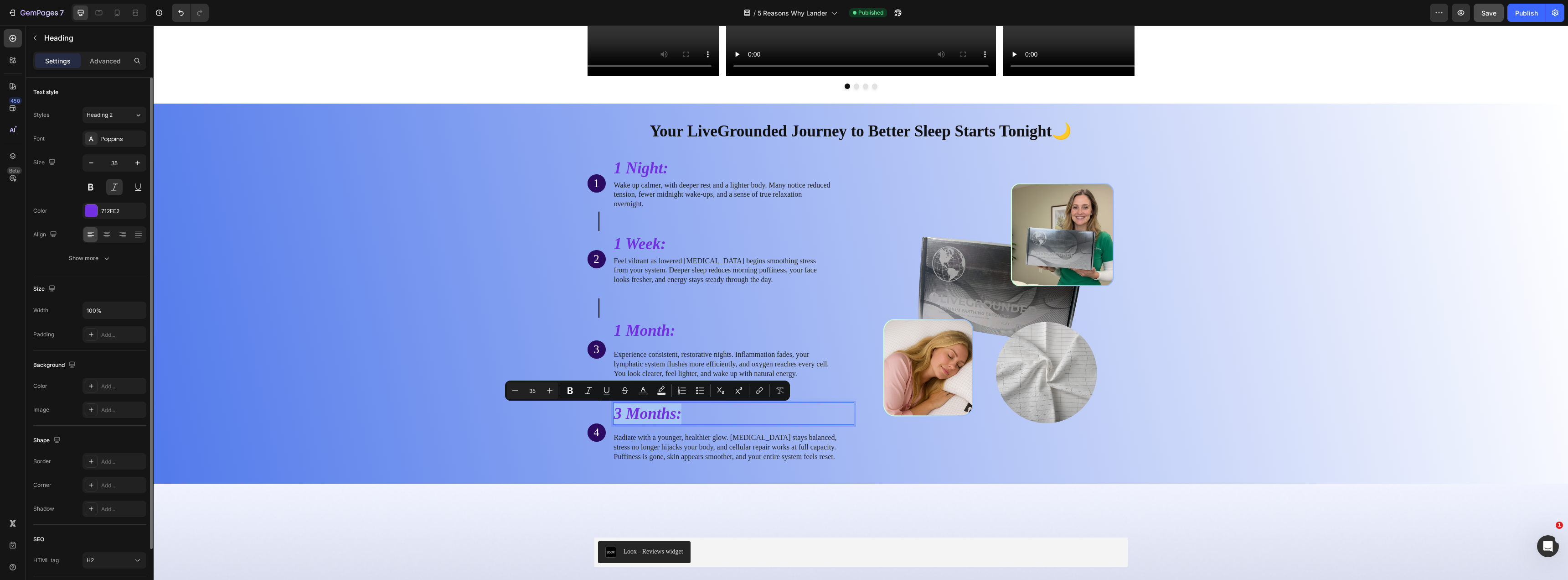
click at [640, 414] on p "3 Months:" at bounding box center [734, 414] width 239 height 21
click at [90, 183] on button at bounding box center [91, 187] width 16 height 16
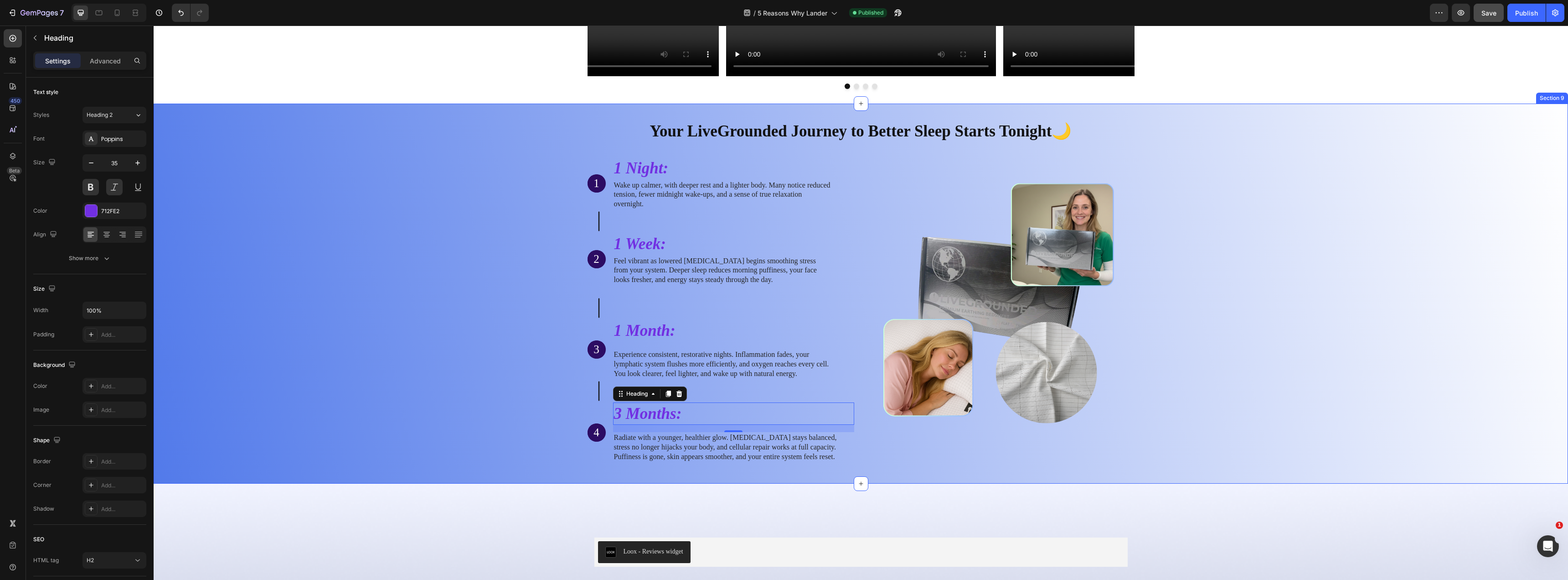
click at [361, 255] on div "Your LiveGrounded Journey to Better Sleep Starts Tonight🌙 Heading Row 1 Text Bl…" at bounding box center [861, 291] width 1401 height 358
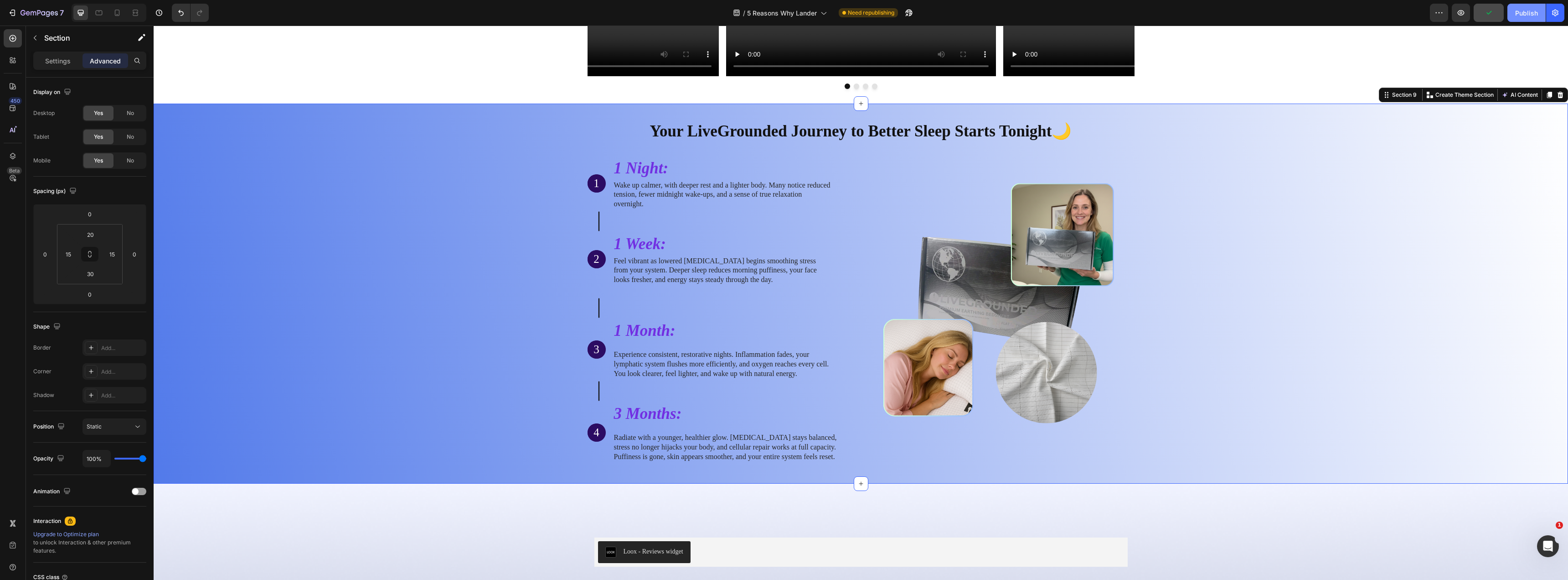
click at [974, 14] on div "Publish" at bounding box center [1527, 13] width 23 height 10
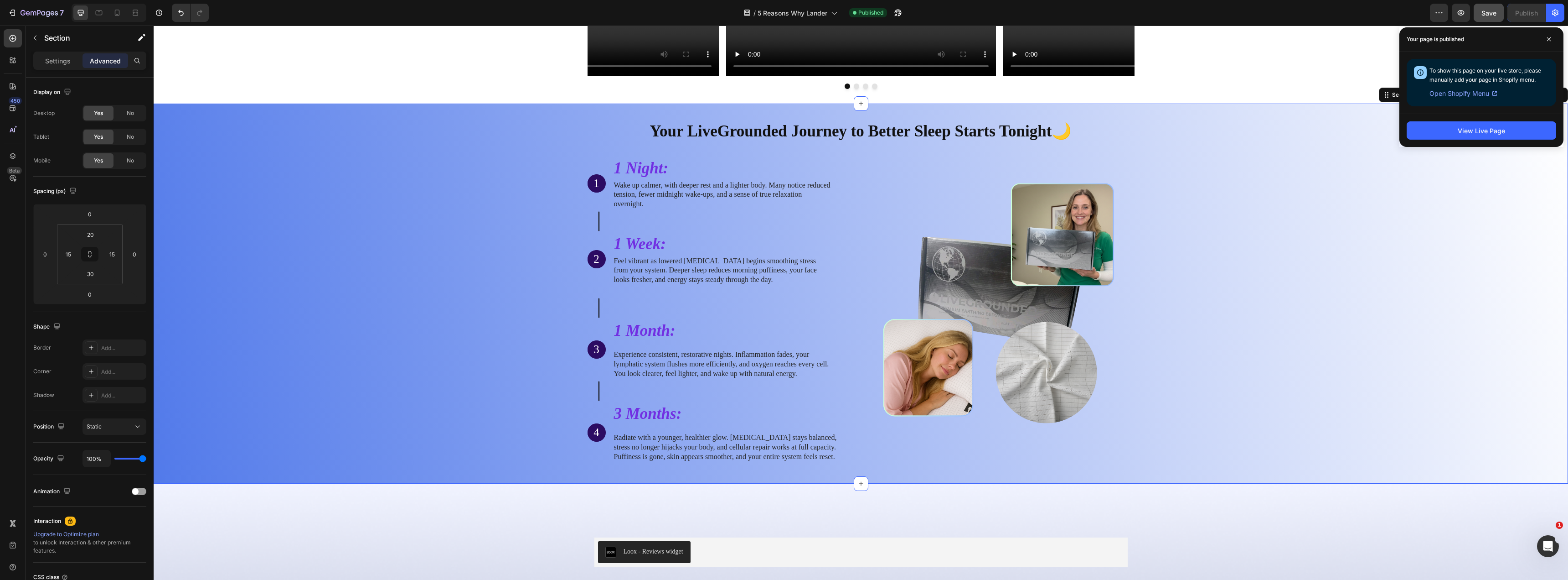
click at [450, 282] on div "Your LiveGrounded Journey to Better Sleep Starts Tonight🌙 Heading Row 1 Text Bl…" at bounding box center [861, 291] width 1401 height 358
